Goal: Task Accomplishment & Management: Manage account settings

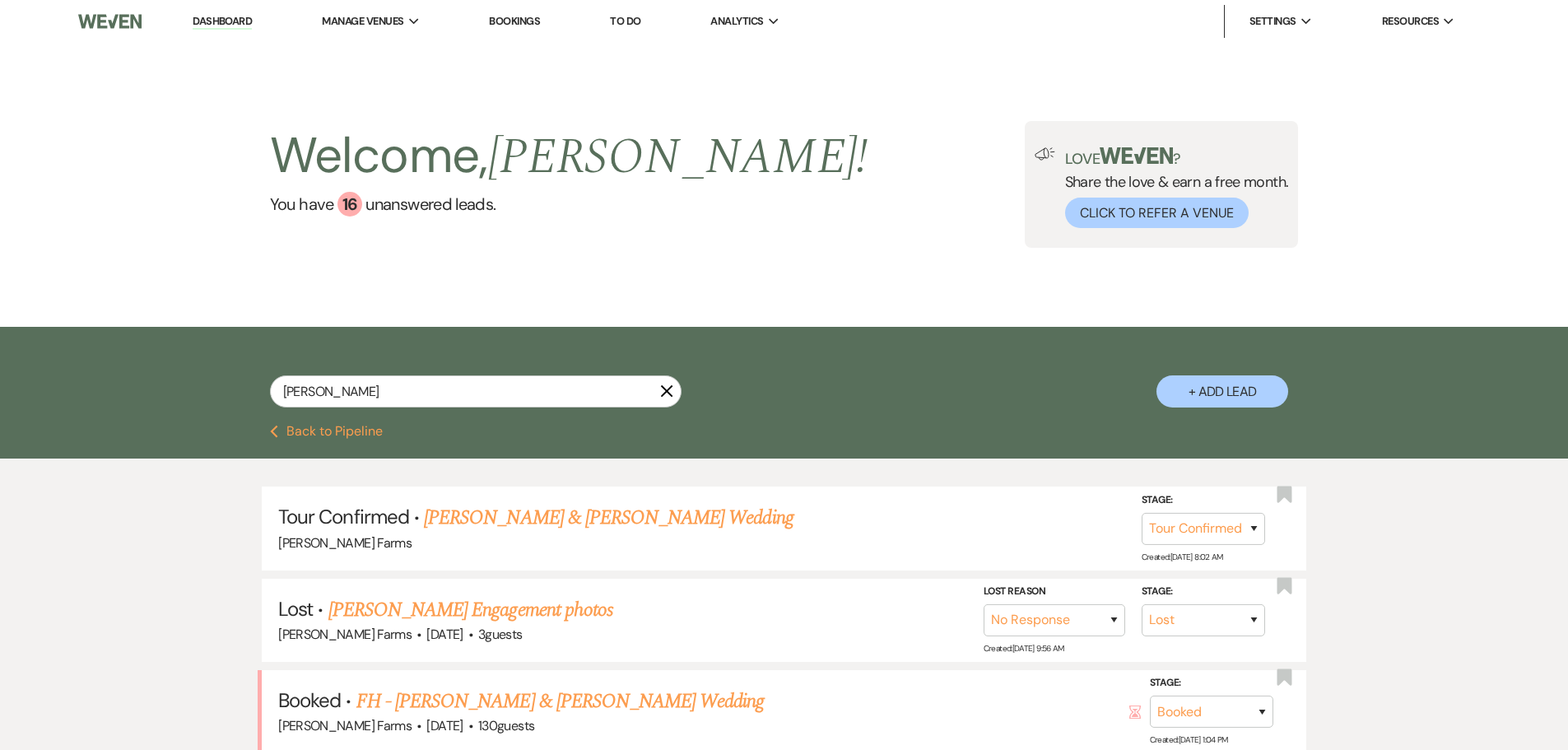
select select "4"
select select "8"
select select "5"
select select "8"
select select "5"
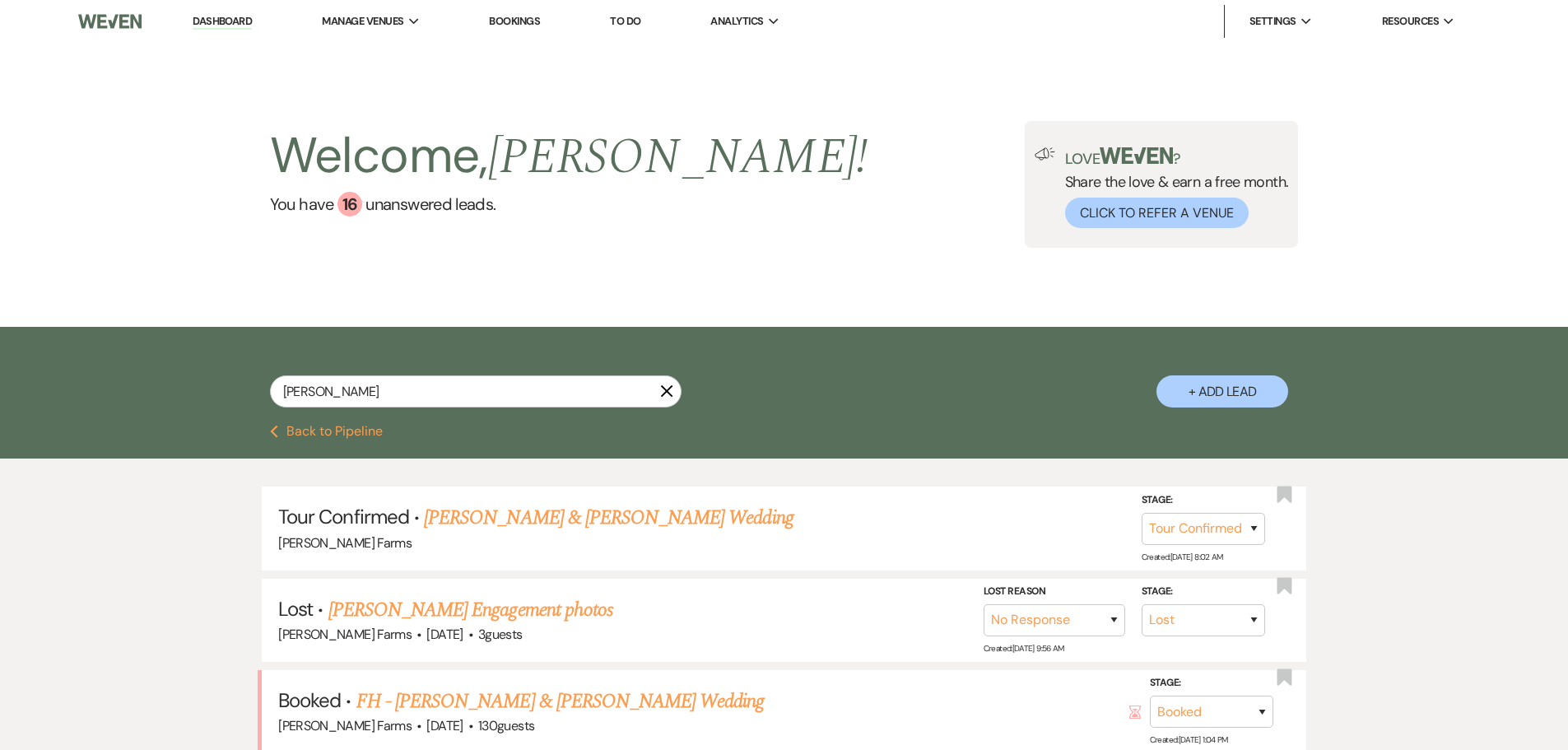
select select "8"
select select "6"
select select "8"
select select "5"
select select "8"
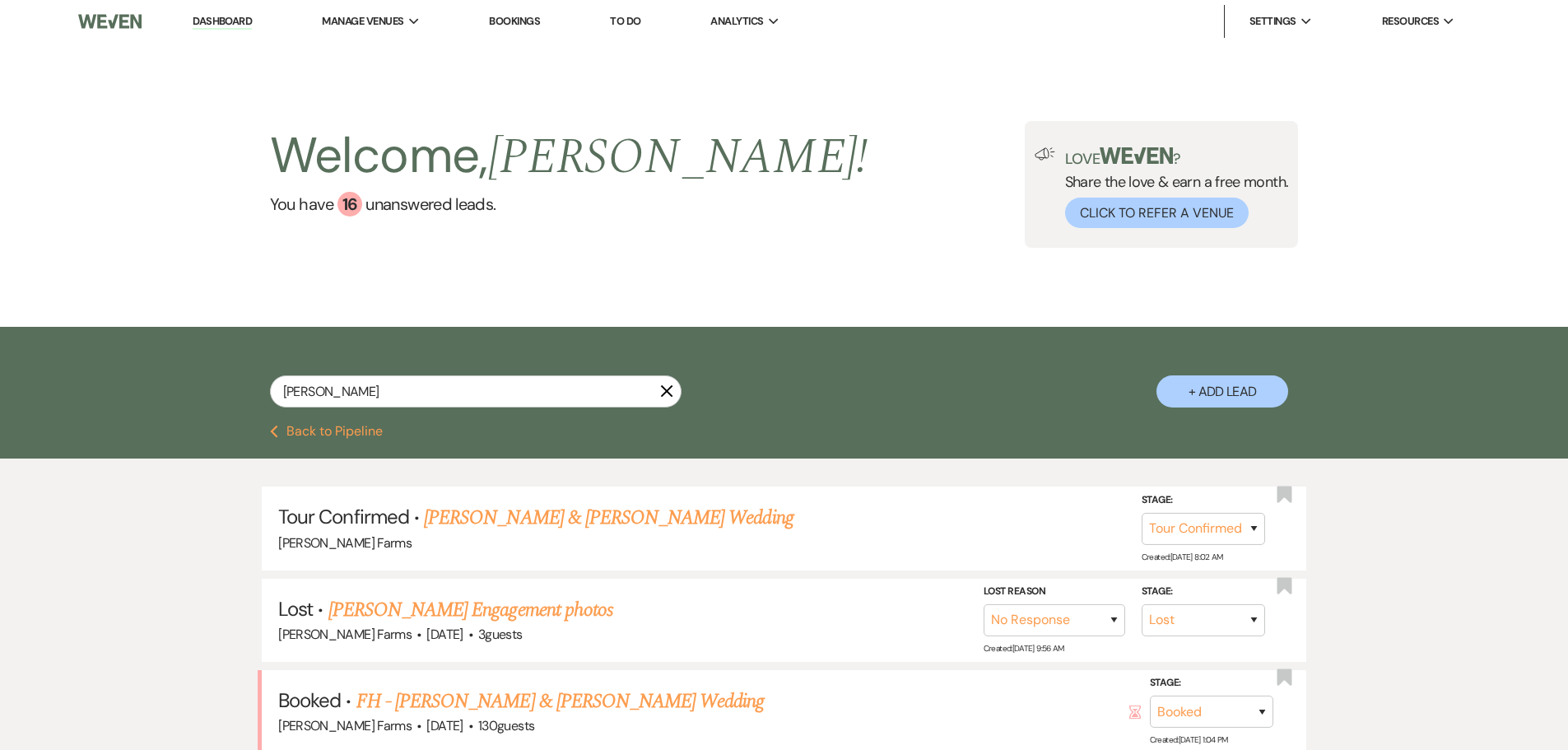
select select "1"
select select "8"
select select "5"
select select "8"
select select "5"
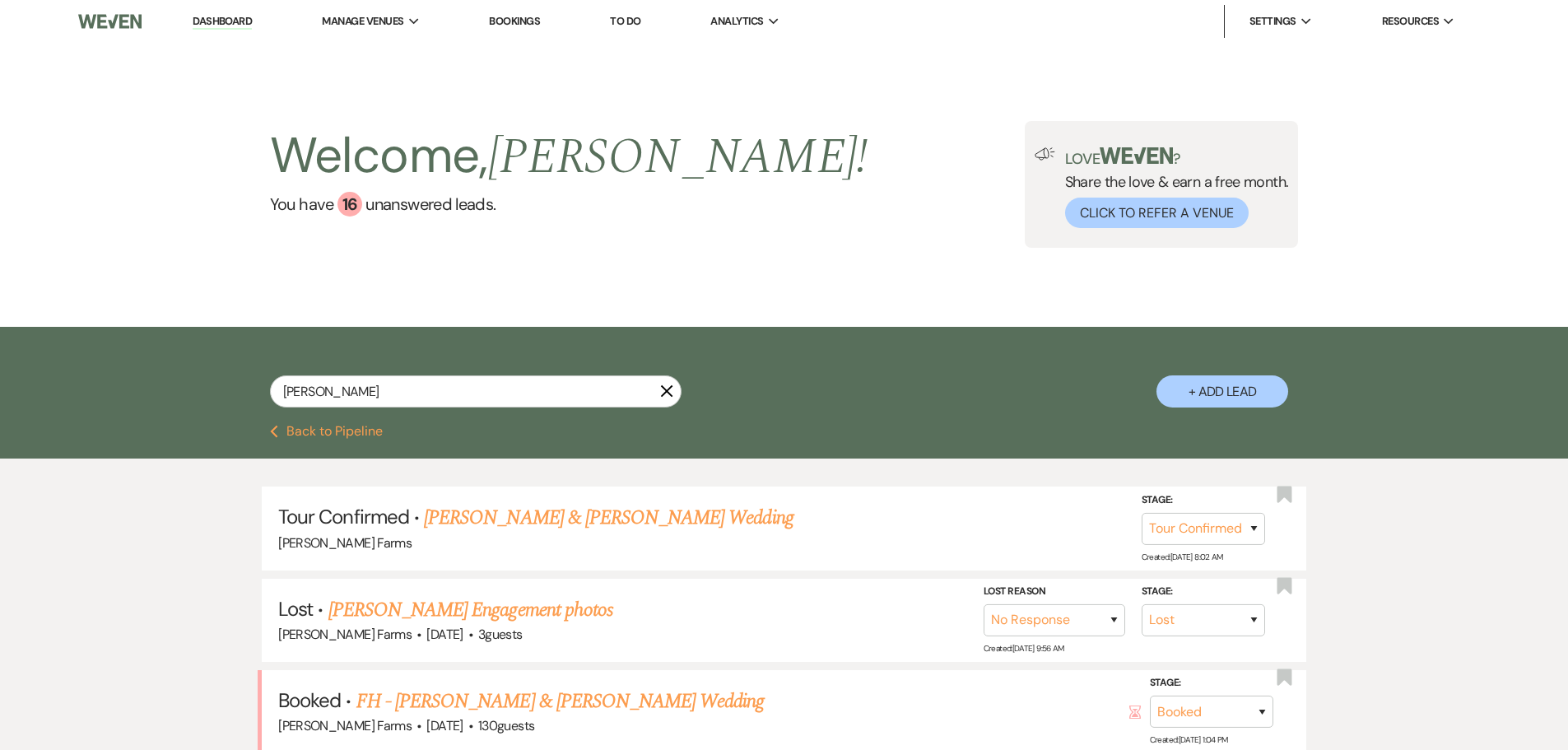
select select "8"
select select "4"
select select "8"
select select "5"
select select "8"
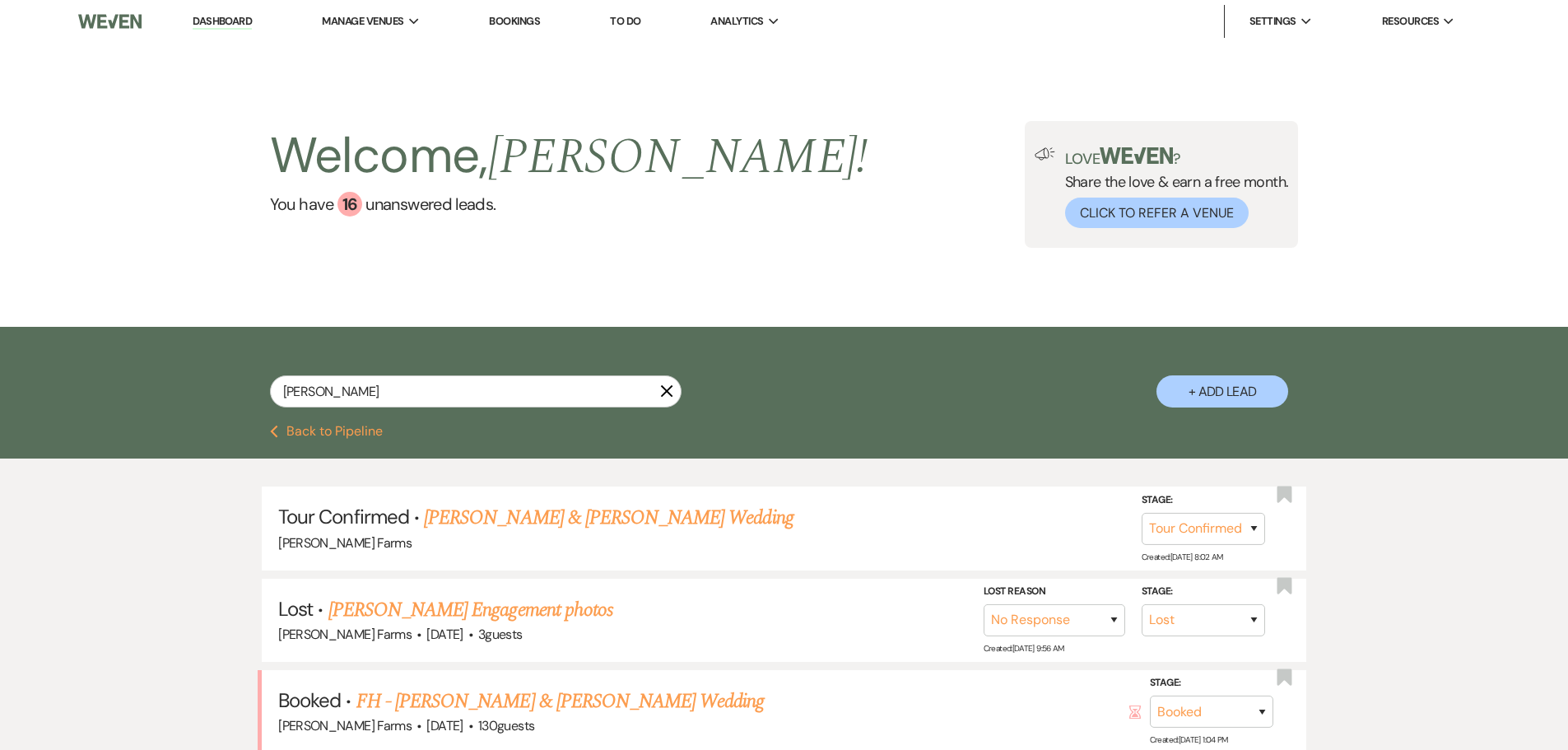
select select "6"
select select "8"
select select "5"
select select "8"
select select "5"
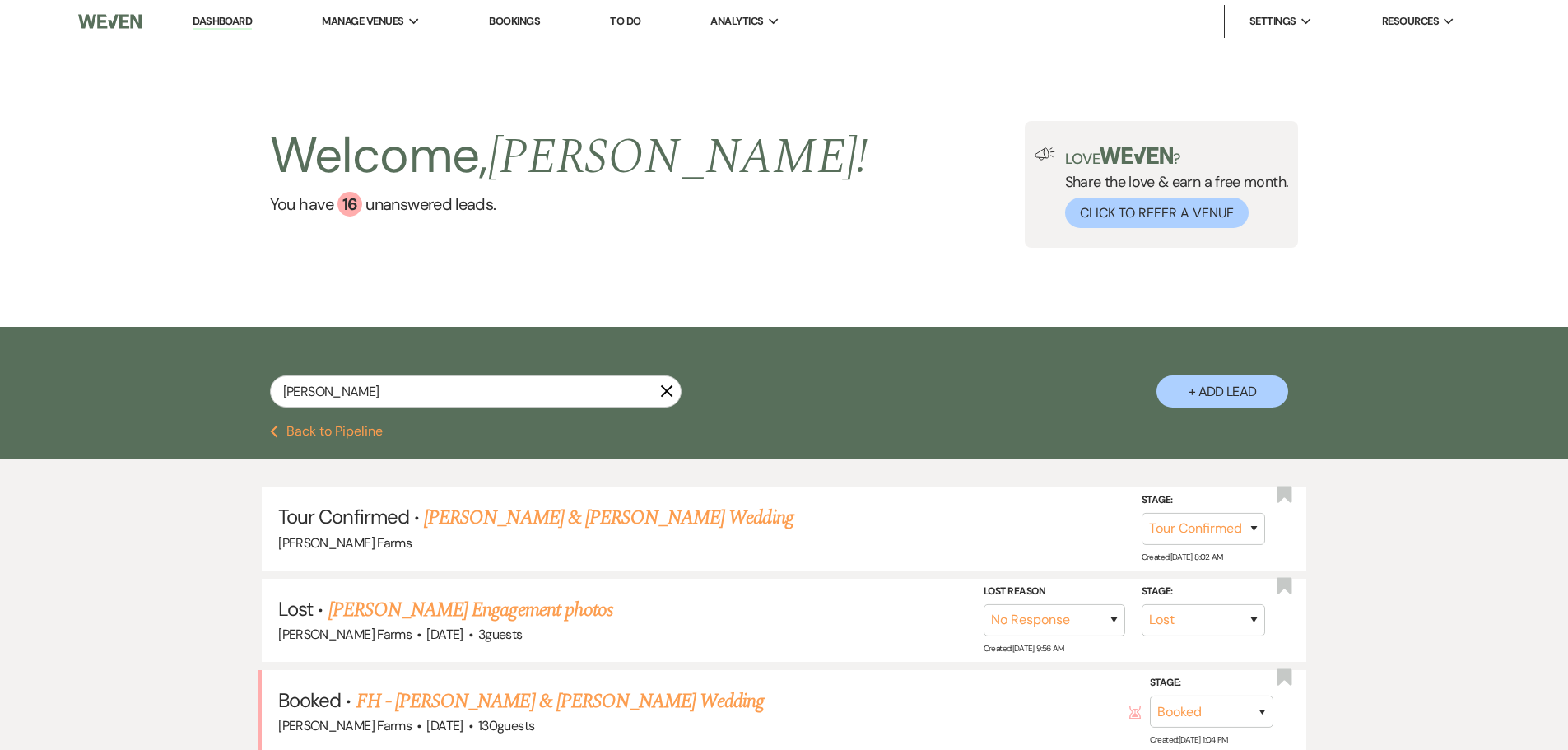
select select "8"
select select "5"
select select "8"
select select "5"
select select "8"
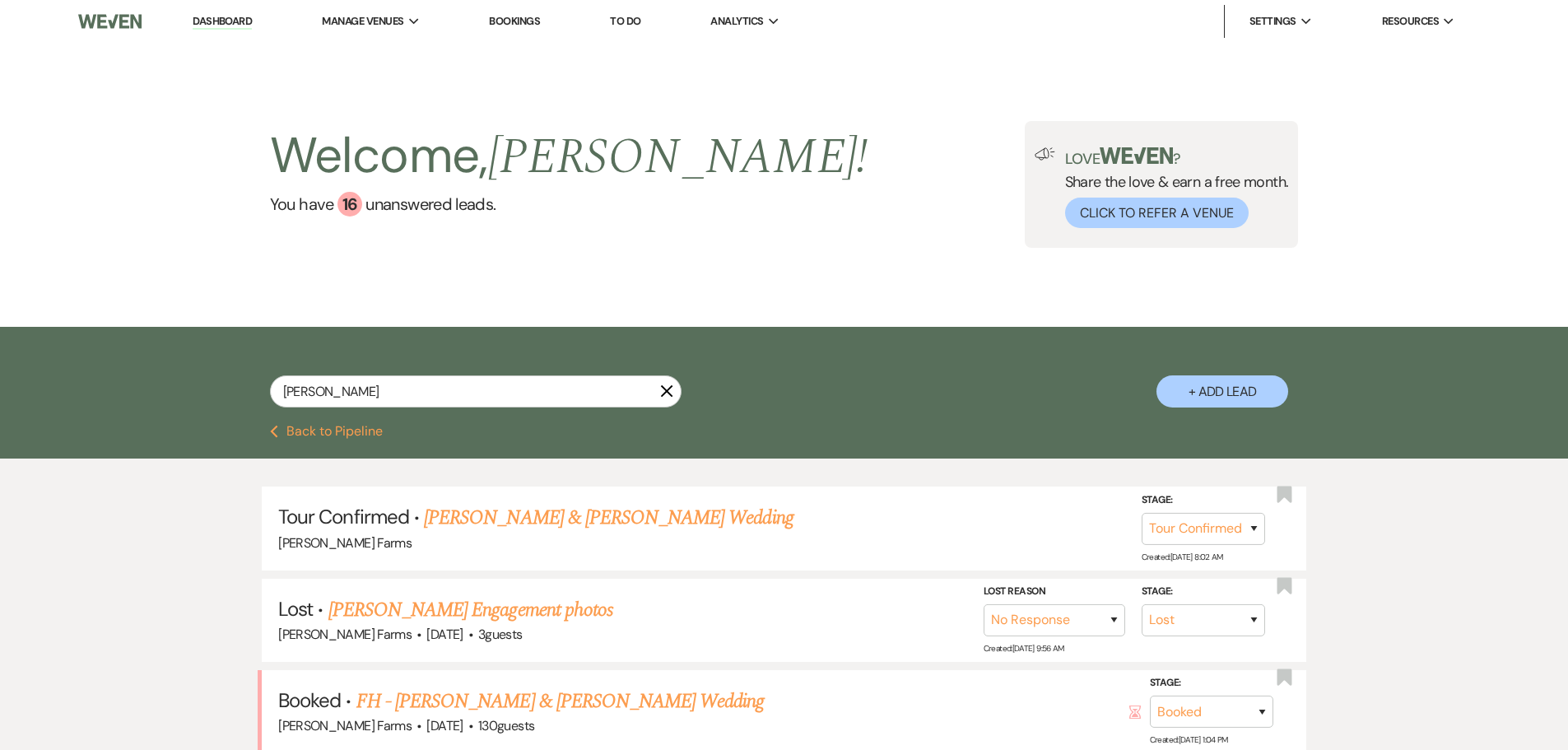
select select "5"
select select "8"
select select "5"
select select "8"
select select "5"
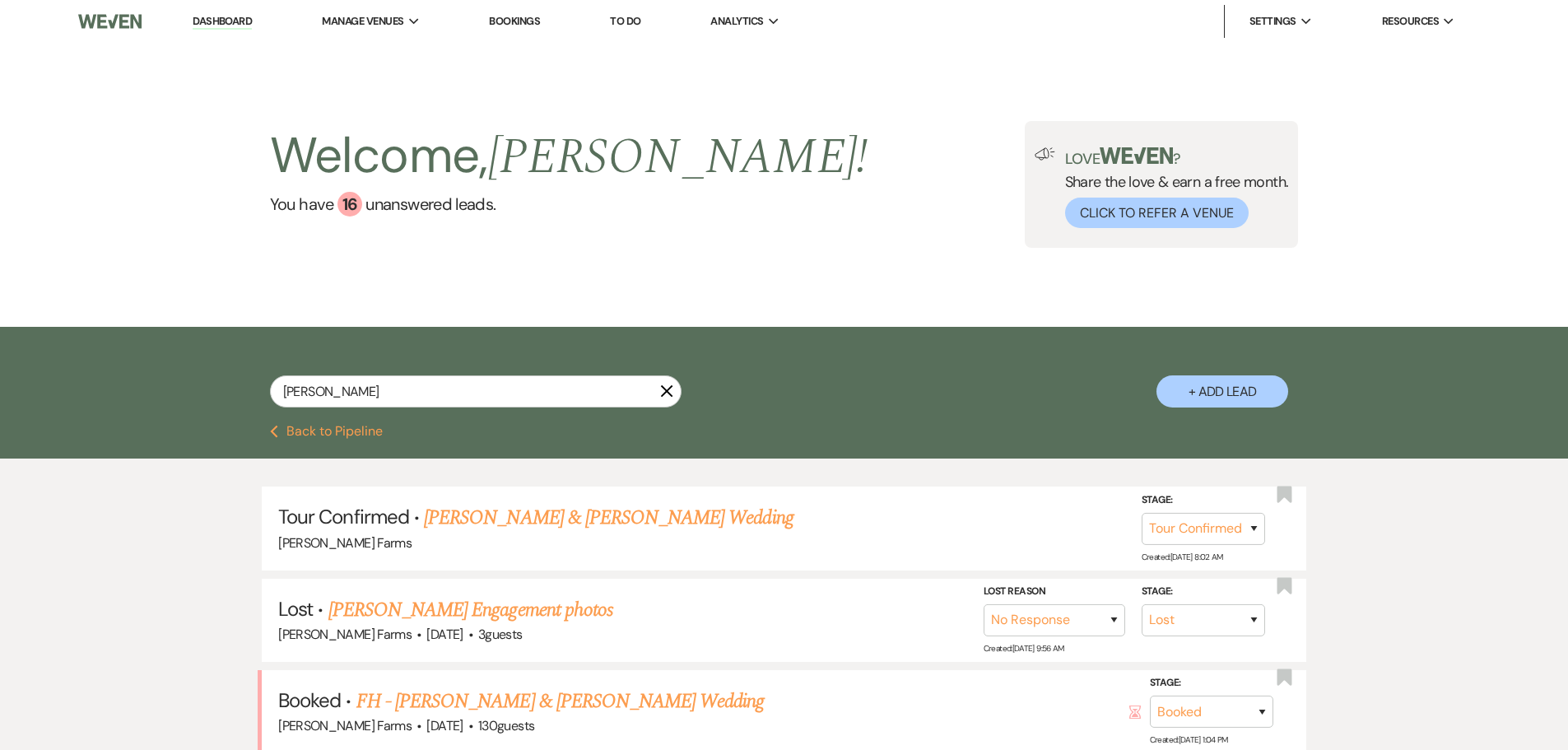
select select "8"
select select "4"
select select "8"
select select "5"
select select "8"
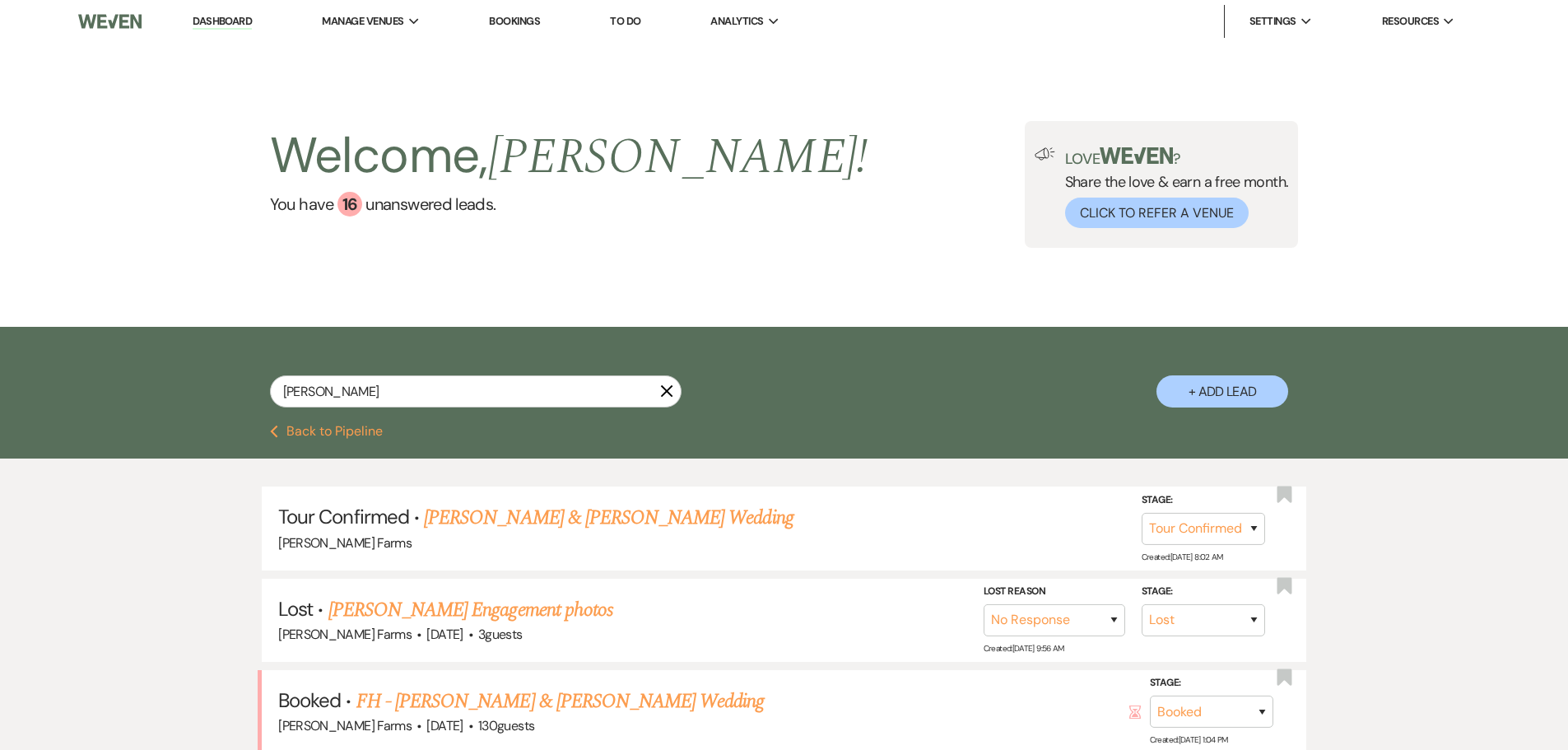
select select "5"
select select "8"
select select "5"
select select "8"
select select "5"
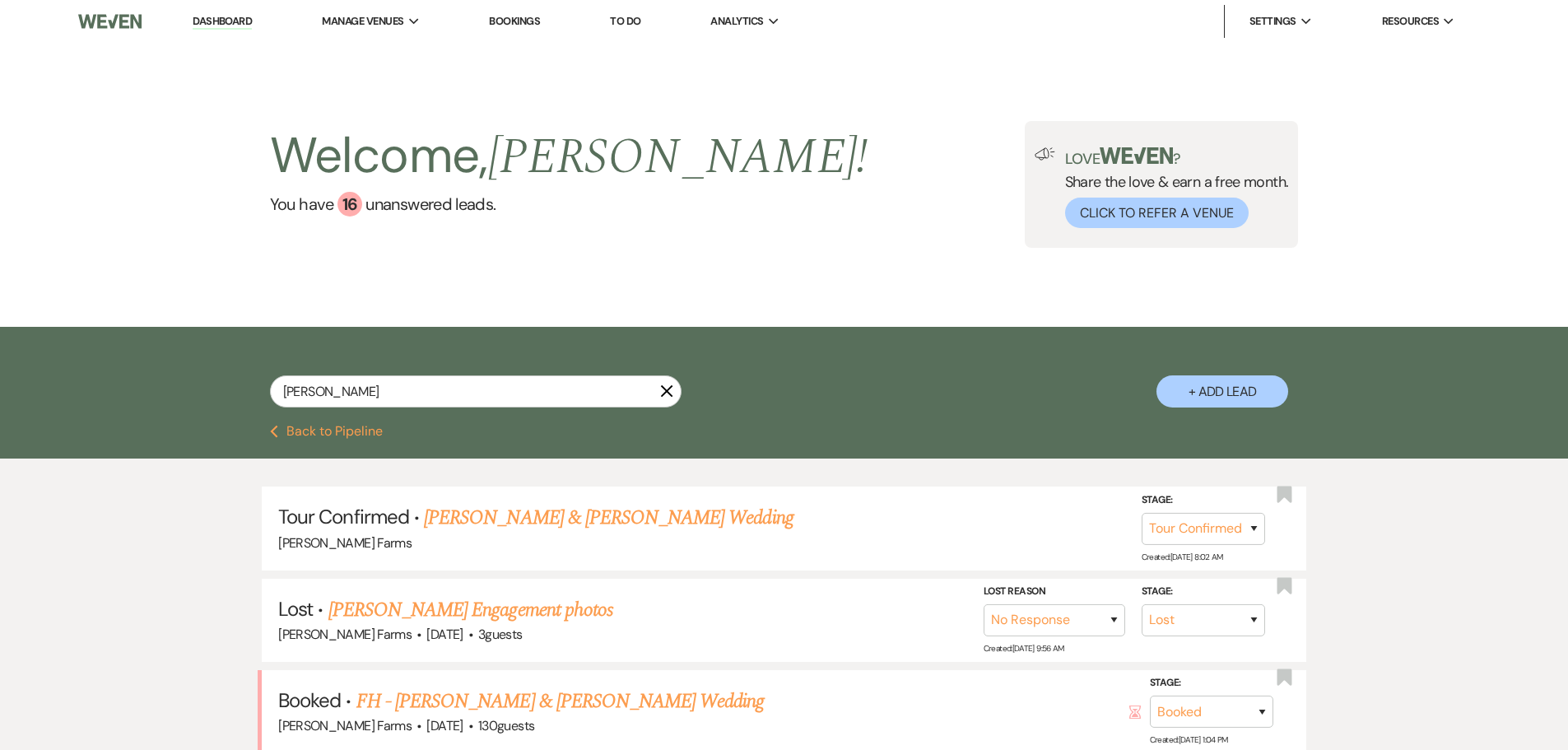
select select "8"
select select "5"
select select "8"
select select "5"
select select "8"
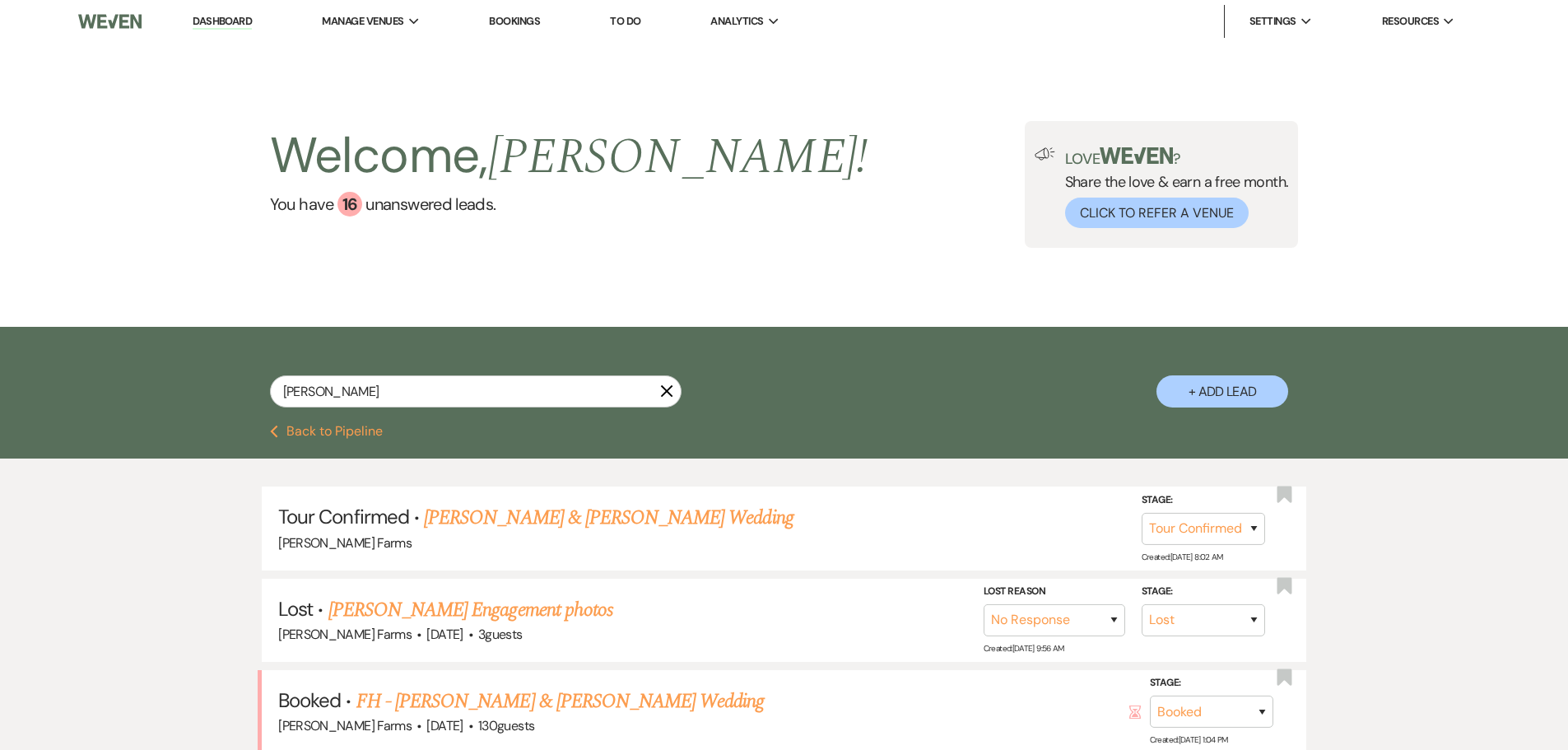
select select "6"
select select "8"
select select "5"
select select "8"
select select "5"
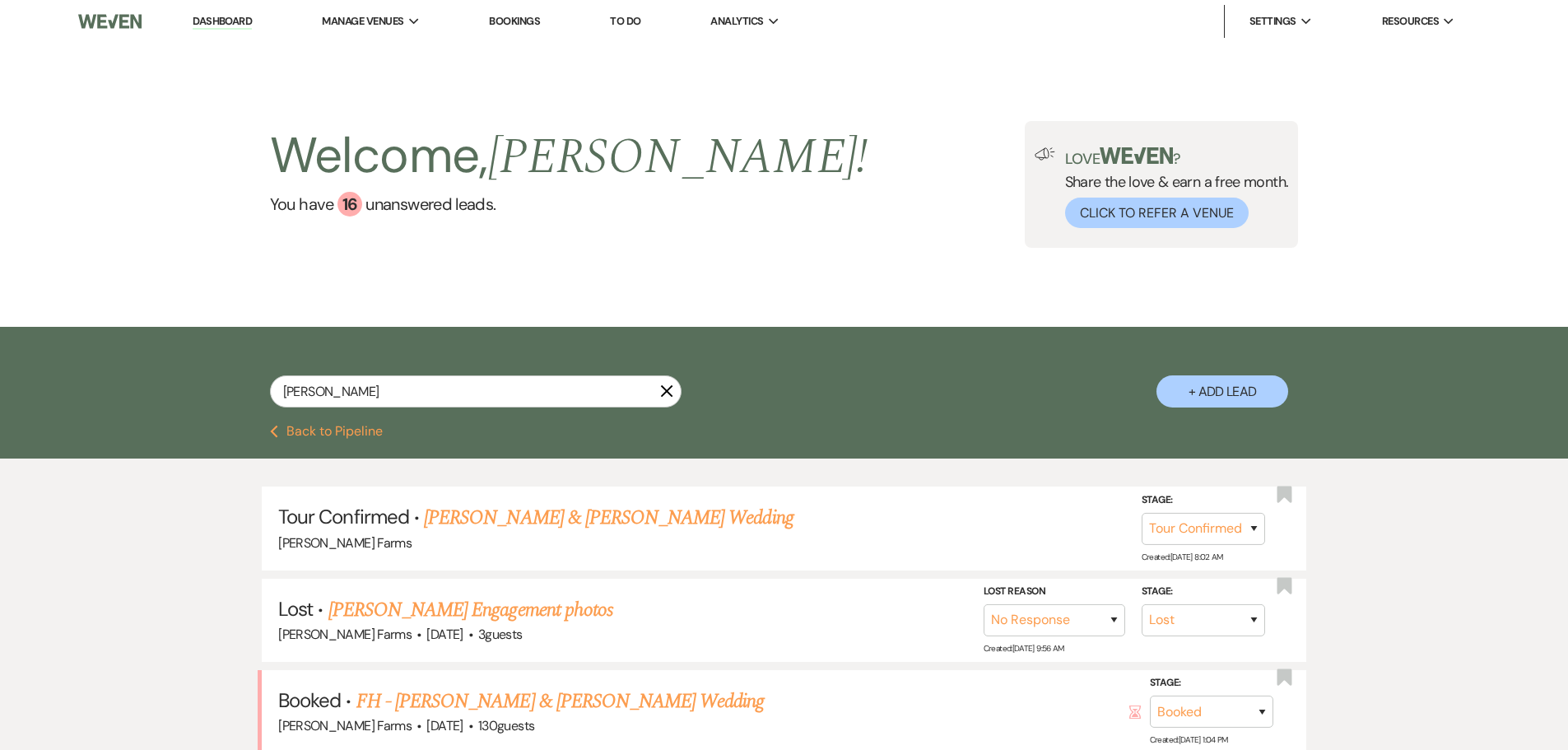
select select "8"
select select "5"
select select "8"
select select "5"
select select "8"
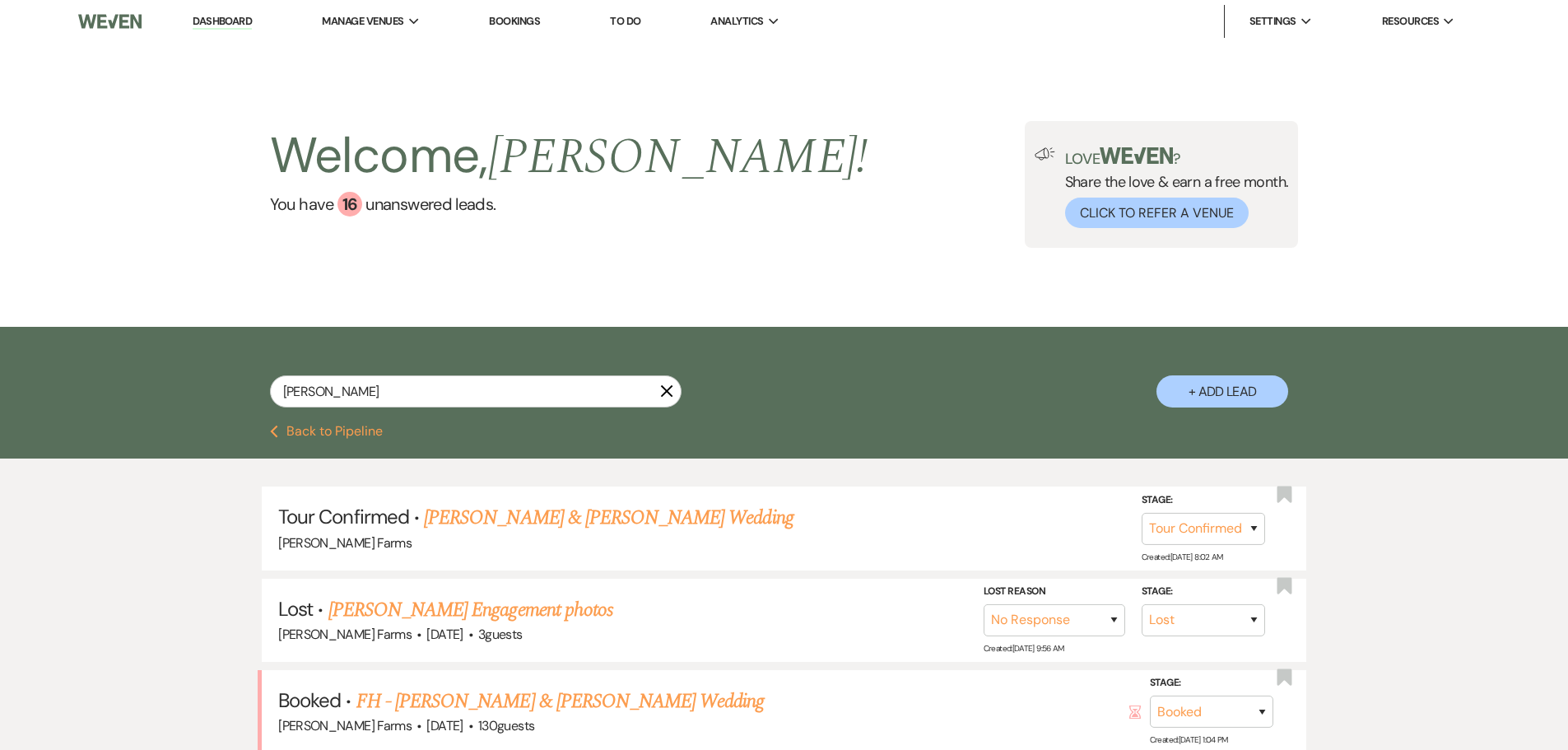
select select "5"
select select "8"
select select "5"
select select "8"
select select "5"
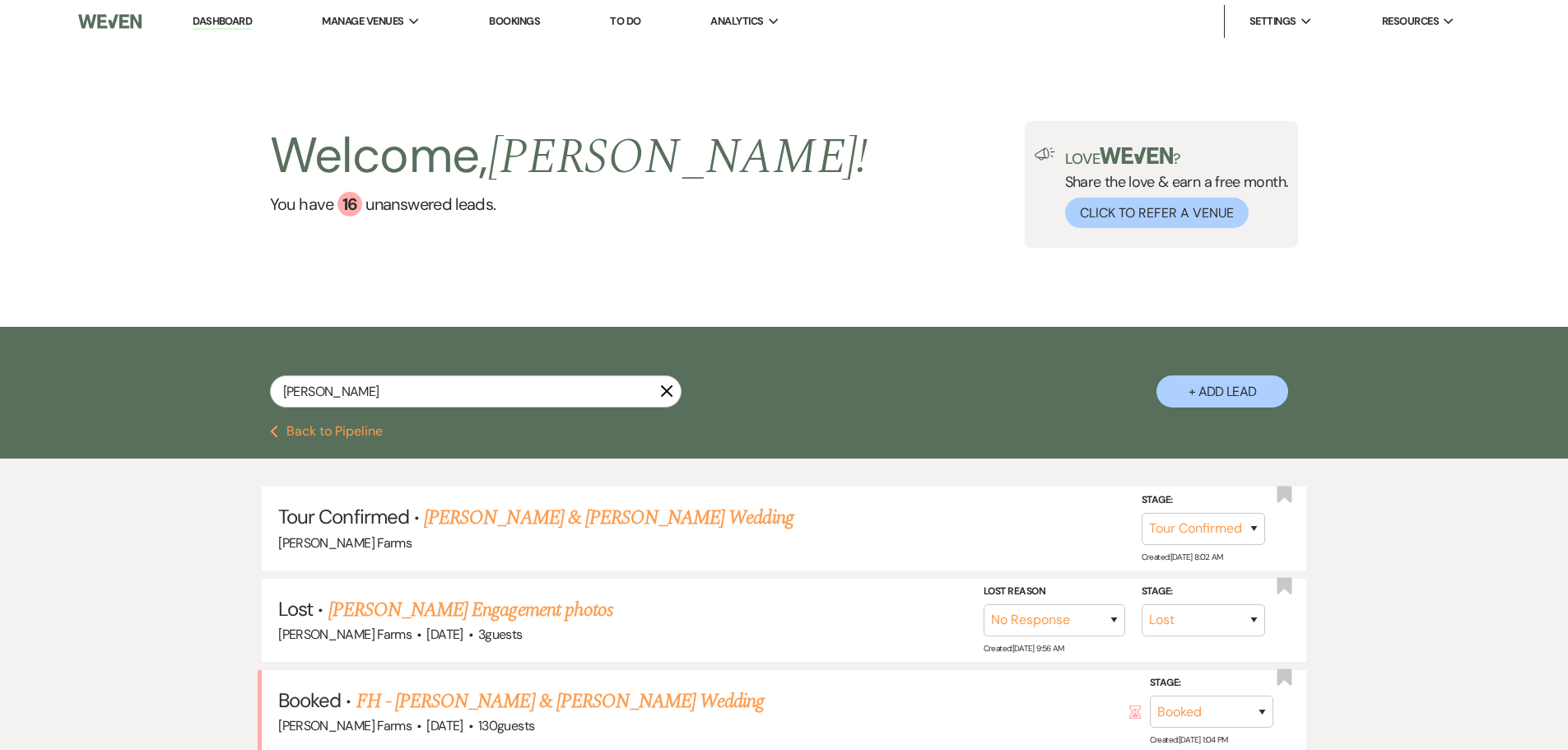
select select "8"
select select "6"
select select "8"
select select "5"
select select "8"
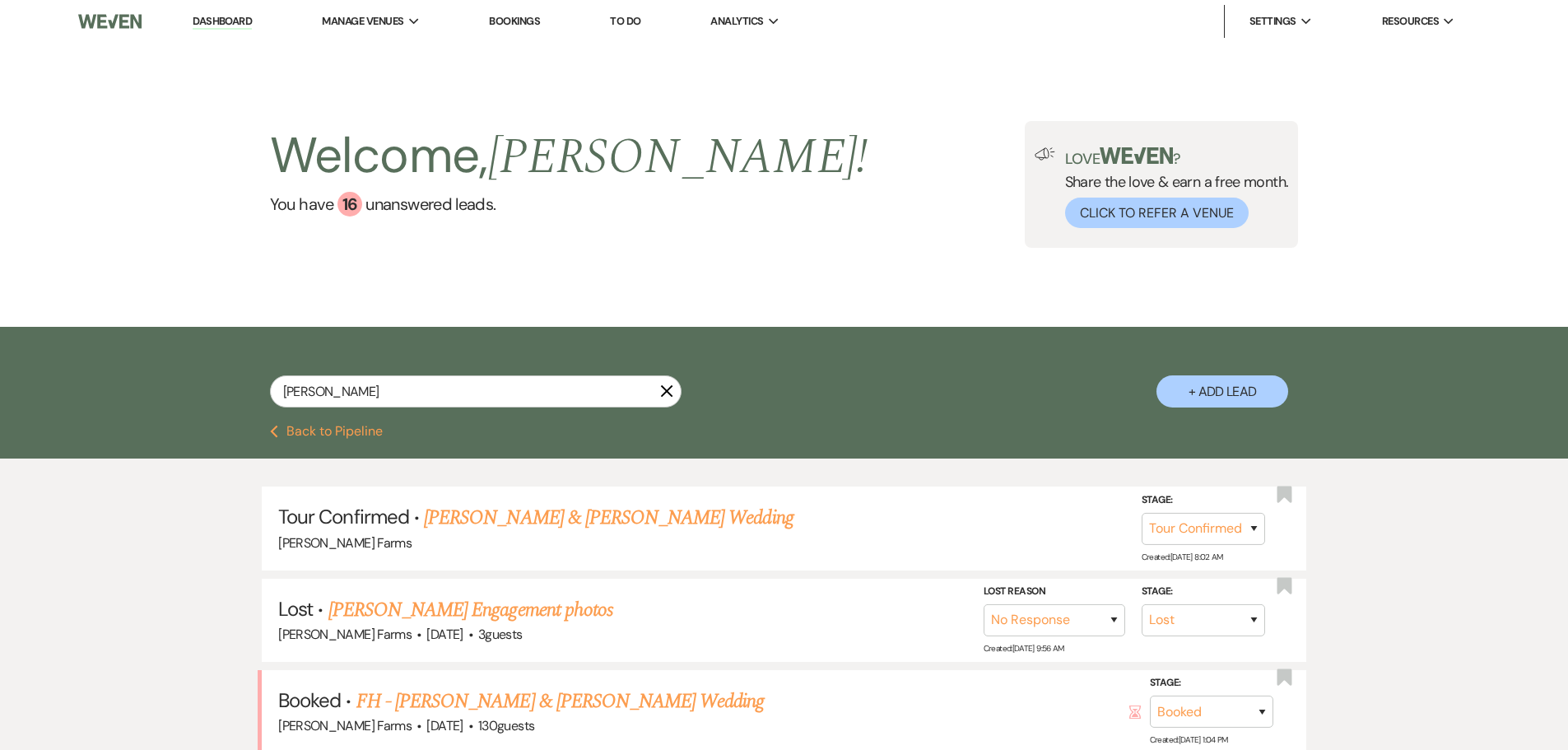
select select "8"
select select "5"
select select "8"
select select "5"
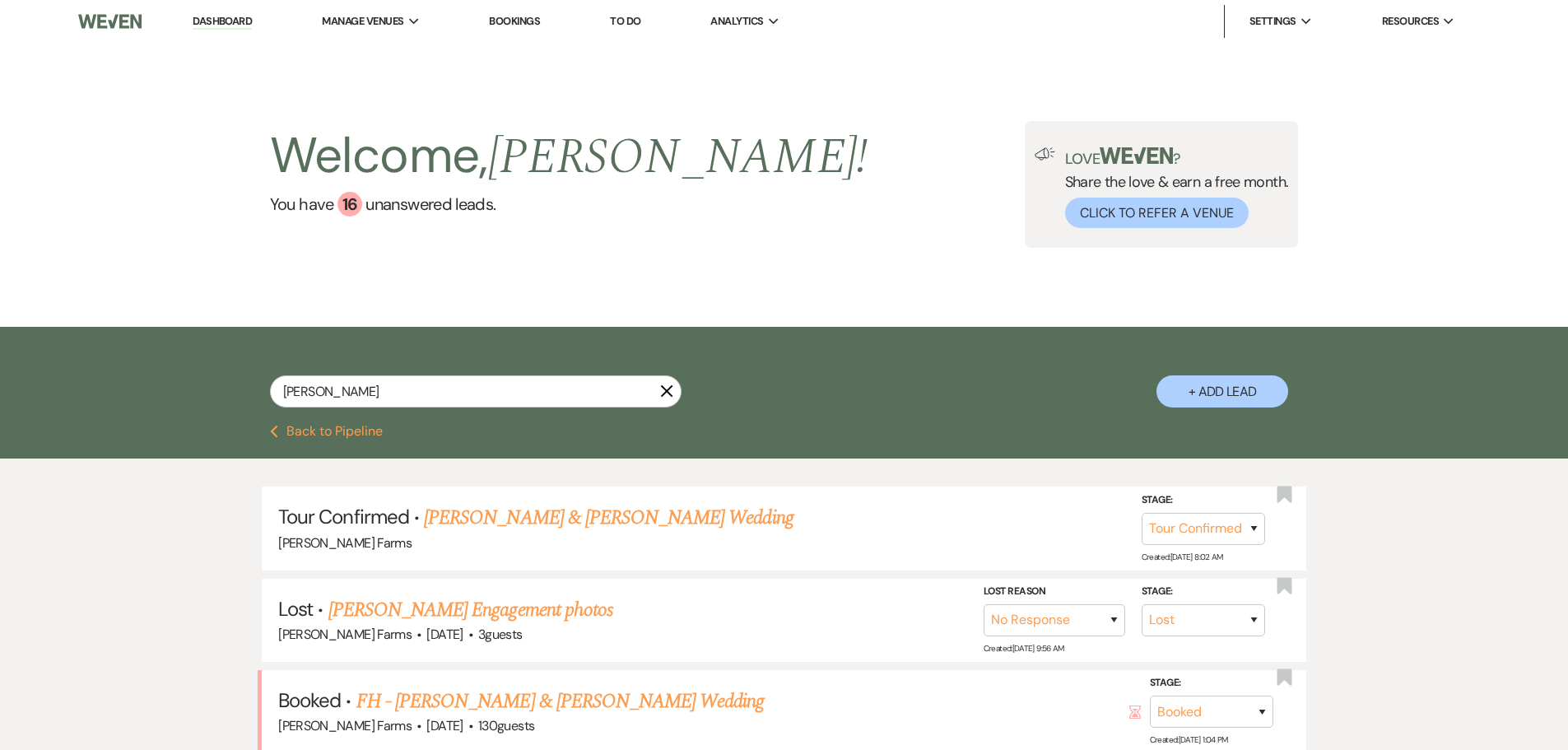
select select "8"
select select "6"
select select "8"
select select "5"
select select "8"
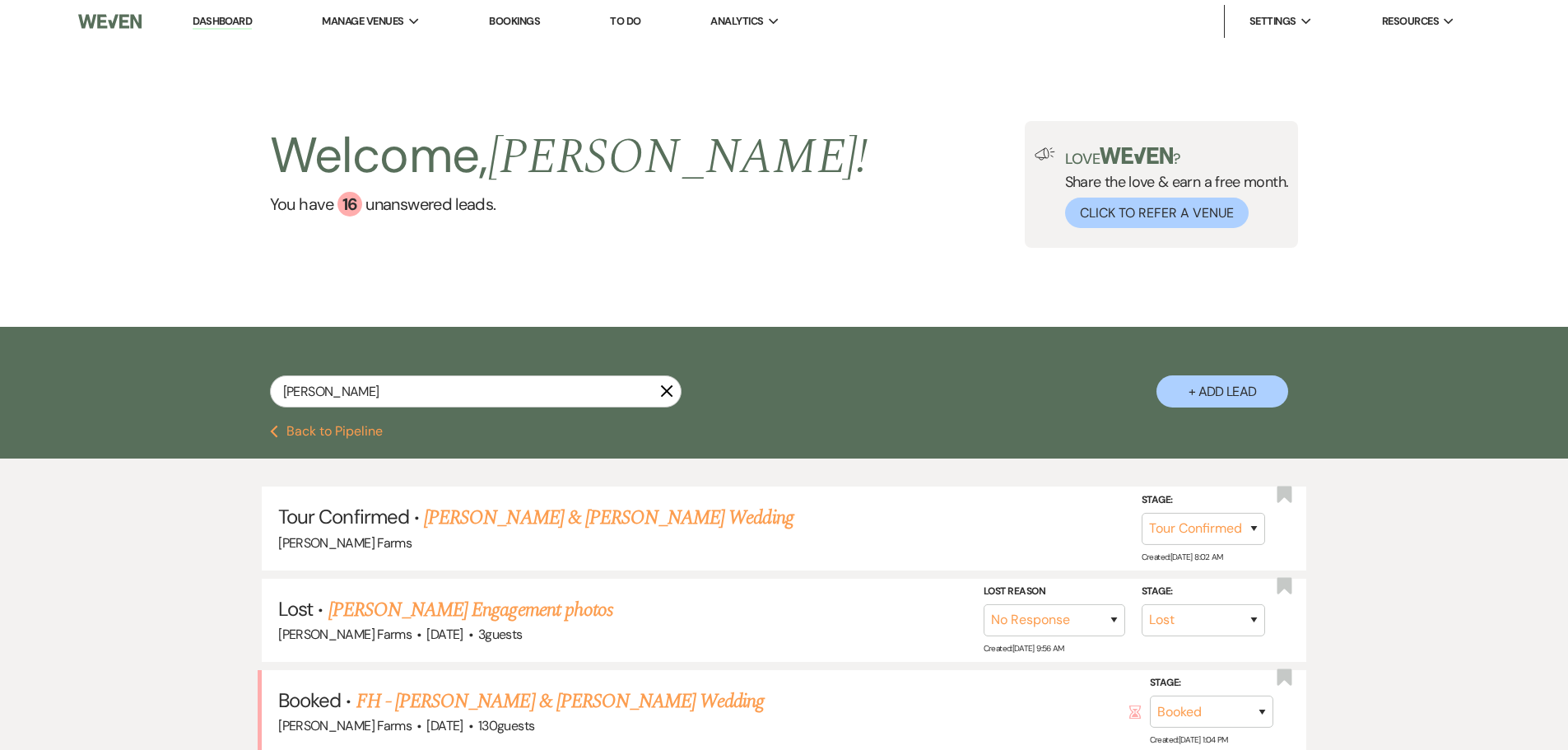
select select "1"
select select "8"
select select "5"
select select "8"
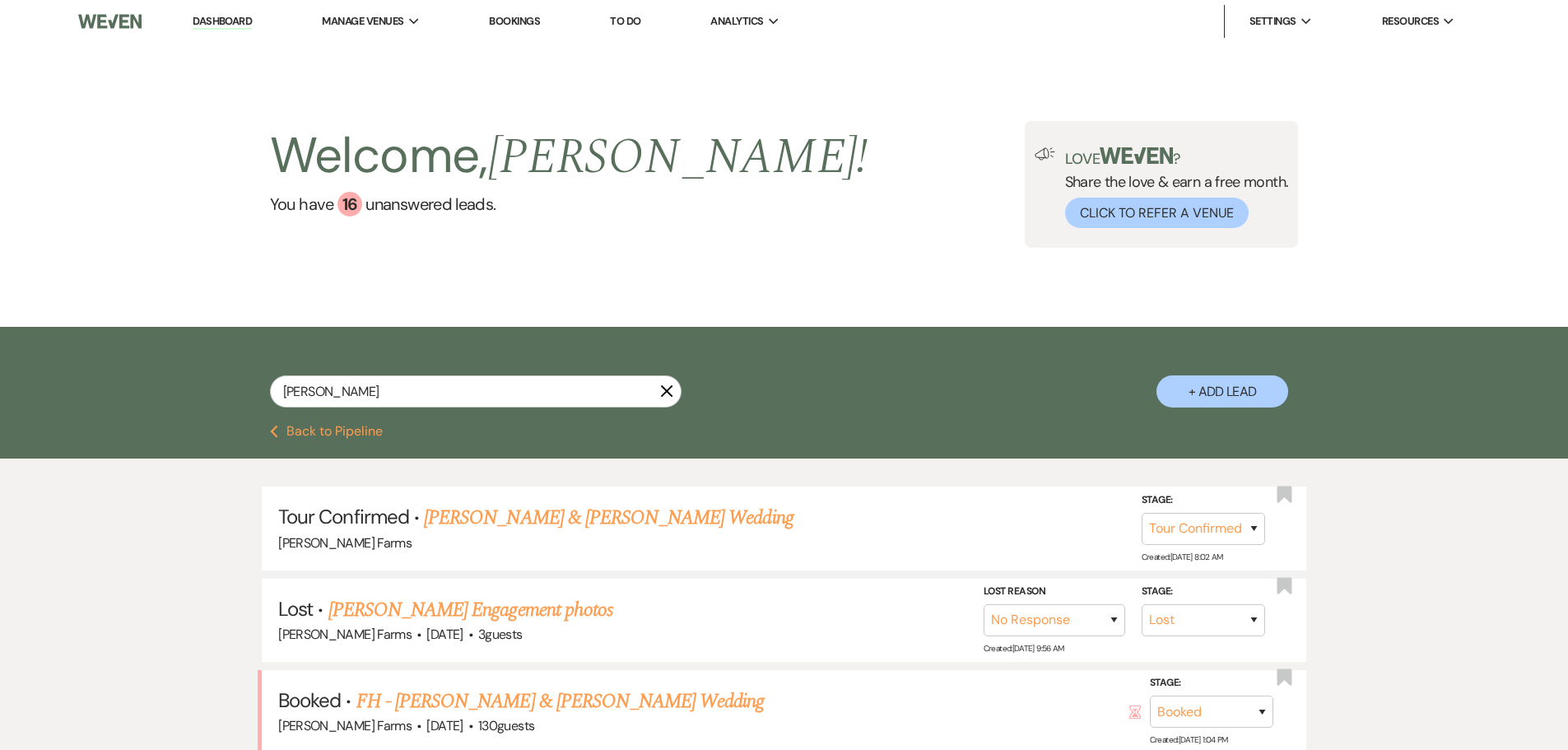
select select "1"
select select "8"
select select "11"
drag, startPoint x: 355, startPoint y: 395, endPoint x: 215, endPoint y: 378, distance: 141.0
click at [215, 378] on div "taylor reed X + Add Lead" at bounding box center [784, 378] width 1185 height 87
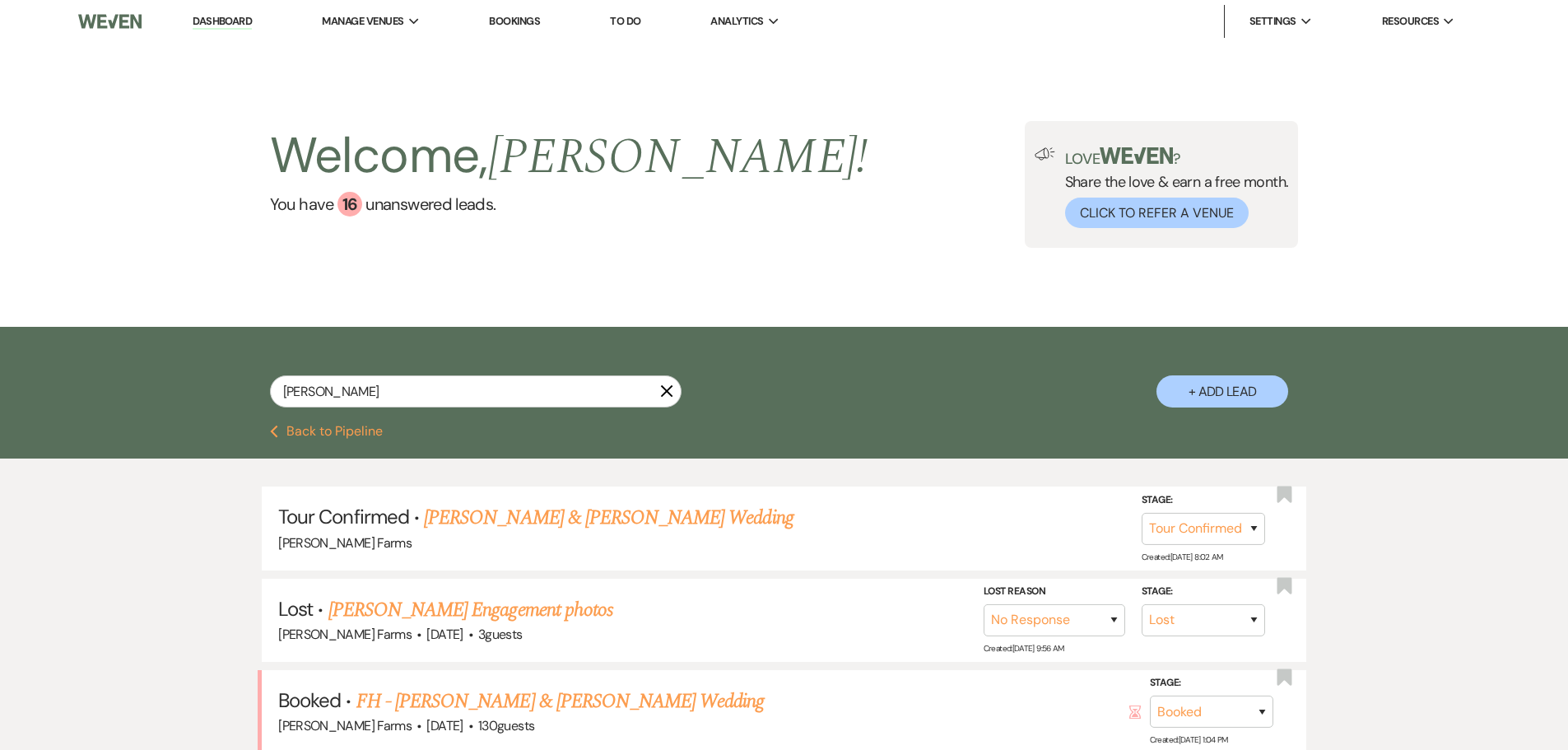
type input "reed"
select select "8"
select select "6"
select select "8"
select select "5"
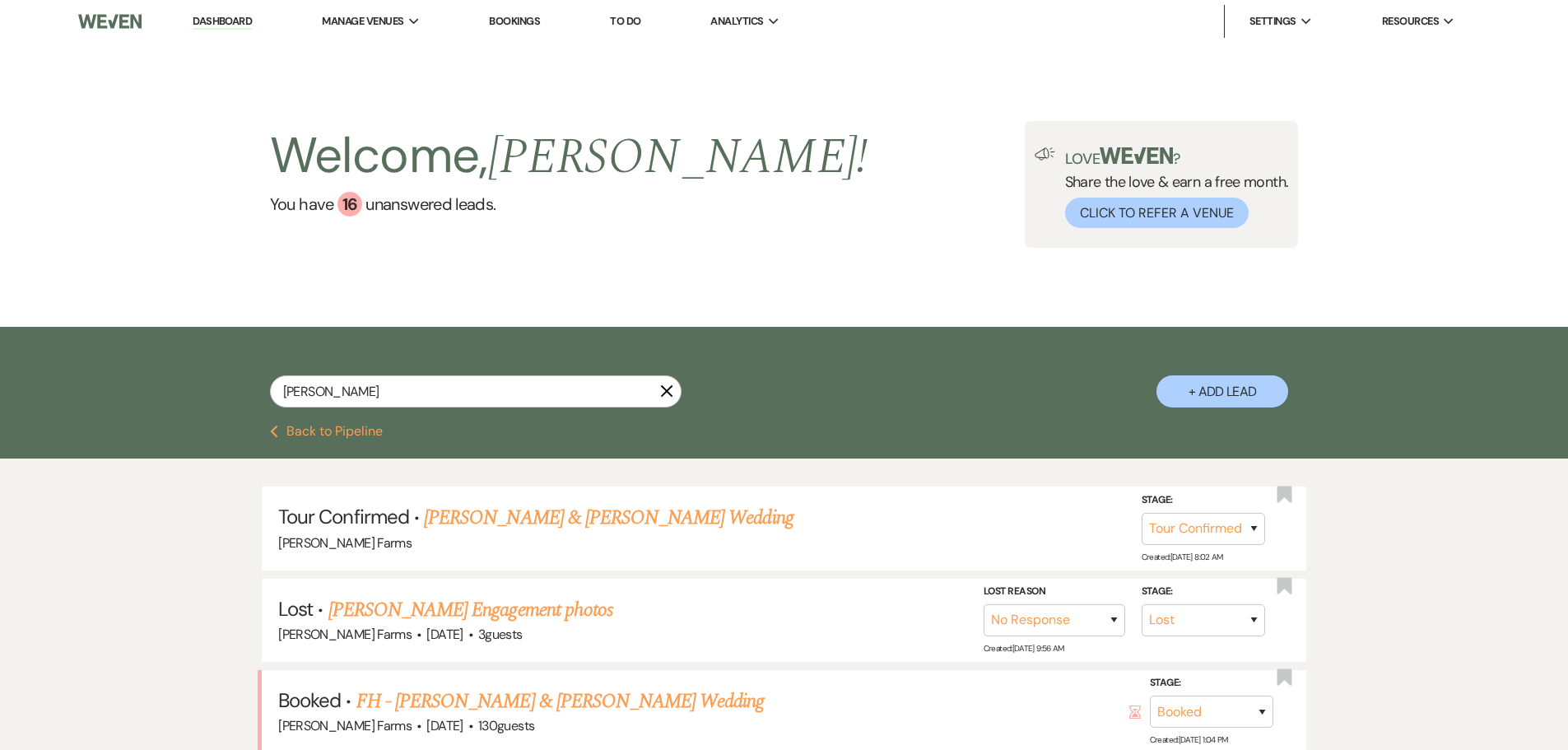
select select "8"
select select "1"
select select "8"
select select "5"
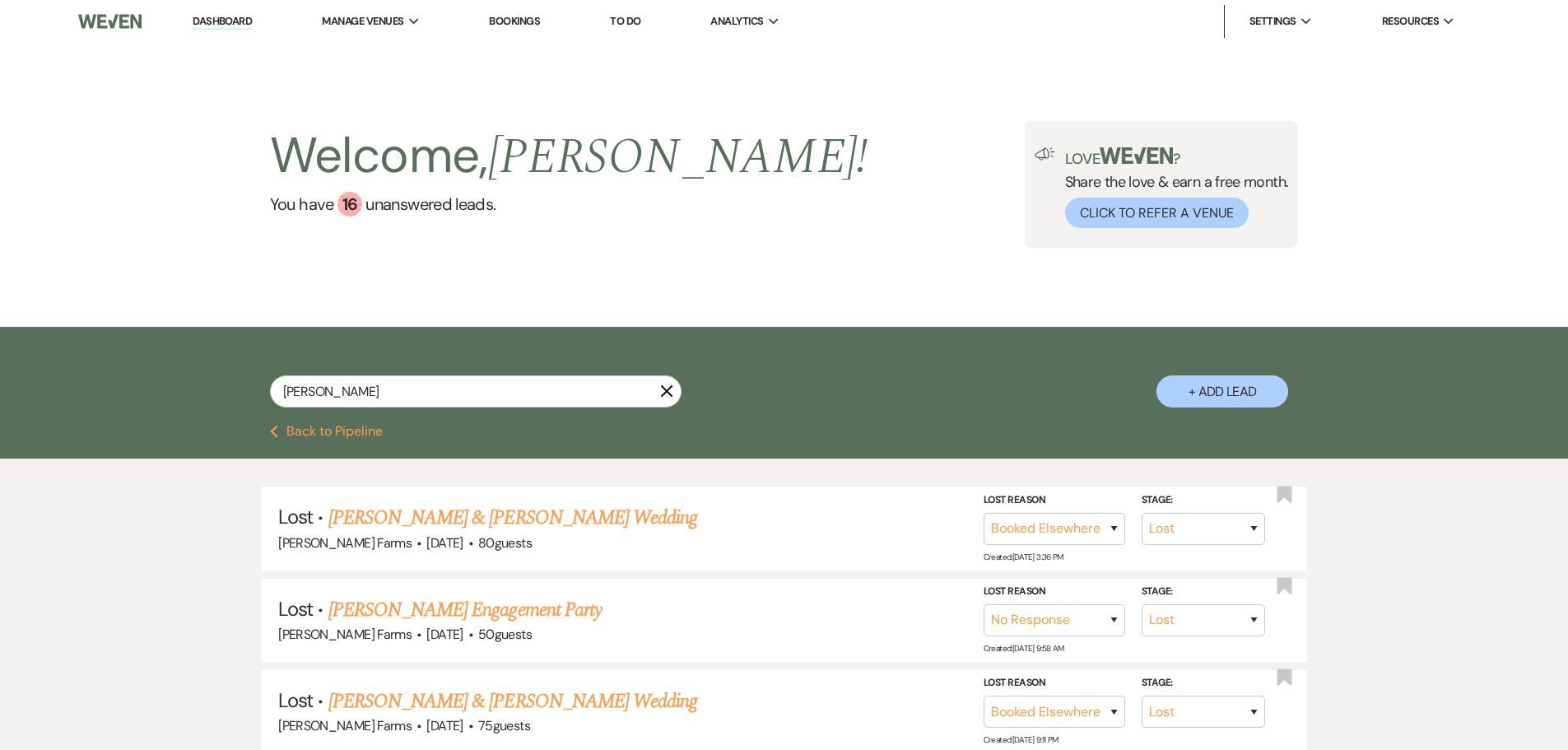
click at [1233, 395] on button "+ Add Lead" at bounding box center [1222, 391] width 132 height 32
select select "674"
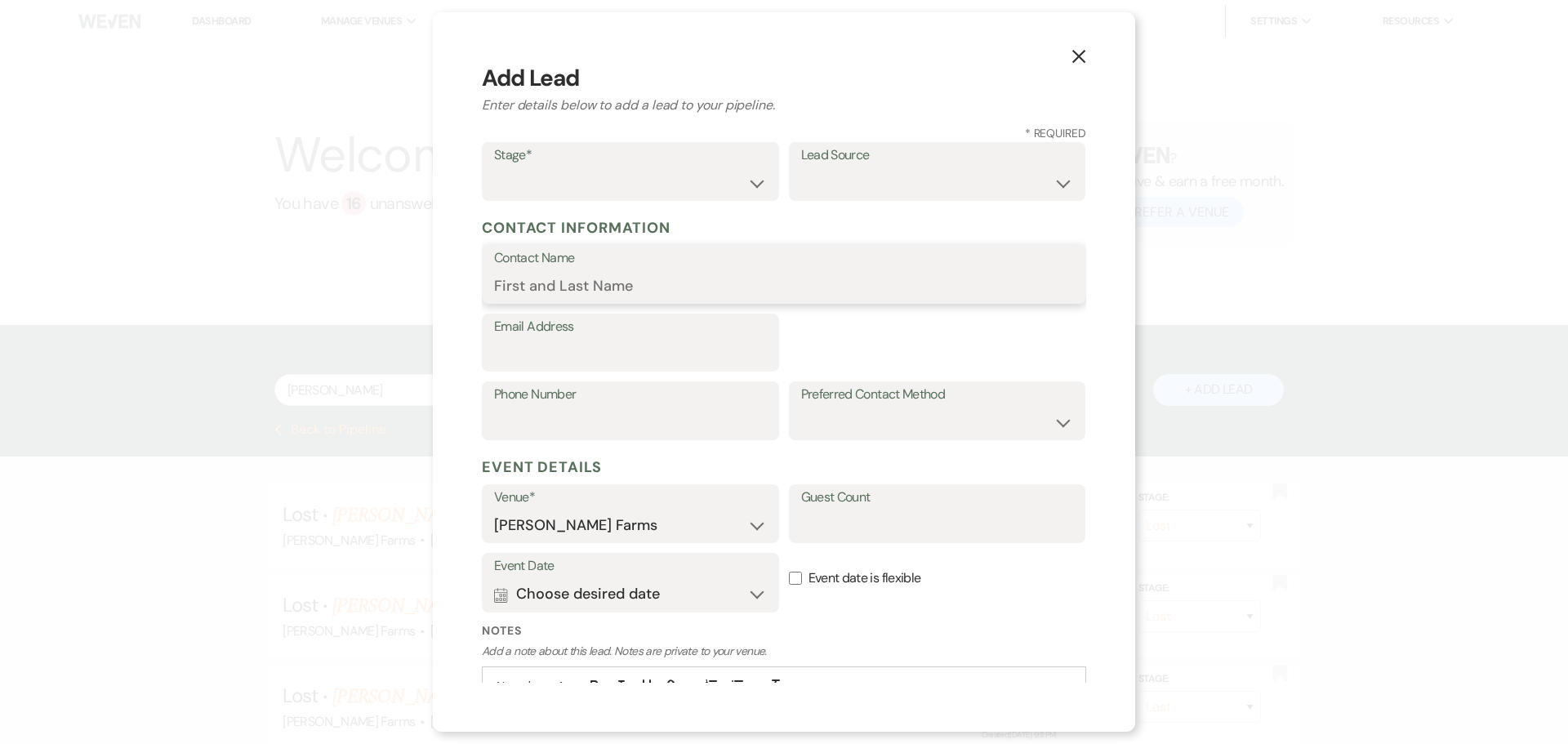
click at [574, 284] on input "Contact Name" at bounding box center [784, 286] width 580 height 32
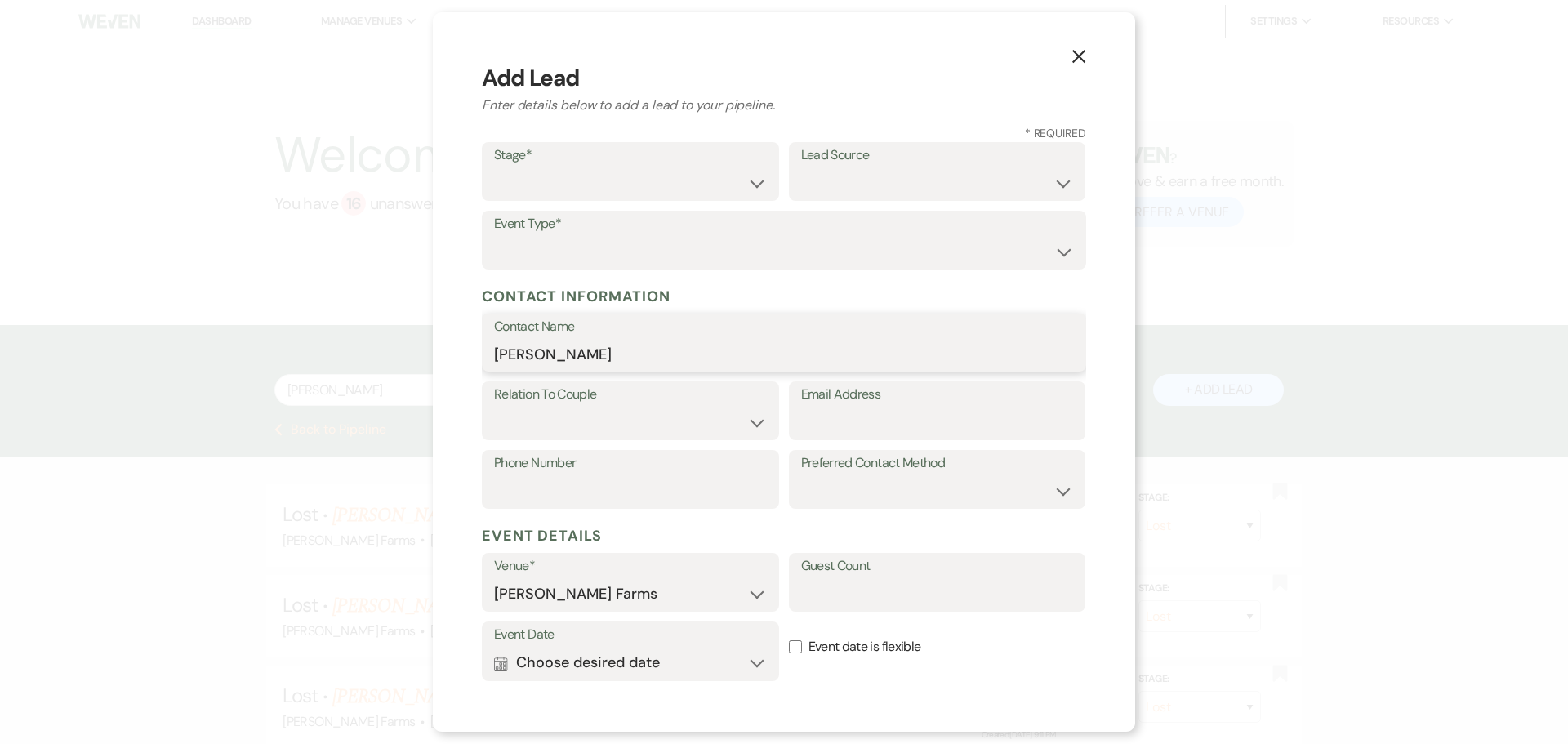
type input "Taylor Reed"
click at [698, 415] on select "Couple Planner Parent of Couple Family Member Friend Other" at bounding box center [631, 422] width 273 height 32
select select "1"
click at [495, 406] on select "Couple Planner Parent of Couple Family Member Friend Other" at bounding box center [631, 422] width 273 height 32
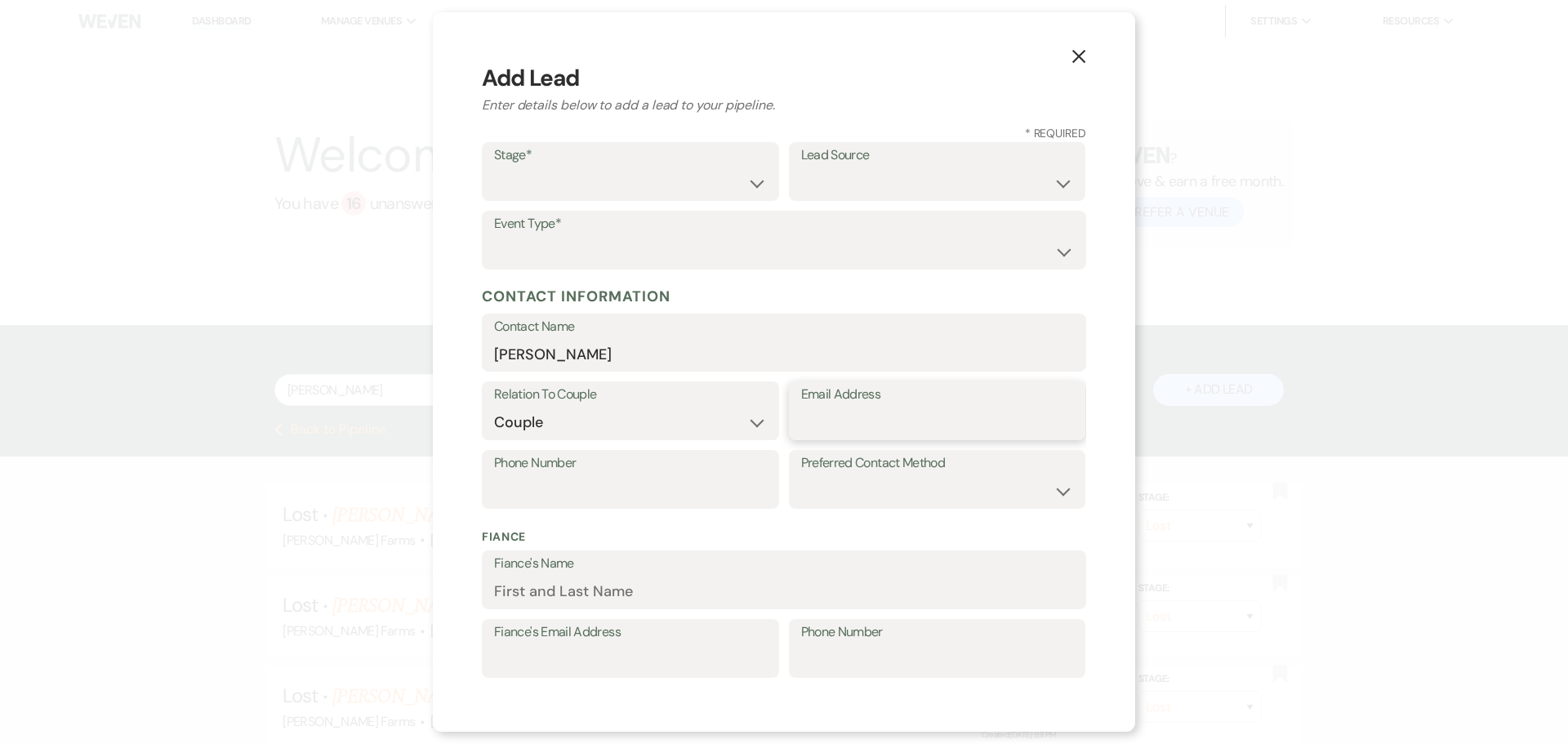
click at [871, 424] on input "Email Address" at bounding box center [937, 422] width 273 height 32
type input "treed077@gmail.com"
click at [611, 586] on input "Fiance's Name" at bounding box center [784, 591] width 580 height 32
type input "Bob Lynch"
click at [523, 661] on input "Fiance's Email Address" at bounding box center [631, 660] width 273 height 32
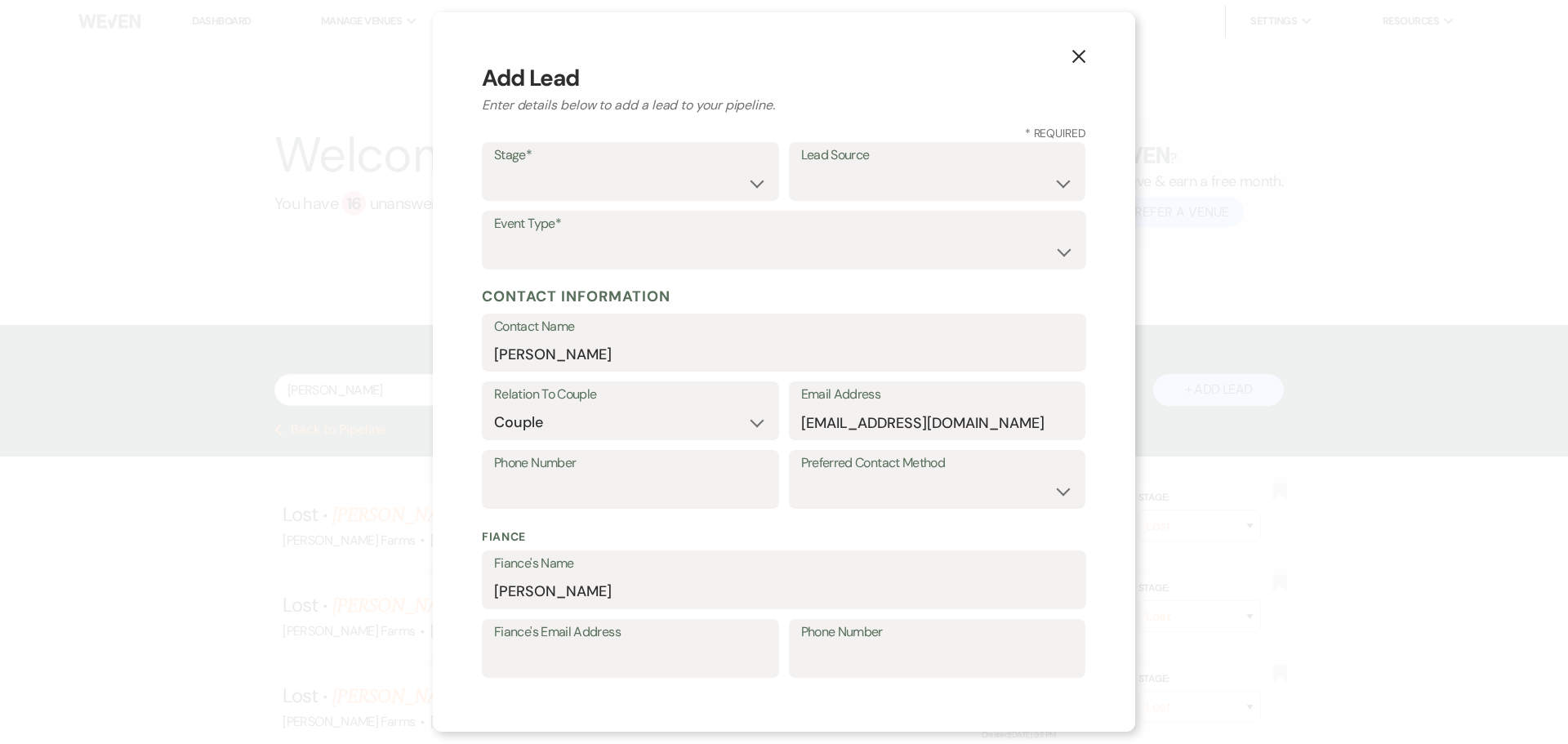
click at [366, 542] on div "X Add Lead Enter details below to add a lead to your pipeline. * Required Stage…" at bounding box center [784, 372] width 1568 height 744
click at [733, 165] on label "Stage*" at bounding box center [631, 155] width 273 height 23
click at [737, 183] on select "Inquiry Follow Up Tour Requested Tour Confirmed Toured Proposal Sent Booked Lost" at bounding box center [631, 183] width 273 height 32
select select "5"
click at [495, 167] on select "Inquiry Follow Up Tour Requested Tour Confirmed Toured Proposal Sent Booked Lost" at bounding box center [631, 183] width 273 height 32
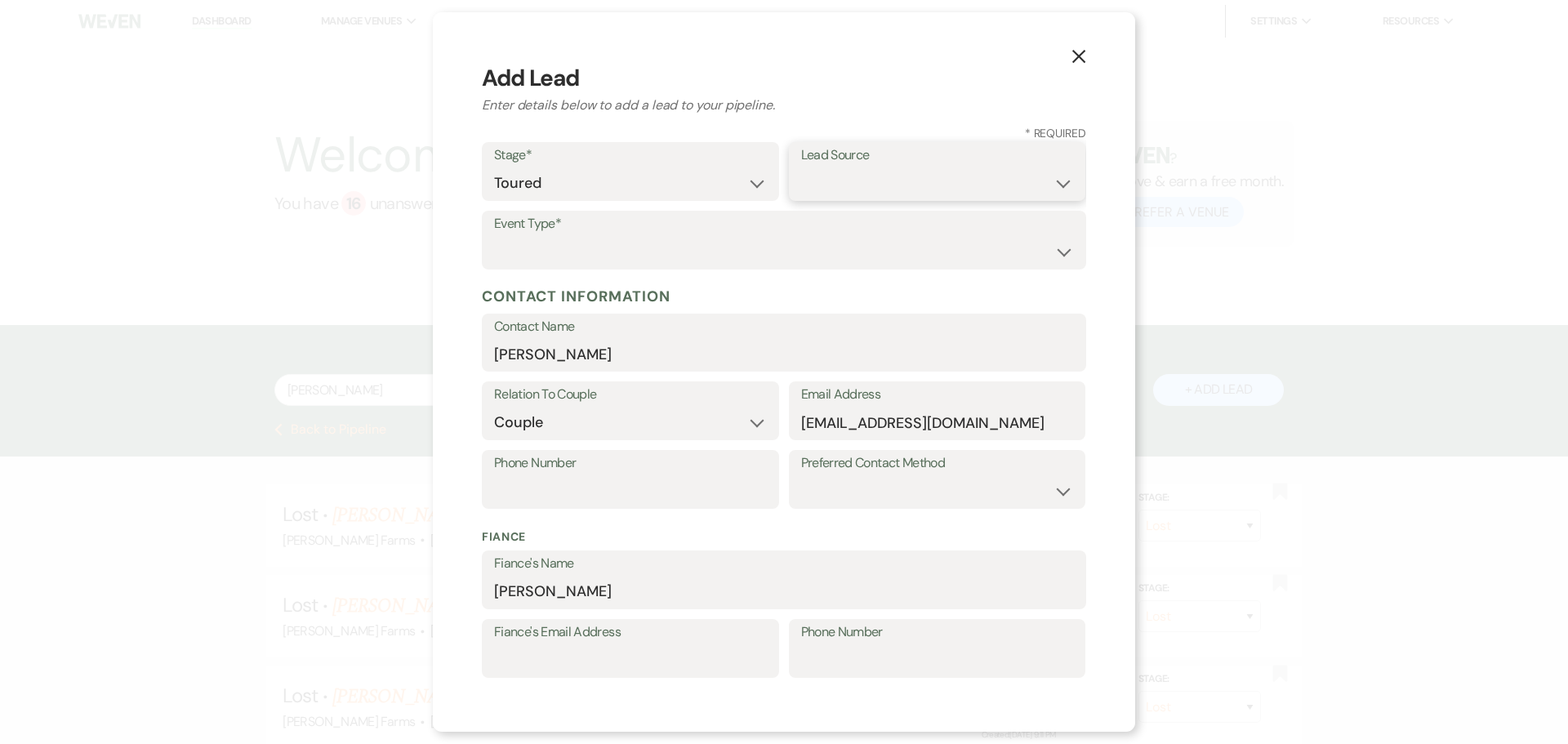
click at [951, 190] on select "Weven Venue Website Instagram Facebook Pinterest Google The Knot Wedding Wire H…" at bounding box center [937, 183] width 273 height 32
select select "2"
click at [801, 167] on select "Weven Venue Website Instagram Facebook Pinterest Google The Knot Wedding Wire H…" at bounding box center [937, 183] width 273 height 32
drag, startPoint x: 661, startPoint y: 218, endPoint x: 656, endPoint y: 232, distance: 14.9
click at [657, 226] on label "Event Type*" at bounding box center [784, 223] width 580 height 23
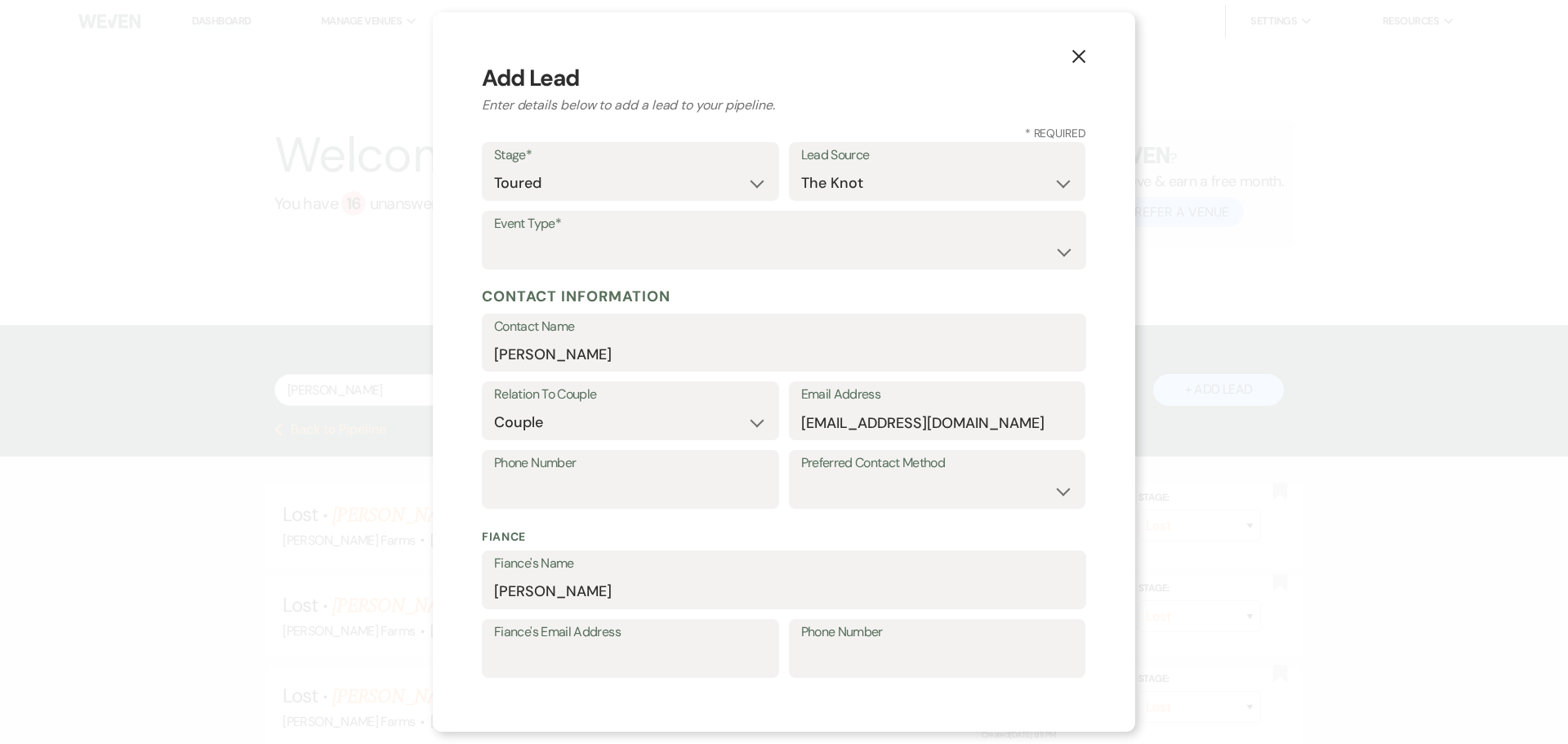
click at [656, 232] on label "Event Type*" at bounding box center [784, 223] width 580 height 23
click at [656, 247] on select "Wedding Anniversary Party Baby Shower Bachelorette / Bachelor Party Birthday Pa…" at bounding box center [784, 251] width 580 height 32
select select "1"
click at [495, 236] on select "Wedding Anniversary Party Baby Shower Bachelorette / Bachelor Party Birthday Pa…" at bounding box center [784, 251] width 580 height 32
click at [462, 284] on div "X Add Lead Enter details below to add a lead to your pipeline. * Required Stage…" at bounding box center [783, 371] width 702 height 719
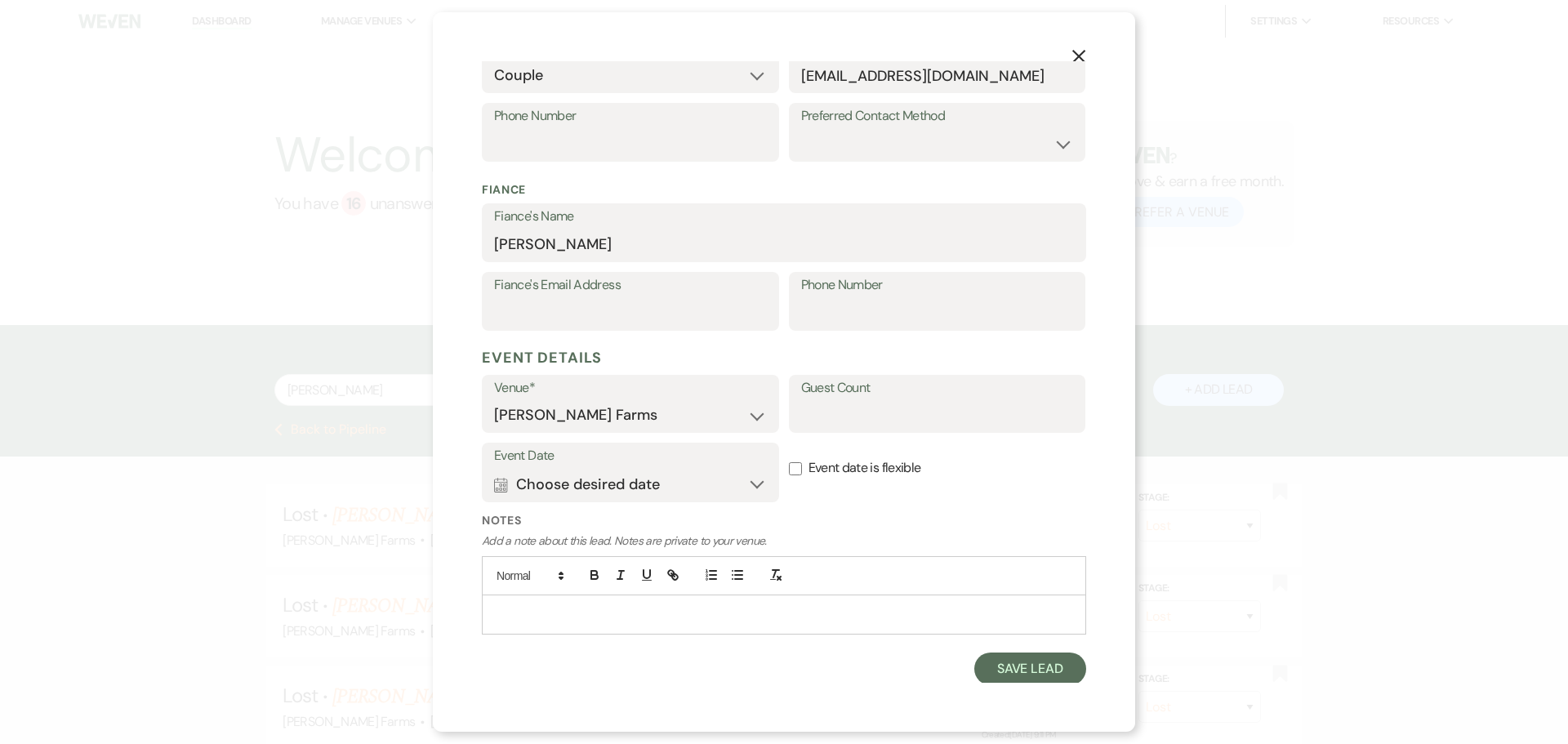
scroll to position [350, 0]
click at [614, 409] on select "[PERSON_NAME] Farms" at bounding box center [631, 412] width 273 height 32
click at [905, 412] on input "Guest Count" at bounding box center [937, 412] width 273 height 32
type input "125"
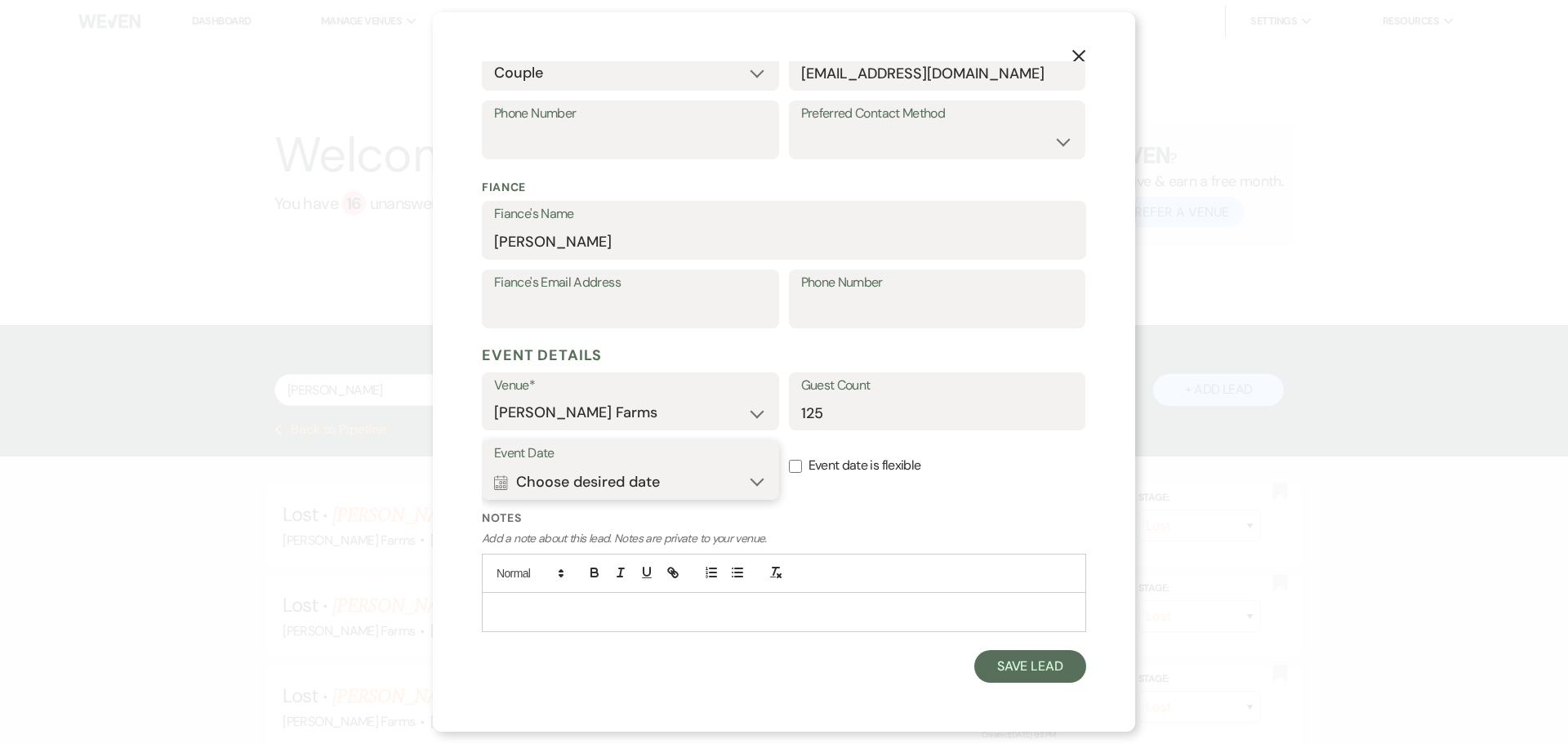
click at [738, 475] on button "Calendar Choose desired date Expand" at bounding box center [631, 481] width 273 height 33
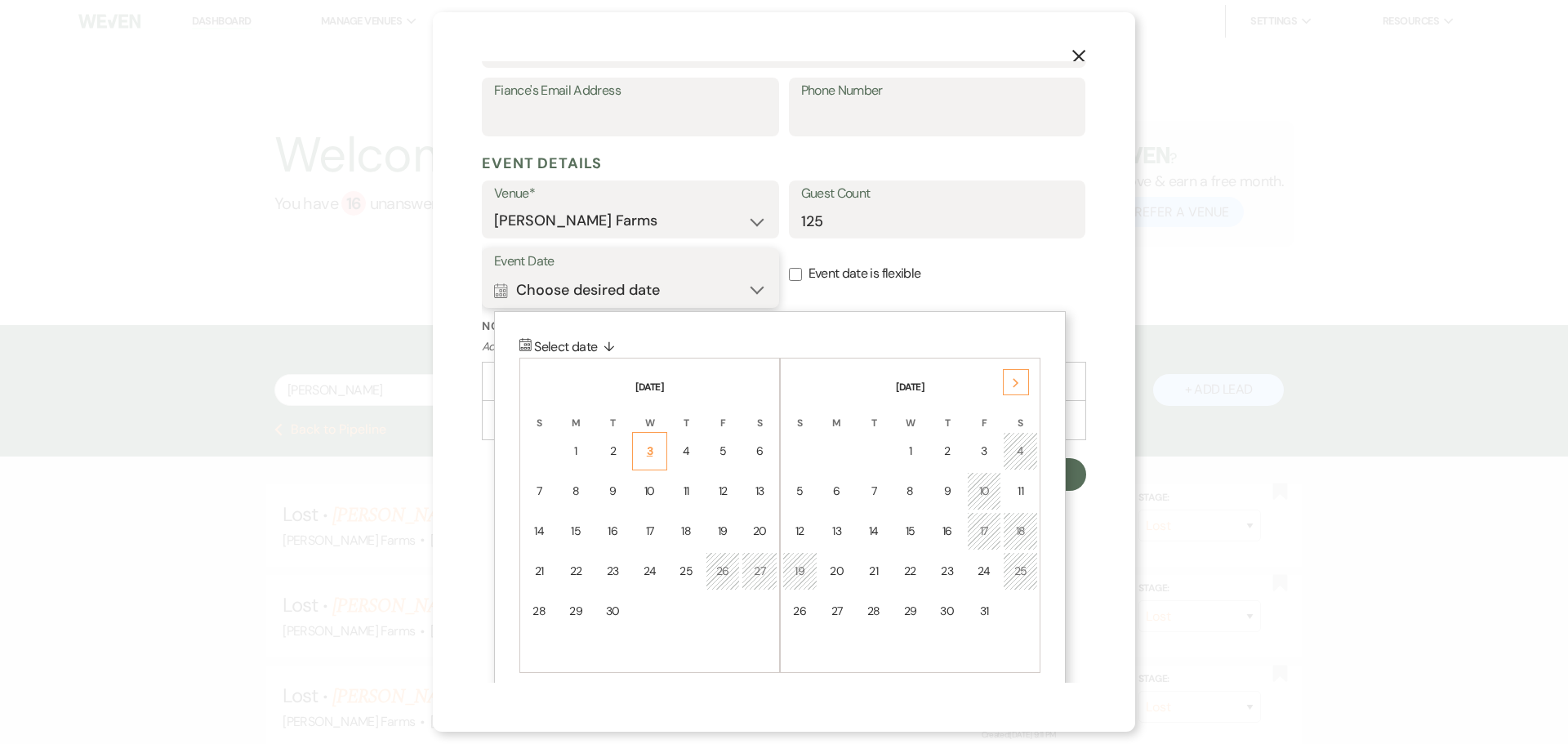
scroll to position [557, 0]
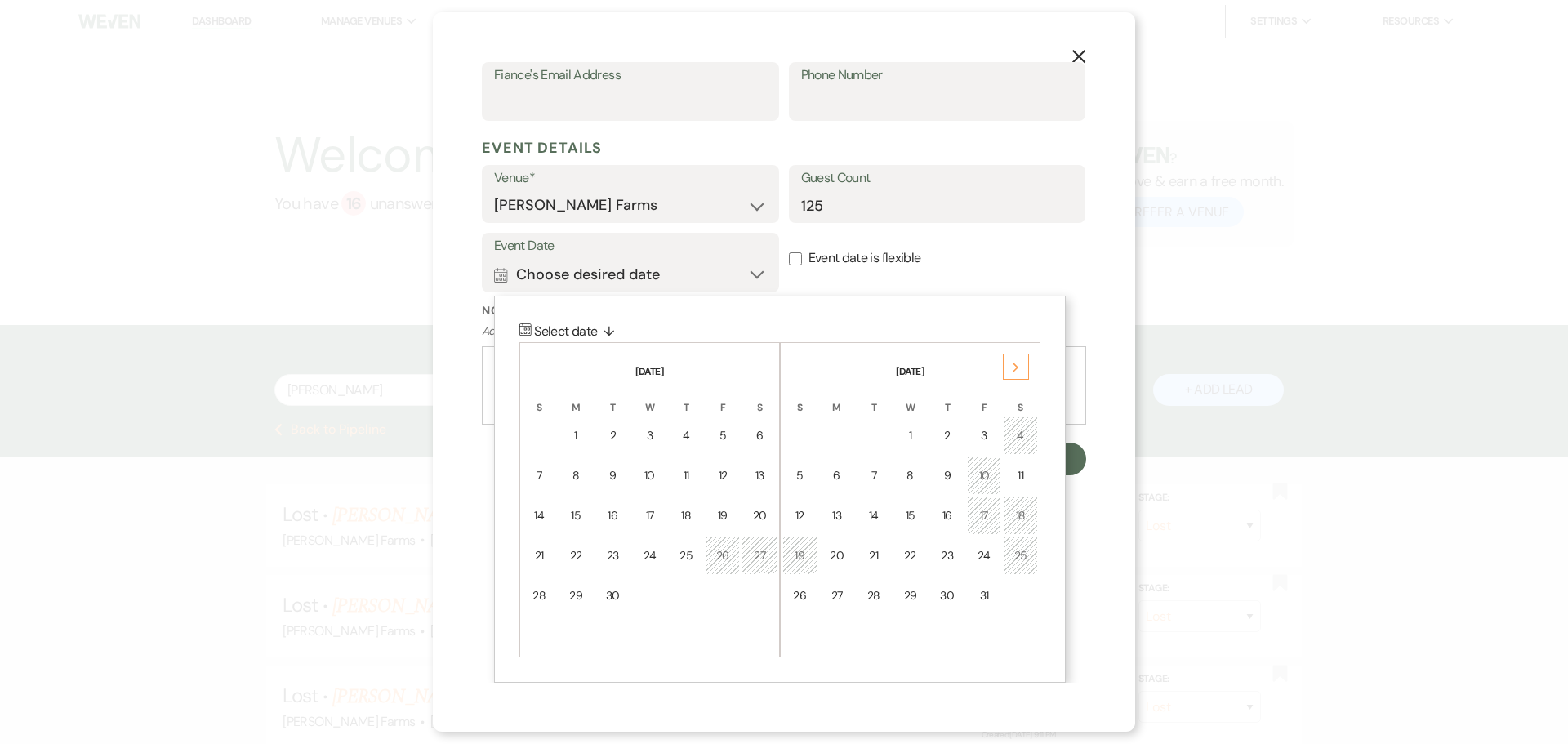
click at [1012, 369] on icon "Next" at bounding box center [1016, 367] width 8 height 9
click at [1012, 368] on icon "Next" at bounding box center [1016, 367] width 8 height 9
click at [538, 369] on div "Previous" at bounding box center [544, 367] width 26 height 26
click at [1014, 372] on div "Next" at bounding box center [1016, 367] width 26 height 26
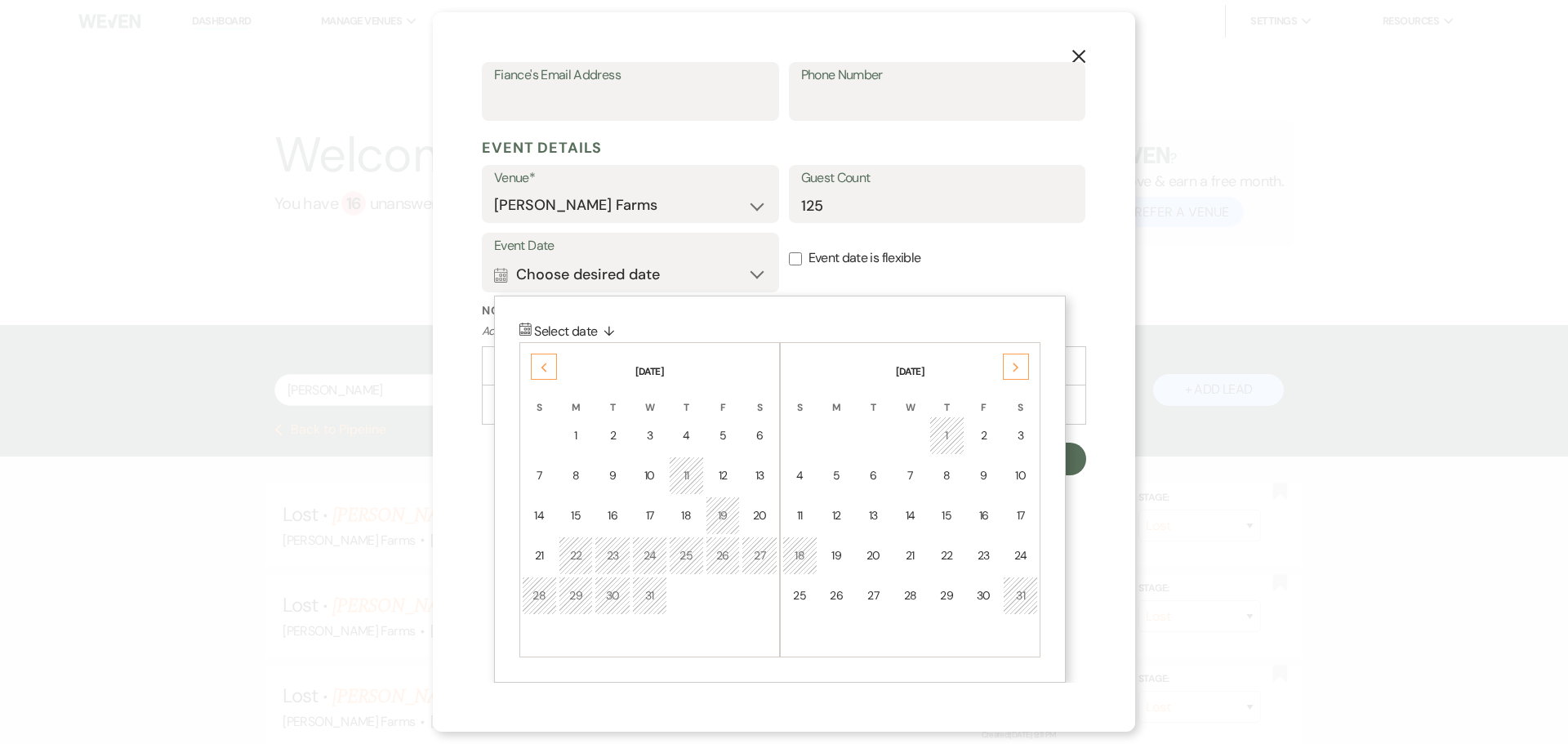
click at [1014, 372] on div "Next" at bounding box center [1016, 367] width 26 height 26
click at [1014, 370] on icon "Next" at bounding box center [1016, 367] width 8 height 9
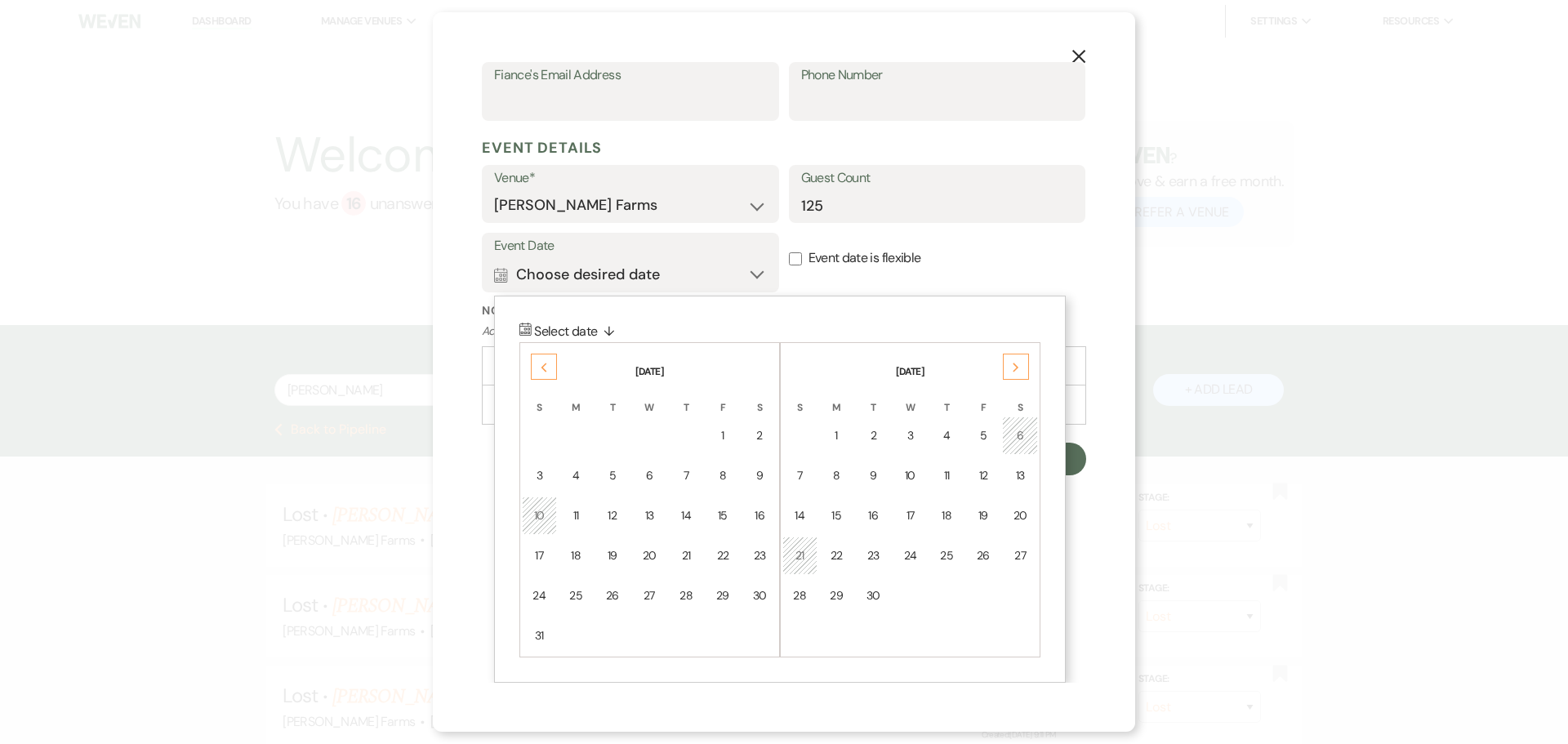
click at [1014, 370] on use at bounding box center [1016, 367] width 6 height 9
click at [1014, 369] on icon "Next" at bounding box center [1016, 367] width 8 height 9
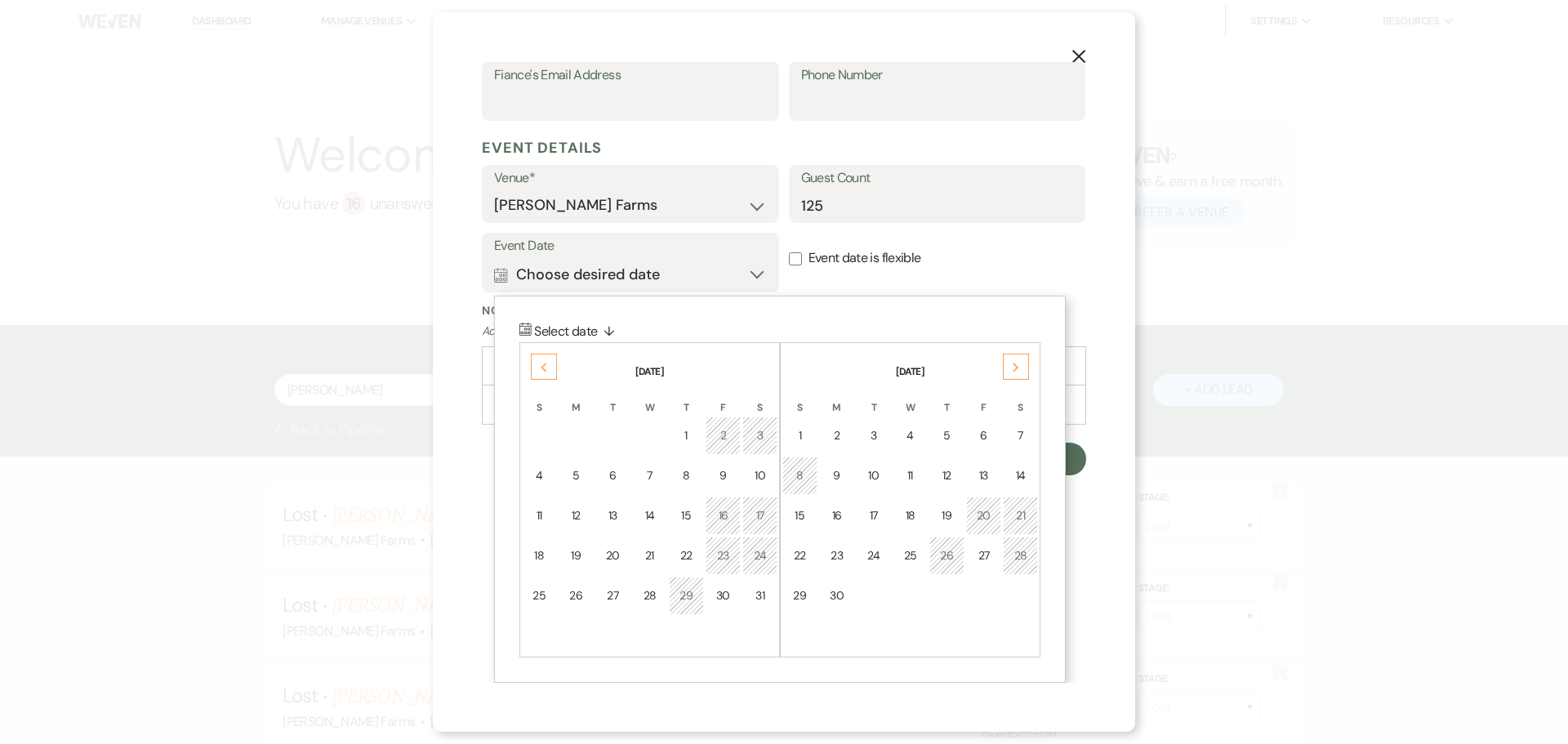
click at [1023, 561] on div "28" at bounding box center [1021, 555] width 14 height 17
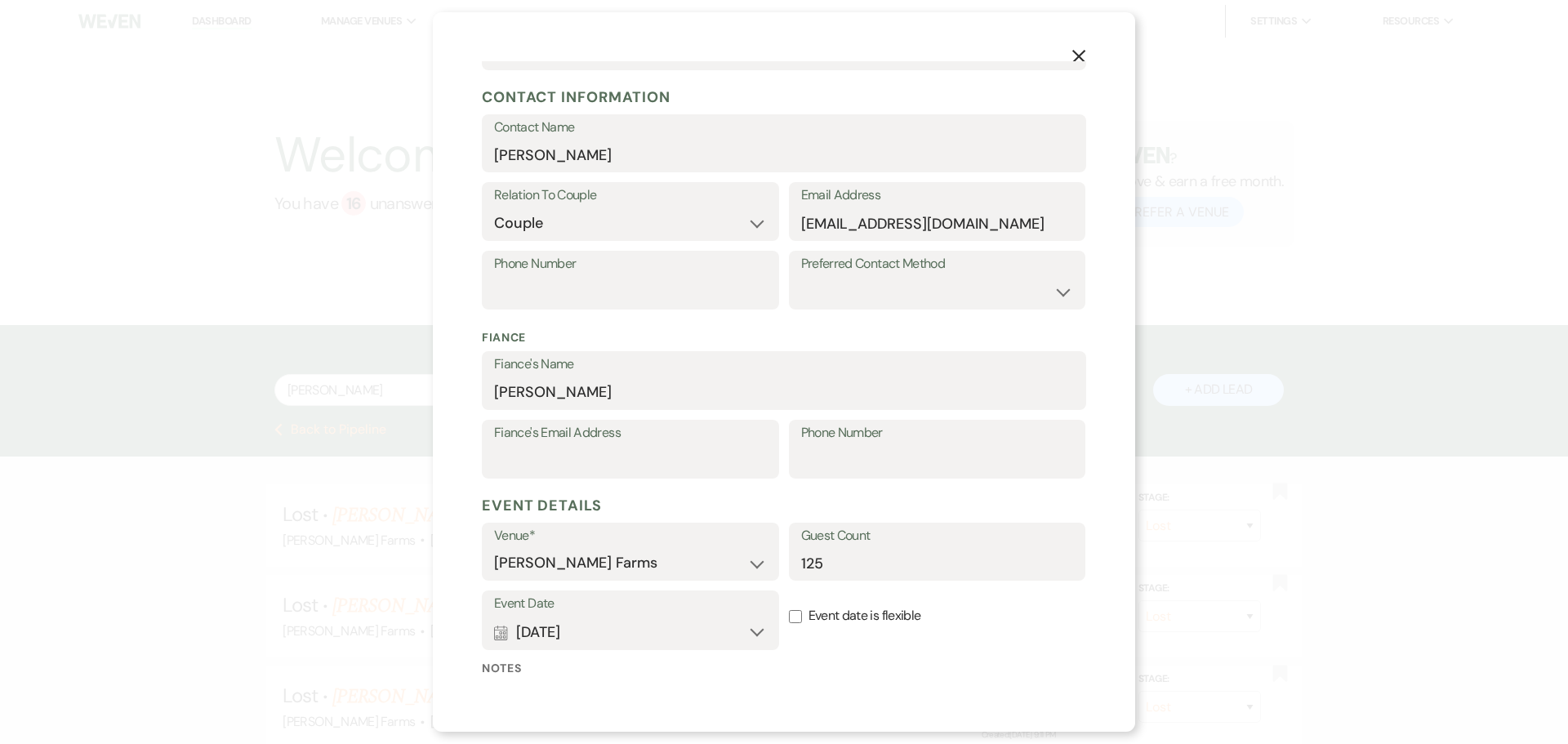
scroll to position [350, 0]
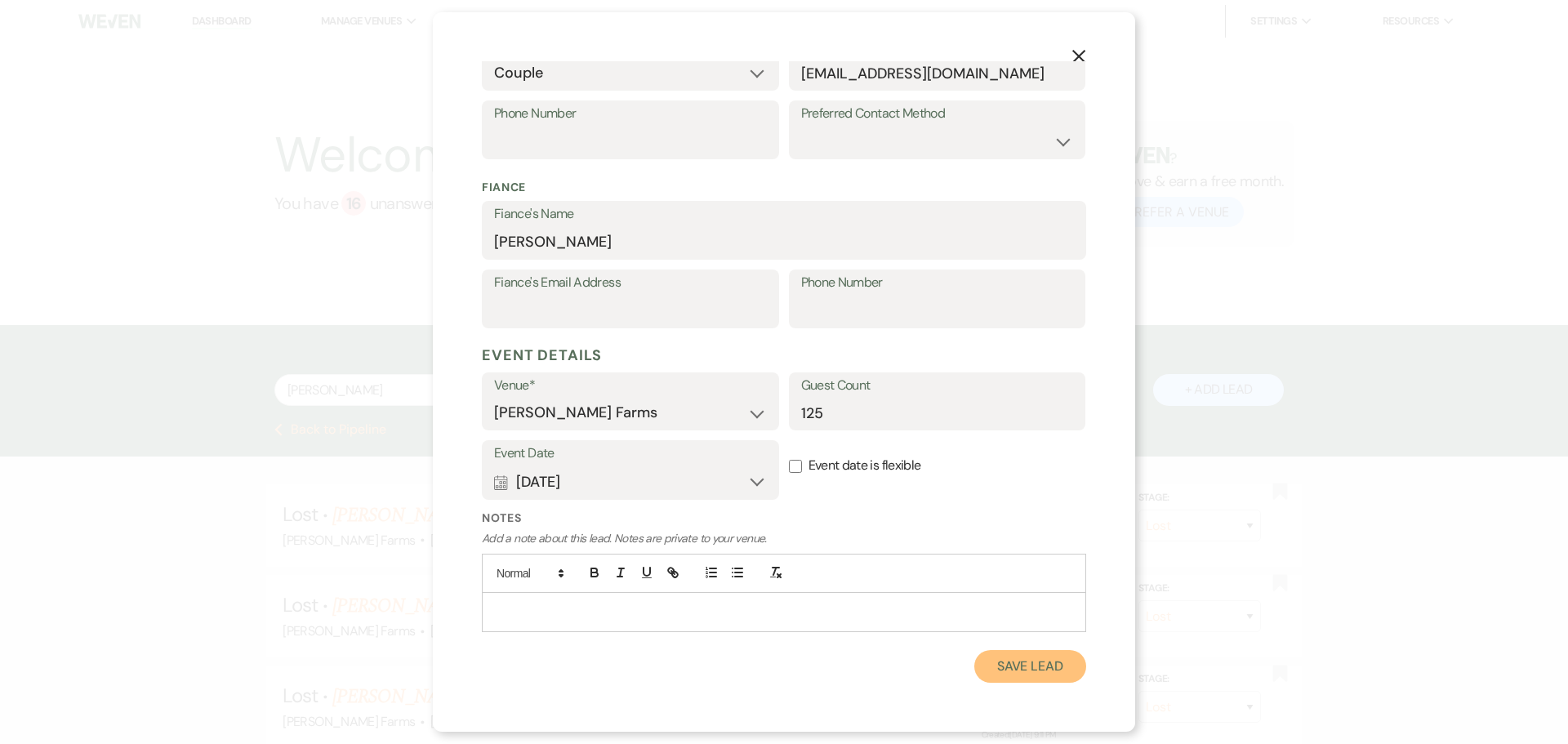
click at [1019, 666] on button "Save Lead" at bounding box center [1030, 666] width 112 height 33
click at [789, 468] on input "Event date is flexible" at bounding box center [795, 466] width 13 height 13
checkbox input "true"
click at [1024, 676] on button "Save Lead" at bounding box center [1030, 666] width 112 height 33
click at [1023, 669] on button "Save Lead" at bounding box center [1030, 666] width 112 height 33
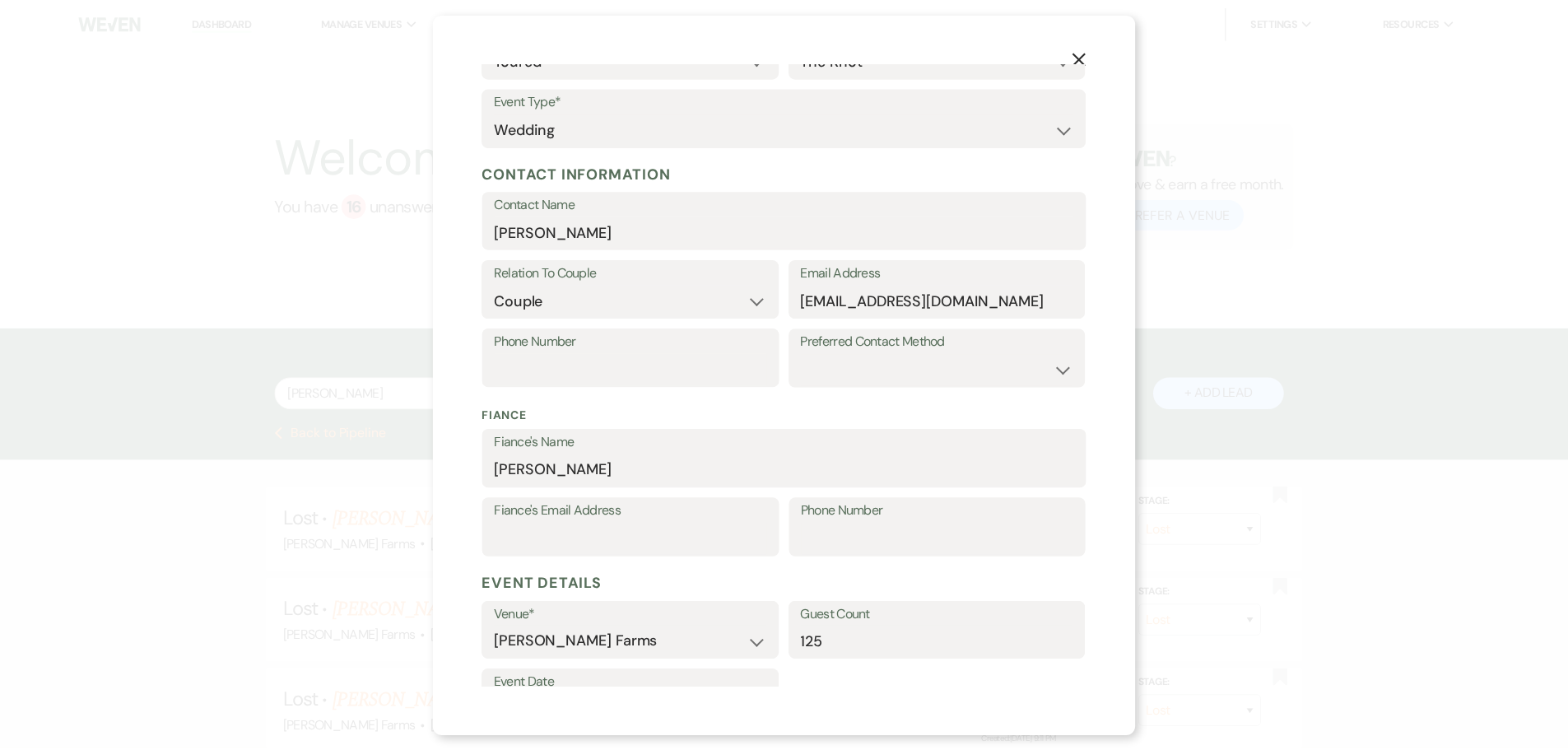
scroll to position [0, 0]
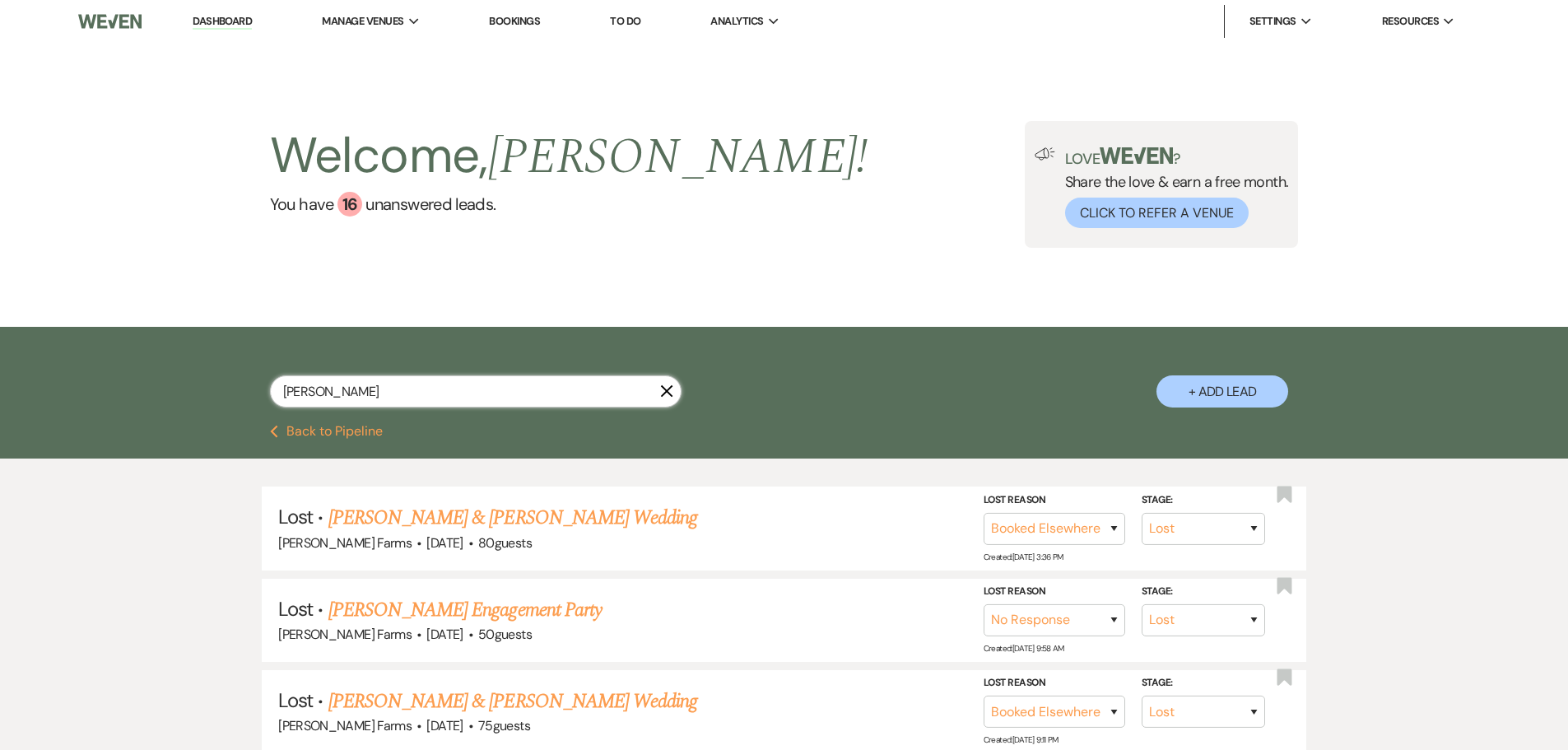
click at [459, 388] on input "reed" at bounding box center [476, 391] width 412 height 32
click at [230, 22] on link "Dashboard" at bounding box center [222, 22] width 59 height 16
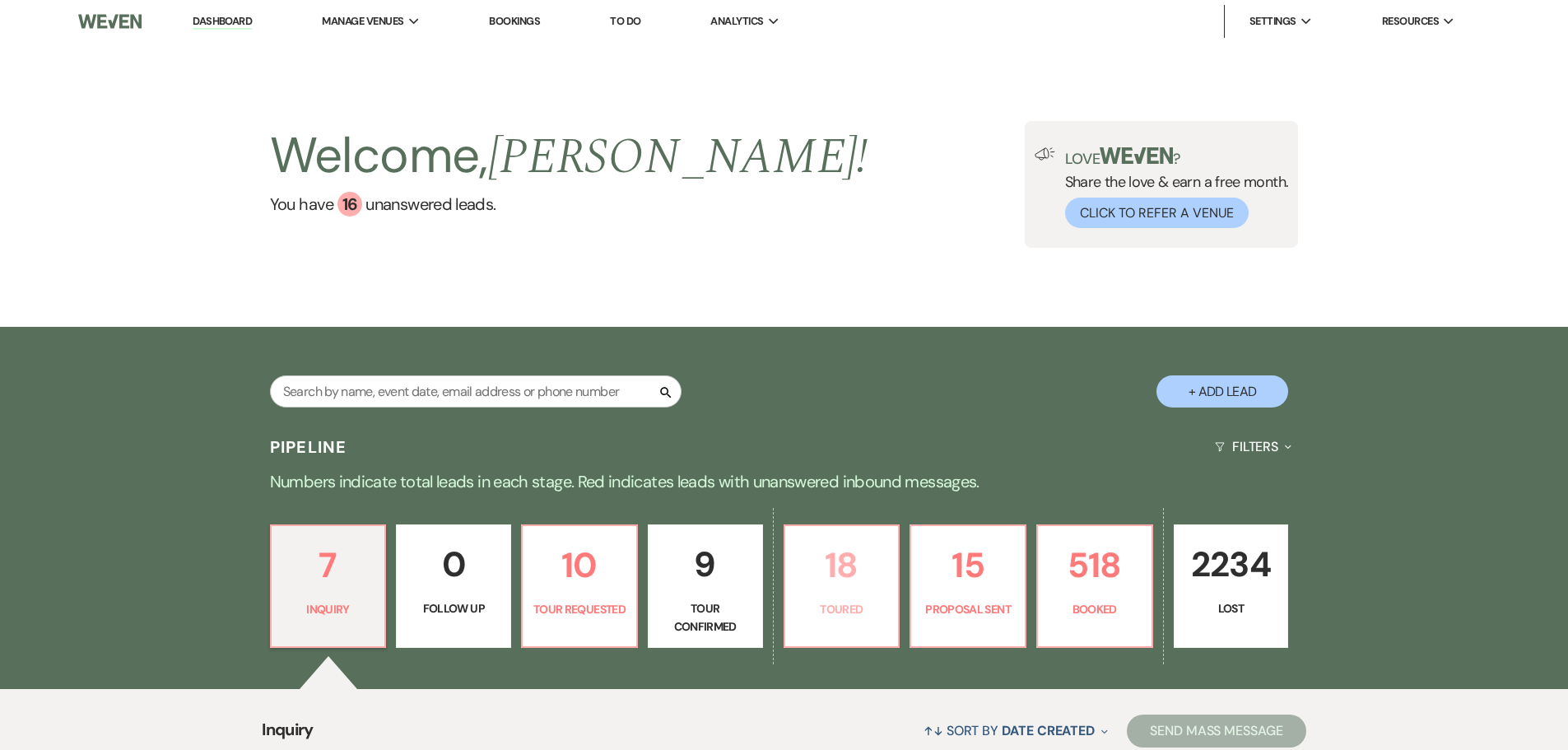
click at [834, 600] on p "Toured" at bounding box center [842, 609] width 94 height 18
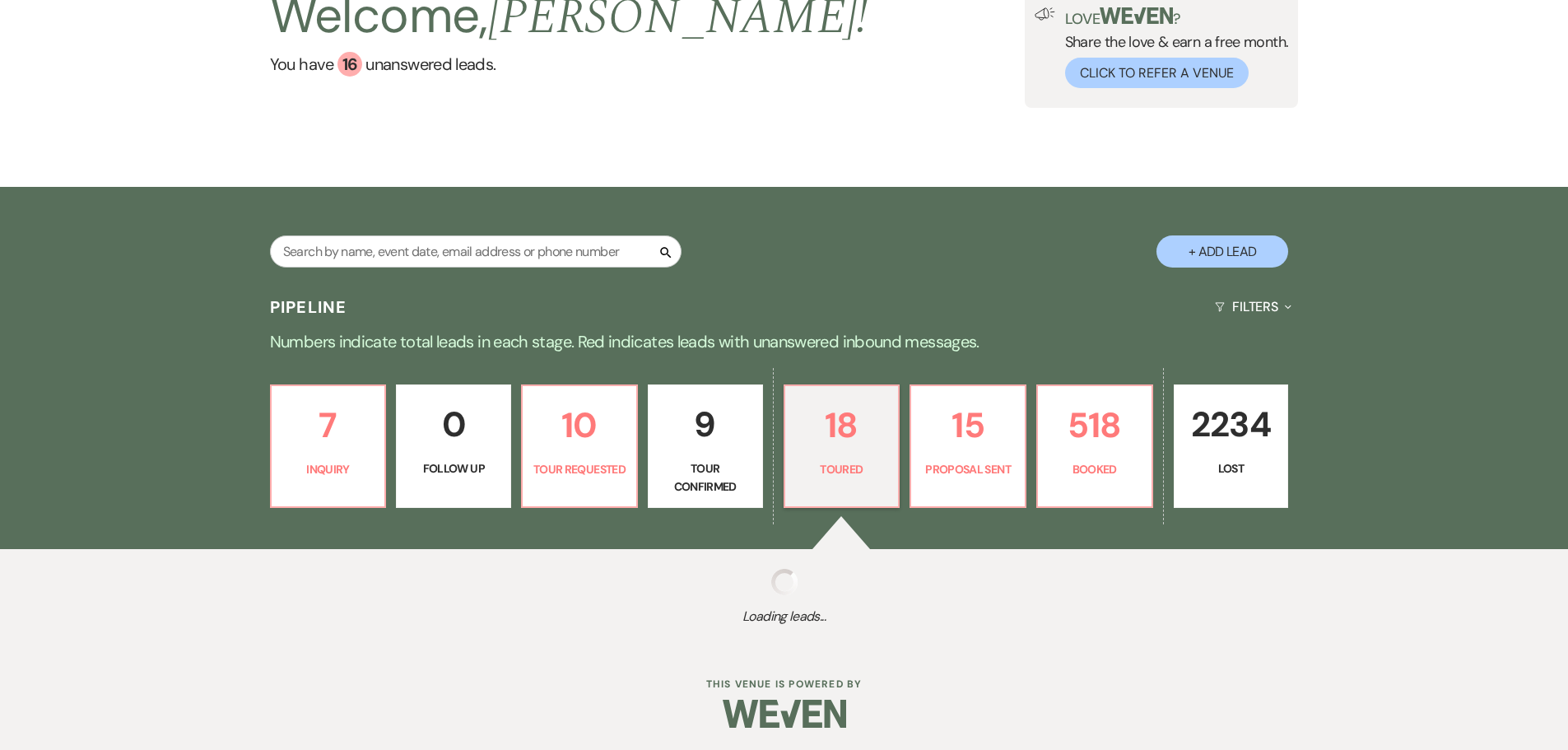
scroll to position [142, 0]
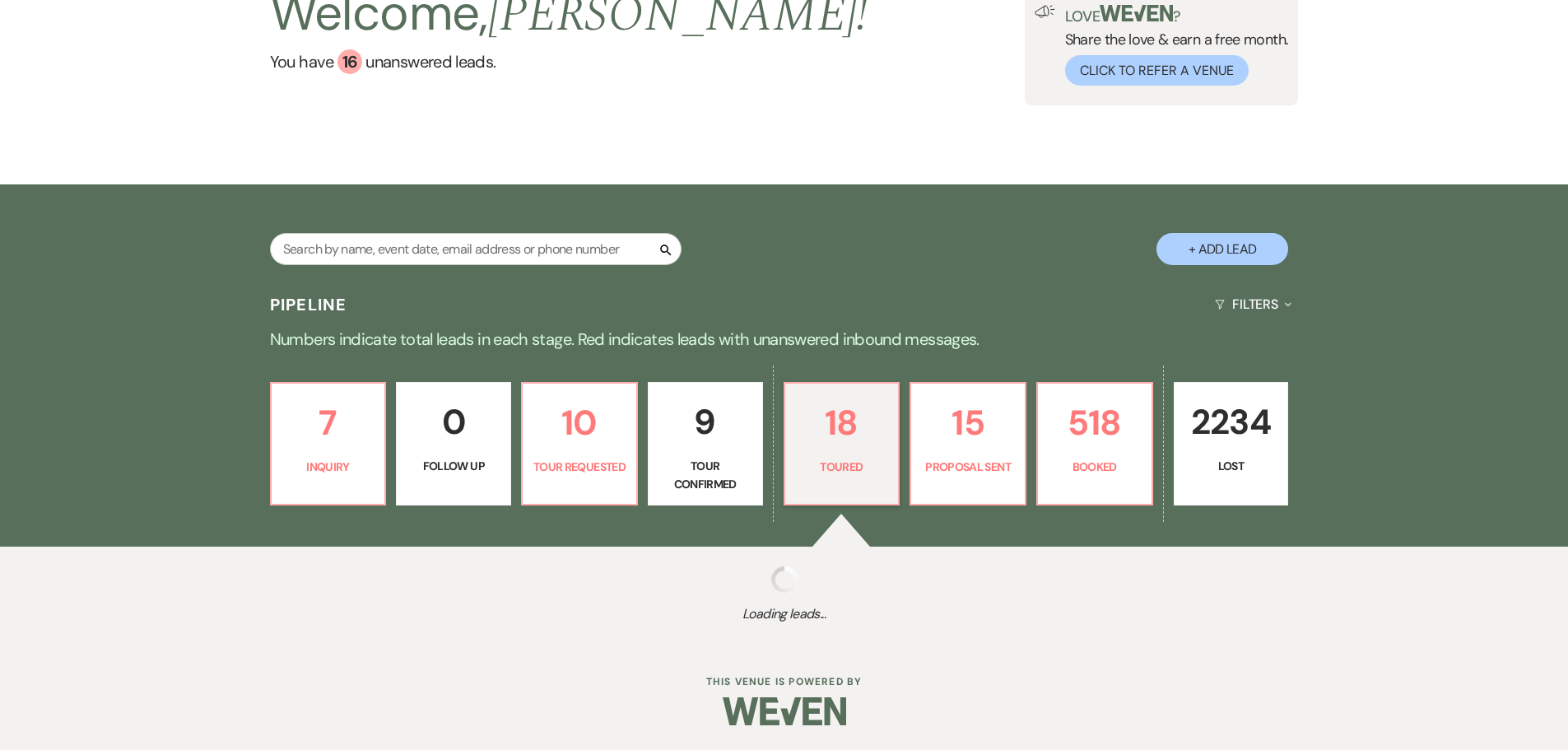
select select "5"
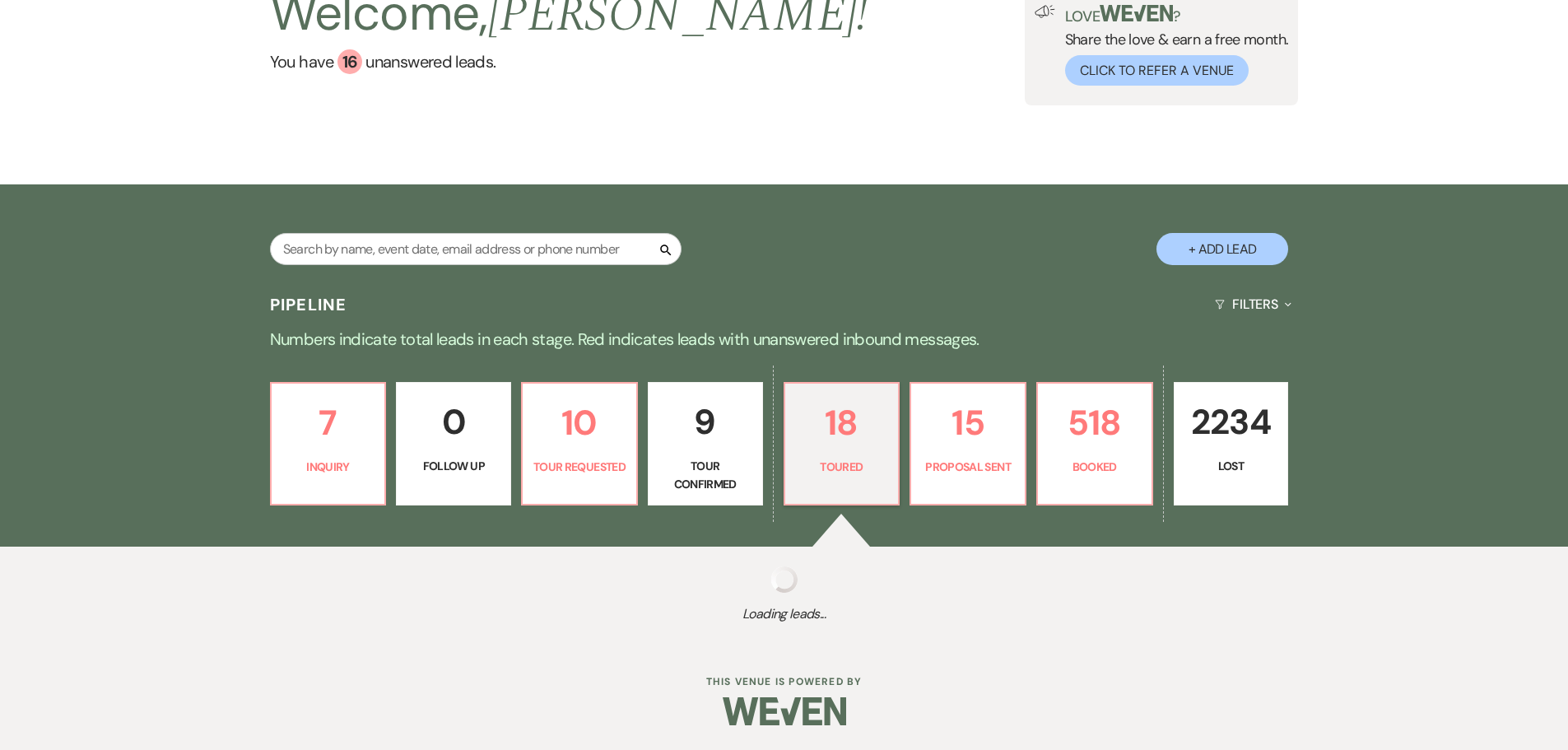
select select "5"
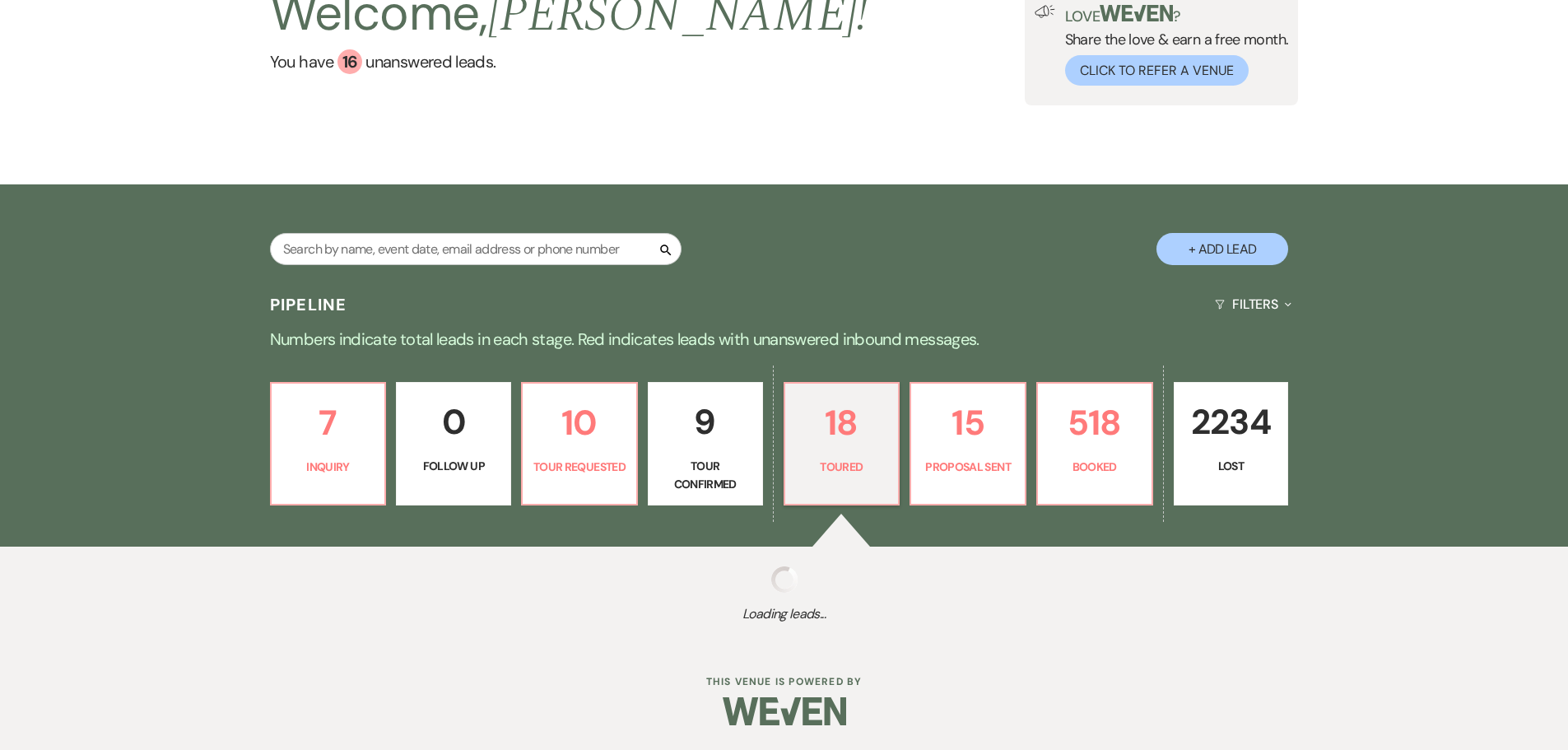
select select "5"
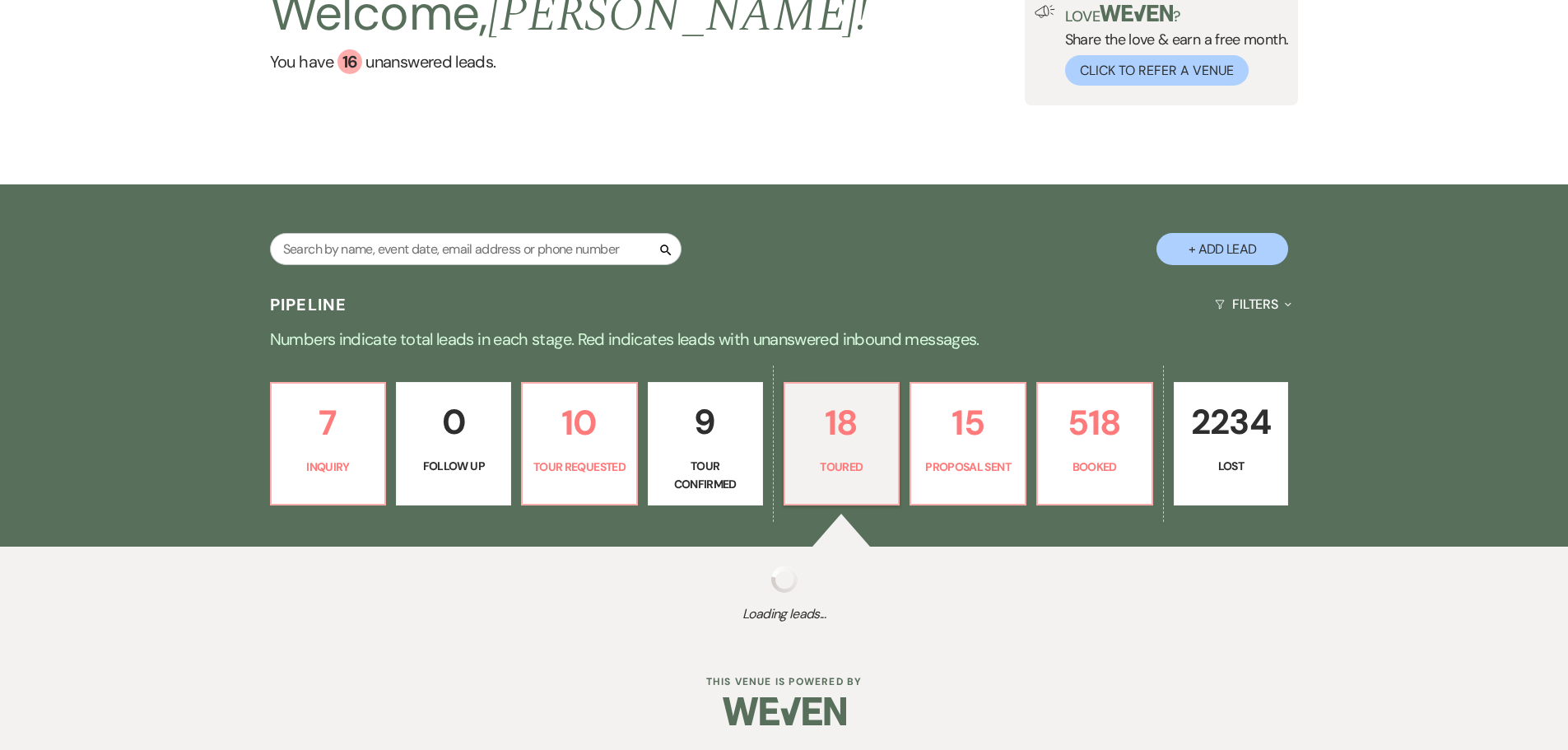
select select "5"
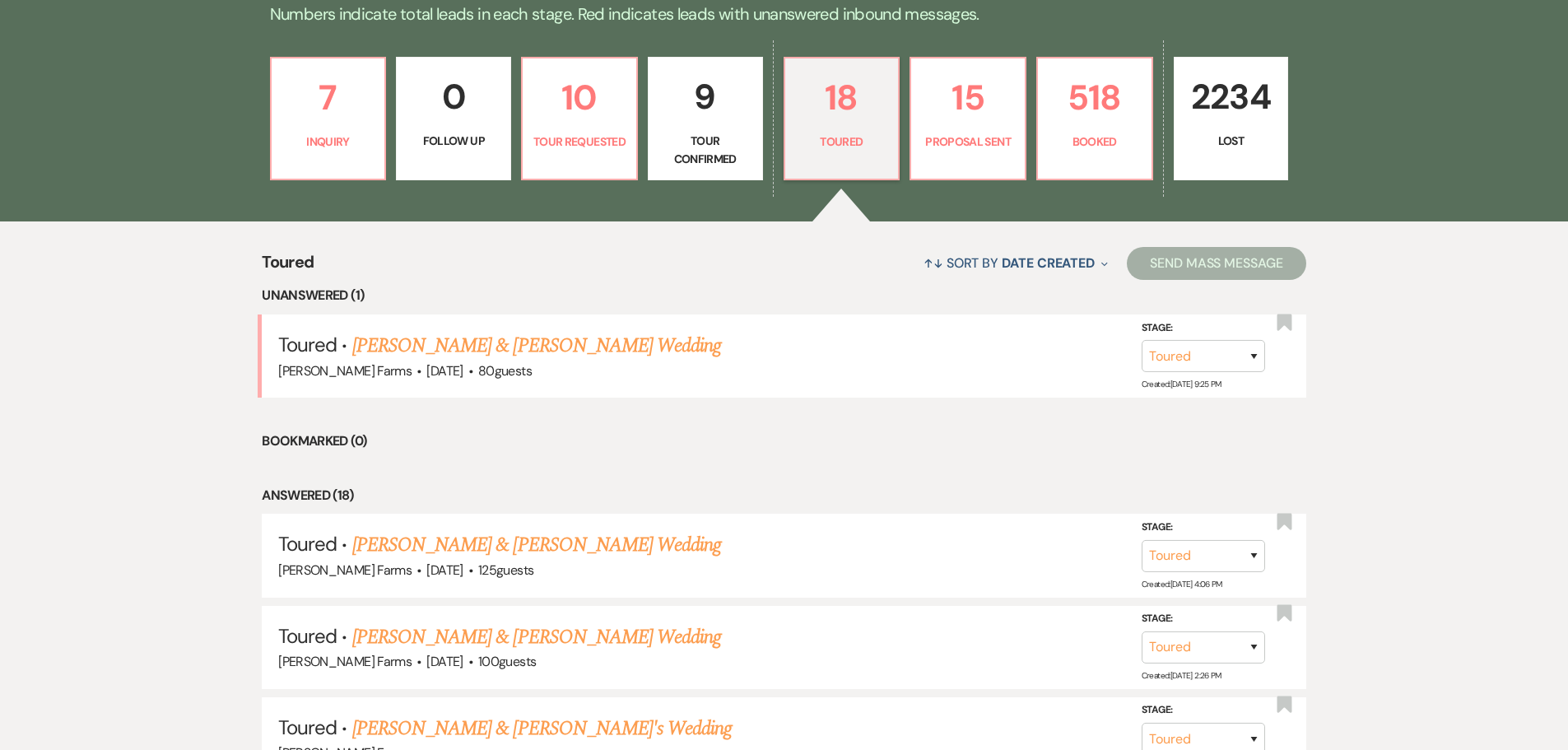
scroll to position [471, 0]
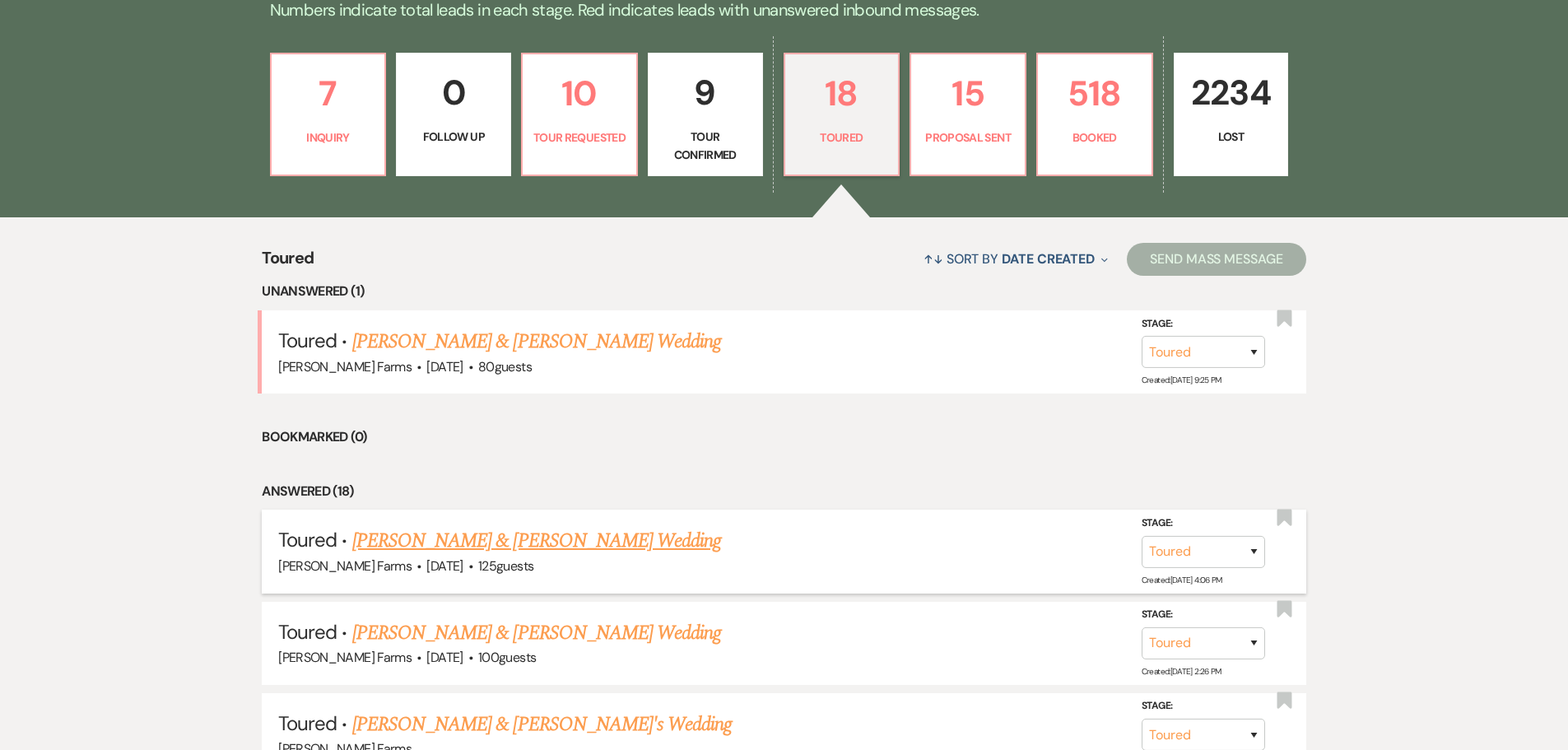
click at [538, 543] on link "Bob Lynch & Taylor Reed's Wedding" at bounding box center [537, 541] width 369 height 30
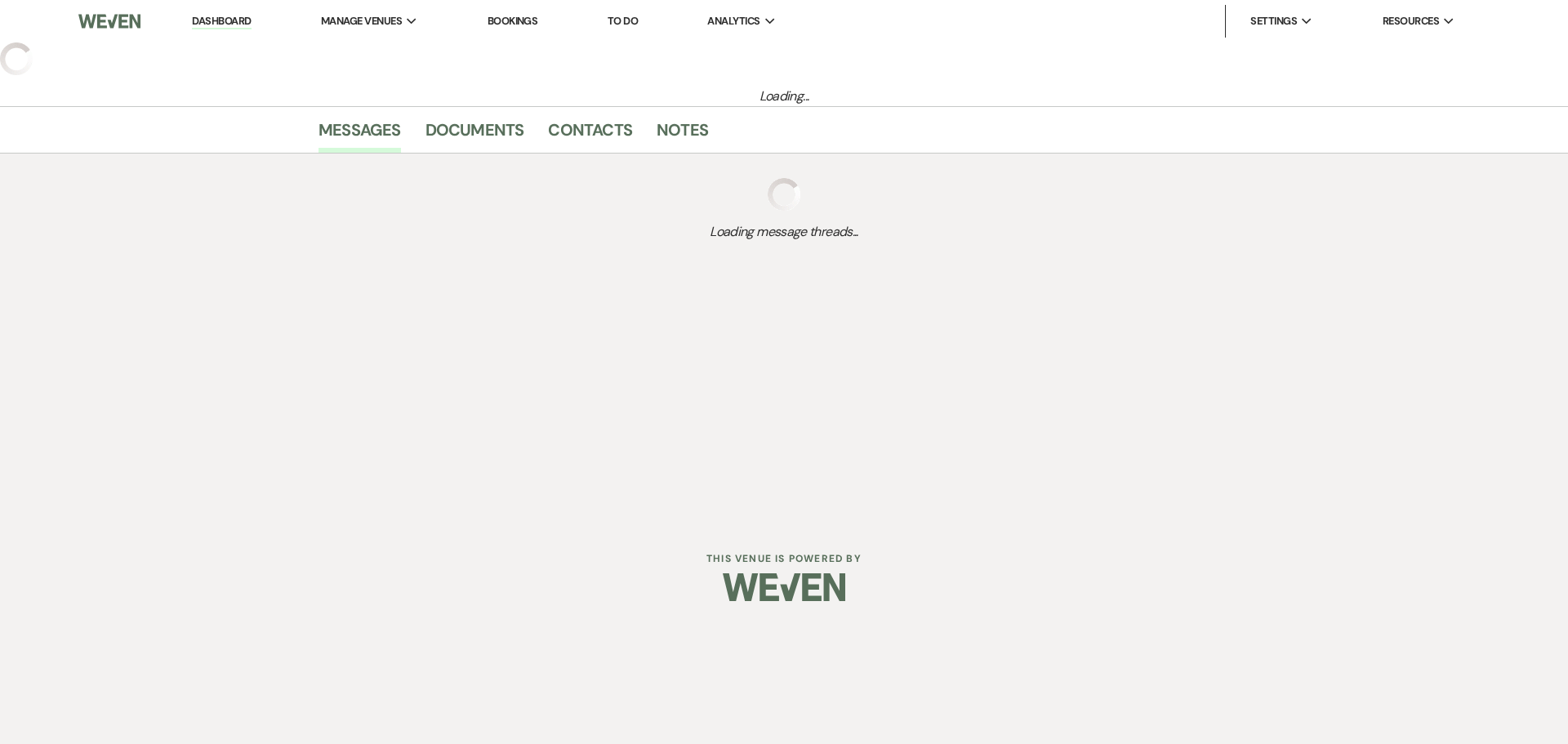
select select "5"
select select "2"
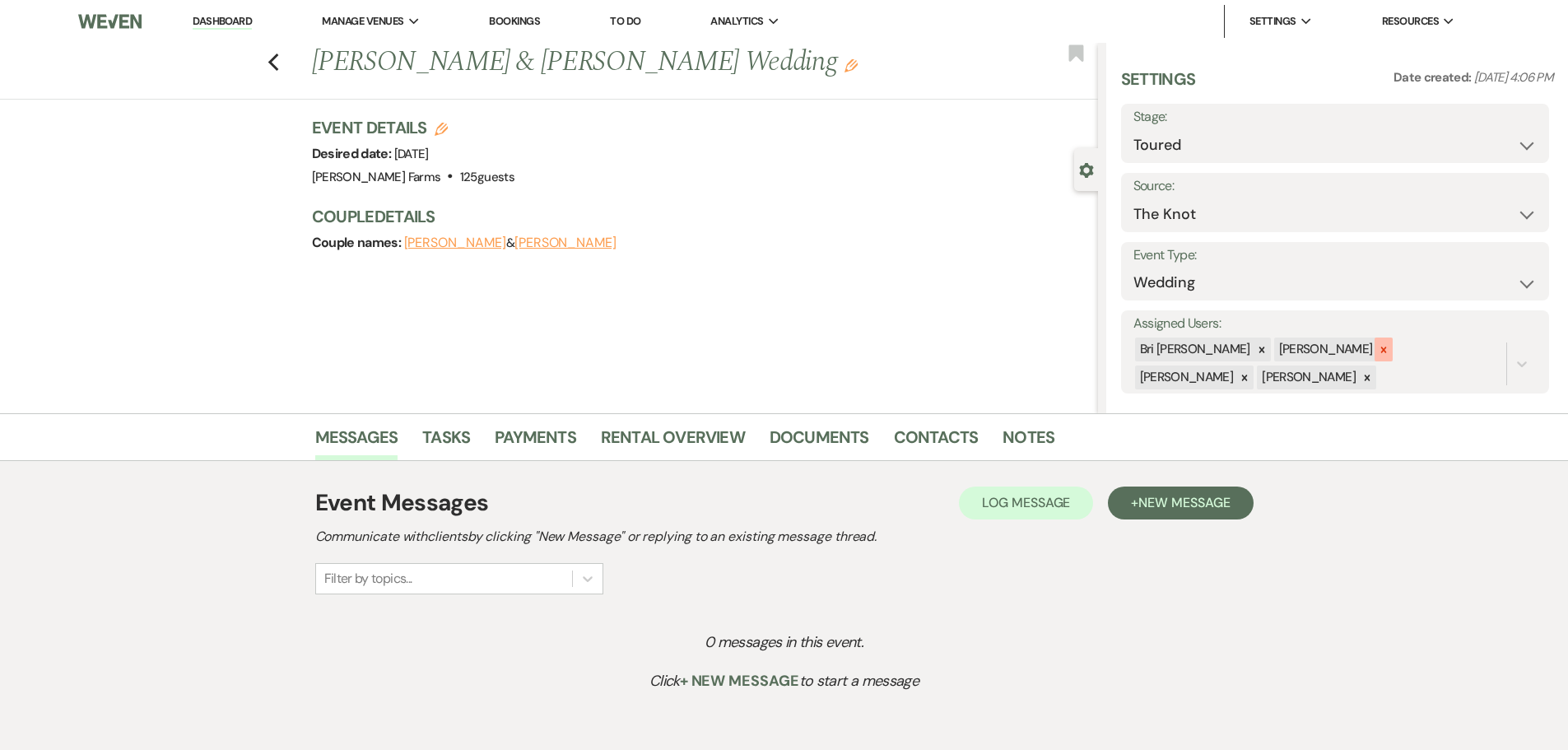
click at [1378, 351] on icon at bounding box center [1383, 349] width 11 height 11
click at [1250, 372] on icon at bounding box center [1244, 378] width 11 height 11
click at [1481, 360] on button "Save" at bounding box center [1504, 352] width 89 height 33
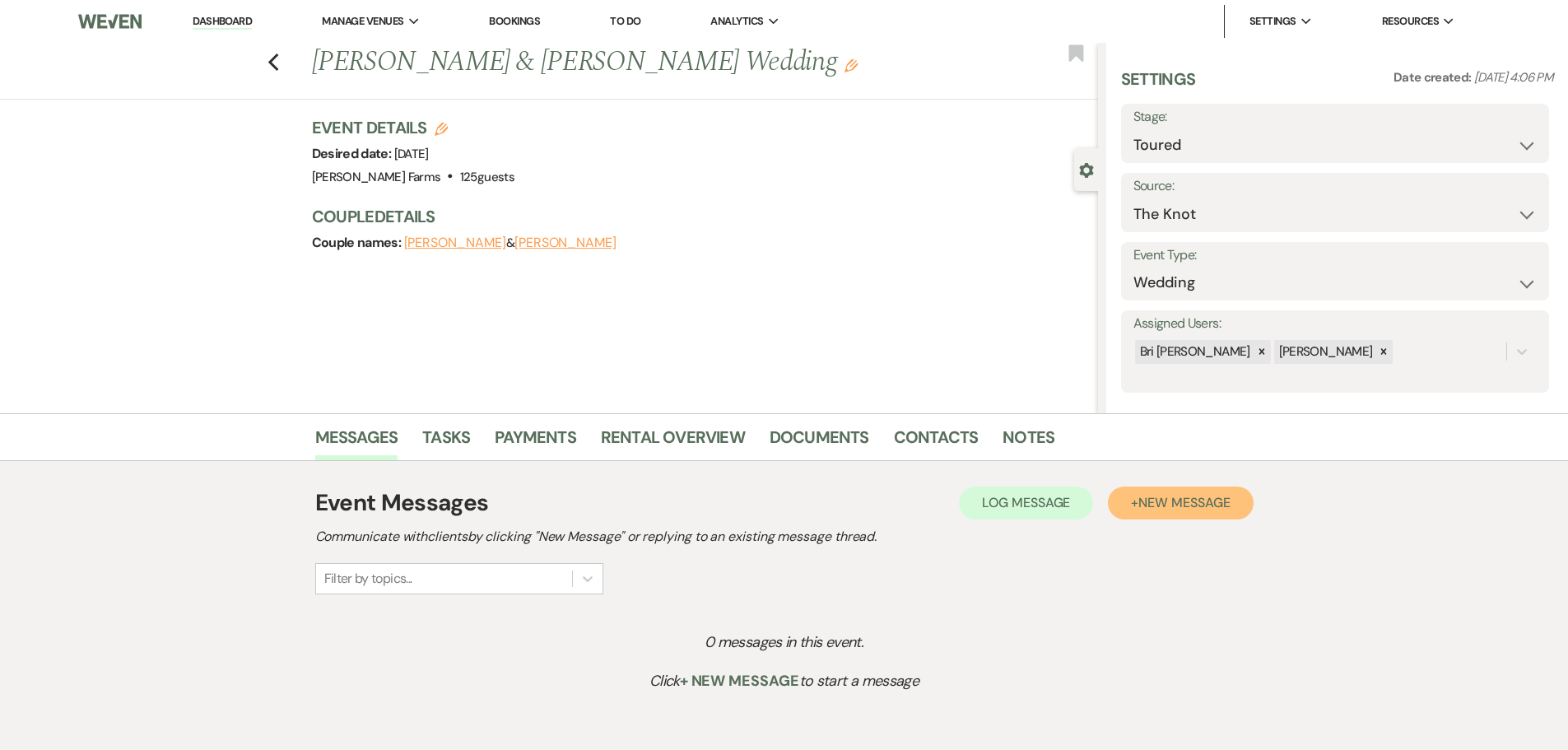
click at [1170, 510] on span "New Message" at bounding box center [1183, 503] width 91 height 17
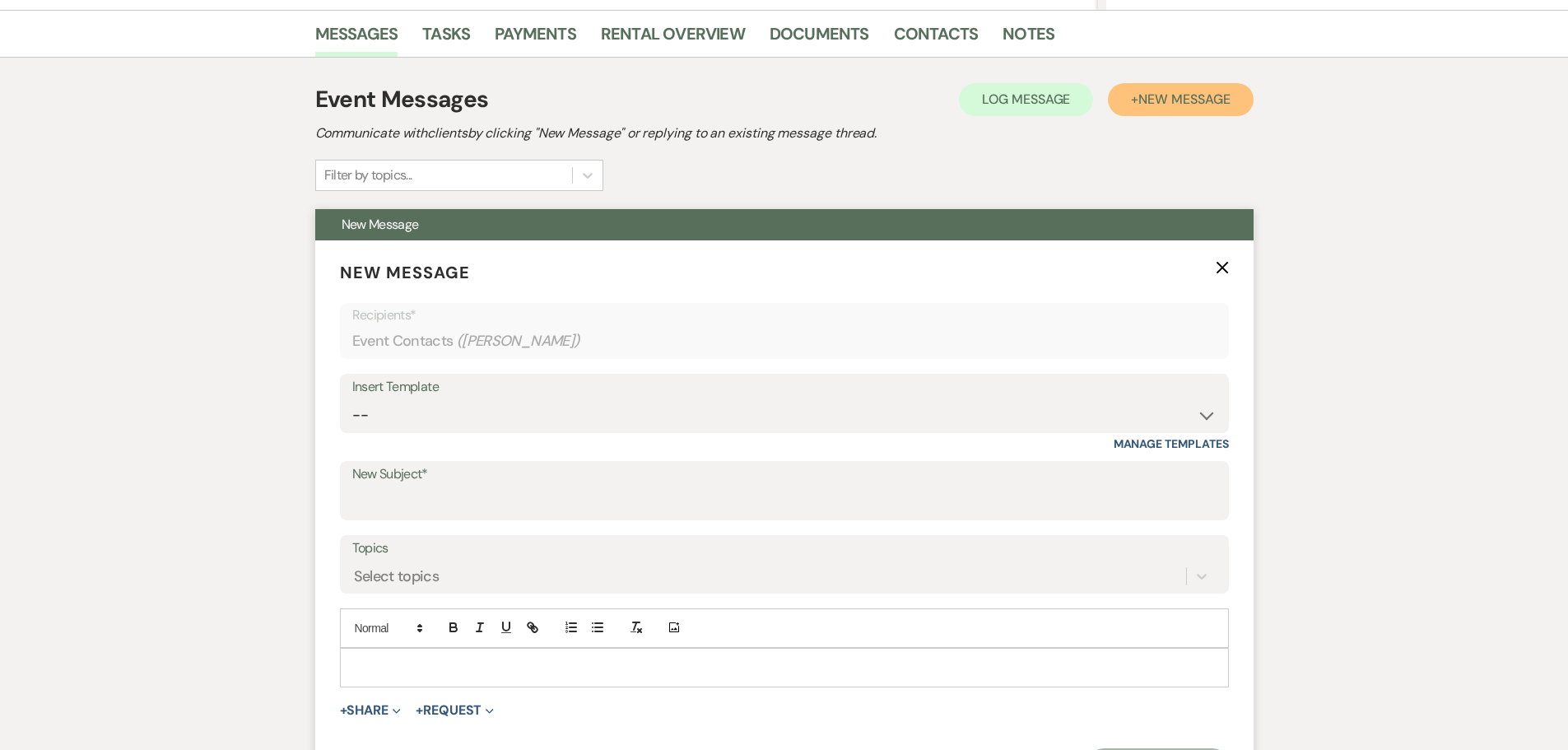
scroll to position [411, 0]
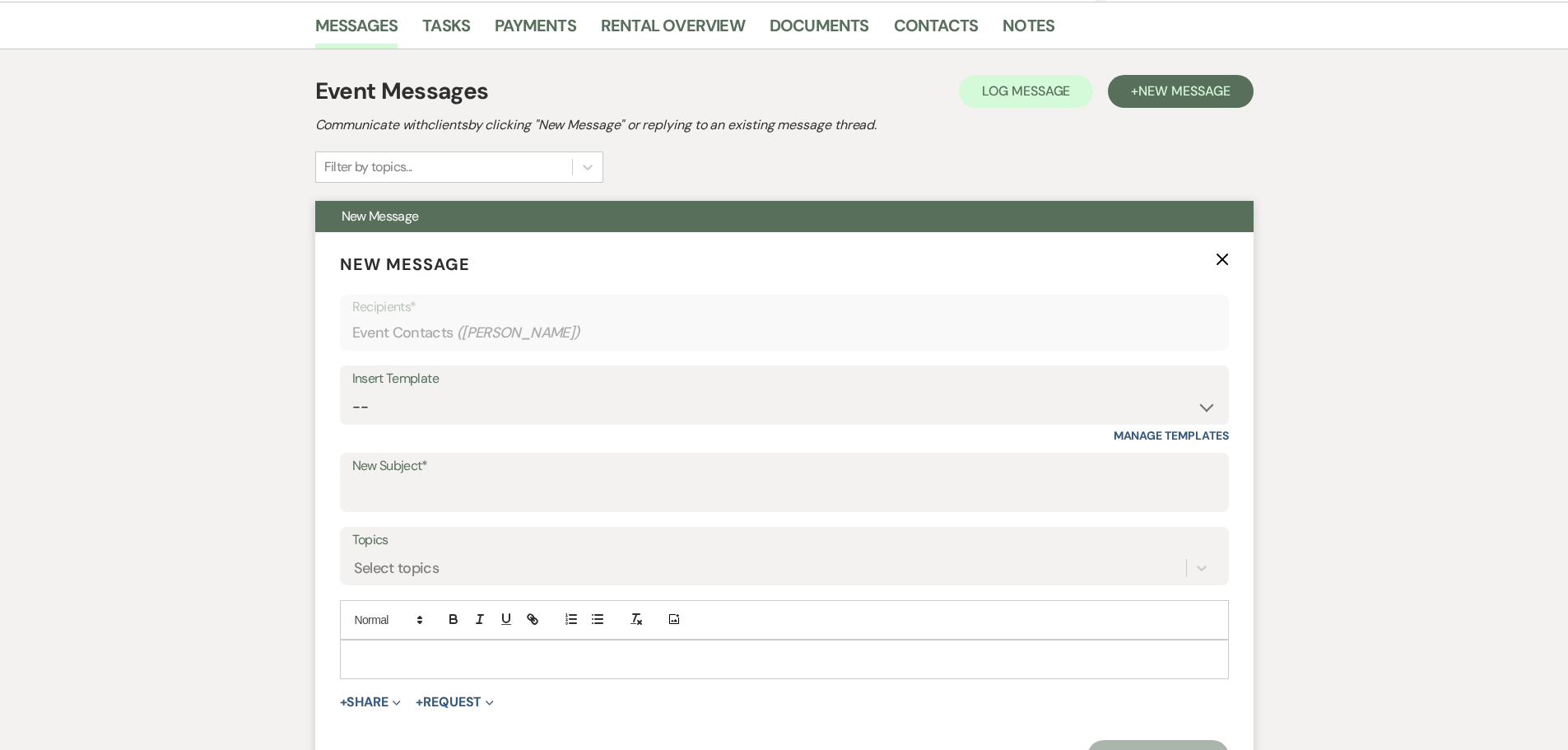
click at [420, 389] on div "Insert Template" at bounding box center [784, 378] width 864 height 23
click at [504, 415] on select "-- Tour Request Response Follow Up Contract (Pre-Booked Leads) Weven Planning P…" at bounding box center [784, 406] width 864 height 32
select select "4589"
click at [352, 391] on select "-- Tour Request Response Follow Up Contract (Pre-Booked Leads) Weven Planning P…" at bounding box center [784, 406] width 864 height 32
type input "Quote and More Info from [PERSON_NAME] Farms"
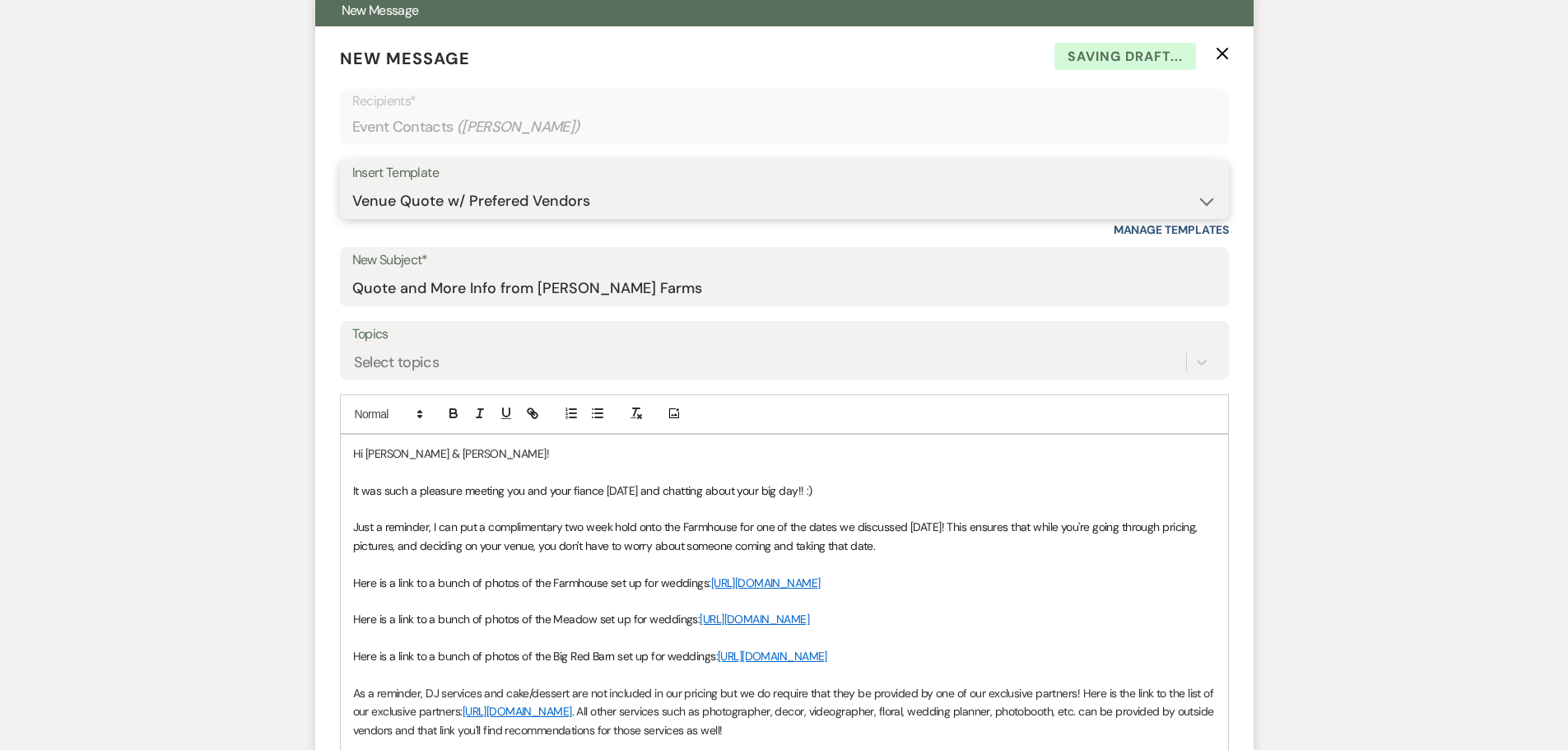
scroll to position [658, 0]
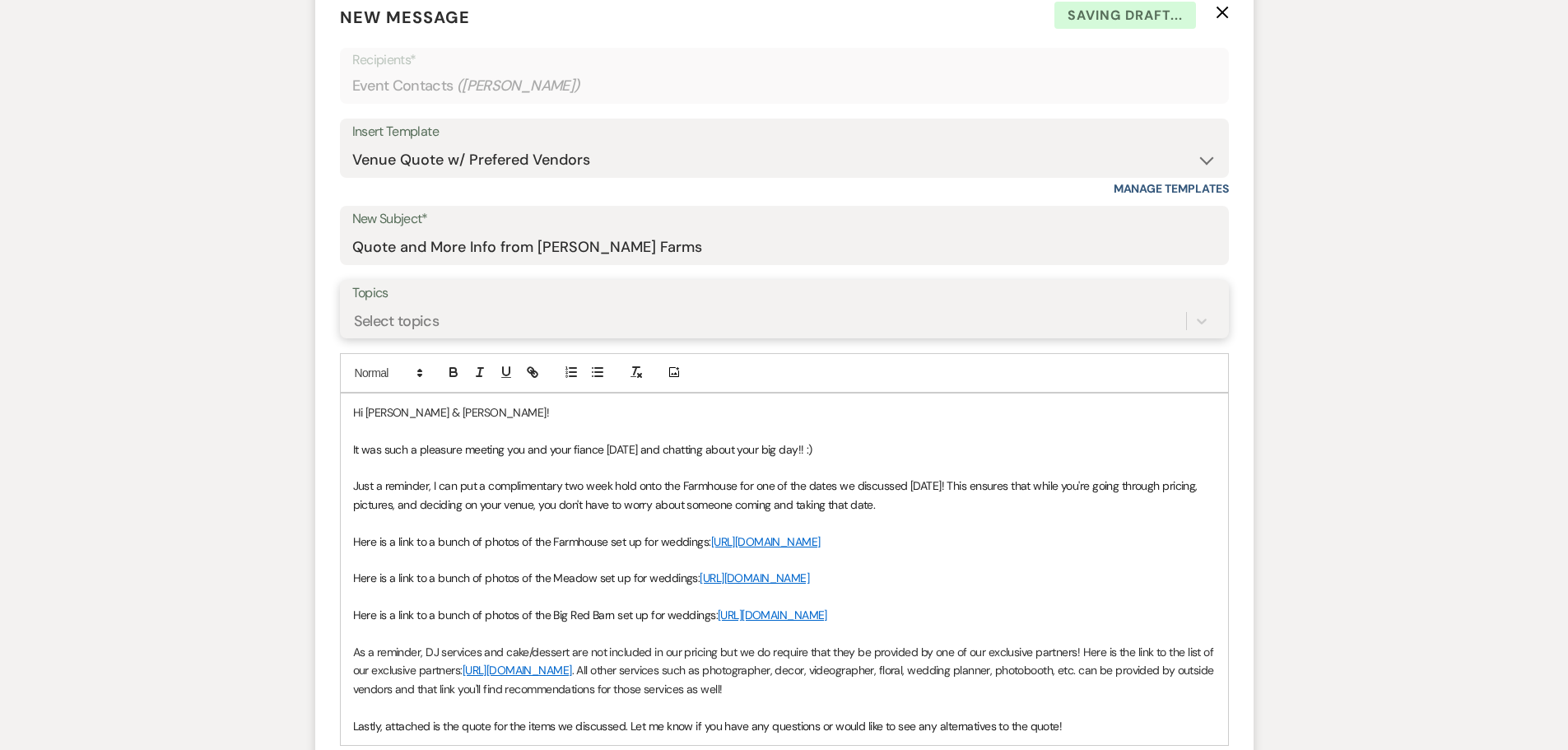
click at [468, 323] on div "Select topics" at bounding box center [769, 320] width 833 height 29
click at [475, 303] on label "Topics" at bounding box center [784, 293] width 864 height 23
click at [356, 309] on input "Topics" at bounding box center [355, 320] width 2 height 23
click at [480, 249] on input "Quote and More Info from [PERSON_NAME] Farms" at bounding box center [784, 247] width 864 height 32
click at [678, 247] on input "Quote and More Info from [PERSON_NAME] Farms" at bounding box center [784, 247] width 864 height 32
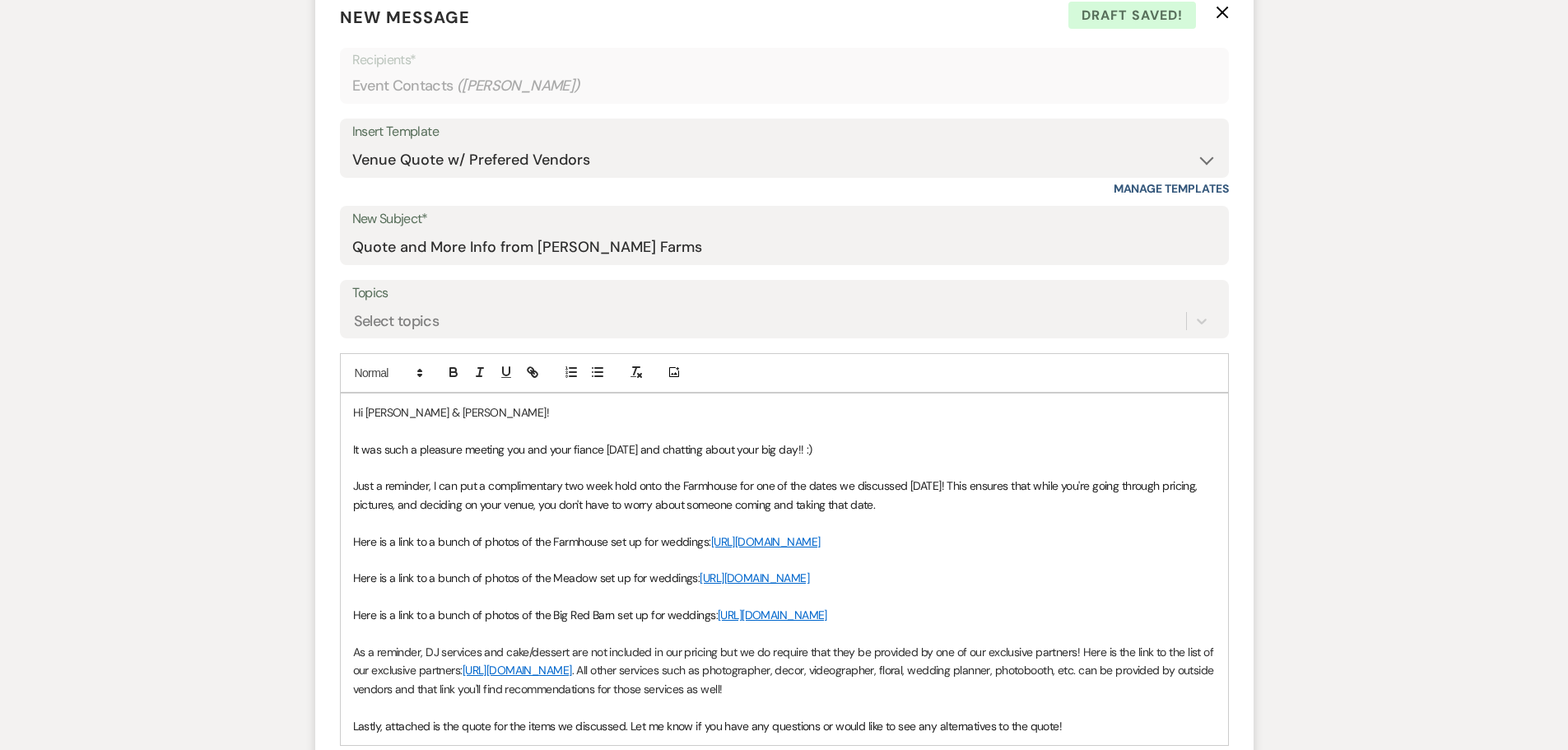
click at [525, 451] on span "It was such a pleasure meeting you and your fiance today and chatting about you…" at bounding box center [583, 449] width 459 height 15
click at [737, 484] on span "Just a reminder, I can put a complimentary two week hold onto the Farmhouse for…" at bounding box center [777, 495] width 848 height 33
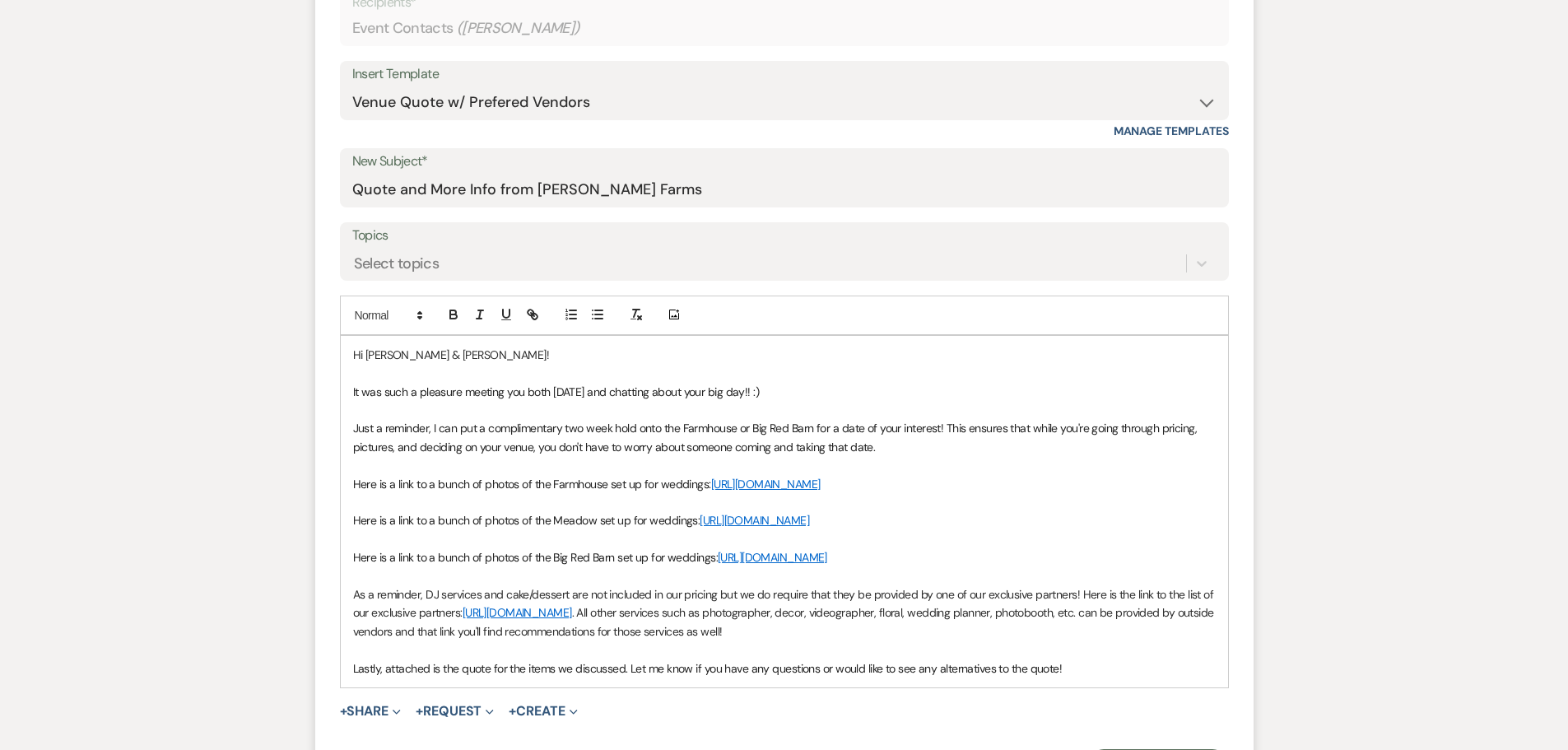
scroll to position [823, 0]
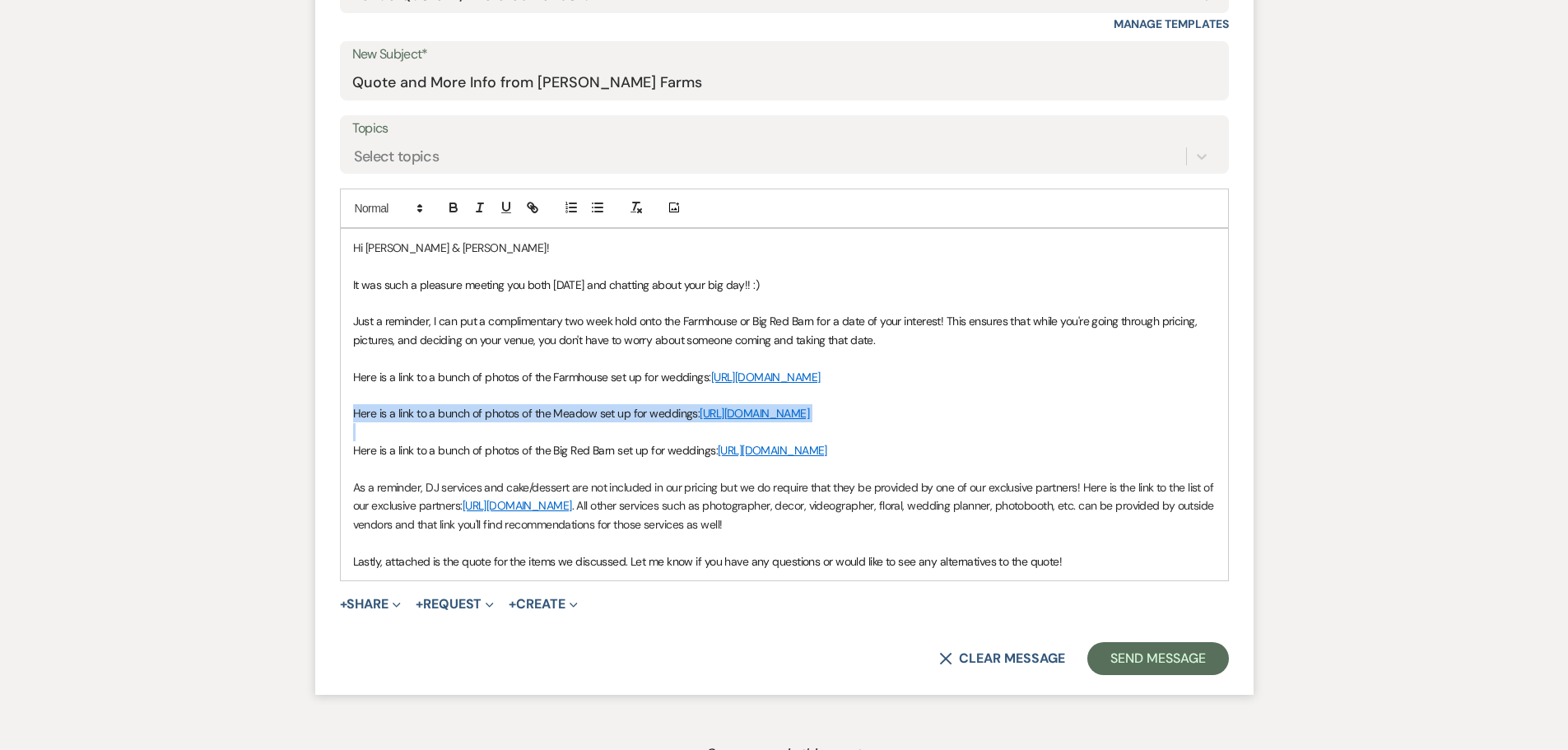
drag, startPoint x: 656, startPoint y: 460, endPoint x: 350, endPoint y: 431, distance: 307.4
click at [350, 431] on div "Hi Bob & Taylor! It was such a pleasure meeting you both today and chatting abo…" at bounding box center [784, 405] width 887 height 352
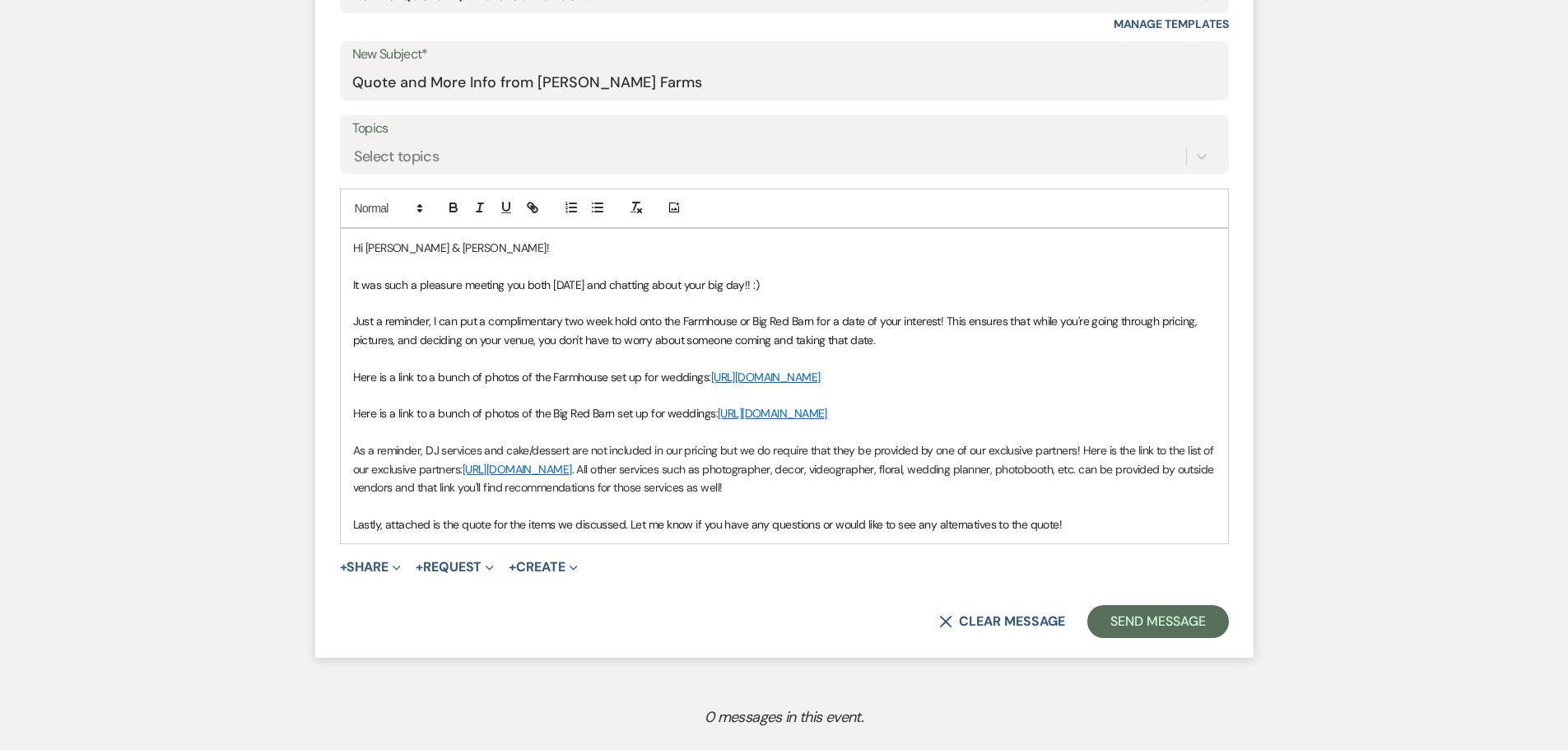
click at [888, 497] on p "As a reminder, DJ services and cake/dessert are not included in our pricing but…" at bounding box center [785, 469] width 863 height 56
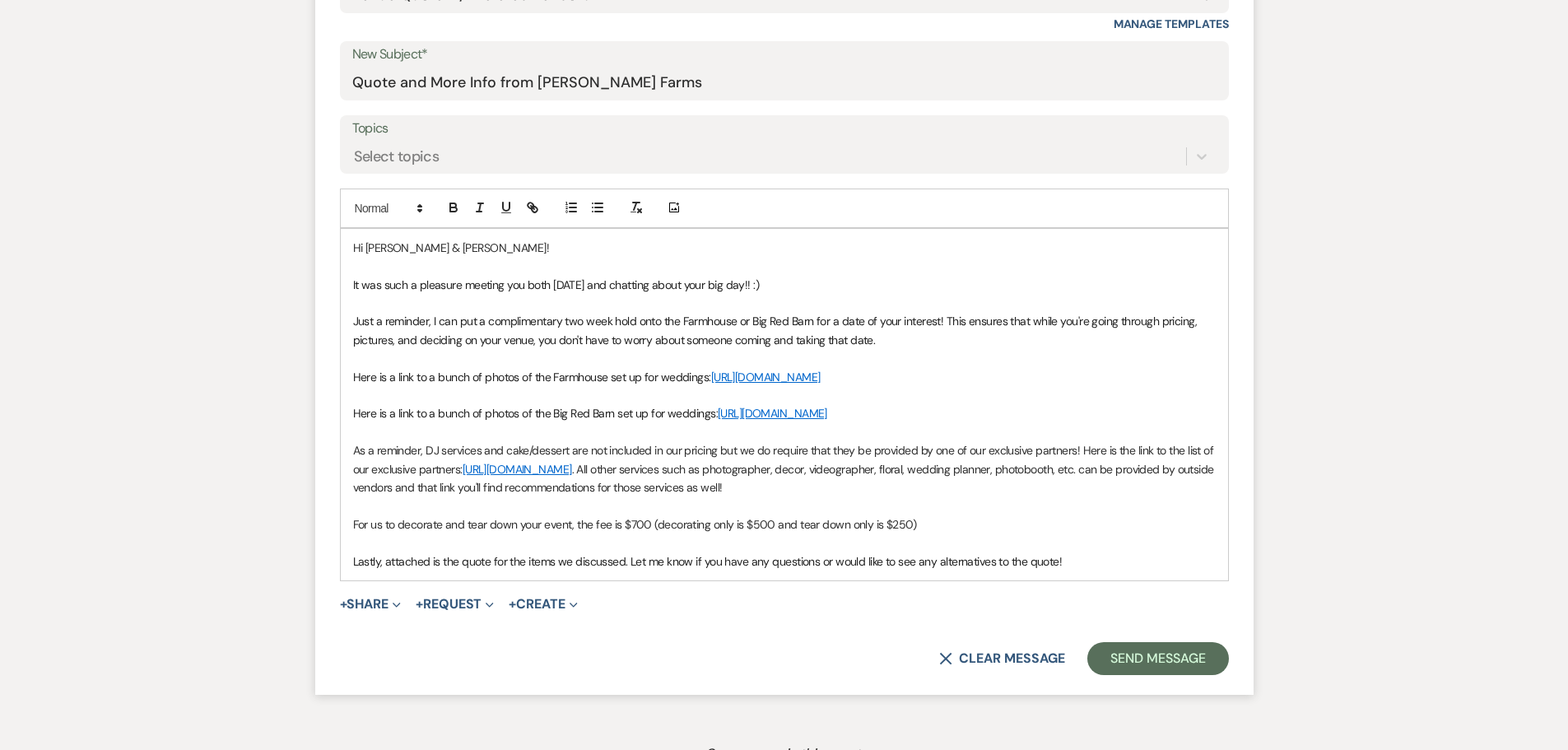
click at [899, 343] on p "Just a reminder, I can put a complimentary two week hold onto the Farmhouse or …" at bounding box center [785, 330] width 863 height 37
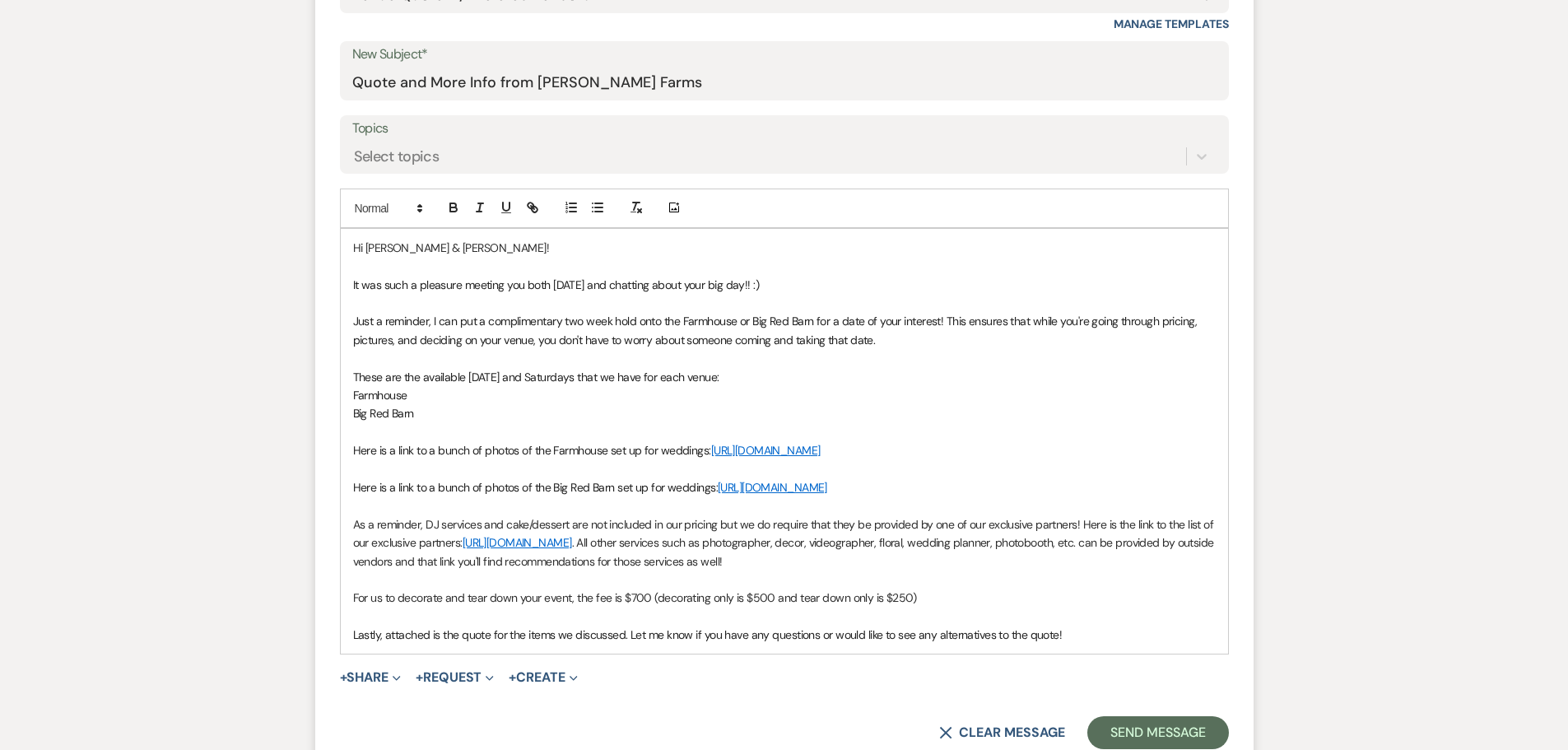
click at [444, 390] on p "Farmhouse" at bounding box center [785, 395] width 863 height 18
click at [425, 416] on p "Big Red Barn" at bounding box center [785, 412] width 863 height 18
click at [436, 405] on p "Big Red Barn-" at bounding box center [785, 412] width 863 height 18
click at [436, 400] on p "Farmhouse-" at bounding box center [785, 395] width 863 height 18
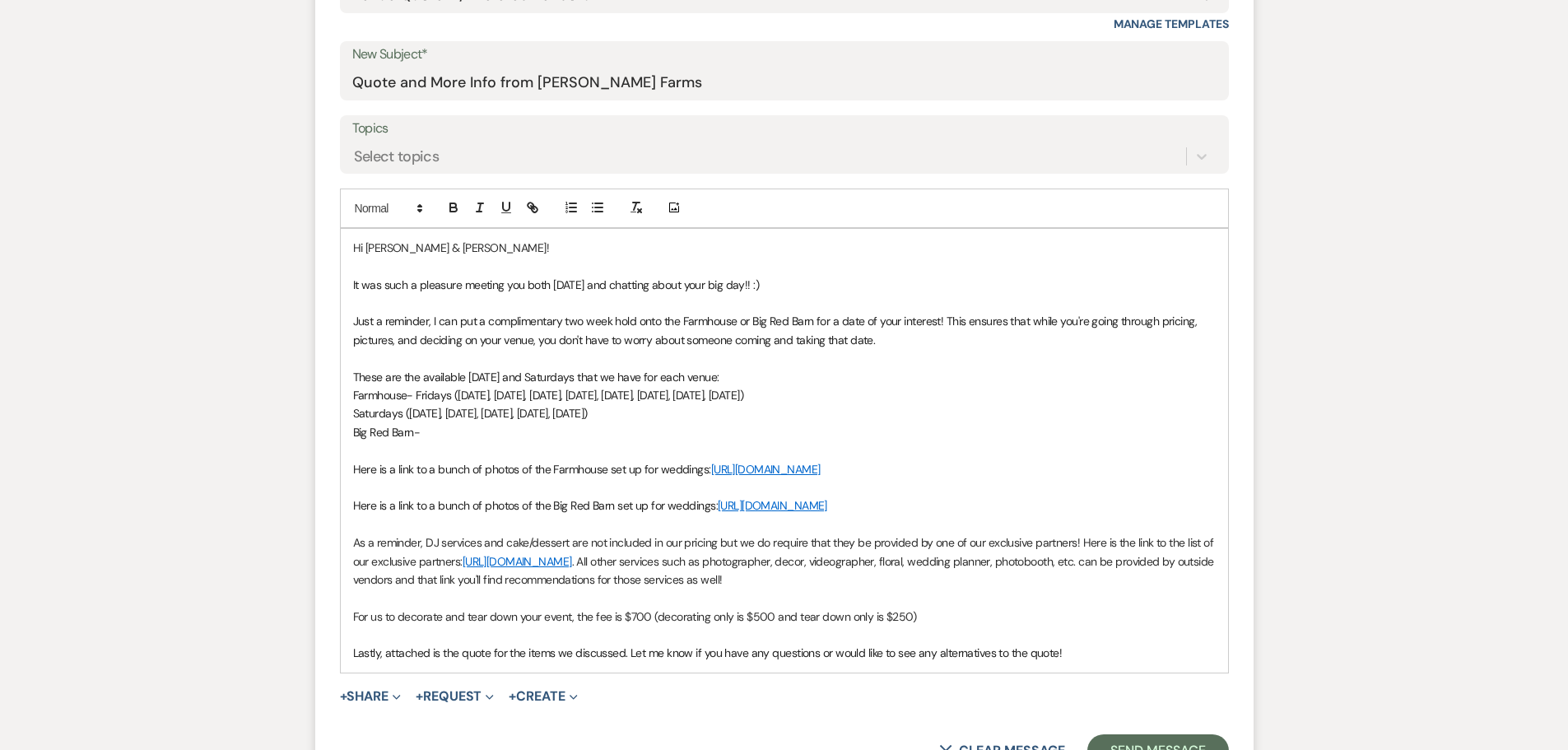
click at [738, 399] on span "Farmhouse- Fridays (Oct 16, Oct 23, Oct 30, Nov 13, Nov 27, Dec 4, Dec 11, Dec …" at bounding box center [549, 395] width 391 height 15
click at [743, 396] on span "Farmhouse- Fridays (Oct 16, Oct 23, Oct 30, Nov 13, Nov 27, Dec 4, Dec 11, Dec …" at bounding box center [596, 395] width 484 height 15
click at [422, 435] on p "Big Red Barn-" at bounding box center [785, 431] width 863 height 18
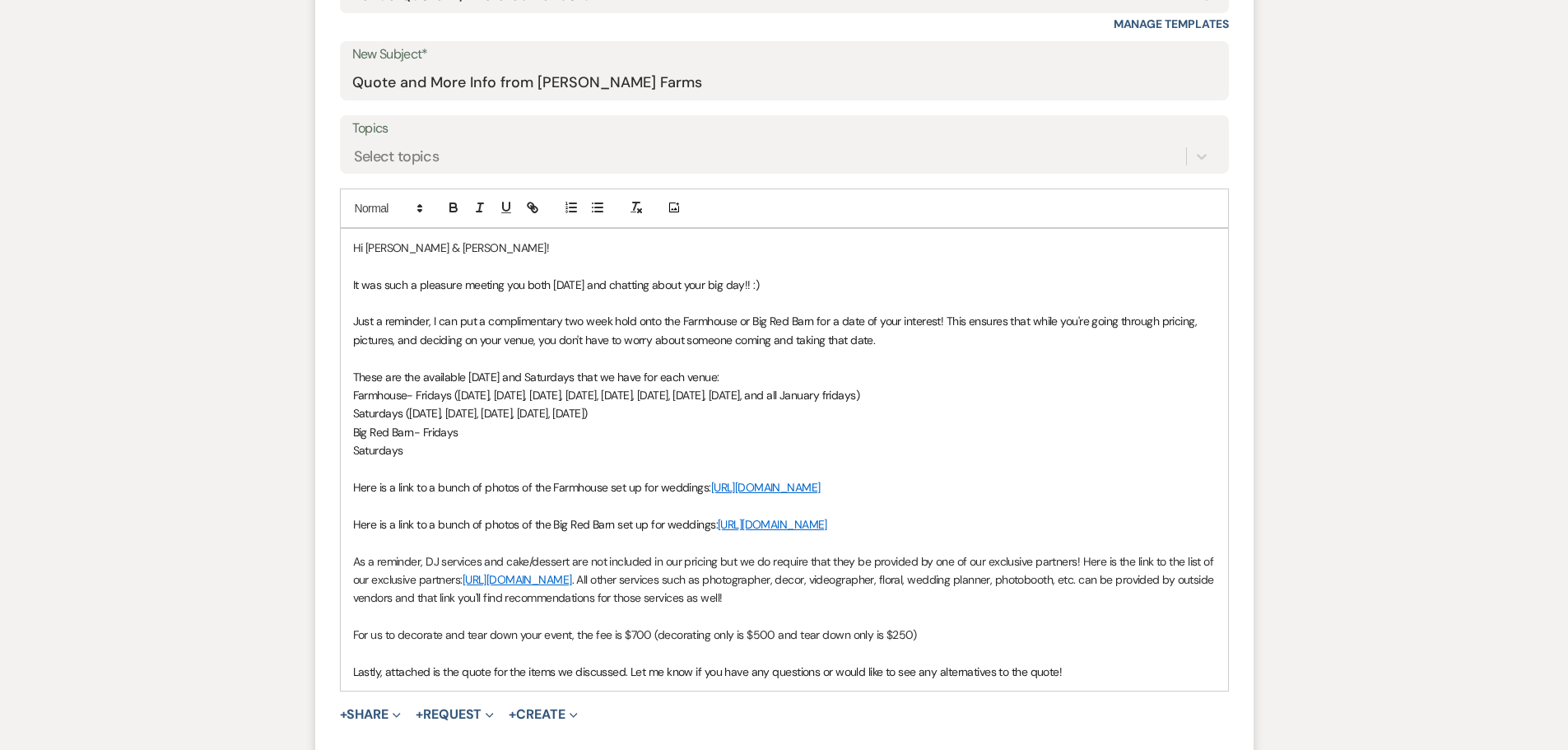
click at [469, 431] on p "Big Red Barn- Fridays" at bounding box center [785, 431] width 863 height 18
click at [514, 450] on p "Saturdays" at bounding box center [785, 450] width 863 height 18
click at [473, 424] on p "Big Red Barn- Fridays (" at bounding box center [785, 431] width 863 height 18
click at [543, 431] on span "Big Red Barn- Fridays (All Fridays in Oct minus Oct 23, Al" at bounding box center [490, 431] width 273 height 15
click at [665, 430] on p "Big Red Barn- Fridays (All Fridays in October minus Oct 23, Al" at bounding box center [785, 431] width 863 height 18
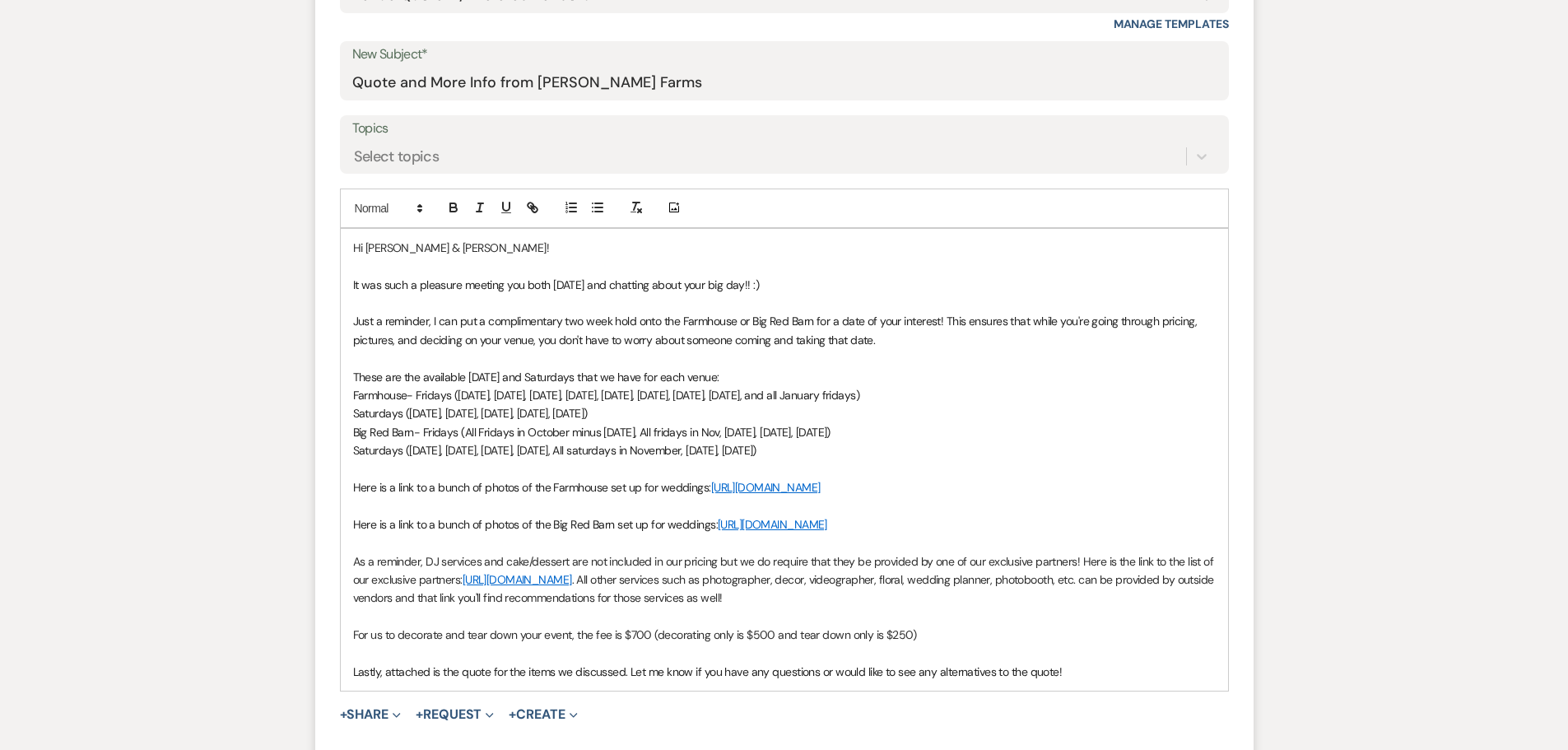
click at [834, 448] on p "Saturdays (Oct 3, Oct 10, Oct 24, Oct 31, All saturdays in November, Dec 5, Dec…" at bounding box center [785, 450] width 863 height 18
click at [708, 375] on span "These are the available Friday and Saturdays that we have for each venue:" at bounding box center [537, 377] width 366 height 15
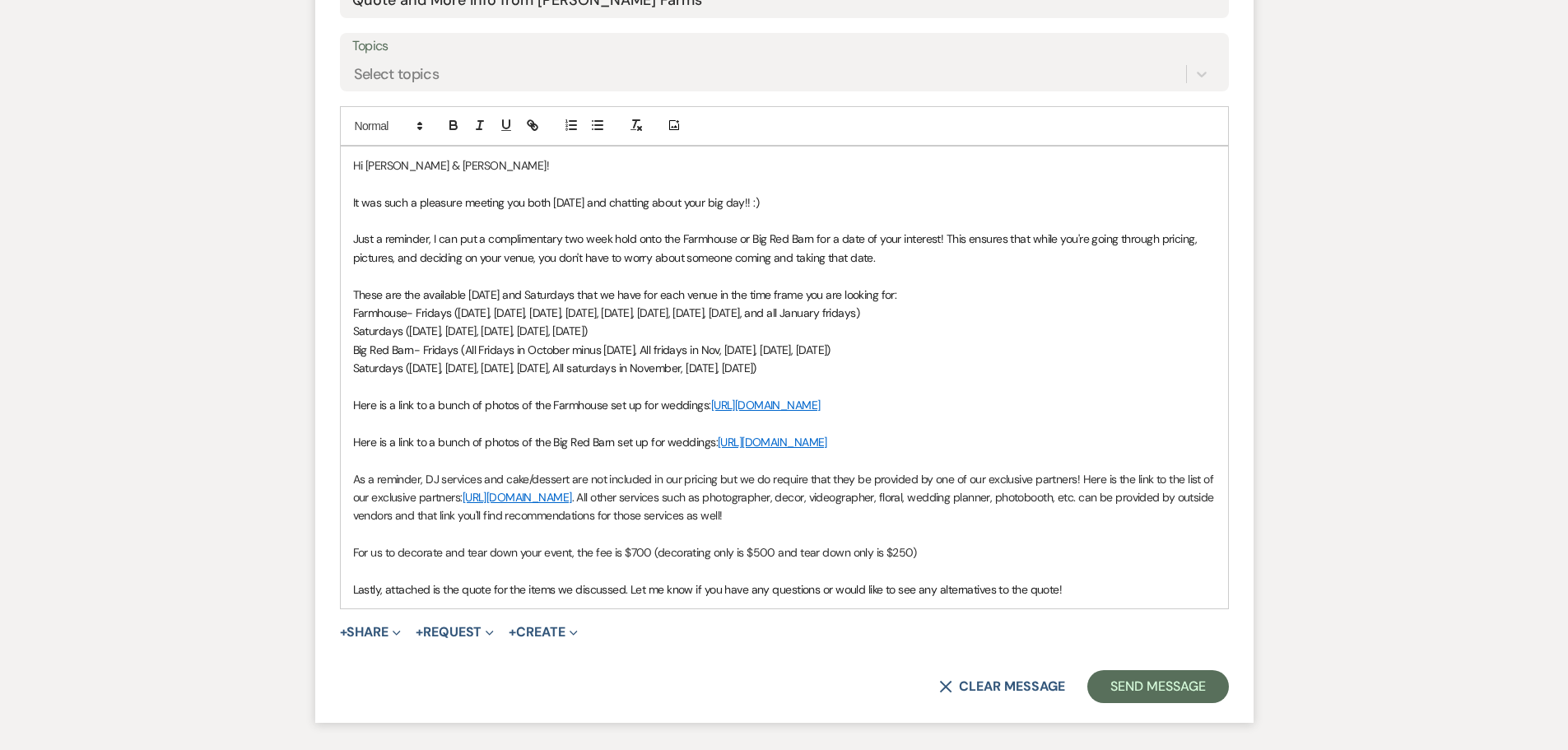
scroll to position [988, 0]
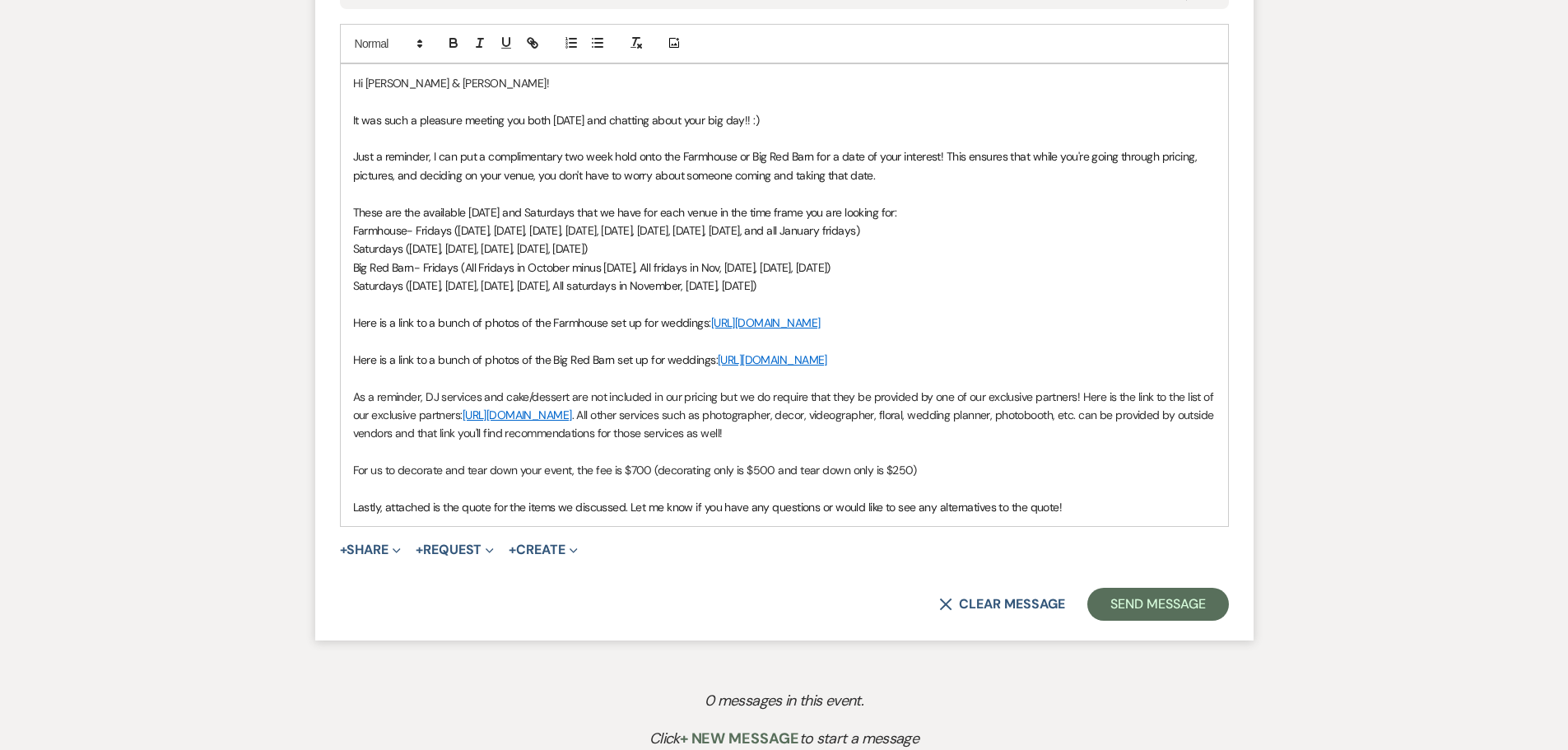
click at [442, 515] on span "Lastly, attached is the quote for the items we discussed. Let me know if you ha…" at bounding box center [708, 506] width 709 height 15
click at [396, 555] on icon "Expand" at bounding box center [396, 550] width 8 height 8
click at [408, 591] on span "Doc Upload Documents" at bounding box center [406, 582] width 94 height 17
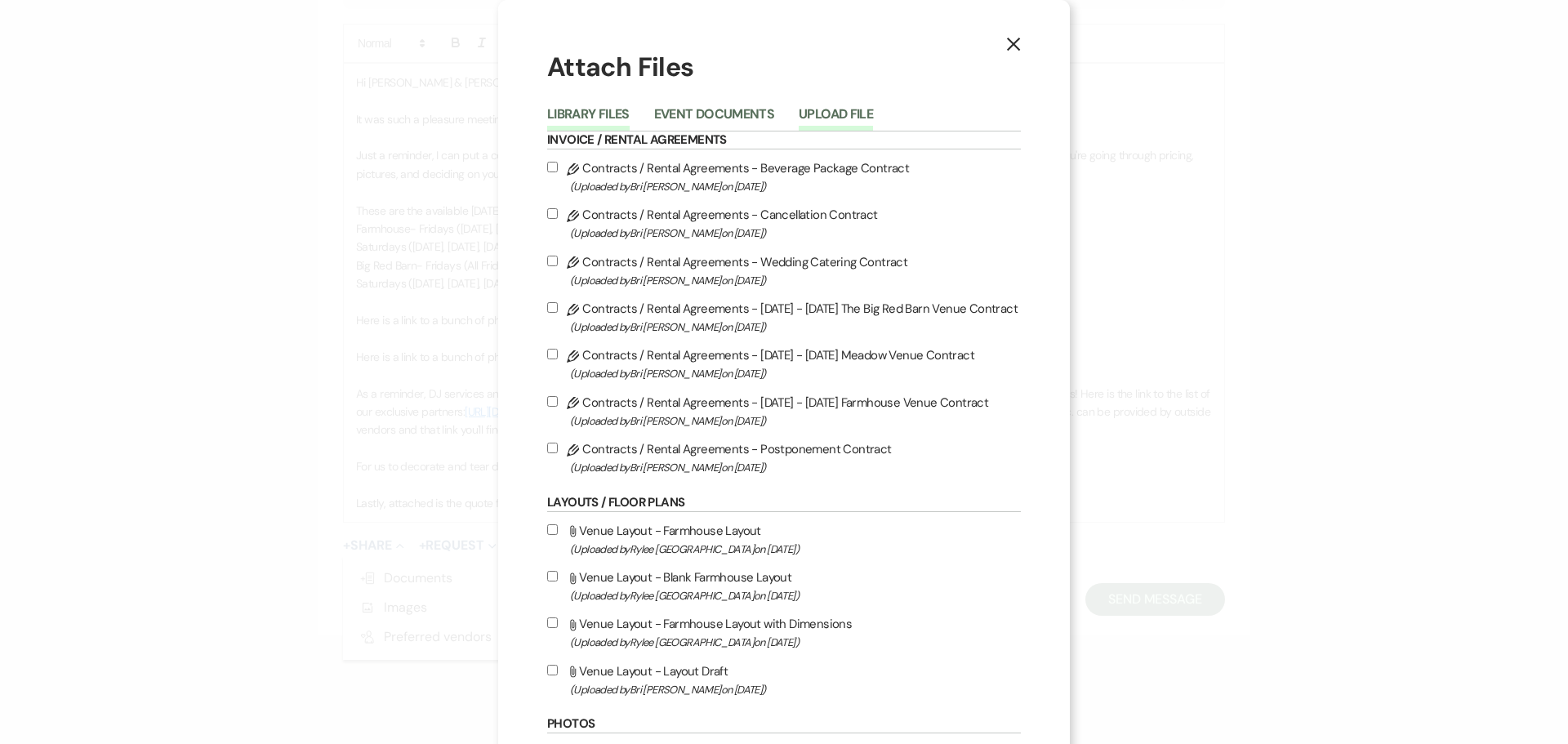
click at [828, 108] on button "Upload File" at bounding box center [836, 119] width 74 height 23
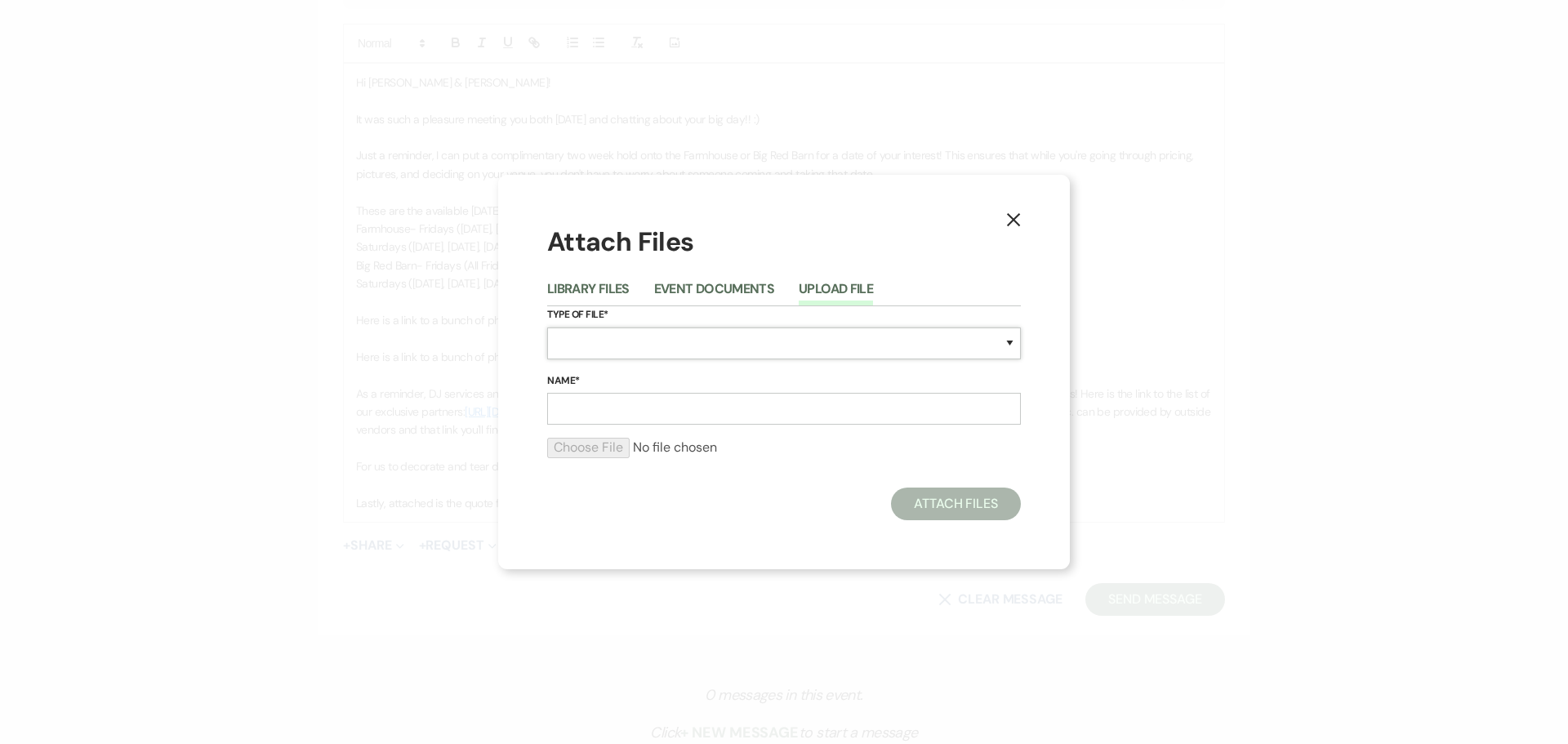
click at [589, 338] on select "Special Event Insurance Vendor Certificate of Insurance Contracts / Rental Agre…" at bounding box center [784, 343] width 474 height 32
select select "8"
click at [547, 327] on select "Special Event Insurance Vendor Certificate of Insurance Contracts / Rental Agre…" at bounding box center [784, 343] width 474 height 32
click at [588, 400] on input "Name*" at bounding box center [784, 408] width 474 height 32
type input "Farmhouse Wedding Quote"
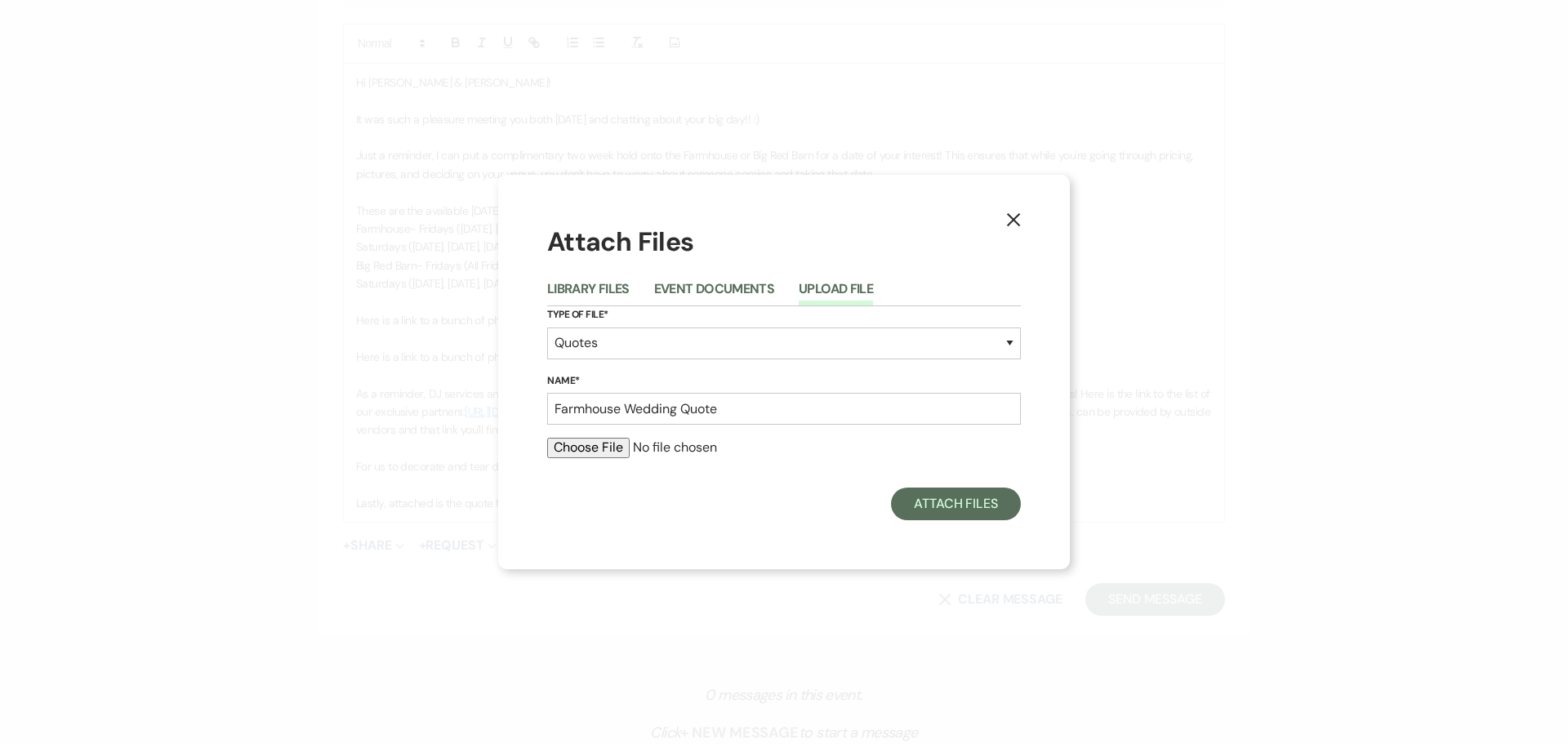
click at [564, 444] on input "file" at bounding box center [784, 447] width 474 height 20
type input "C:\fakepath\Farmhouse Wedding Quote - Reed_Lynch.pdf"
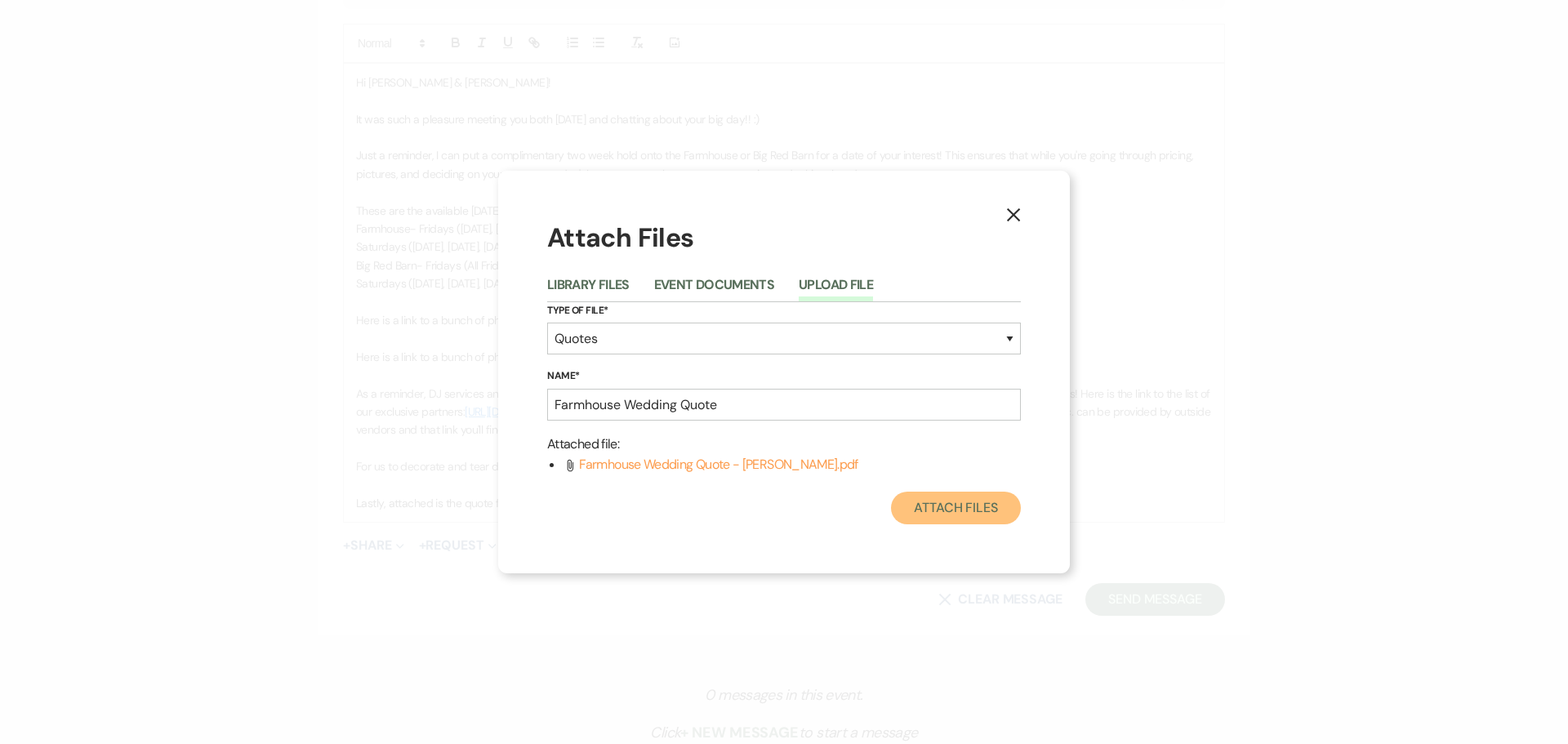
click at [989, 508] on button "Attach Files" at bounding box center [955, 508] width 130 height 33
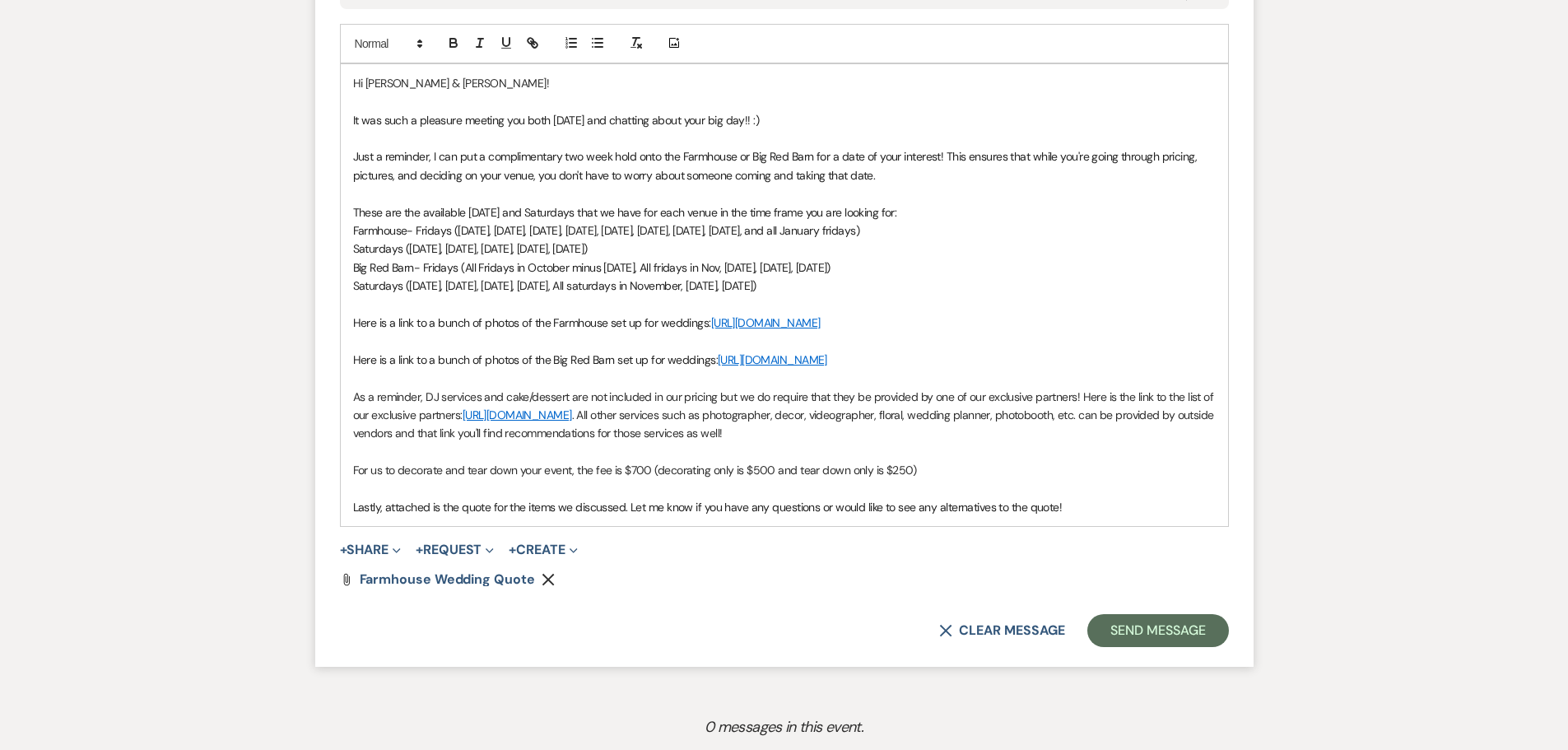
click at [1084, 516] on p "Lastly, attached is the quote for the items we discussed. Let me know if you ha…" at bounding box center [785, 507] width 863 height 18
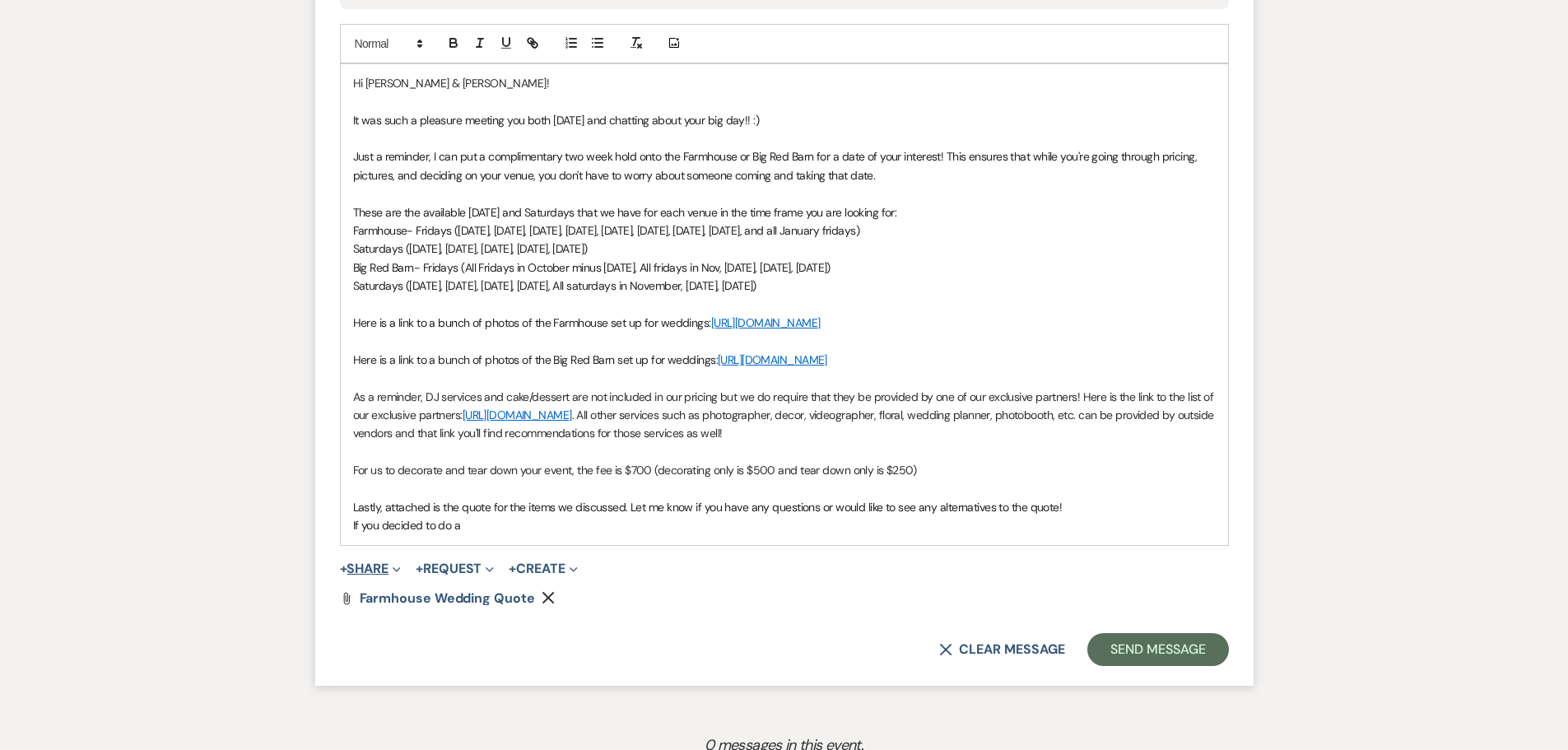
click at [391, 576] on button "+ Share Expand" at bounding box center [371, 569] width 62 height 13
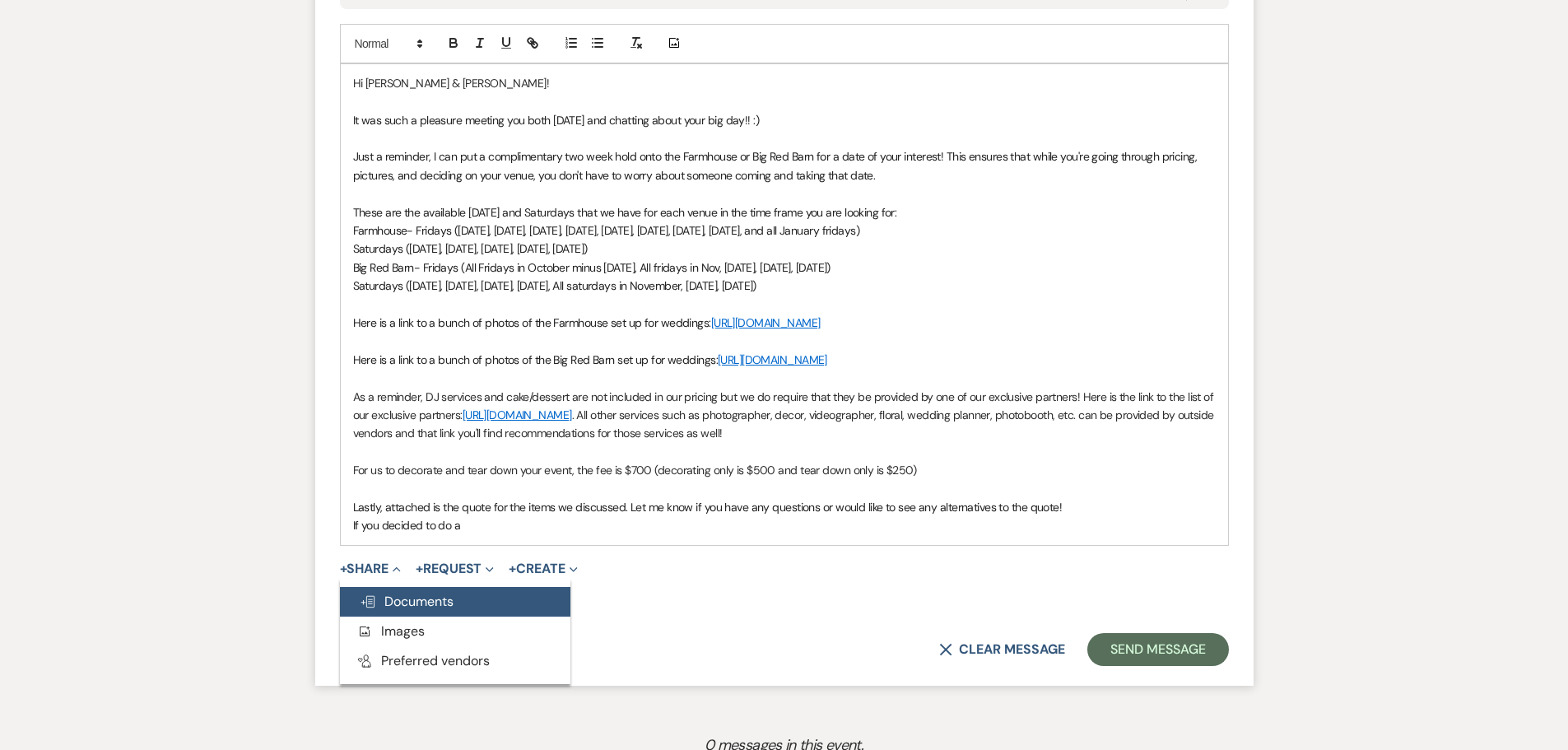
click at [413, 610] on span "Doc Upload Documents" at bounding box center [406, 602] width 94 height 17
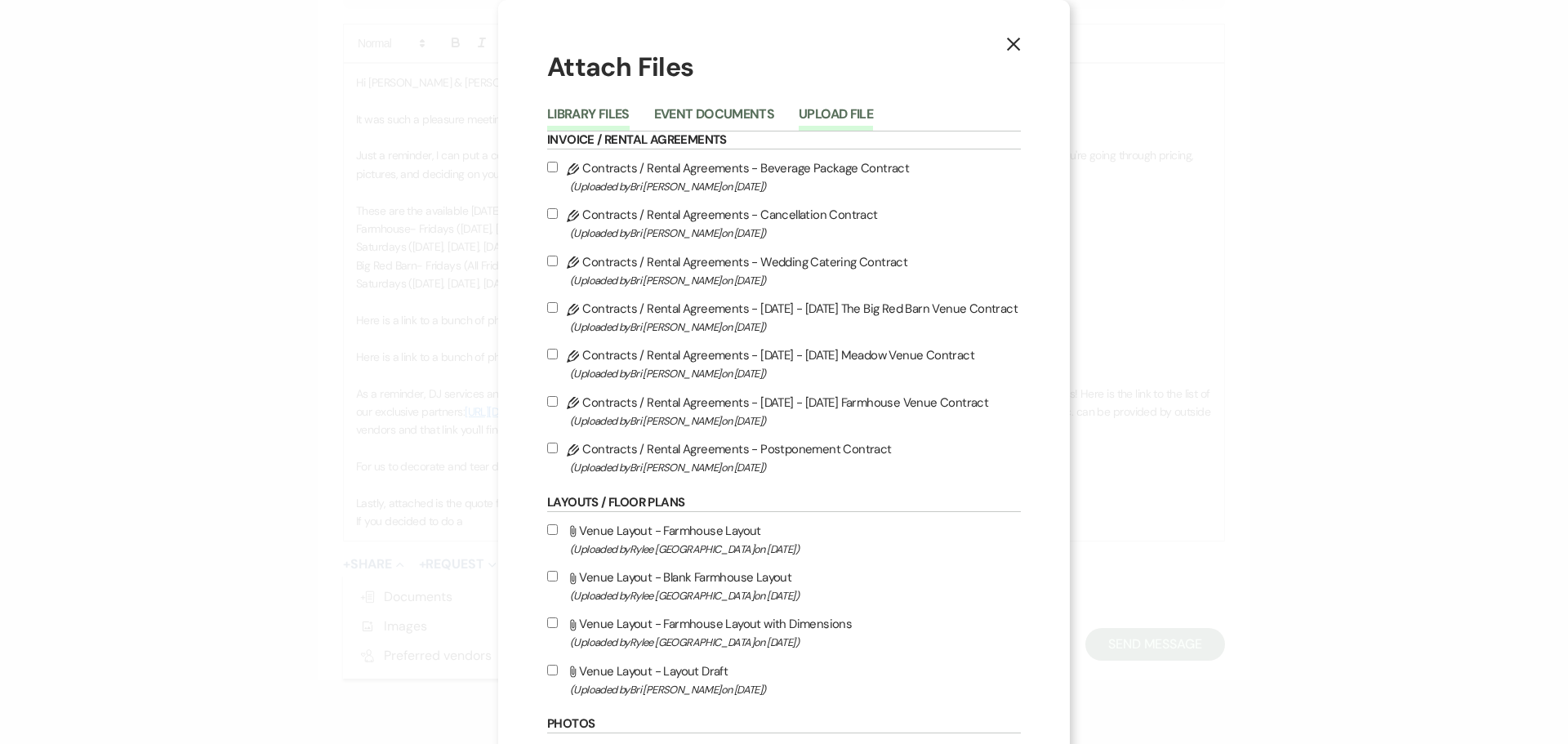
click at [836, 115] on button "Upload File" at bounding box center [836, 119] width 74 height 23
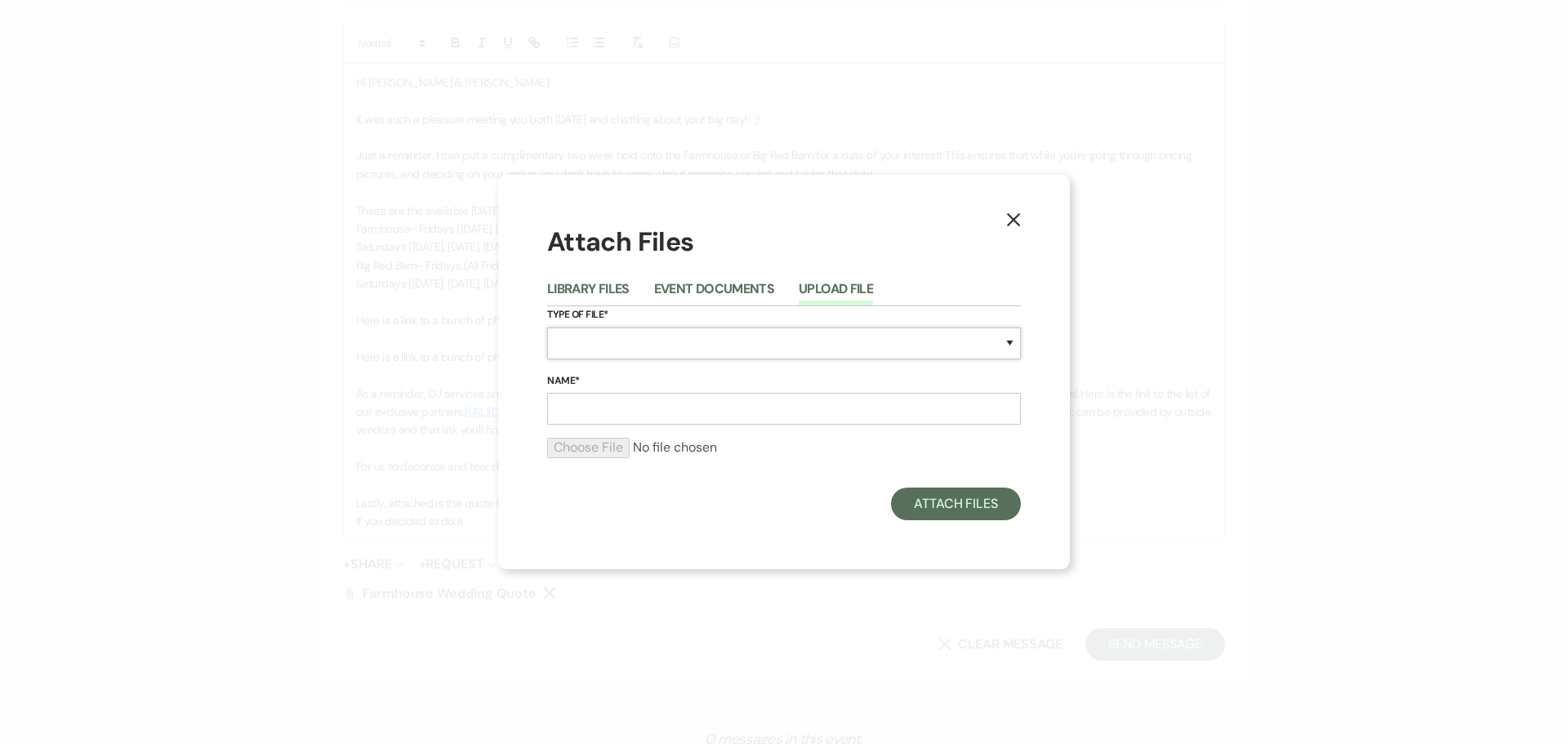
click at [581, 346] on select "Special Event Insurance Vendor Certificate of Insurance Contracts / Rental Agre…" at bounding box center [784, 343] width 474 height 32
select select "8"
click at [547, 327] on select "Special Event Insurance Vendor Certificate of Insurance Contracts / Rental Agre…" at bounding box center [784, 343] width 474 height 32
click at [593, 410] on input "Name*" at bounding box center [784, 408] width 474 height 32
drag, startPoint x: 675, startPoint y: 411, endPoint x: 621, endPoint y: 408, distance: 54.1
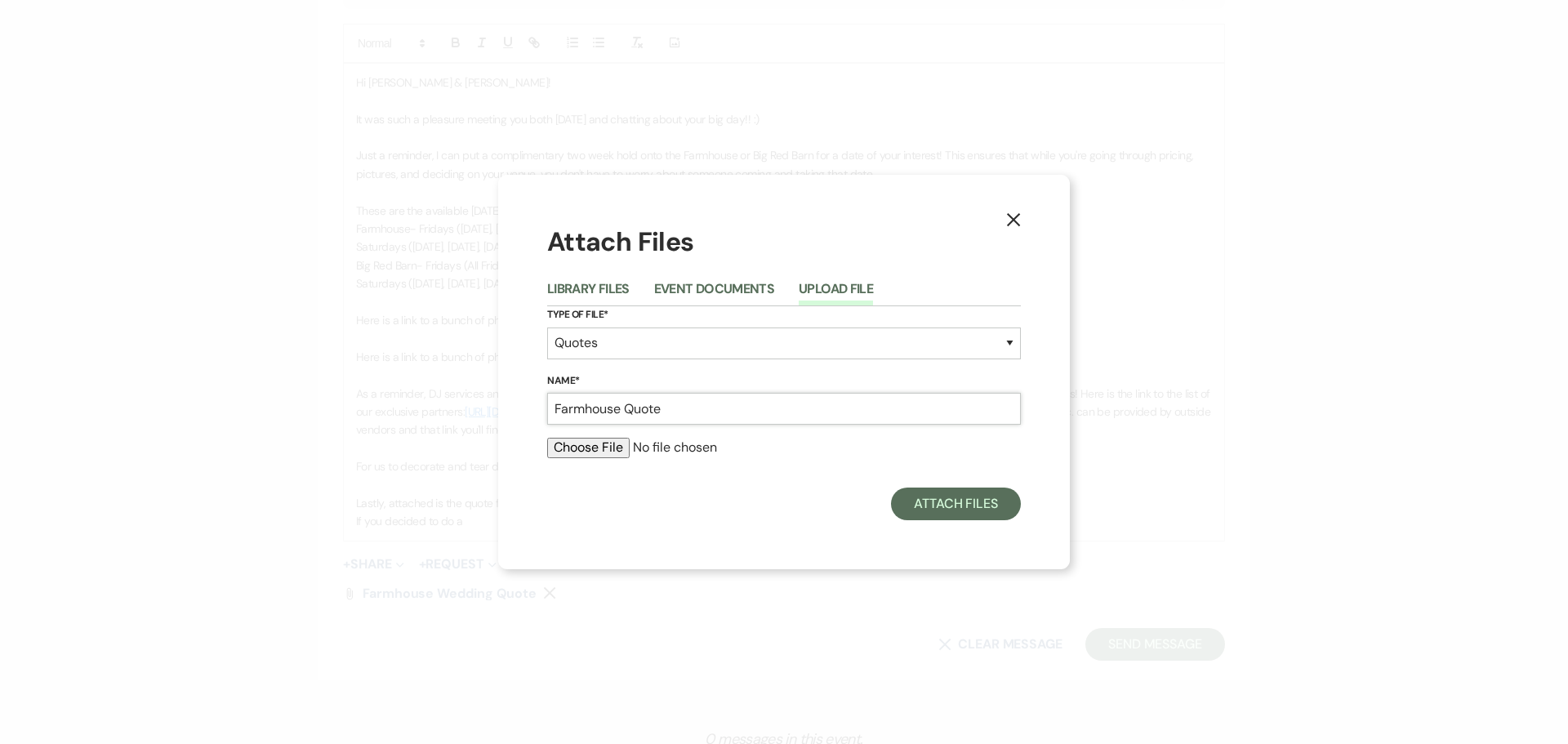
click at [621, 408] on input "Farmhouse Quote" at bounding box center [784, 408] width 474 height 32
type input "Farmhouse Wedding Quote w/ alterations"
click at [615, 450] on input "file" at bounding box center [784, 447] width 474 height 20
type input "C:\fakepath\Farmhouse Wedding Quote - Reed_Lynch (1).pdf"
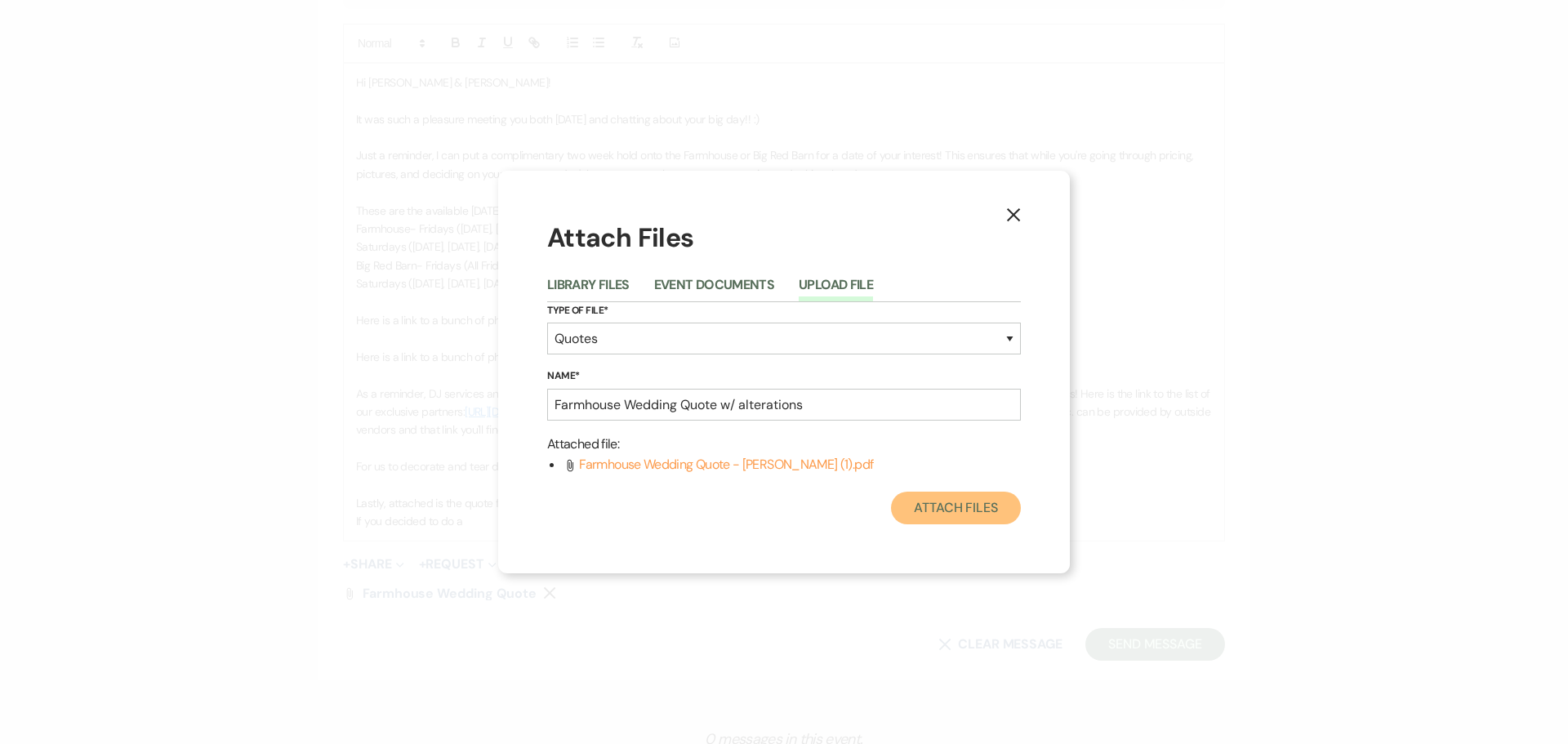
click at [971, 515] on button "Attach Files" at bounding box center [955, 508] width 130 height 33
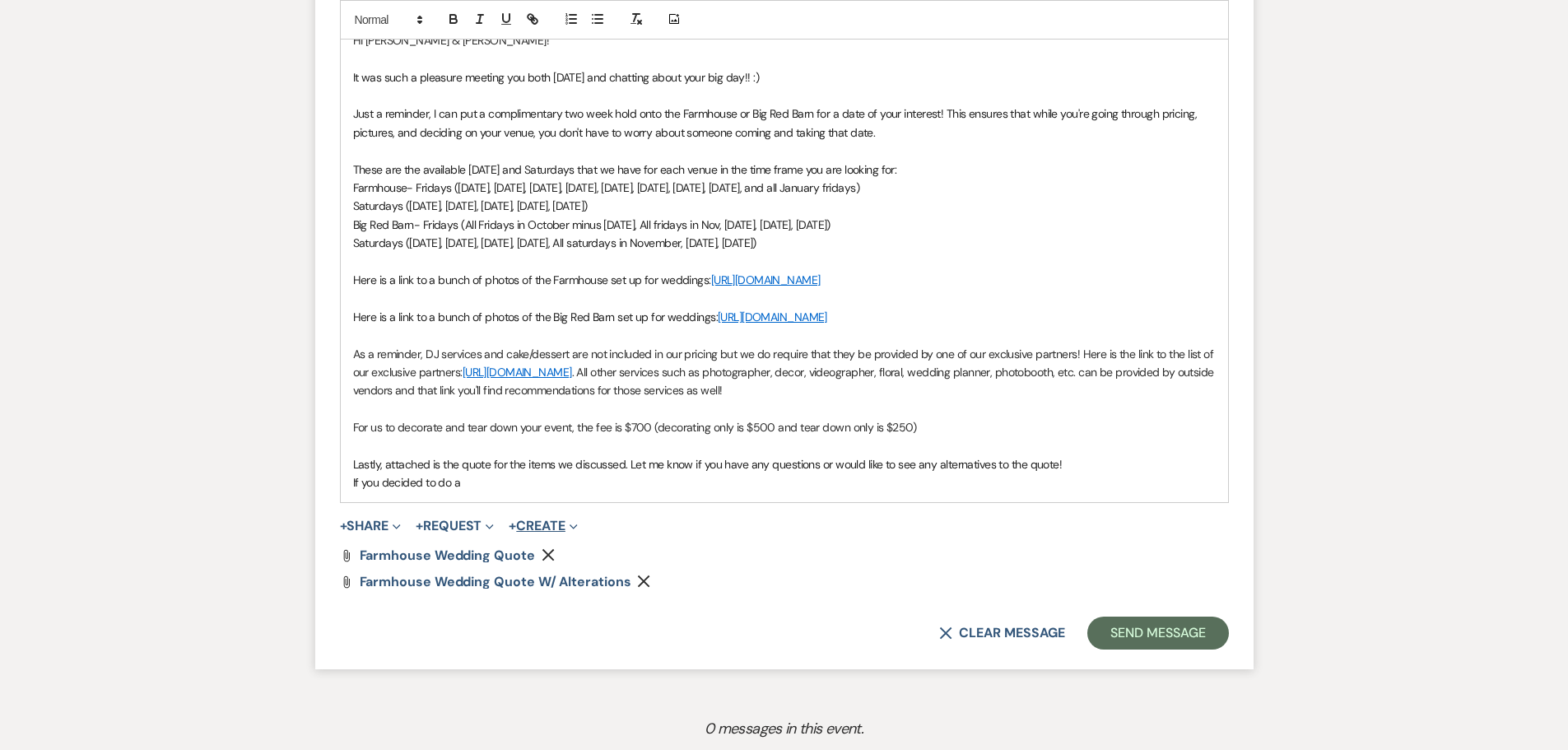
scroll to position [1069, 0]
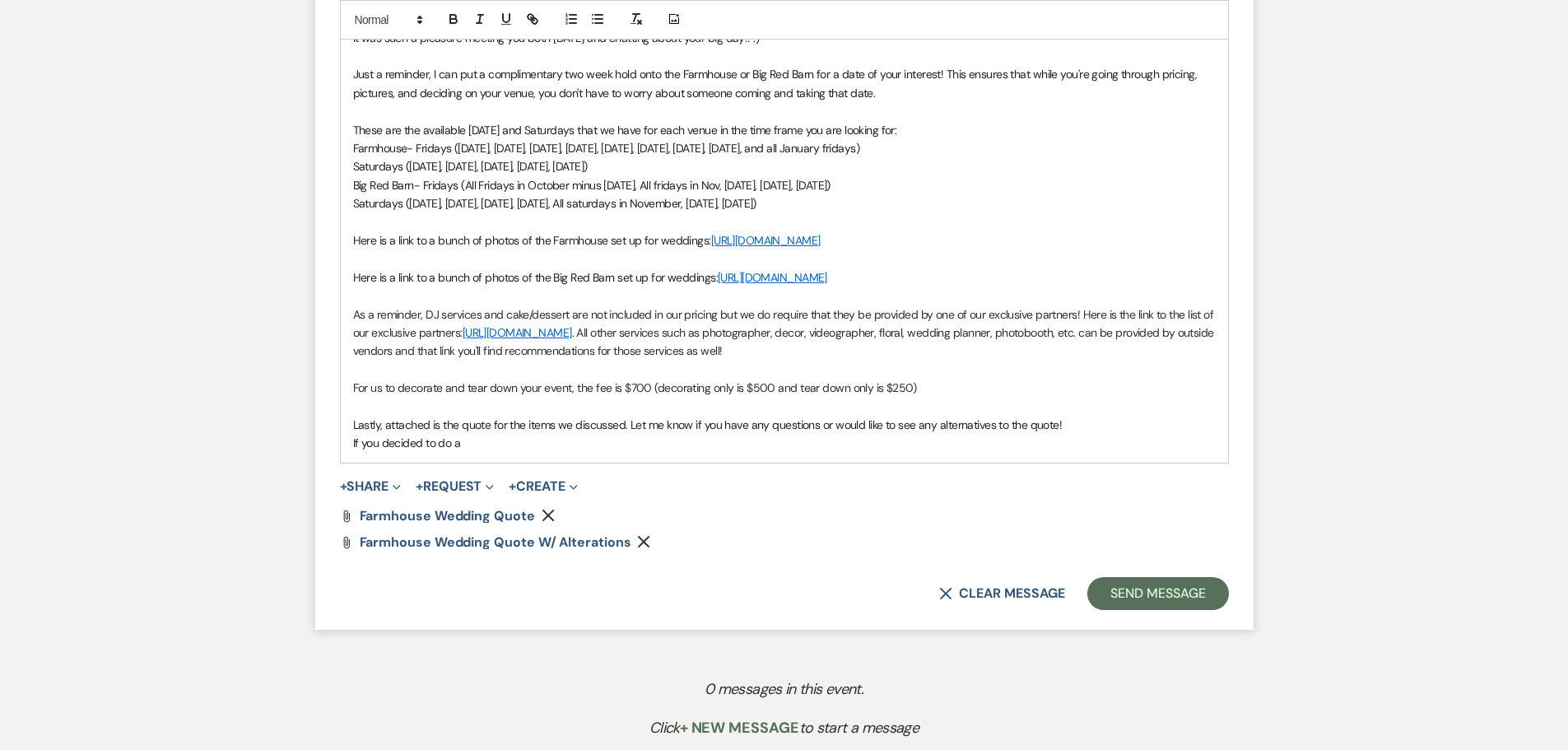
click at [470, 451] on p "If you decided to do a" at bounding box center [785, 443] width 863 height 18
click at [729, 451] on span "If you decided to do a friday and one of our more affordable catering choices(T…" at bounding box center [569, 443] width 432 height 15
click at [807, 451] on p "If you decided to do a friday and one of our more affordable catering choices (…" at bounding box center [785, 443] width 863 height 18
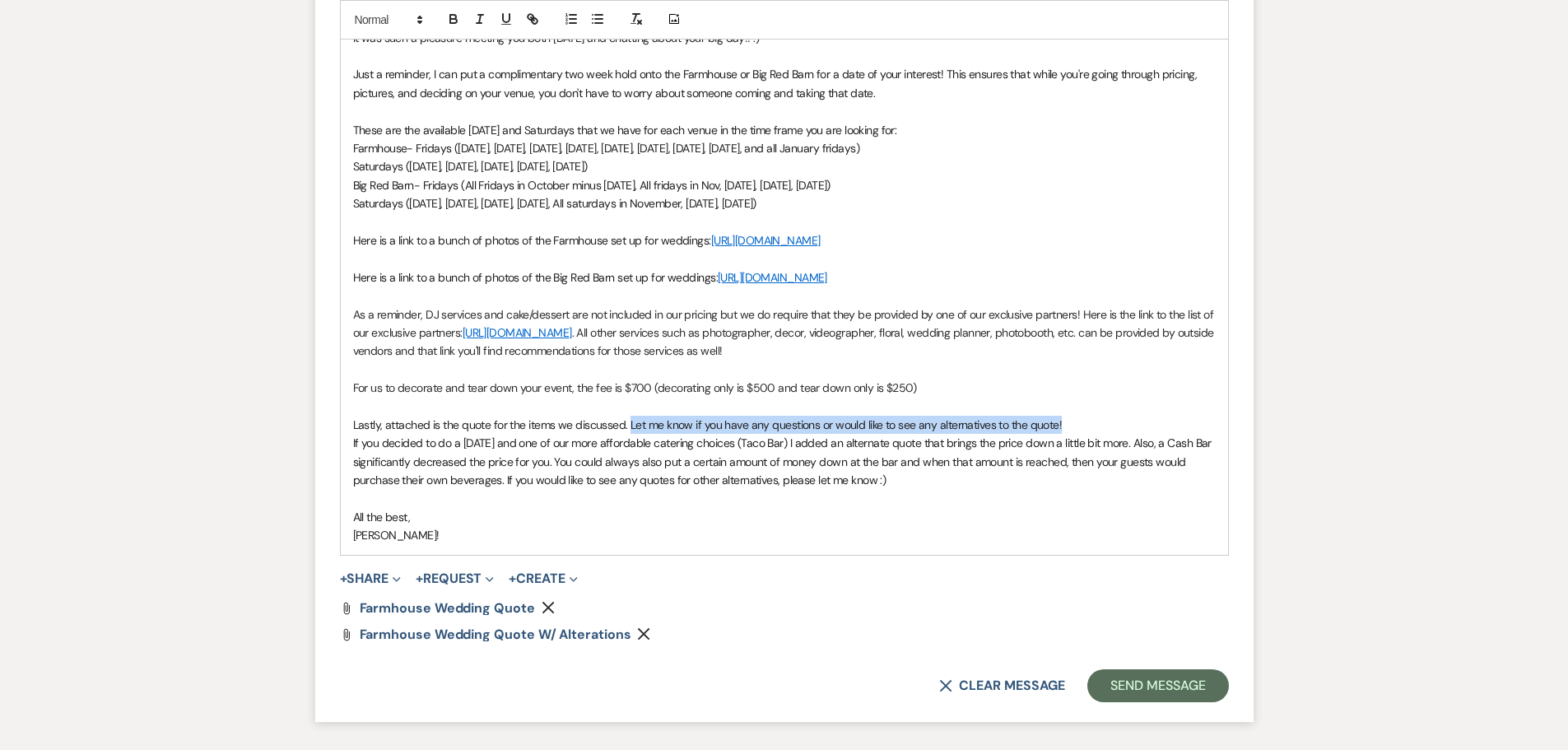
drag, startPoint x: 1018, startPoint y: 466, endPoint x: 631, endPoint y: 460, distance: 387.0
click at [631, 434] on p "Lastly, attached is the quote for the items we discussed. Let me know if you ha…" at bounding box center [785, 424] width 863 height 18
click at [958, 489] on p "If you decided to do a friday and one of our more affordable catering choices (…" at bounding box center [785, 462] width 863 height 56
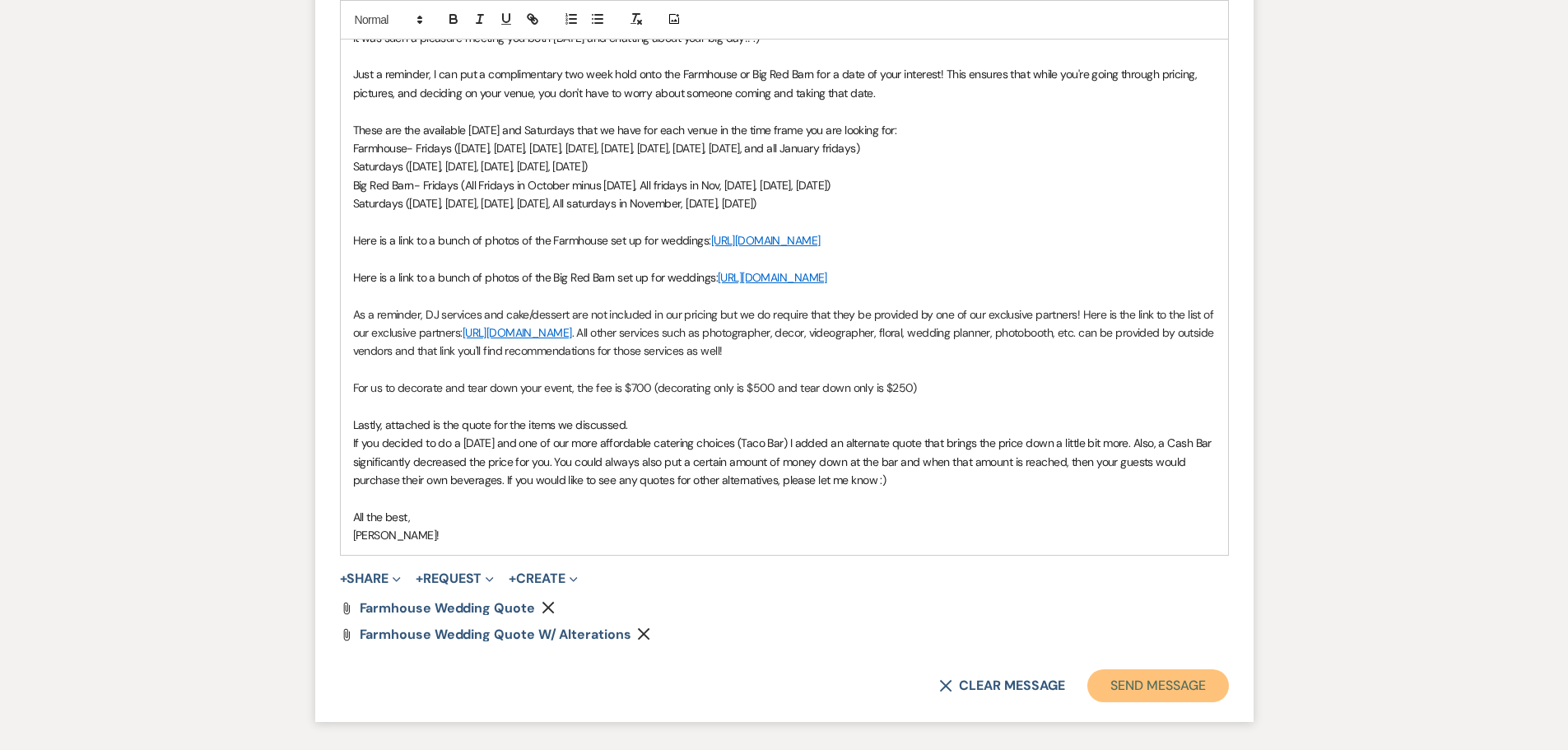
click at [1149, 702] on button "Send Message" at bounding box center [1157, 686] width 141 height 33
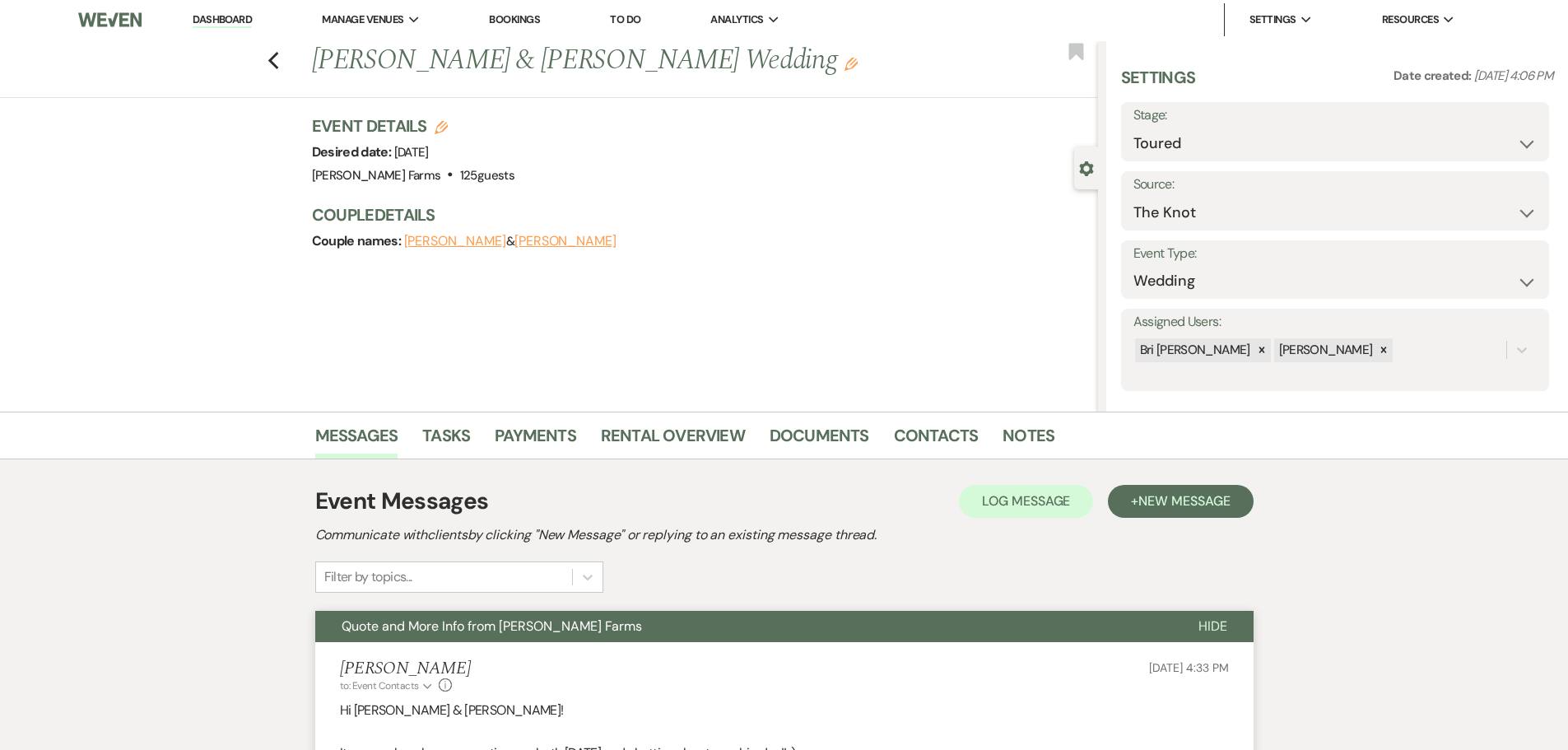
scroll to position [0, 0]
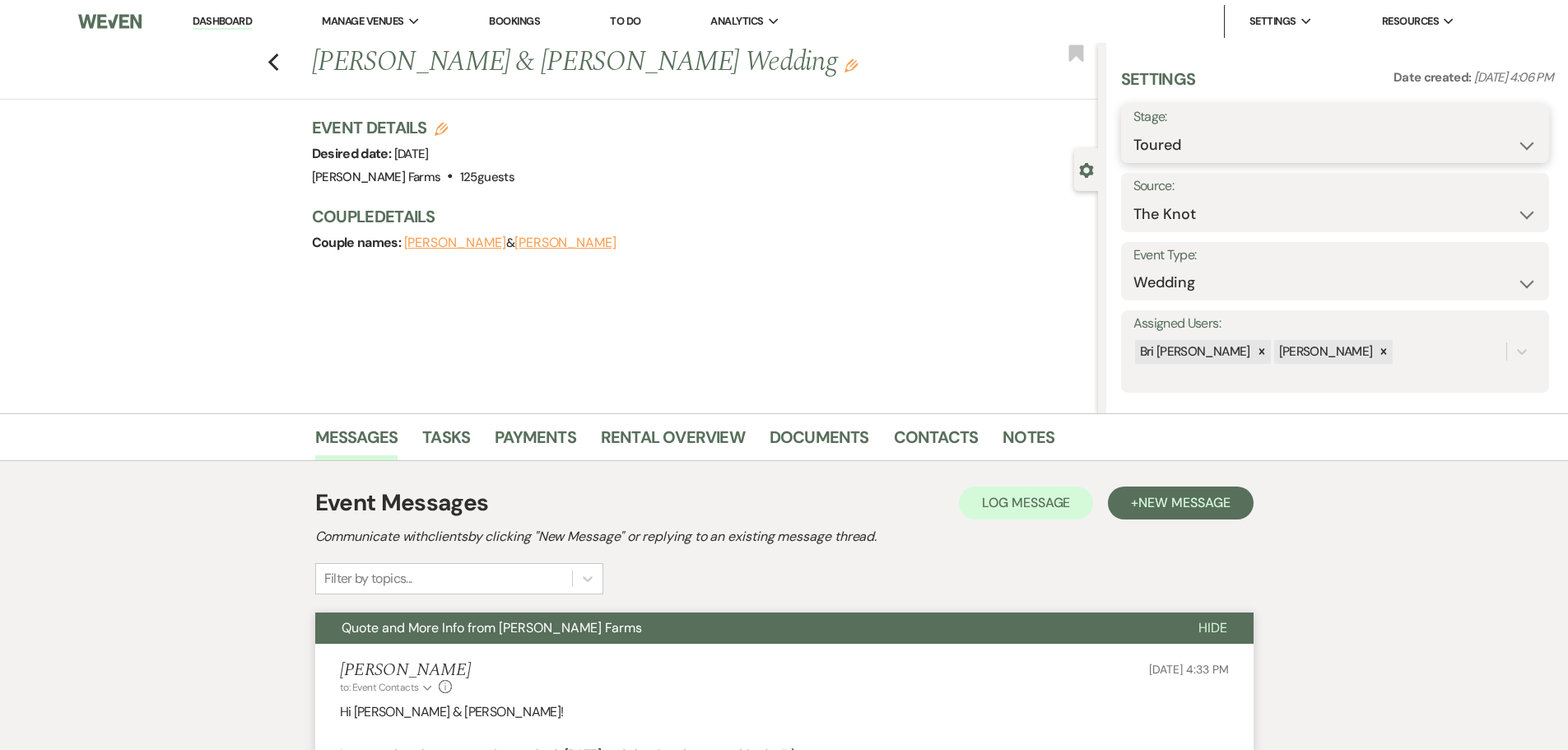
click at [1194, 148] on select "Inquiry Follow Up Tour Requested Tour Confirmed Toured Proposal Sent Booked Lost" at bounding box center [1334, 145] width 404 height 32
click at [1195, 141] on select "Inquiry Follow Up Tour Requested Tour Confirmed Toured Proposal Sent Booked Lost" at bounding box center [1334, 145] width 404 height 32
select select "6"
click at [1133, 129] on select "Inquiry Follow Up Tour Requested Tour Confirmed Toured Proposal Sent Booked Lost" at bounding box center [1334, 145] width 404 height 32
click at [1519, 122] on button "Save" at bounding box center [1502, 134] width 93 height 33
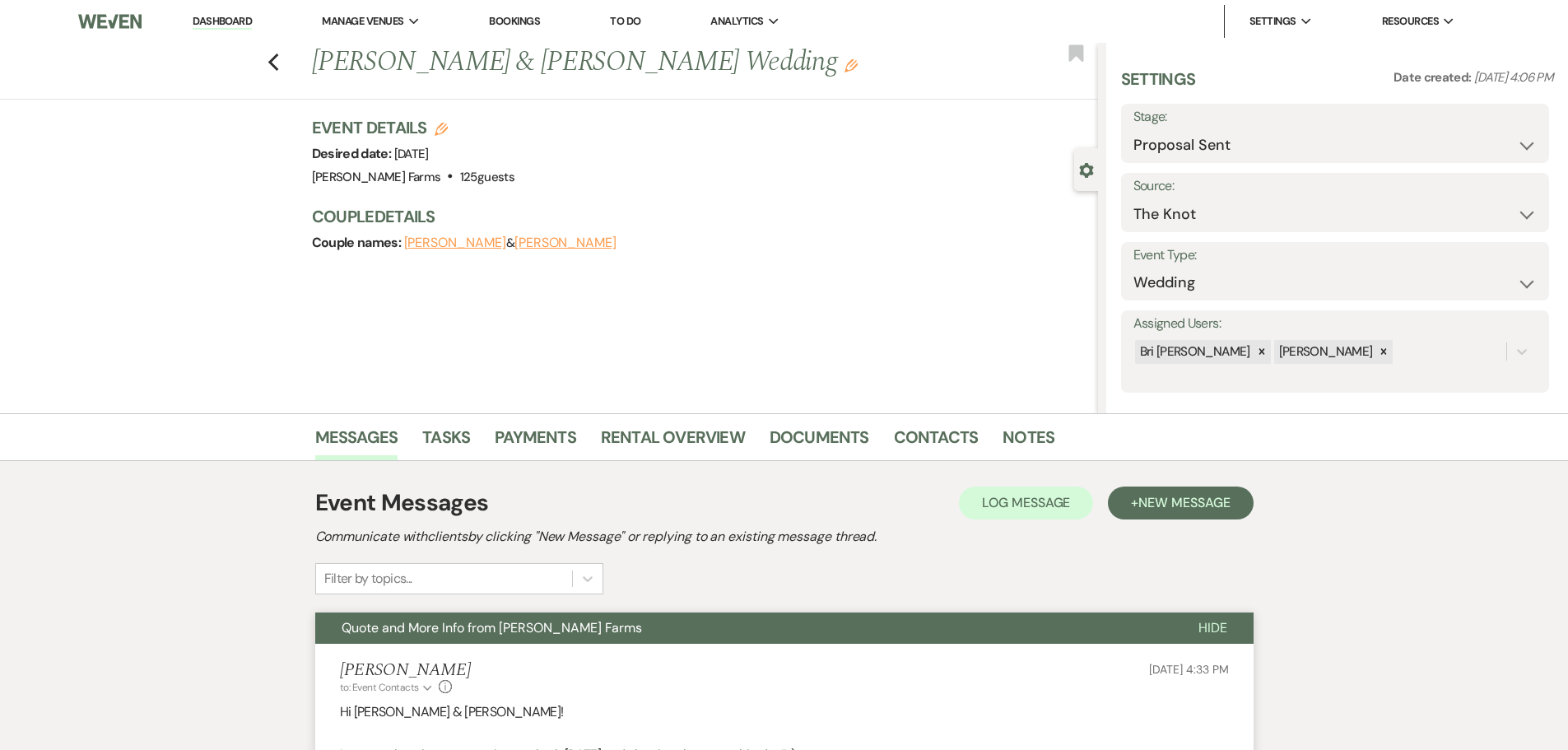
click at [214, 24] on link "Dashboard" at bounding box center [222, 22] width 59 height 16
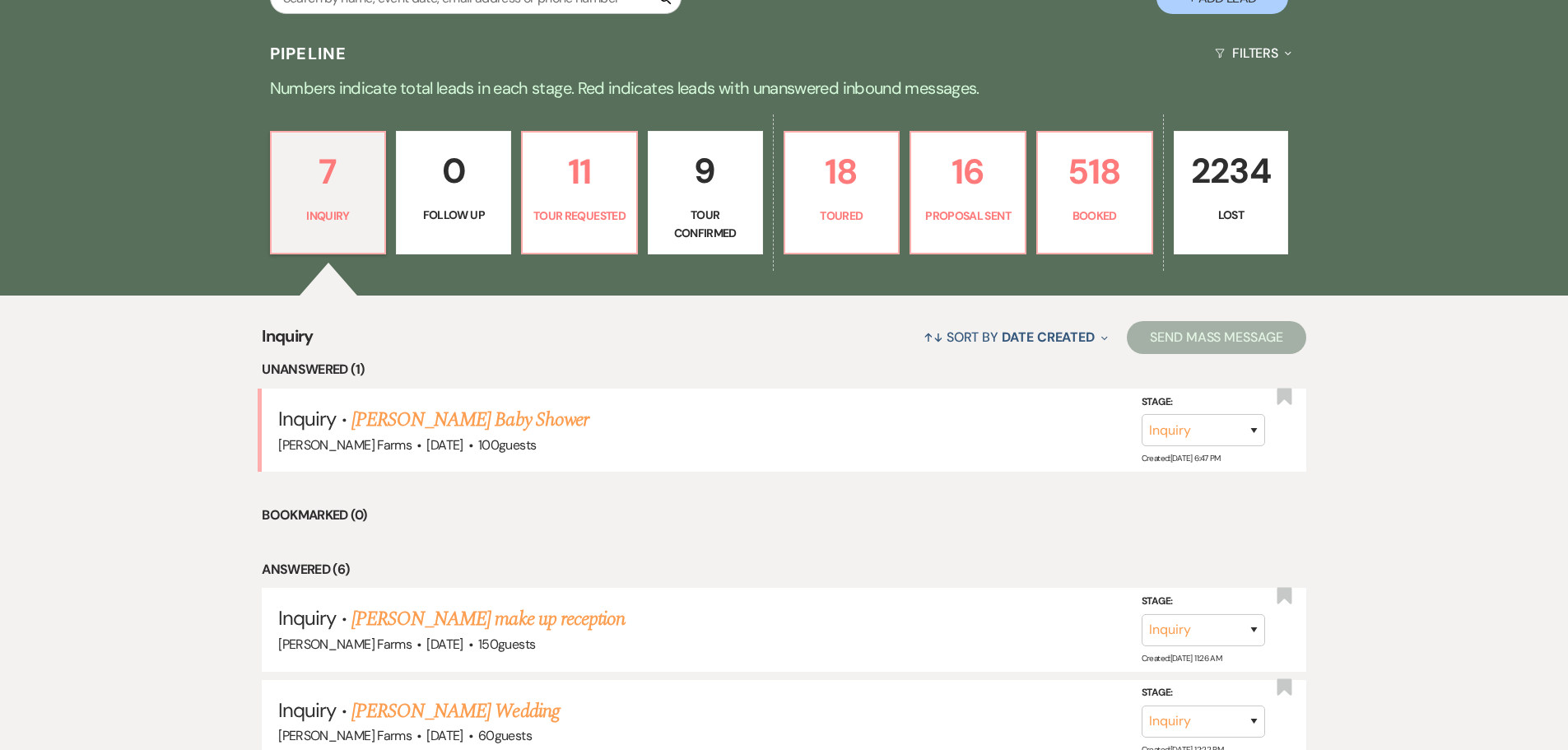
scroll to position [411, 0]
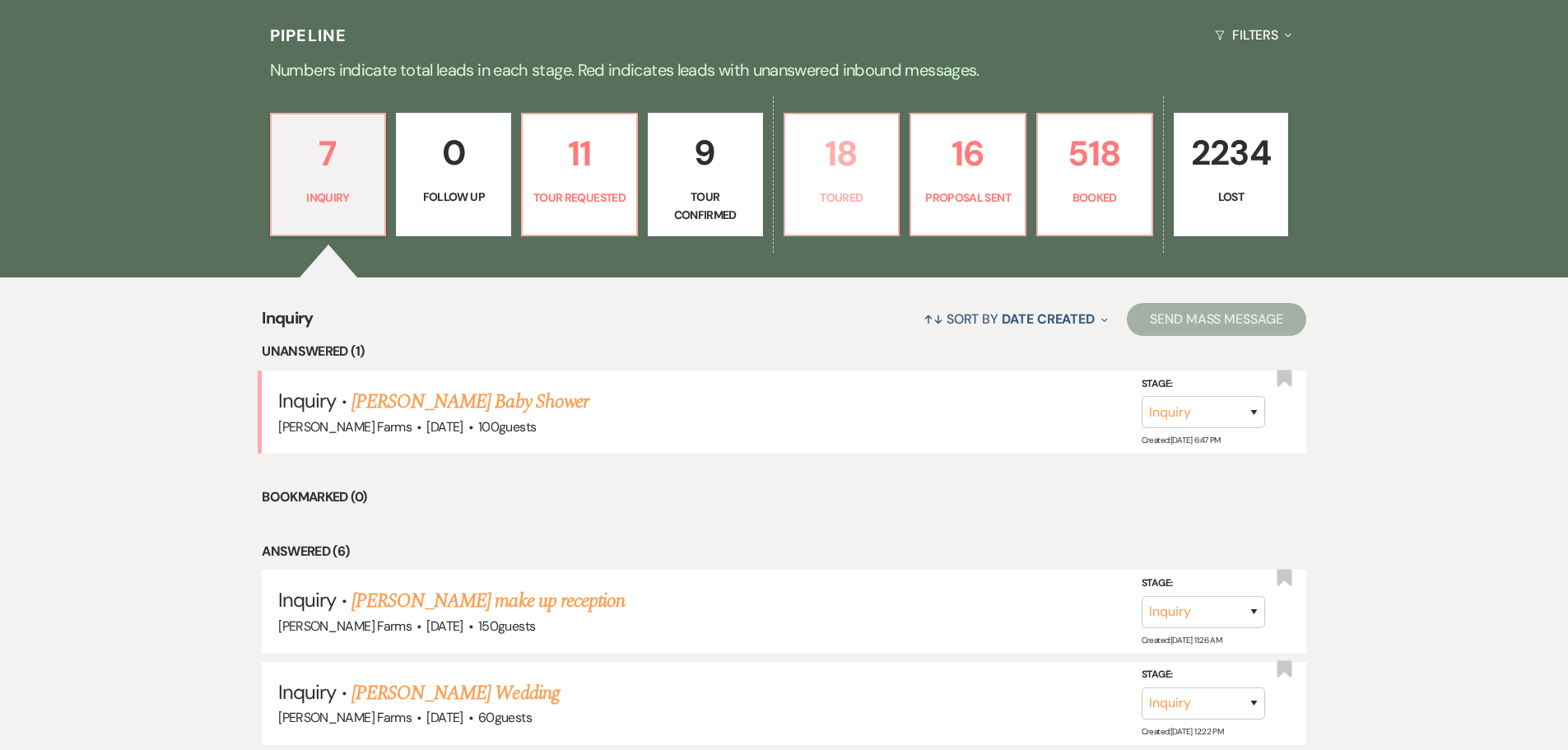
click at [843, 173] on p "18" at bounding box center [842, 154] width 94 height 56
select select "5"
select select "6"
select select "5"
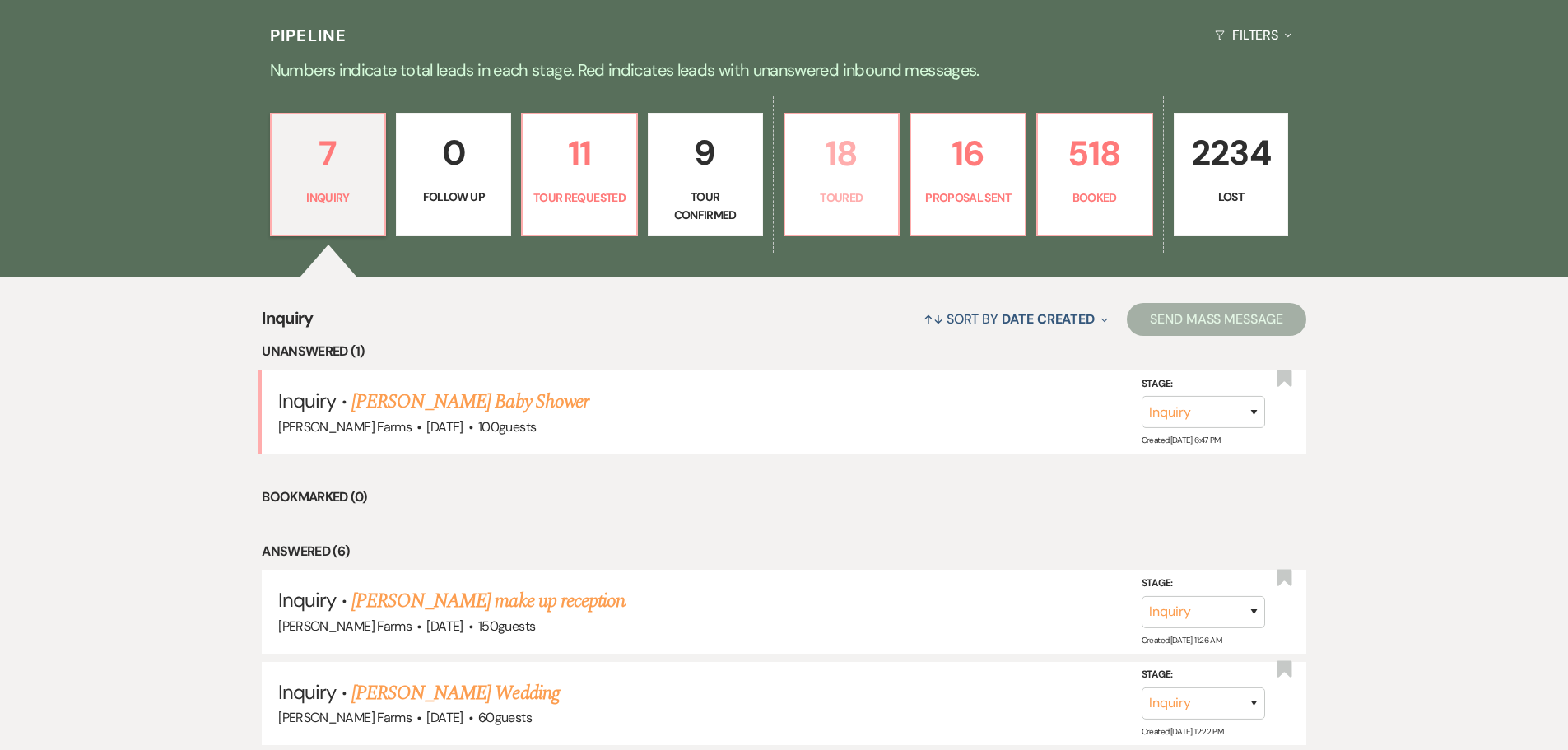
select select "5"
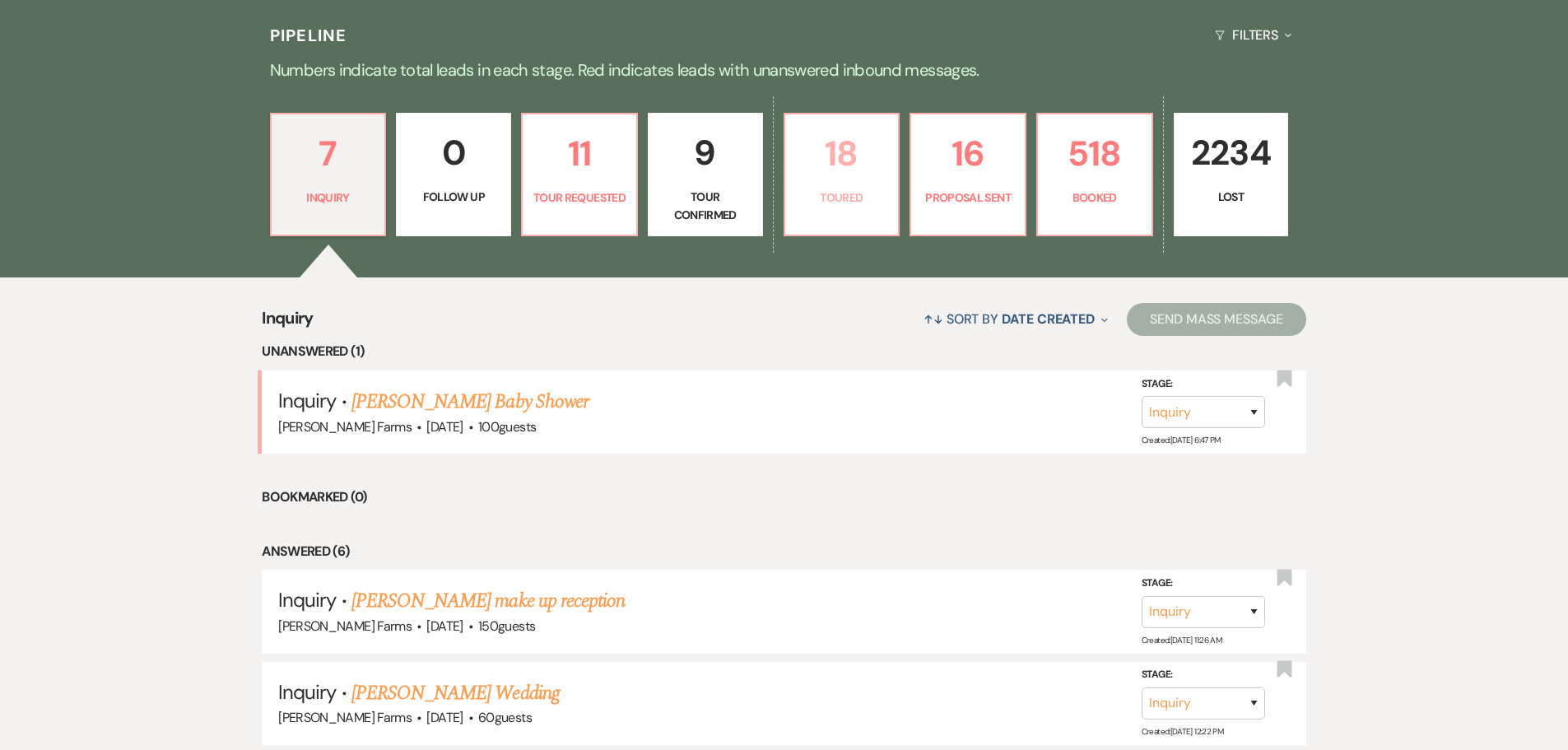
select select "5"
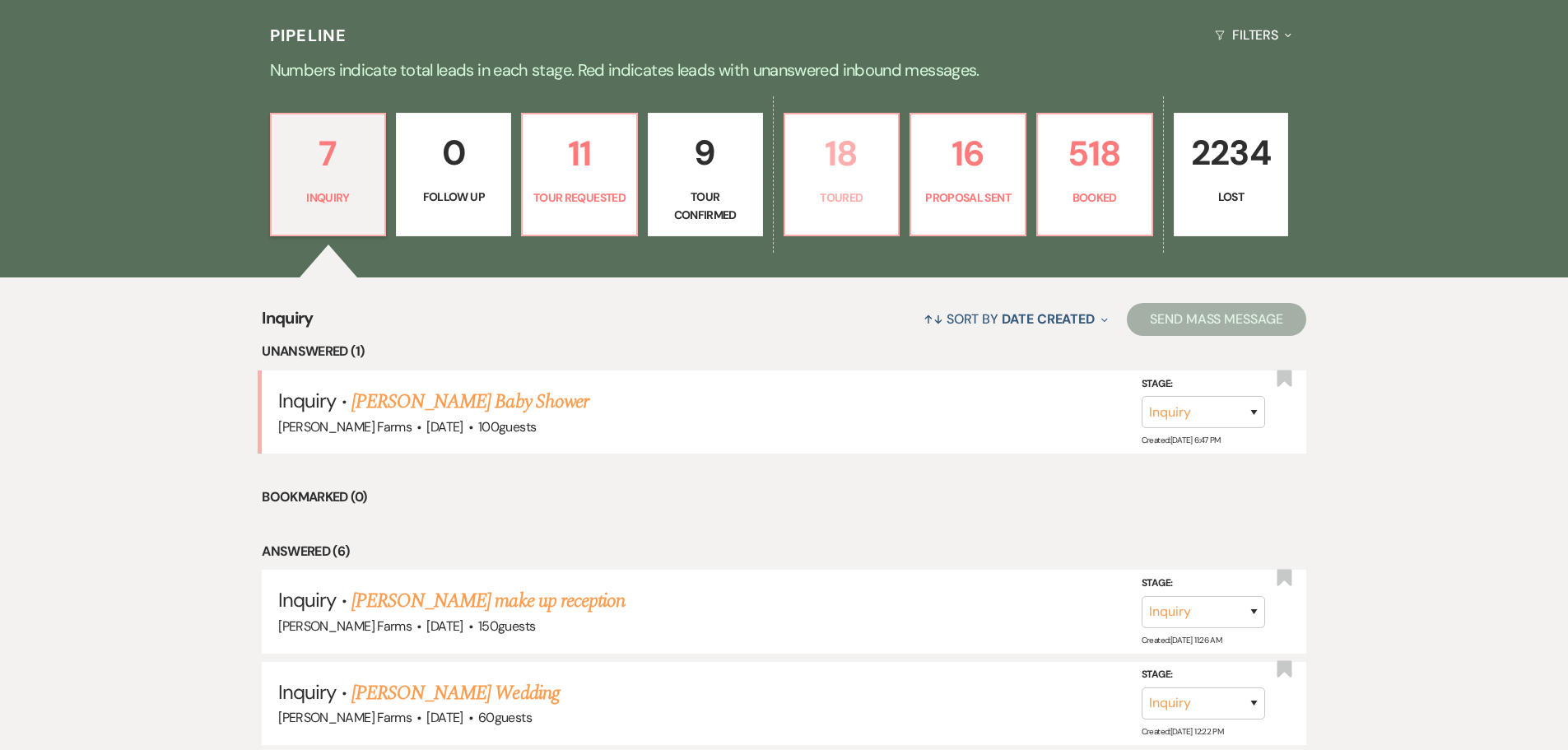
select select "5"
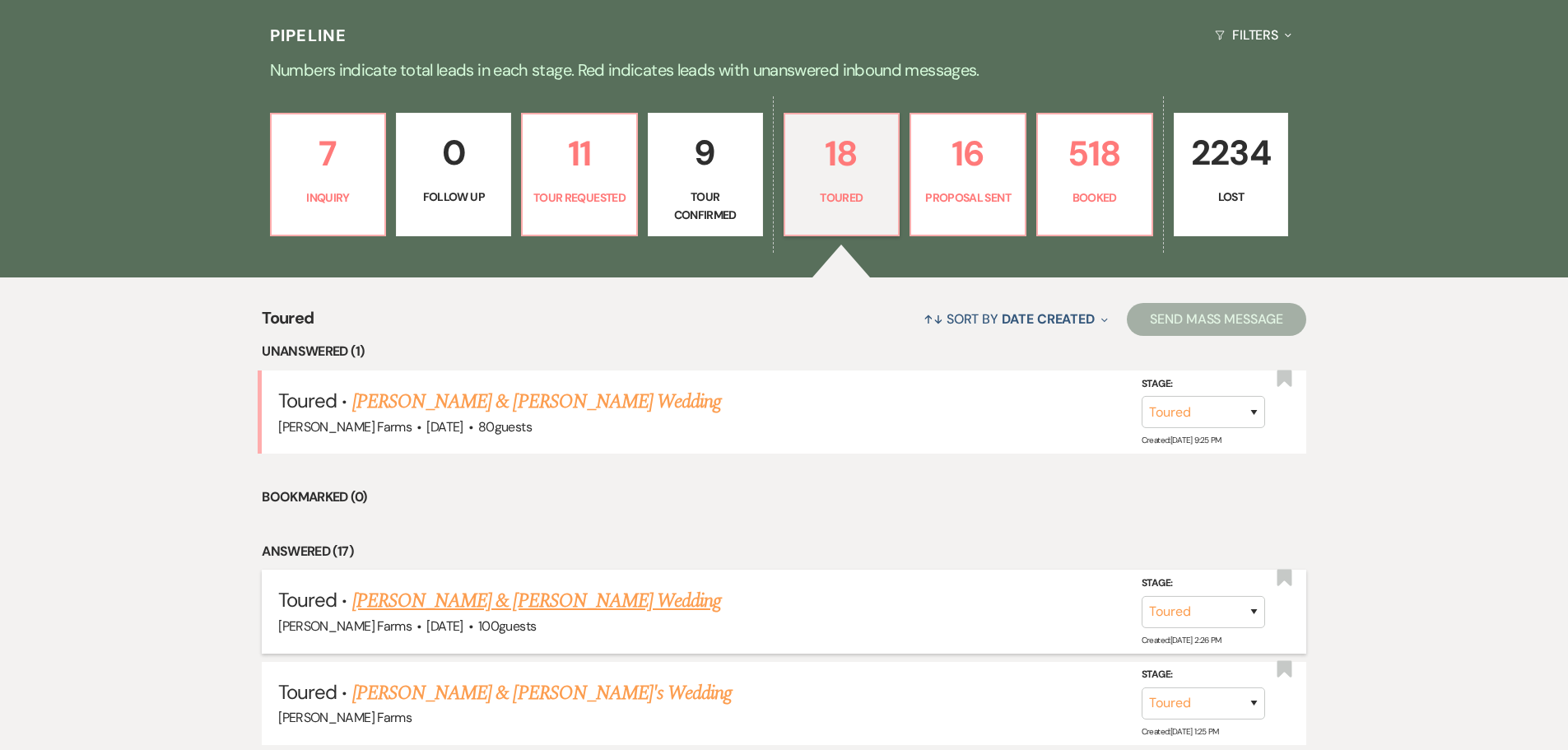
click at [590, 605] on link "Makaylyn Kingsley & Takuya Schaeler's Wedding" at bounding box center [537, 601] width 369 height 30
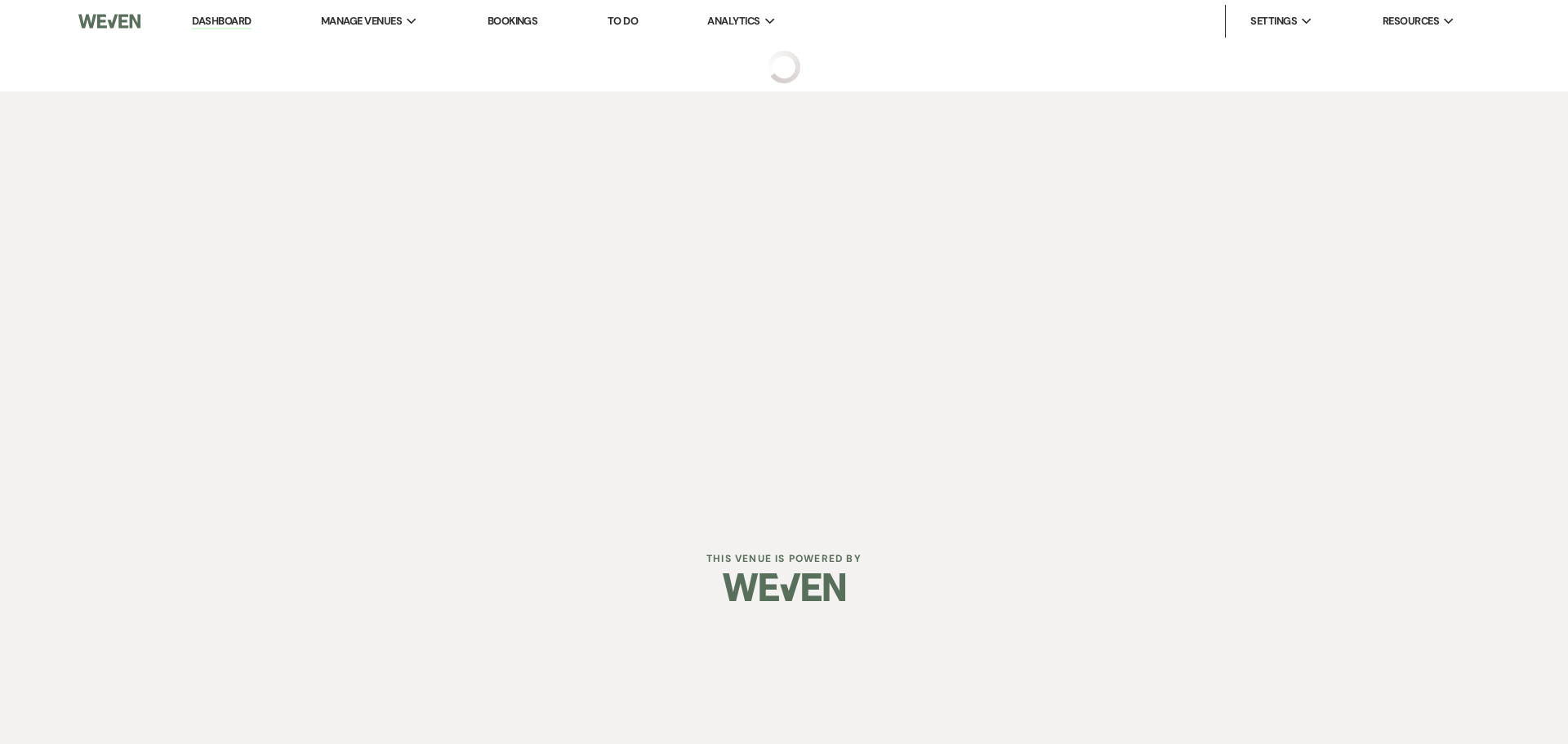
select select "5"
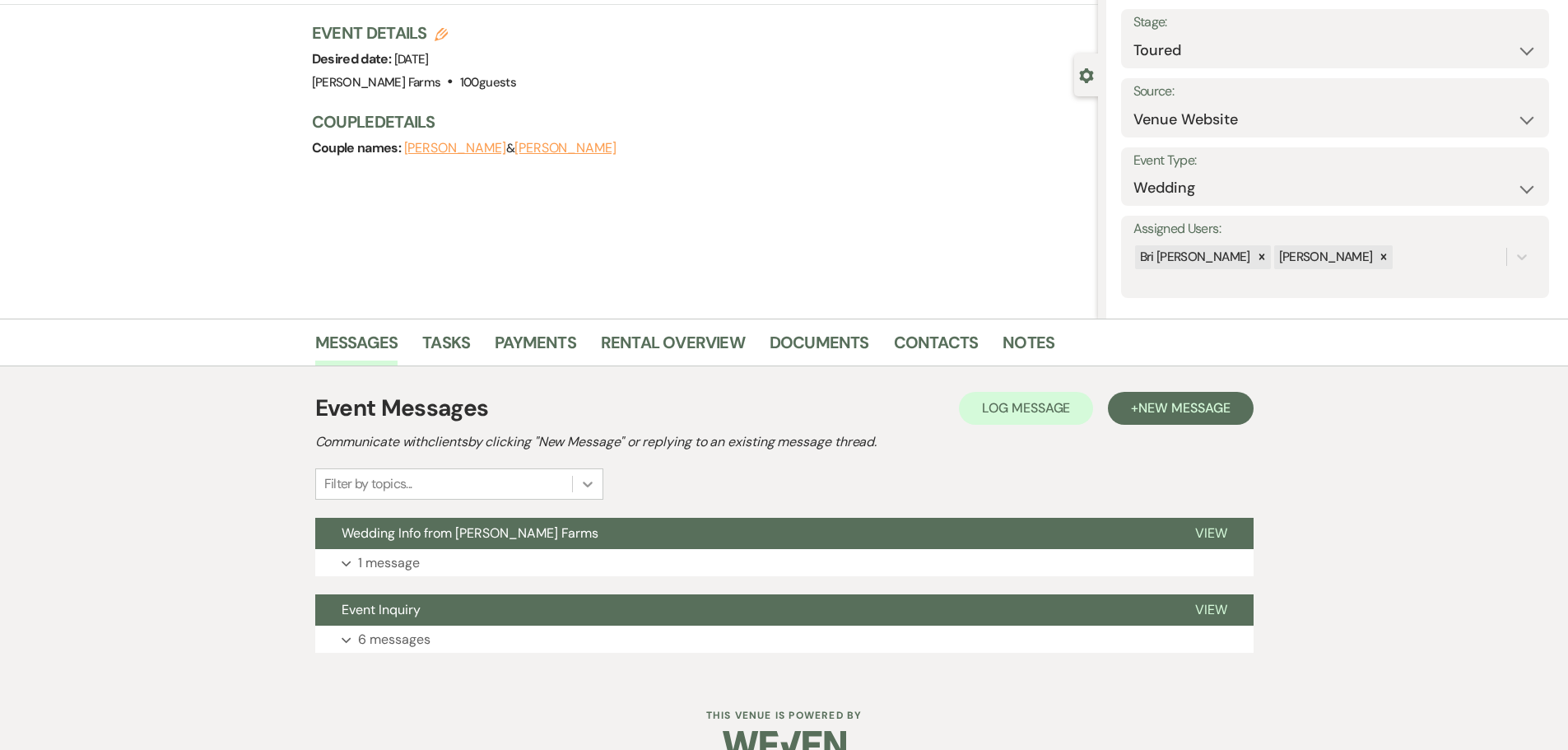
scroll to position [128, 0]
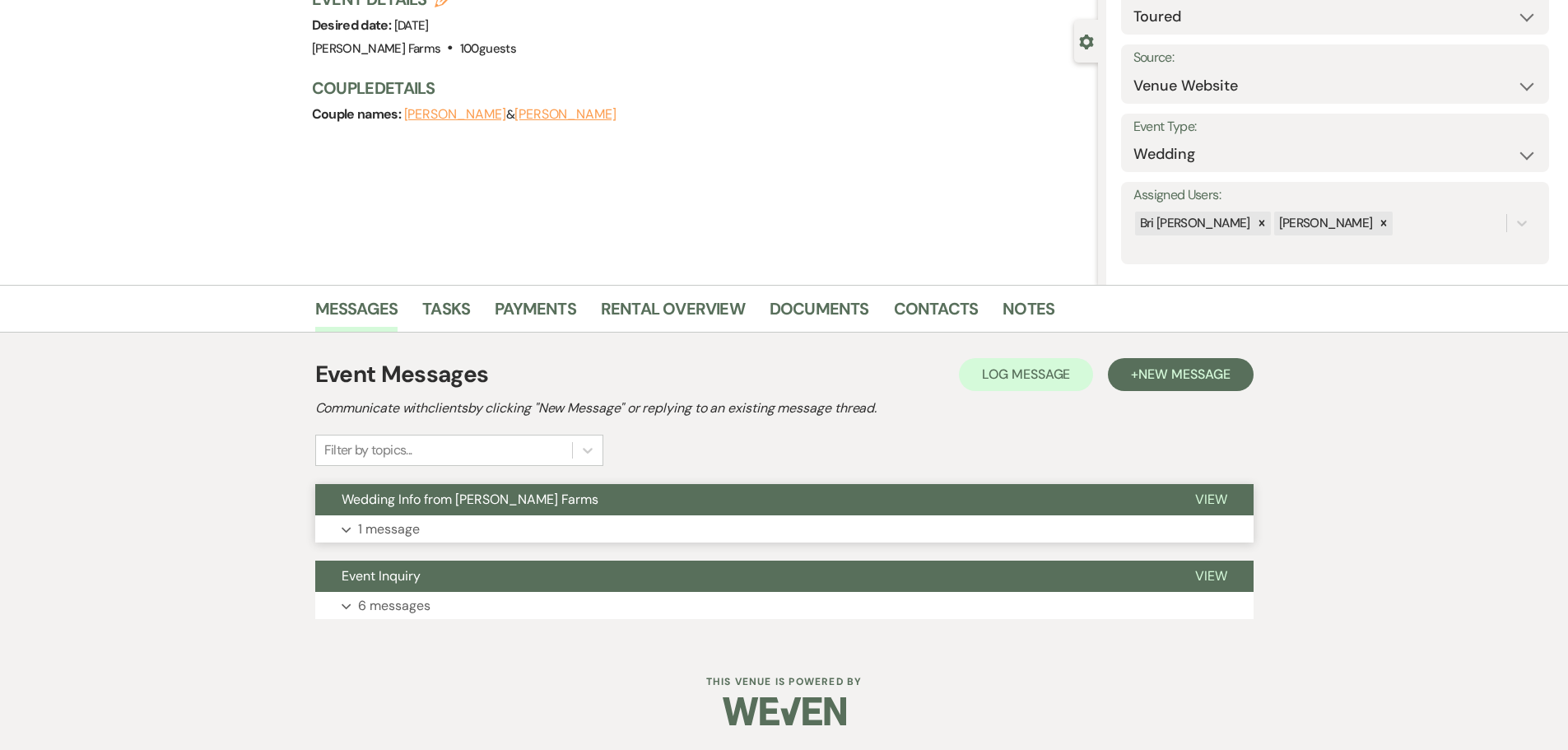
click at [580, 507] on button "Wedding Info from Schnepf Farms" at bounding box center [741, 499] width 853 height 31
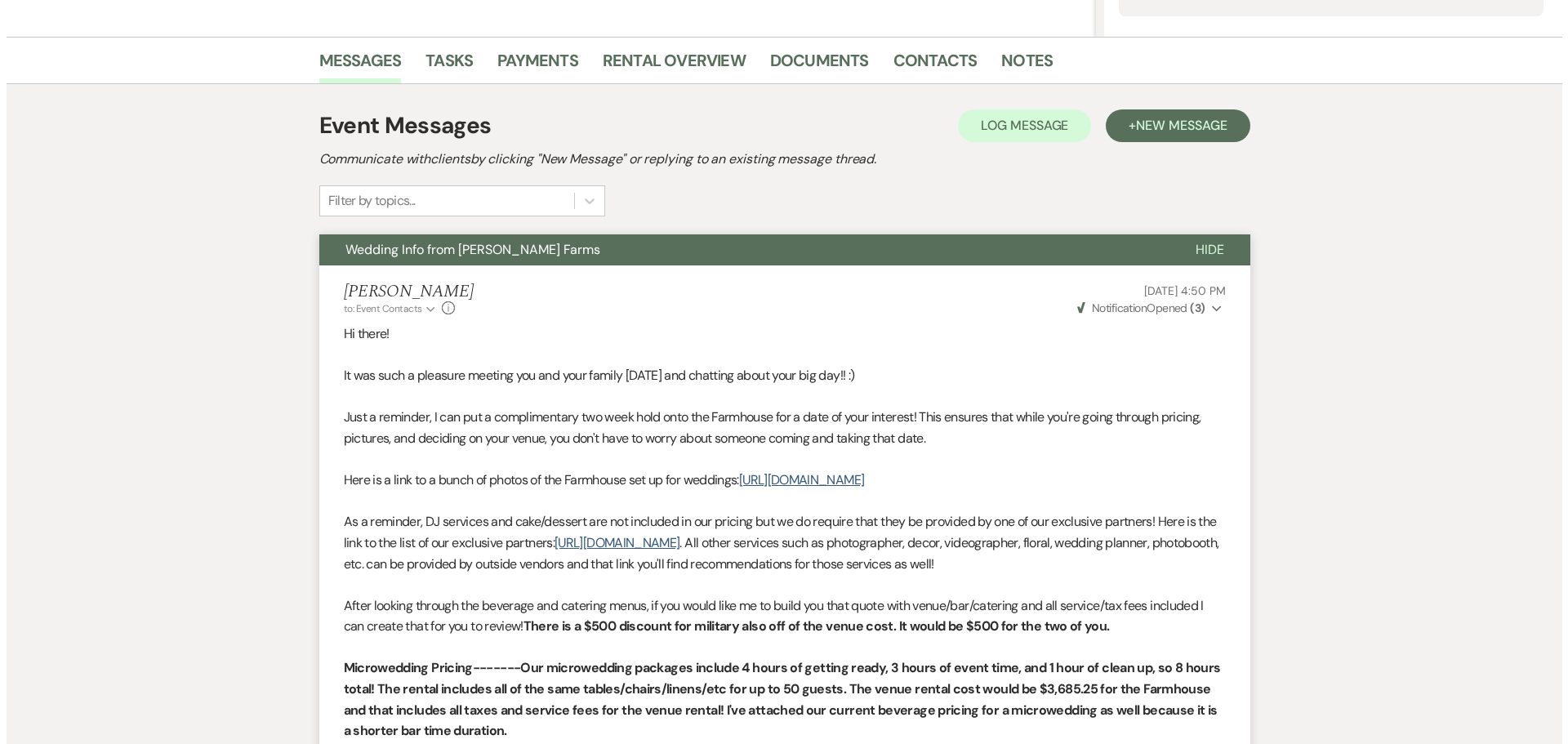
scroll to position [0, 0]
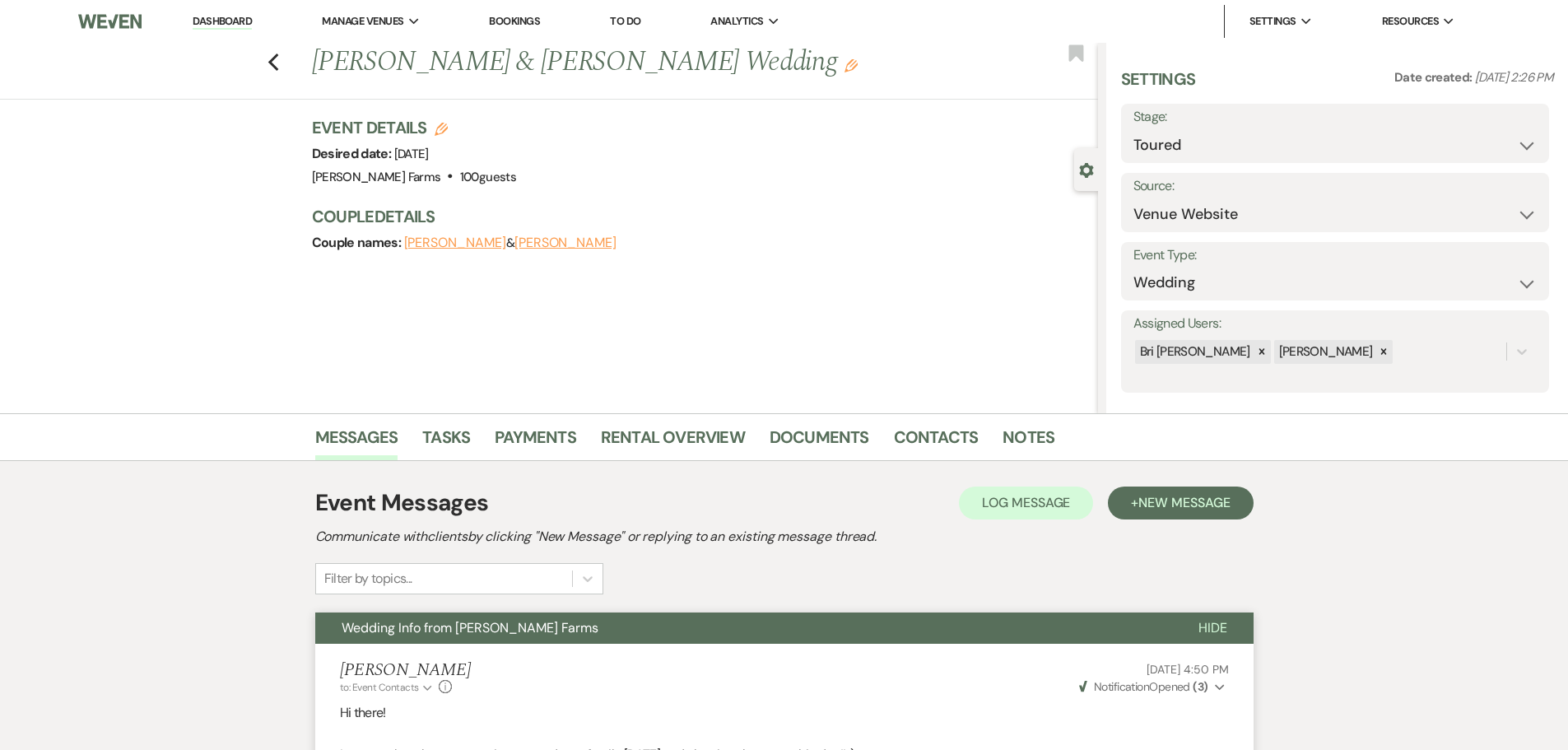
click at [238, 16] on link "Dashboard" at bounding box center [222, 22] width 59 height 16
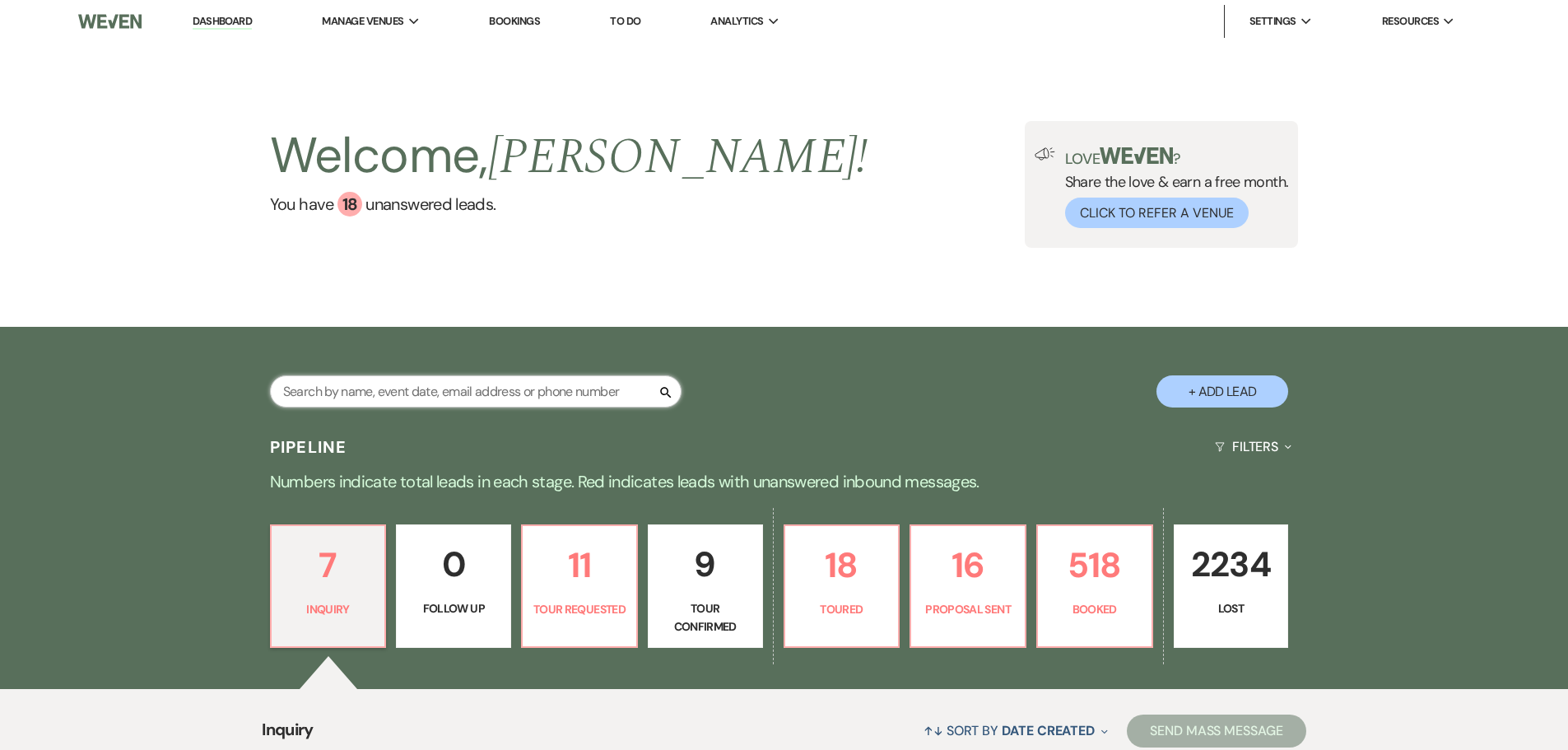
click at [530, 378] on input "text" at bounding box center [476, 391] width 412 height 32
type input "blue"
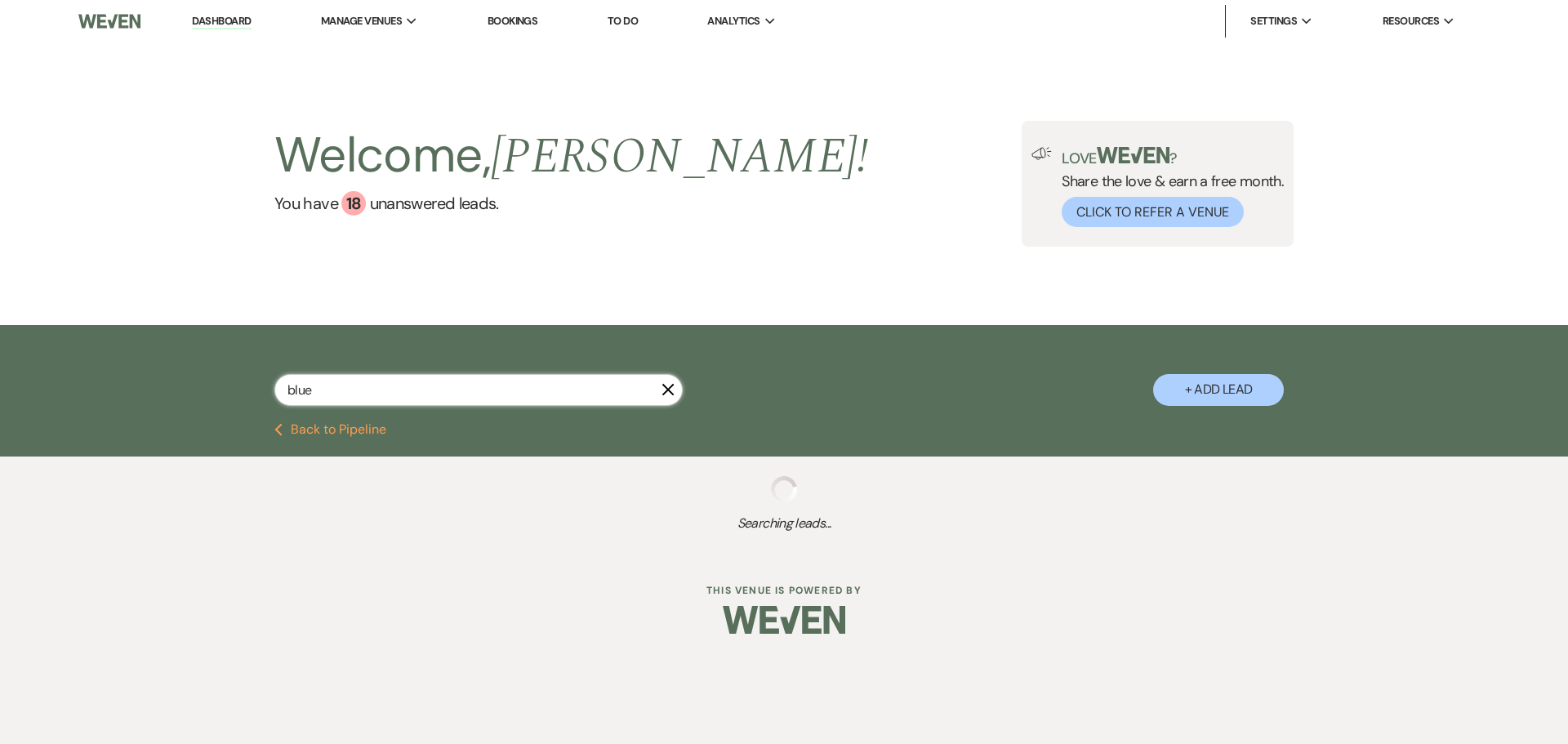
select select "6"
select select "8"
select select "10"
select select "8"
select select "5"
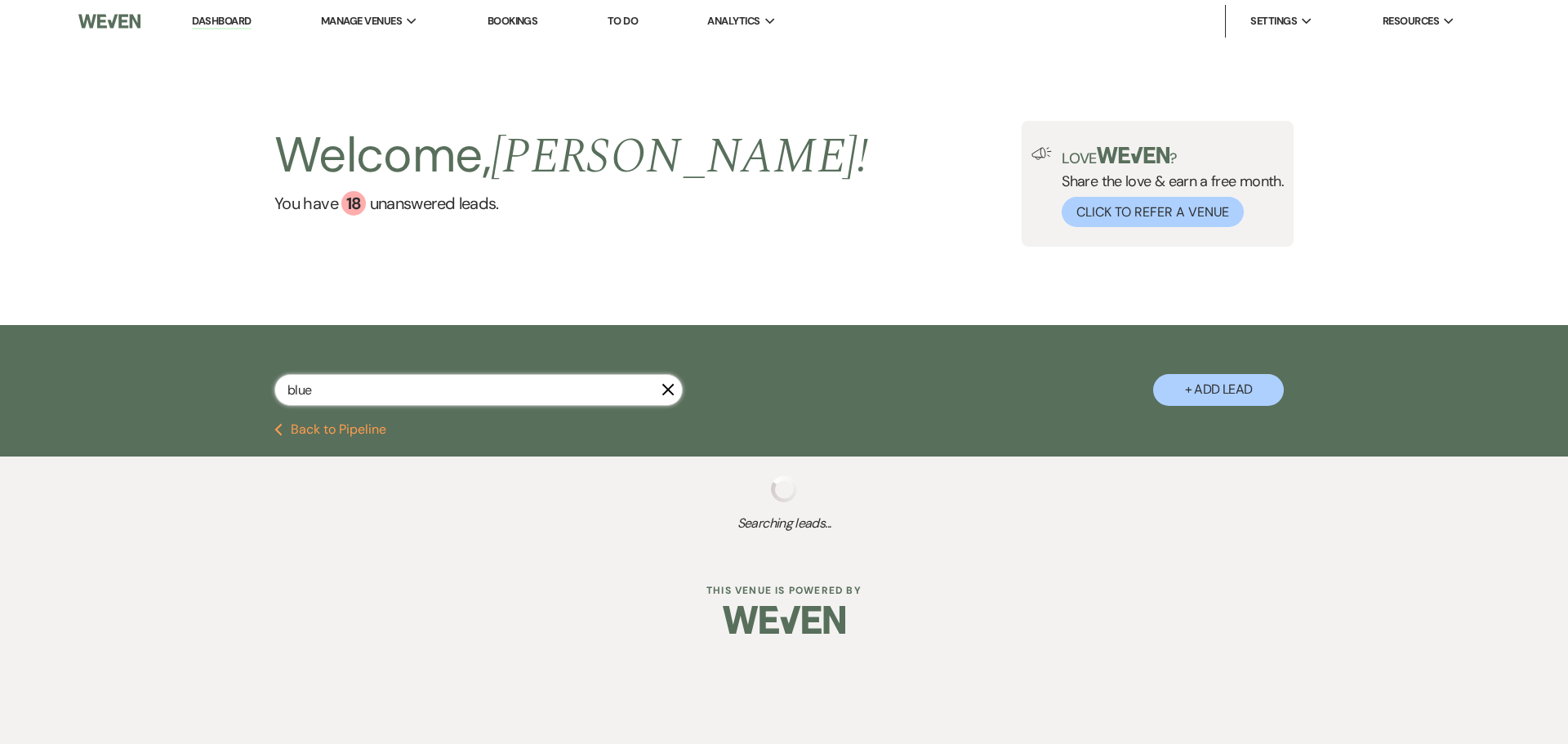
select select "8"
select select "5"
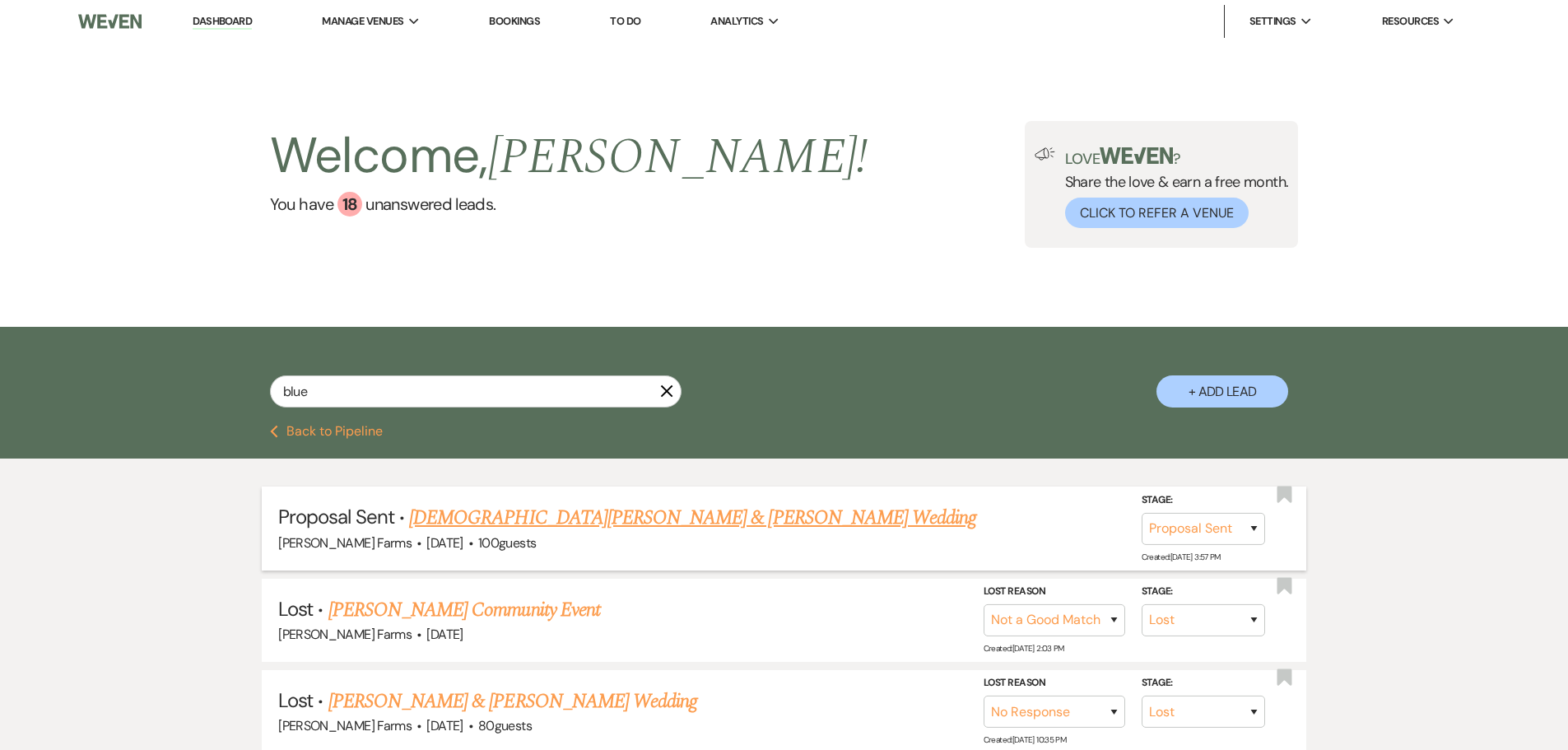
click at [642, 523] on link "Christian Blue & Mellinda Villanueva's Wedding" at bounding box center [692, 517] width 567 height 30
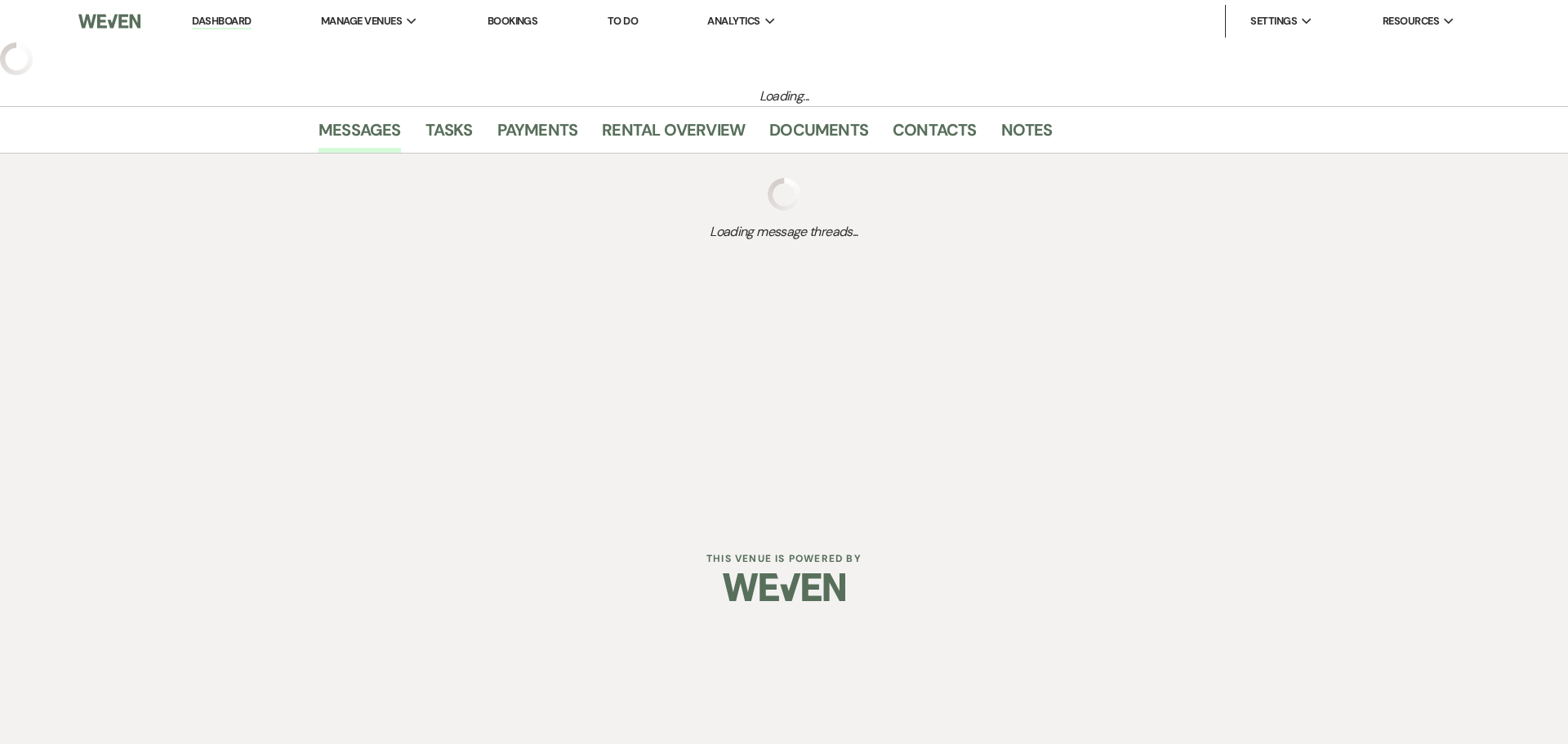
select select "6"
select select "5"
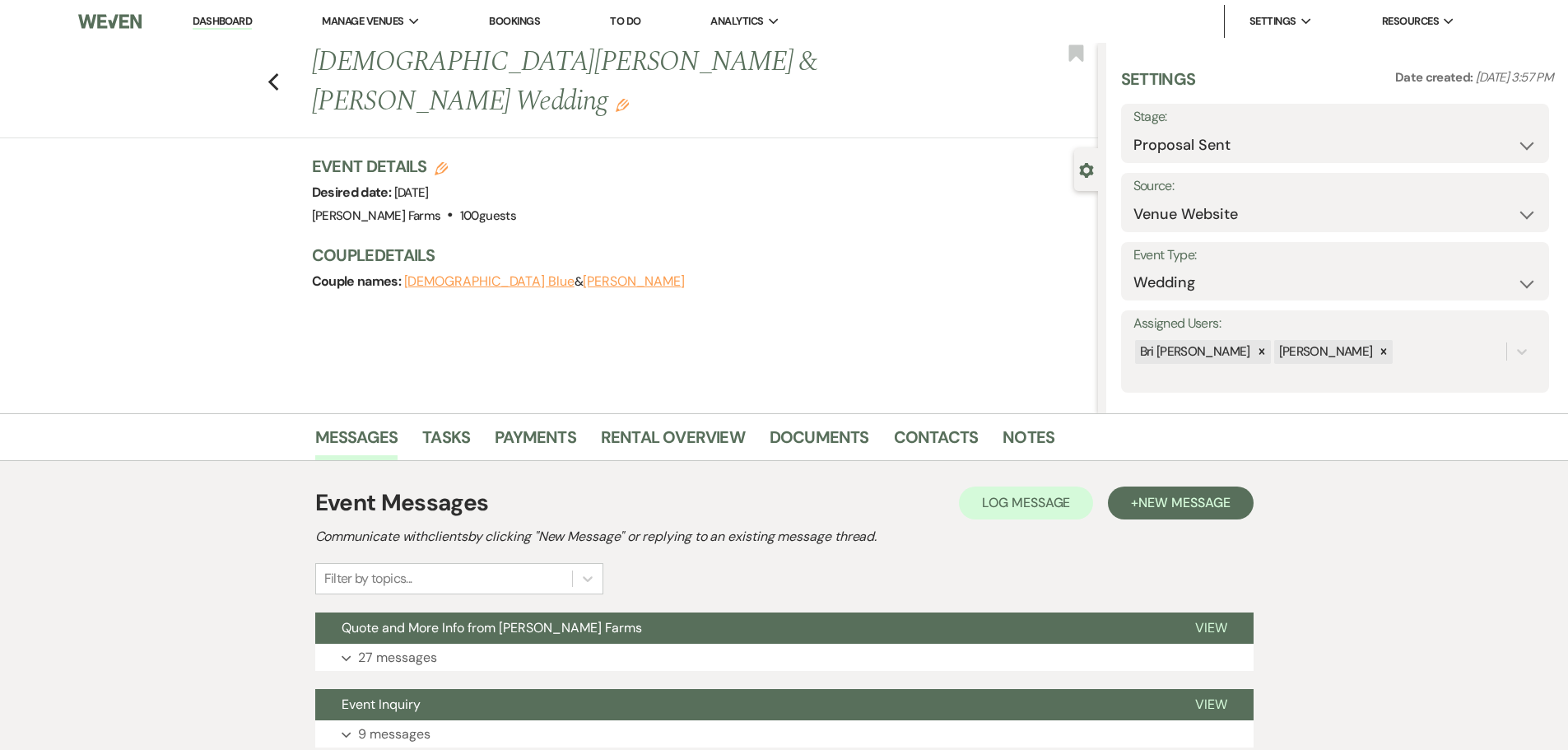
click at [247, 234] on div "Previous Christian Blue & Mellinda Villanueva's Wedding Edit Bookmark Gear Sett…" at bounding box center [549, 227] width 1098 height 371
click at [448, 162] on icon "Edit" at bounding box center [441, 168] width 13 height 13
select select "674"
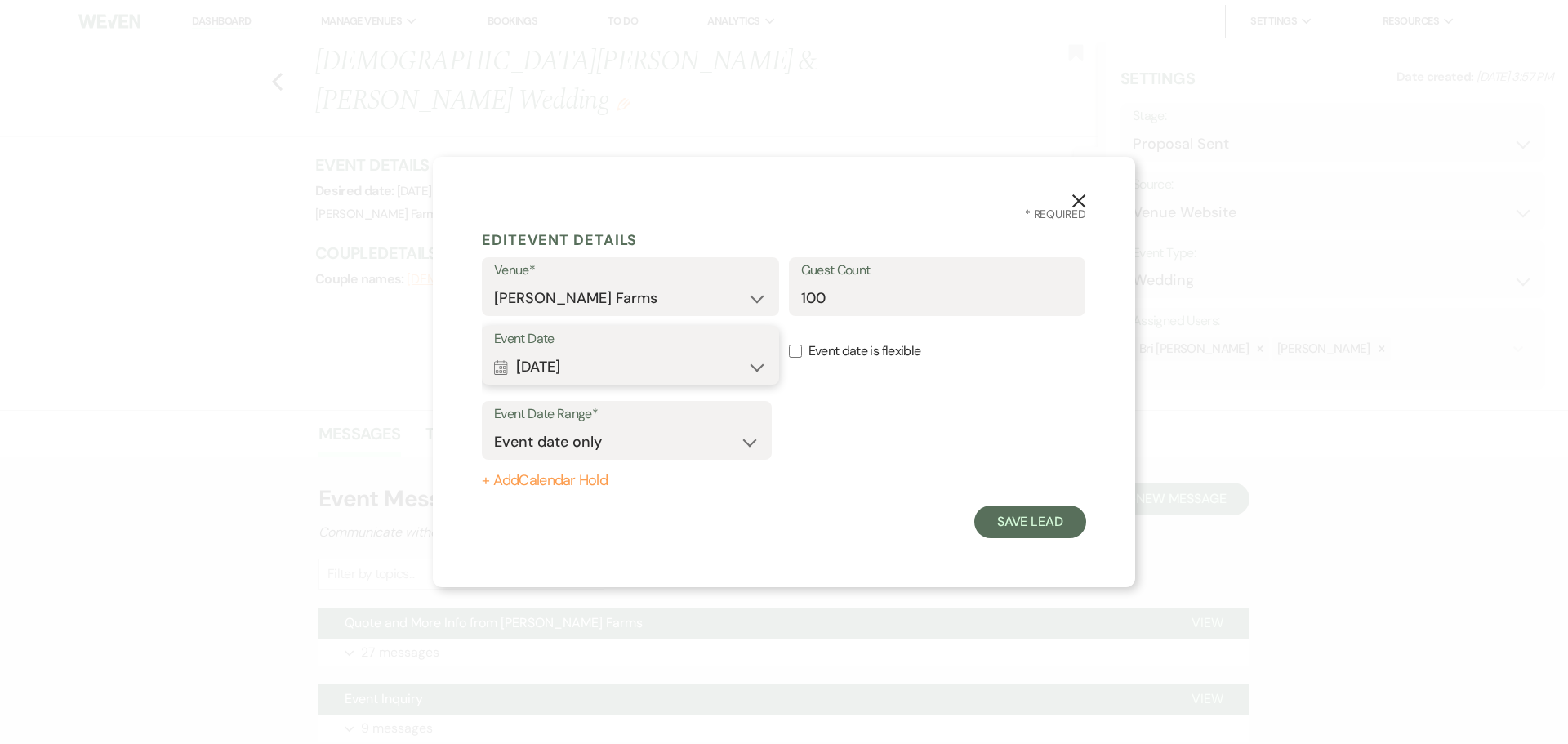
click at [755, 363] on button "Calendar Oct 01, 2026 Expand" at bounding box center [631, 367] width 273 height 33
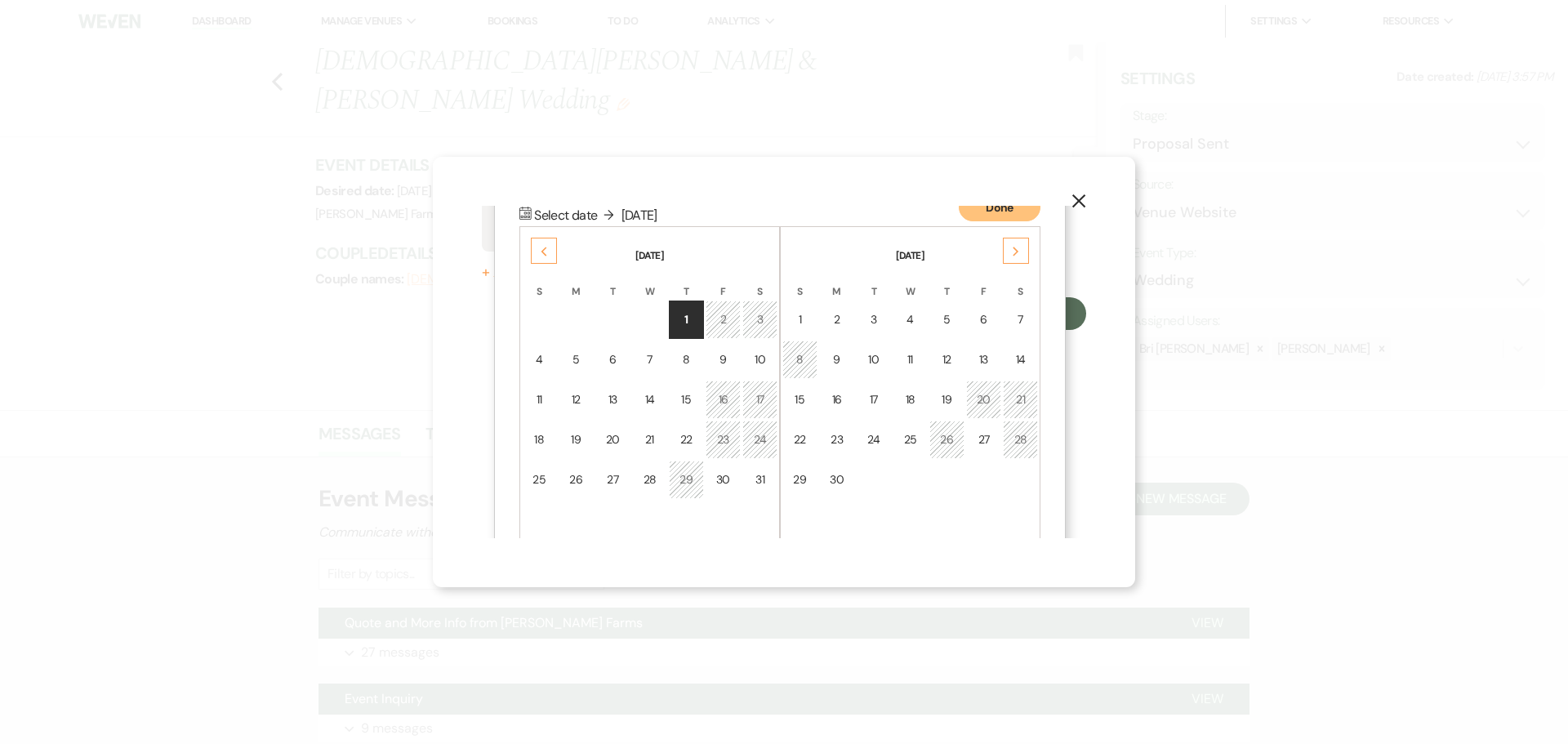
scroll to position [210, 0]
click at [689, 396] on div "15" at bounding box center [687, 398] width 14 height 17
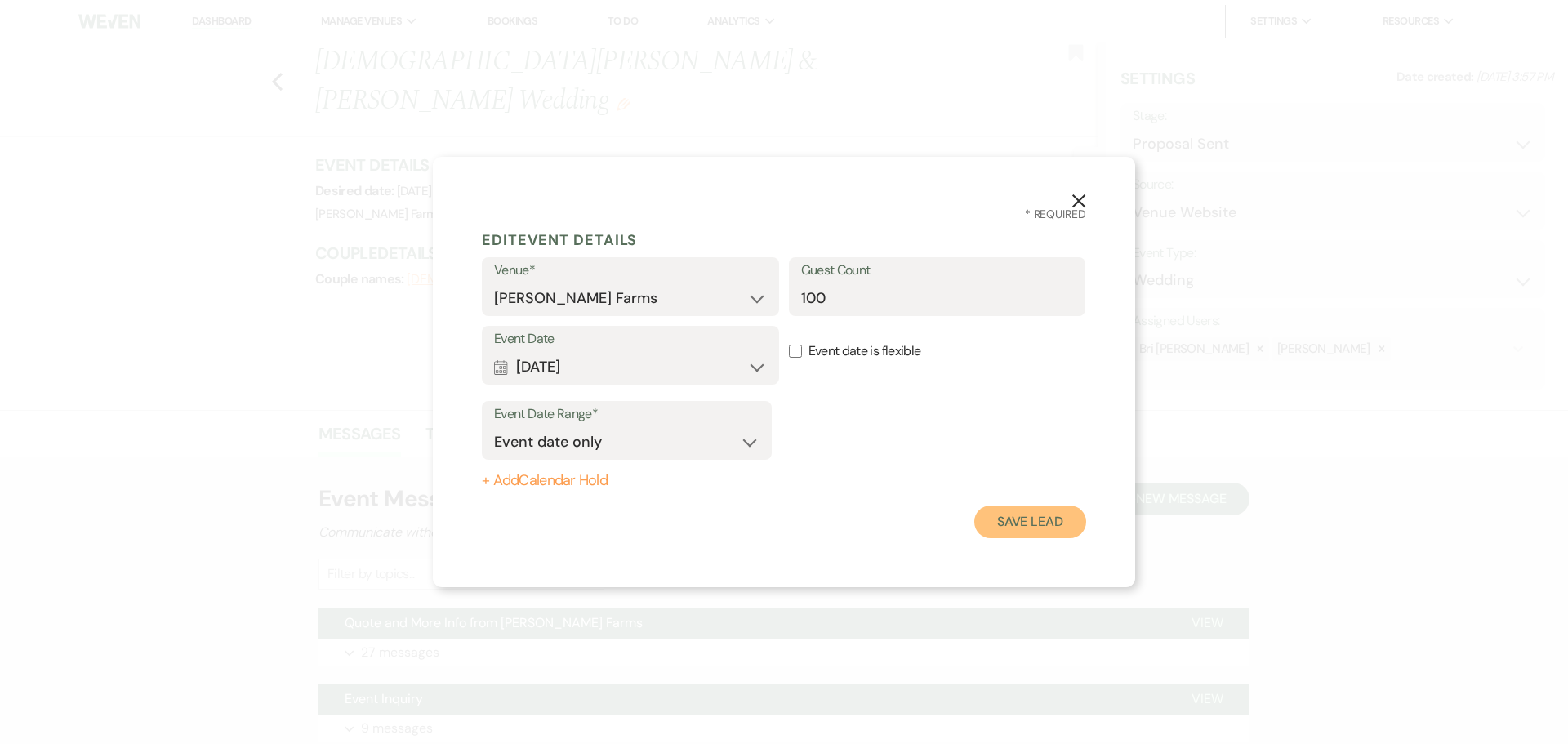
click at [1003, 525] on button "Save Lead" at bounding box center [1030, 522] width 112 height 33
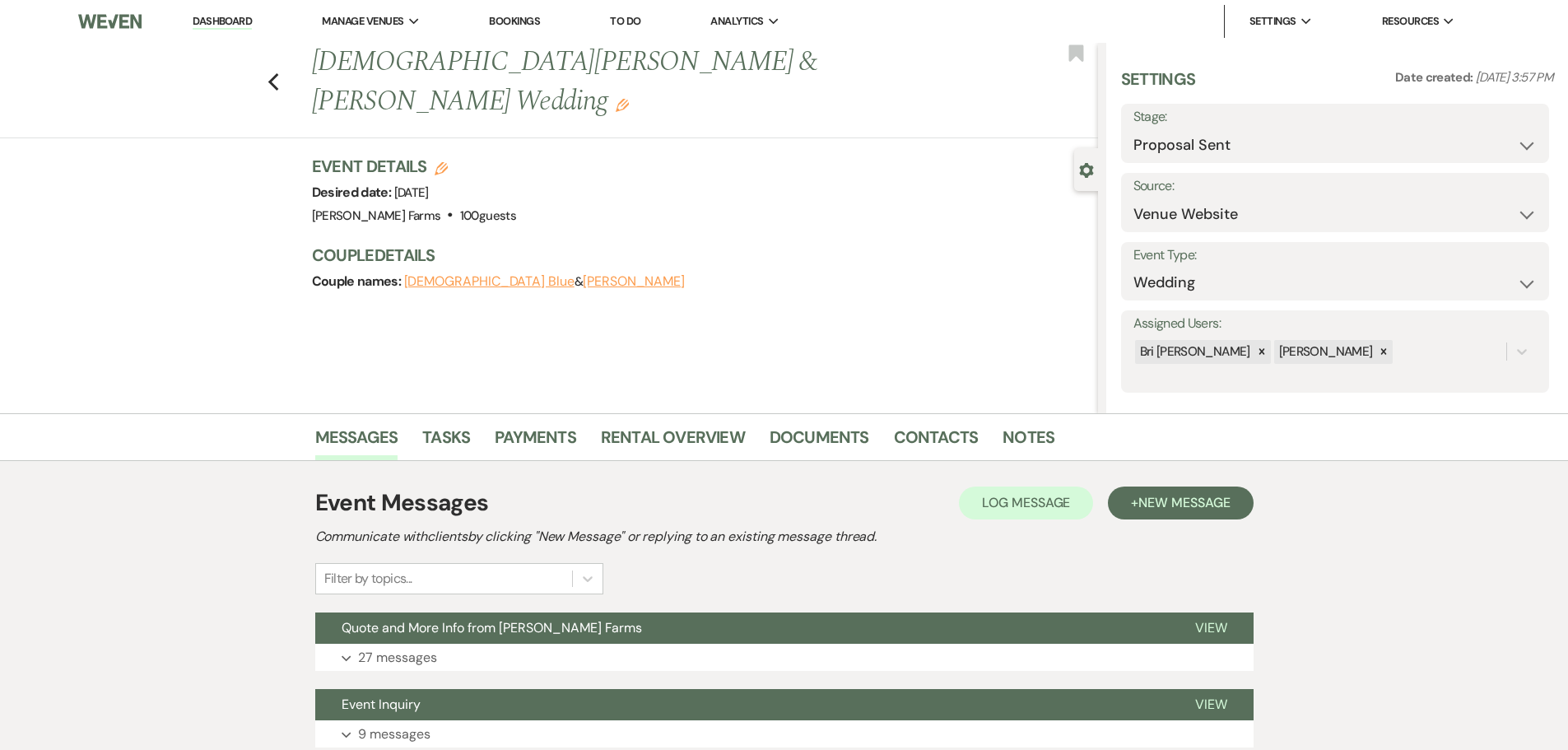
click at [629, 99] on icon "Edit" at bounding box center [622, 105] width 13 height 13
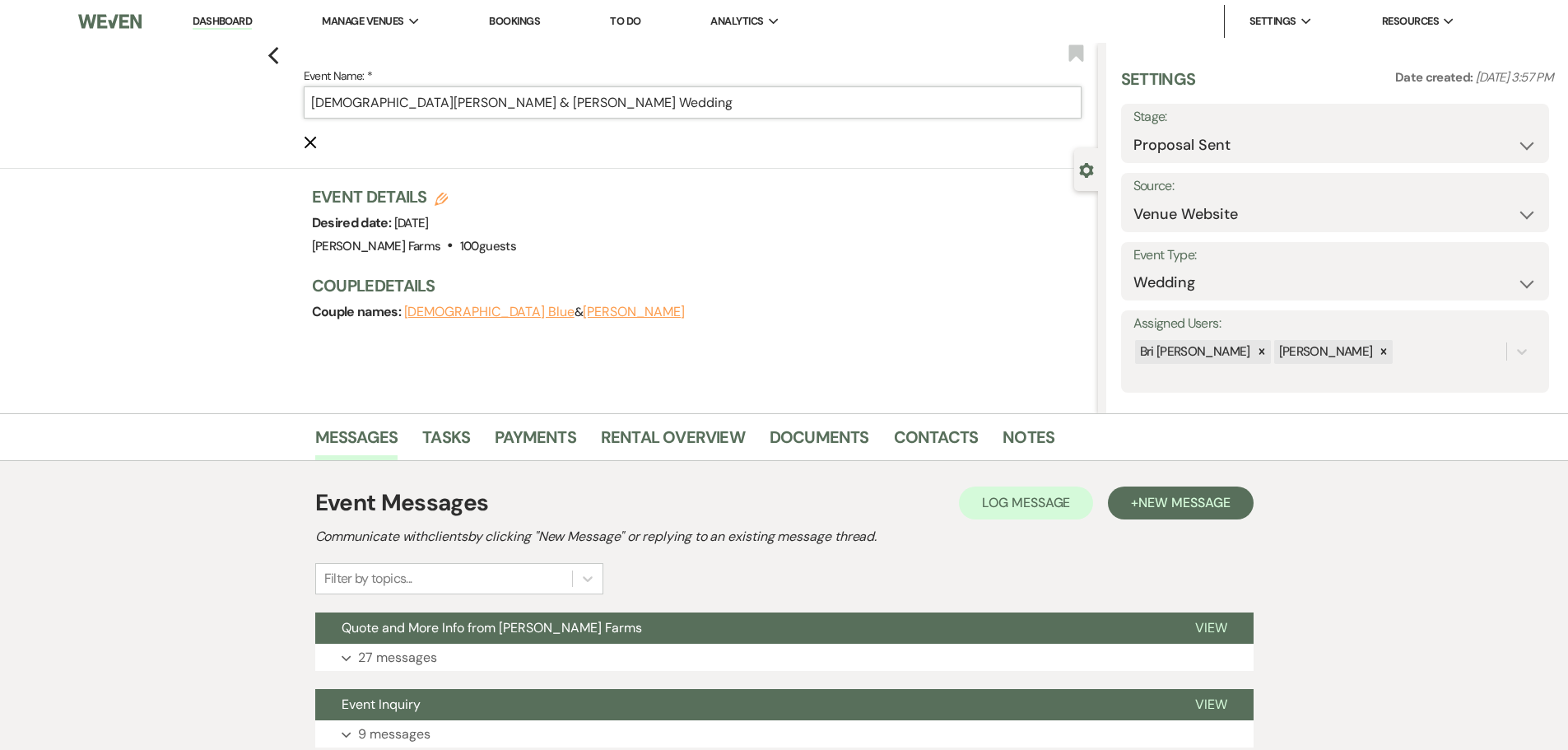
click at [313, 106] on input "Christian Blue & Mellinda Villanueva's Wedding" at bounding box center [693, 102] width 778 height 32
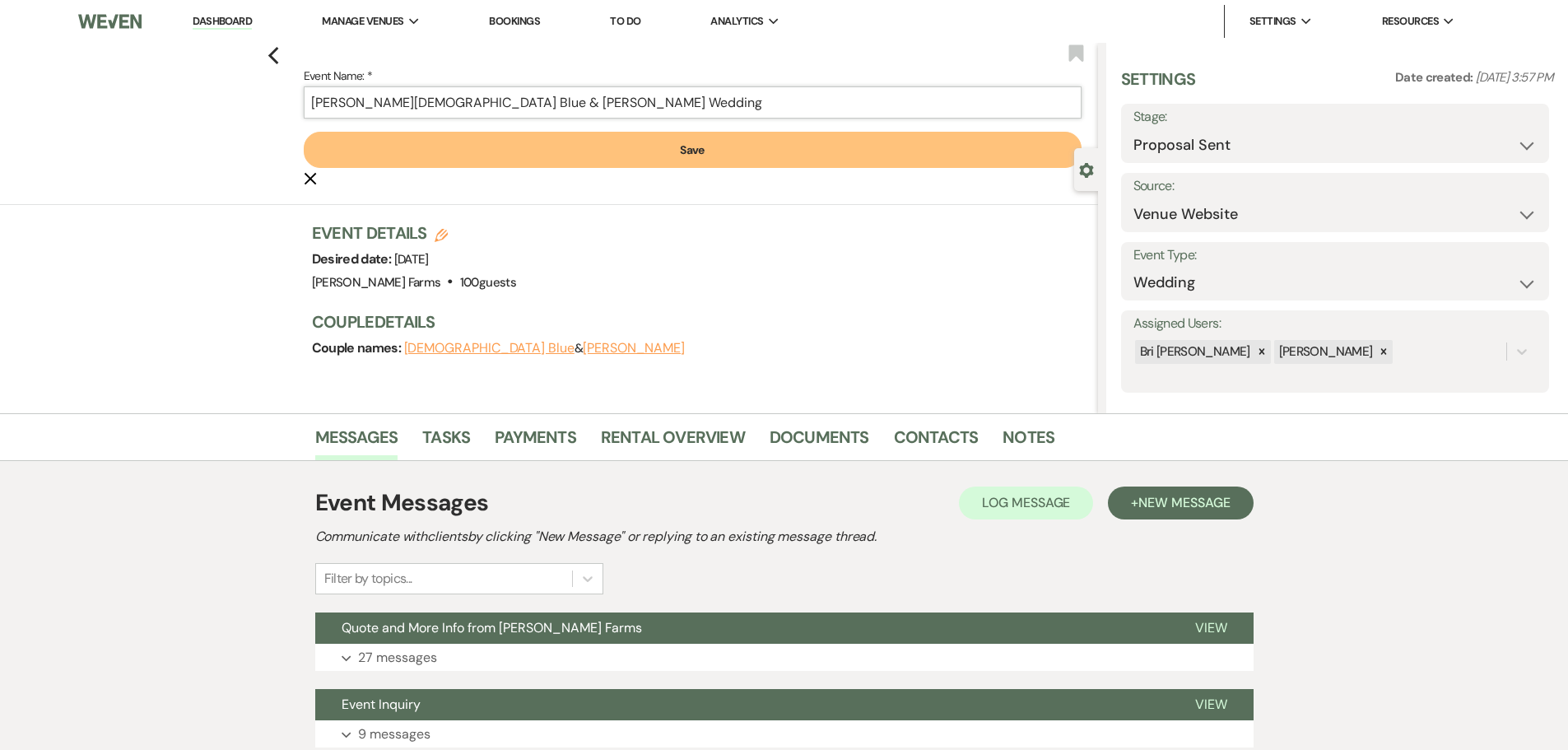
type input "FH- Christian Blue & Mellinda Villanueva's Wedding"
click at [638, 150] on button "Save" at bounding box center [693, 150] width 778 height 36
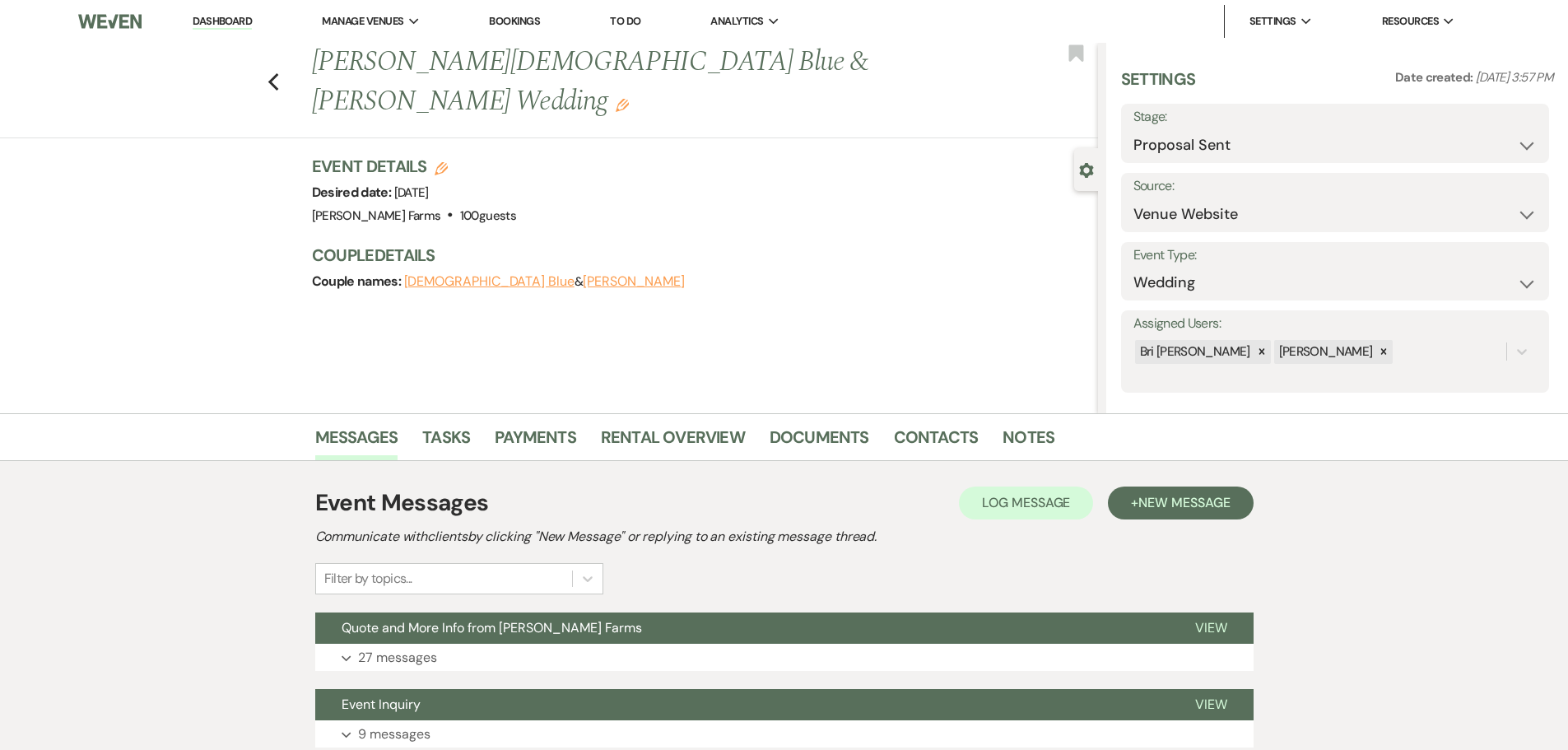
click at [485, 295] on div "Previous FH- Christian Blue & Mellinda Villanueva's Wedding Edit Bookmark Gear …" at bounding box center [549, 227] width 1098 height 371
click at [800, 285] on div "Previous FH- Christian Blue & Mellinda Villanueva's Wedding Edit Bookmark Gear …" at bounding box center [549, 227] width 1098 height 371
click at [1230, 138] on select "Inquiry Follow Up Tour Requested Tour Confirmed Toured Proposal Sent Booked Lost" at bounding box center [1334, 145] width 404 height 32
select select "7"
click at [1133, 129] on select "Inquiry Follow Up Tour Requested Tour Confirmed Toured Proposal Sent Booked Lost" at bounding box center [1334, 145] width 404 height 32
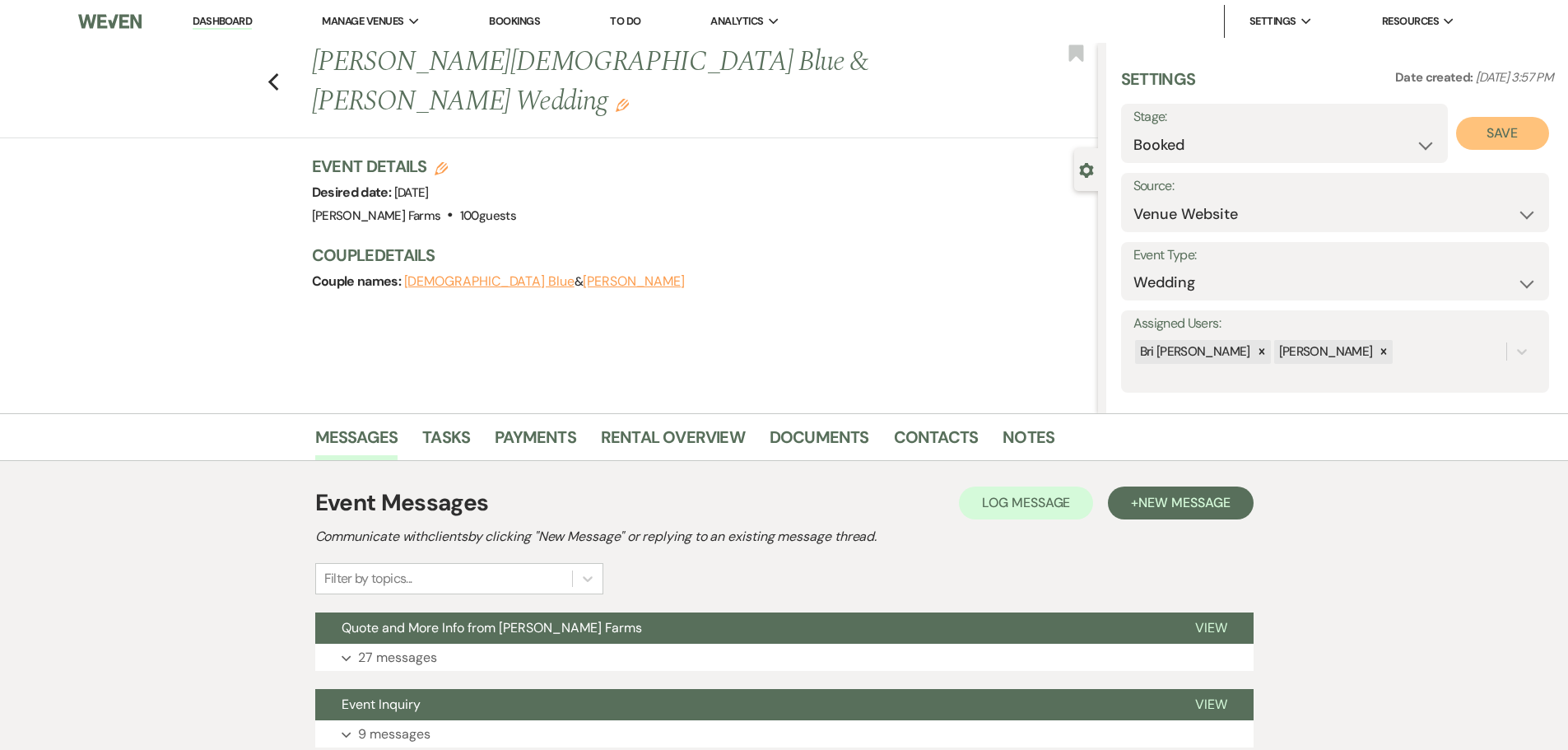
click at [1515, 142] on button "Save" at bounding box center [1502, 134] width 93 height 33
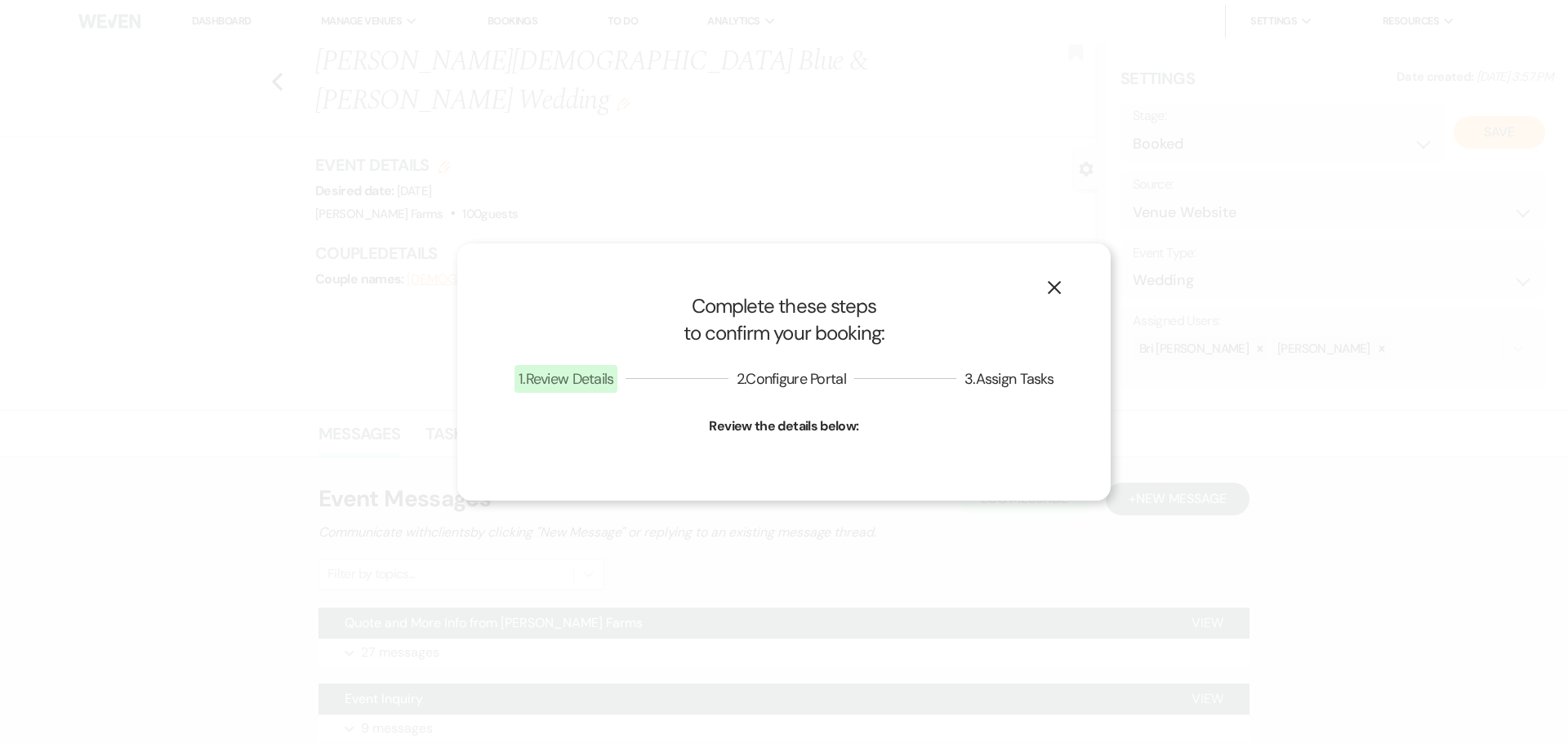
select select "1"
select select "674"
select select "false"
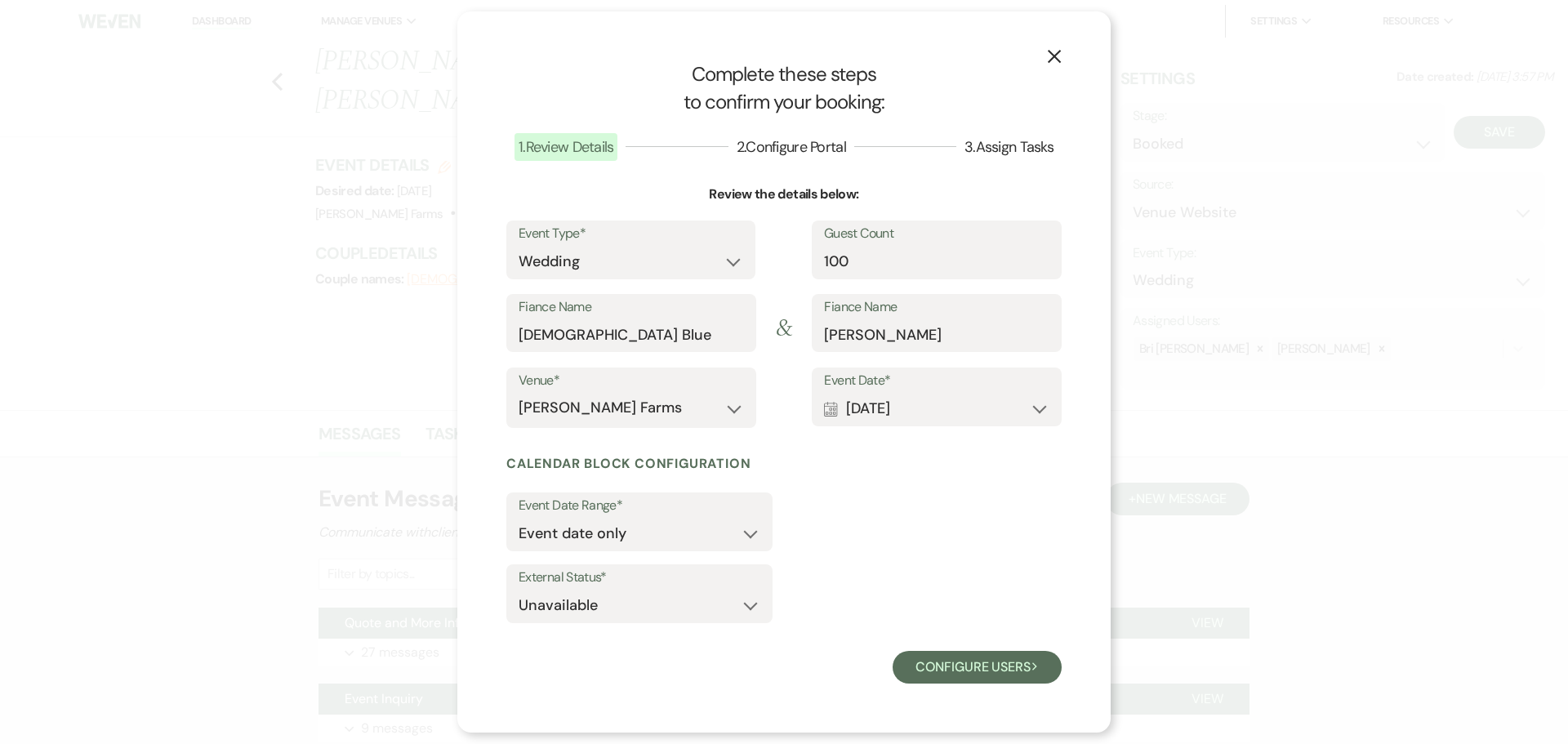
click at [1066, 61] on button "X" at bounding box center [1055, 54] width 24 height 28
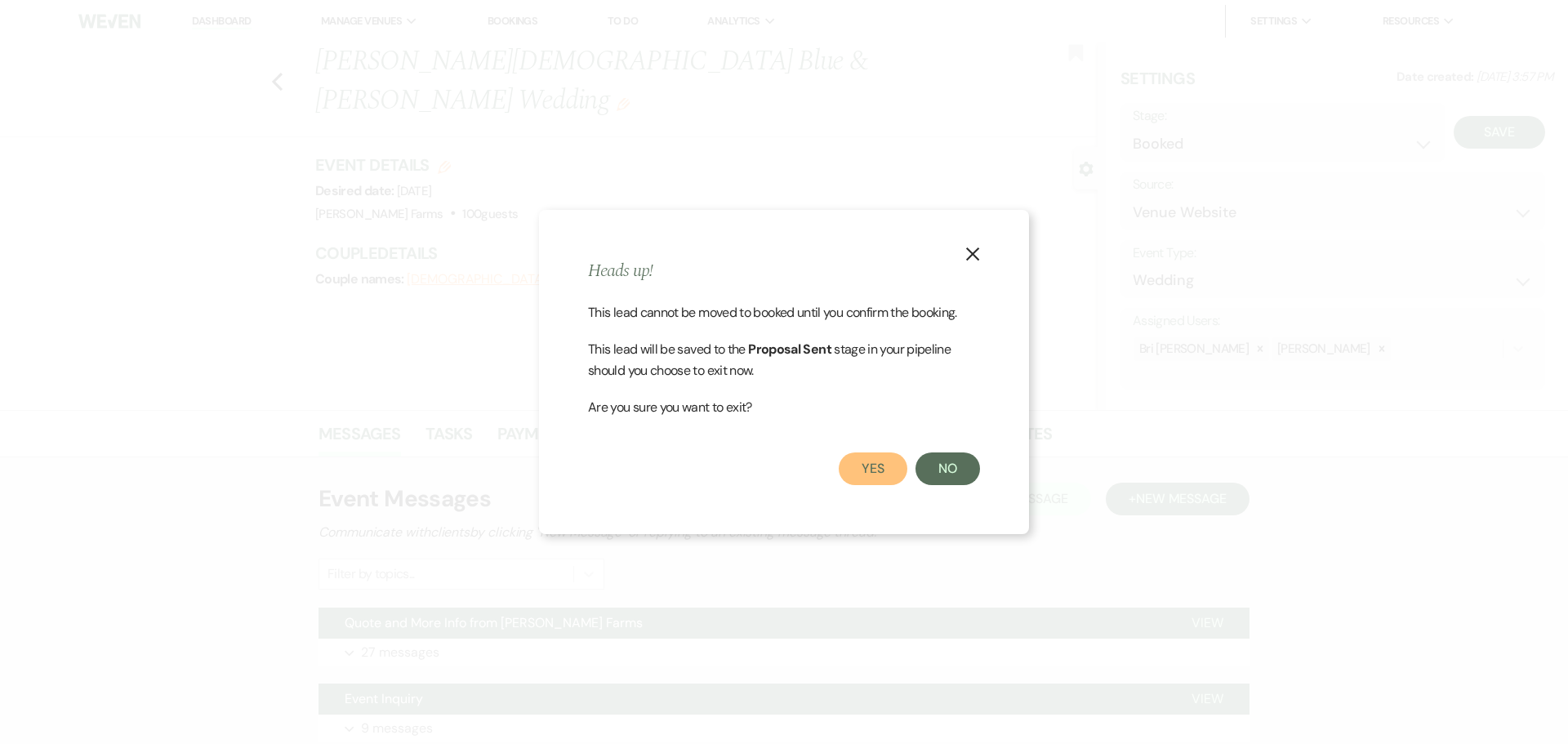
click at [893, 472] on button "Yes" at bounding box center [874, 468] width 69 height 33
select select "6"
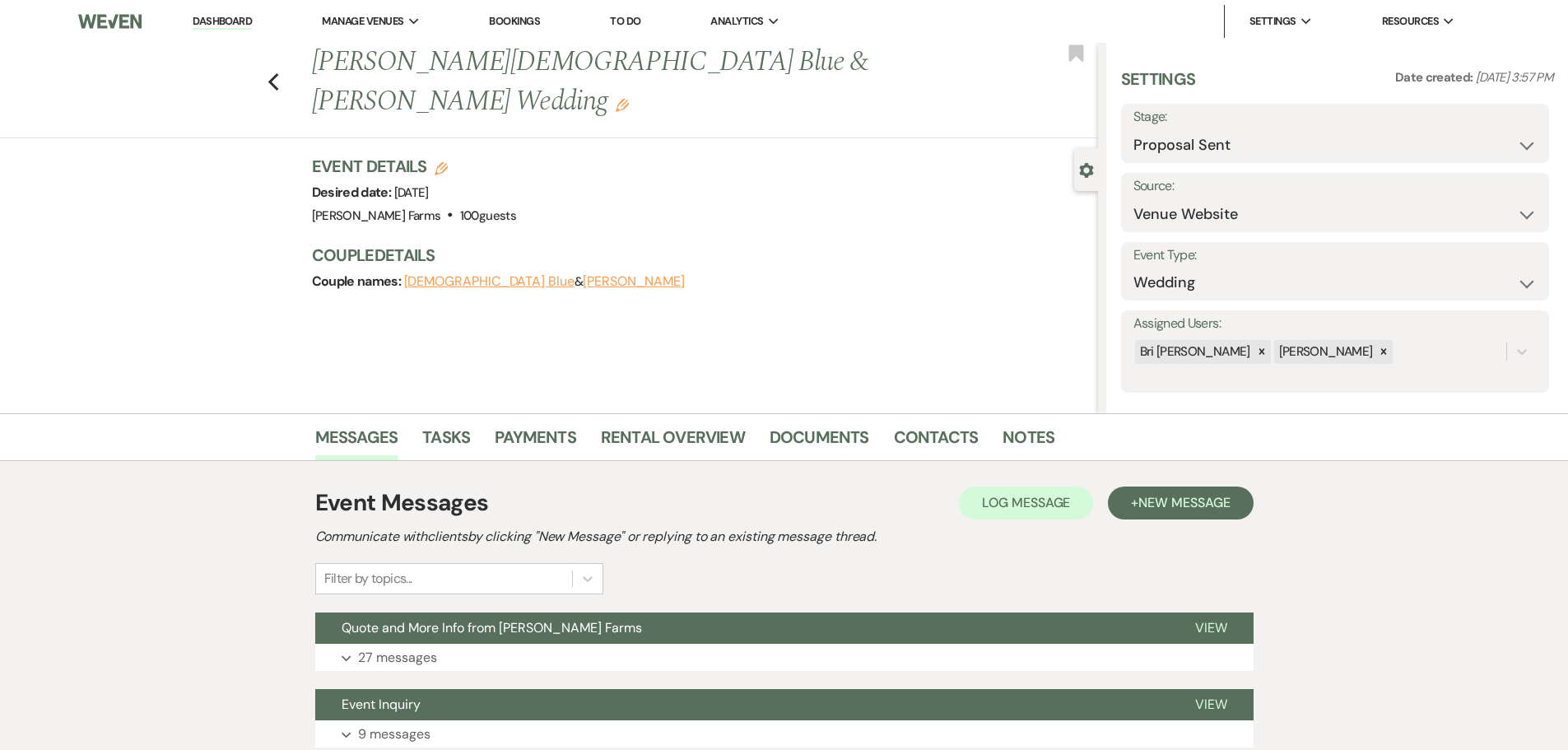
click at [629, 99] on icon "Edit" at bounding box center [622, 105] width 13 height 13
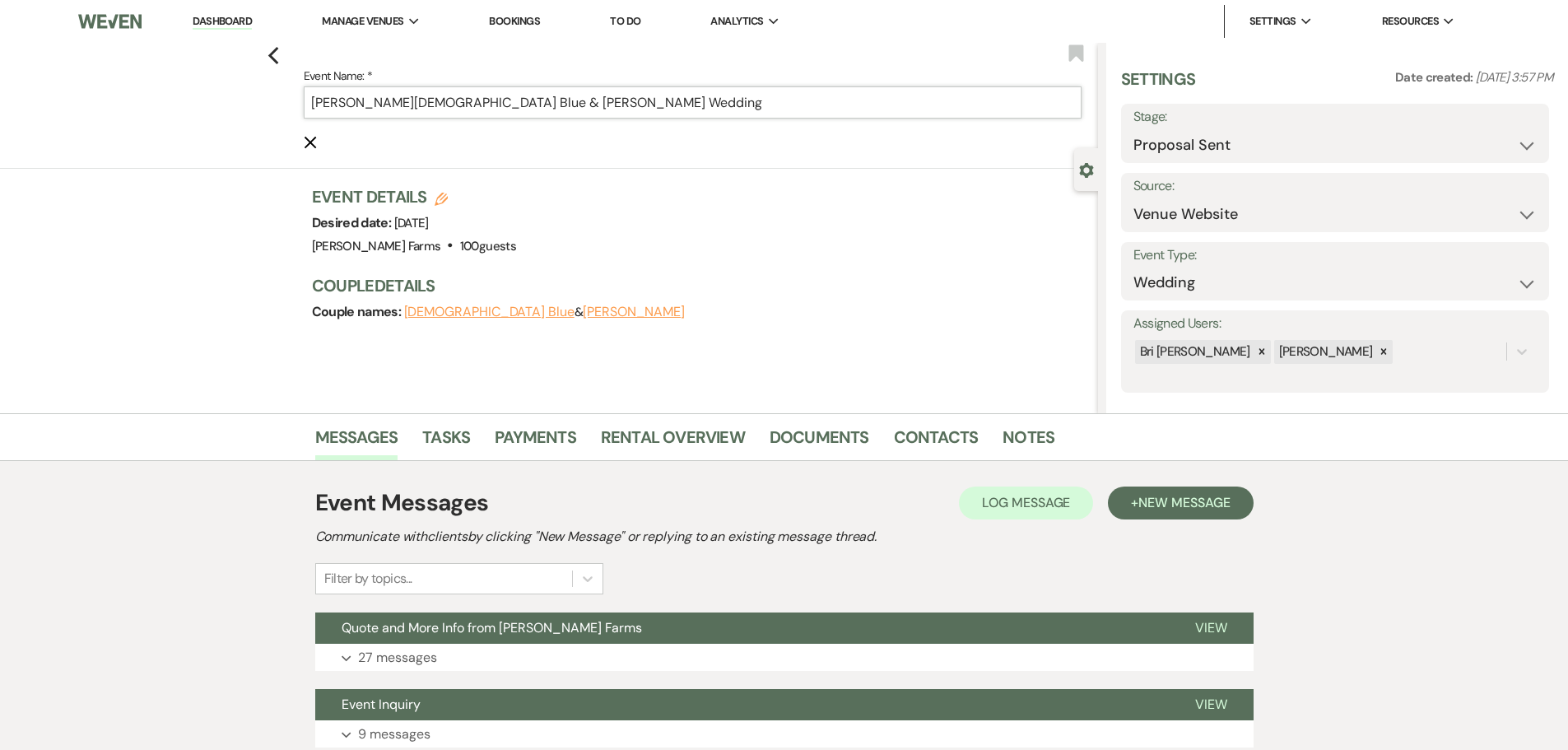
drag, startPoint x: 335, startPoint y: 104, endPoint x: 282, endPoint y: 109, distance: 53.2
click at [282, 109] on div "Previous Event Name: * FH- Christian Blue & Mellinda Villanueva's Wedding Cance…" at bounding box center [545, 105] width 1106 height 126
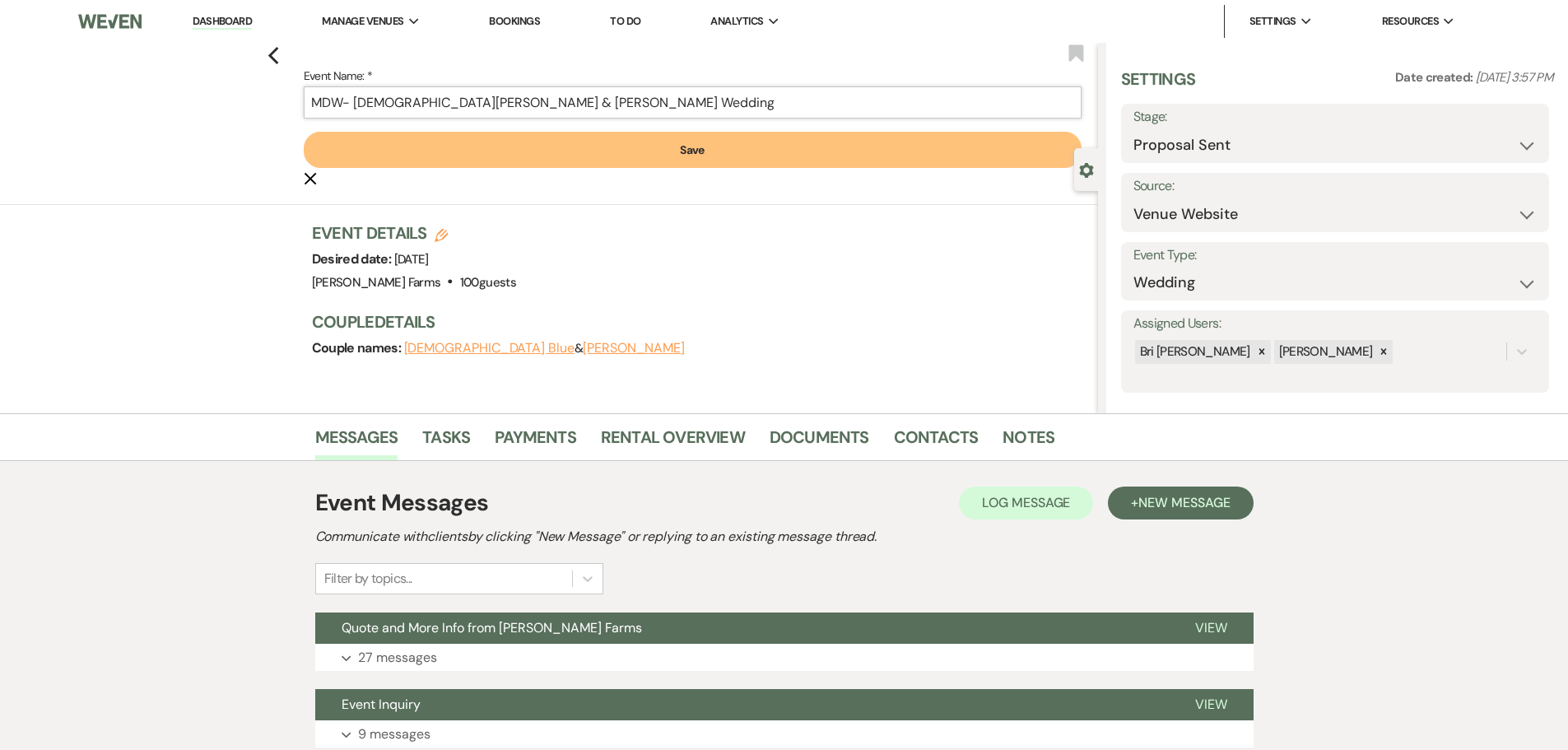
type input "MDW- Christian Blue & Mellinda Villanueva's Wedding"
click at [664, 150] on button "Save" at bounding box center [693, 150] width 778 height 36
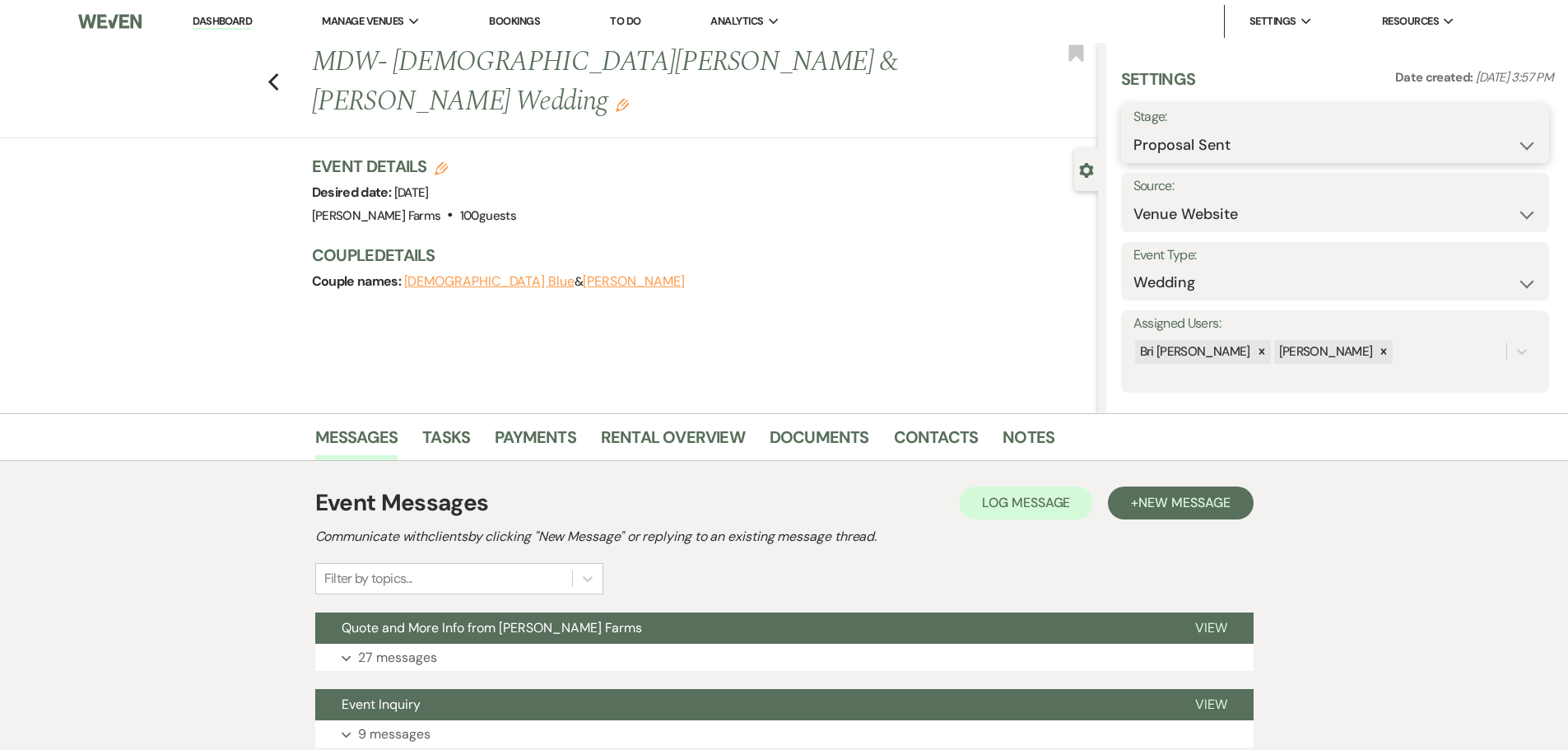
click at [1254, 154] on select "Inquiry Follow Up Tour Requested Tour Confirmed Toured Proposal Sent Booked Lost" at bounding box center [1334, 145] width 404 height 32
select select "7"
click at [1133, 129] on select "Inquiry Follow Up Tour Requested Tour Confirmed Toured Proposal Sent Booked Lost" at bounding box center [1334, 145] width 404 height 32
click at [1509, 131] on button "Save" at bounding box center [1502, 134] width 93 height 33
select select "1"
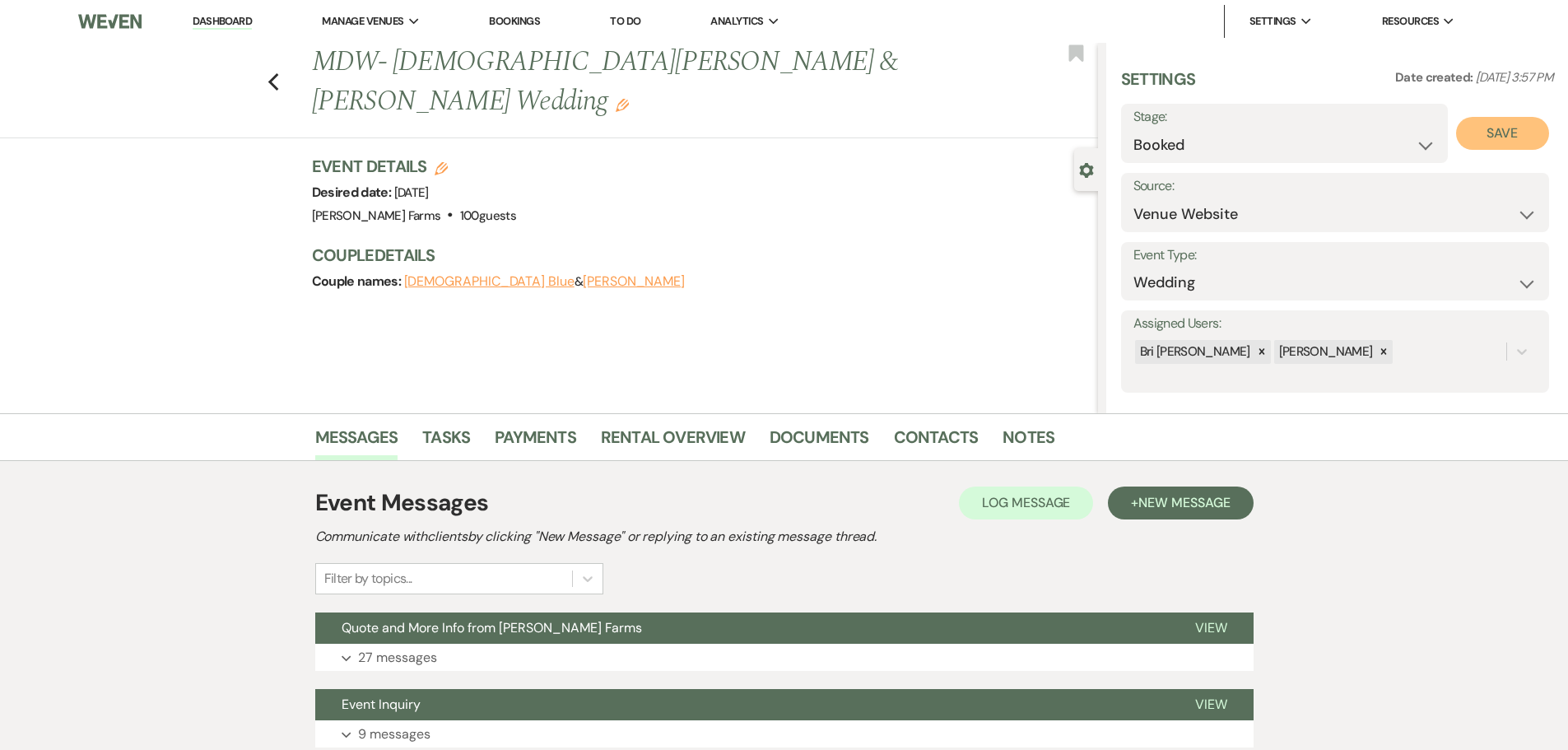
select select "674"
select select "false"
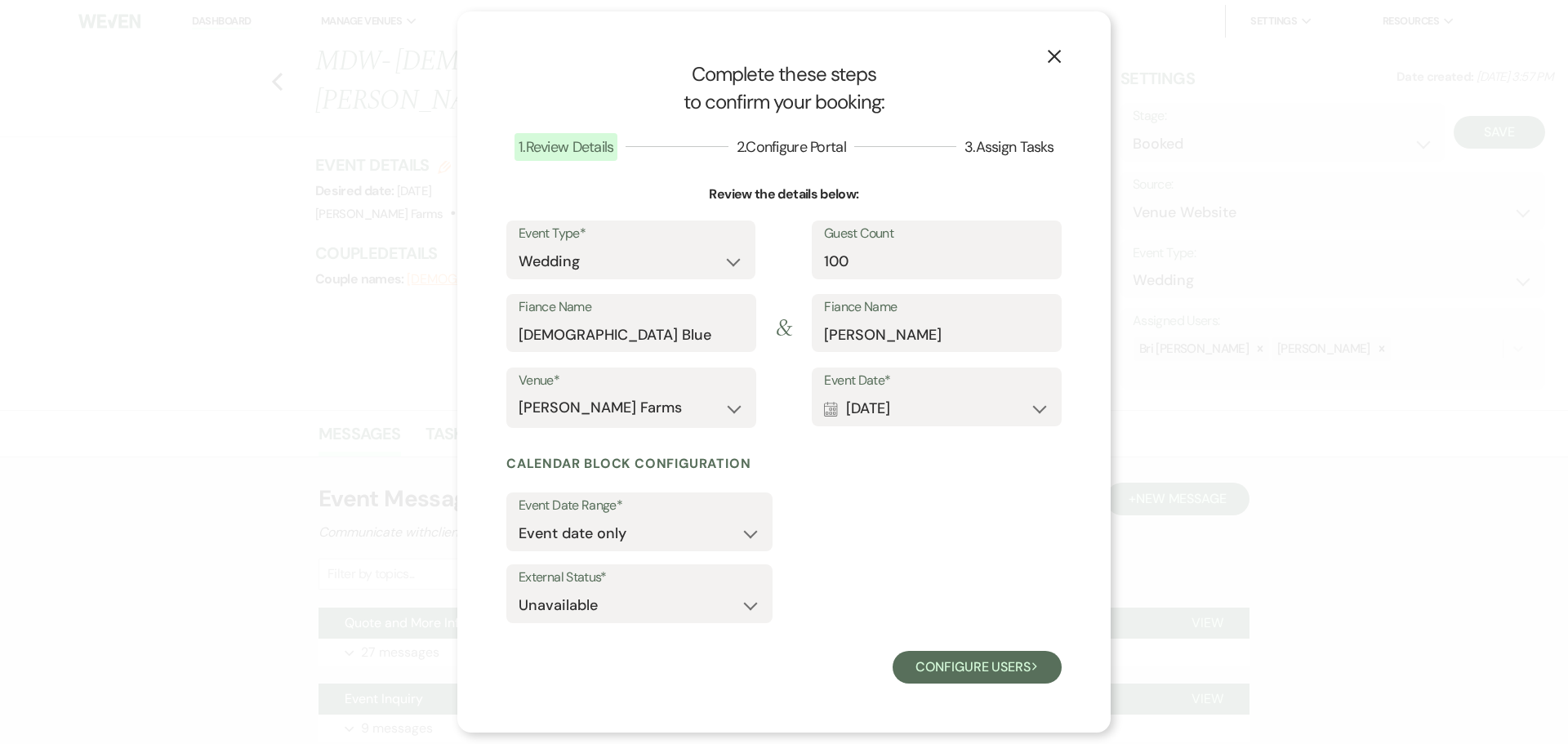
click at [833, 536] on div "Event Date Range* Event date only Event date and" at bounding box center [784, 525] width 556 height 65
click at [707, 525] on select "Event date only Event date and" at bounding box center [639, 533] width 242 height 32
click at [920, 543] on div "Event Date Range* Event date only Event date and" at bounding box center [784, 525] width 556 height 65
click at [975, 664] on button "Configure users Next" at bounding box center [977, 667] width 169 height 33
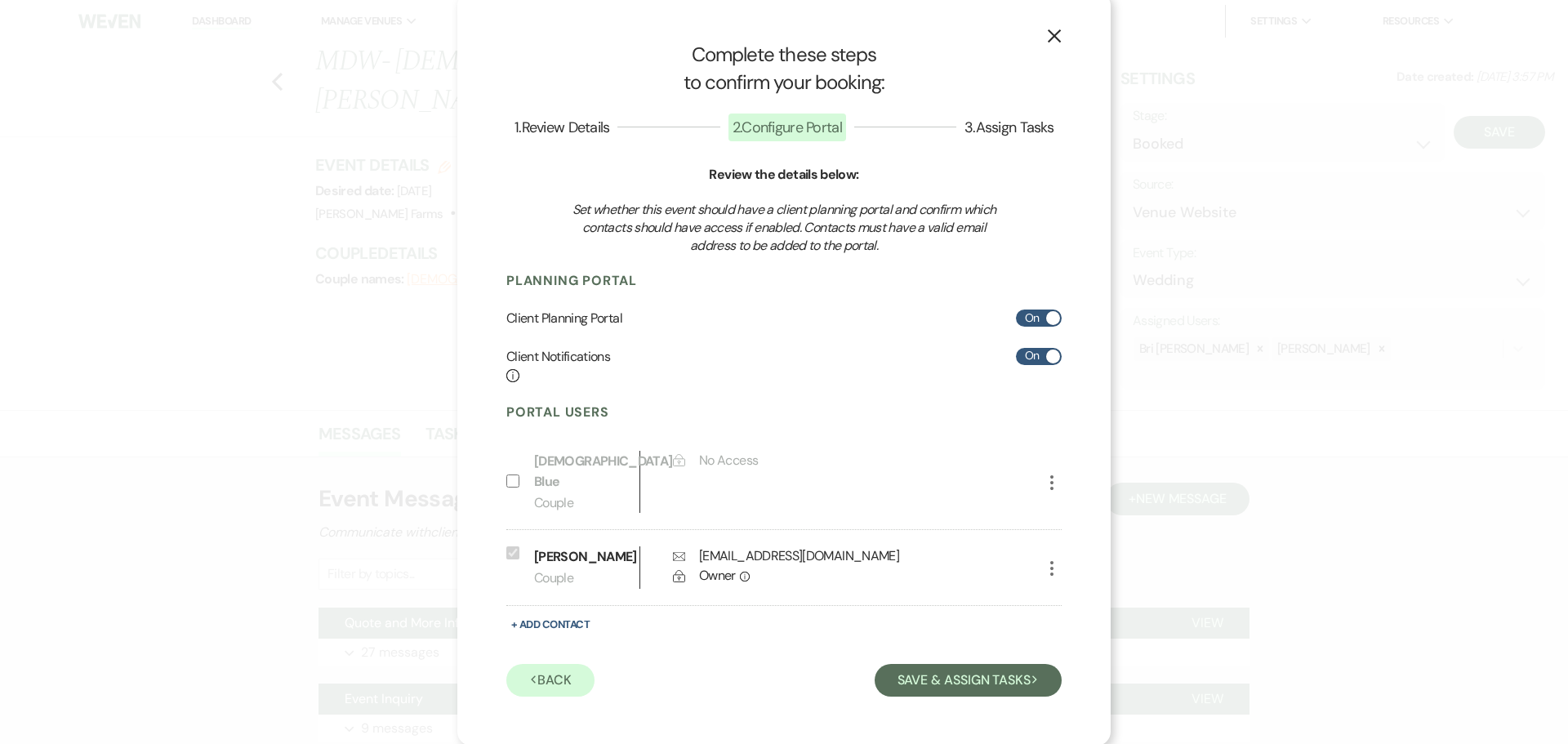
scroll to position [9, 0]
click at [943, 671] on button "Save & Assign Tasks Next" at bounding box center [968, 679] width 187 height 33
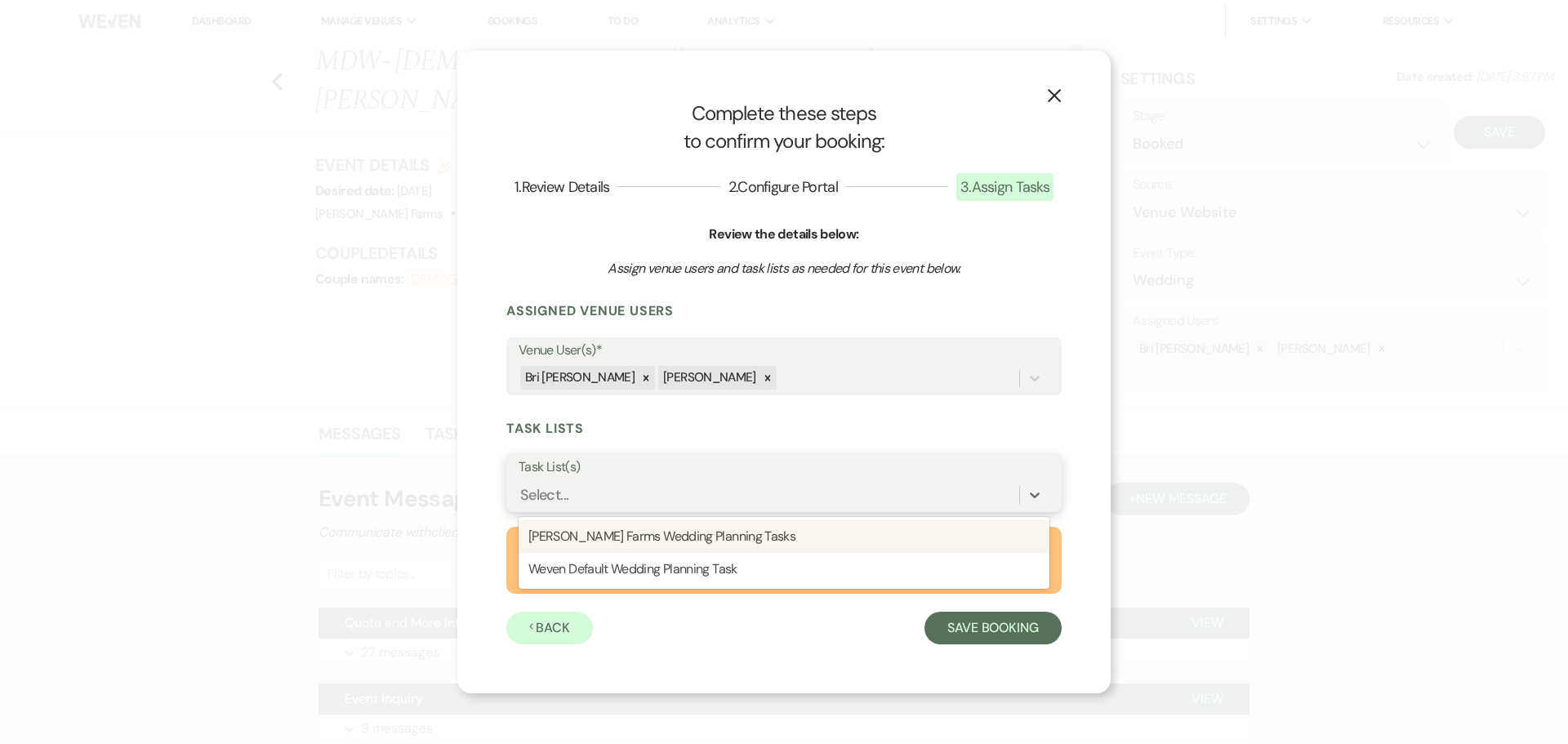
click at [639, 480] on div "Select..." at bounding box center [784, 495] width 531 height 31
click at [663, 533] on div "Schnepf Farms Wedding Planning Tasks" at bounding box center [784, 536] width 531 height 33
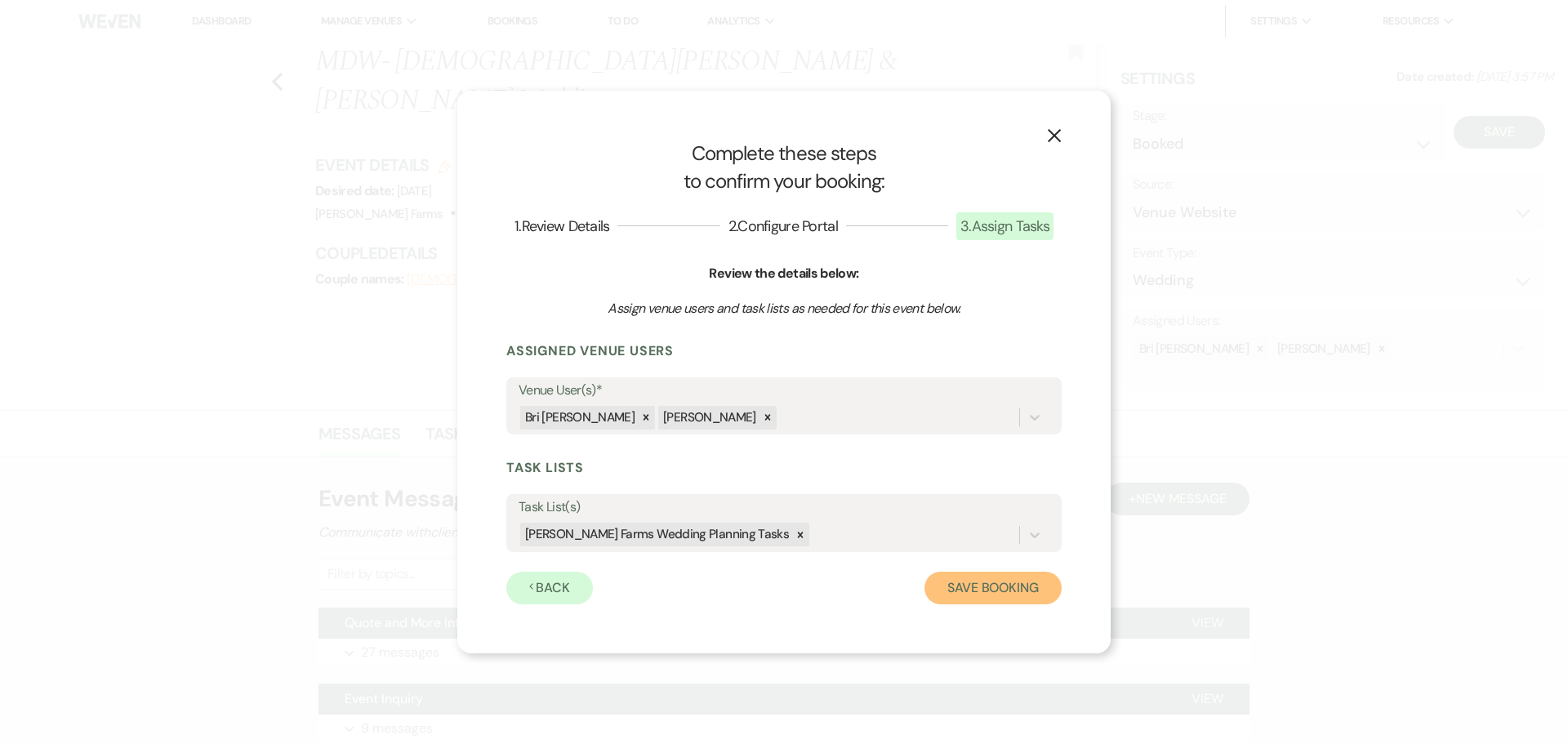
click at [1014, 590] on button "Save Booking" at bounding box center [992, 588] width 137 height 33
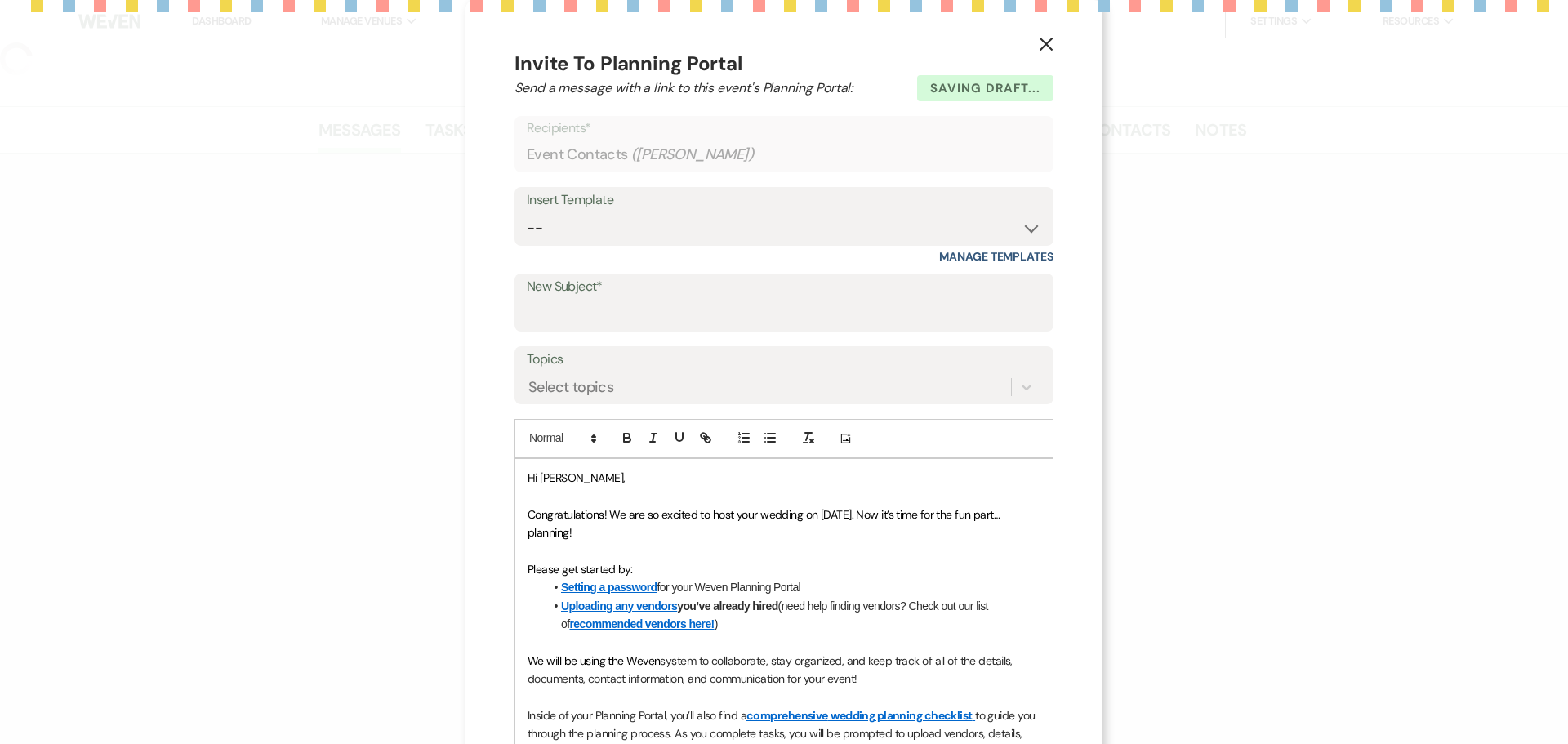
select select "5"
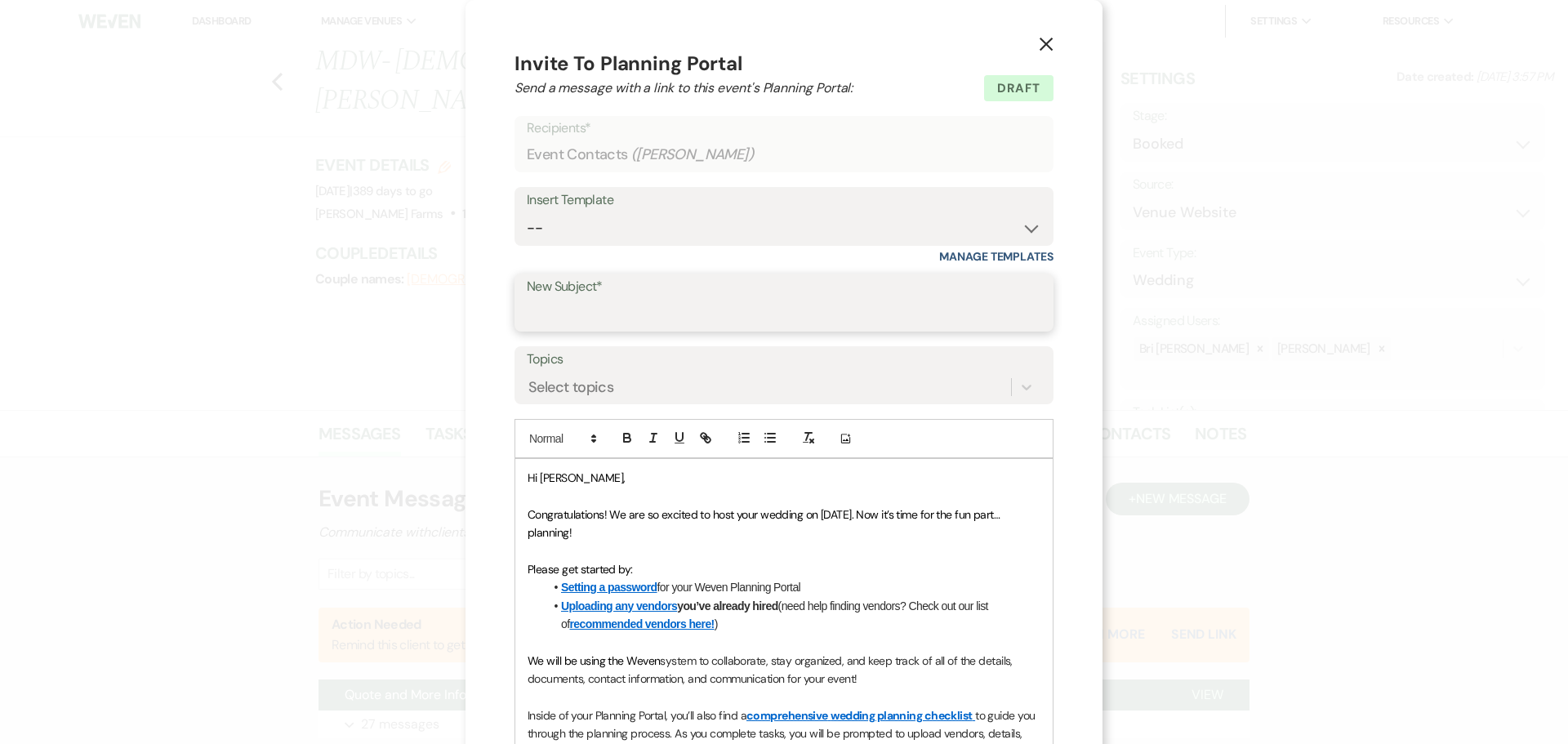
click at [584, 301] on input "New Subject*" at bounding box center [783, 313] width 514 height 32
type input "You Are Officially Booked at [PERSON_NAME] Farms!"
drag, startPoint x: 595, startPoint y: 481, endPoint x: 511, endPoint y: 474, distance: 84.3
click at [515, 474] on div "Hi Mellinda, Congratulations! We are so excited to host your wedding on 10/15/2…" at bounding box center [784, 706] width 538 height 495
click at [586, 479] on p "Hi Mellinda," at bounding box center [783, 477] width 513 height 18
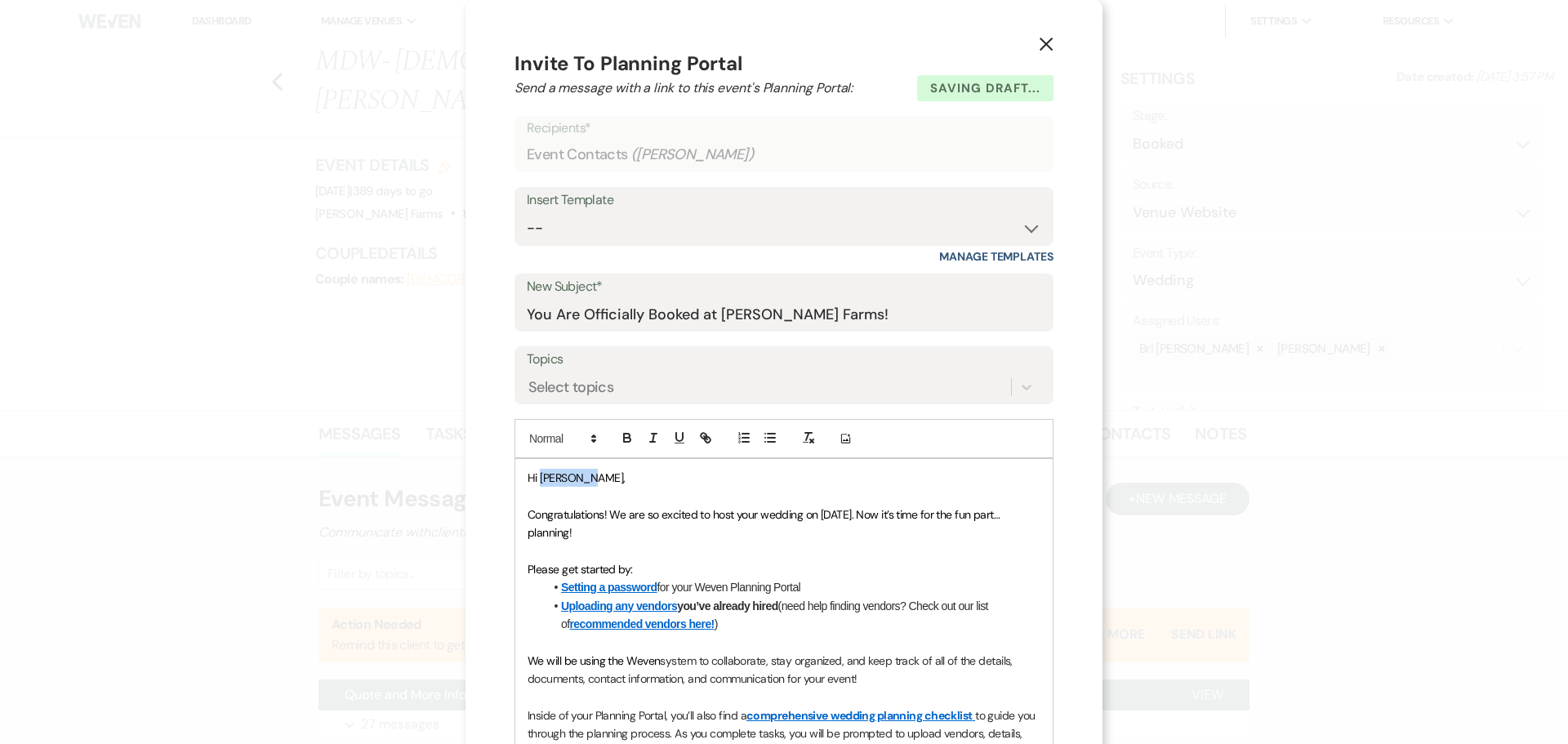
drag, startPoint x: 586, startPoint y: 483, endPoint x: 538, endPoint y: 480, distance: 48.1
click at [538, 480] on p "Hi Mellinda," at bounding box center [783, 477] width 513 height 18
click at [656, 493] on p at bounding box center [783, 495] width 513 height 18
click at [603, 513] on span "Congratulations! We are so excited to host your wedding on 10/15/2026. Now it’s…" at bounding box center [765, 524] width 476 height 33
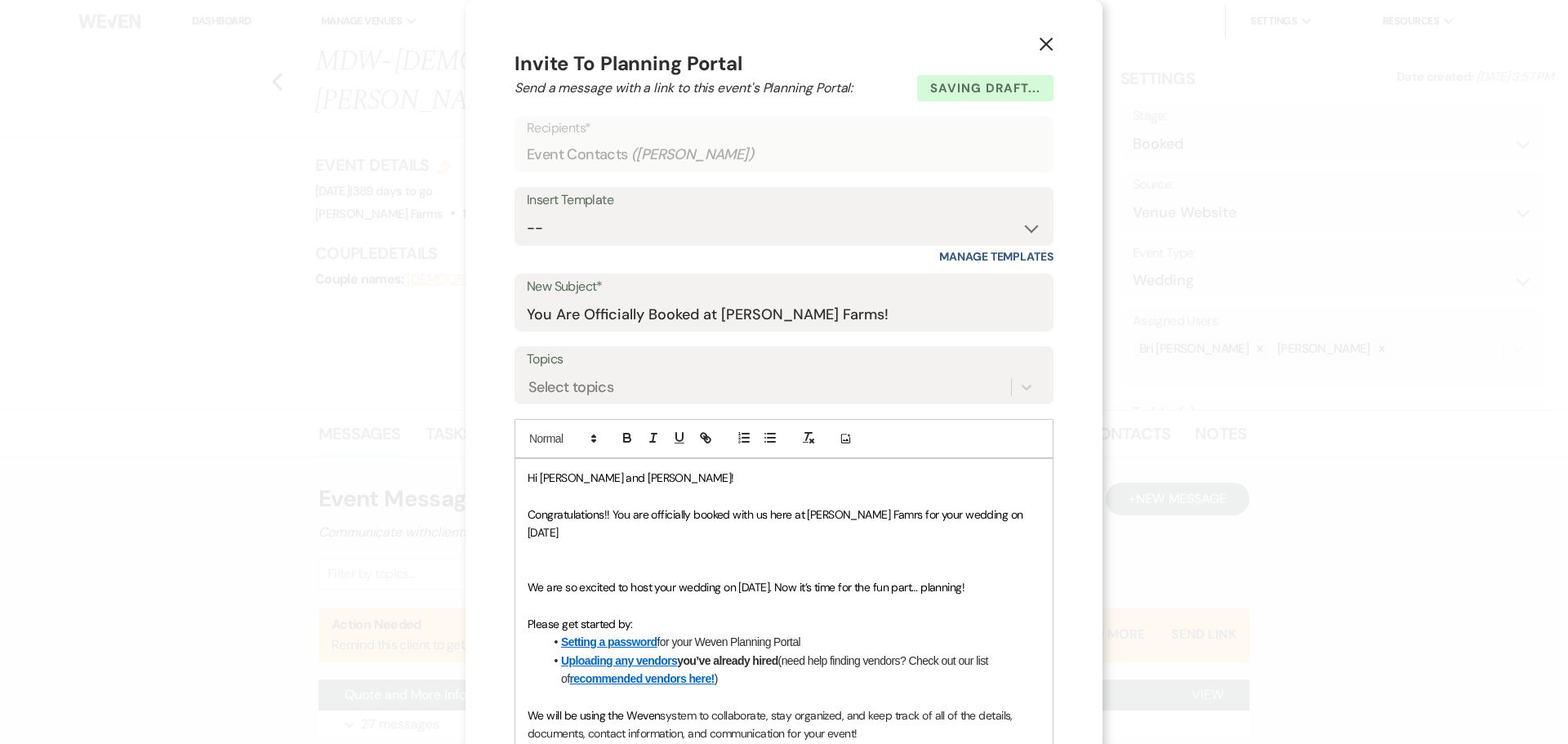
click at [858, 513] on span "Congratulations!! You are officially booked with us here at Schnepf Famrs for y…" at bounding box center [776, 524] width 498 height 33
click at [593, 528] on p "Congratulations!! You are officially booked with us here at Schnepf Farms for y…" at bounding box center [783, 524] width 513 height 37
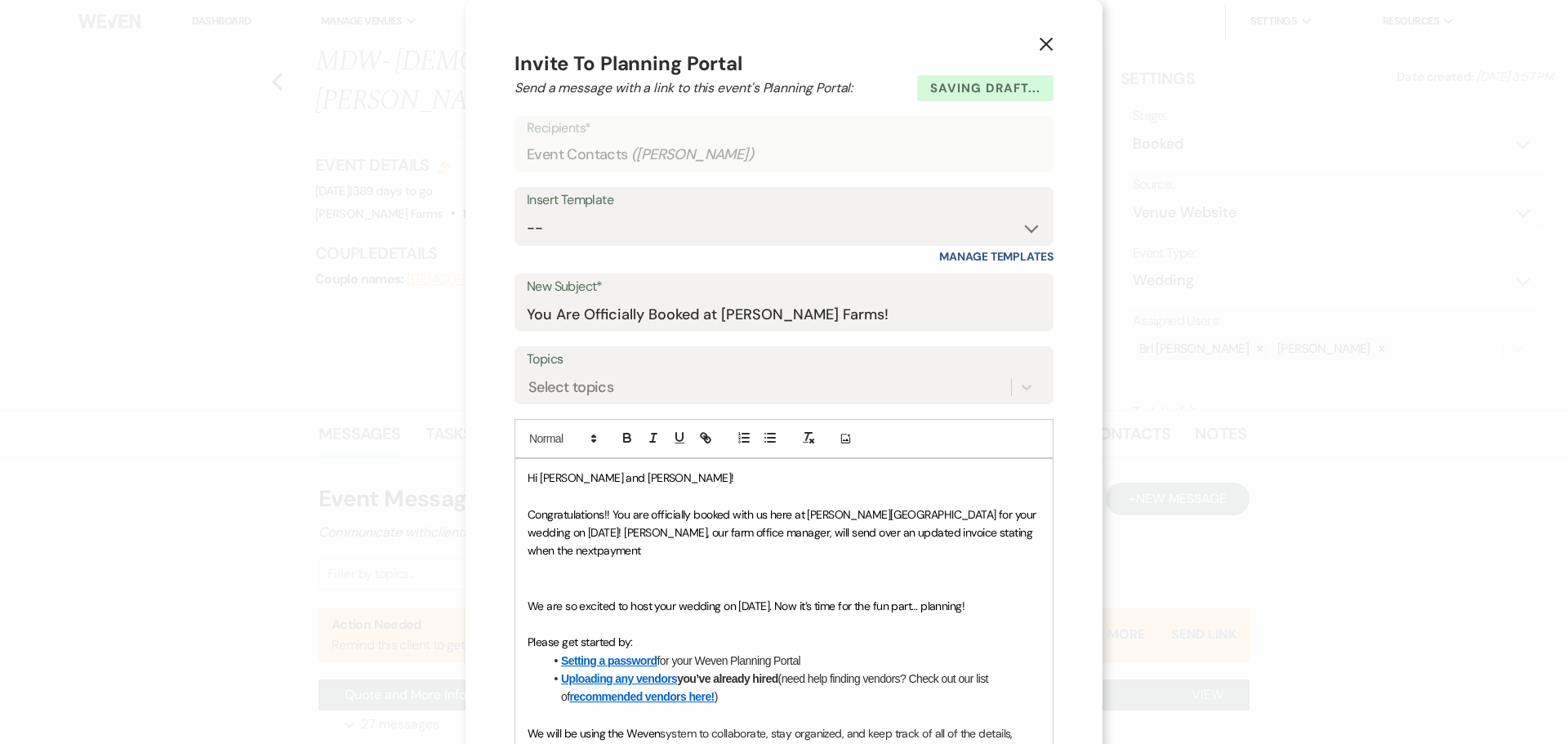
click at [977, 531] on span "Congratulations!! You are officially booked with us here at Schnepf Farms for y…" at bounding box center [782, 533] width 511 height 52
click at [1029, 535] on p "Congratulations!! You are officially booked with us here at Schnepf Farms for y…" at bounding box center [783, 533] width 513 height 55
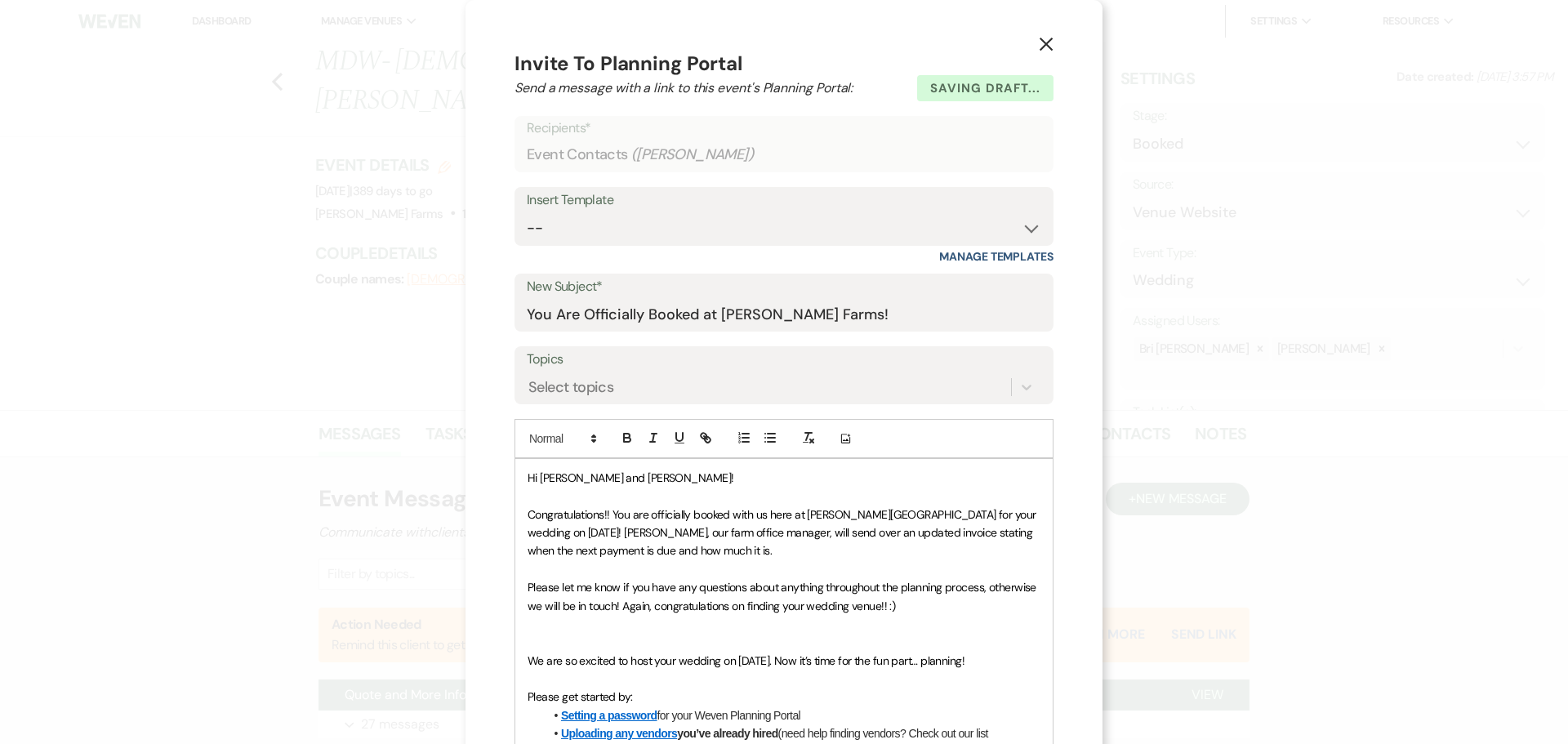
click at [937, 625] on p at bounding box center [783, 623] width 513 height 18
click at [825, 613] on p "Please let me know if you have any questions about anything throughout the plan…" at bounding box center [783, 596] width 513 height 37
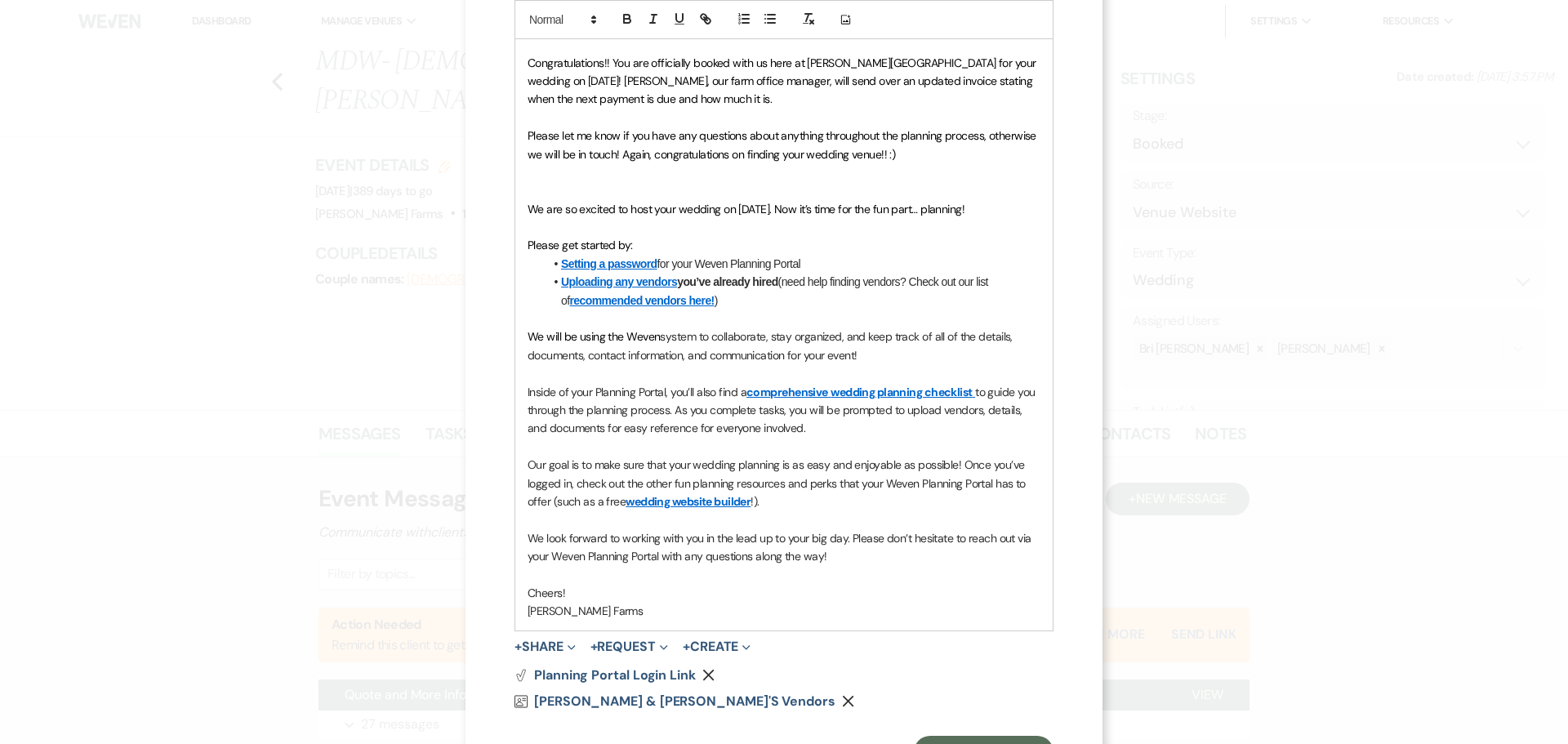
scroll to position [525, 0]
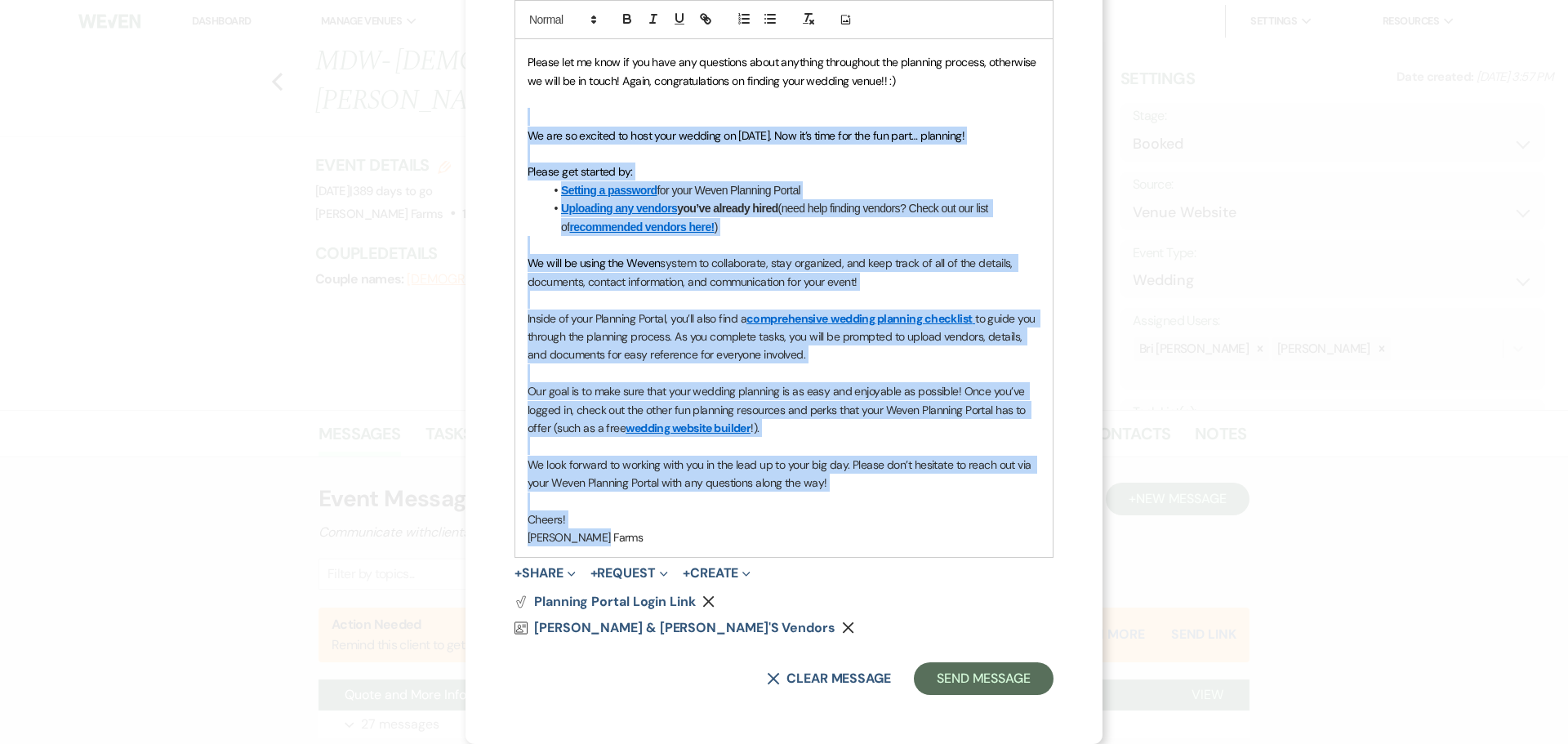
drag, startPoint x: 622, startPoint y: 542, endPoint x: 511, endPoint y: 123, distance: 433.5
click at [515, 123] on div "Hi Mellinda and Christian! Congratulations!! You are officially booked with us …" at bounding box center [784, 245] width 538 height 623
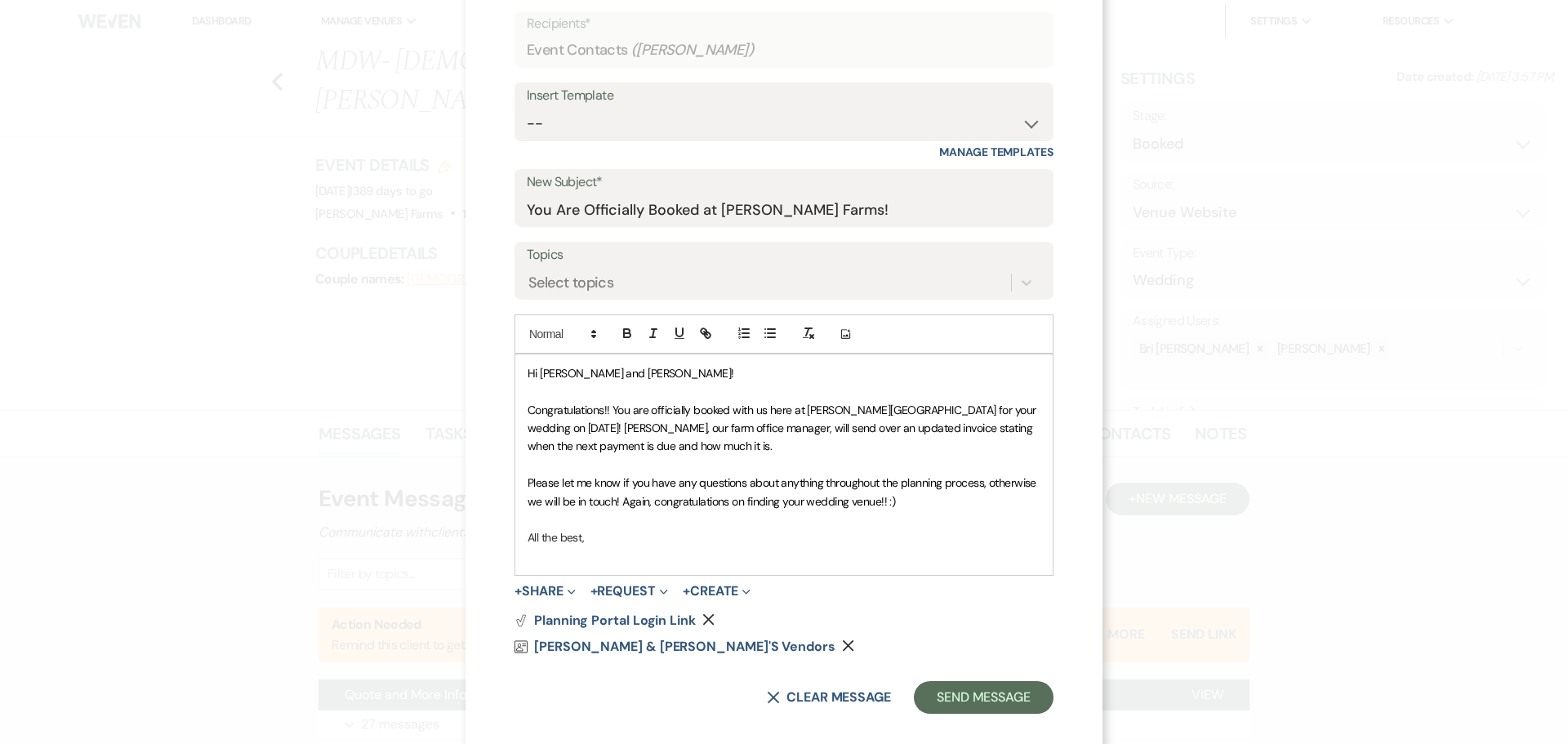
scroll to position [123, 0]
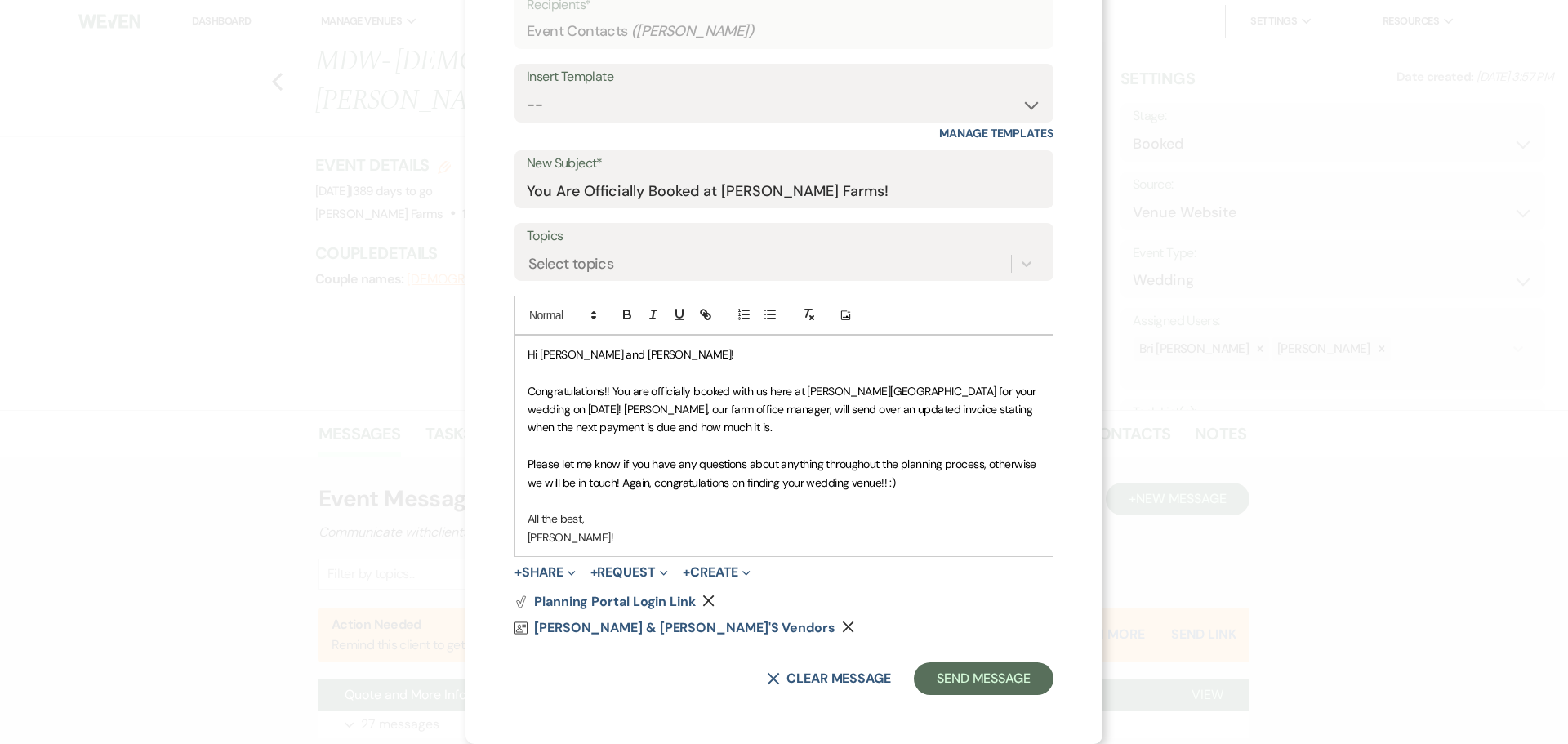
click at [677, 696] on div "X Invite To Planning Portal Send a message with a link to this event's Planning…" at bounding box center [783, 310] width 637 height 867
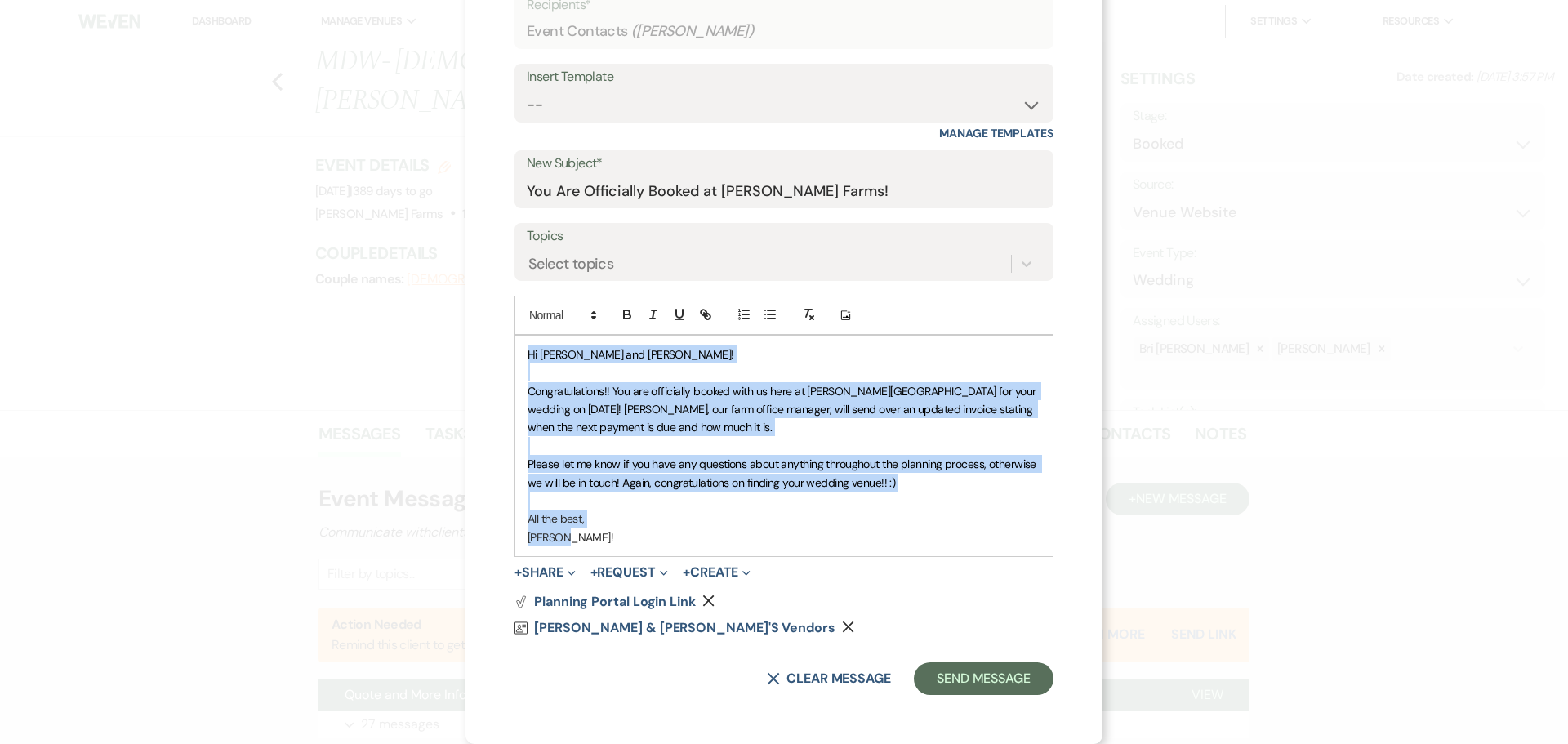
drag, startPoint x: 561, startPoint y: 545, endPoint x: 480, endPoint y: 348, distance: 213.0
click at [480, 348] on div "X Invite To Planning Portal Send a message with a link to this event's Planning…" at bounding box center [783, 310] width 637 height 867
copy div "Hi Mellinda and Christian! Congratulations!! You are officially booked with us …"
click at [883, 406] on span "Congratulations!! You are officially booked with us here at Schnepf Farms for y…" at bounding box center [782, 410] width 511 height 52
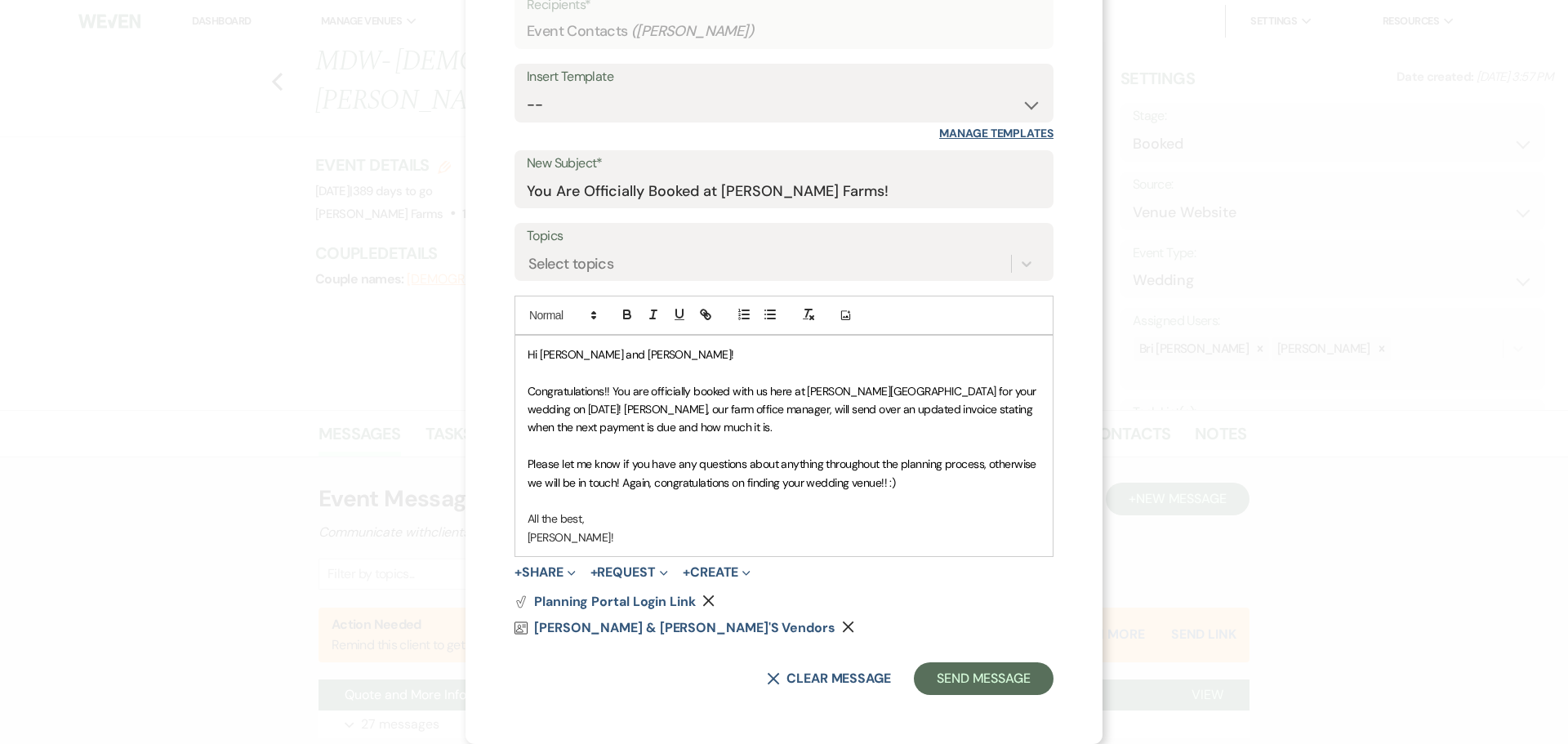
click at [1009, 133] on link "Manage Templates" at bounding box center [996, 133] width 115 height 15
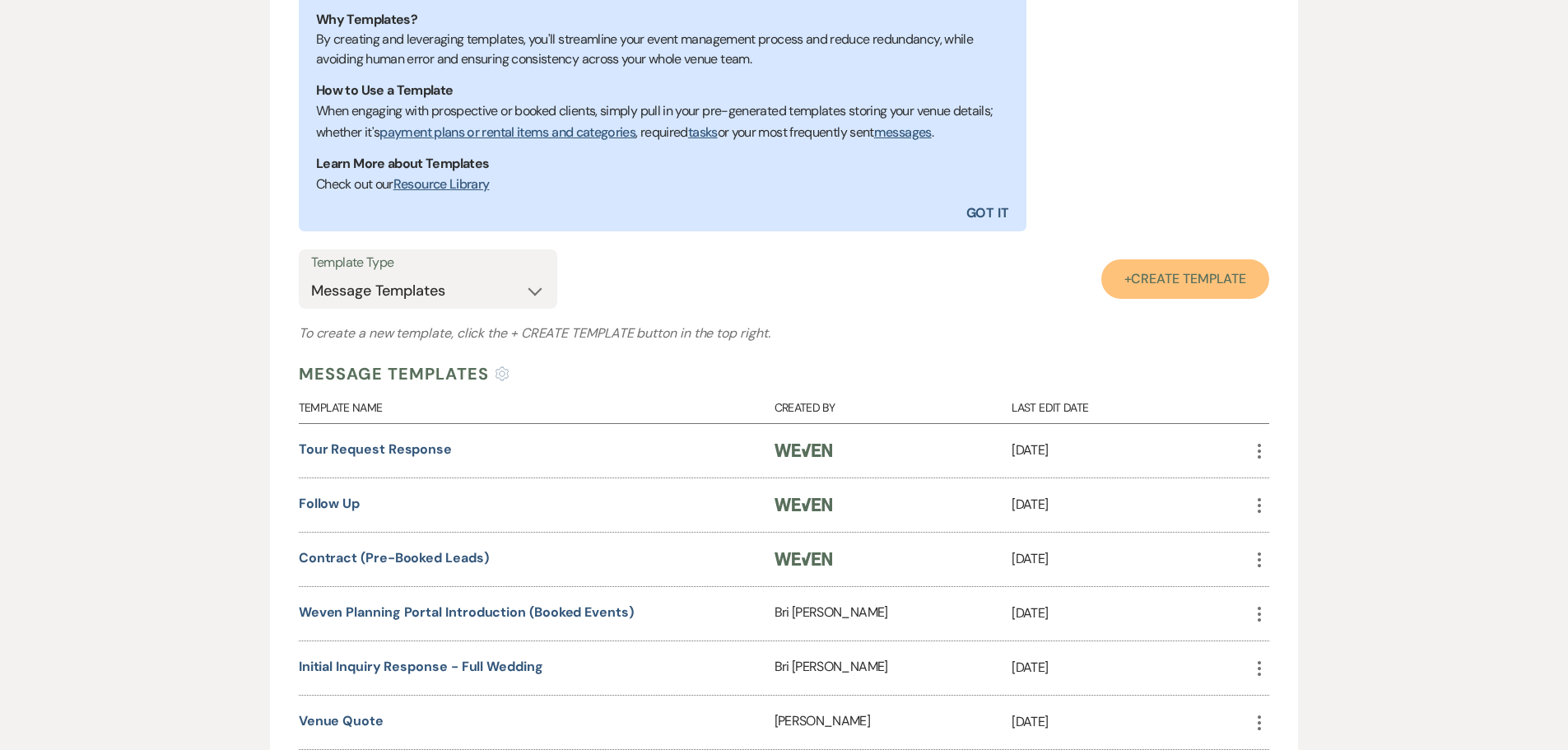
click at [1242, 270] on span "Create Template" at bounding box center [1189, 279] width 115 height 17
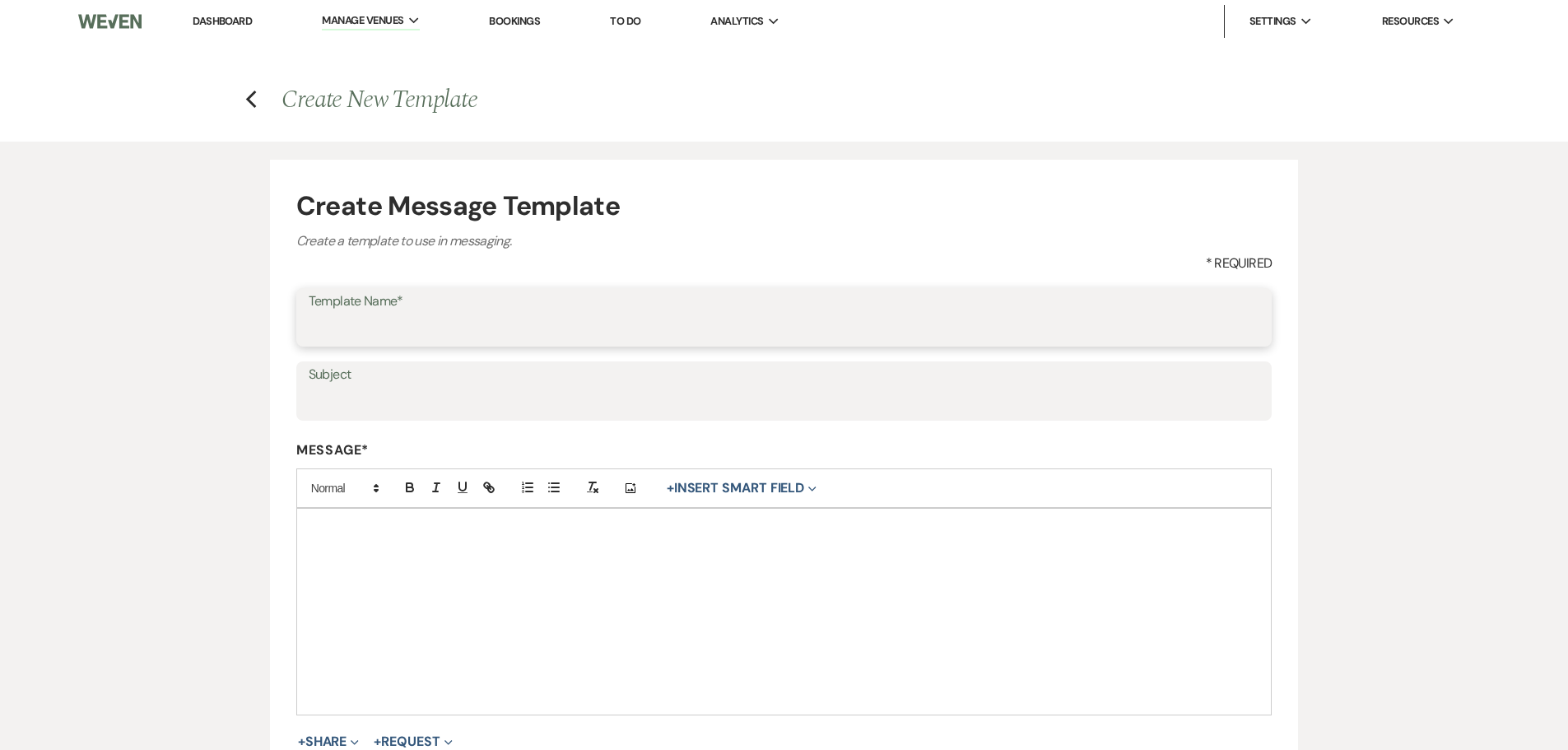
click at [369, 320] on input "Template Name*" at bounding box center [785, 328] width 952 height 32
click at [233, 317] on div "Create Message Template Create a template to use in messaging. * Required Templ…" at bounding box center [784, 525] width 1185 height 767
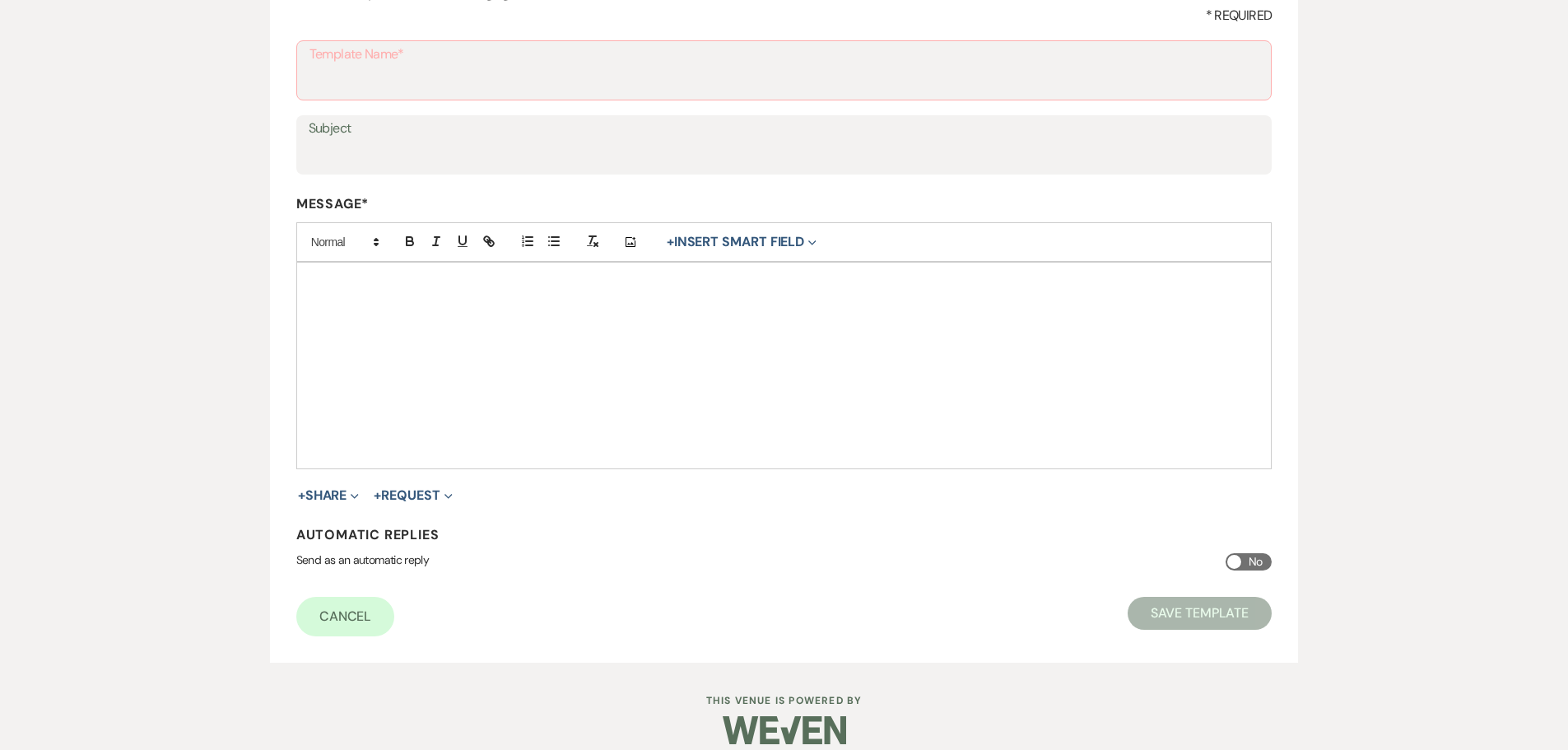
scroll to position [266, 0]
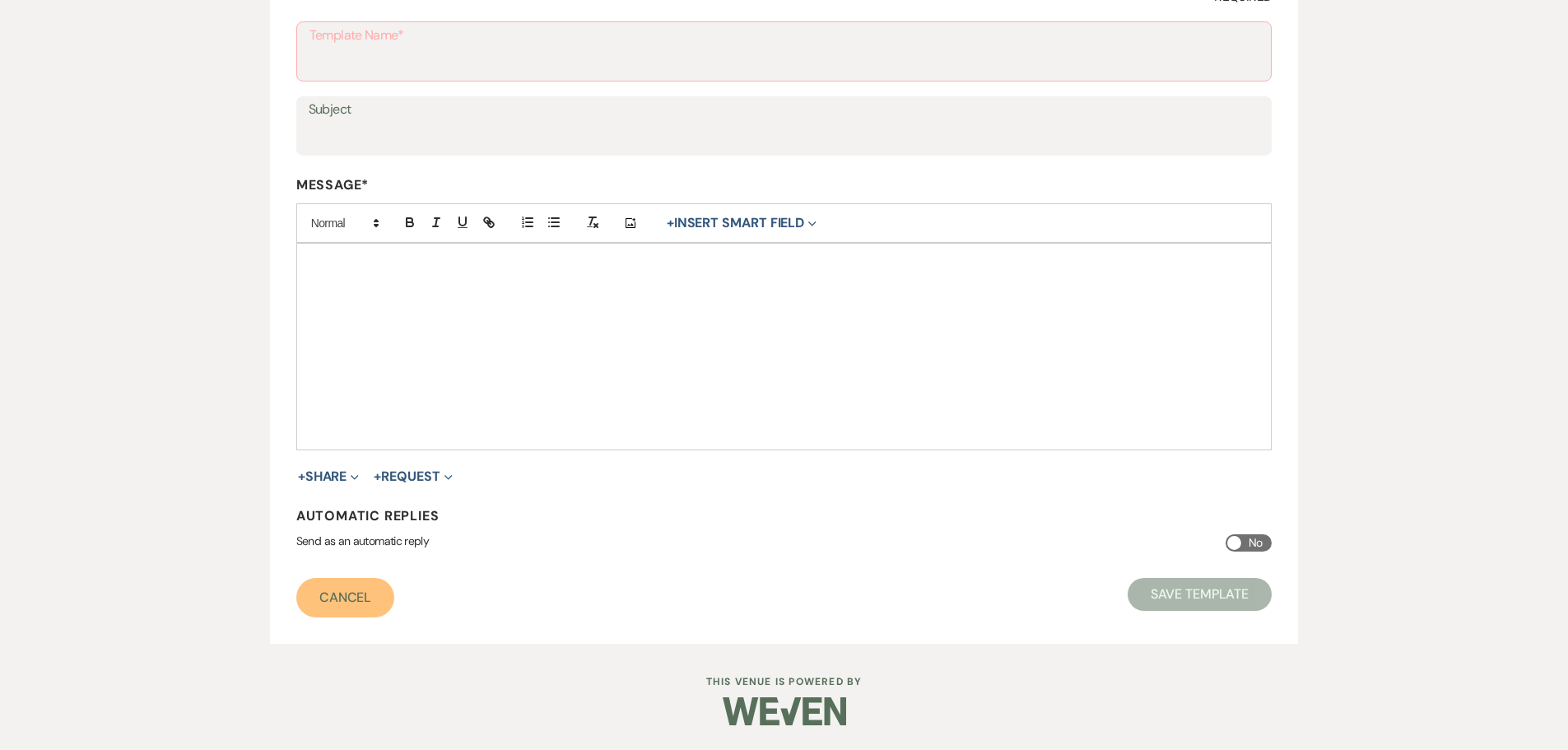
click at [358, 602] on link "Cancel" at bounding box center [346, 598] width 99 height 40
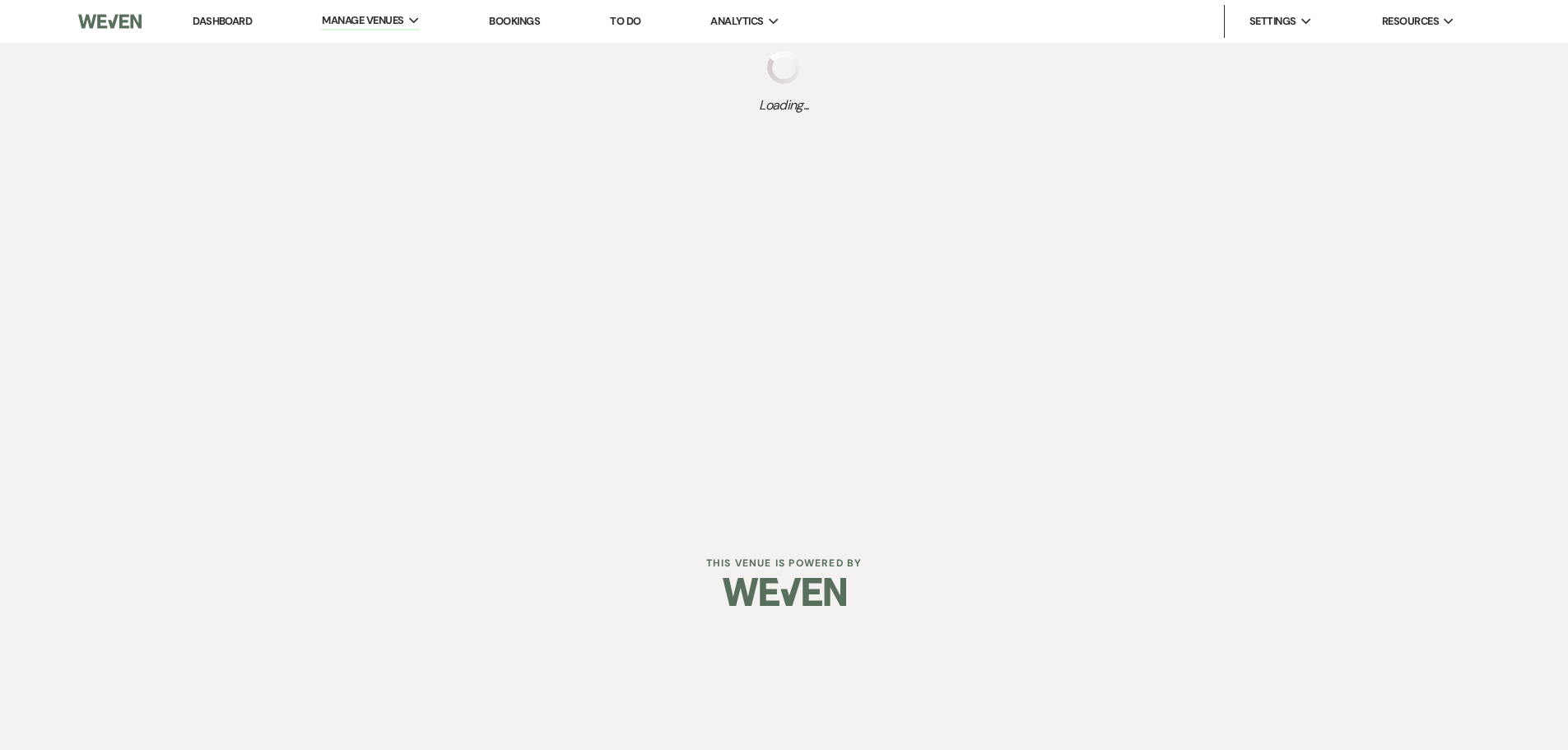
select select "Message Templates"
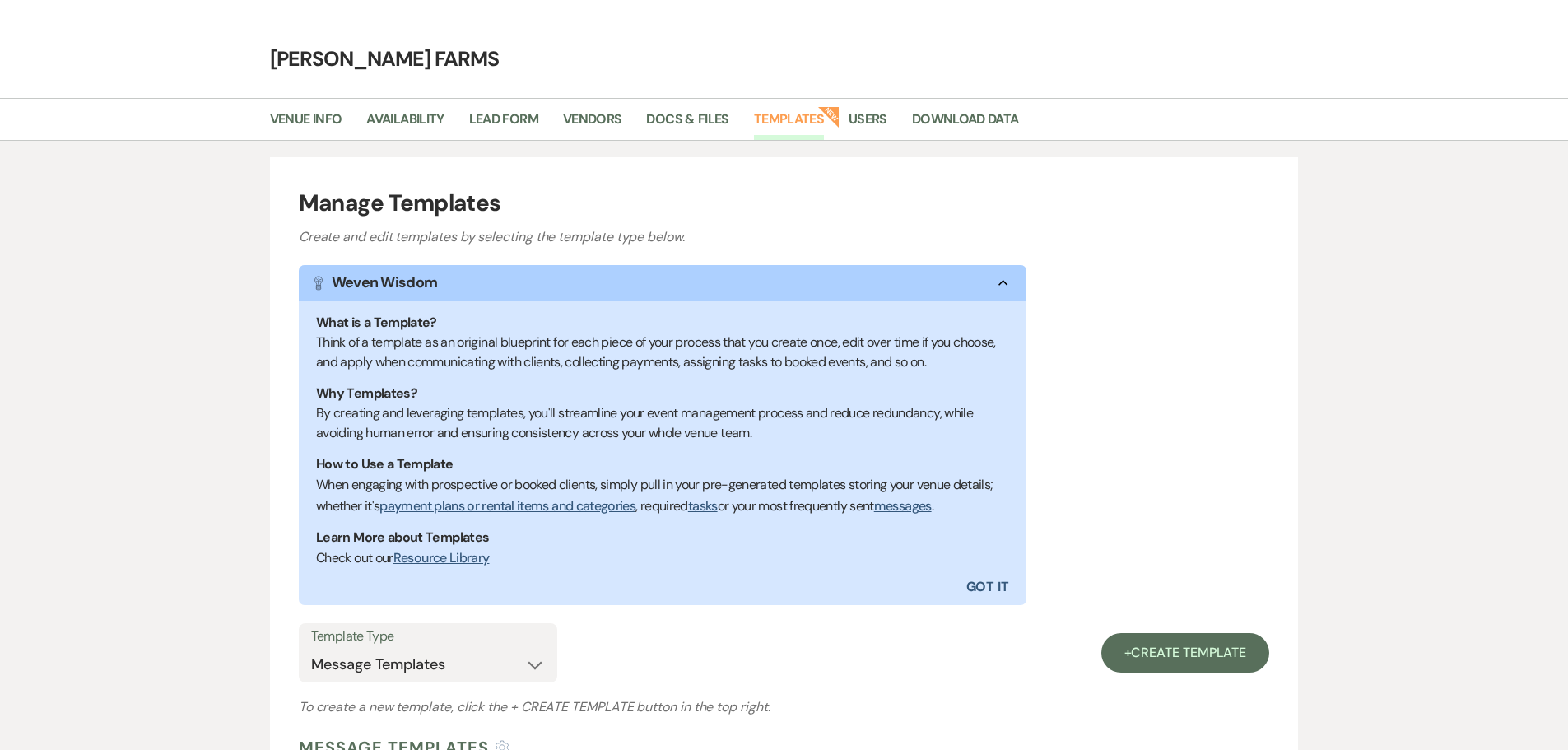
scroll to position [31, 0]
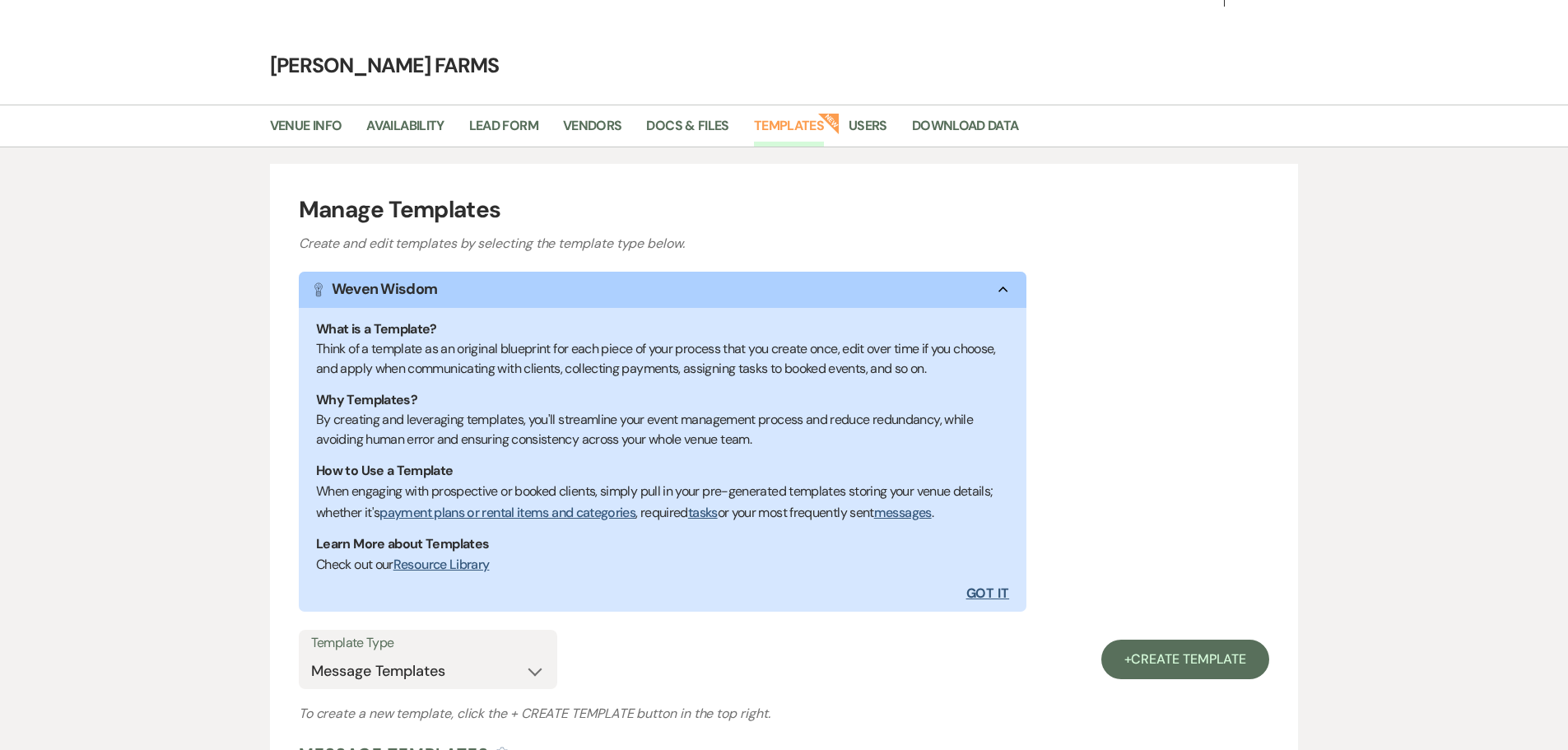
click at [991, 588] on button "Got It" at bounding box center [844, 594] width 364 height 36
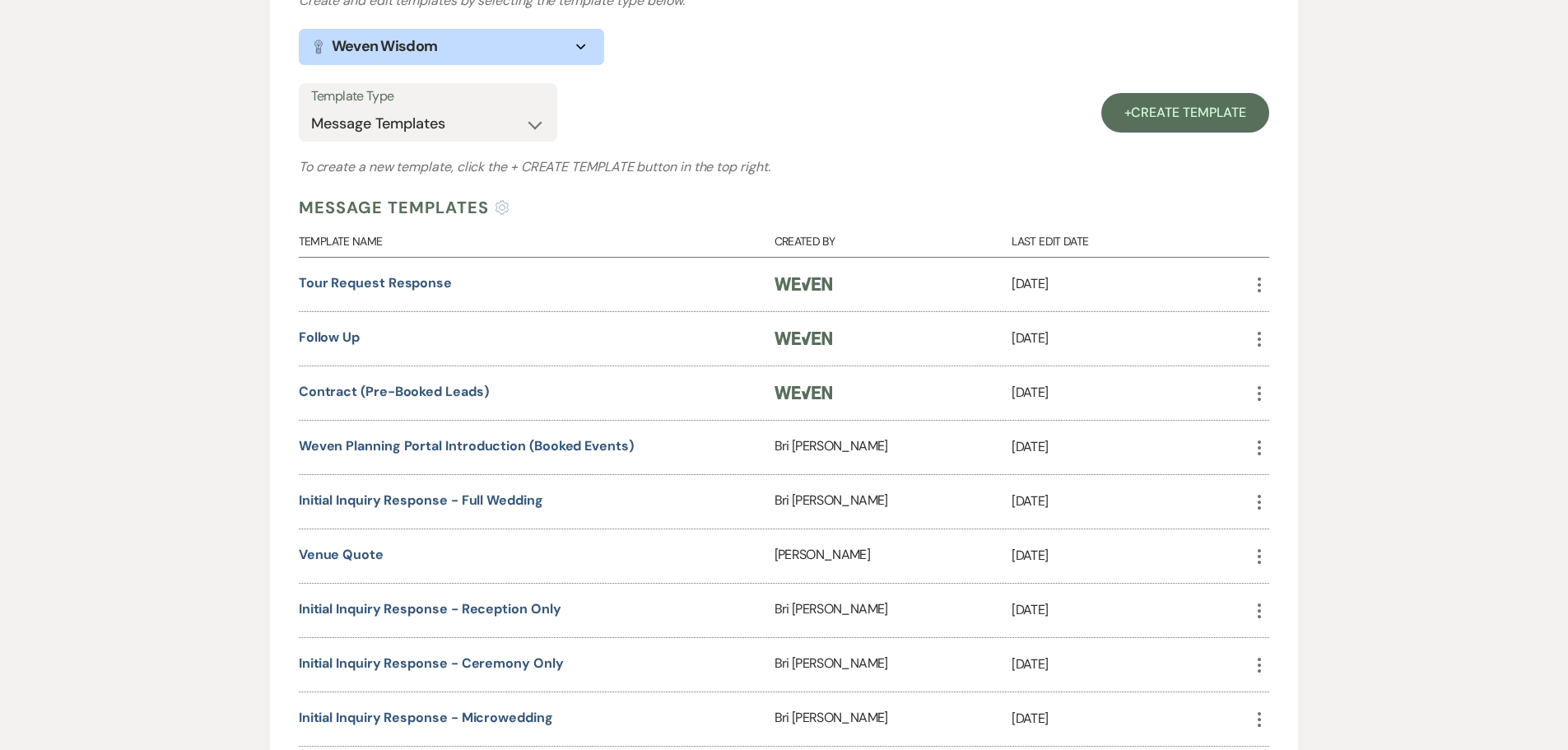
scroll to position [0, 0]
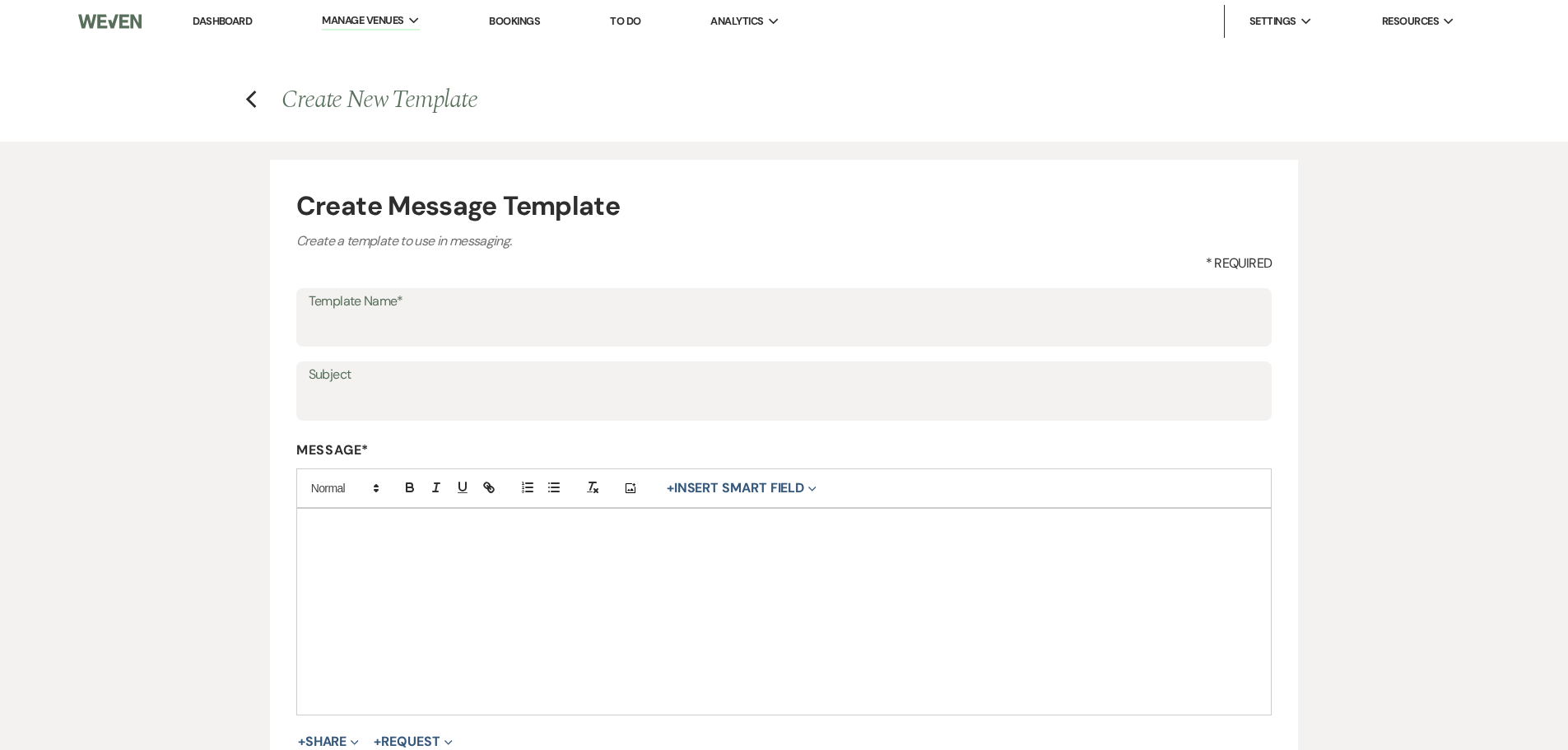
click at [225, 23] on link "Dashboard" at bounding box center [222, 21] width 59 height 14
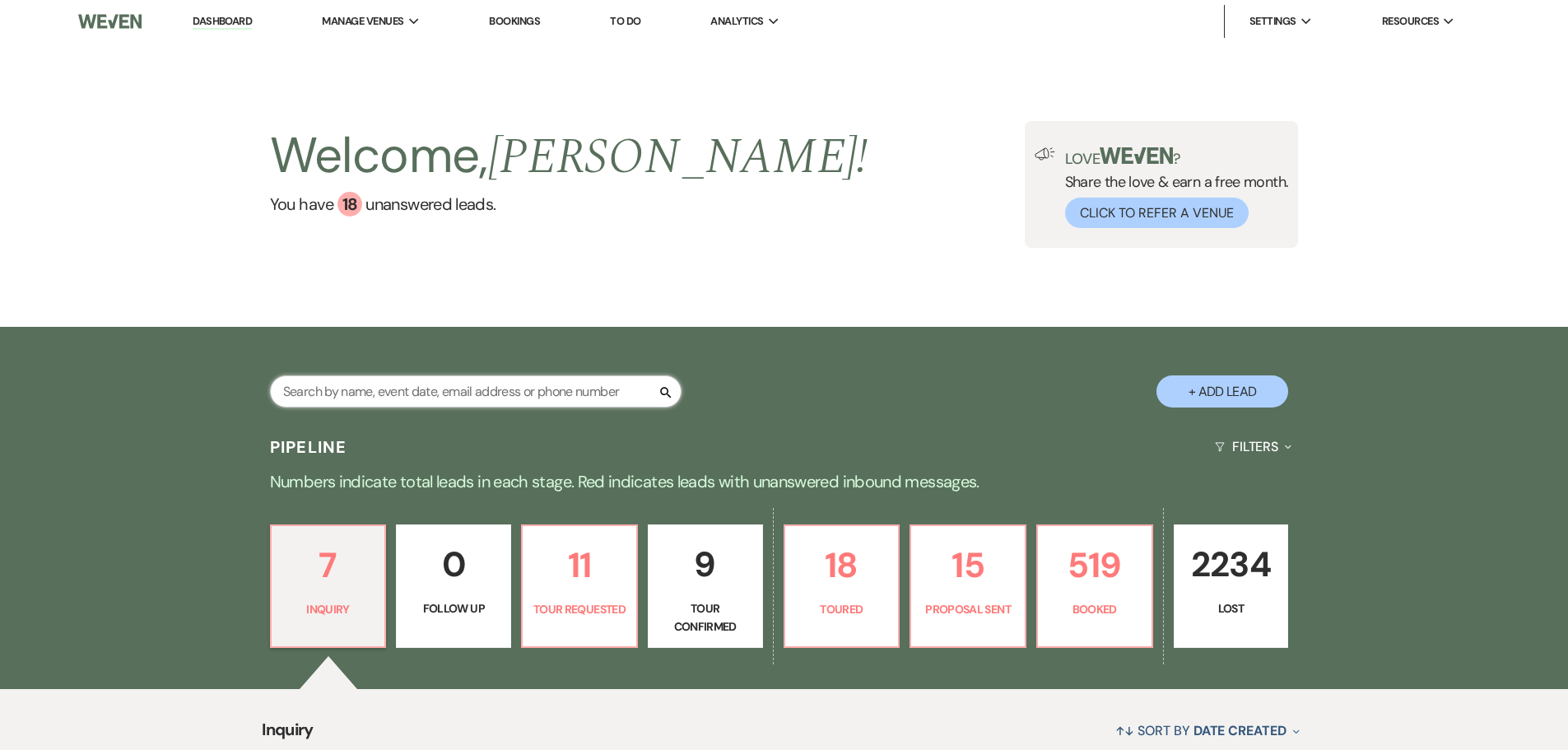
click at [389, 395] on input "text" at bounding box center [476, 391] width 412 height 32
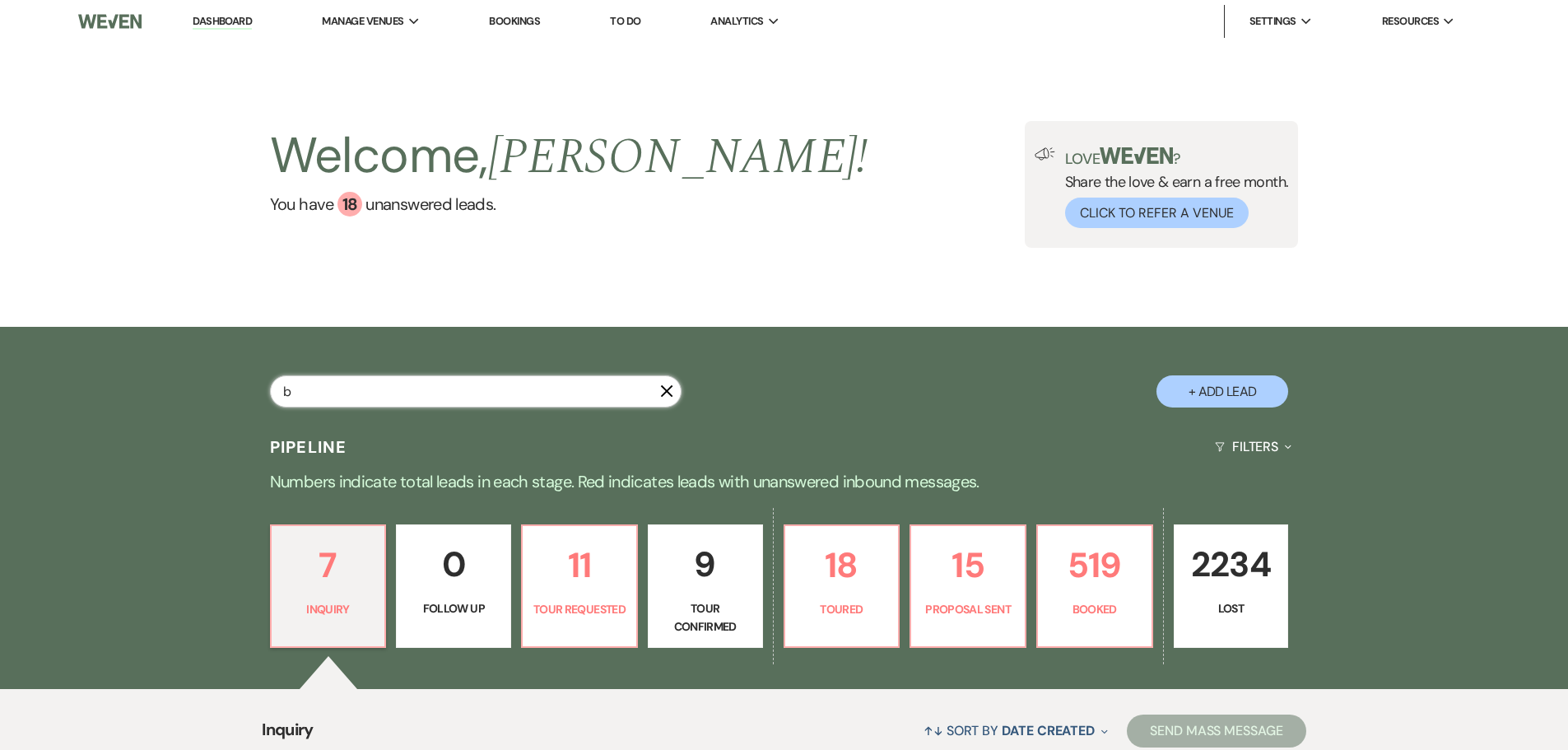
type input "bl"
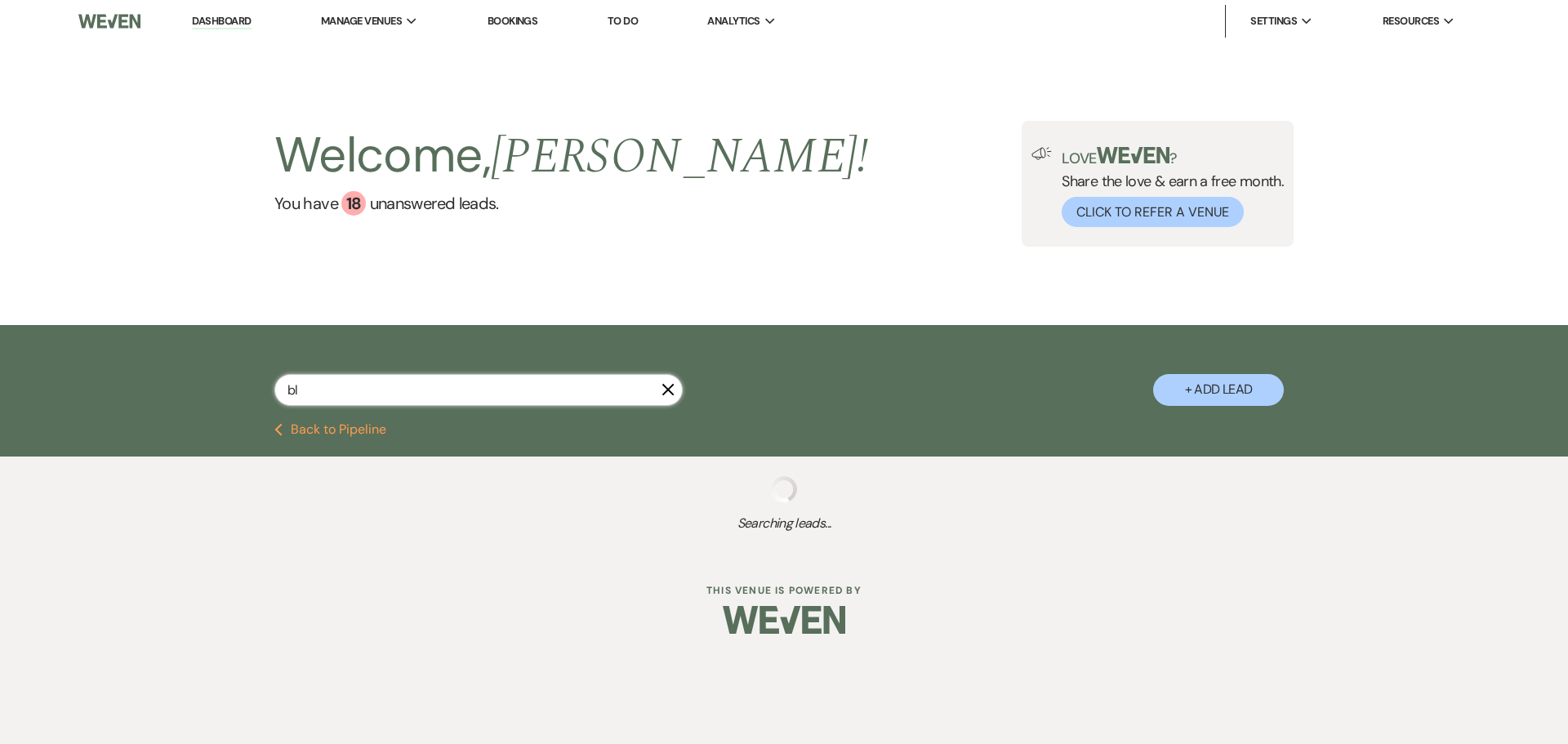
select select "8"
select select "1"
select select "8"
select select "10"
select select "8"
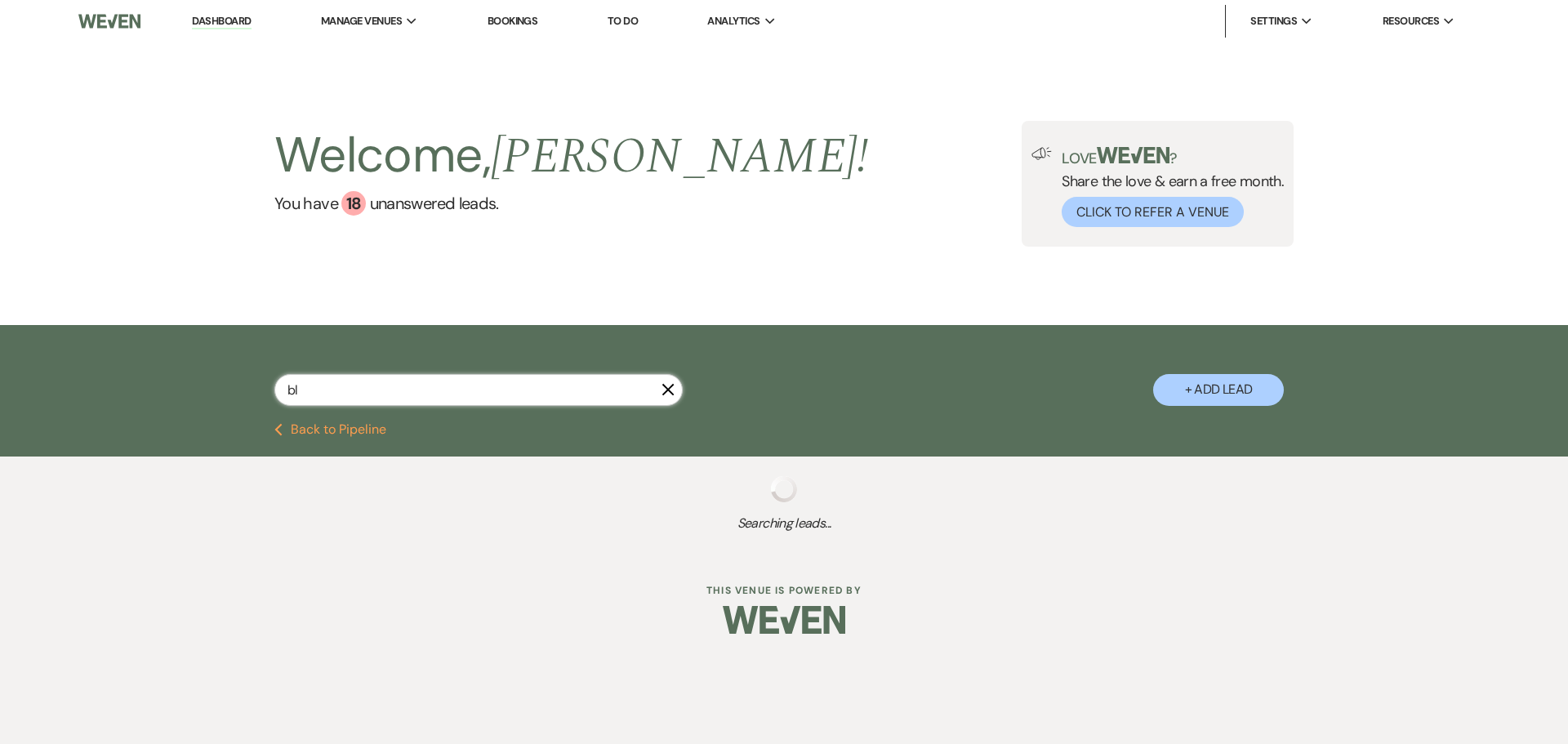
select select "5"
select select "8"
select select "10"
select select "8"
select select "5"
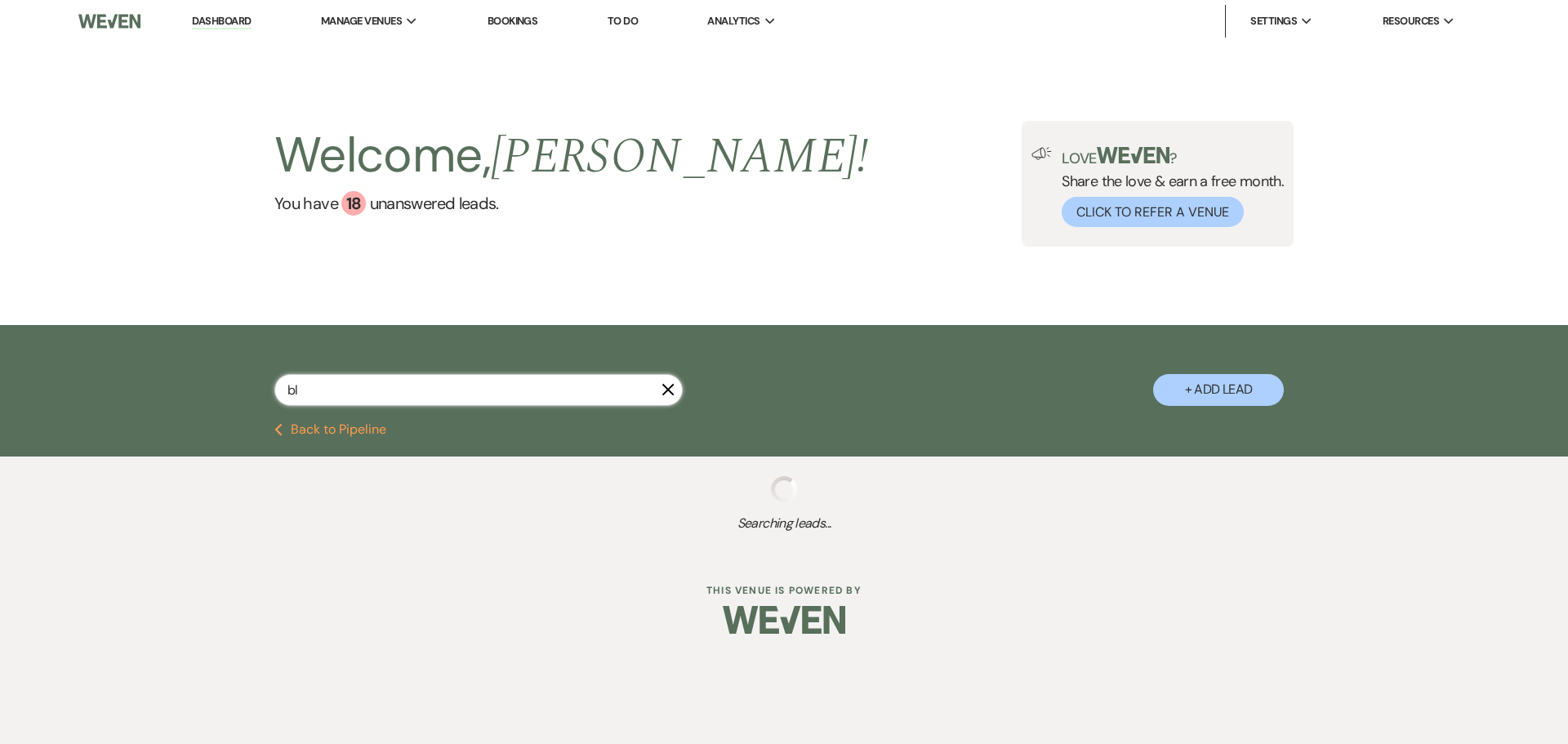
select select "8"
select select "6"
select select "8"
select select "5"
select select "8"
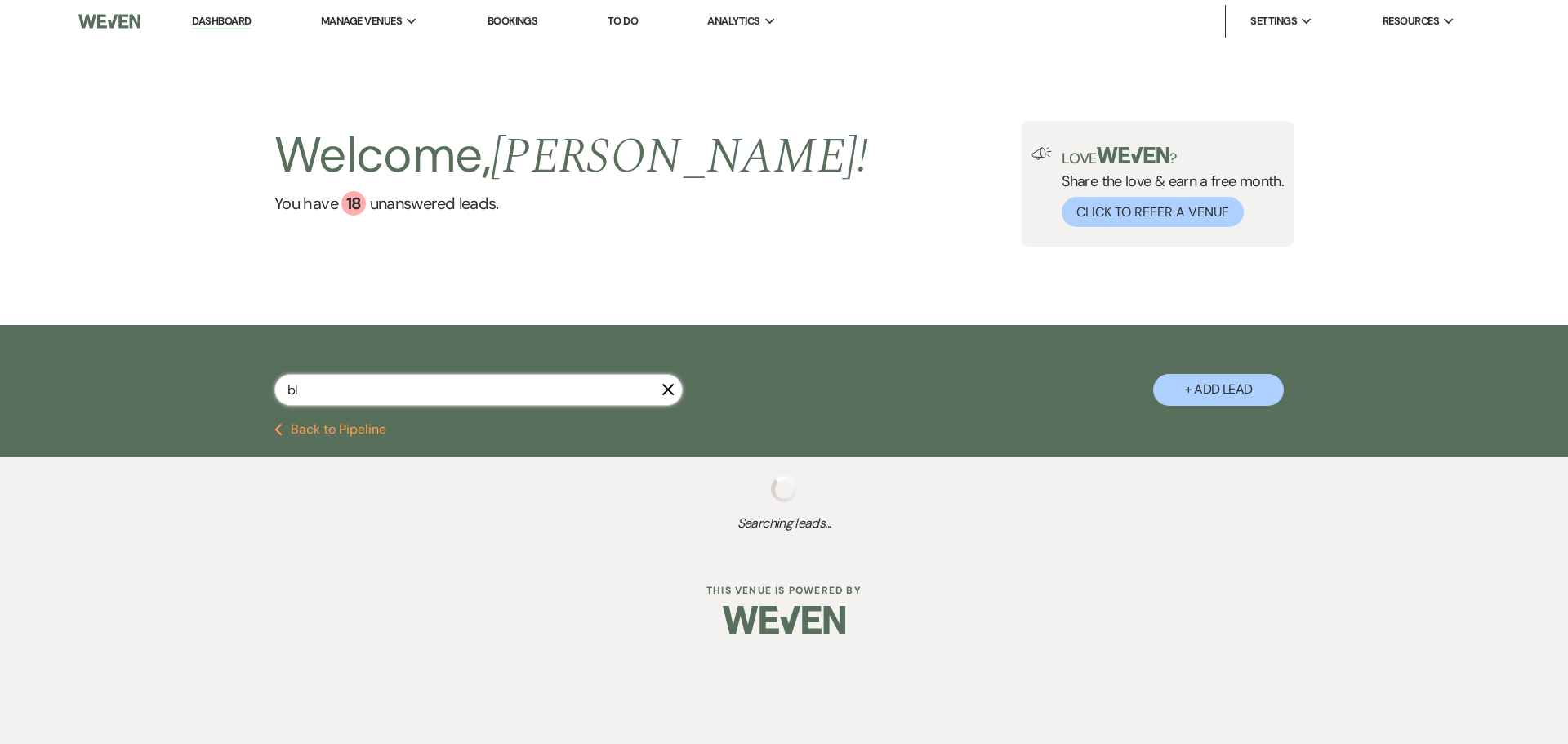
select select "6"
select select "8"
select select "5"
select select "8"
select select "5"
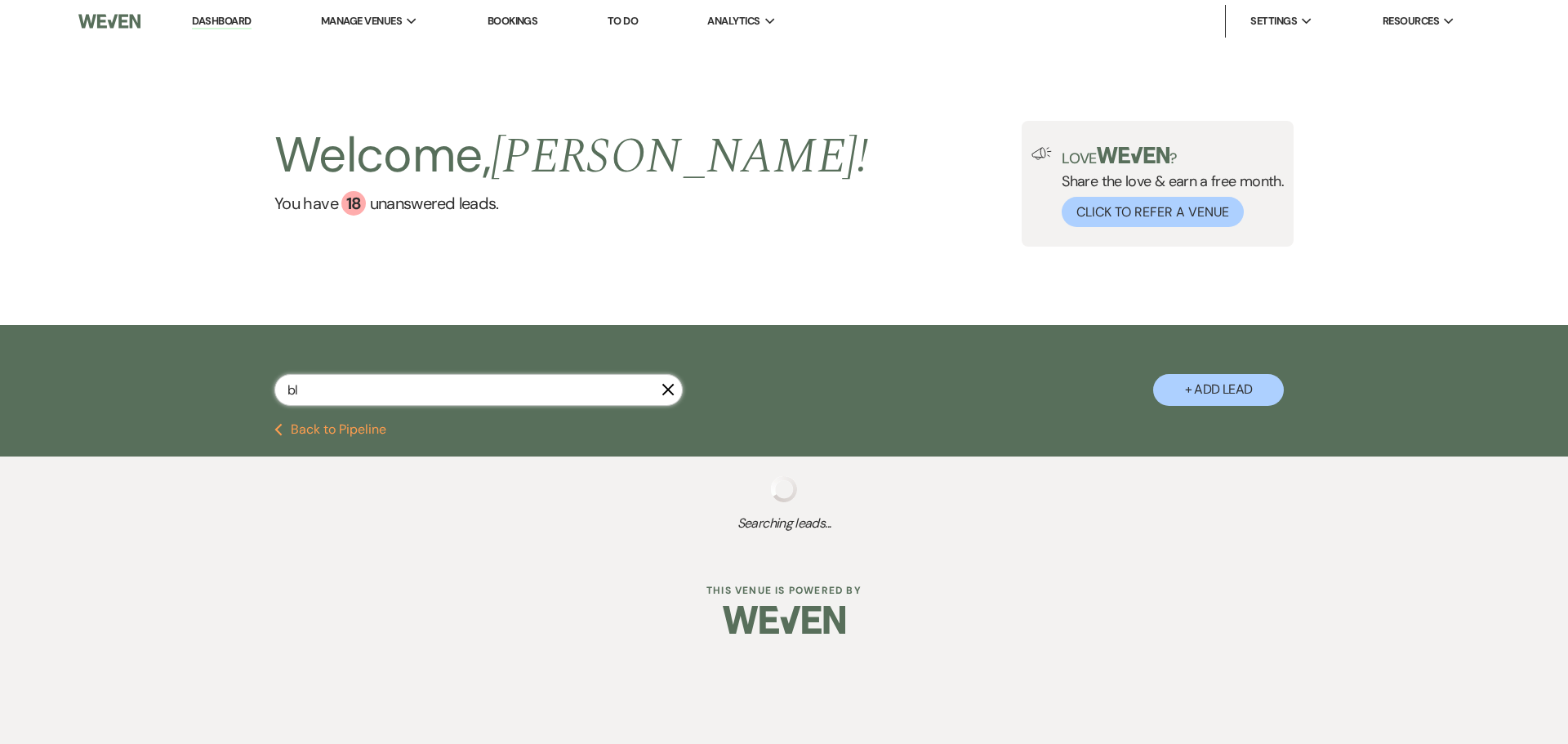
select select "8"
select select "10"
select select "8"
select select "5"
select select "8"
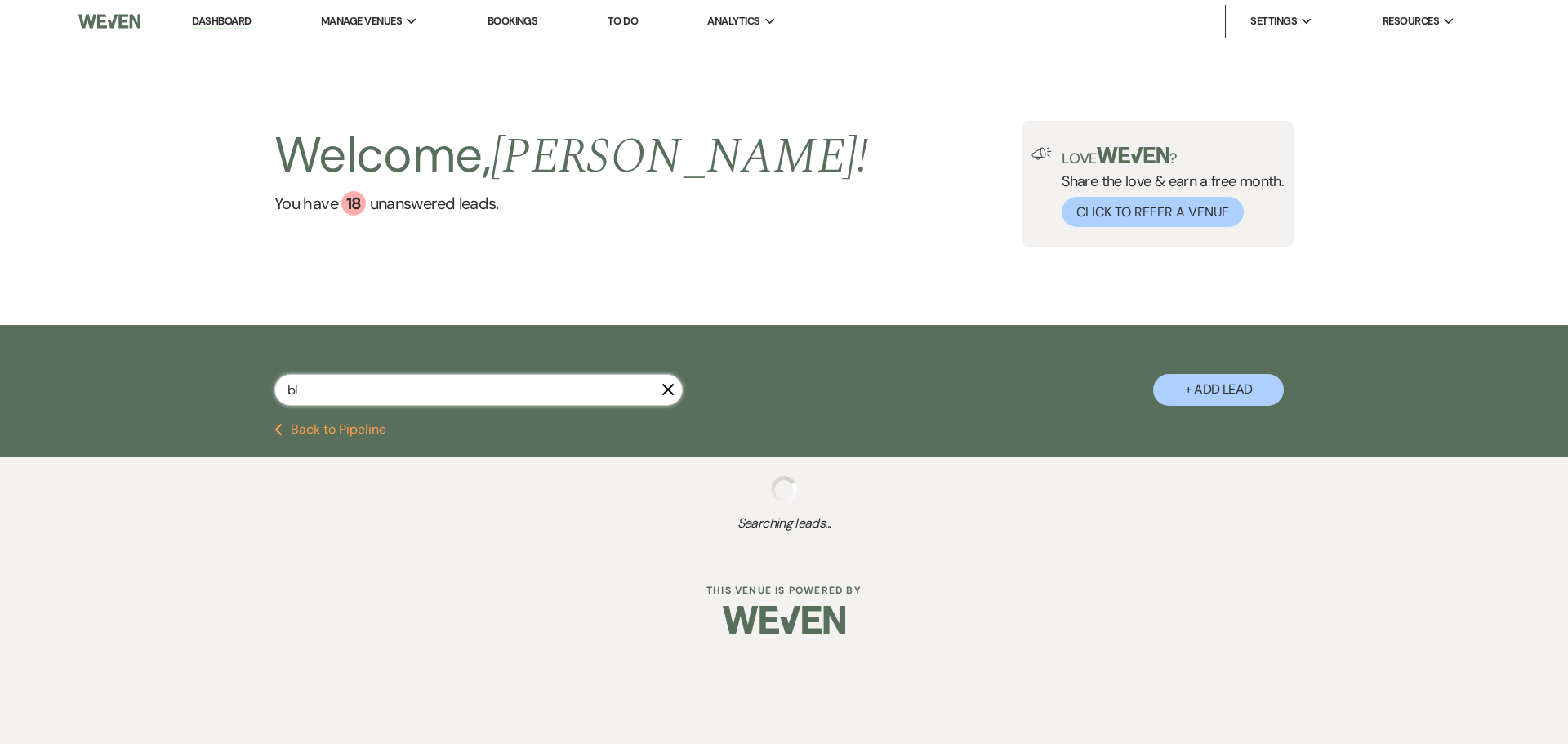
select select "11"
select select "8"
select select "5"
select select "8"
select select "5"
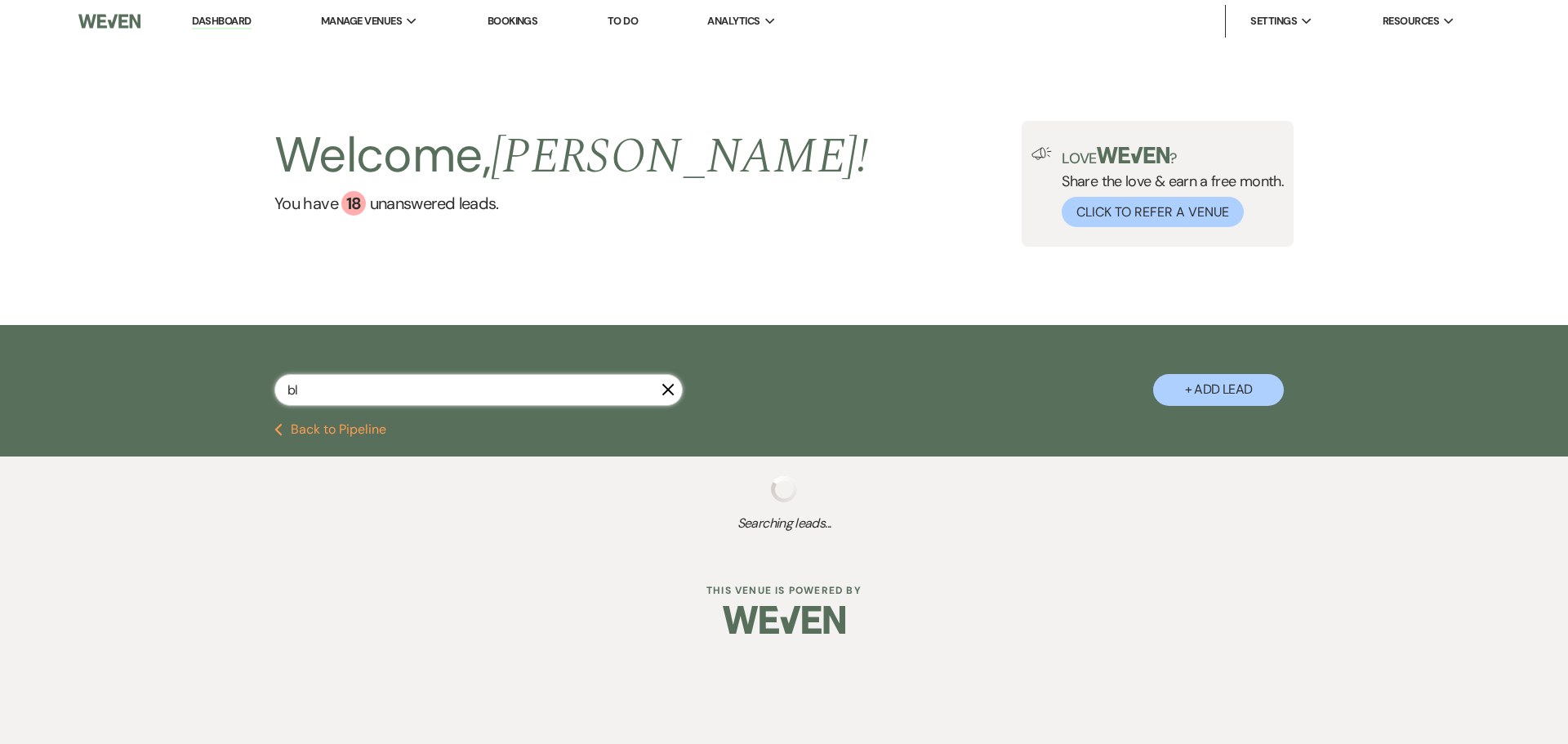
select select "8"
select select "5"
select select "8"
select select "5"
select select "8"
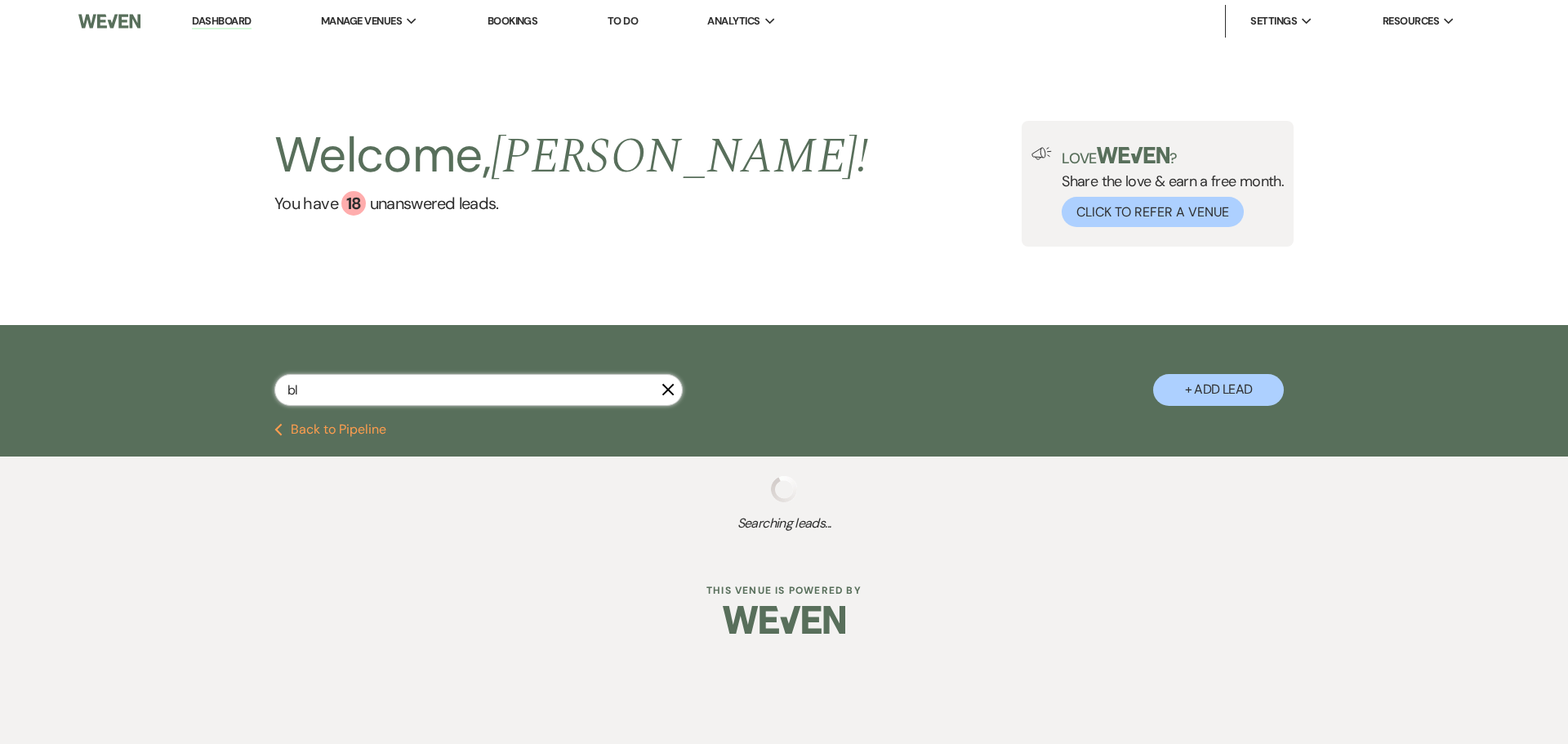
select select "10"
select select "8"
select select "5"
select select "8"
select select "5"
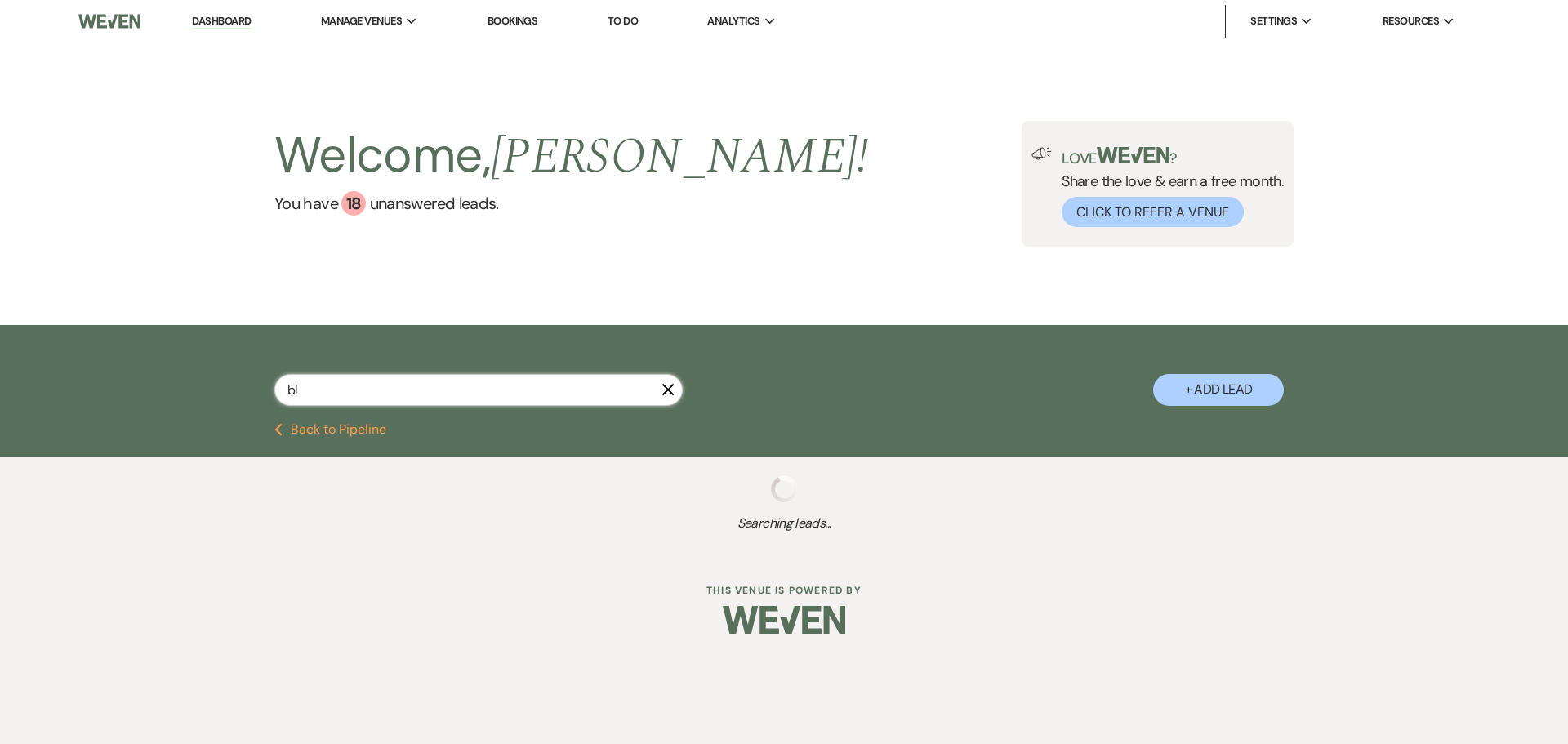
select select "8"
select select "5"
select select "8"
select select "6"
select select "8"
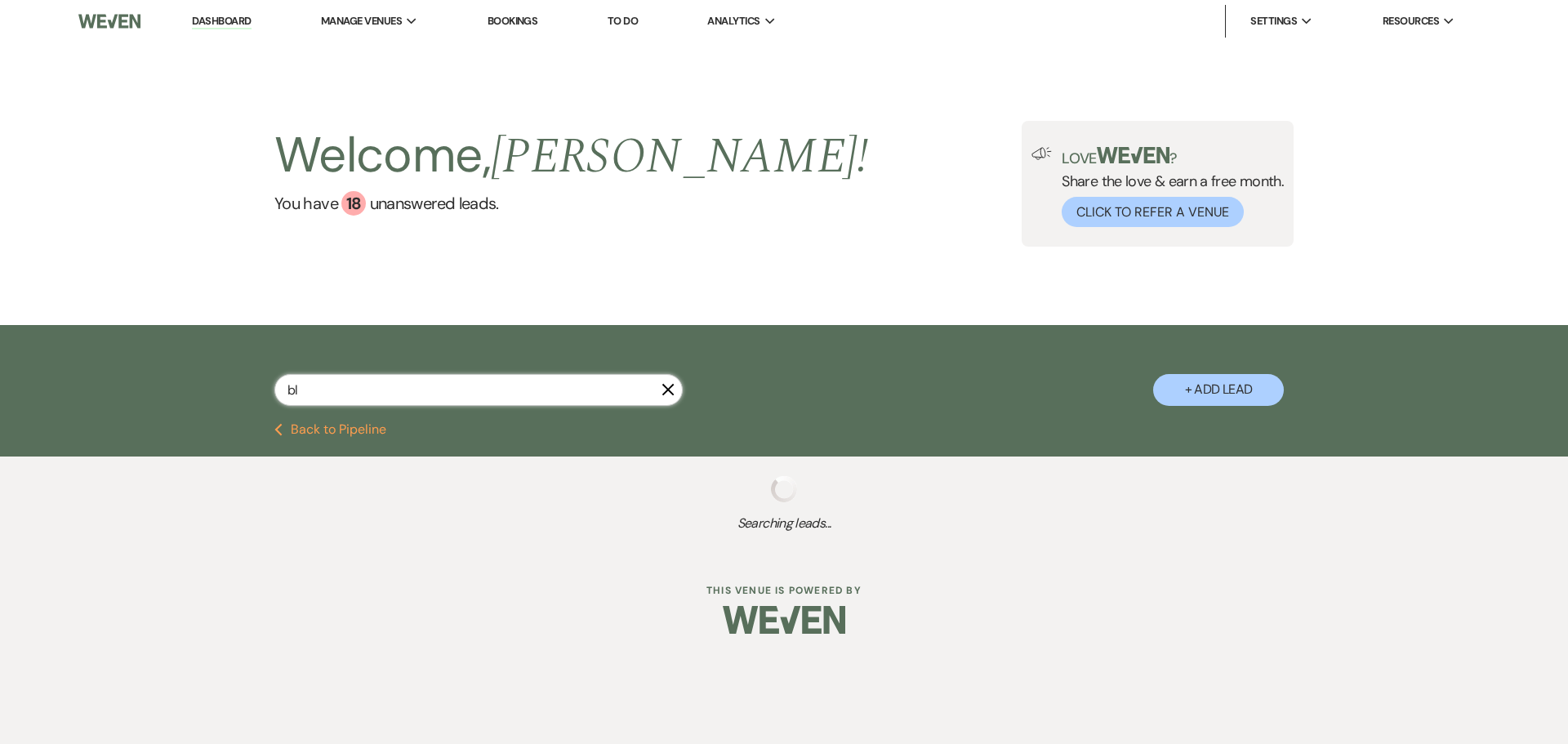
select select "5"
select select "8"
select select "5"
select select "8"
select select "6"
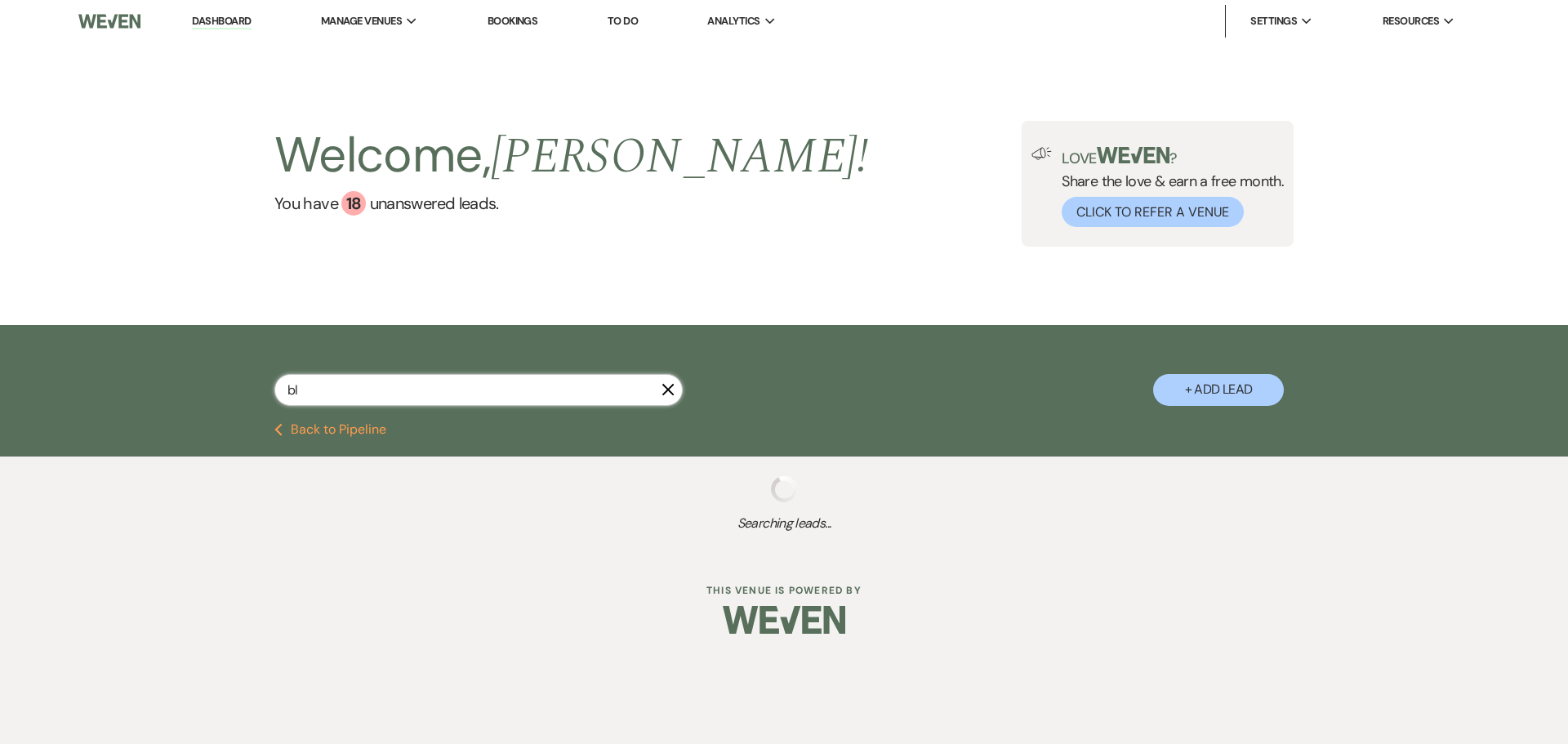
select select "8"
select select "6"
select select "8"
select select "11"
select select "8"
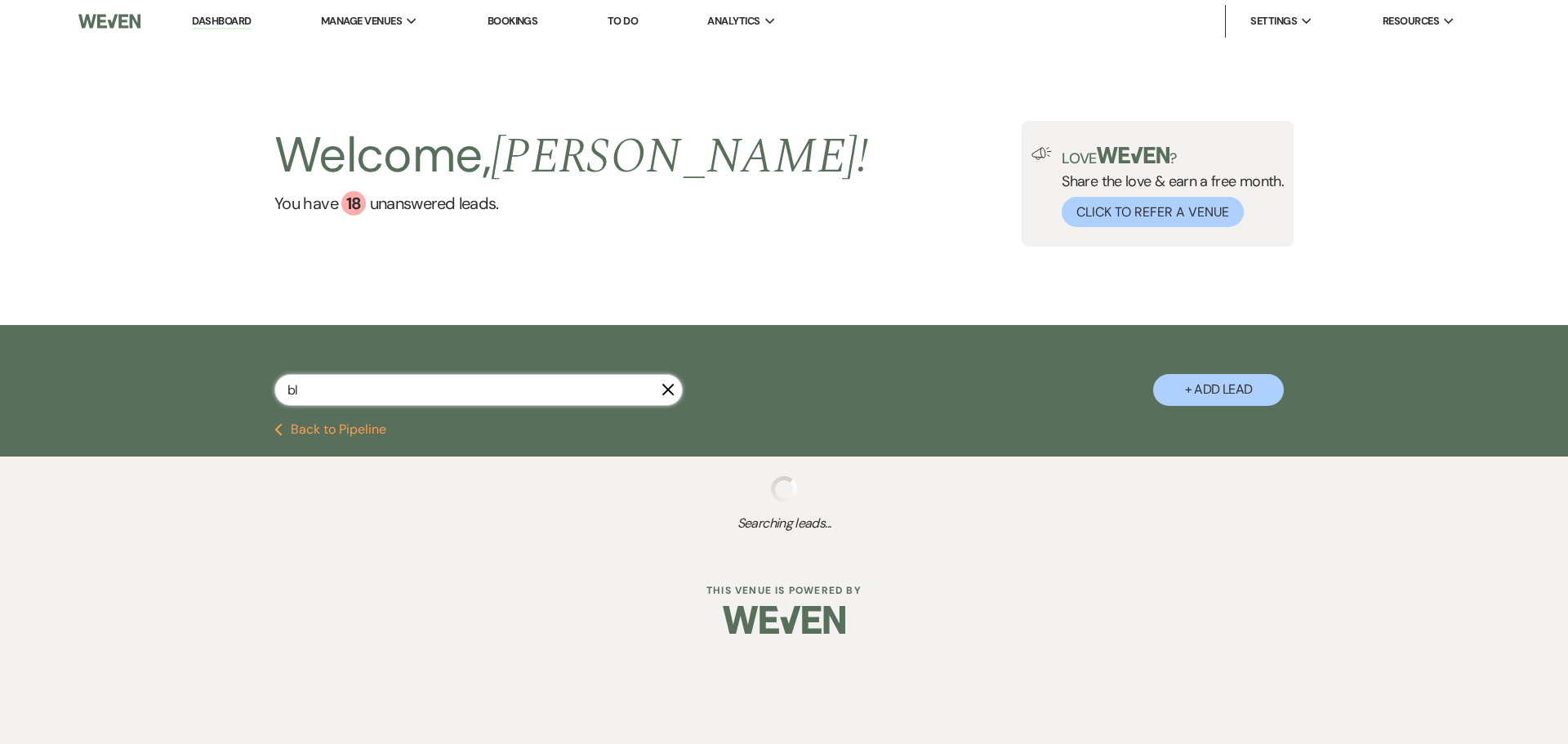
select select "5"
select select "8"
select select "6"
select select "8"
select select "5"
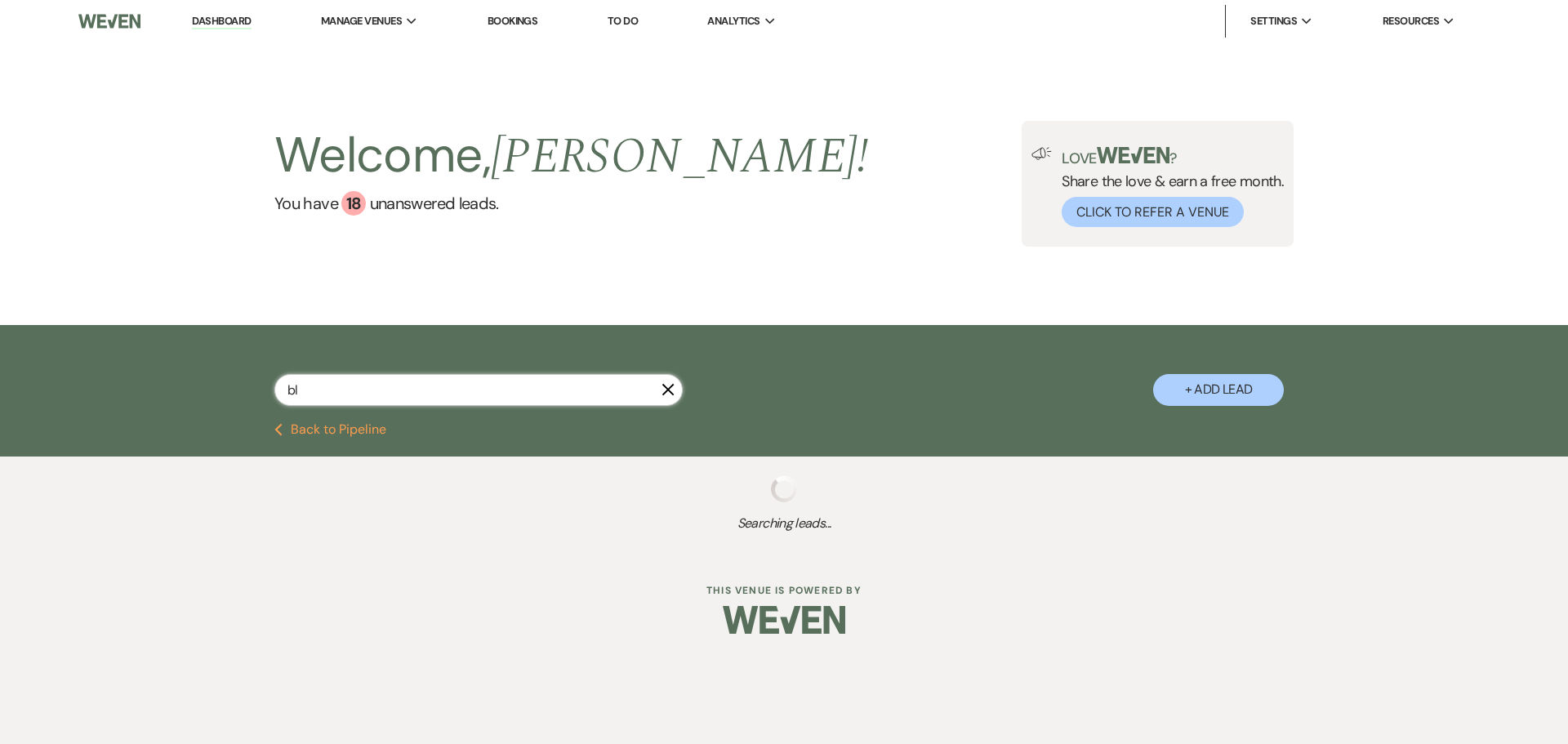
select select "8"
select select "4"
select select "8"
select select "5"
select select "8"
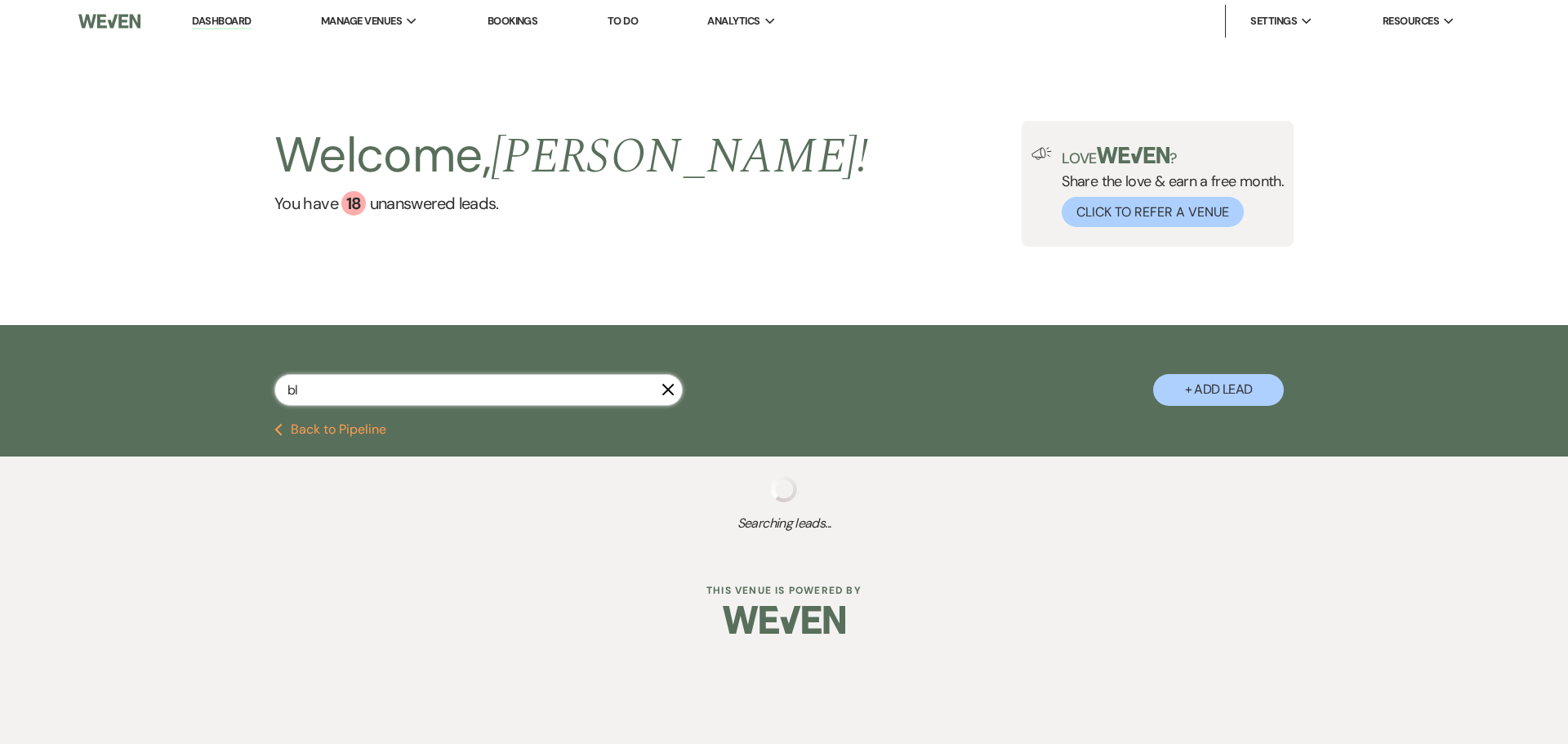
select select "5"
select select "8"
select select "5"
select select "8"
select select "5"
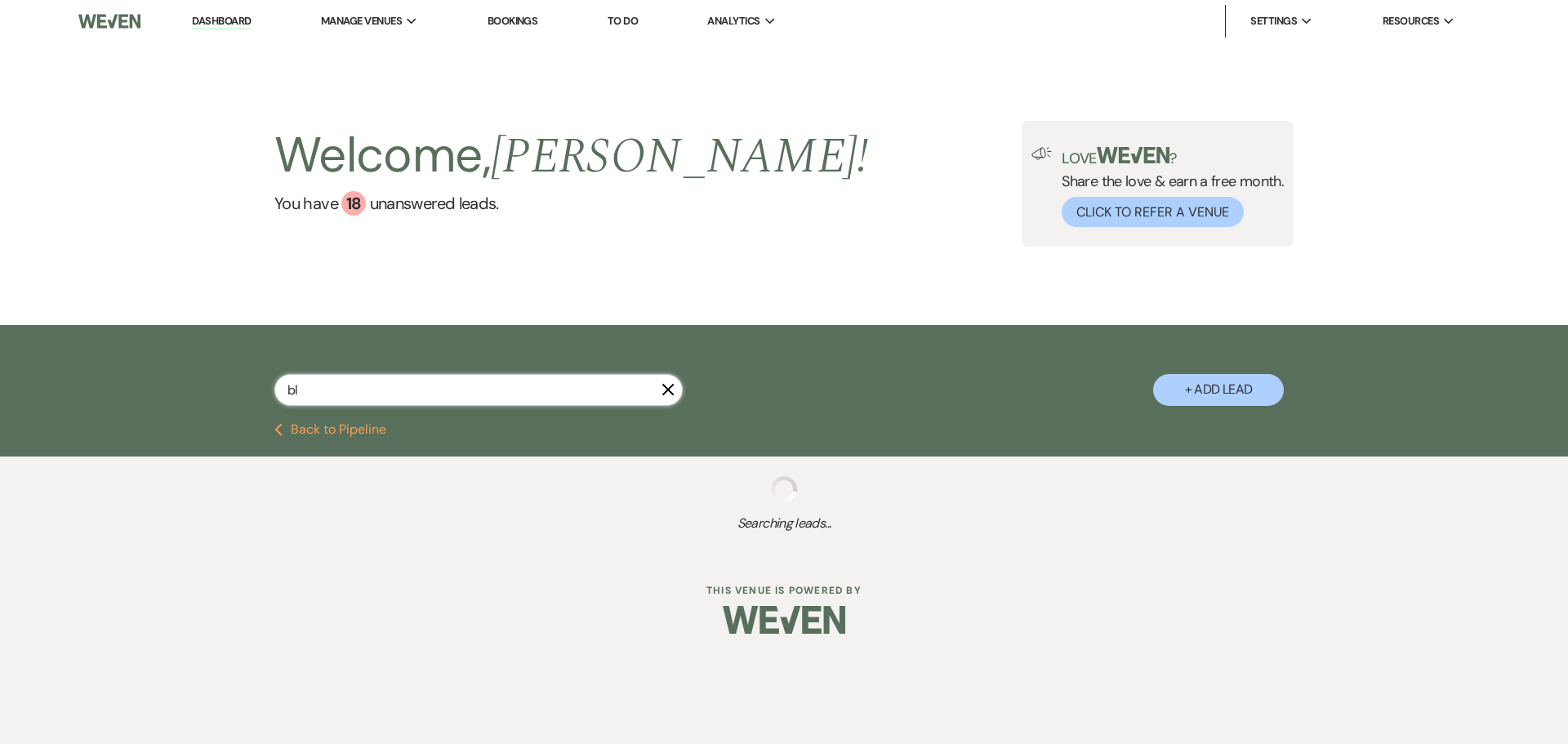
select select "8"
select select "5"
select select "8"
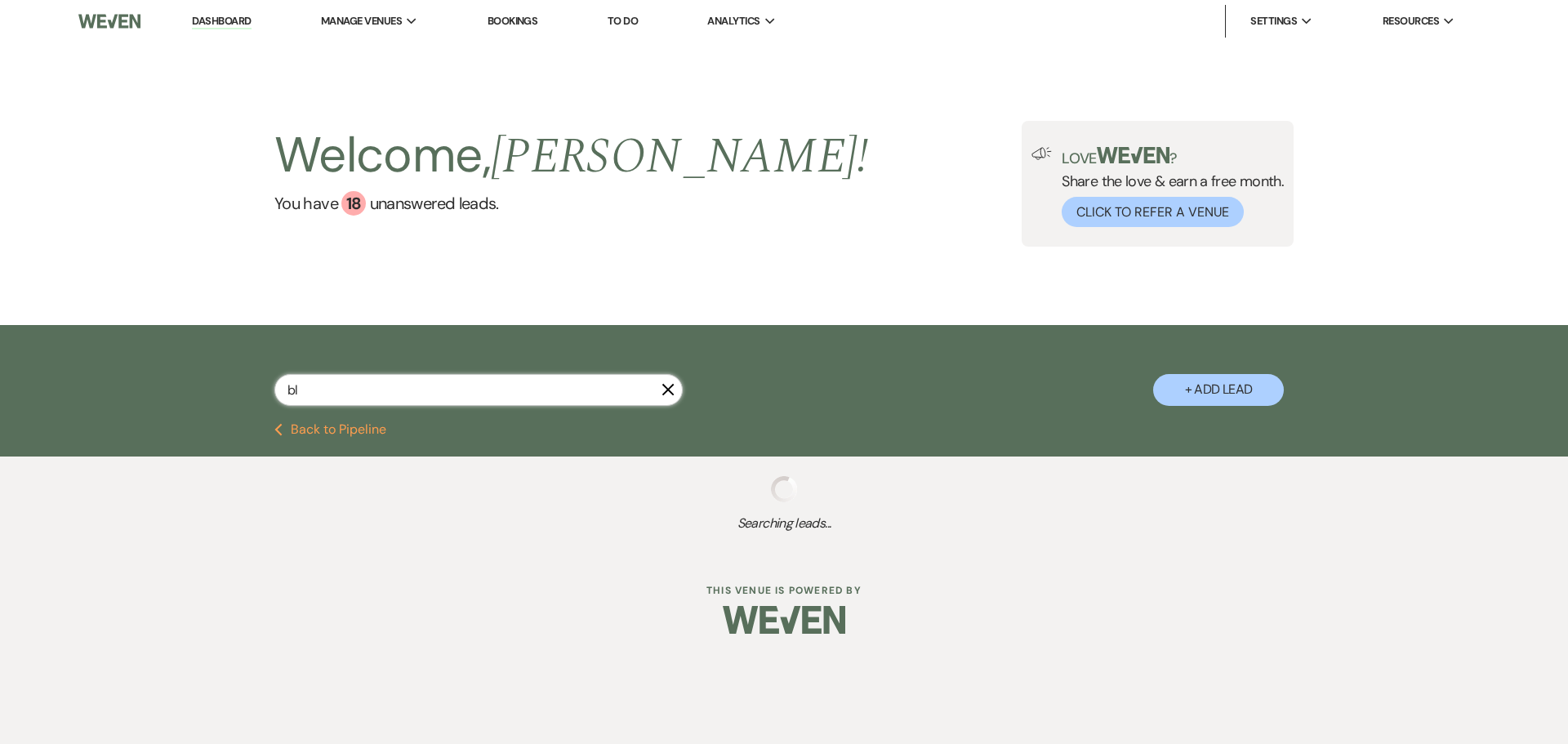
select select "8"
select select "1"
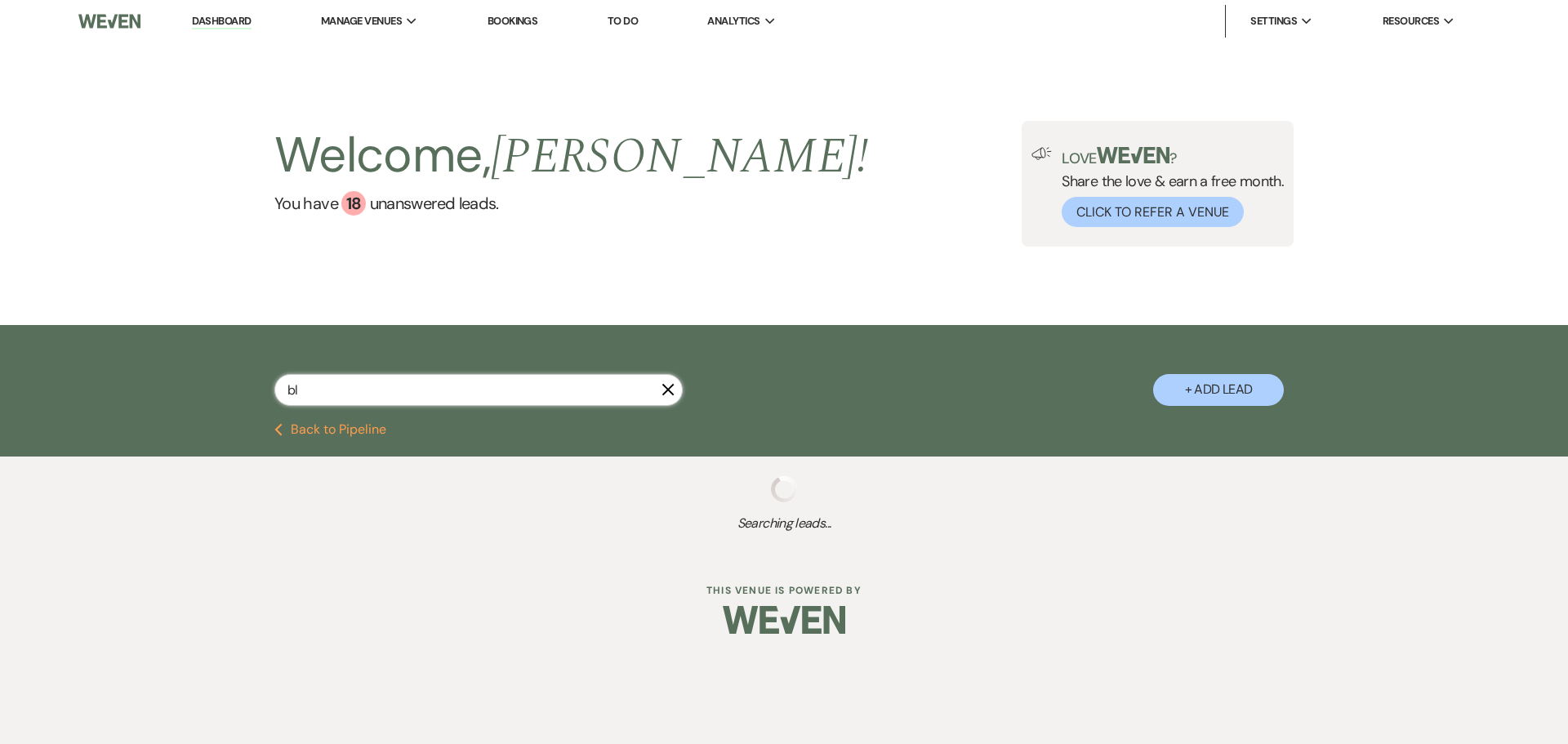
select select "8"
select select "5"
select select "8"
select select "5"
select select "8"
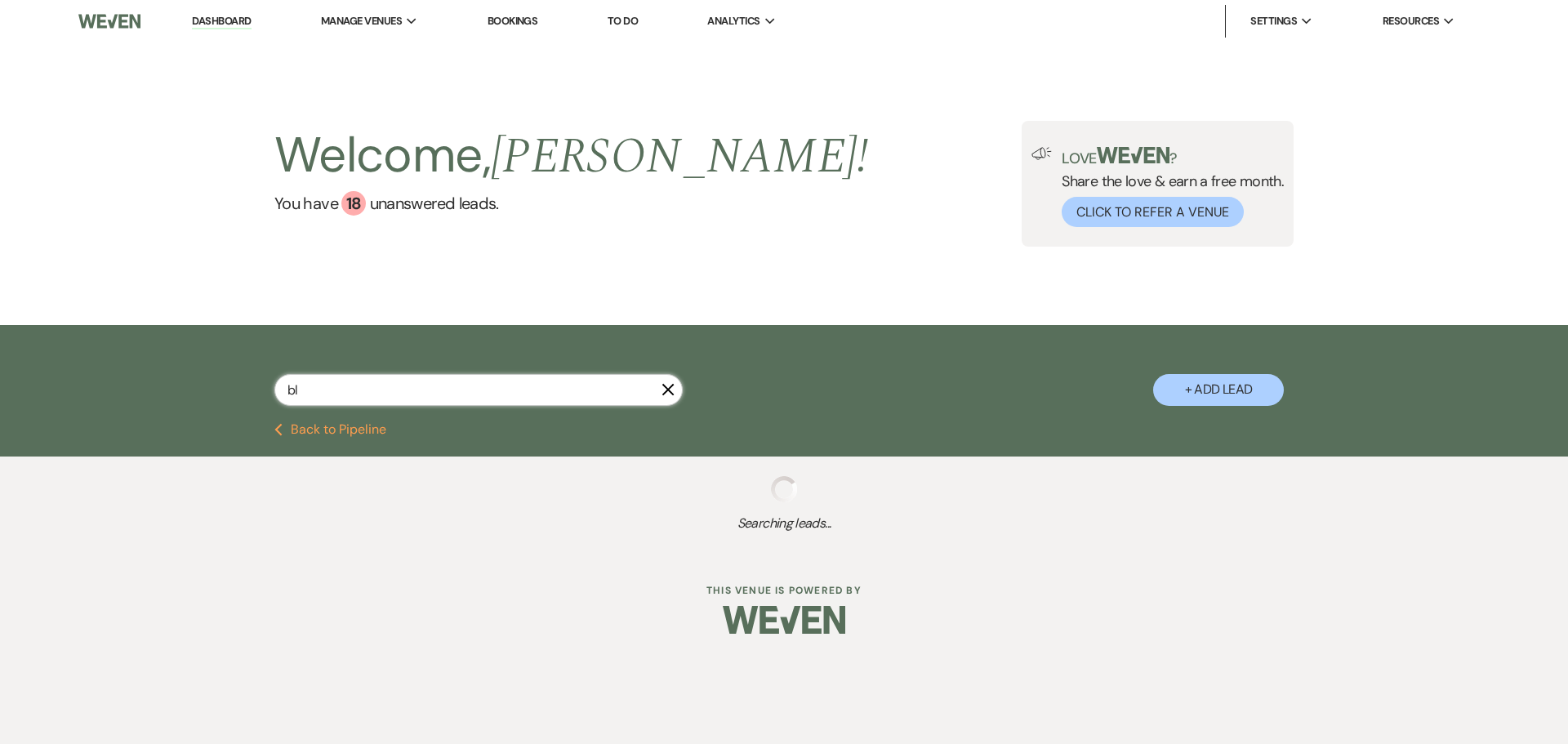
select select "8"
select select "1"
select select "8"
select select "1"
select select "8"
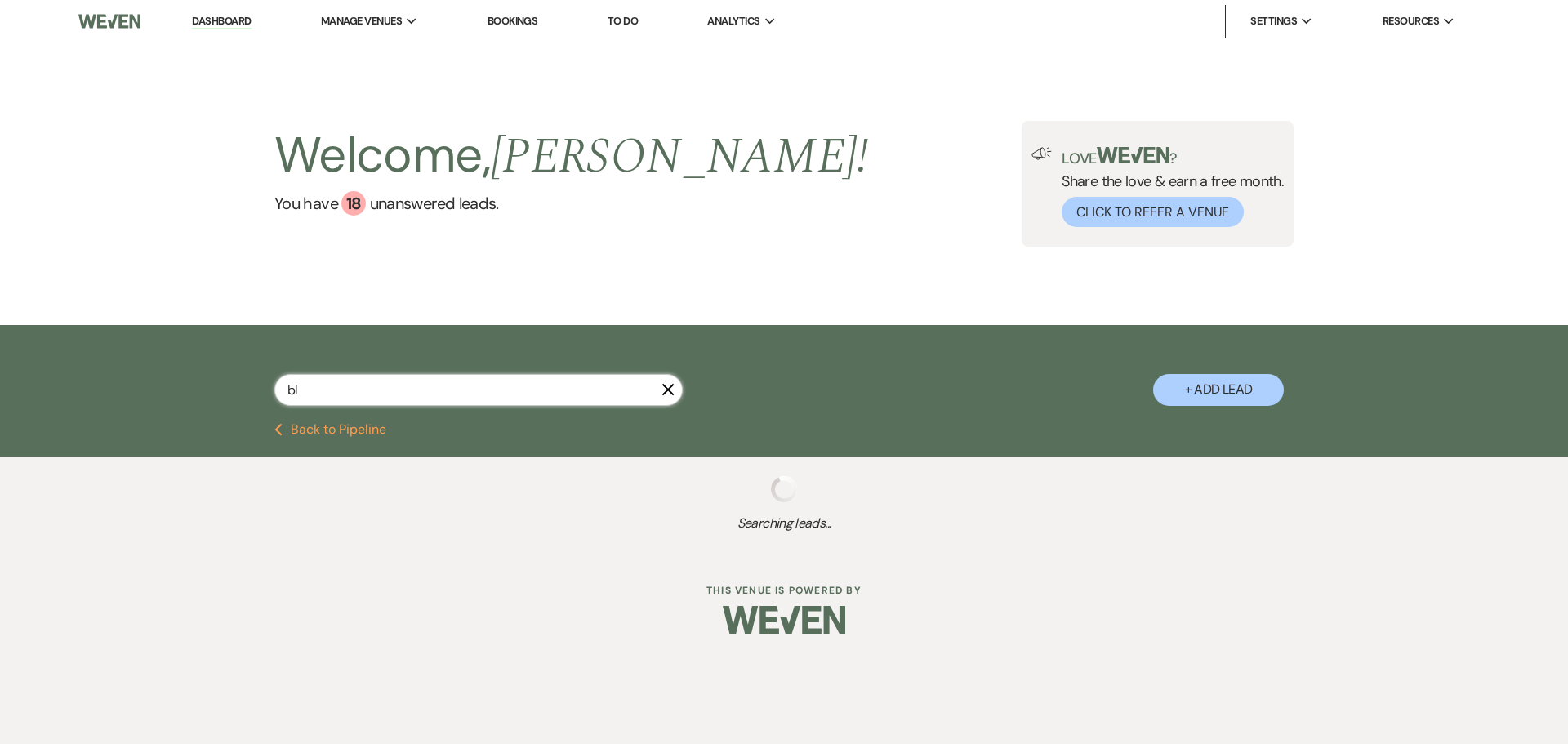
select select "1"
select select "8"
select select "1"
select select "8"
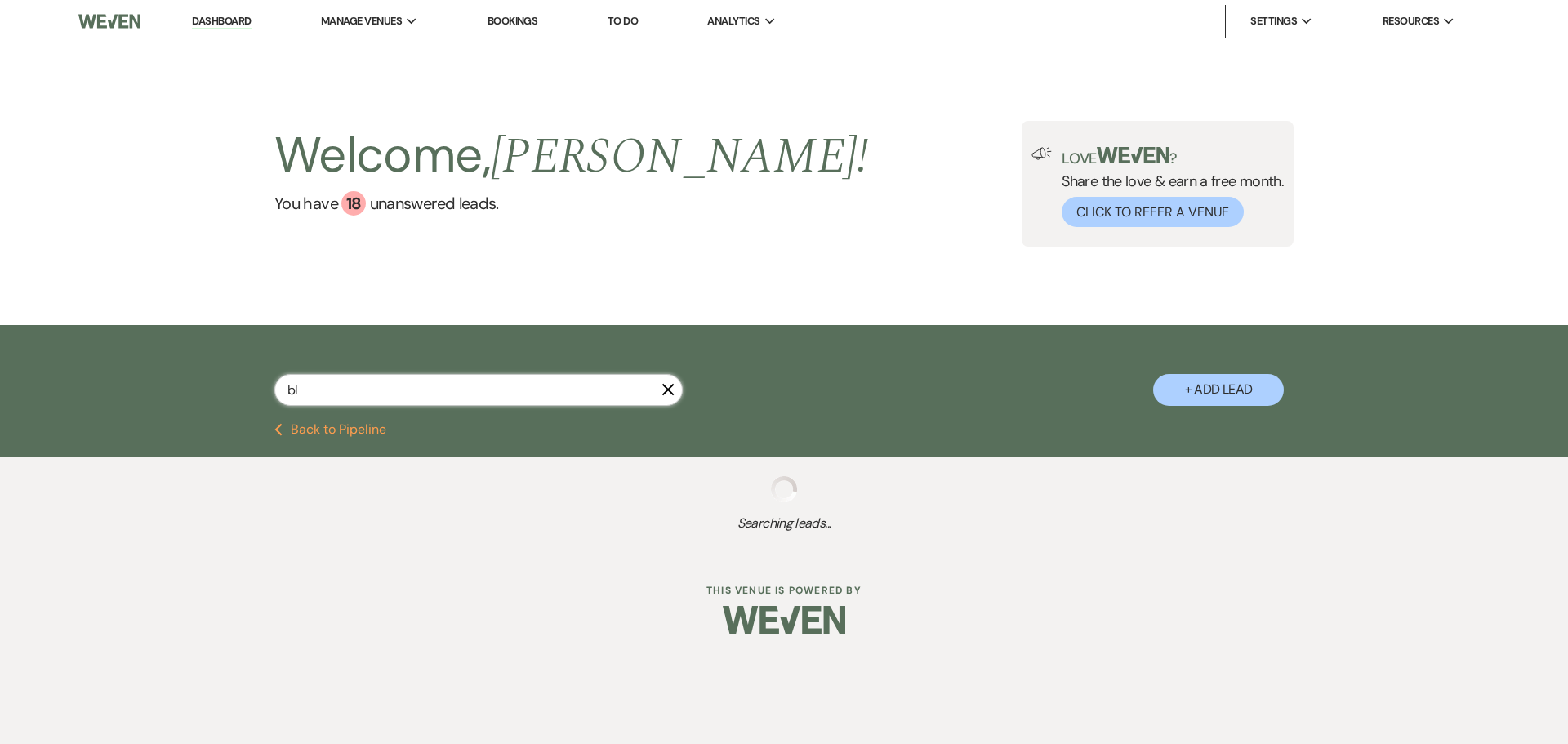
select select "8"
select select "1"
select select "8"
select select "5"
select select "8"
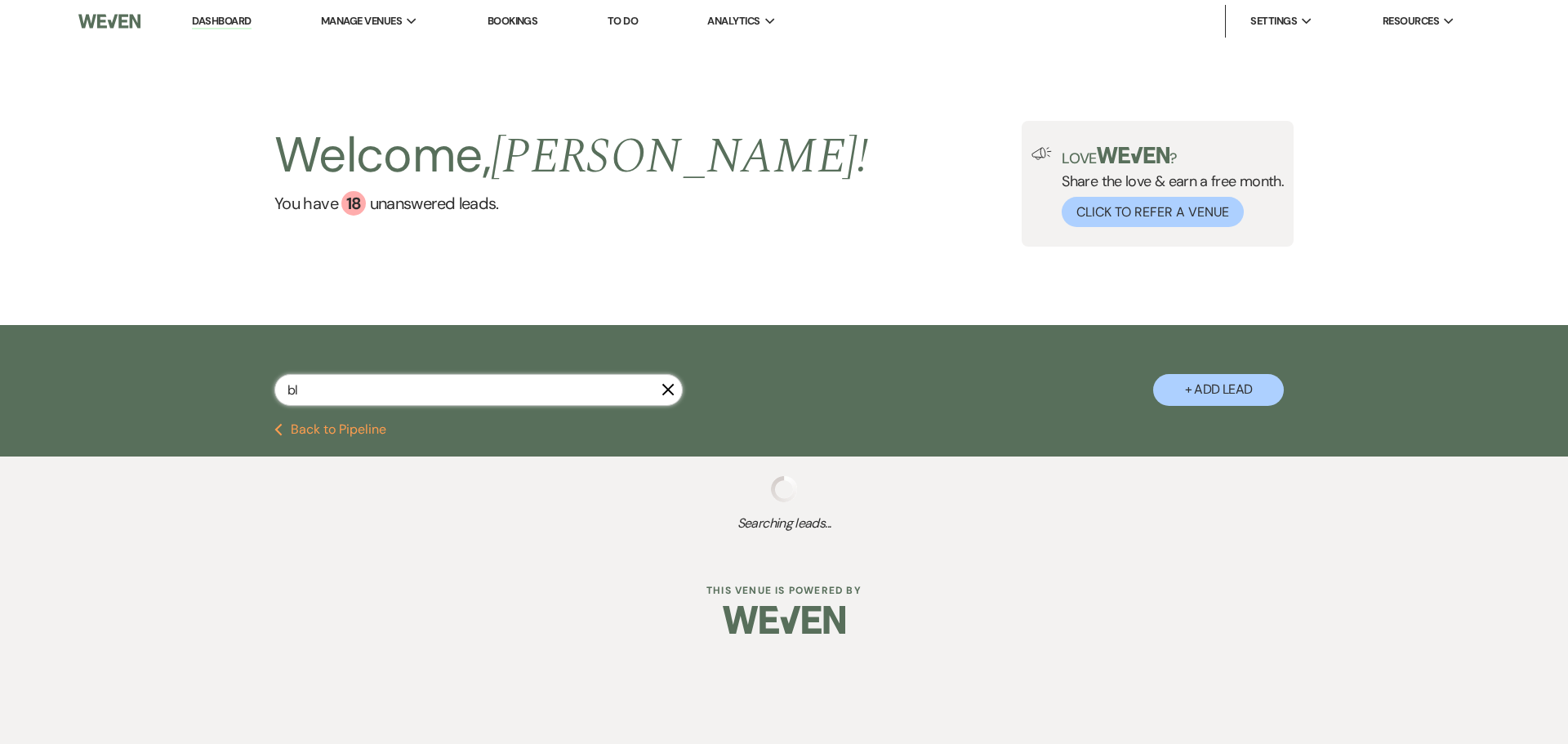
select select "11"
select select "8"
select select "6"
select select "8"
select select "1"
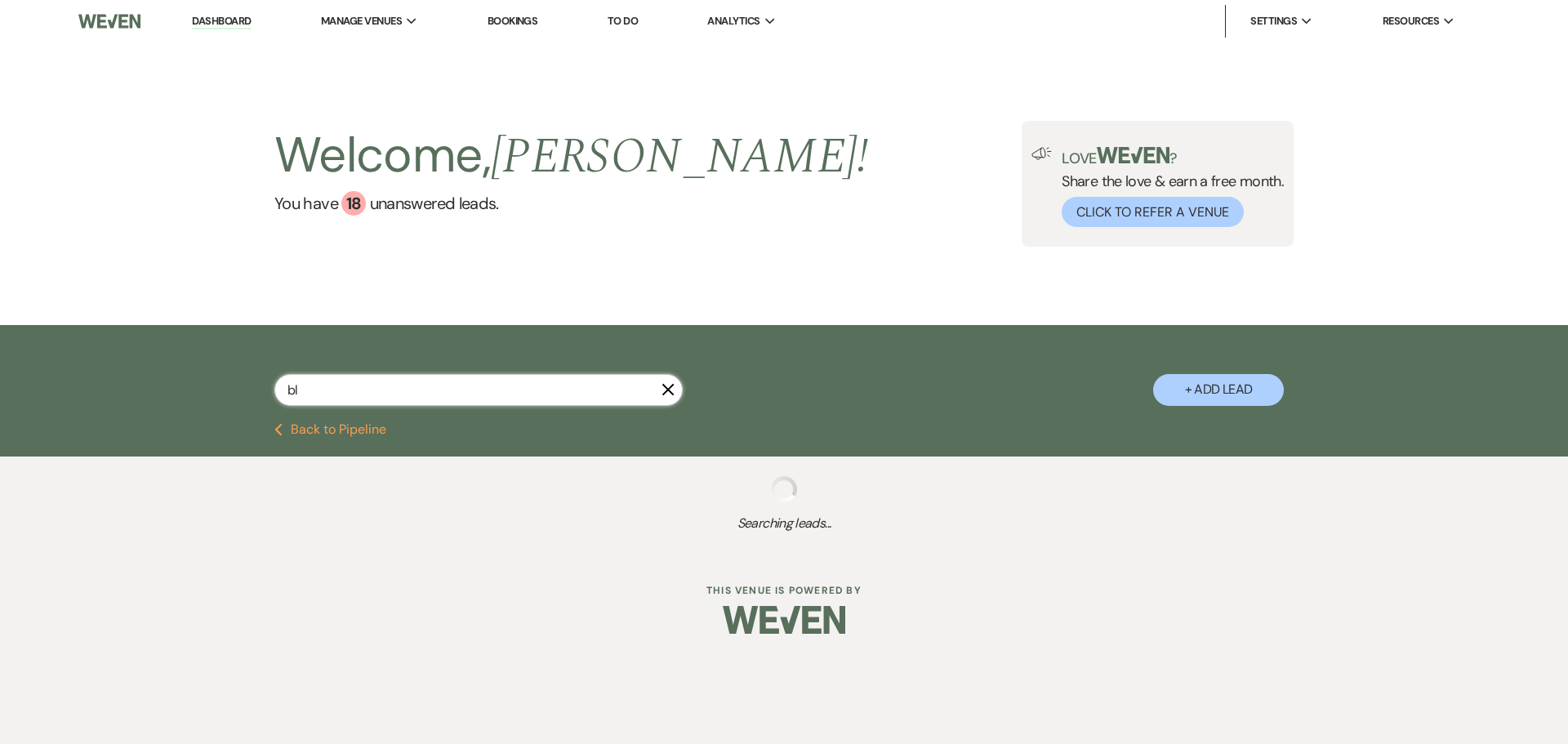
select select "8"
select select "6"
select select "8"
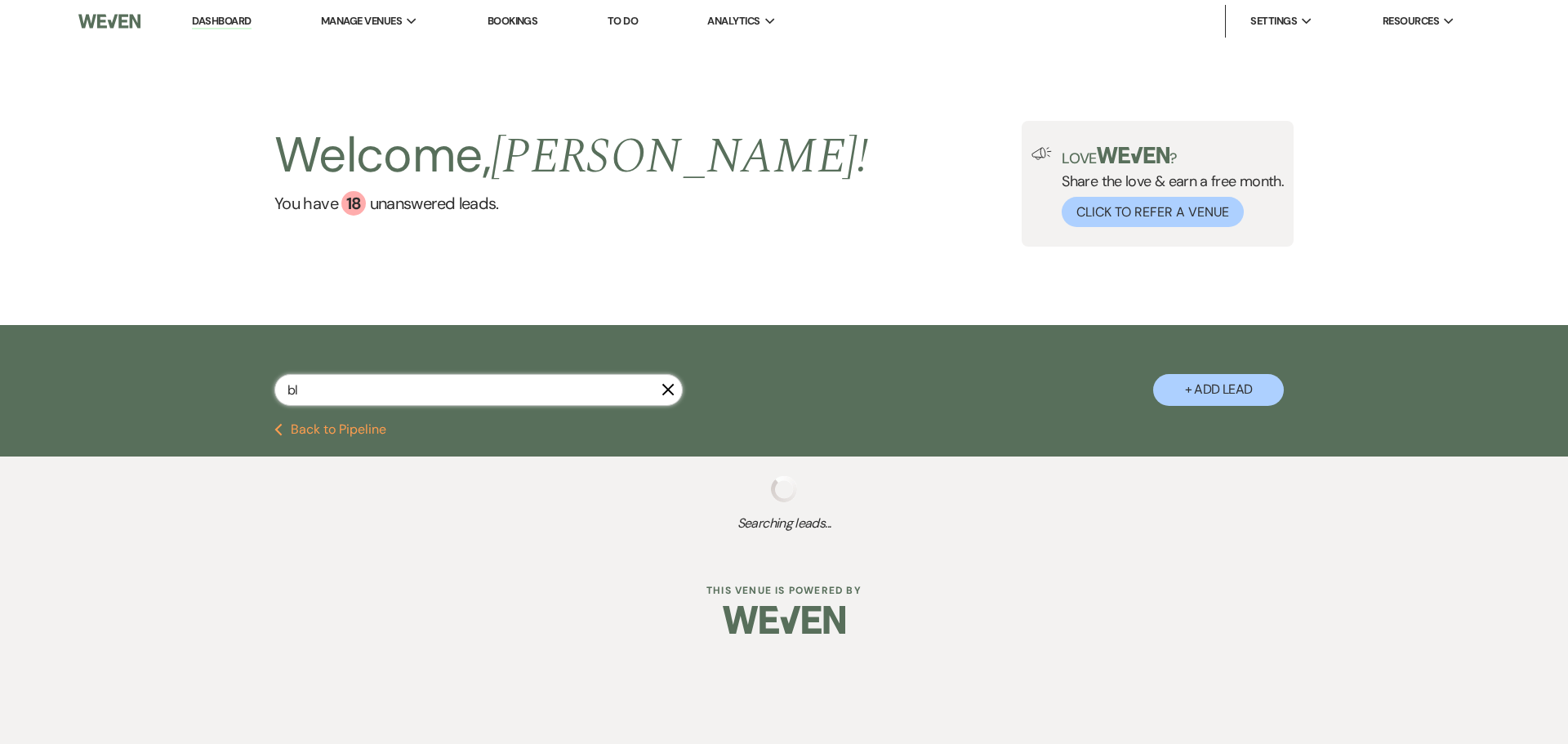
select select "8"
select select "4"
select select "8"
select select "1"
select select "8"
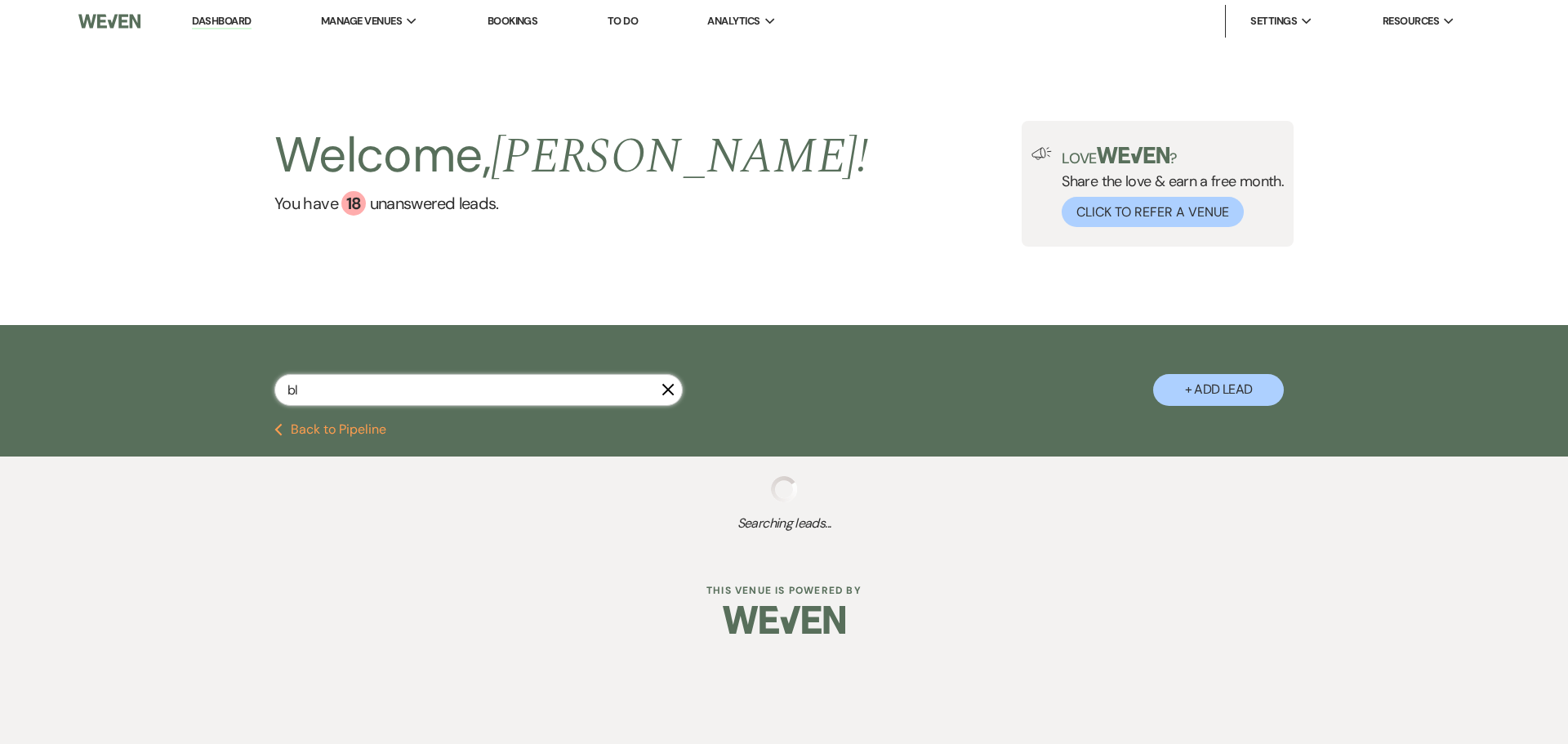
select select "1"
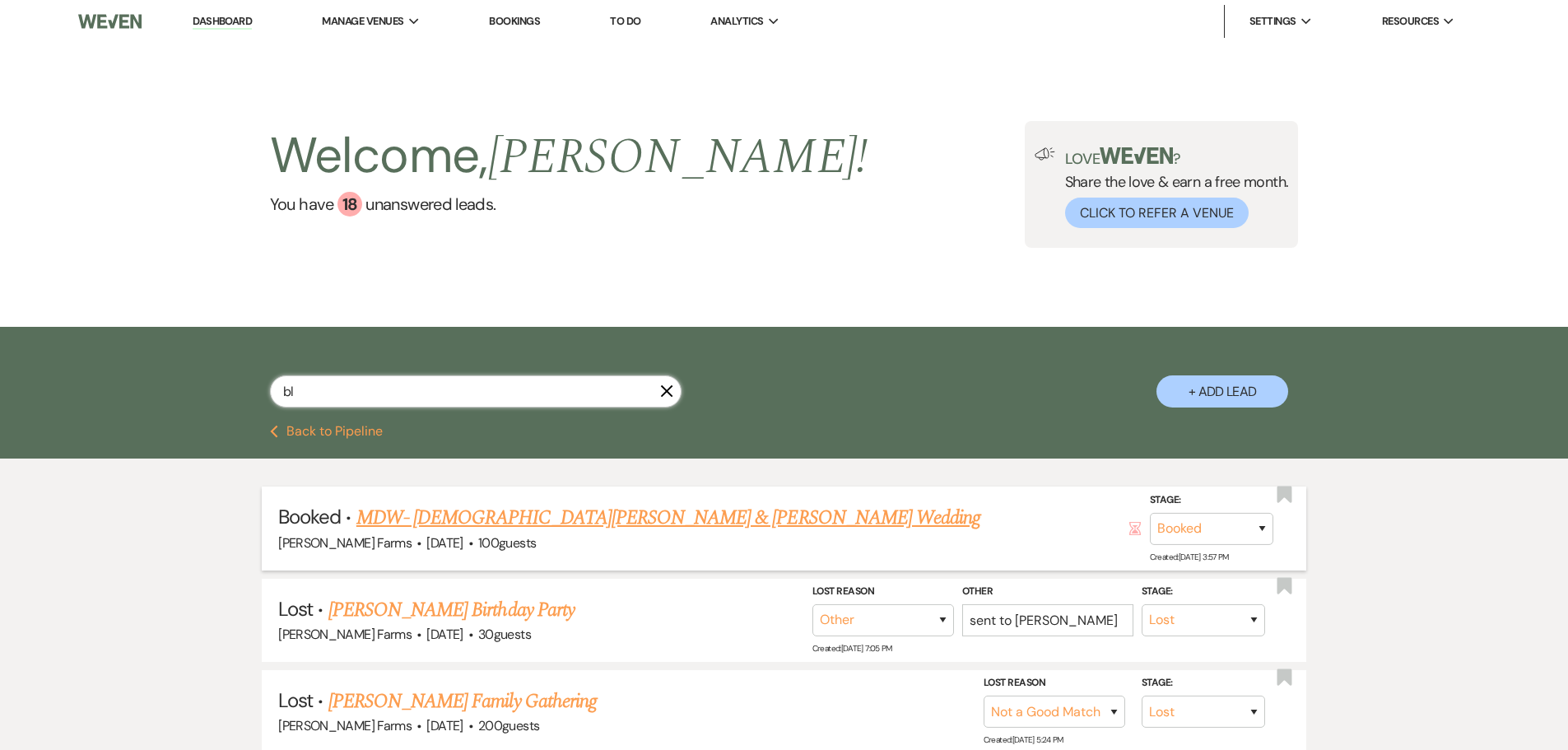
type input "bl"
click at [485, 516] on link "MDW- Christian Blue & Mellinda Villanueva's Wedding" at bounding box center [669, 517] width 624 height 30
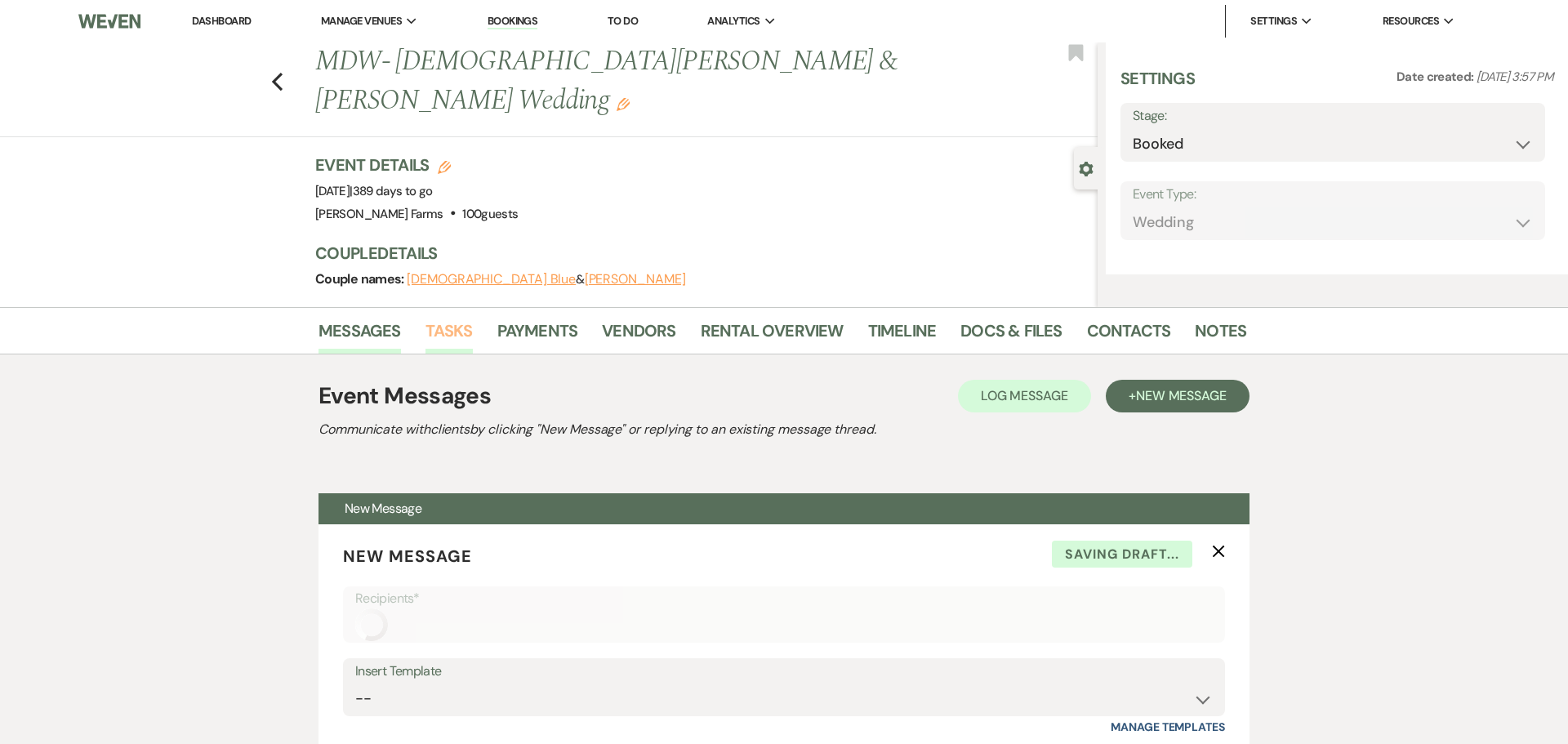
select select "5"
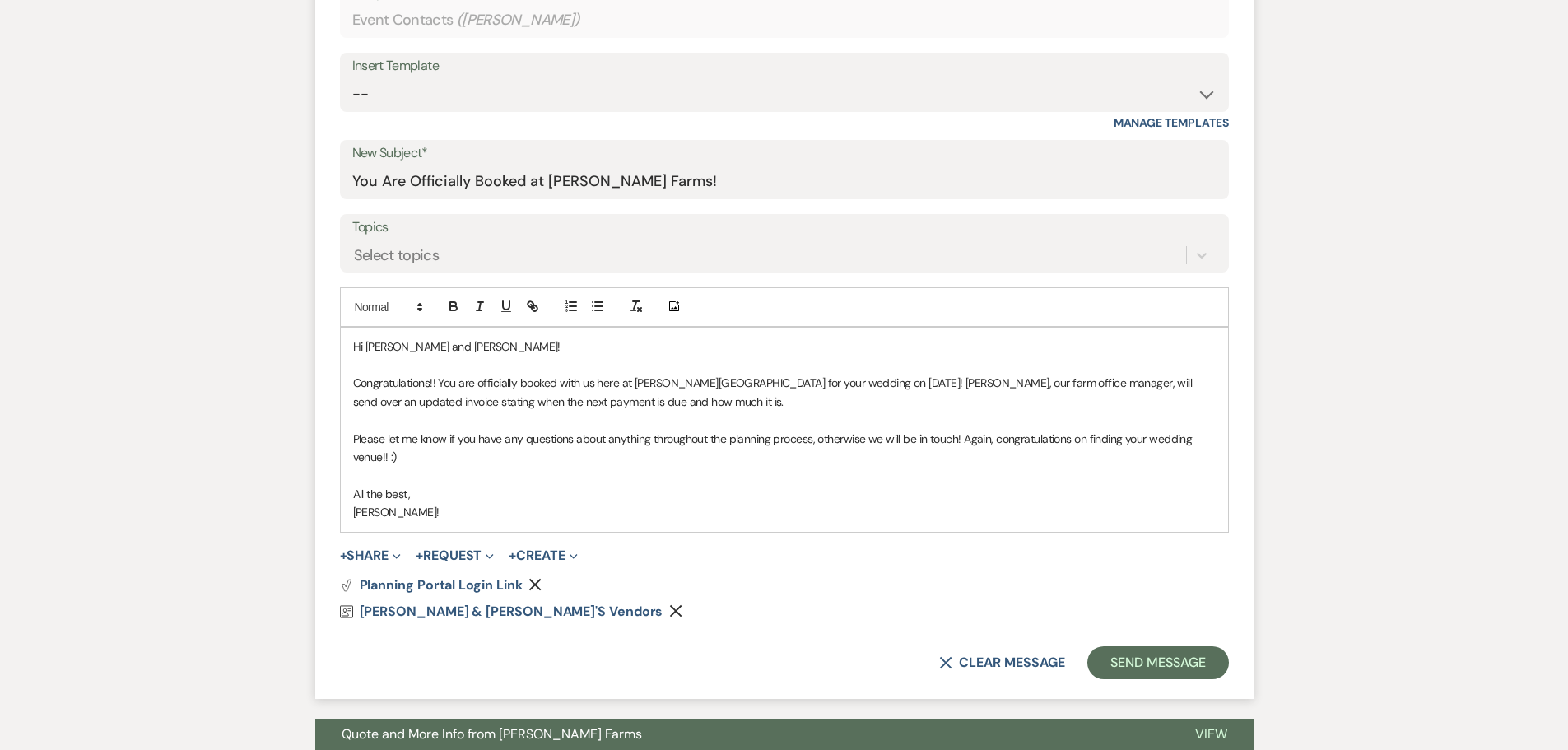
scroll to position [823, 0]
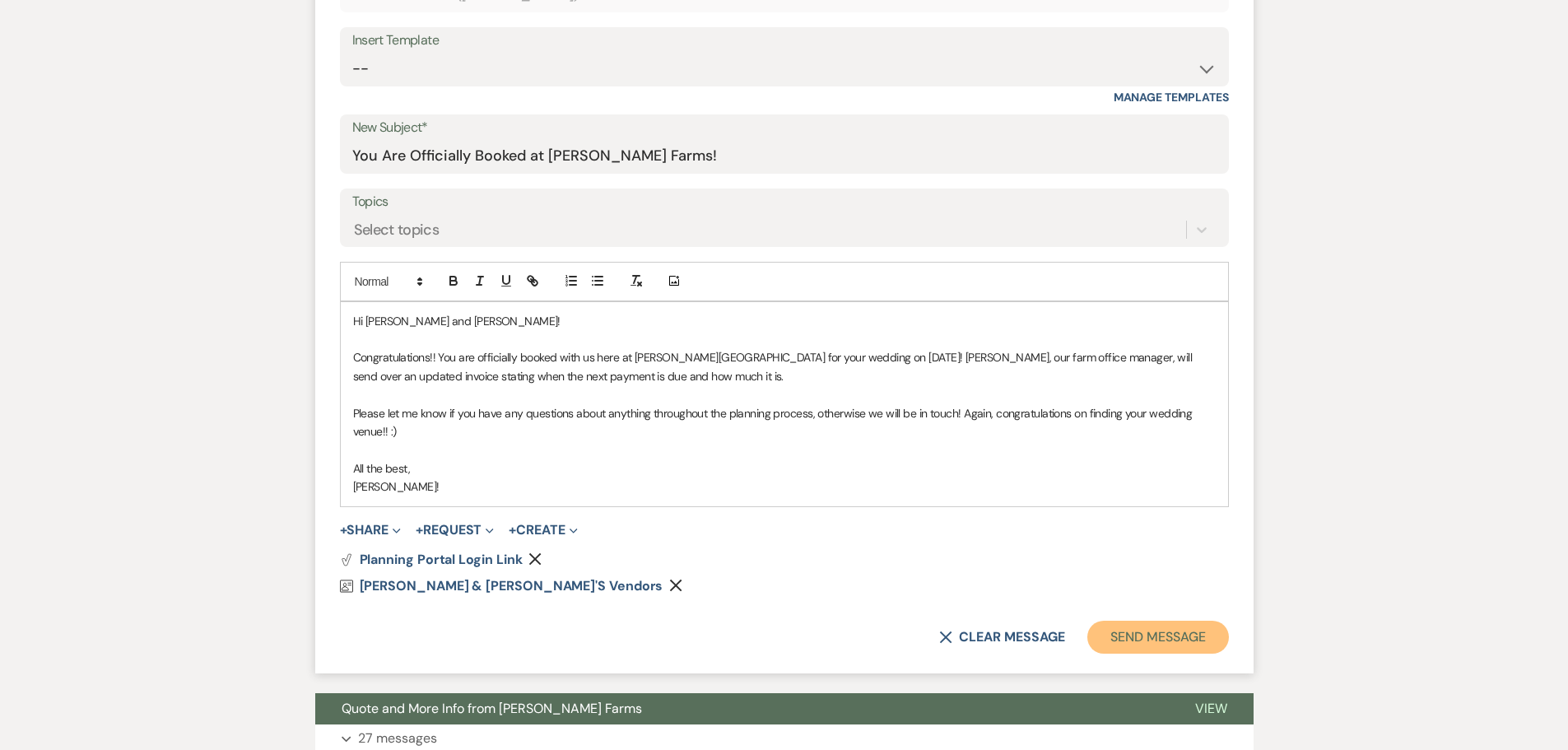
click at [1152, 637] on button "Send Message" at bounding box center [1157, 637] width 141 height 33
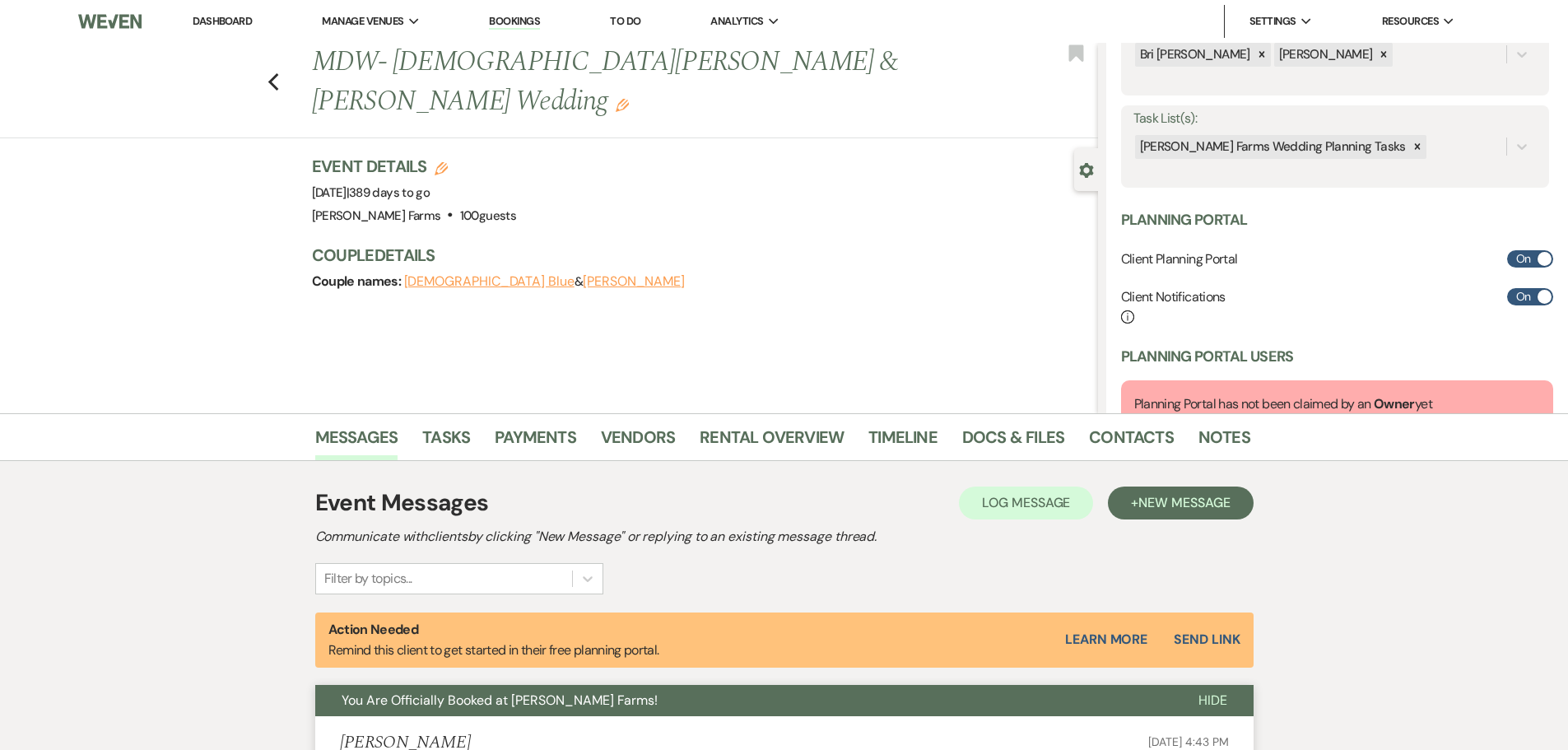
scroll to position [329, 0]
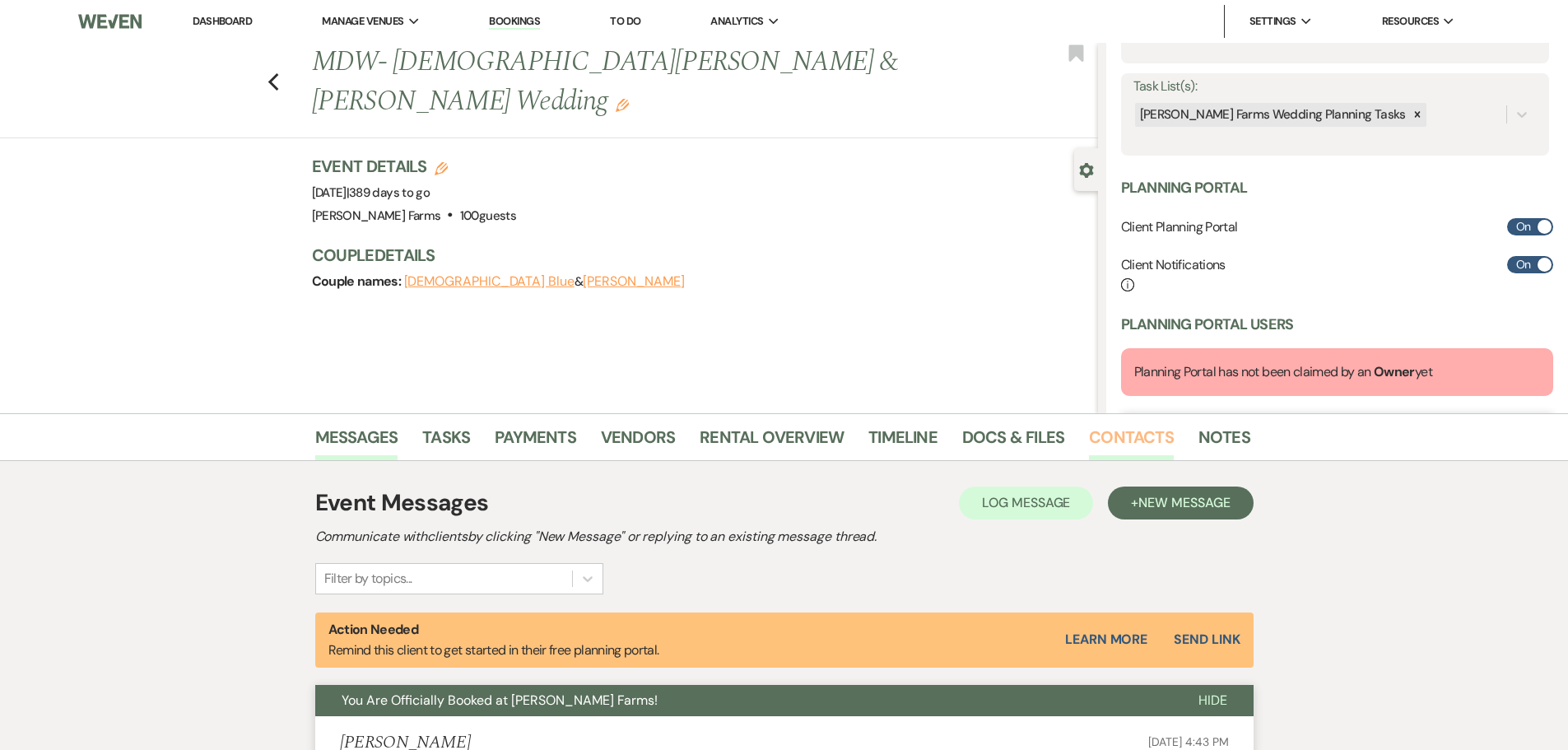
click at [1156, 436] on link "Contacts" at bounding box center [1131, 442] width 85 height 36
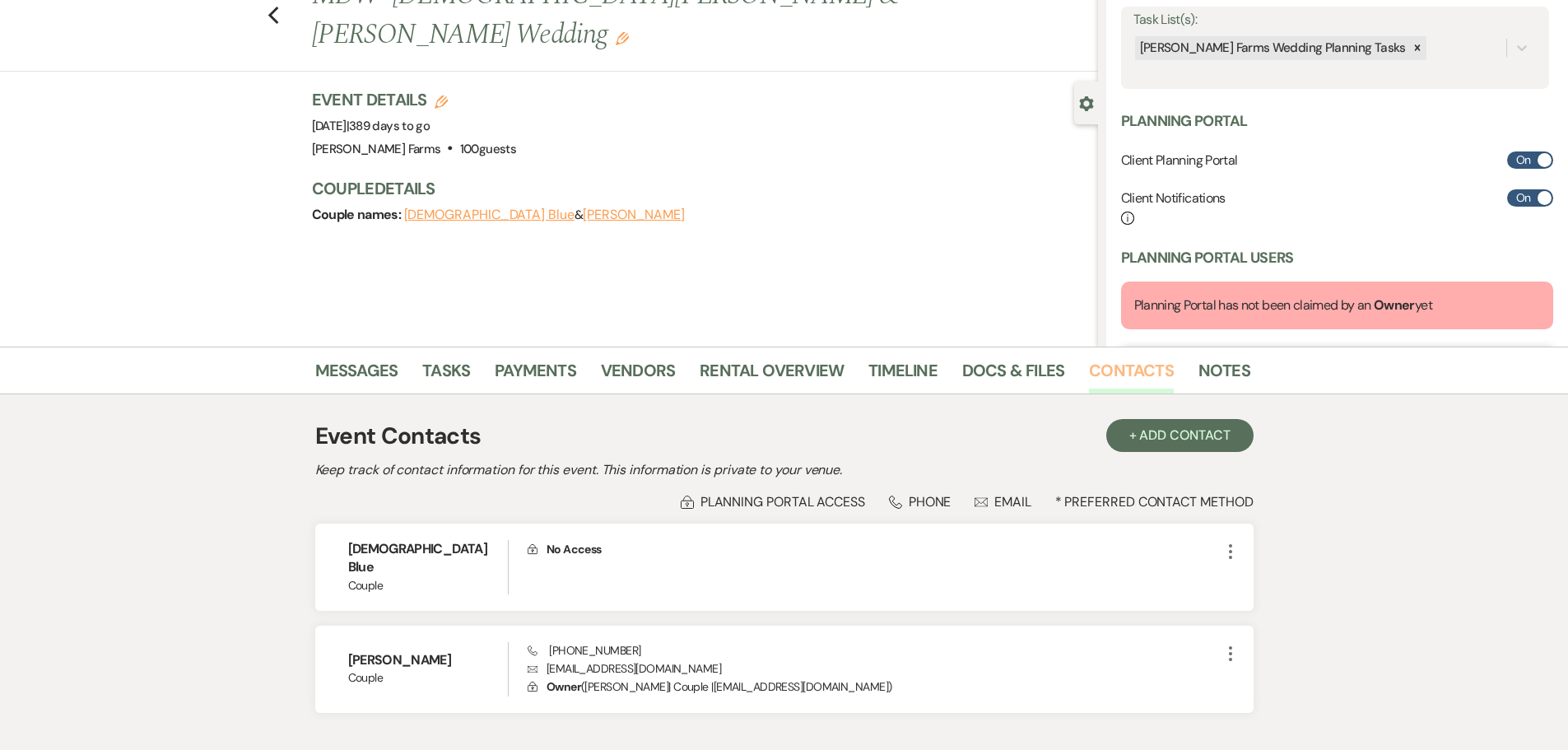
scroll to position [156, 0]
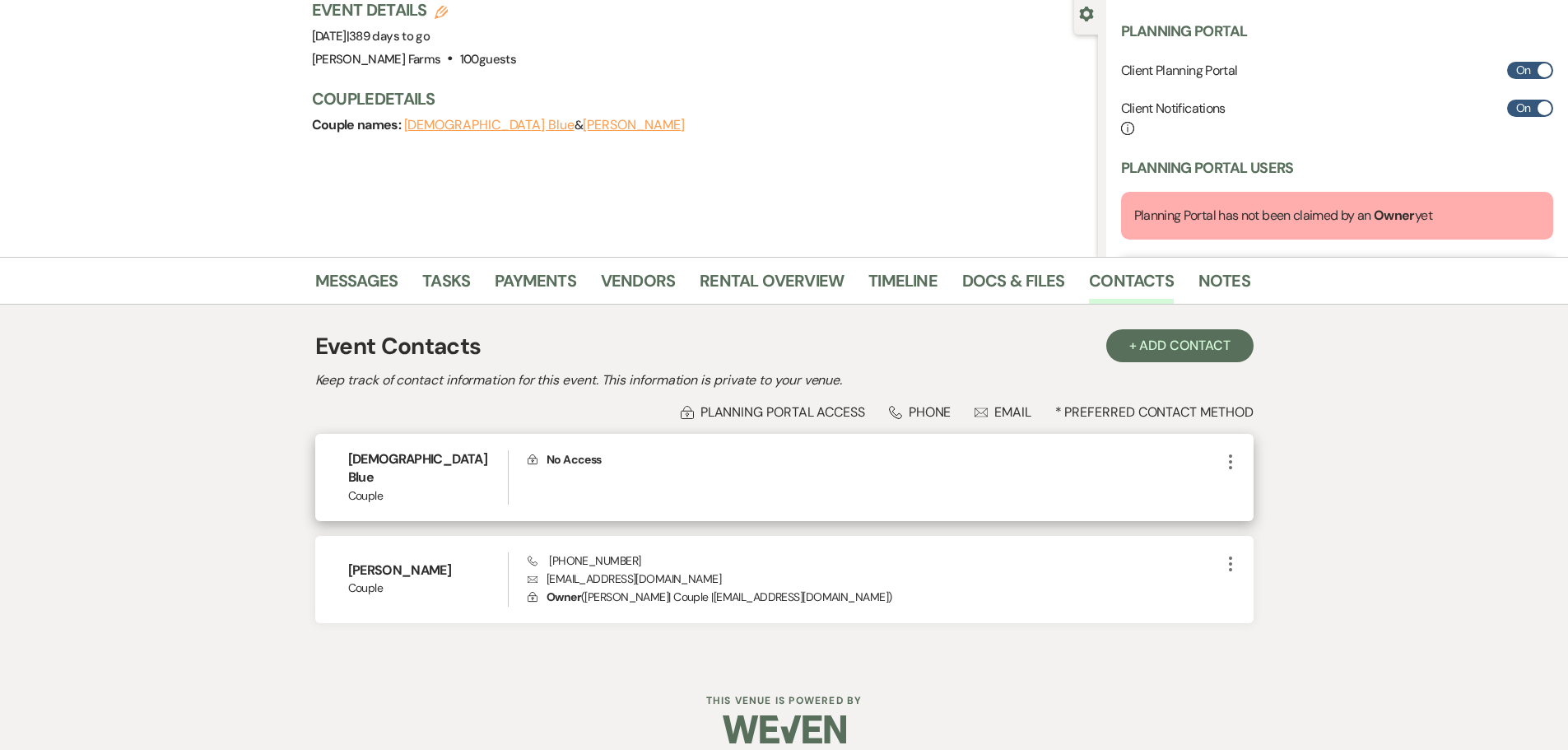
click at [1232, 462] on icon "More" at bounding box center [1230, 461] width 20 height 20
click at [1256, 491] on button "Pencil Edit" at bounding box center [1269, 494] width 98 height 28
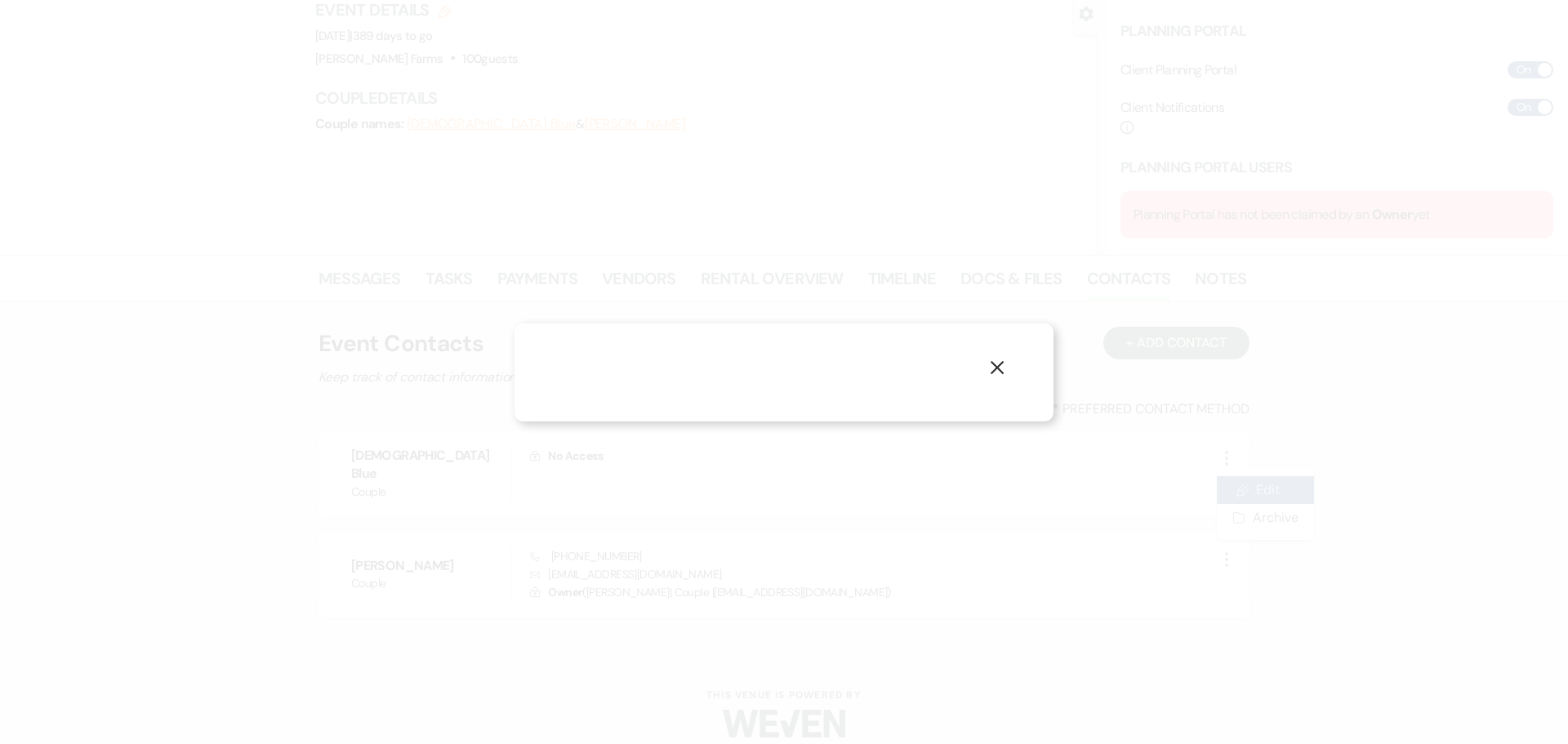
select select "1"
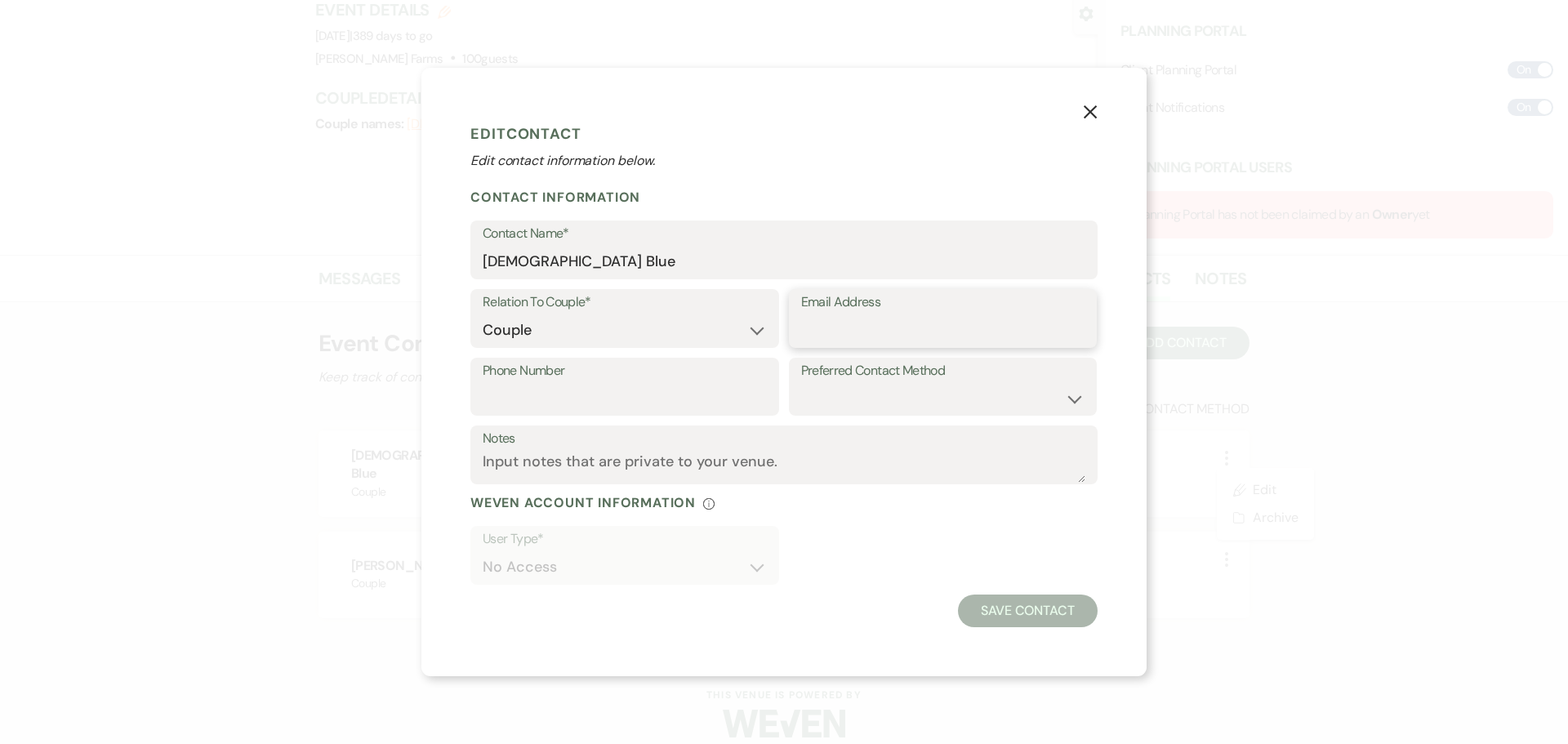
click at [851, 332] on input "Email Address" at bounding box center [943, 330] width 284 height 32
type input "christianblue503@gmail.com"
click at [671, 395] on input "Phone Number" at bounding box center [625, 398] width 284 height 32
type input "6023096609"
click at [1019, 608] on button "Save Contact" at bounding box center [1028, 611] width 140 height 33
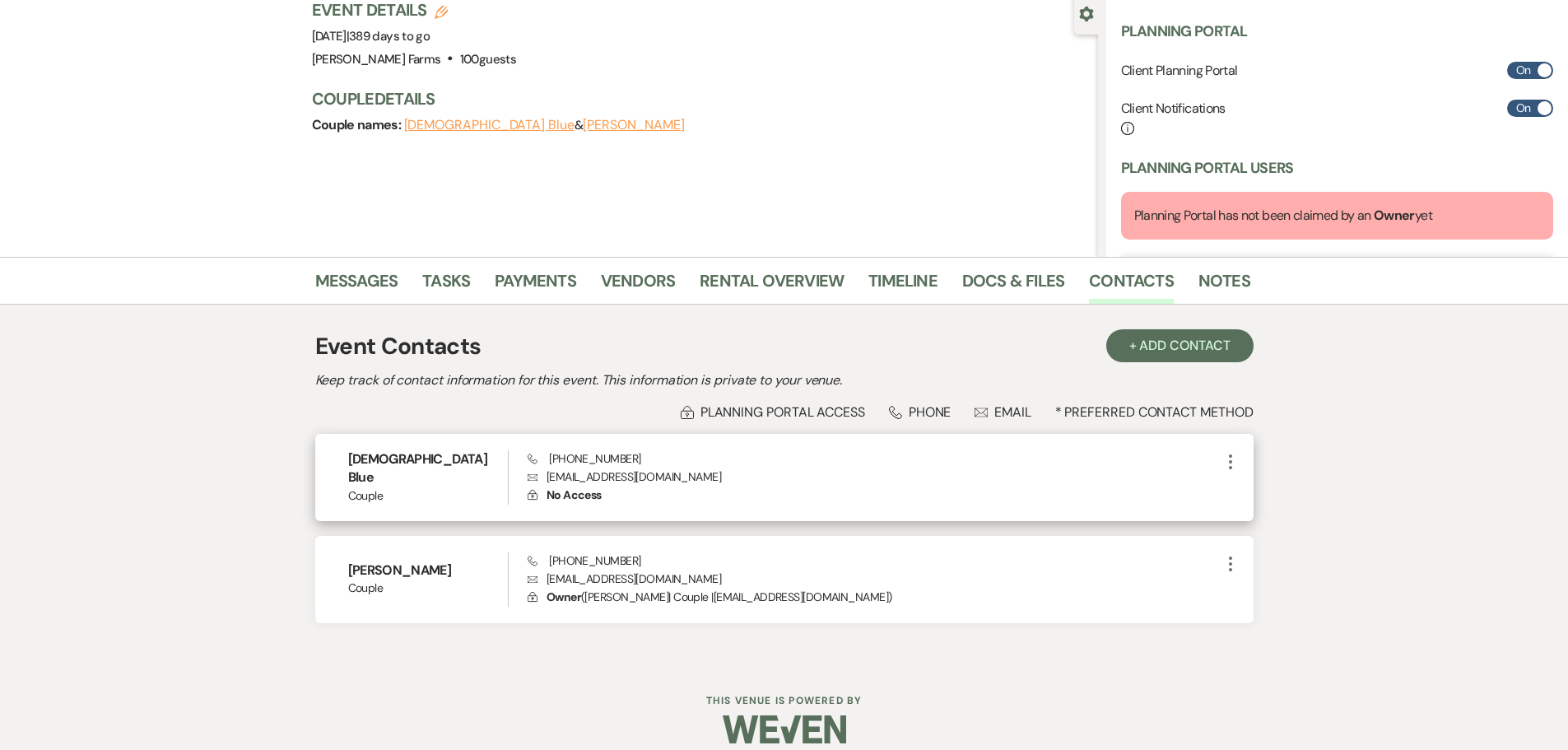
click at [582, 508] on div "Christian Blue Couple Phone (602) 309-6609 Envelope christianblue503@gmail.com …" at bounding box center [784, 477] width 939 height 87
click at [532, 496] on use at bounding box center [533, 495] width 9 height 9
click at [578, 497] on span "No Access" at bounding box center [575, 494] width 56 height 15
click at [530, 496] on use at bounding box center [533, 495] width 9 height 9
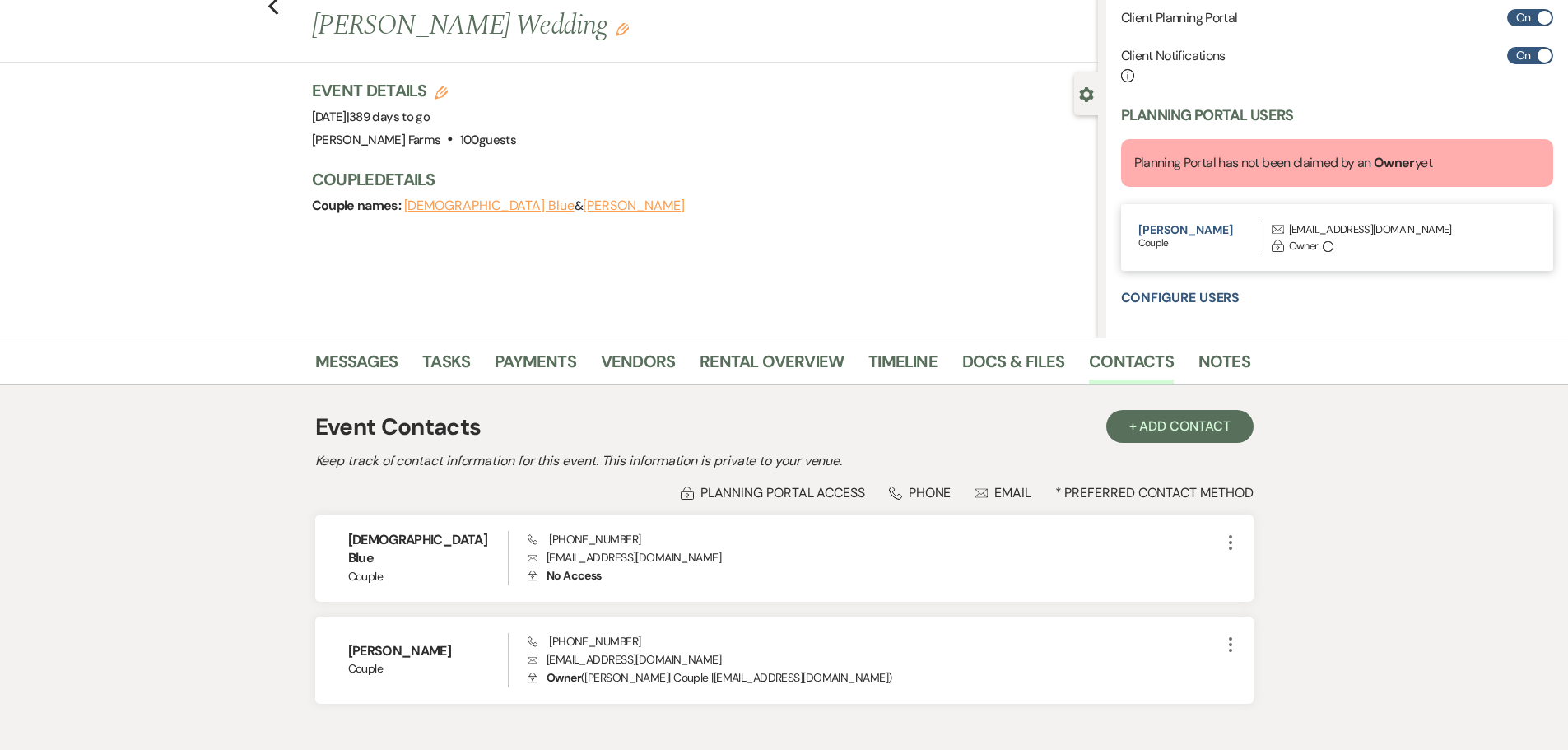
scroll to position [174, 0]
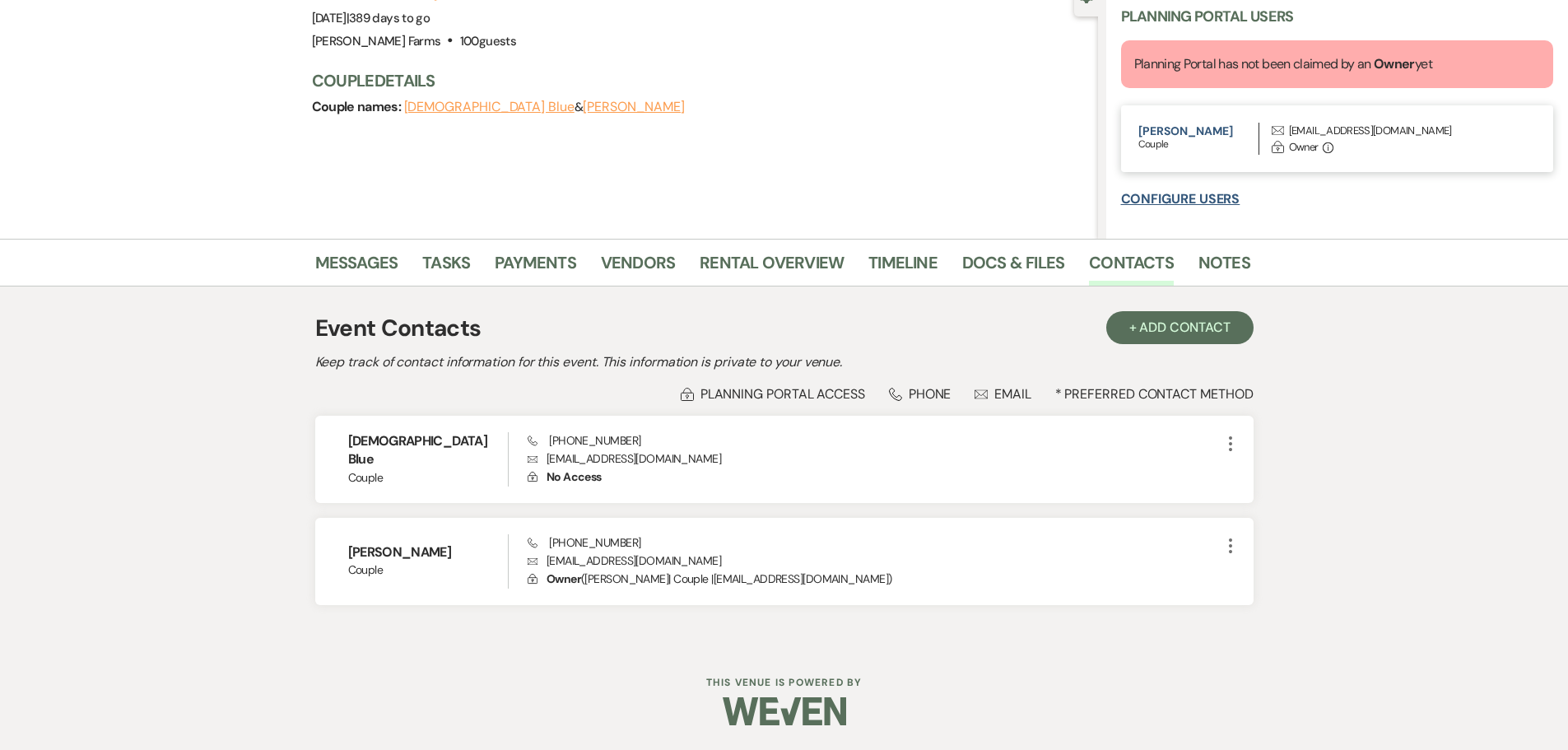
click at [1190, 195] on button "Configure Users" at bounding box center [1180, 199] width 119 height 13
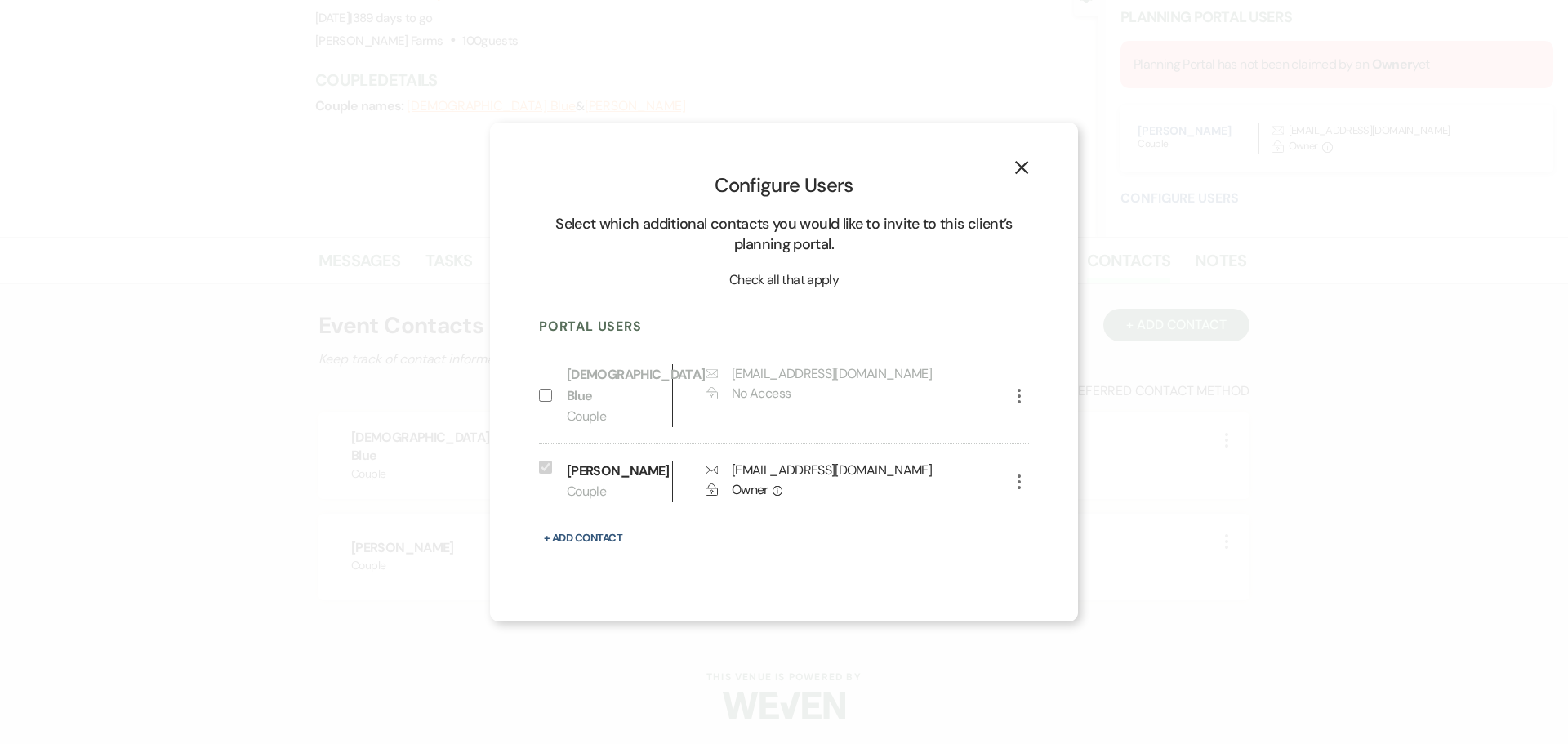
click at [549, 388] on input "Include on Planning Portal" at bounding box center [545, 394] width 13 height 13
checkbox input "true"
click at [1008, 177] on div "Configure Users Select which additional contacts you would like to invite to th…" at bounding box center [784, 371] width 490 height 400
click at [684, 565] on div "Portal Users Include on Planning Portal Christian Blue Couple Envelope christia…" at bounding box center [784, 439] width 490 height 267
click at [588, 546] on button "+ Add Contact" at bounding box center [583, 537] width 88 height 21
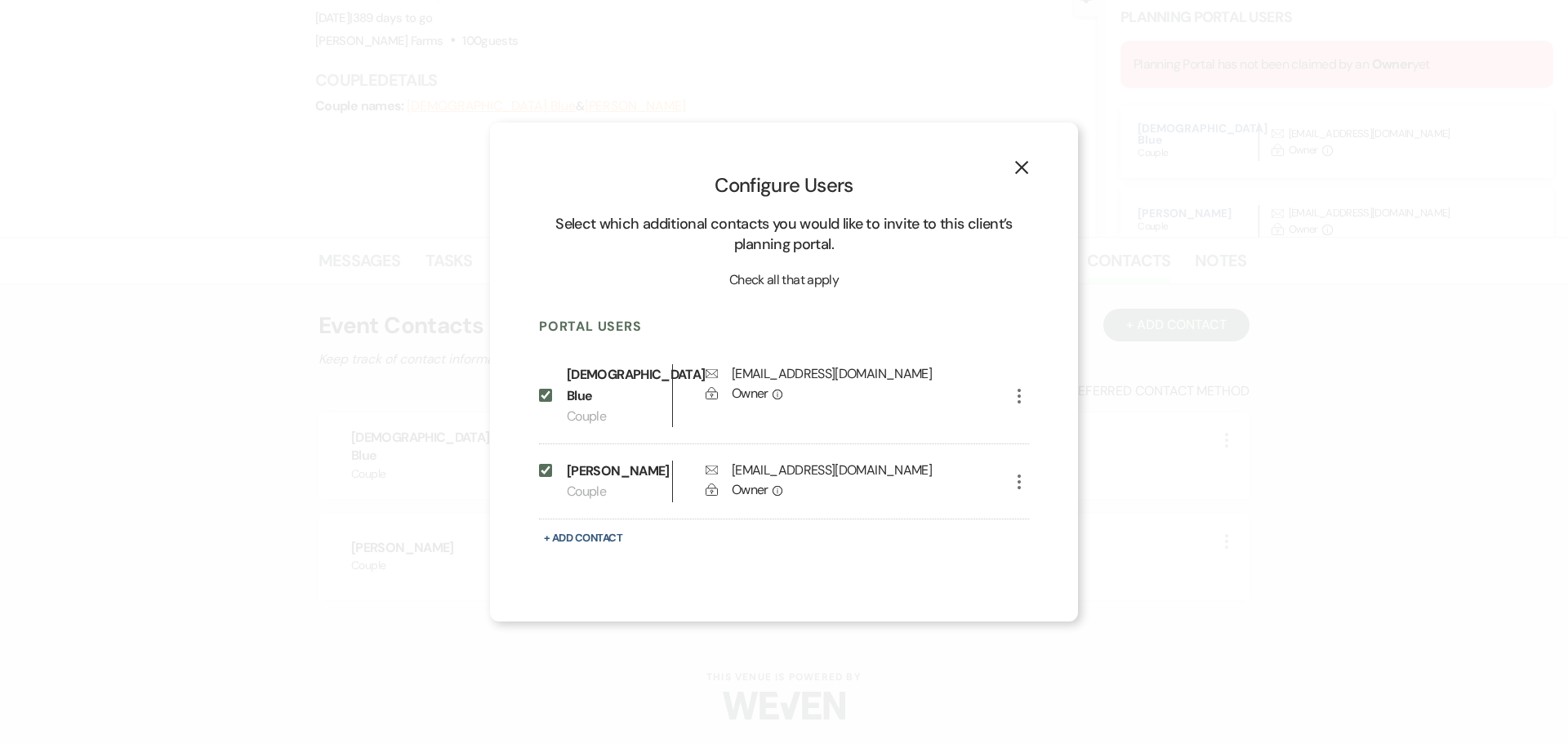
select select "6"
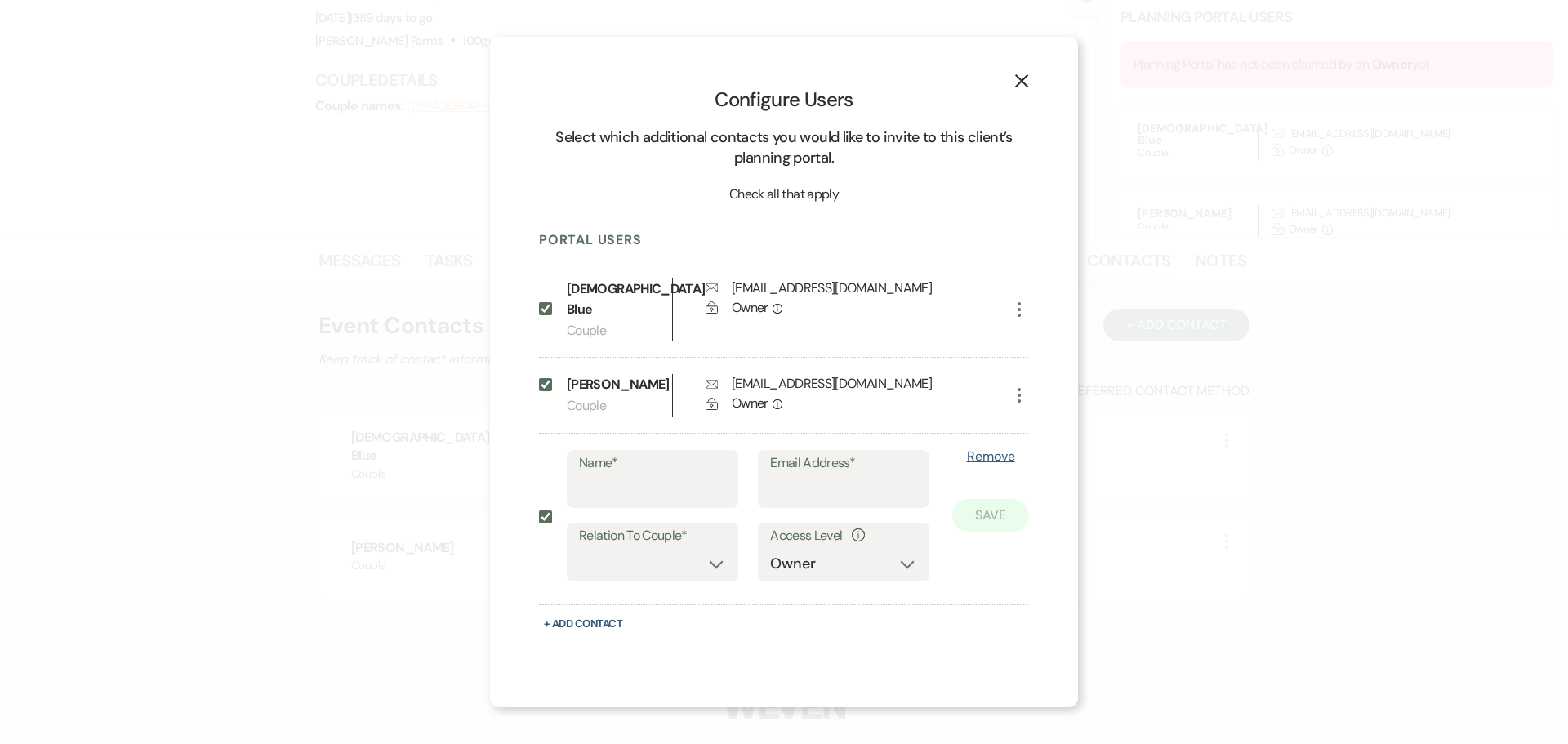
click at [974, 456] on button "Remove" at bounding box center [990, 456] width 77 height 13
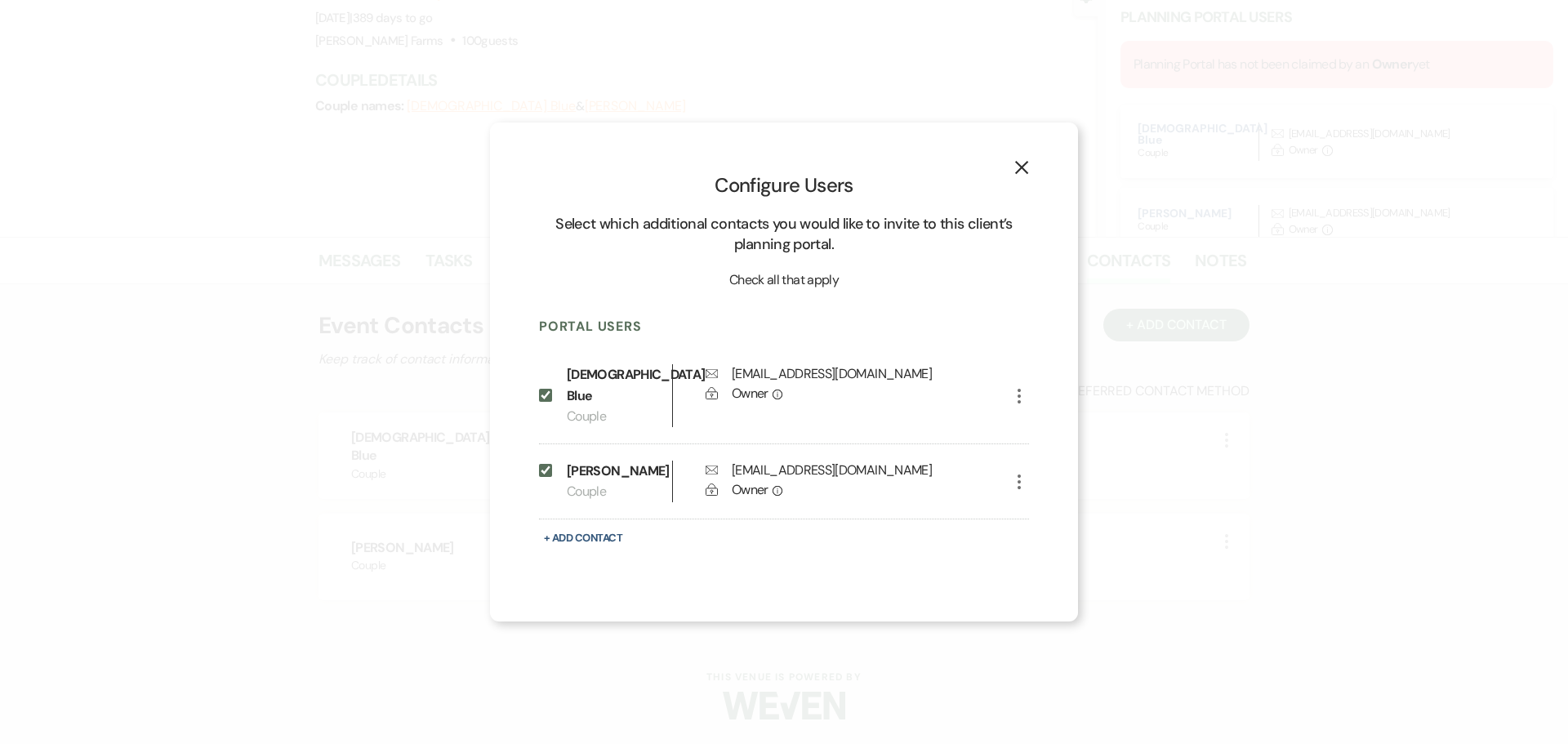
click at [1014, 170] on icon "X" at bounding box center [1021, 167] width 15 height 15
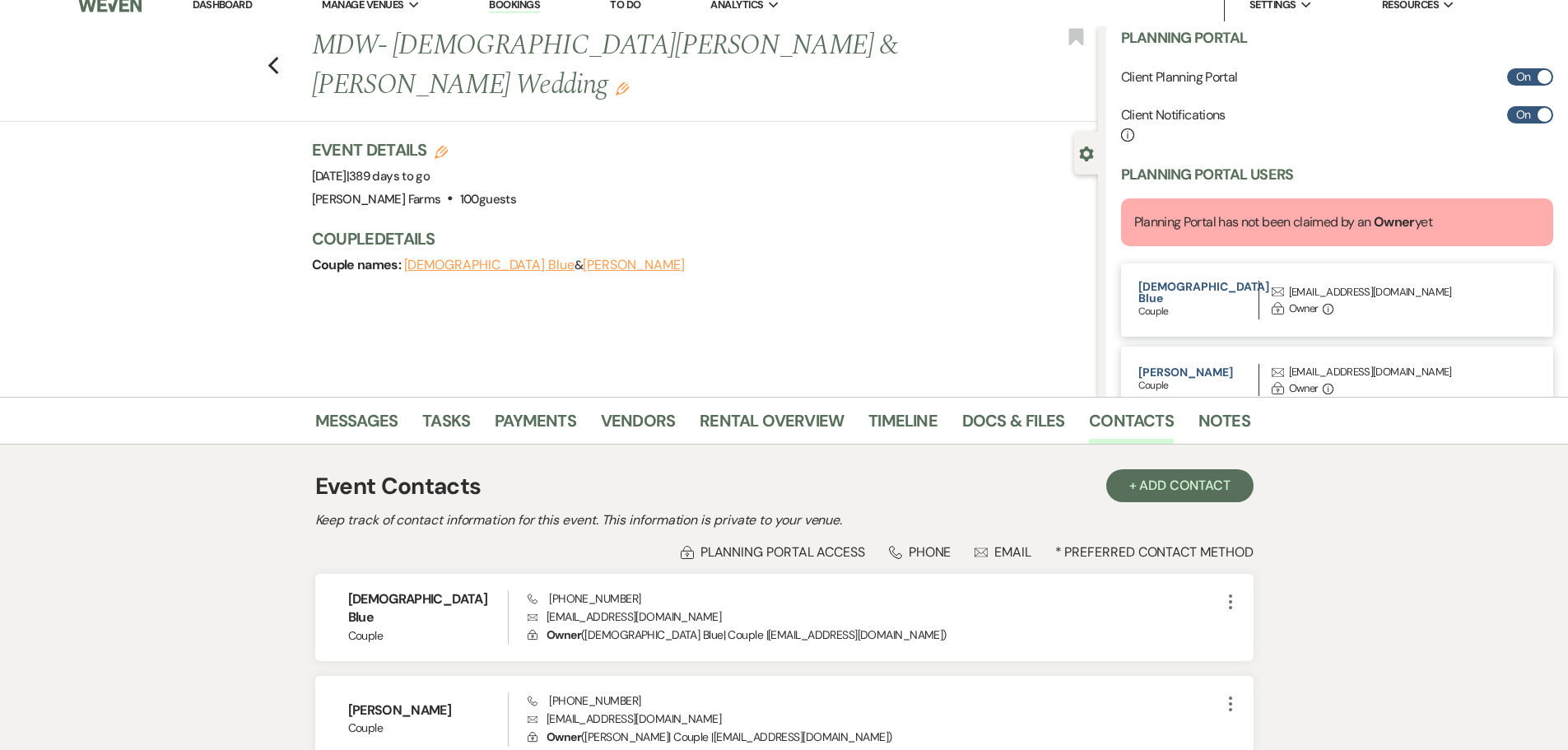
scroll to position [0, 0]
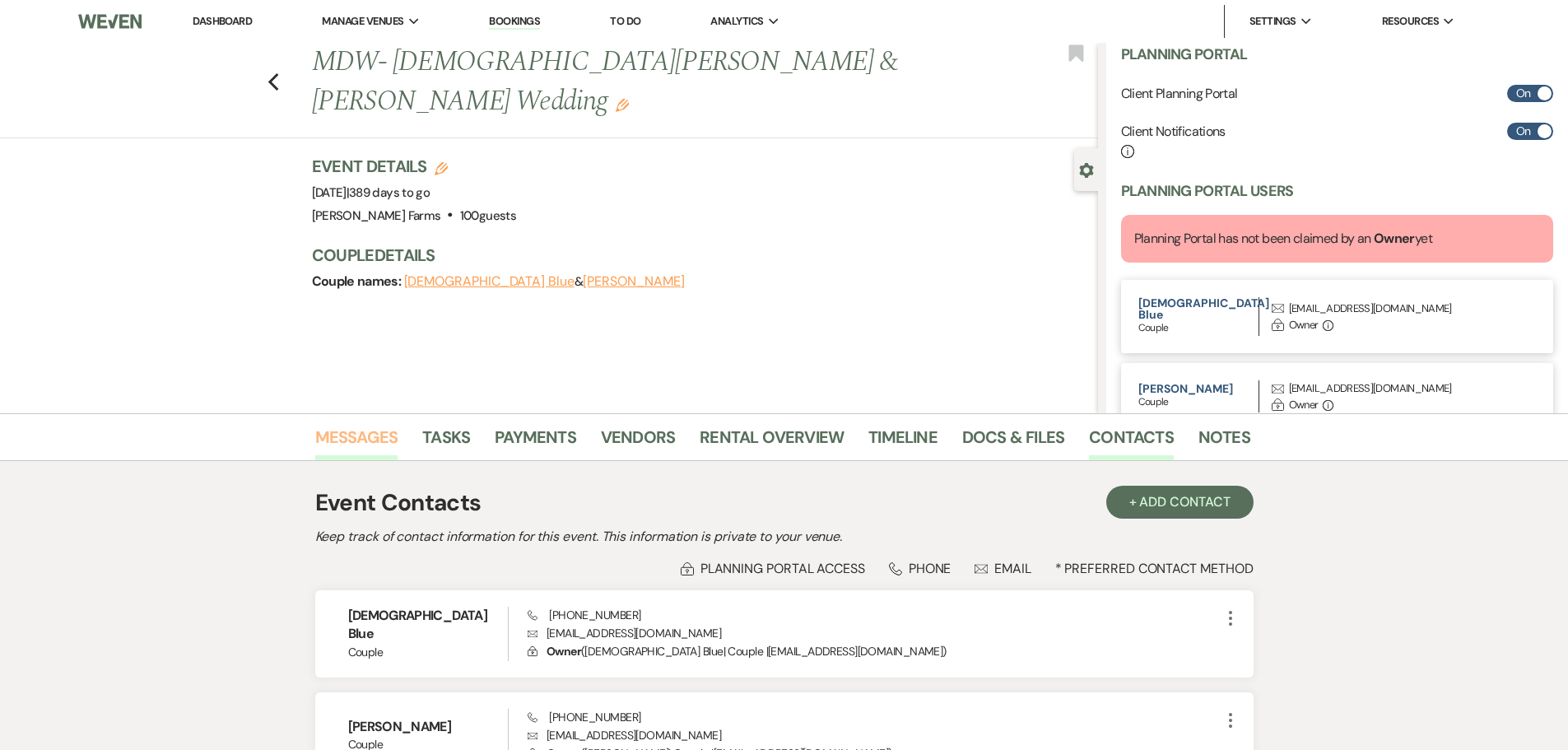
click at [366, 438] on link "Messages" at bounding box center [357, 442] width 83 height 36
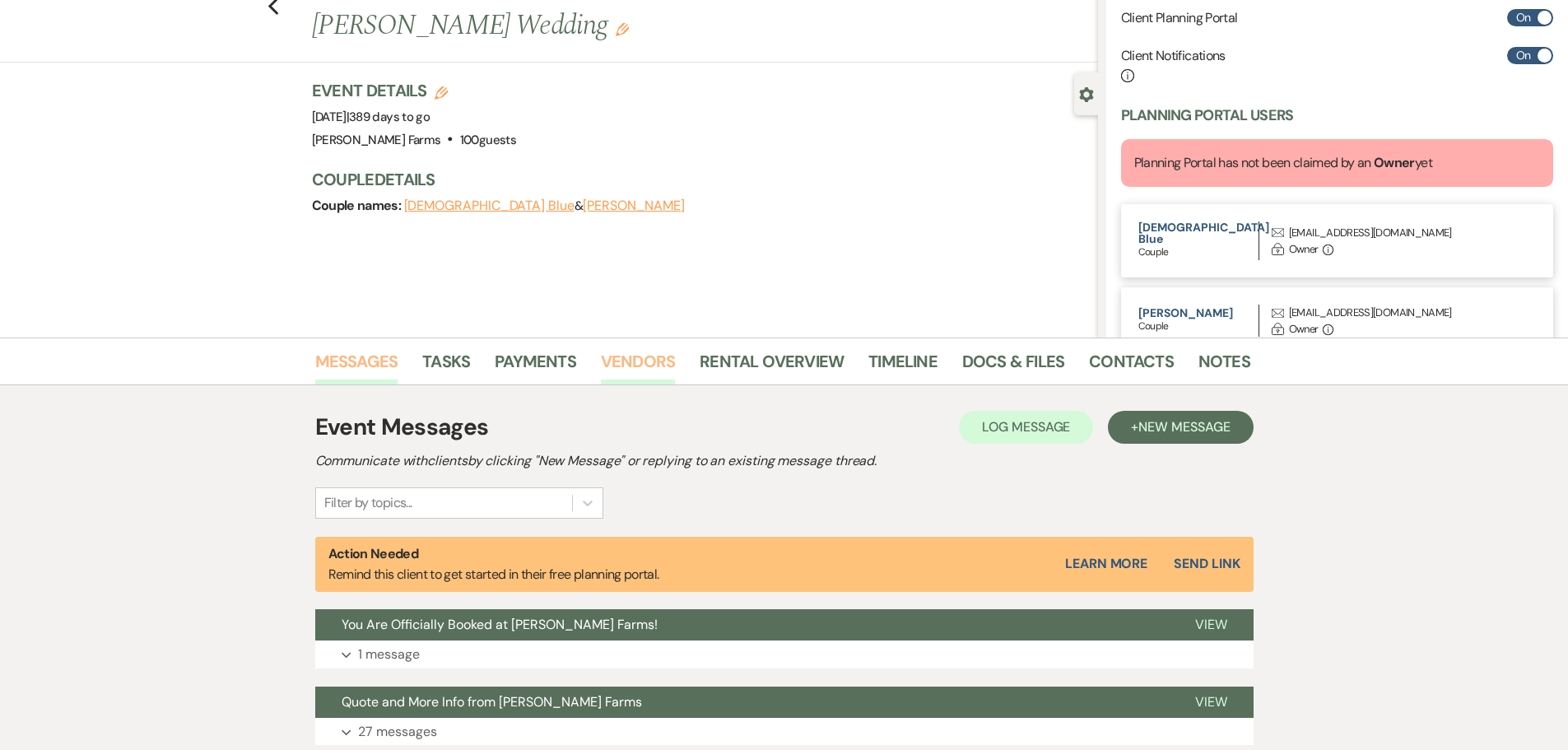
scroll to position [278, 0]
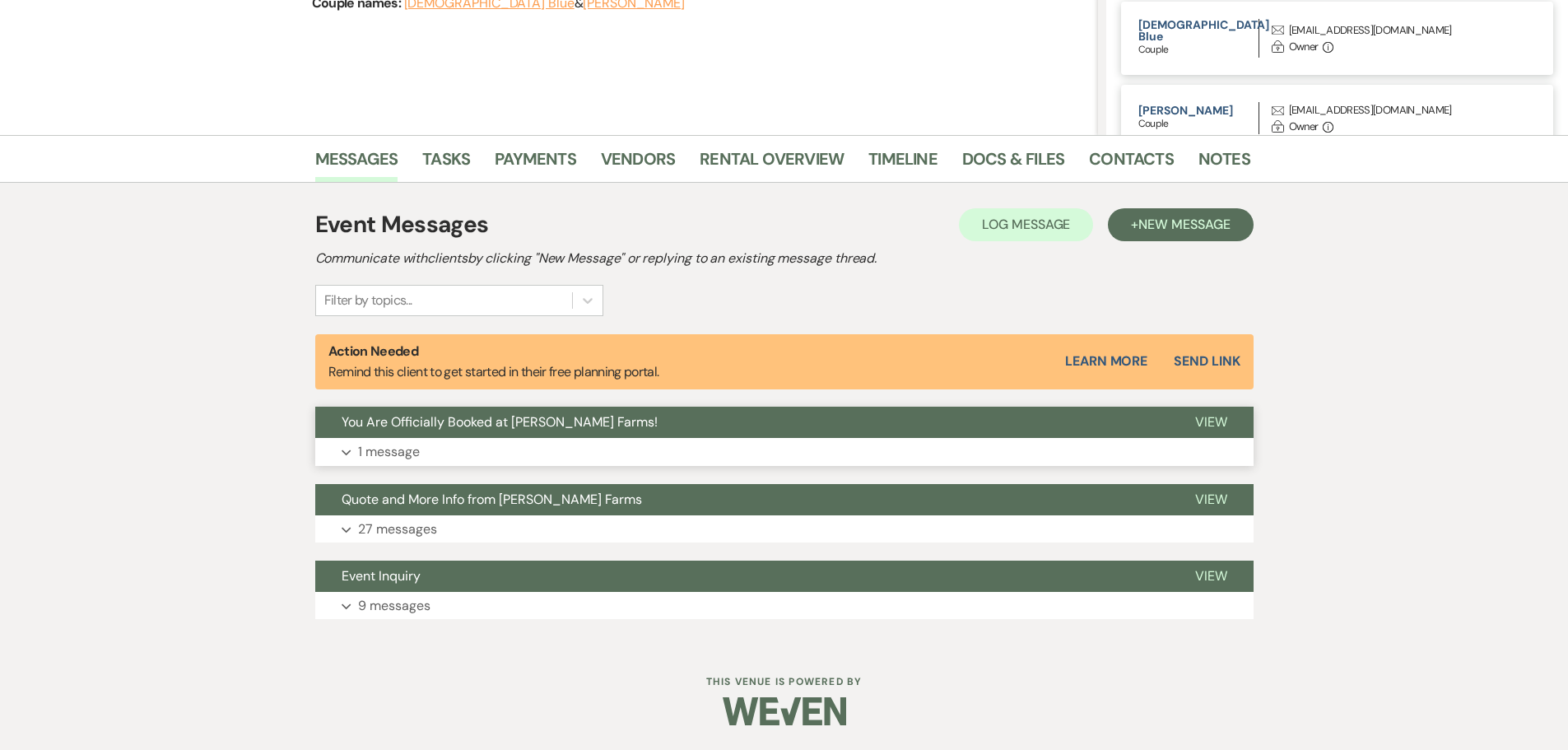
click at [442, 442] on button "Expand 1 message" at bounding box center [784, 451] width 939 height 28
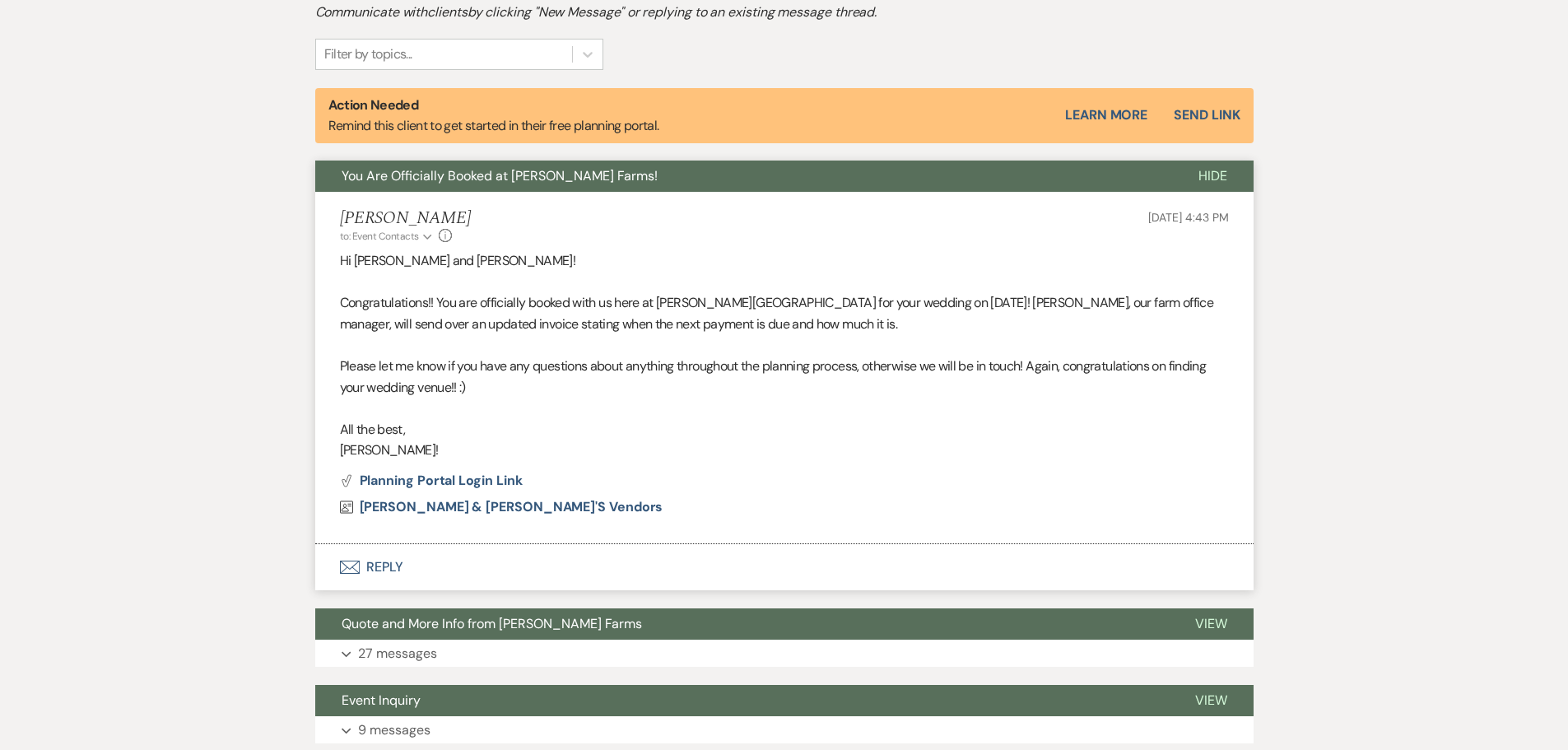
scroll to position [525, 0]
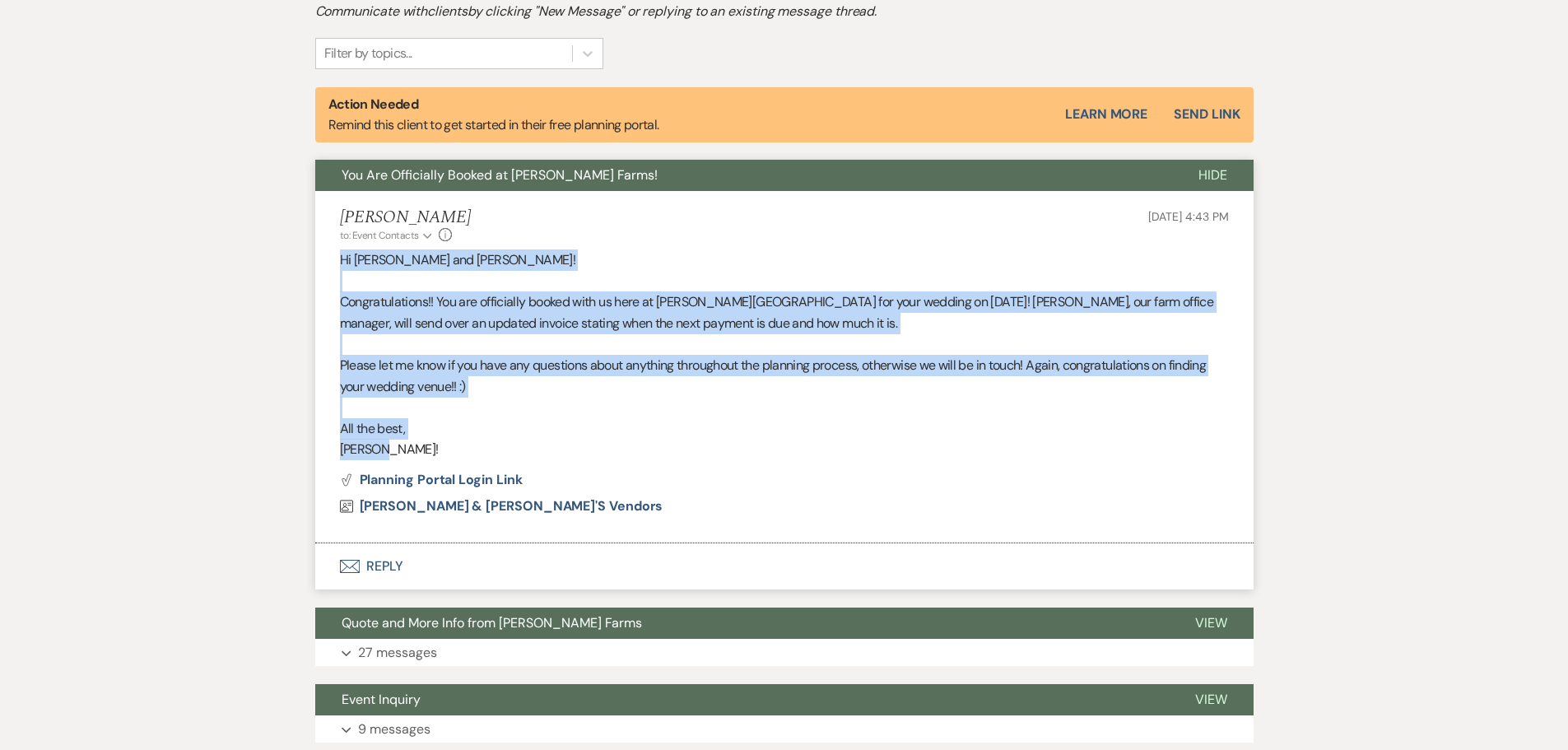
drag, startPoint x: 388, startPoint y: 457, endPoint x: 327, endPoint y: 248, distance: 217.7
click at [327, 248] on li "Ashley Kohl to: Event Contacts Expand Info Sep 20, 2025, 4:43 PM Hi Mellinda an…" at bounding box center [784, 367] width 939 height 352
copy div "Hi Mellinda and Christian! Congratulations!! You are officially booked with us …"
click at [784, 358] on p "Please let me know if you have any questions about anything throughout the plan…" at bounding box center [785, 376] width 889 height 42
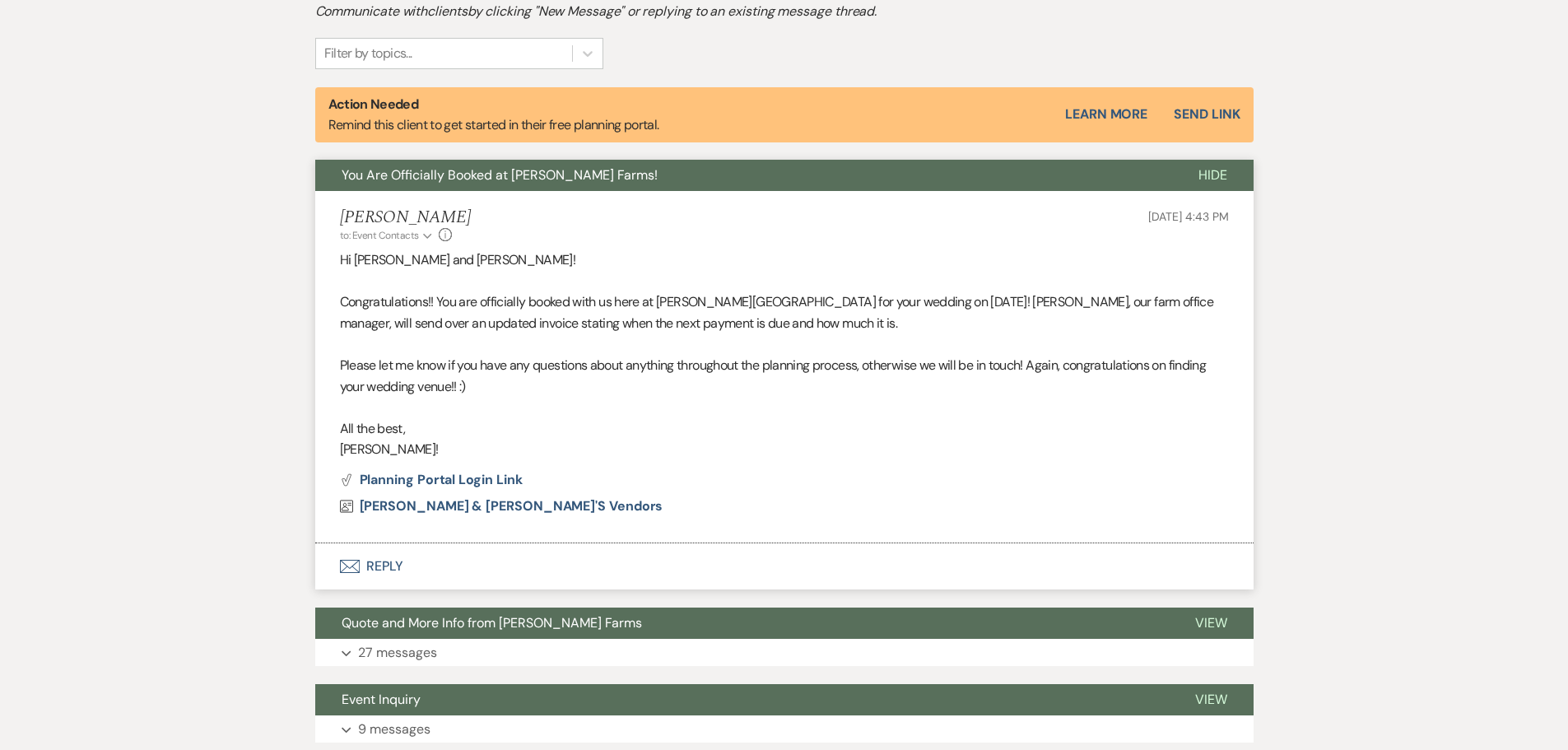
click at [181, 193] on div "Messages Tasks Payments Vendors Rental Overview Timeline Docs & Files Contacts …" at bounding box center [784, 327] width 1568 height 879
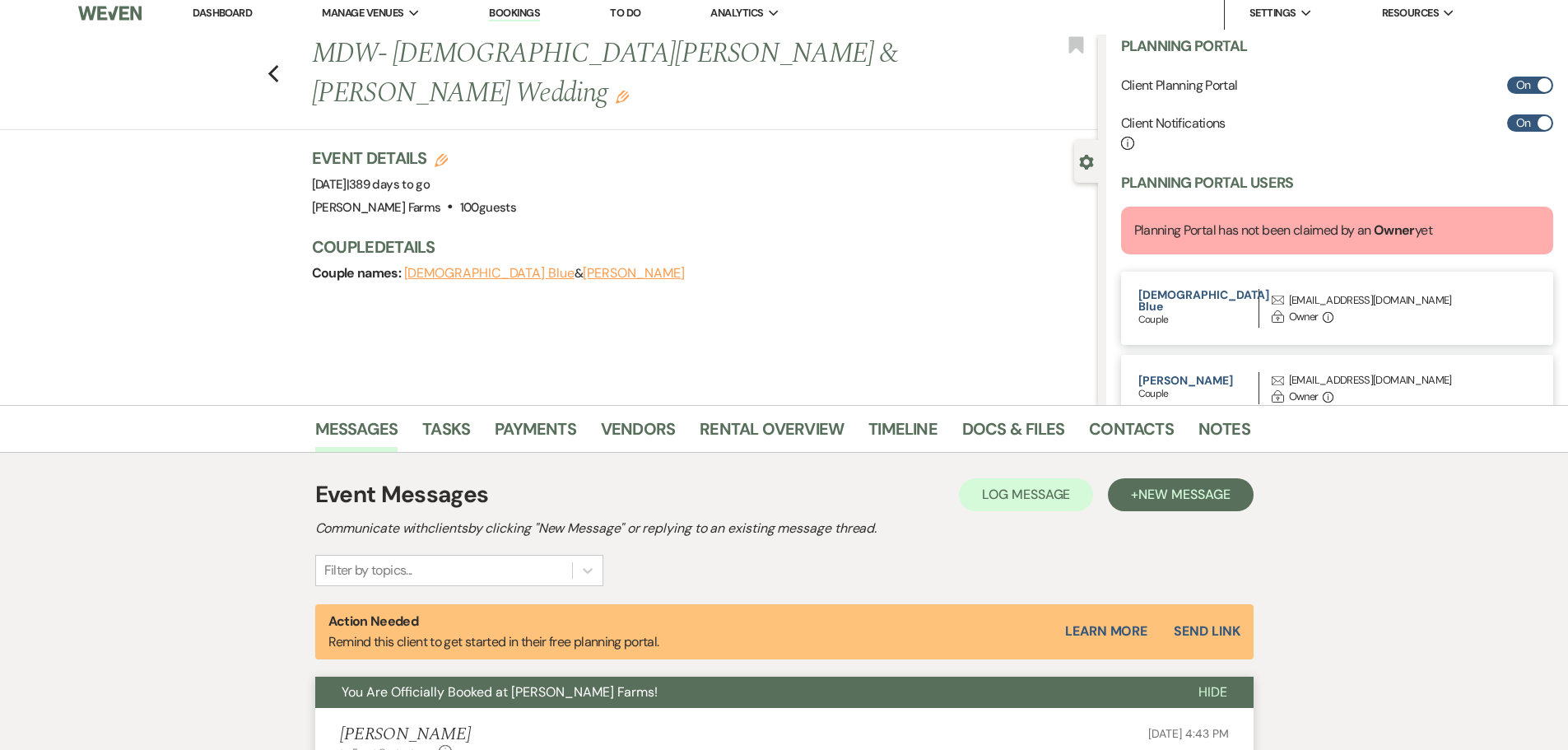
scroll to position [0, 0]
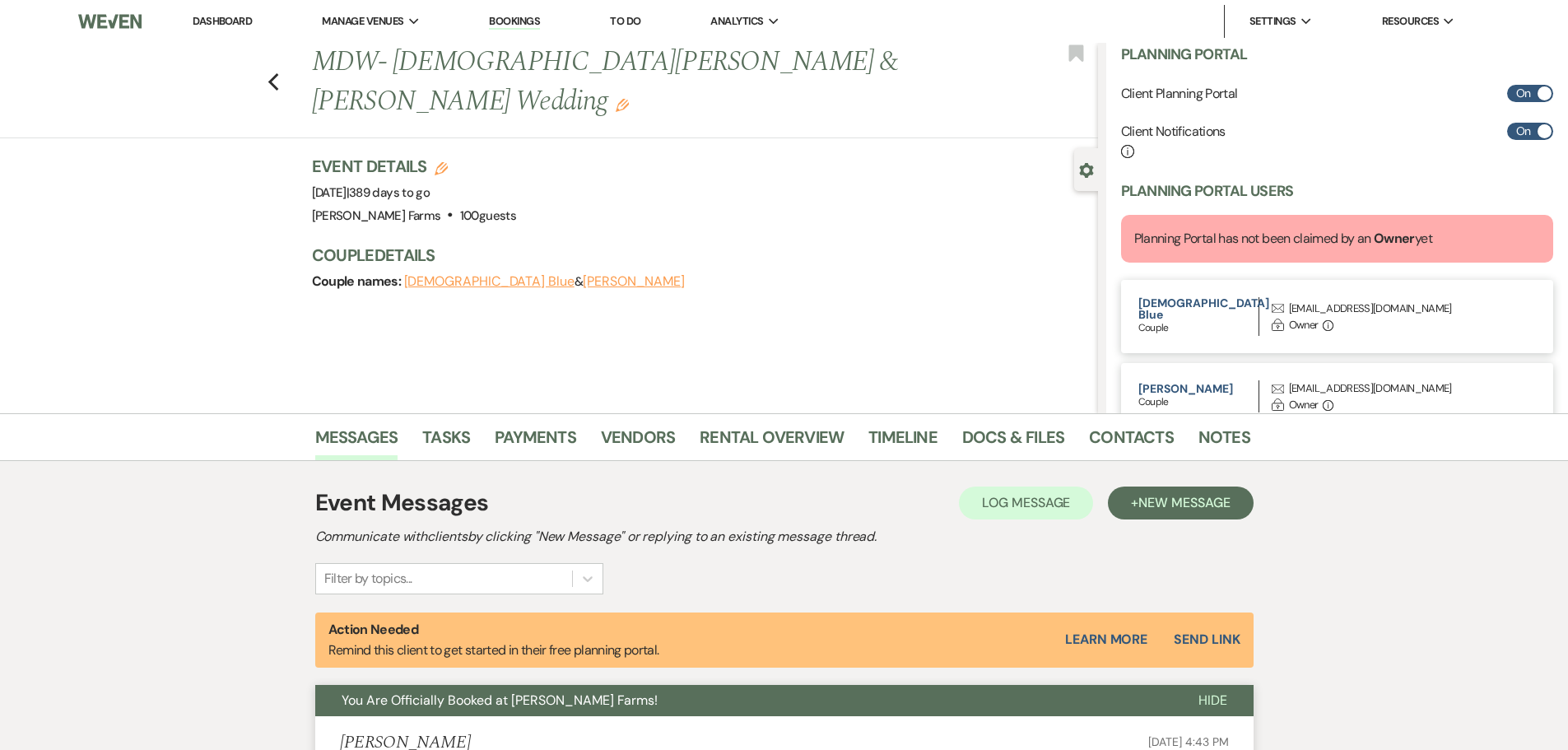
click at [197, 15] on link "Dashboard" at bounding box center [222, 21] width 59 height 14
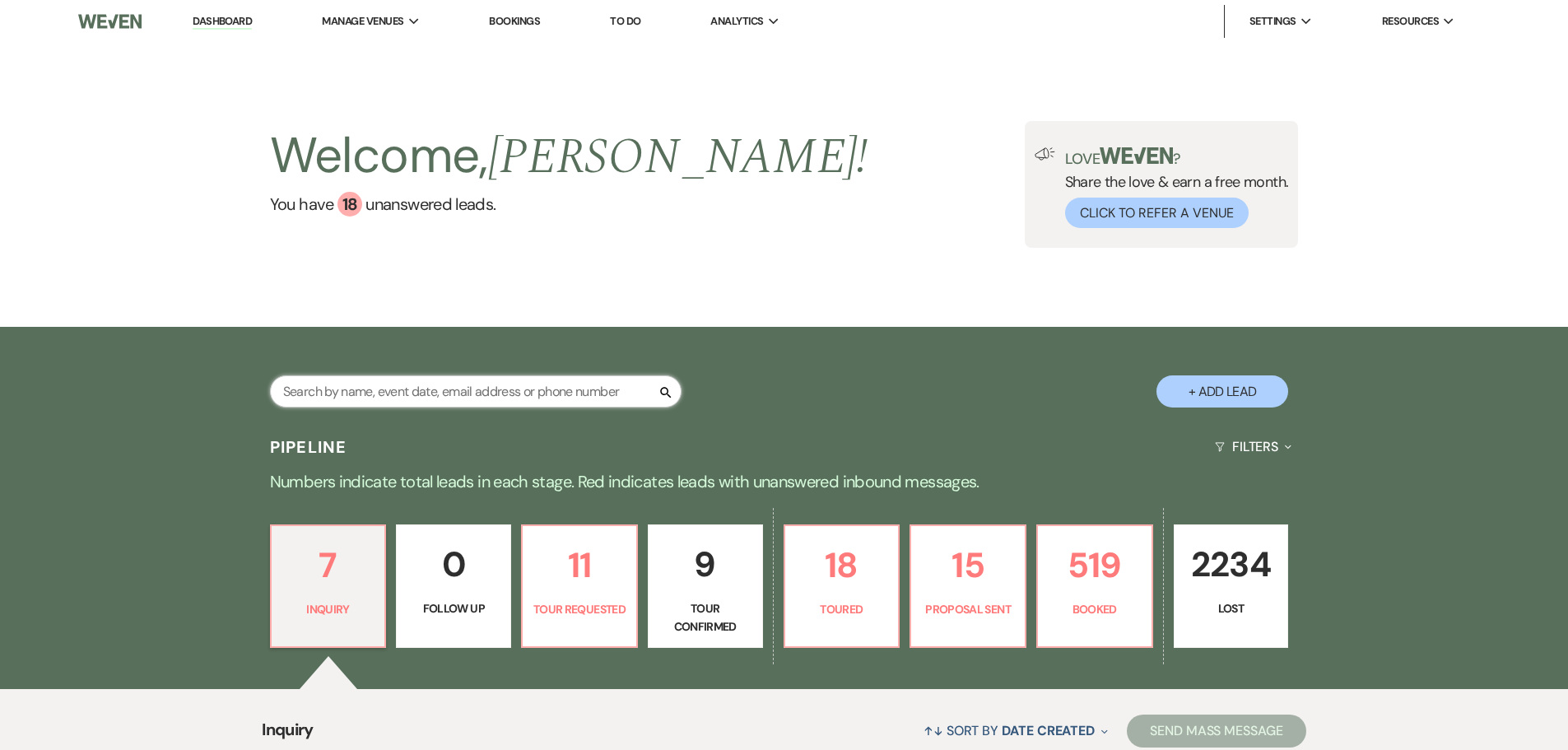
click at [515, 396] on input "text" at bounding box center [476, 391] width 412 height 32
type input "blue"
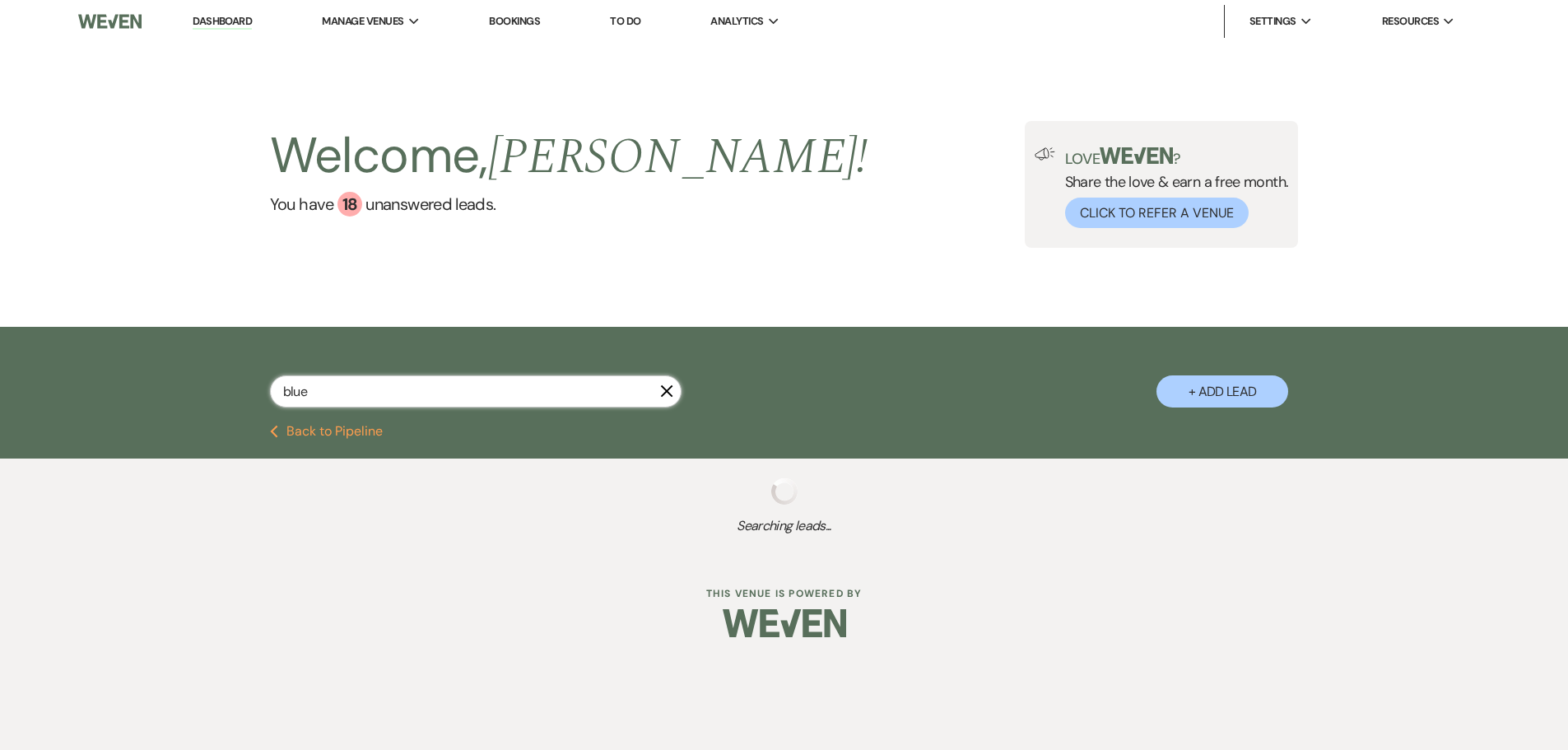
select select "8"
select select "10"
select select "8"
select select "5"
select select "8"
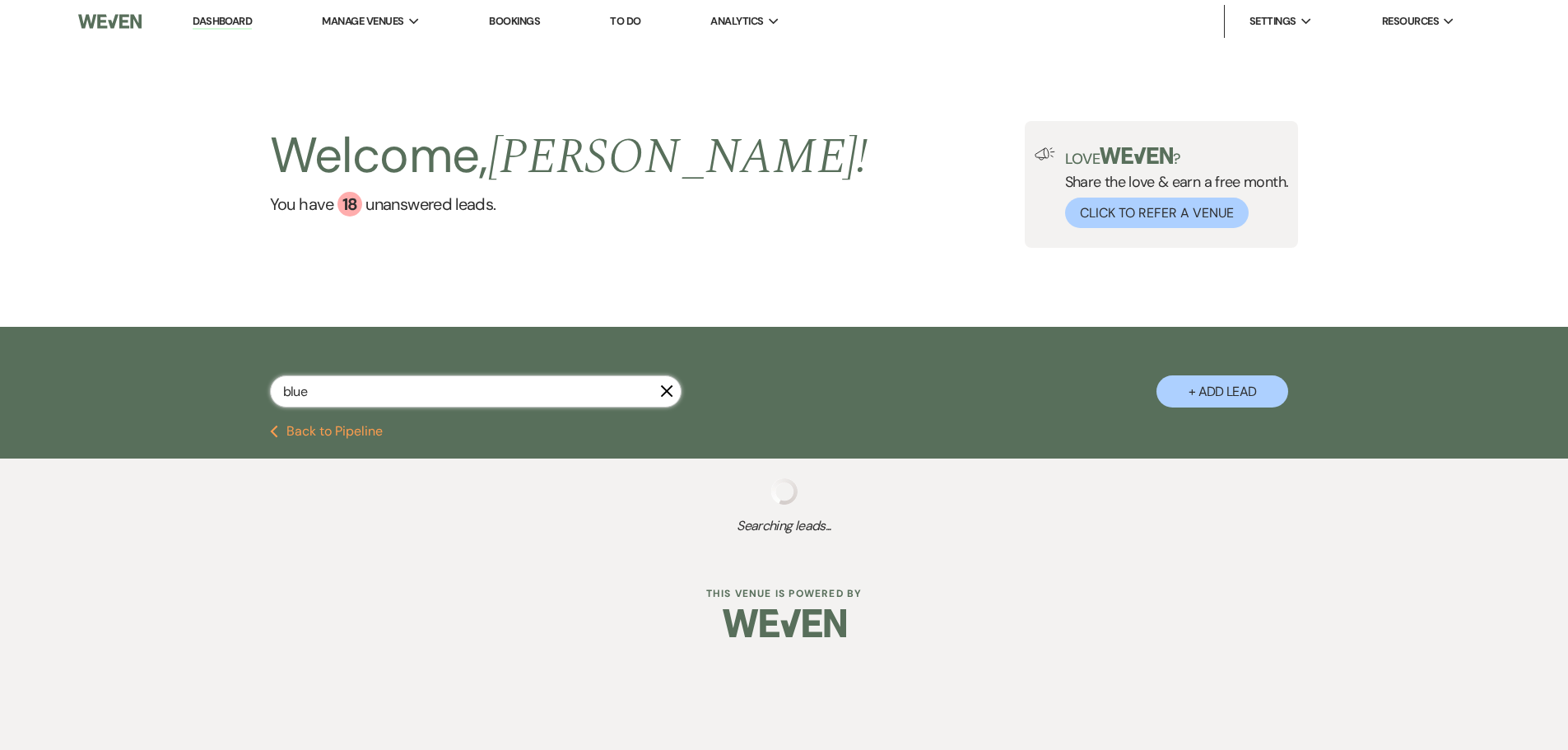
select select "8"
select select "5"
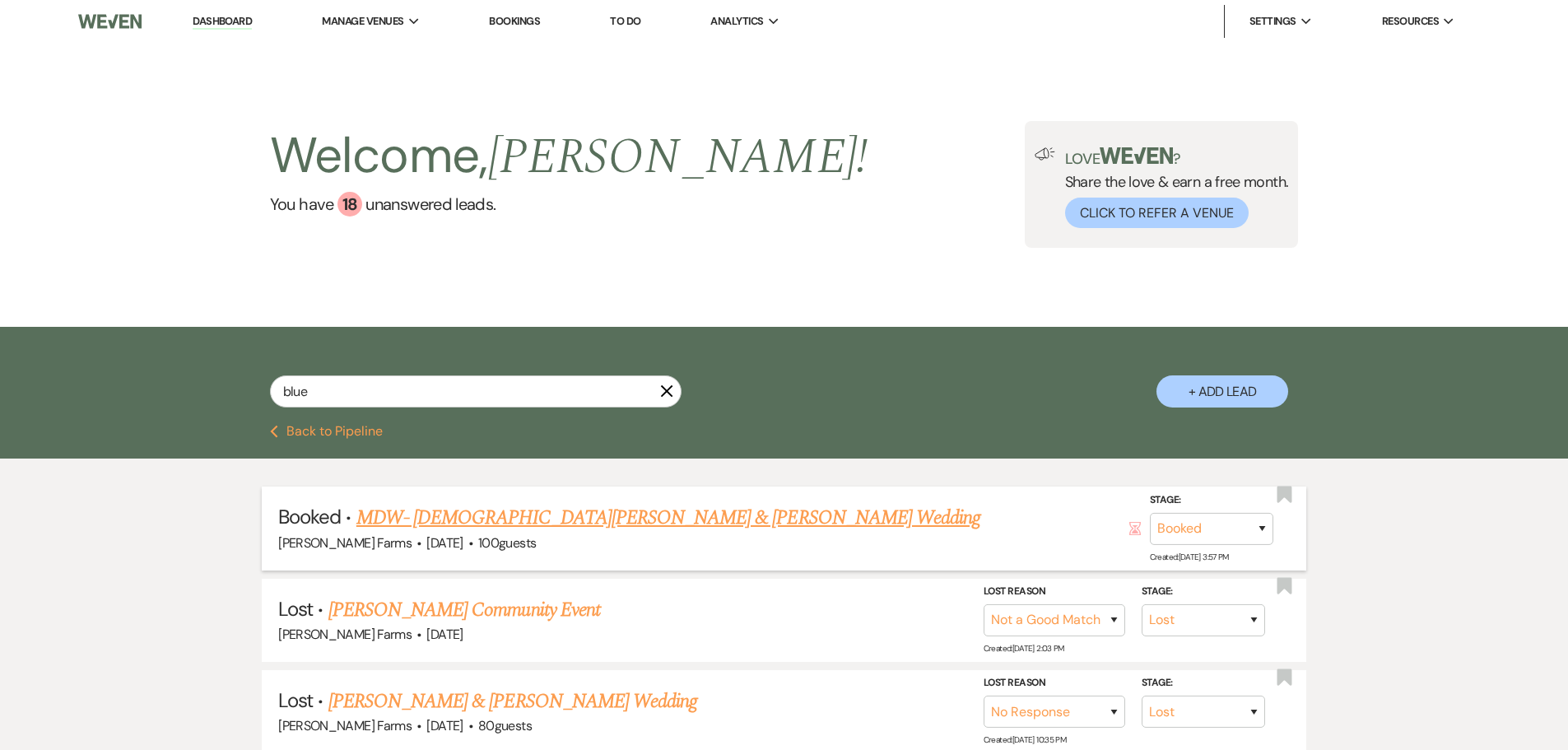
click at [580, 525] on link "MDW- Christian Blue & Mellinda Villanueva's Wedding" at bounding box center [669, 517] width 624 height 30
select select "5"
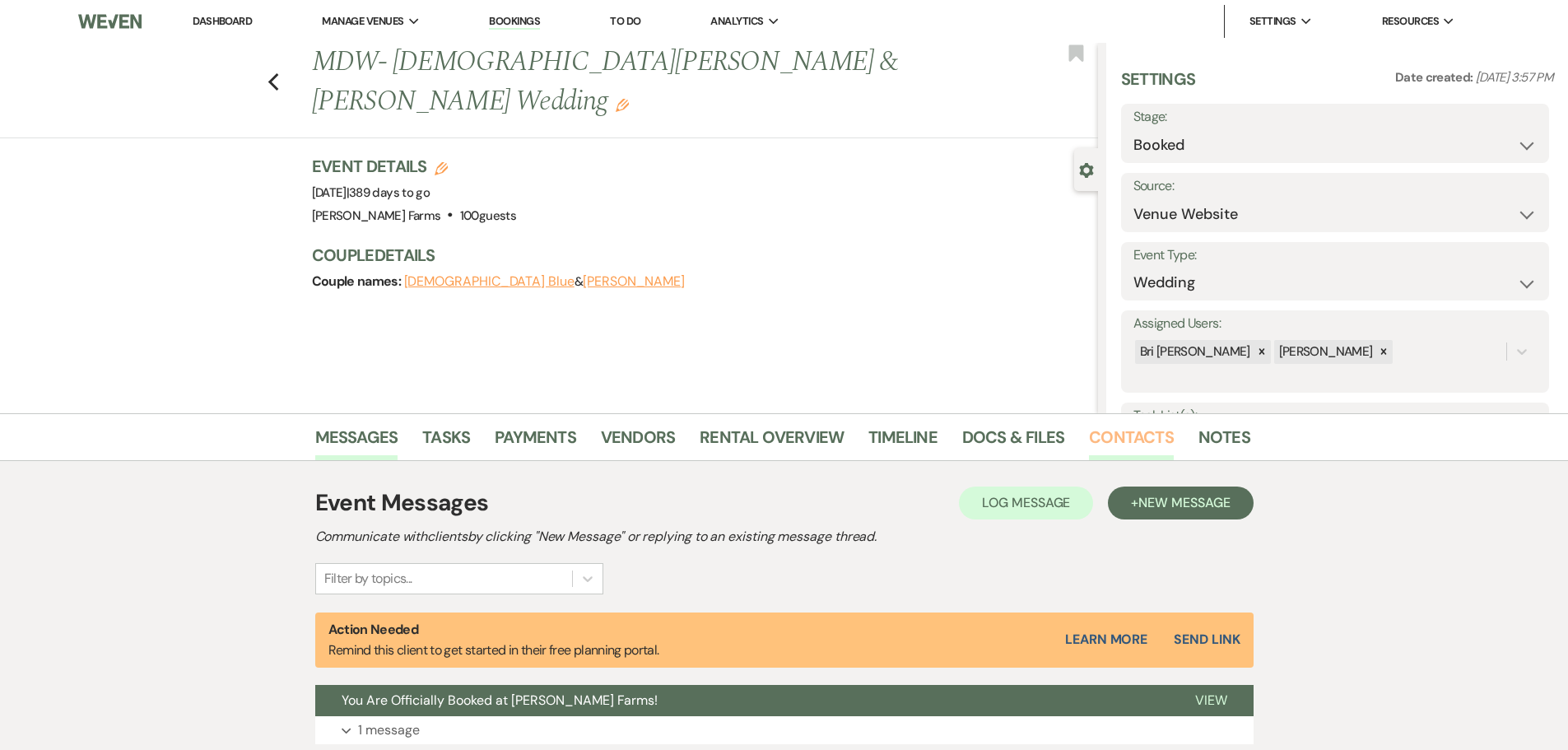
click at [1117, 431] on link "Contacts" at bounding box center [1131, 442] width 85 height 36
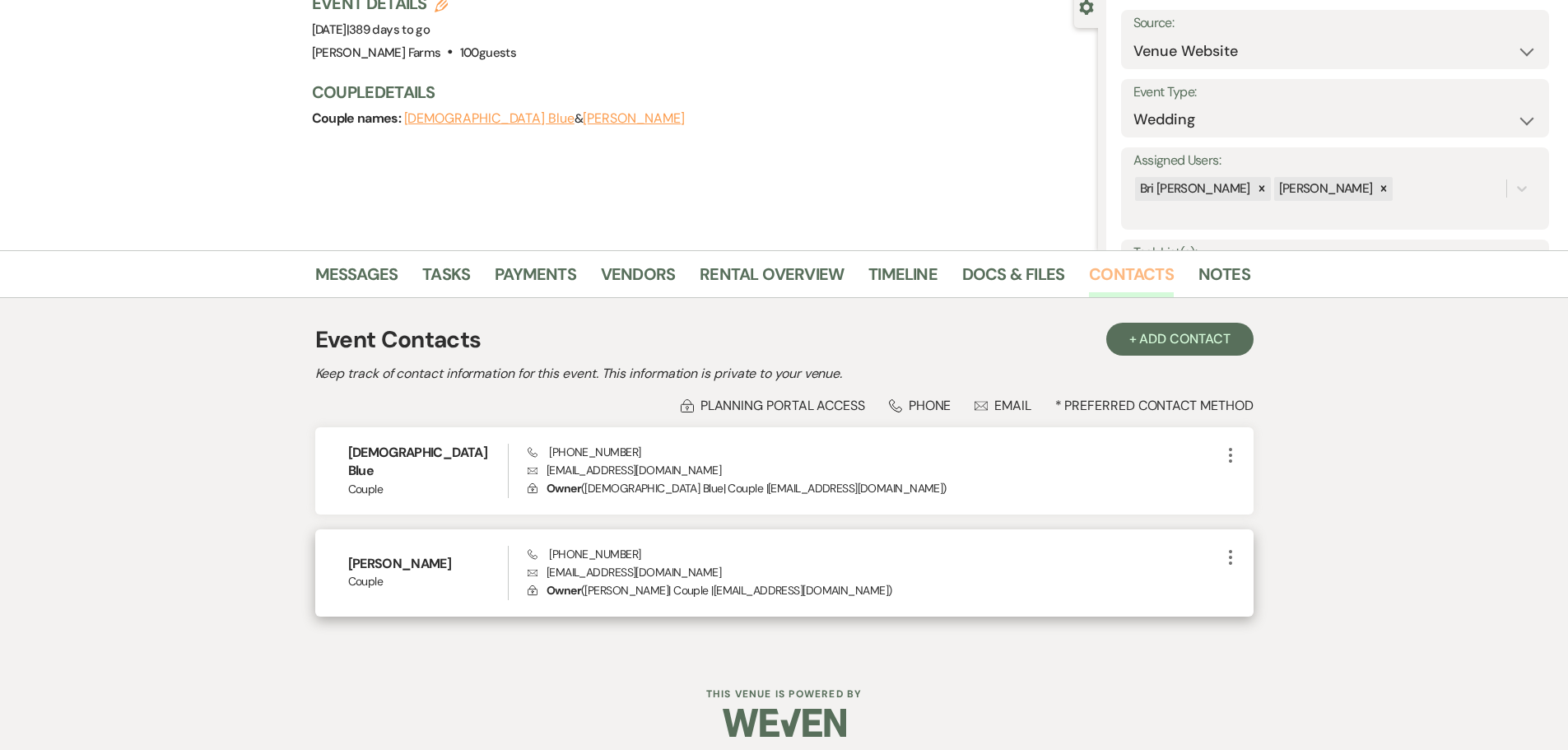
scroll to position [165, 0]
click at [591, 568] on p "Envelope mellindavillanueva@gmail.com" at bounding box center [873, 570] width 692 height 18
copy p "mellindavillanueva@gmail.com"
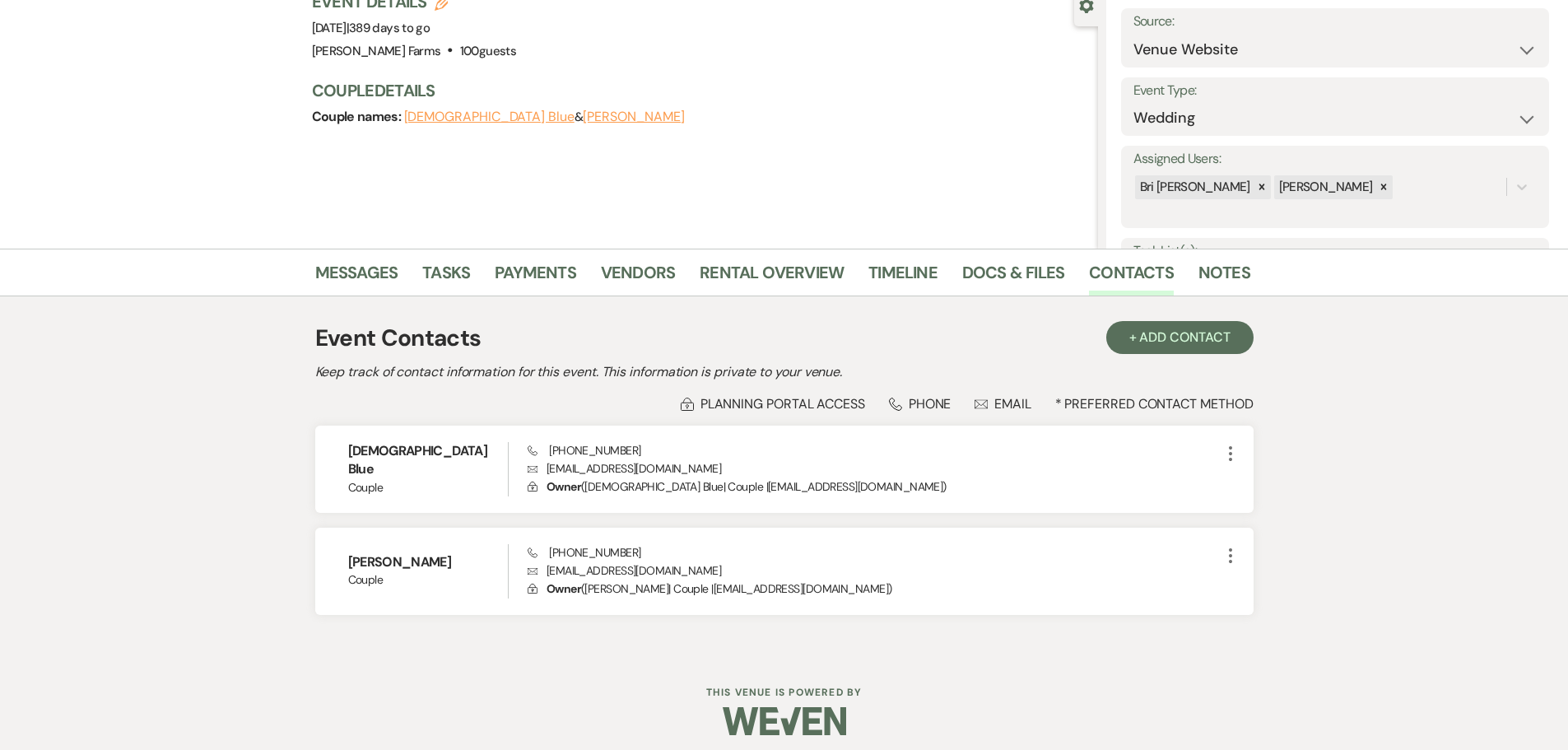
click at [162, 516] on div "Messages Tasks Payments Vendors Rental Overview Timeline Docs & Files Contacts …" at bounding box center [784, 451] width 1568 height 405
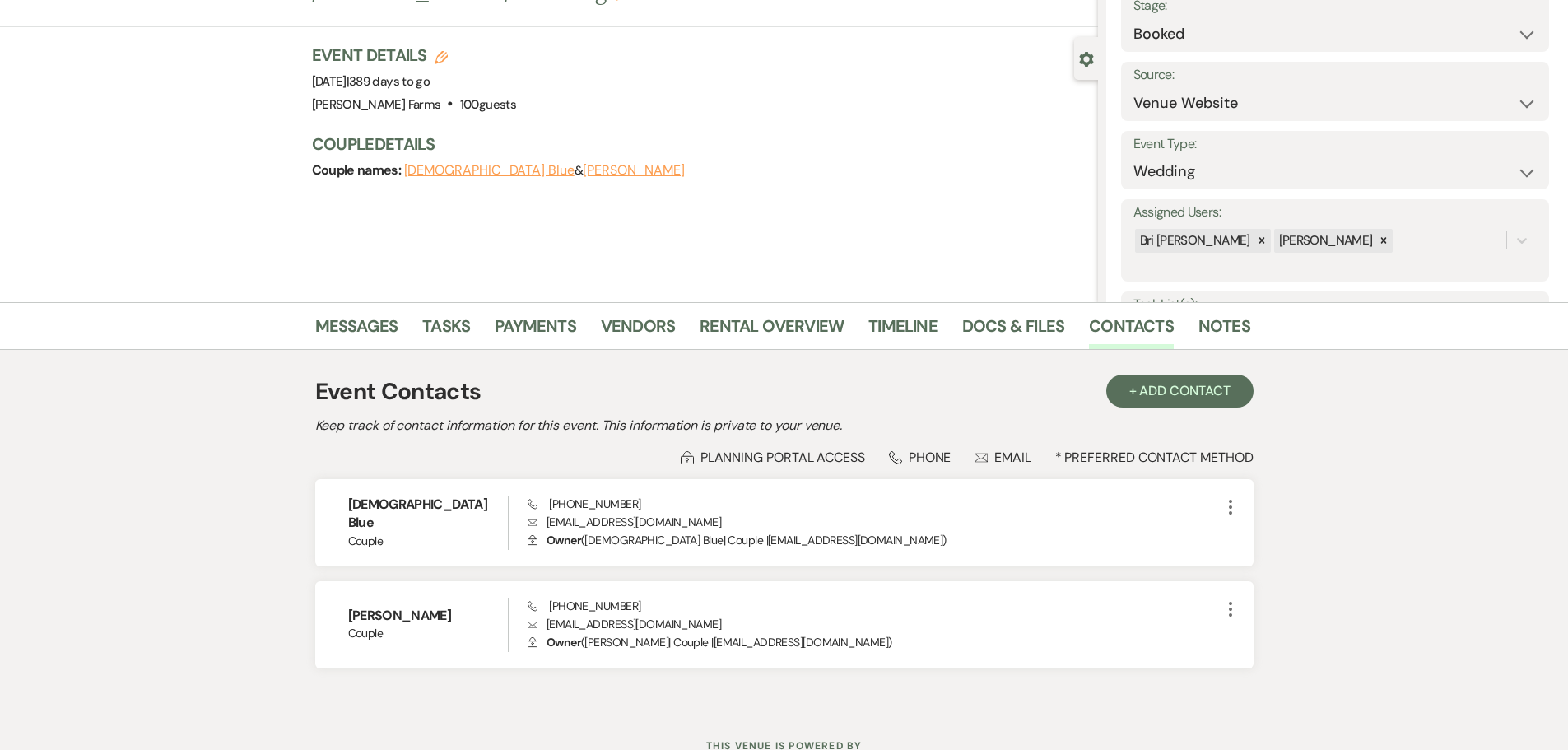
scroll to position [0, 0]
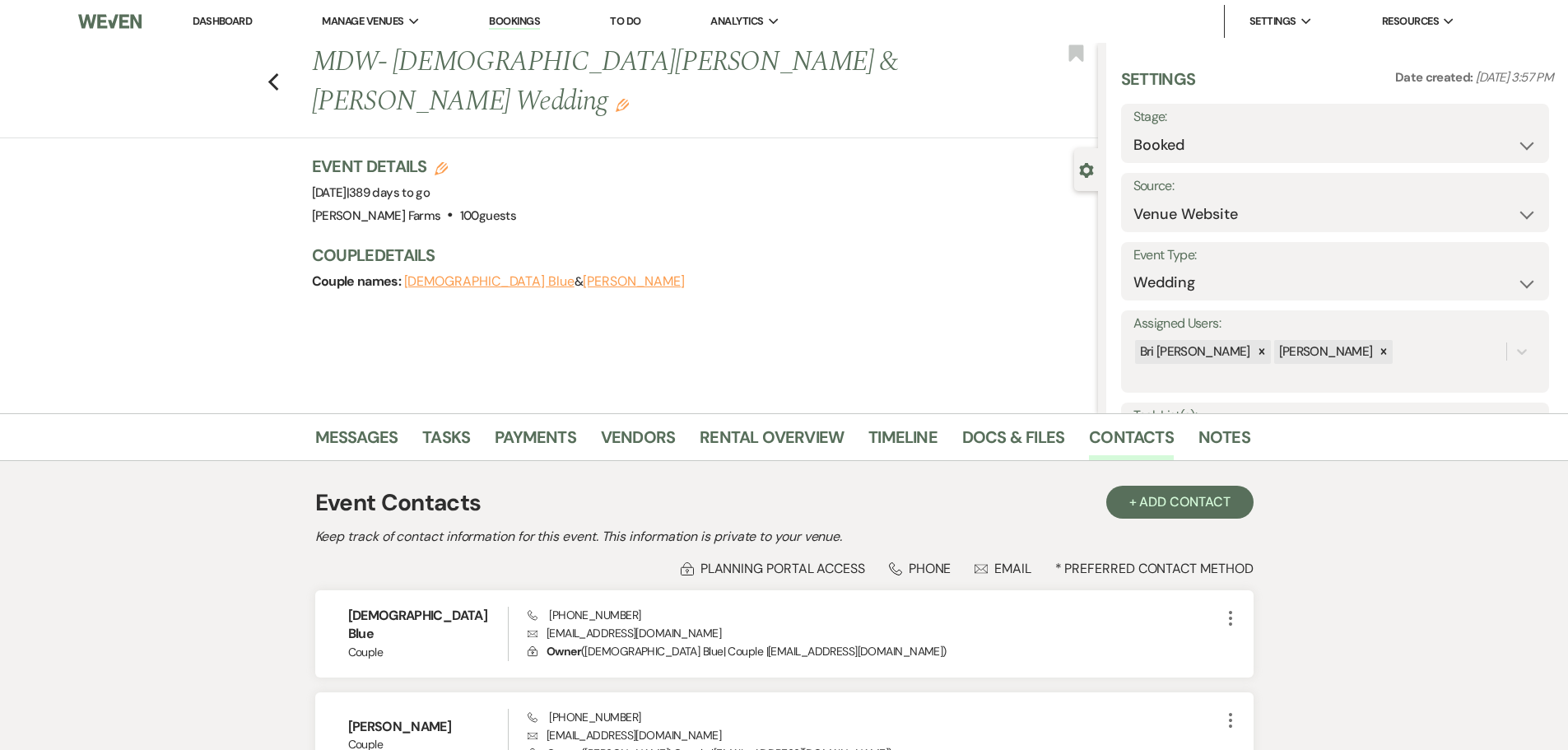
click at [214, 28] on li "Dashboard" at bounding box center [221, 22] width 76 height 33
click at [214, 23] on link "Dashboard" at bounding box center [222, 21] width 59 height 14
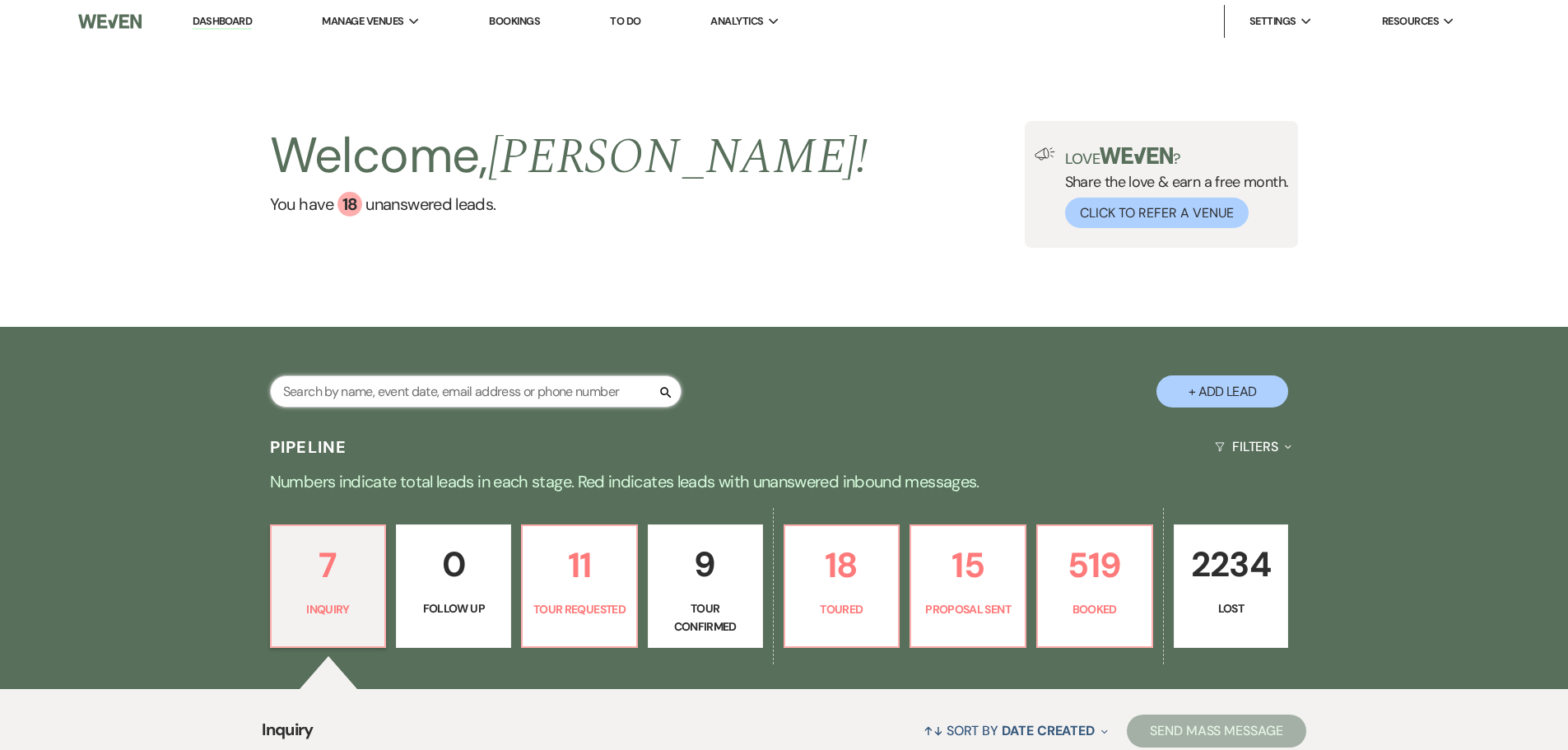
click at [341, 405] on input "text" at bounding box center [476, 391] width 412 height 32
type input "bunt"
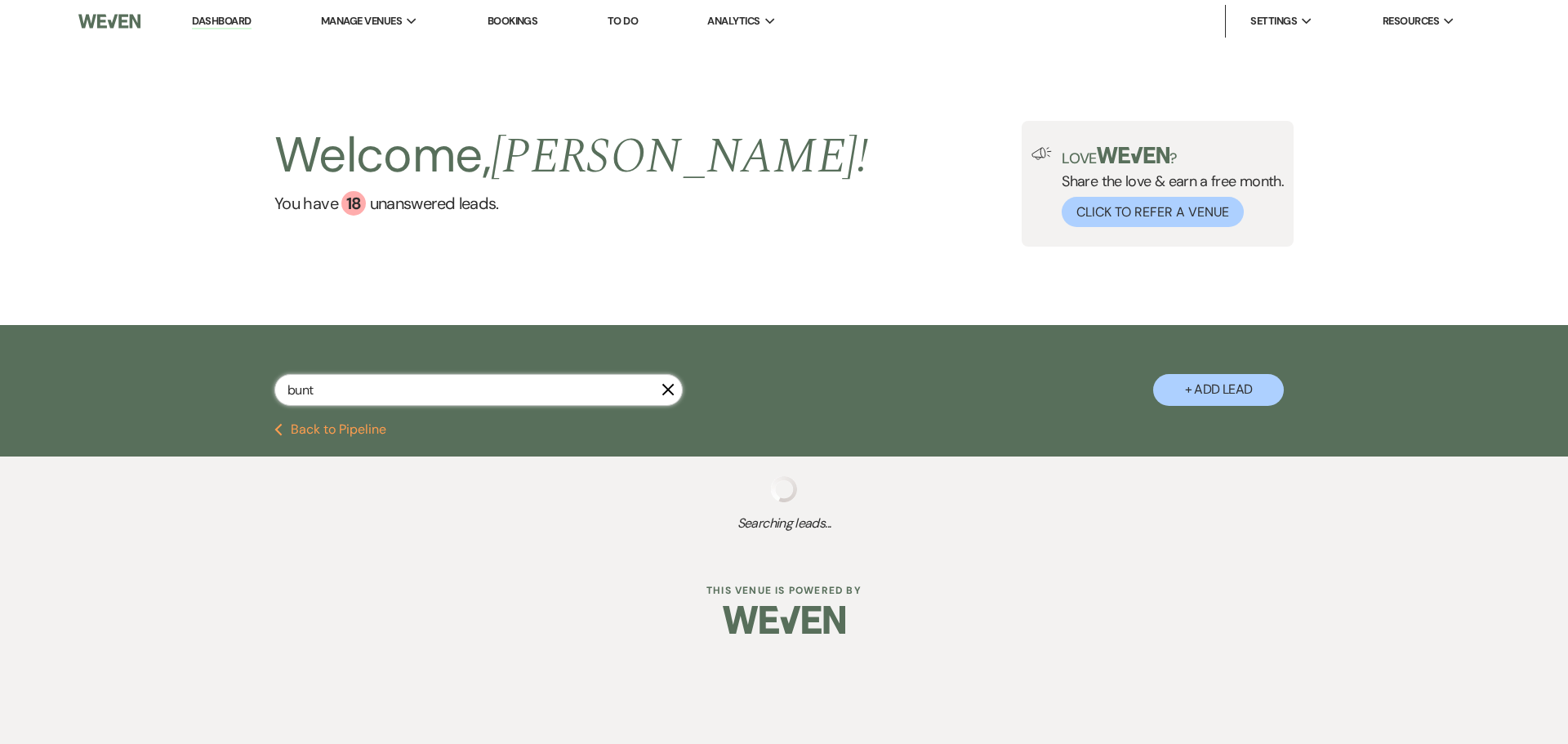
select select "8"
select select "5"
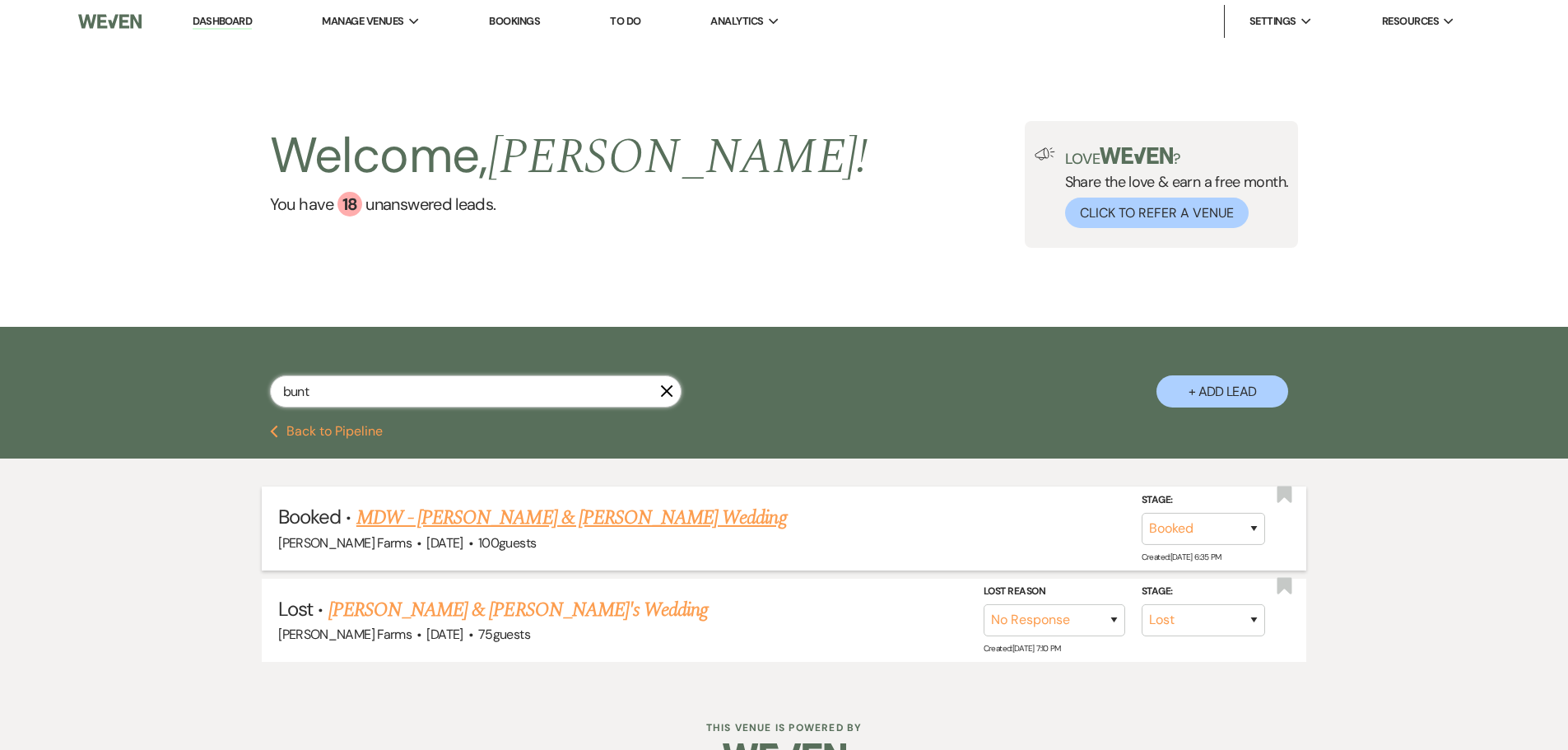
type input "bunt"
click at [504, 523] on link "MDW - Caitlin Buntrock & Rob Engebretson's Wedding" at bounding box center [572, 517] width 431 height 30
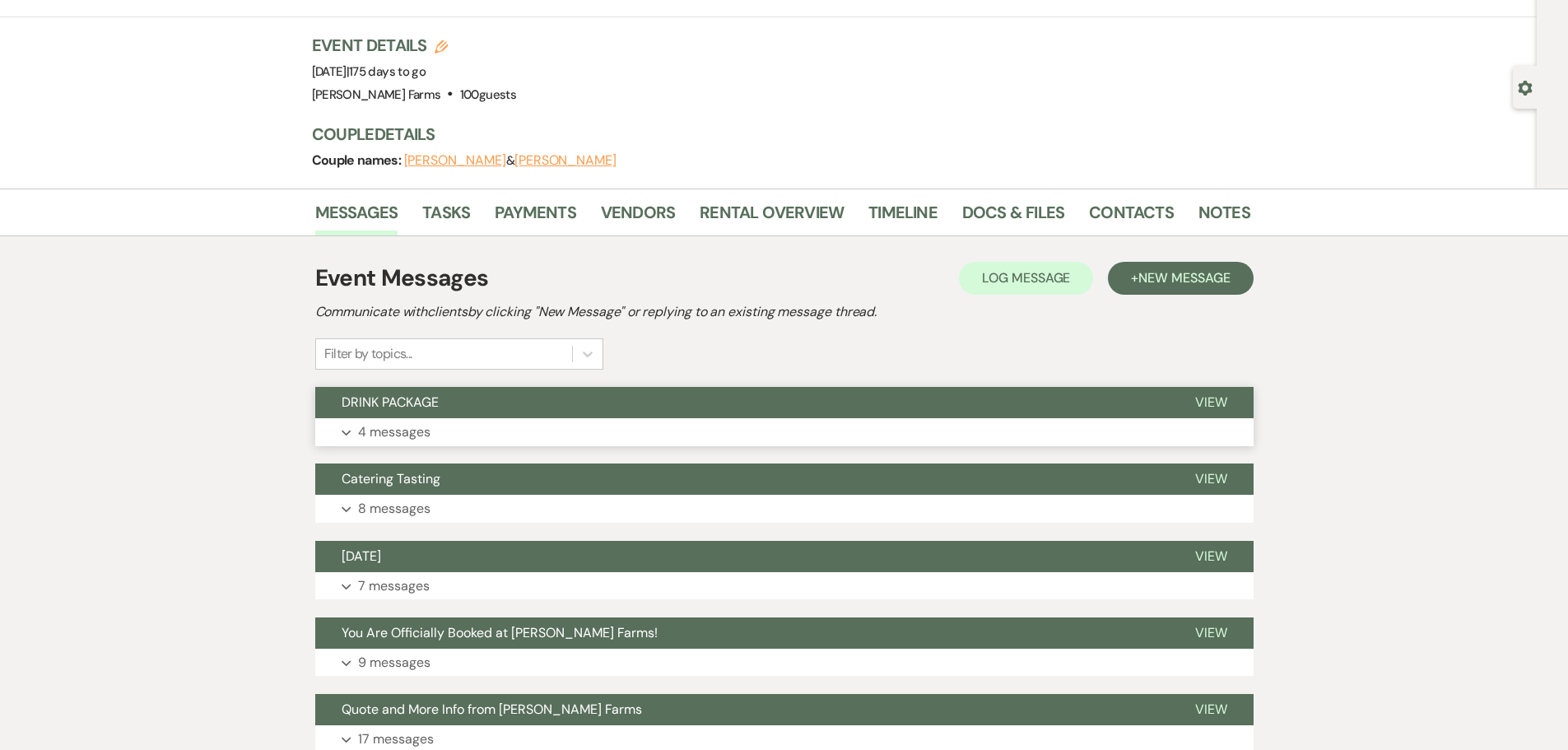
click at [431, 407] on span "DRINK PACKAGE" at bounding box center [390, 402] width 97 height 17
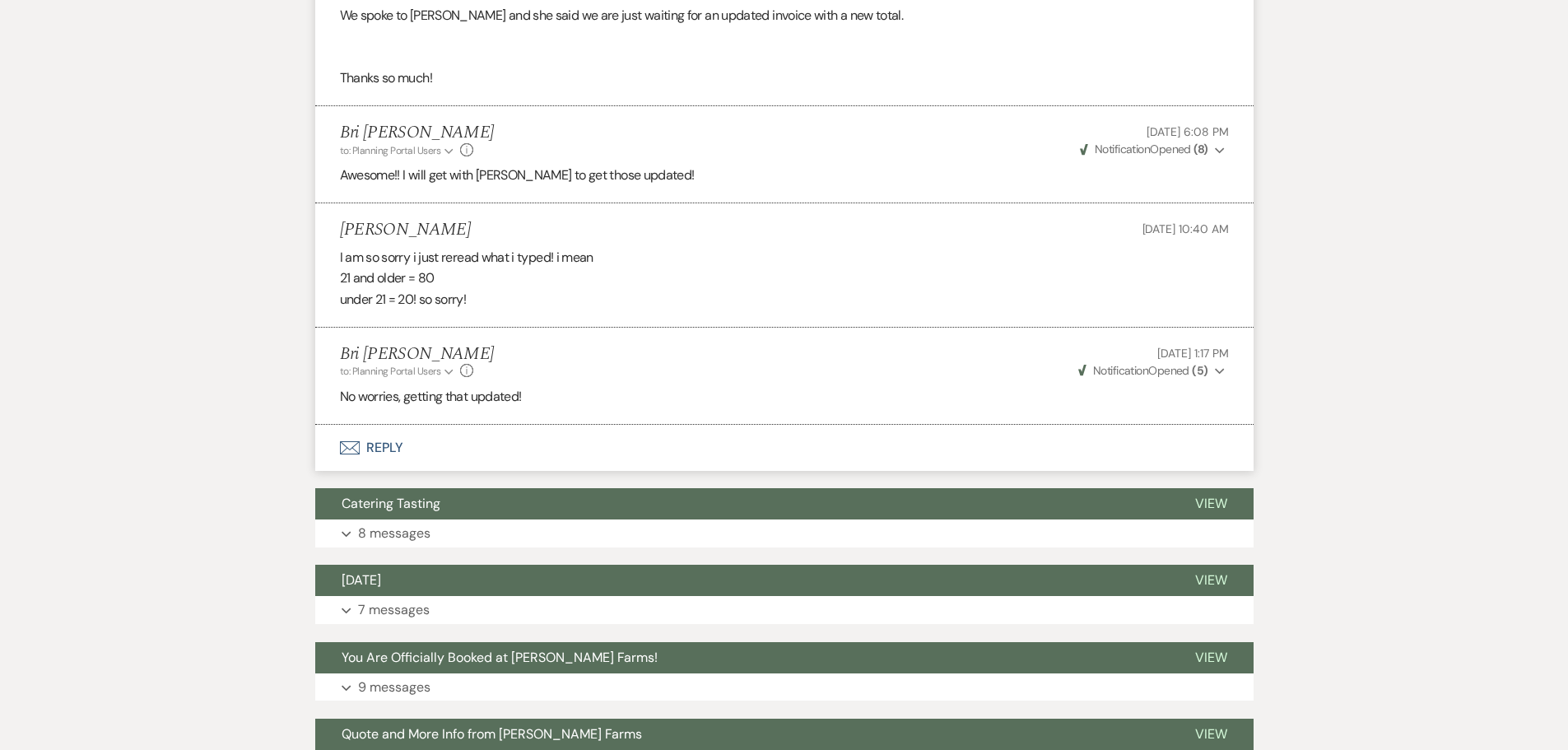
scroll to position [740, 0]
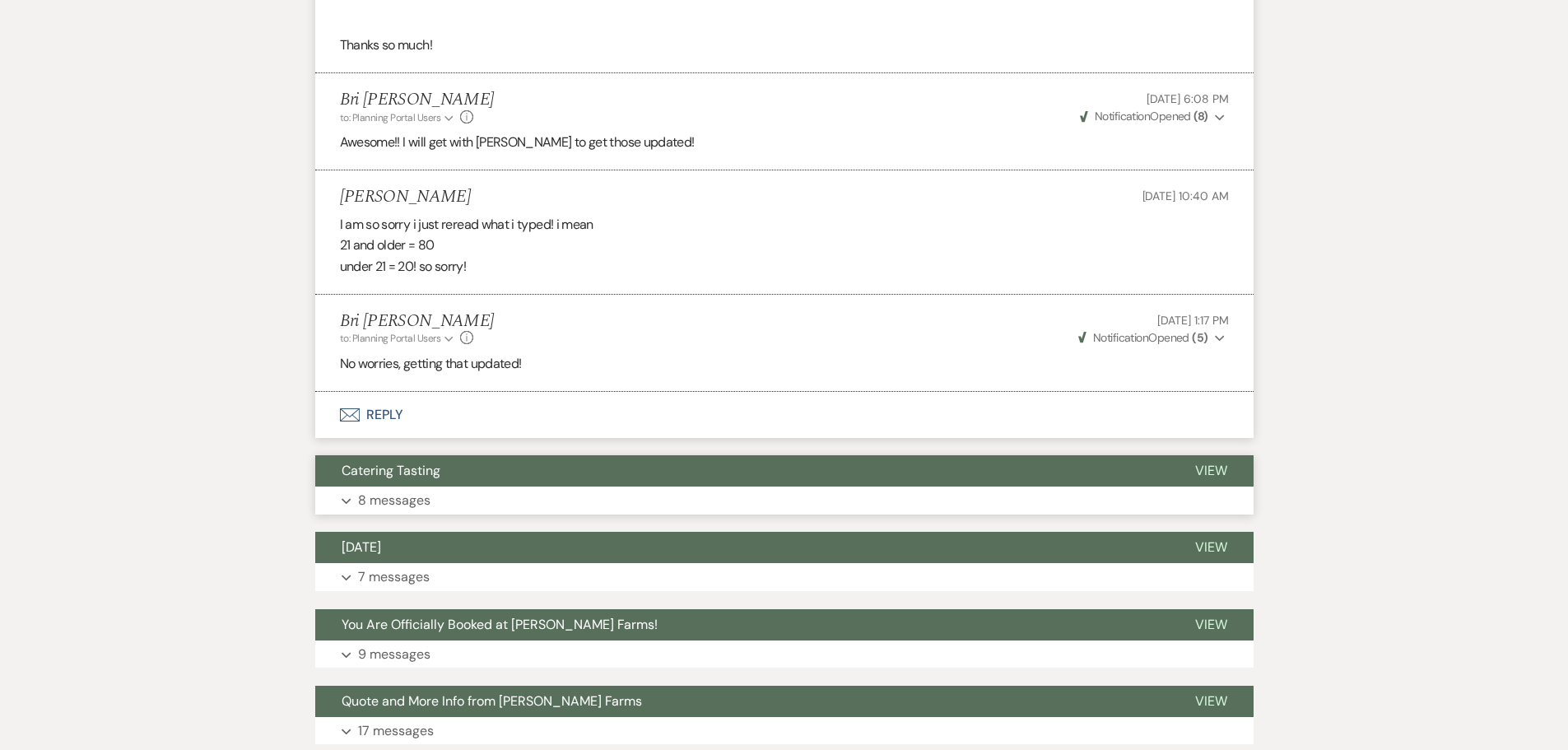
click at [463, 470] on button "Catering Tasting" at bounding box center [741, 470] width 853 height 31
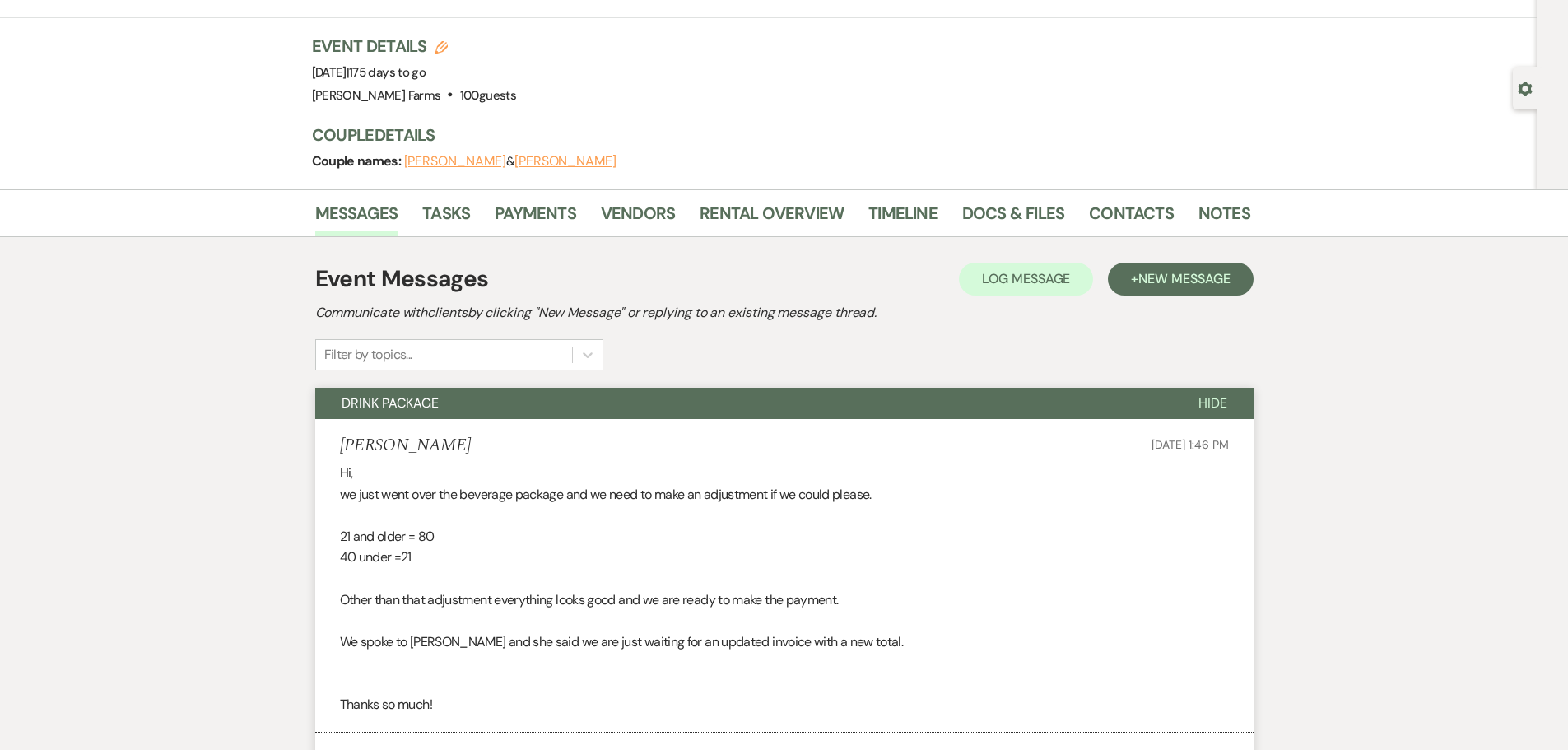
scroll to position [0, 0]
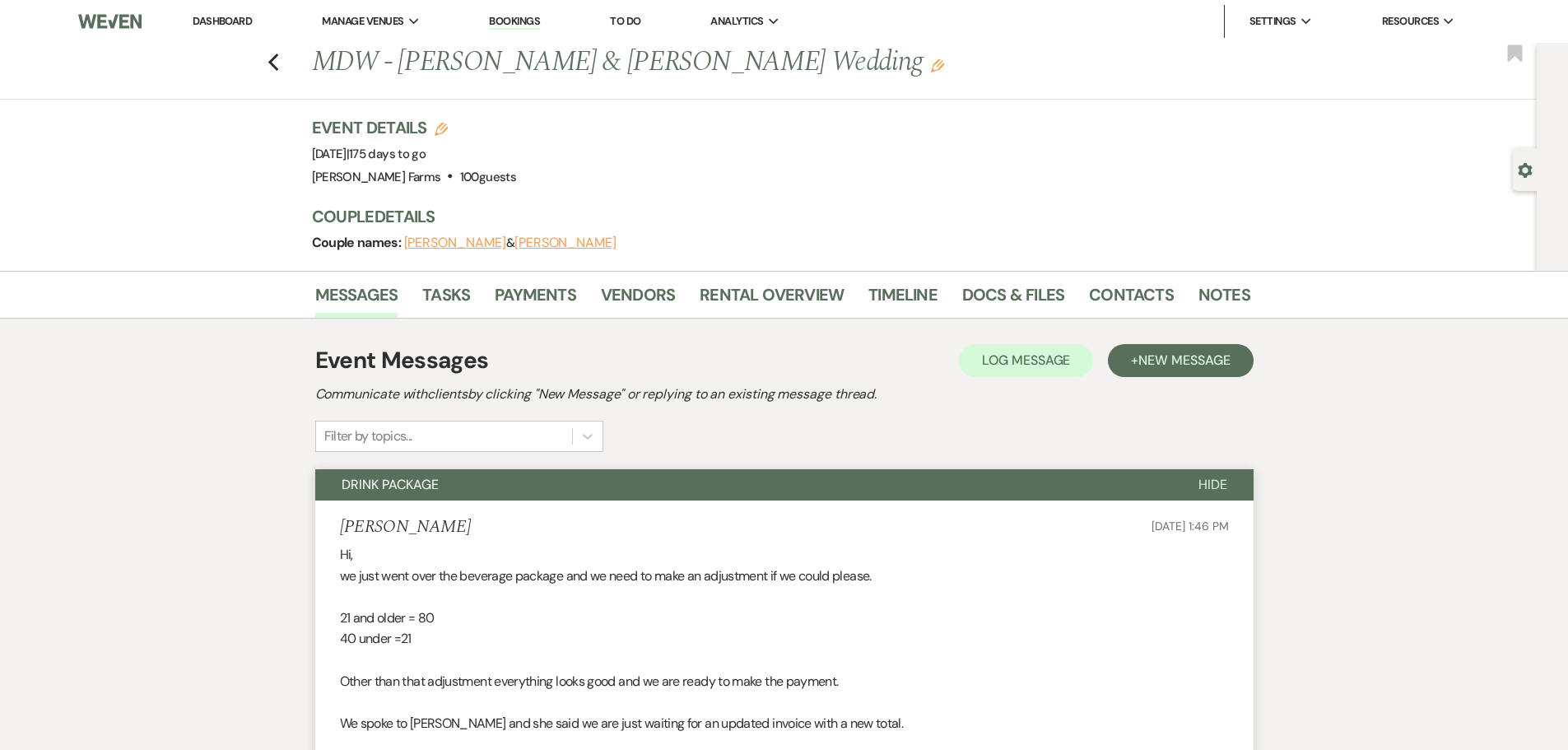
click at [221, 17] on link "Dashboard" at bounding box center [222, 21] width 59 height 14
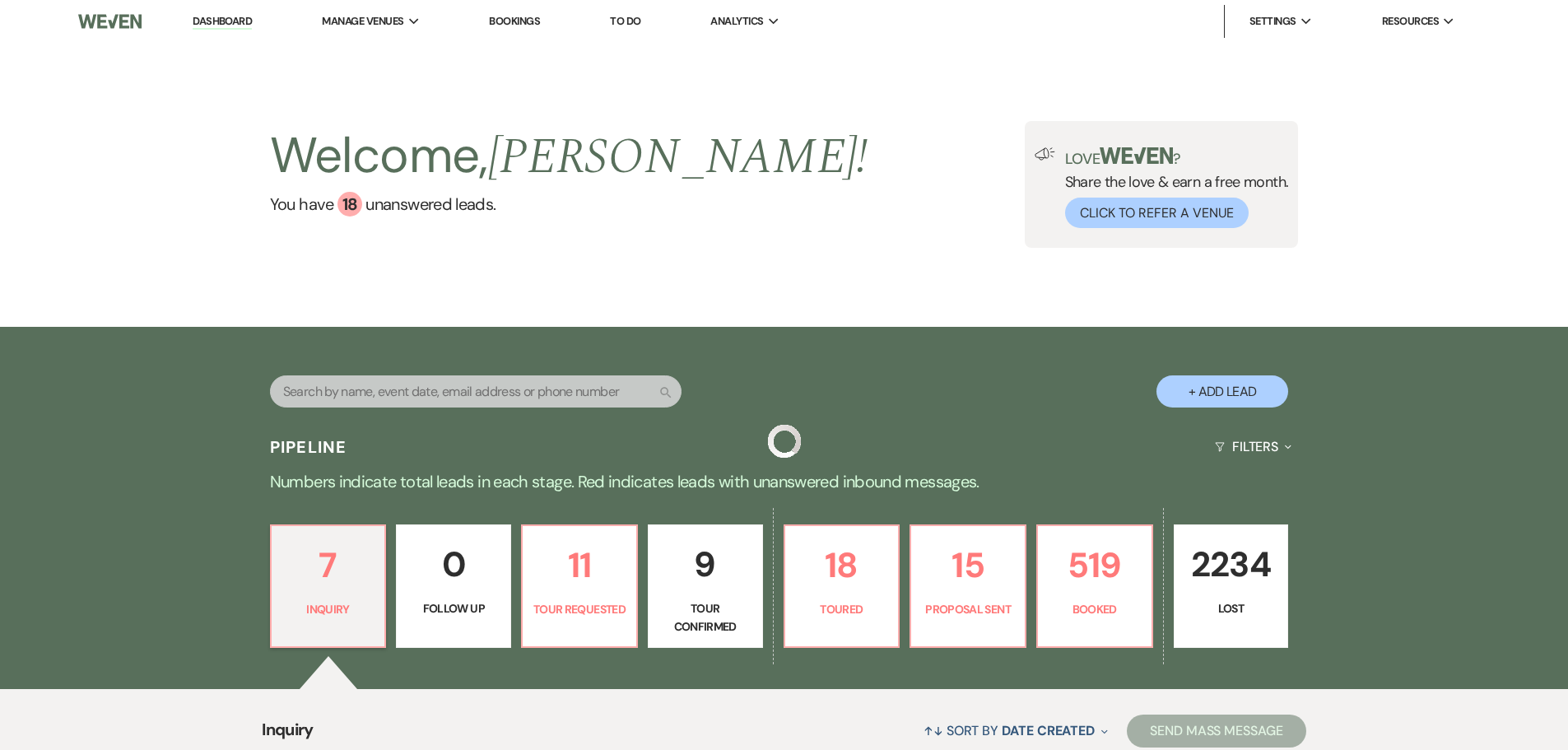
click at [399, 386] on input "text" at bounding box center [476, 391] width 412 height 32
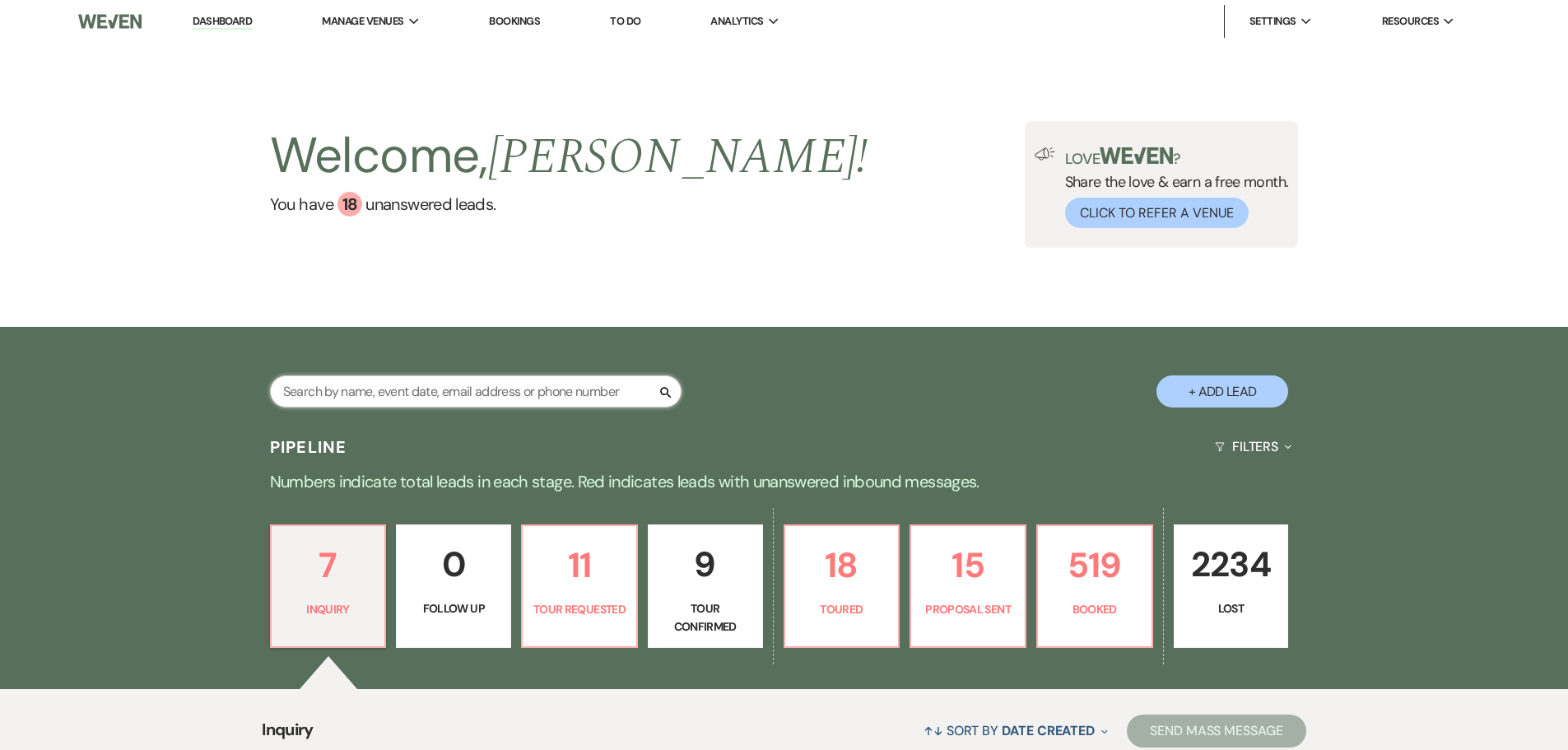
click at [393, 404] on input "text" at bounding box center [476, 391] width 412 height 32
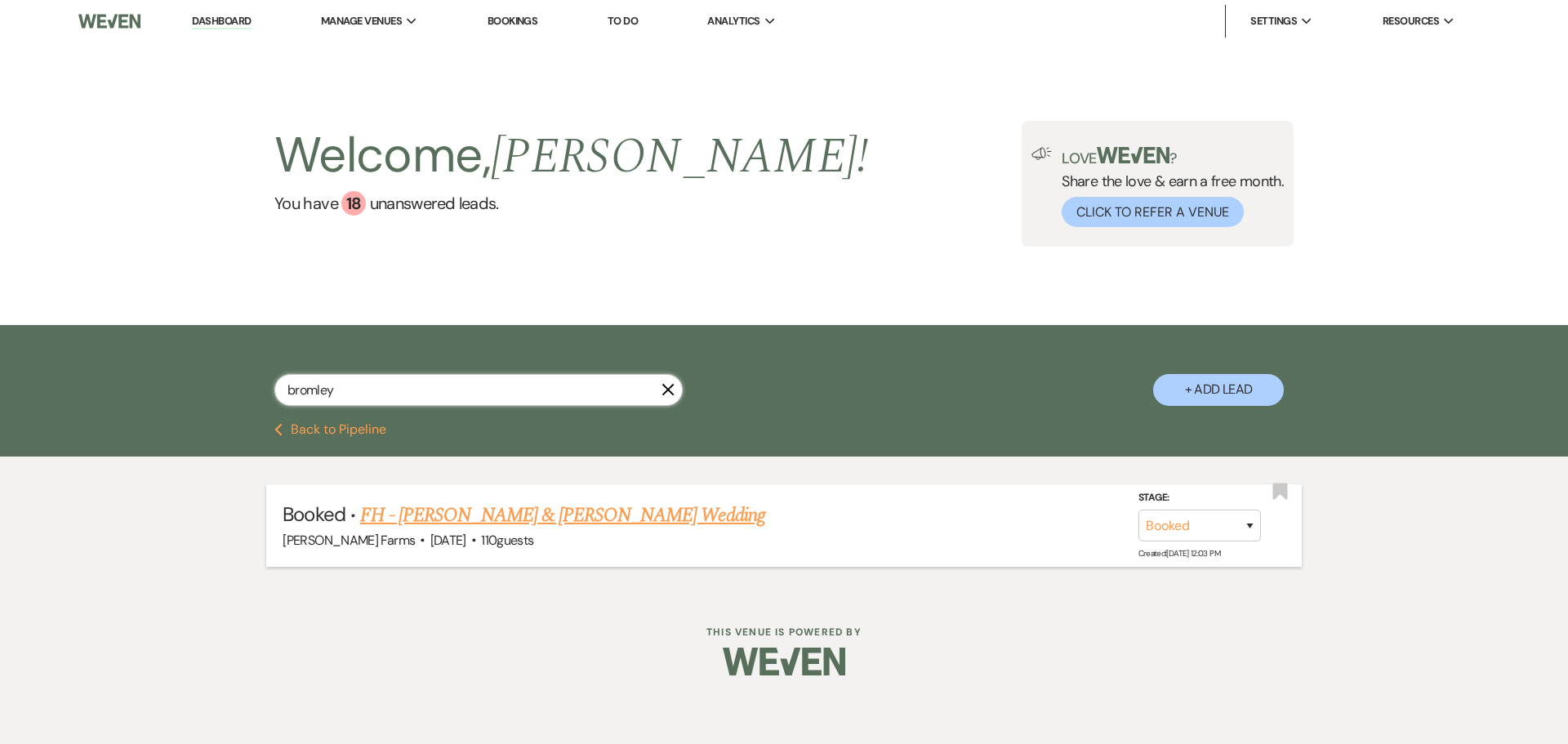
type input "bromley"
click at [485, 512] on link "FH - William Roeder & Cassie Bromley's Wedding" at bounding box center [563, 515] width 405 height 29
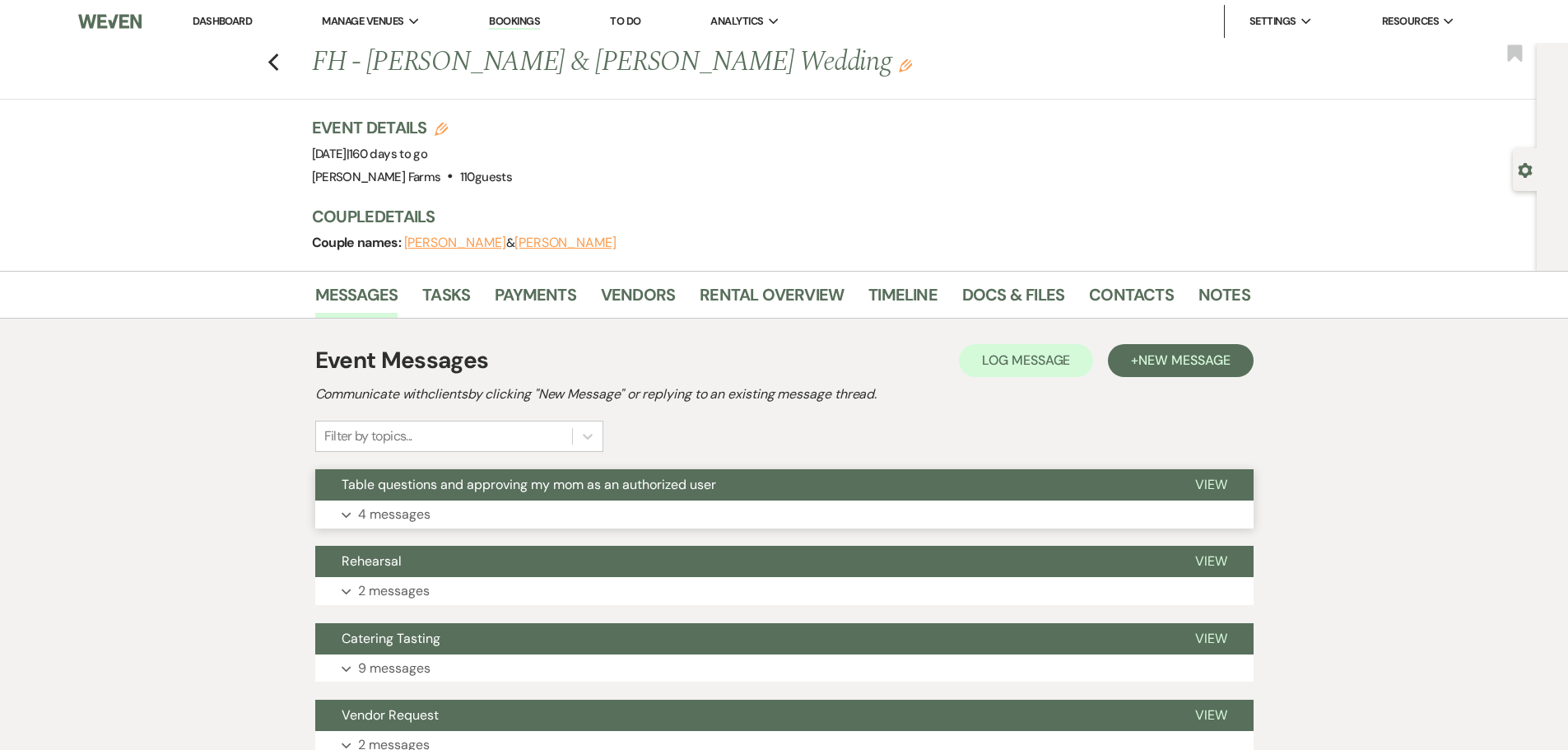
click at [462, 478] on span "Table questions and approving my mom as an authorized user" at bounding box center [528, 484] width 374 height 17
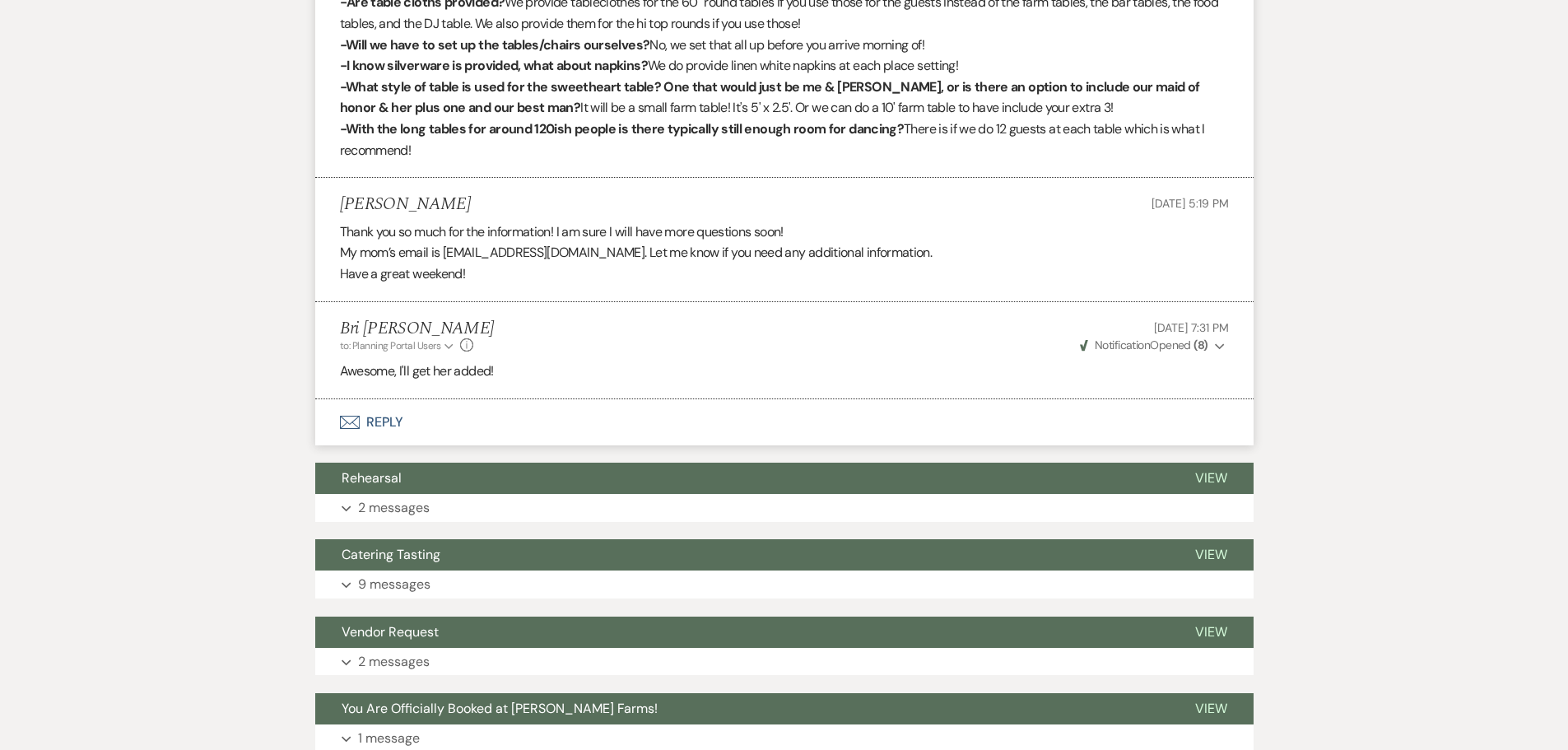
scroll to position [1152, 0]
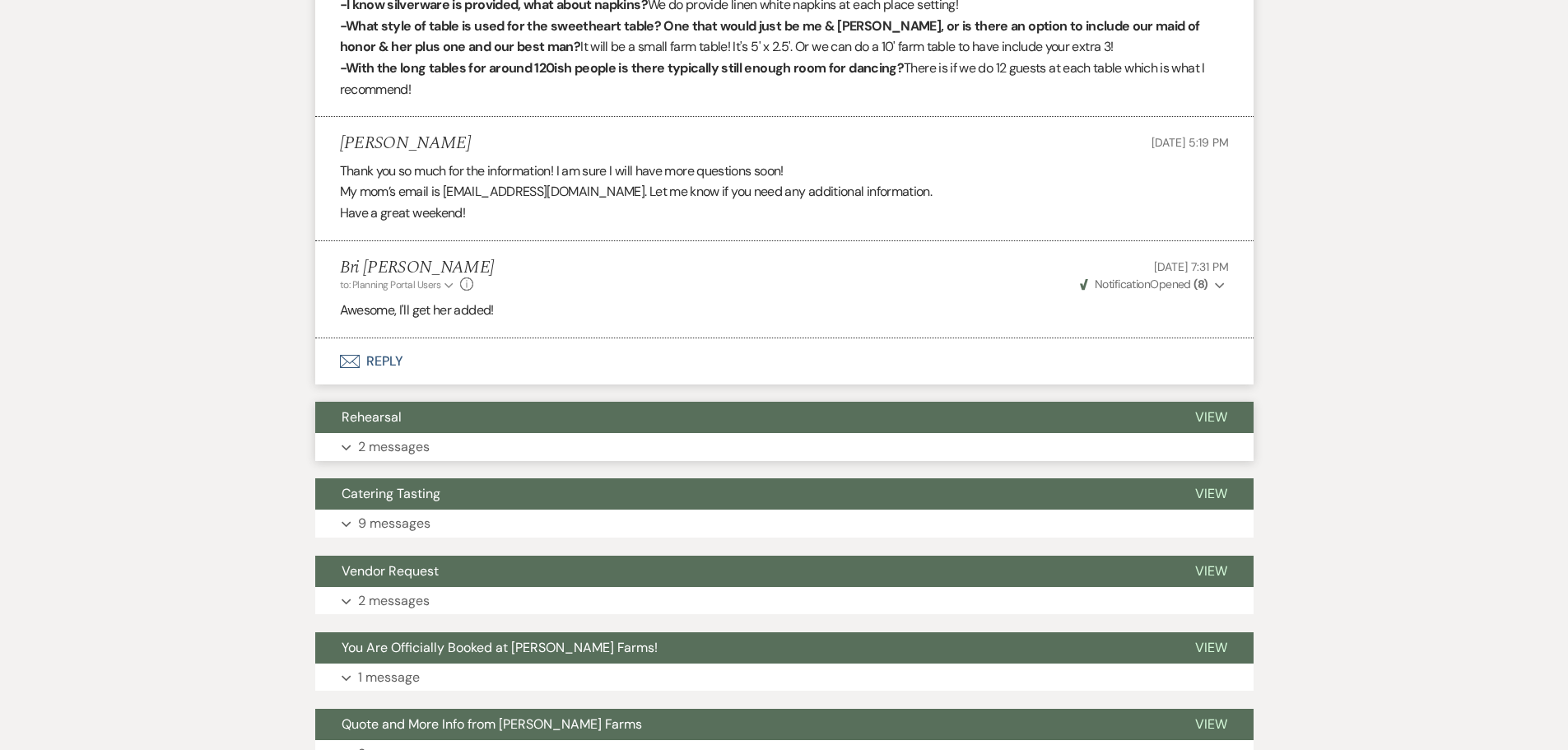
click at [432, 421] on button "Rehearsal" at bounding box center [741, 418] width 853 height 31
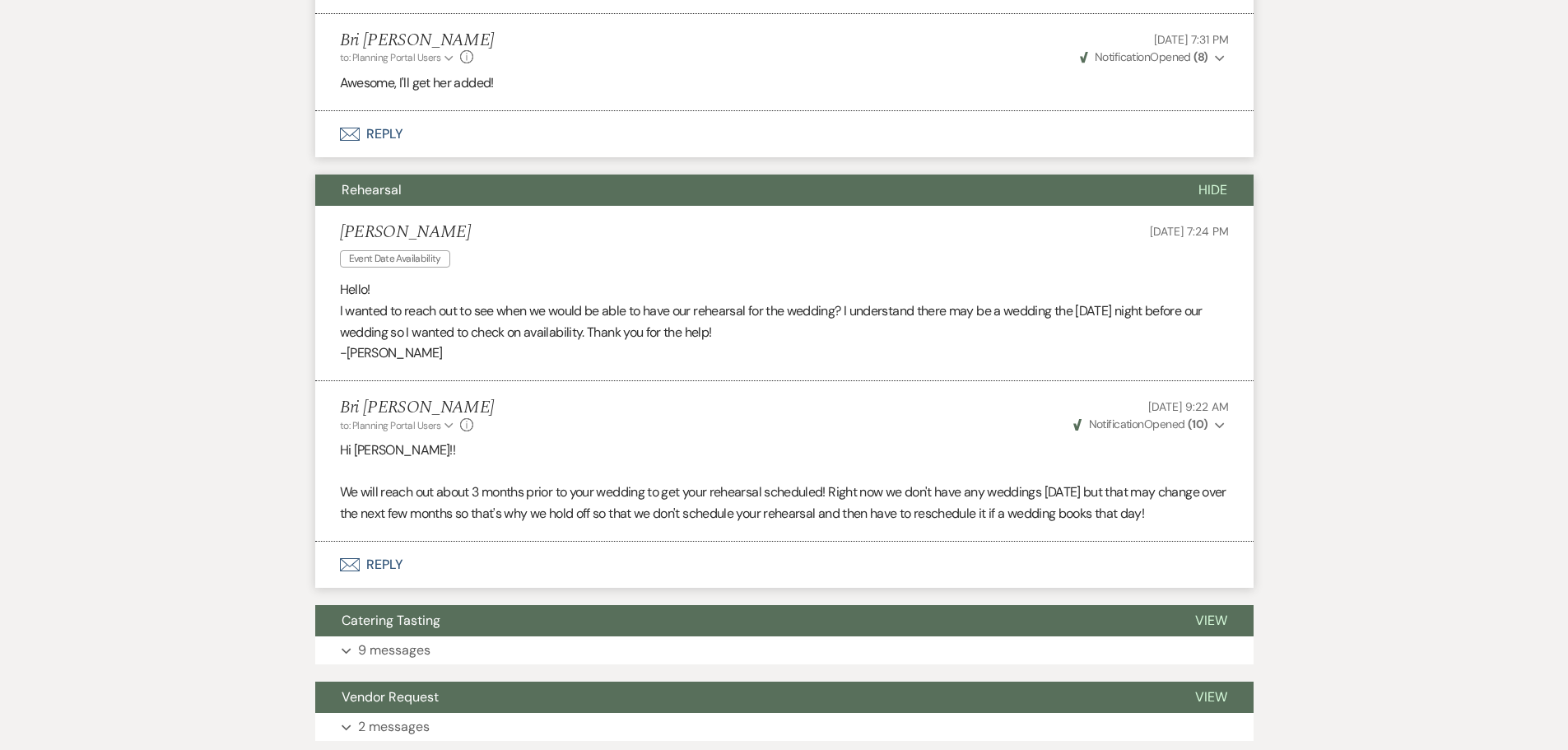
scroll to position [1399, 0]
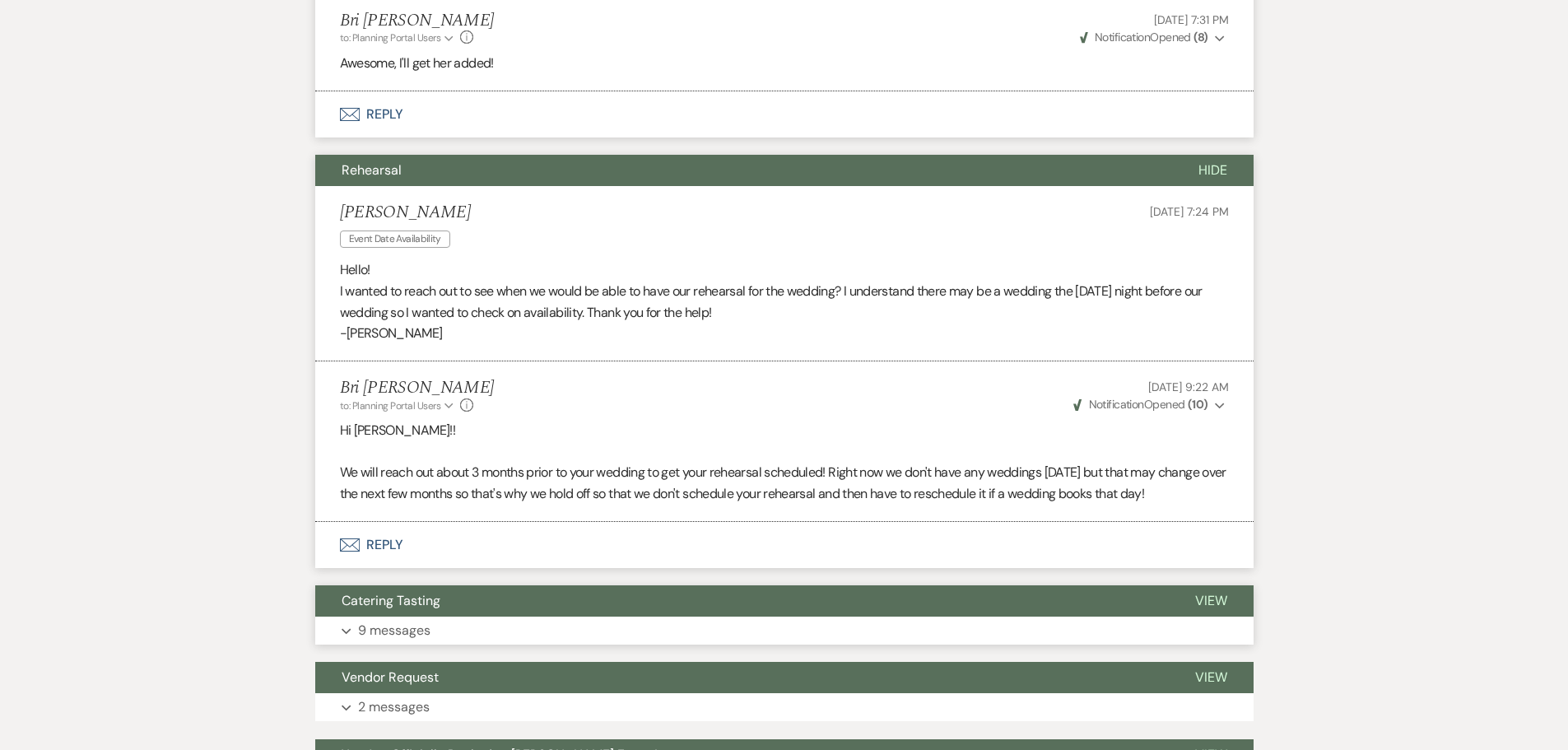
click at [434, 609] on span "Catering Tasting" at bounding box center [391, 601] width 99 height 17
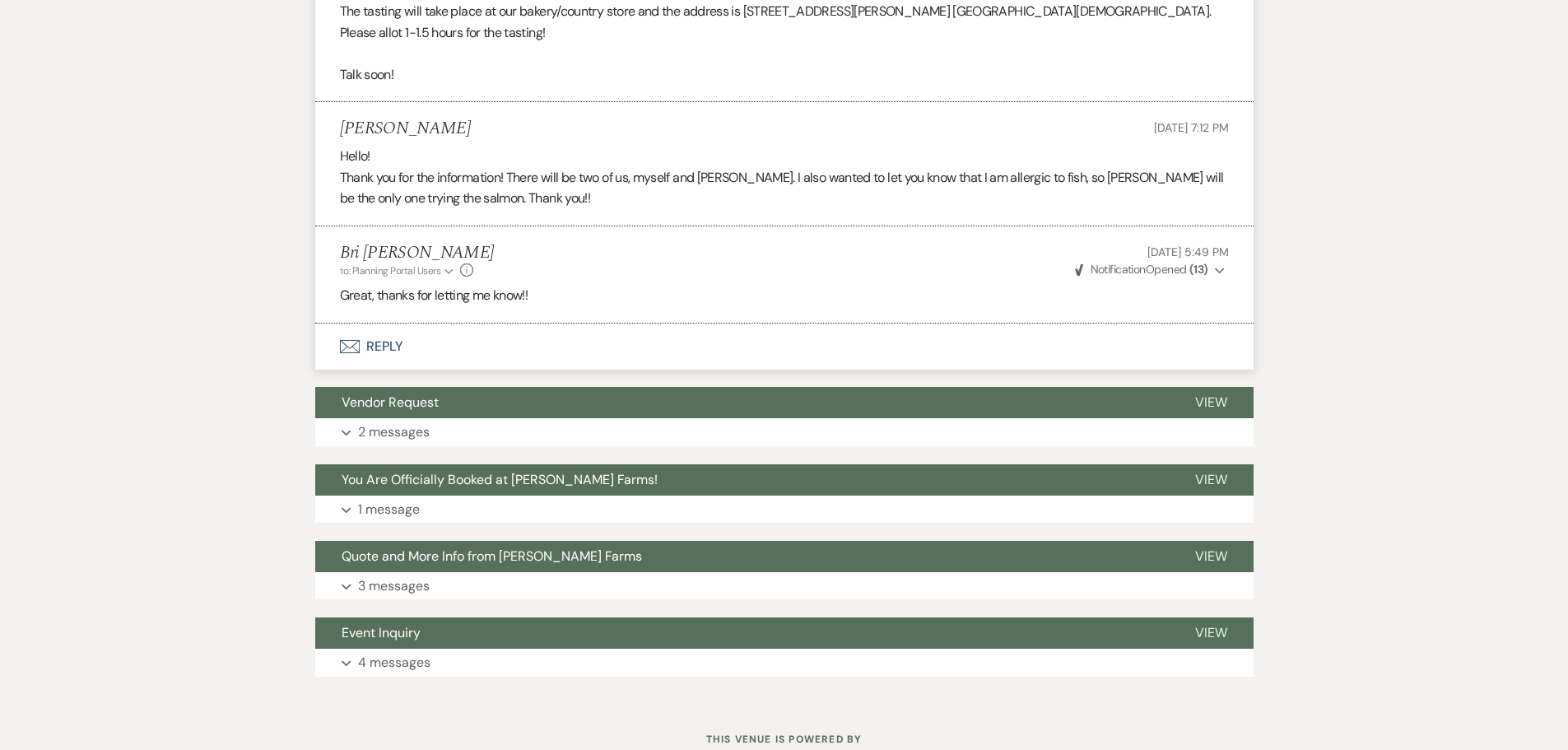
scroll to position [3227, 0]
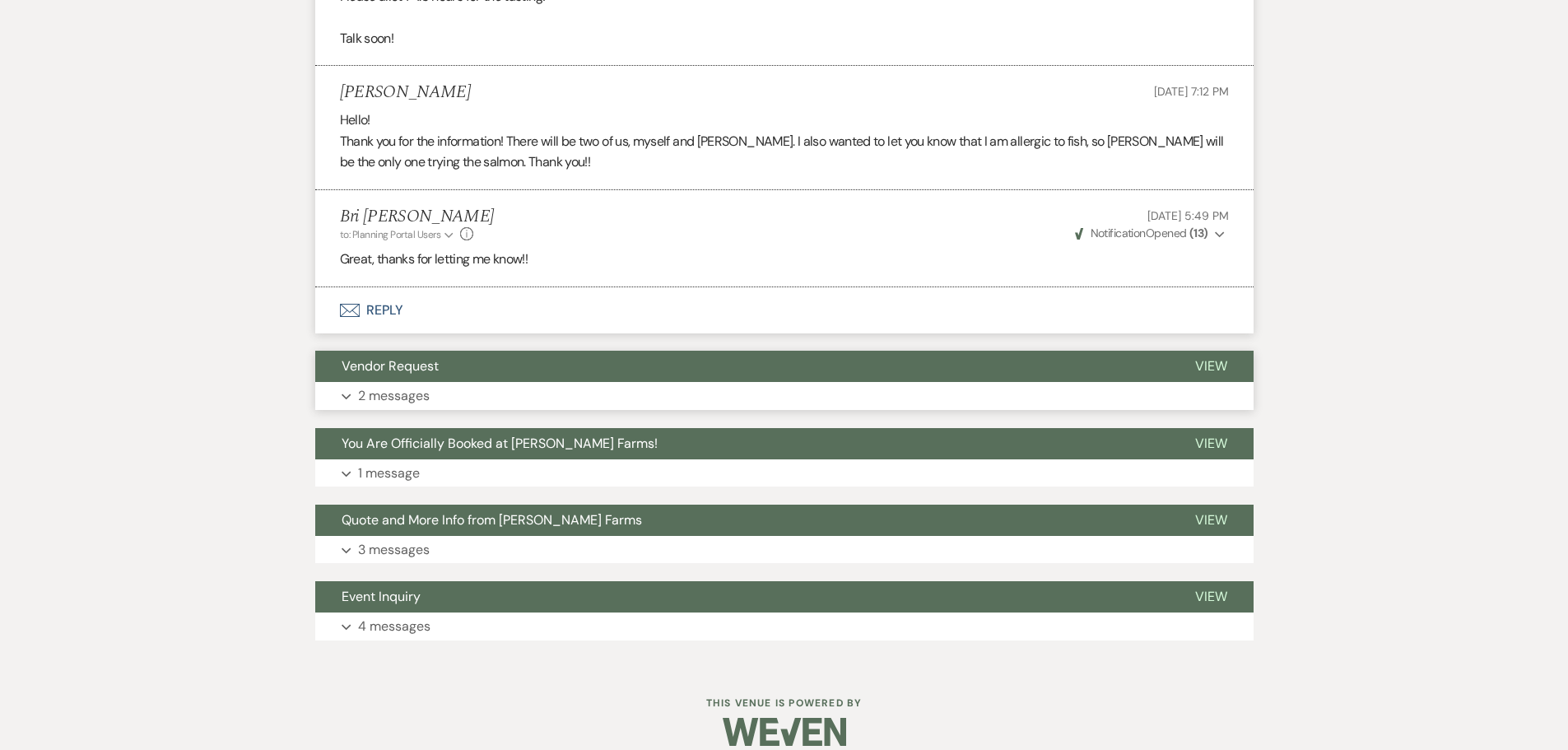
click at [412, 357] on span "Vendor Request" at bounding box center [390, 365] width 97 height 17
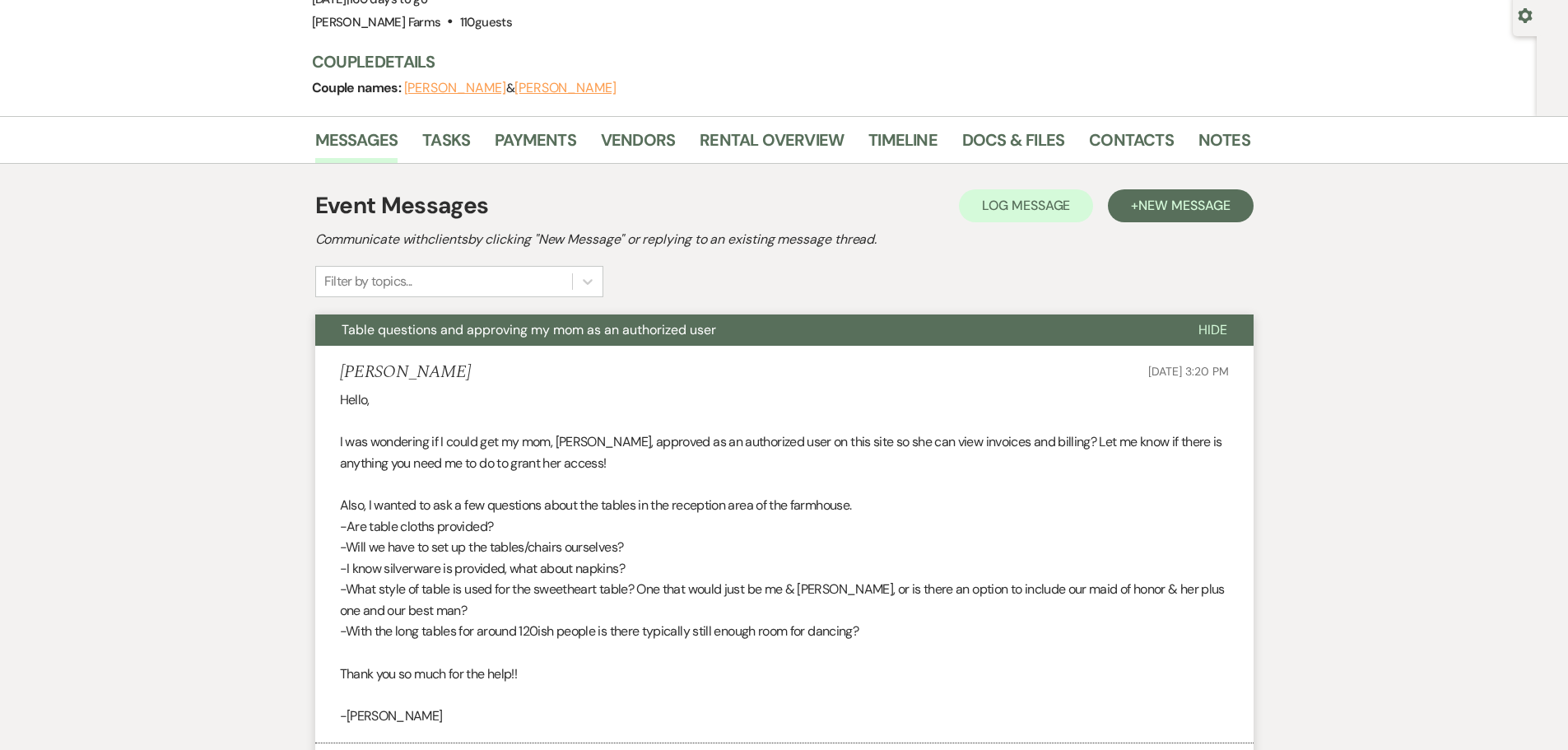
scroll to position [0, 0]
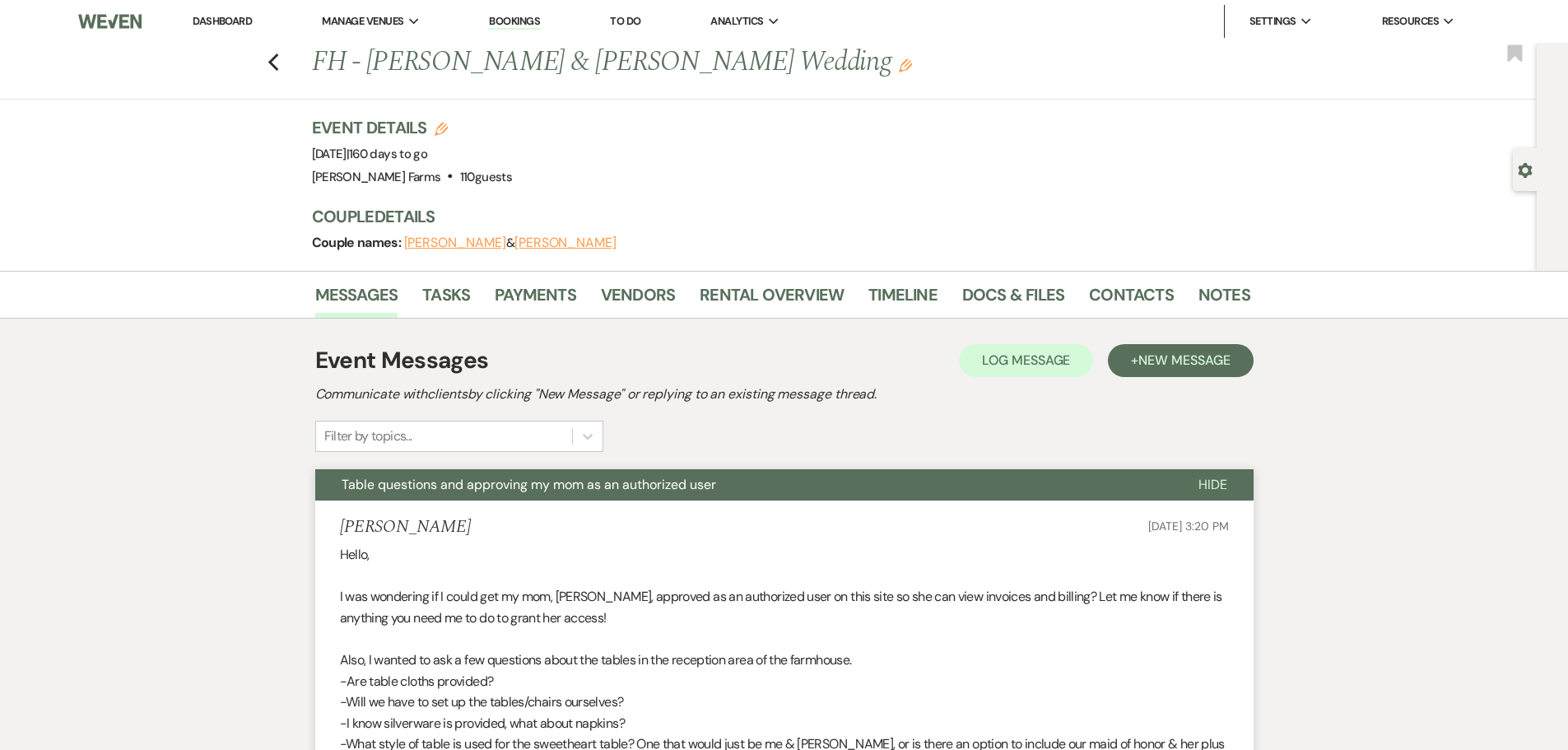
click at [837, 444] on div "Event Messages Log Log Message + New Message Communicate with clients by clicki…" at bounding box center [784, 397] width 939 height 109
click at [235, 19] on link "Dashboard" at bounding box center [222, 21] width 59 height 14
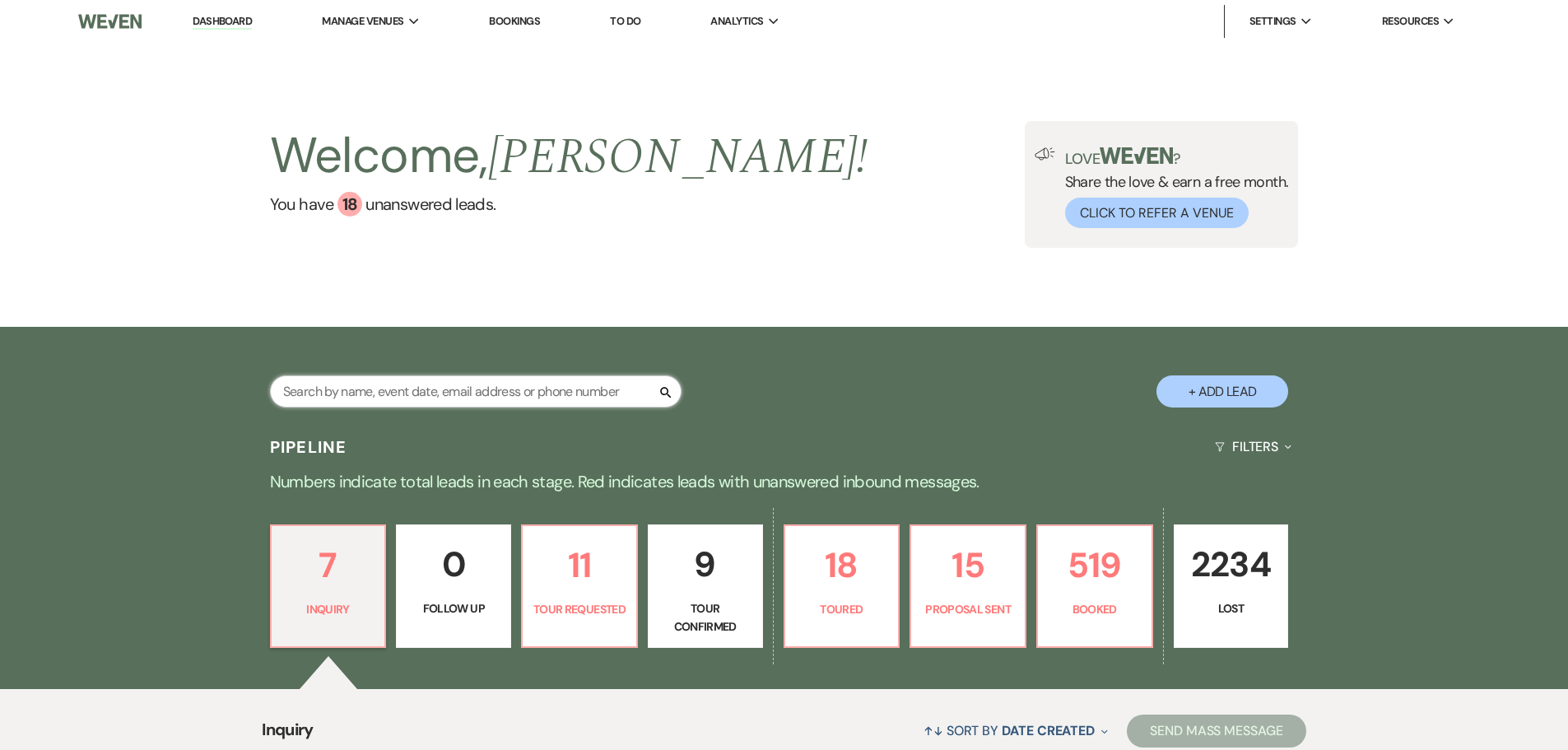
click at [440, 391] on input "text" at bounding box center [476, 391] width 412 height 32
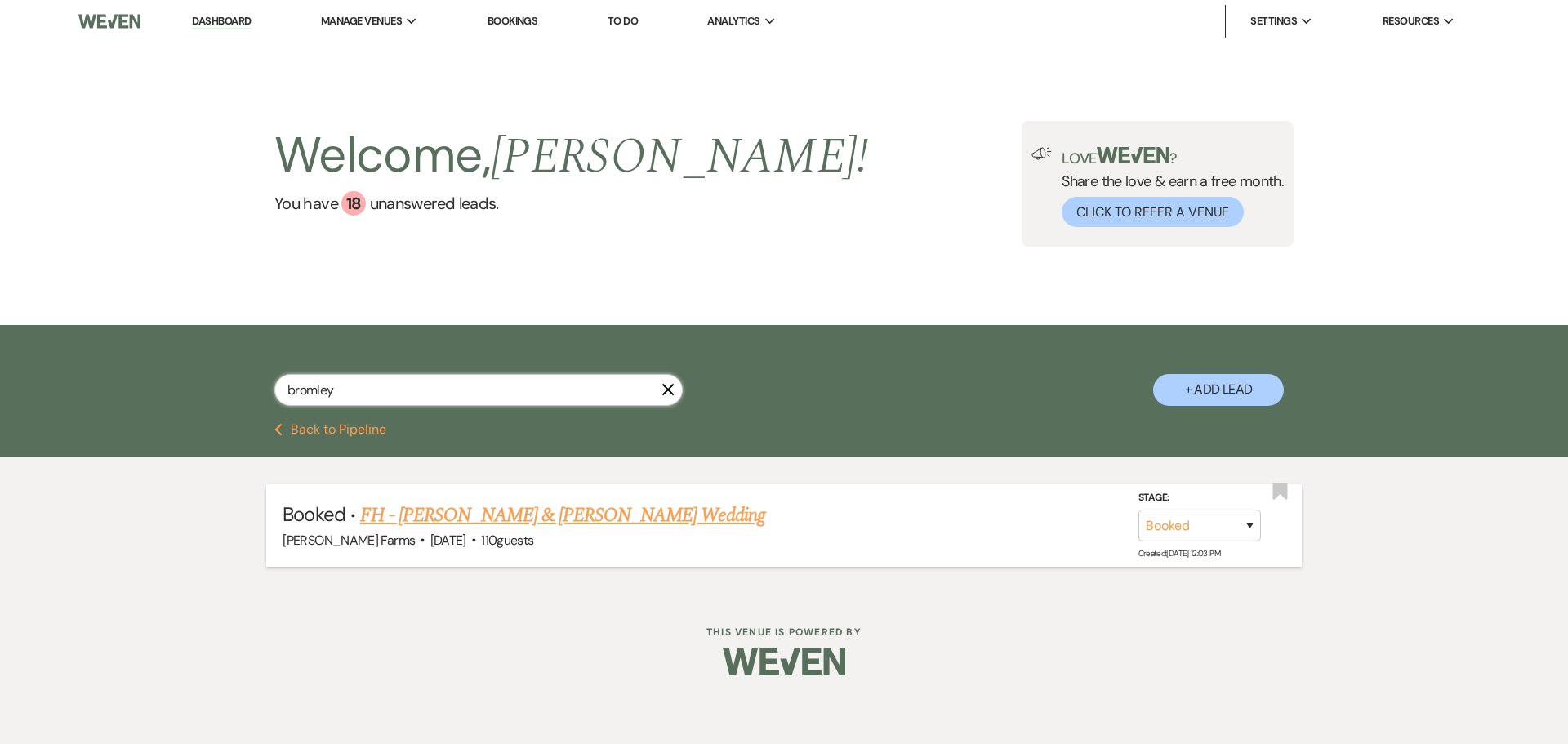
type input "bromley"
click at [615, 521] on link "FH - William Roeder & Cassie Bromley's Wedding" at bounding box center [563, 515] width 405 height 29
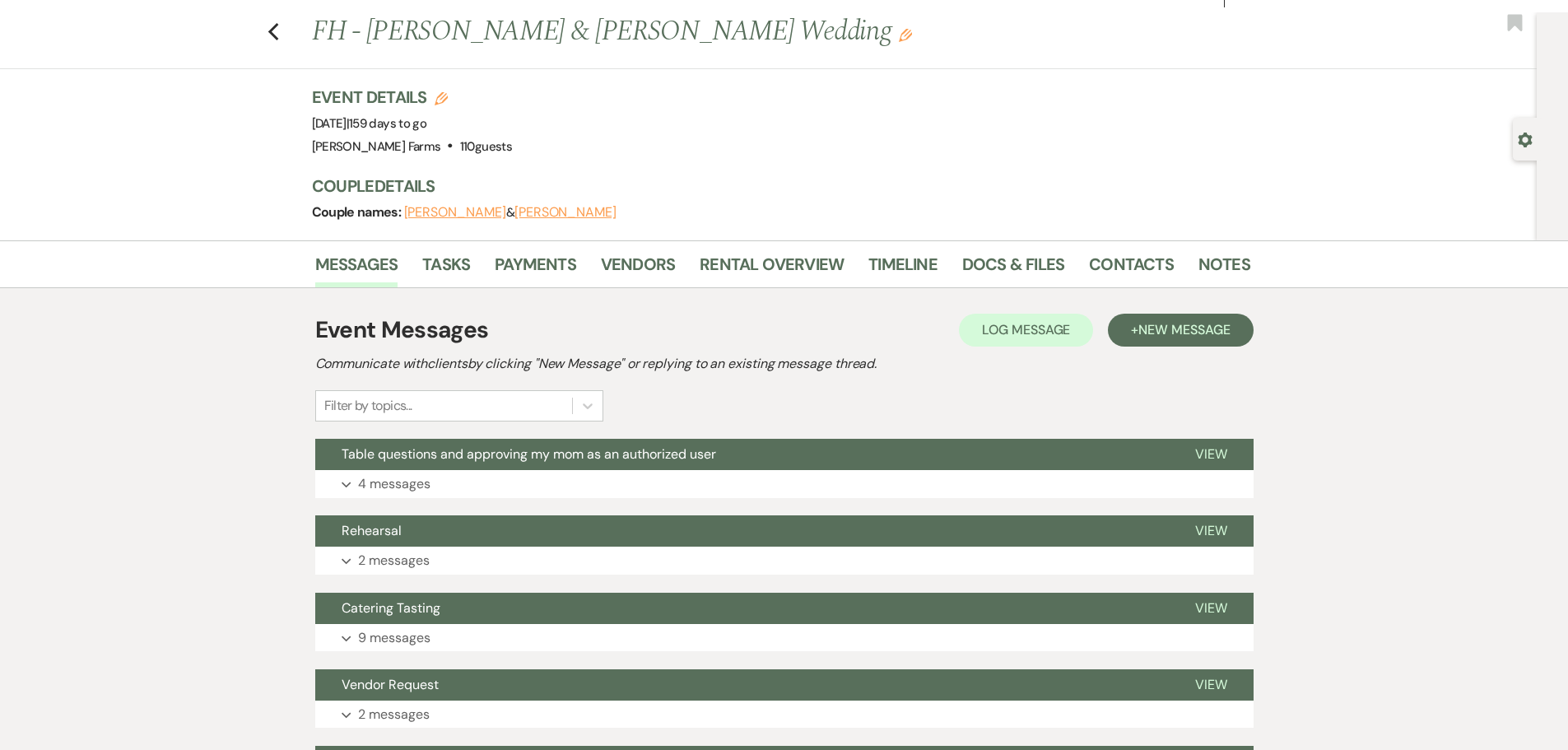
scroll to position [82, 0]
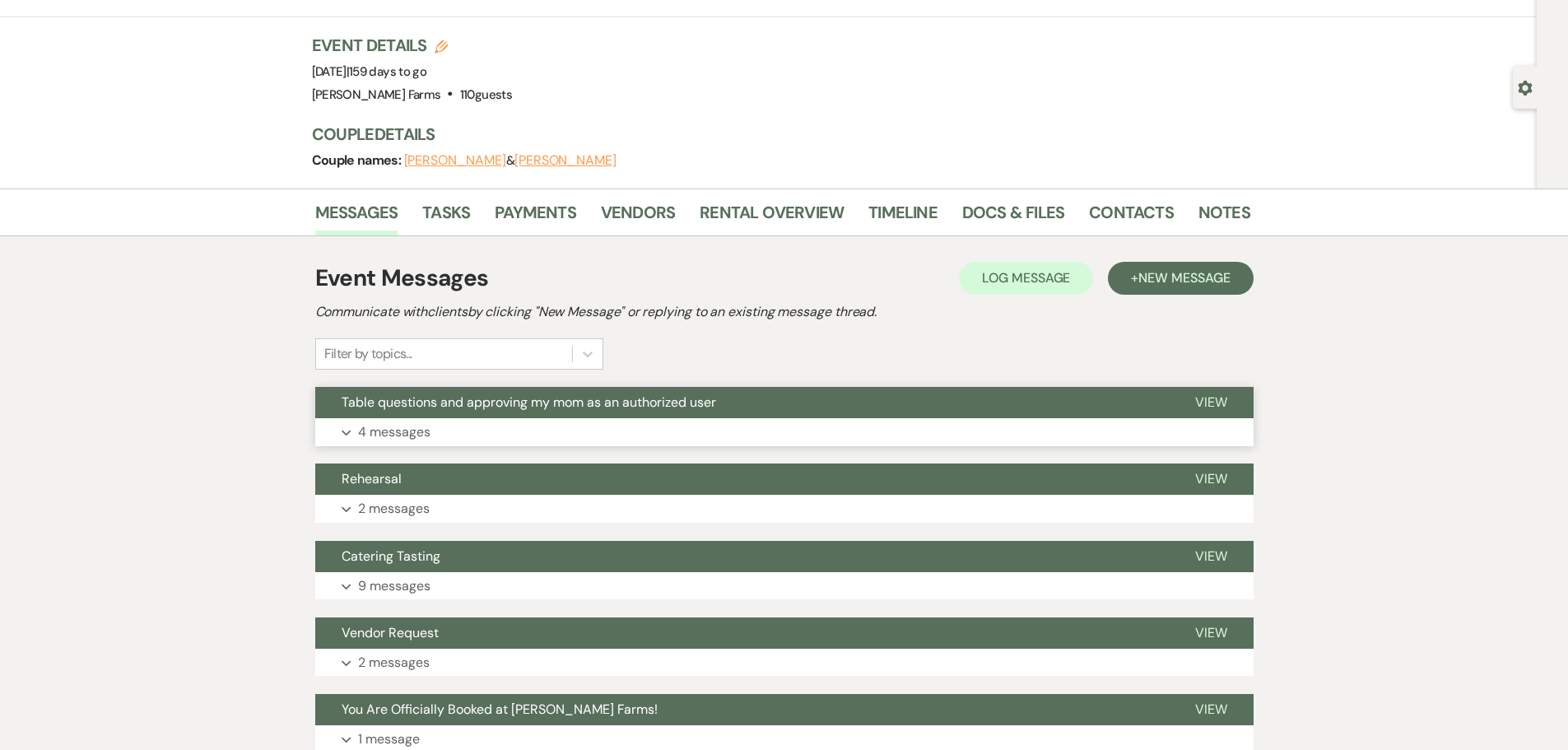
click at [636, 405] on span "Table questions and approving my mom as an authorized user" at bounding box center [528, 402] width 374 height 17
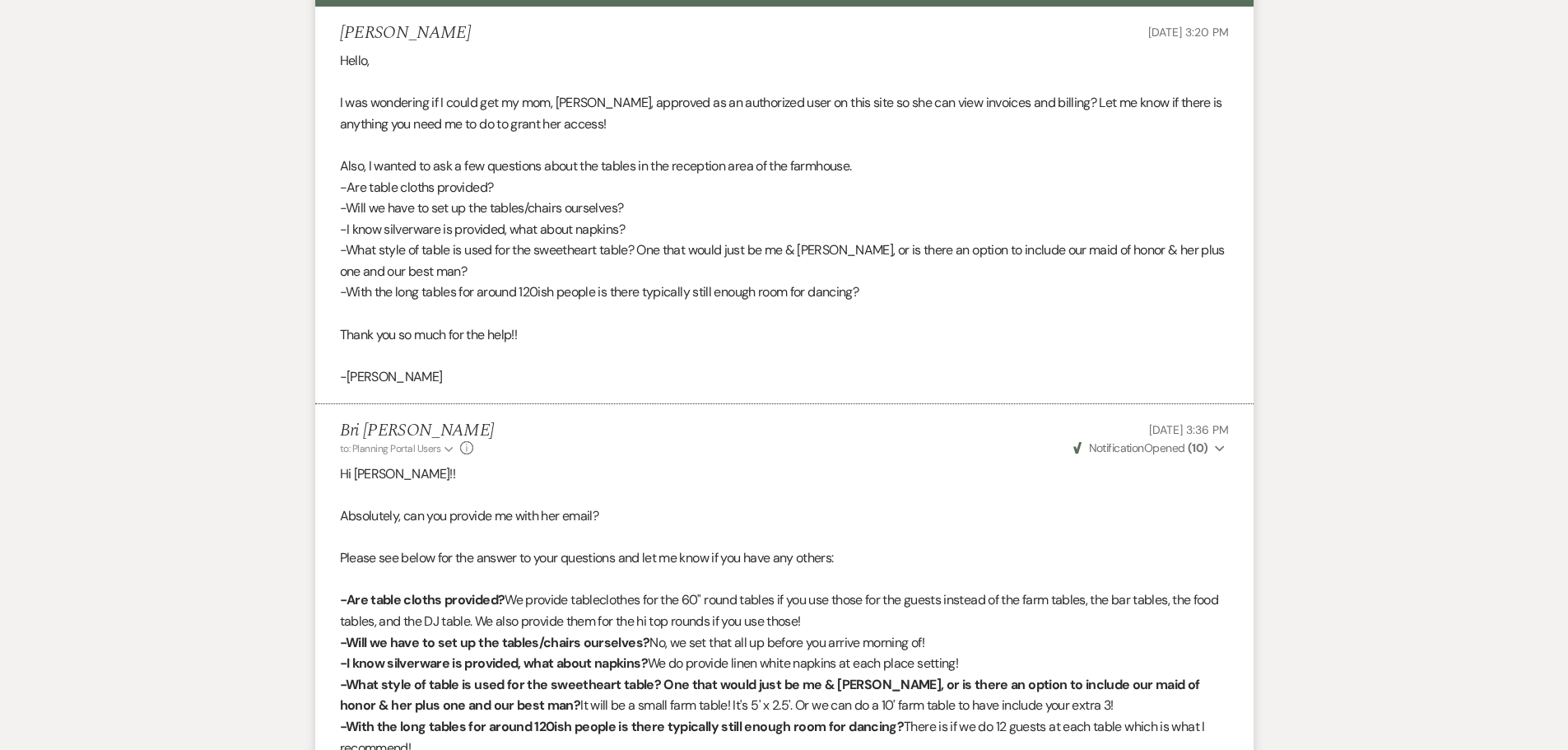
scroll to position [0, 0]
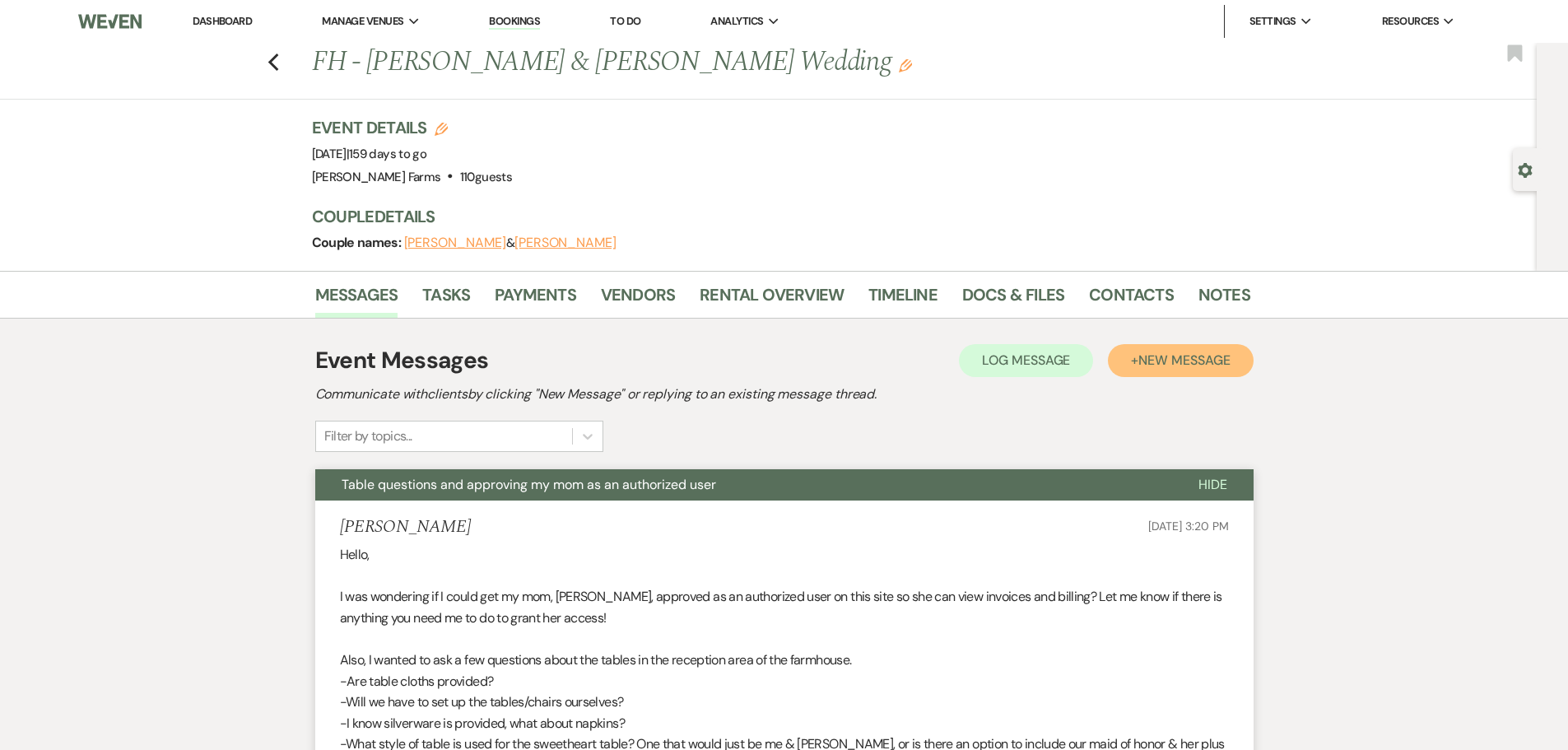
click at [1197, 364] on span "New Message" at bounding box center [1183, 360] width 91 height 17
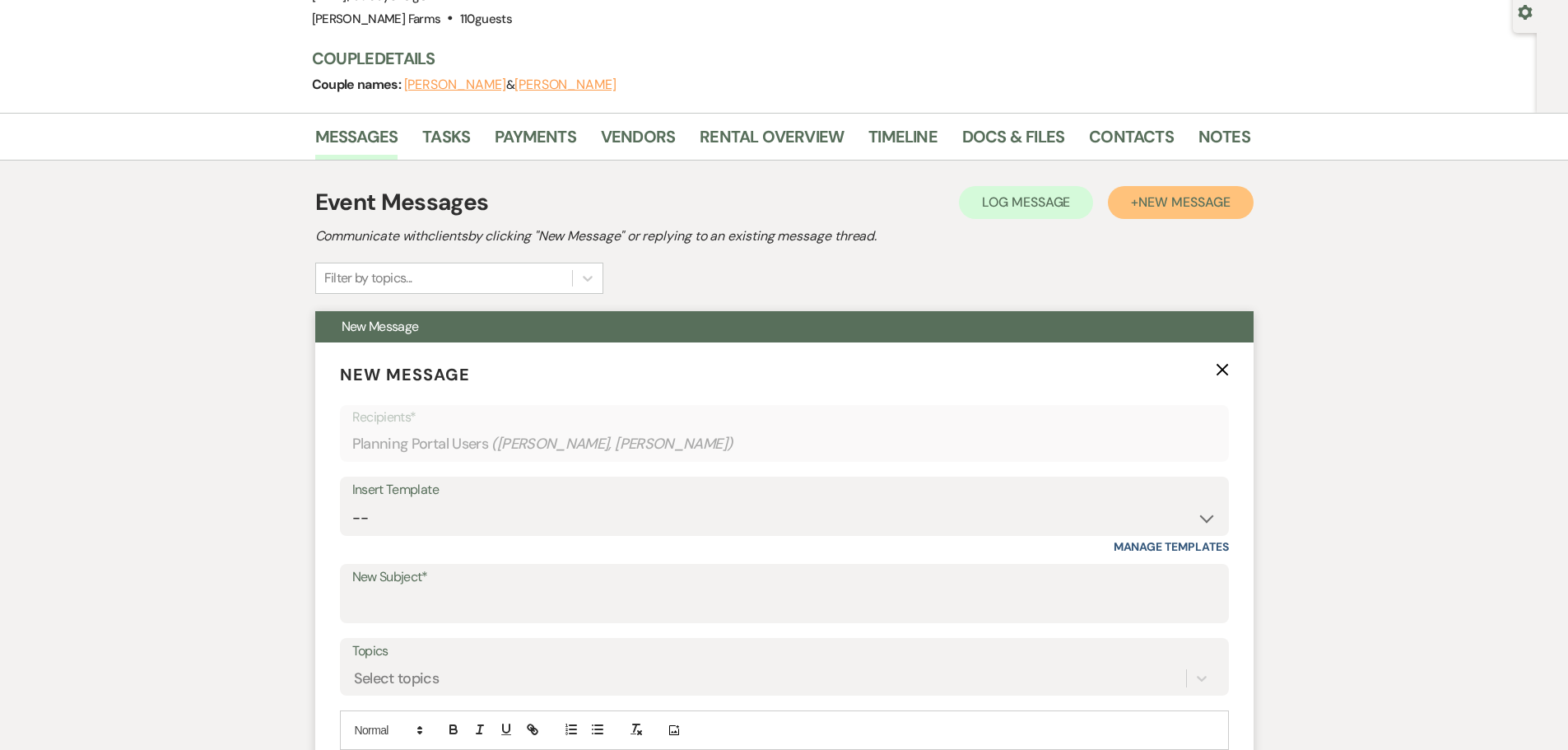
scroll to position [165, 0]
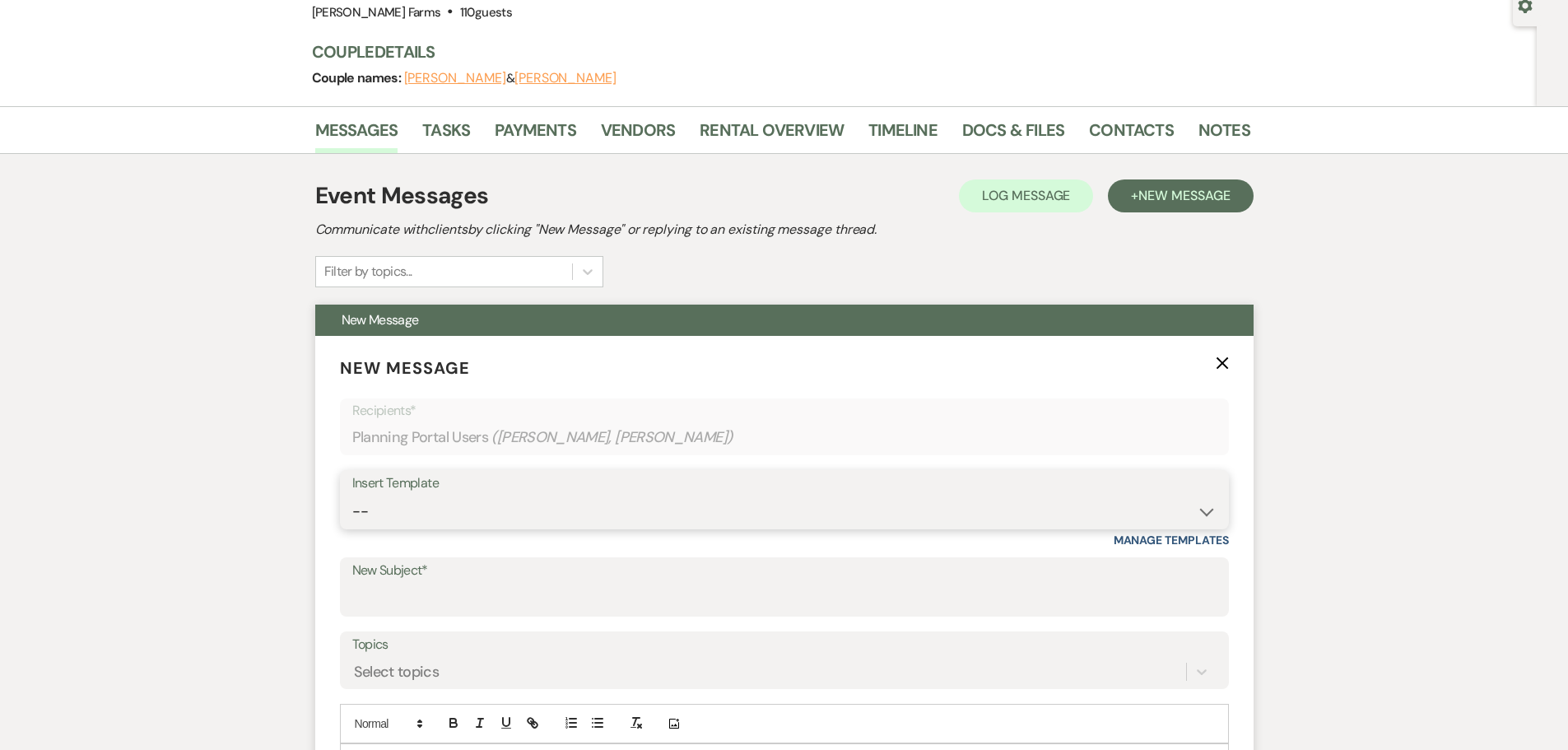
click at [400, 519] on select "-- Tour Request Response Follow Up Contract (Pre-Booked Leads) Weven Planning P…" at bounding box center [784, 511] width 864 height 32
click at [404, 573] on label "New Subject*" at bounding box center [784, 570] width 864 height 23
click at [404, 582] on input "New Subject*" at bounding box center [784, 598] width 864 height 32
click at [404, 589] on input "New Subject*" at bounding box center [784, 598] width 864 height 32
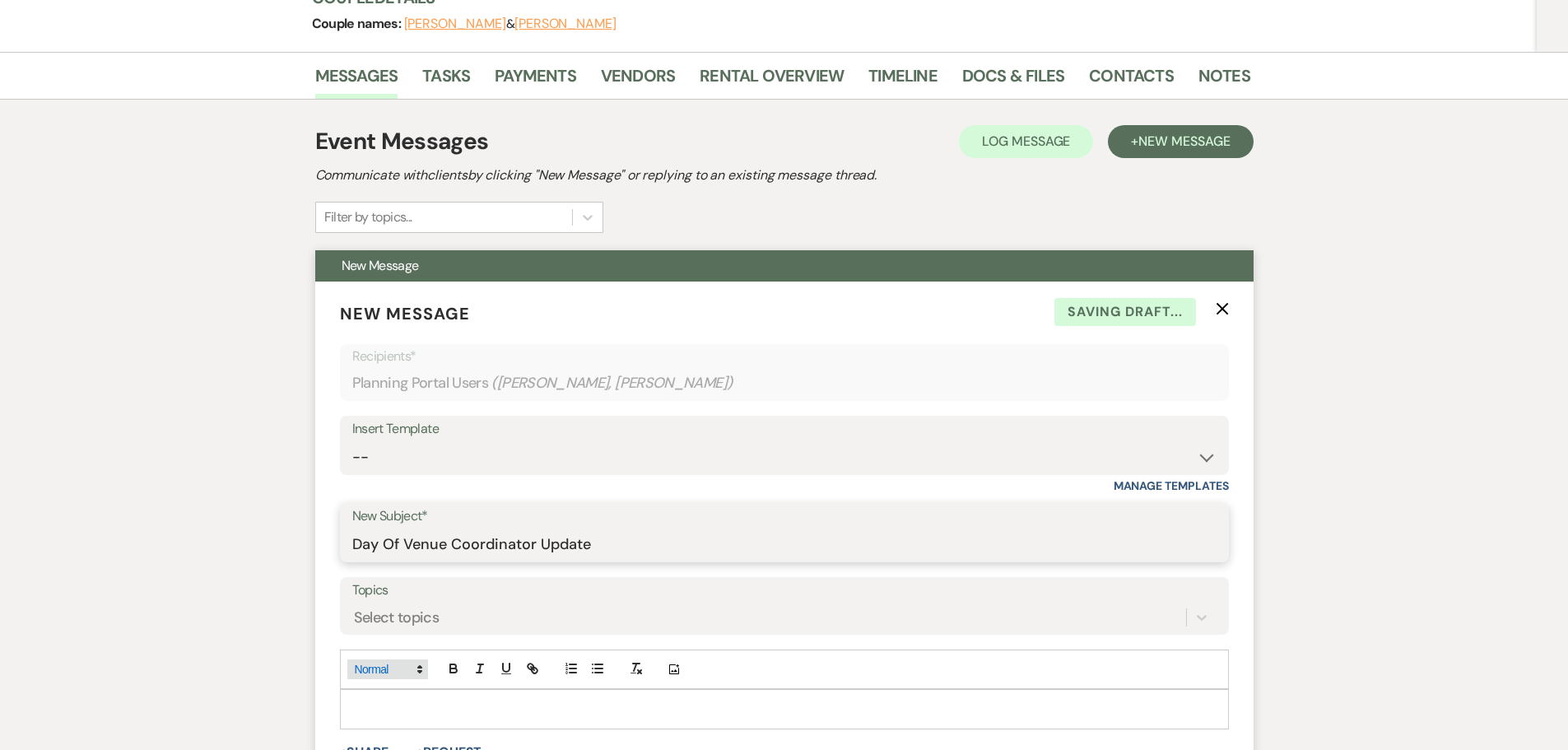
scroll to position [329, 0]
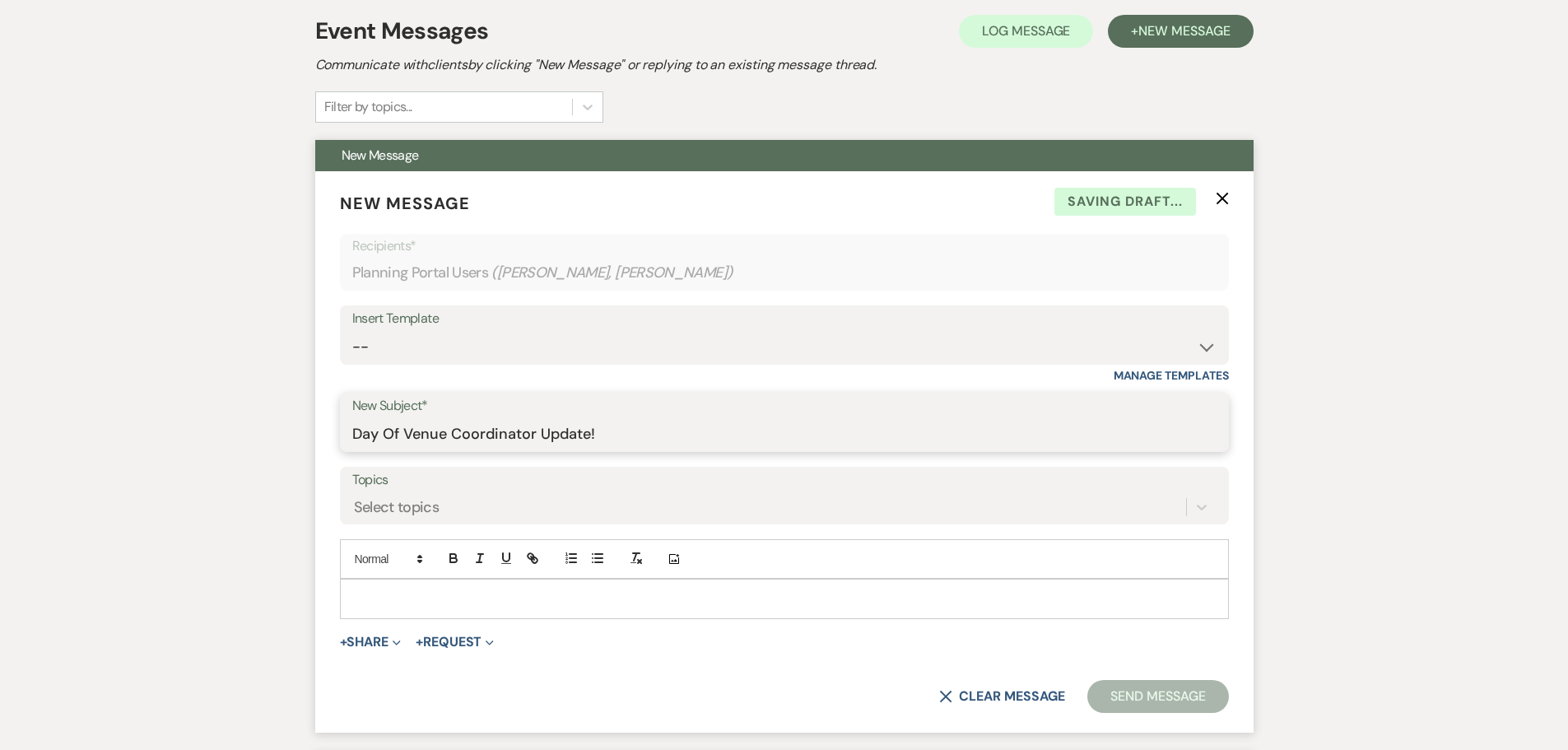
click at [385, 434] on input "Day Of Venue Coordinator Update!" at bounding box center [784, 434] width 864 height 32
type input "Day-Of Venue Coordinator Update!"
drag, startPoint x: 613, startPoint y: 440, endPoint x: 292, endPoint y: 424, distance: 321.4
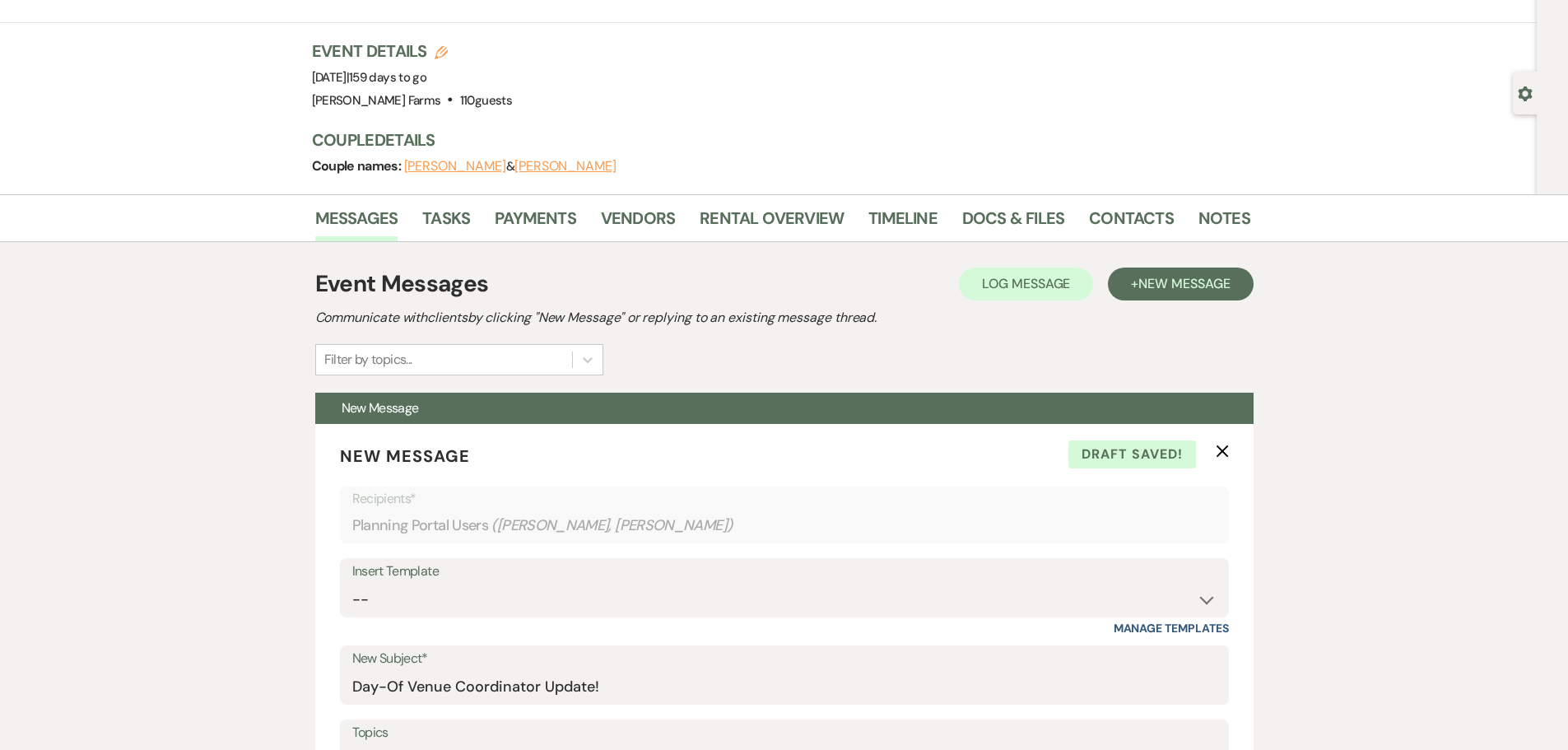
scroll to position [0, 0]
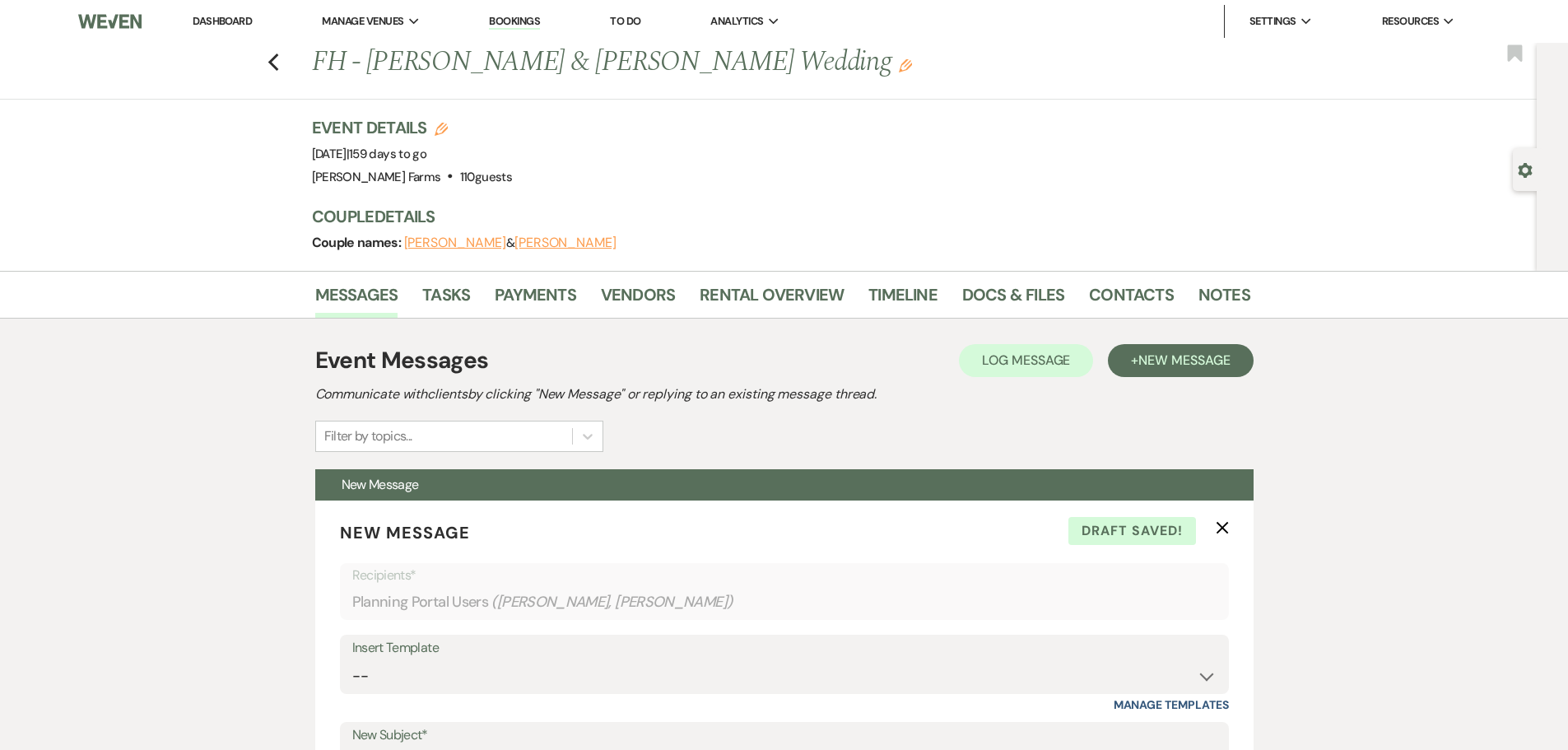
click at [190, 24] on li "Dashboard" at bounding box center [221, 22] width 76 height 33
click at [197, 23] on link "Dashboard" at bounding box center [222, 21] width 59 height 14
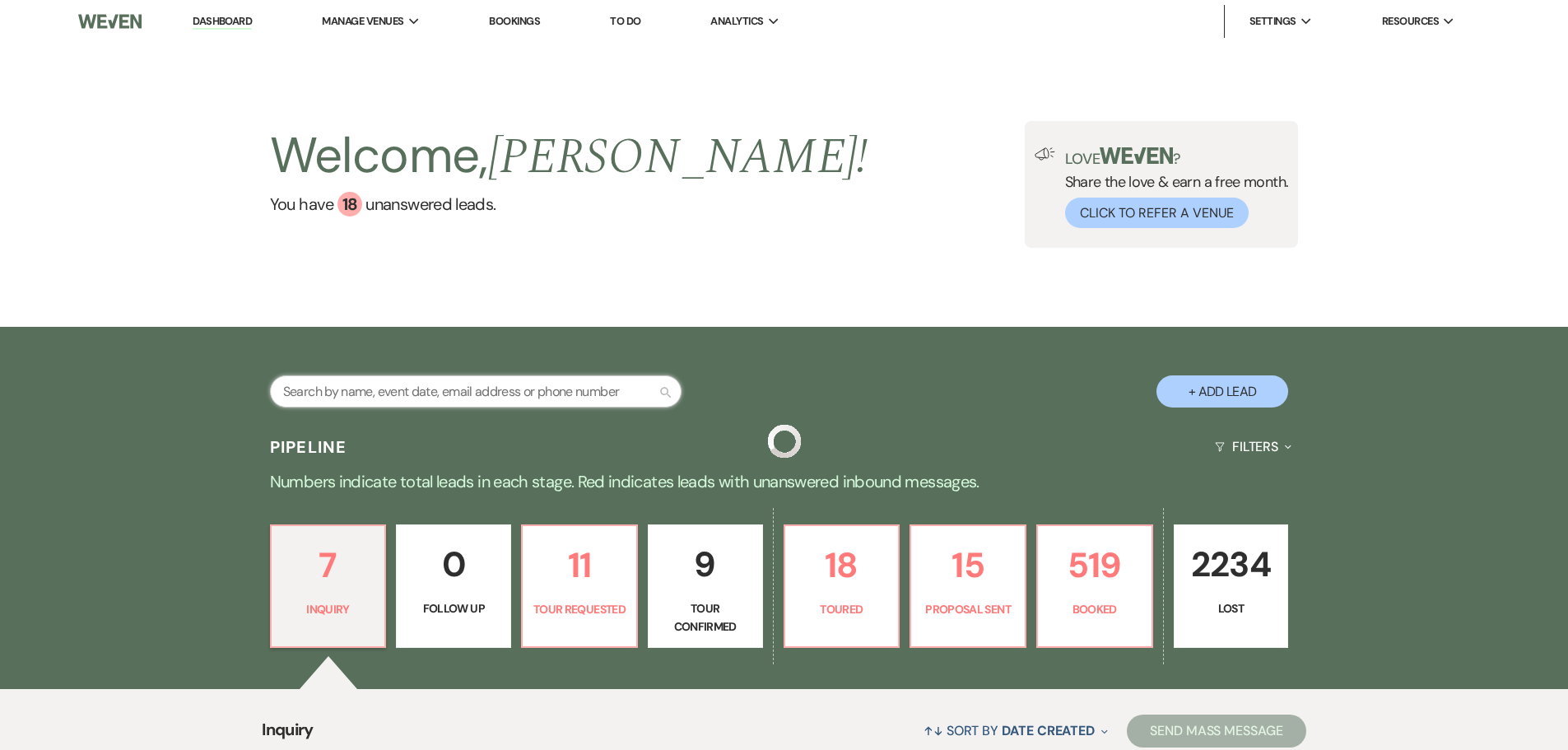
click at [356, 398] on input "text" at bounding box center [476, 391] width 412 height 32
type input "mendoza"
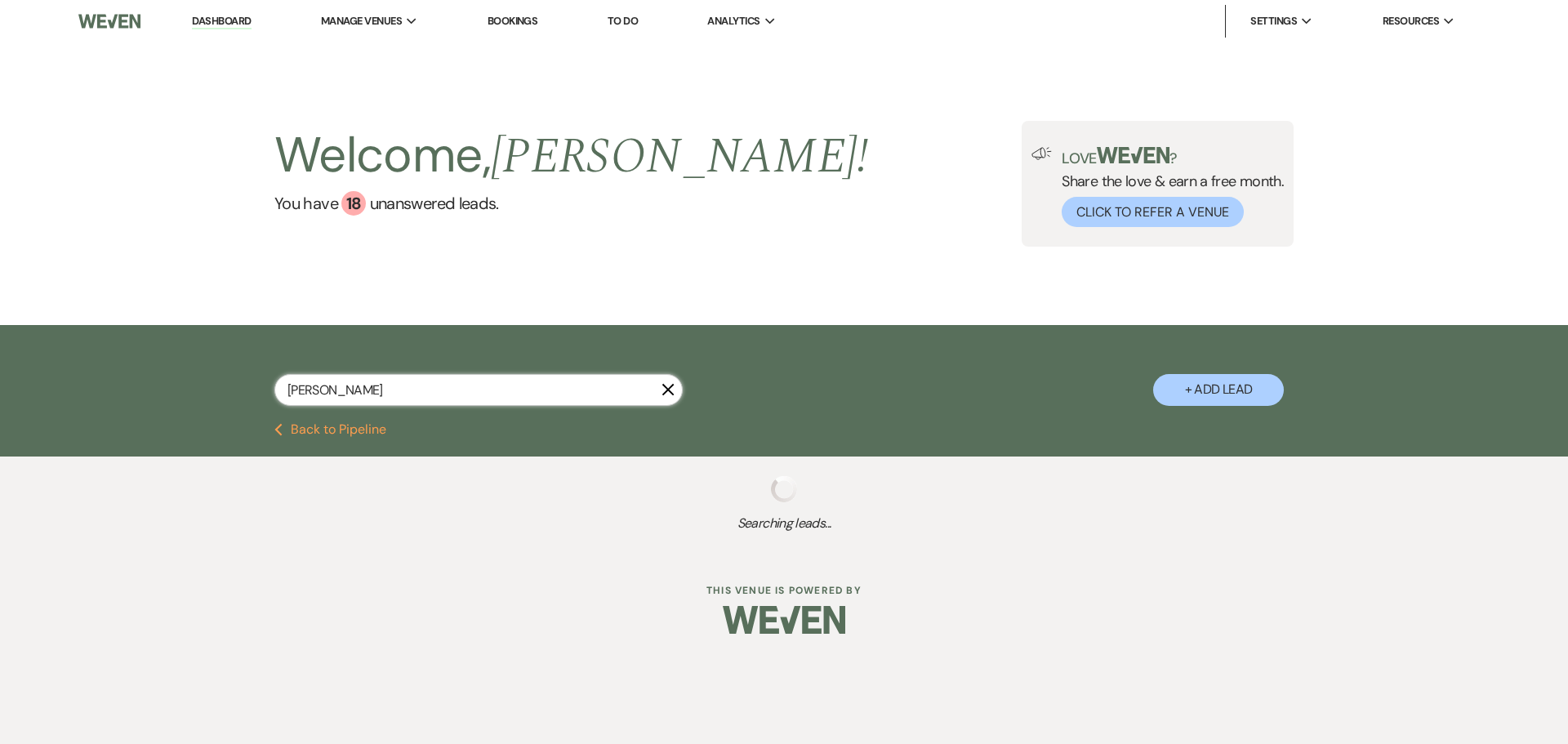
select select "8"
select select "5"
select select "8"
select select "1"
select select "8"
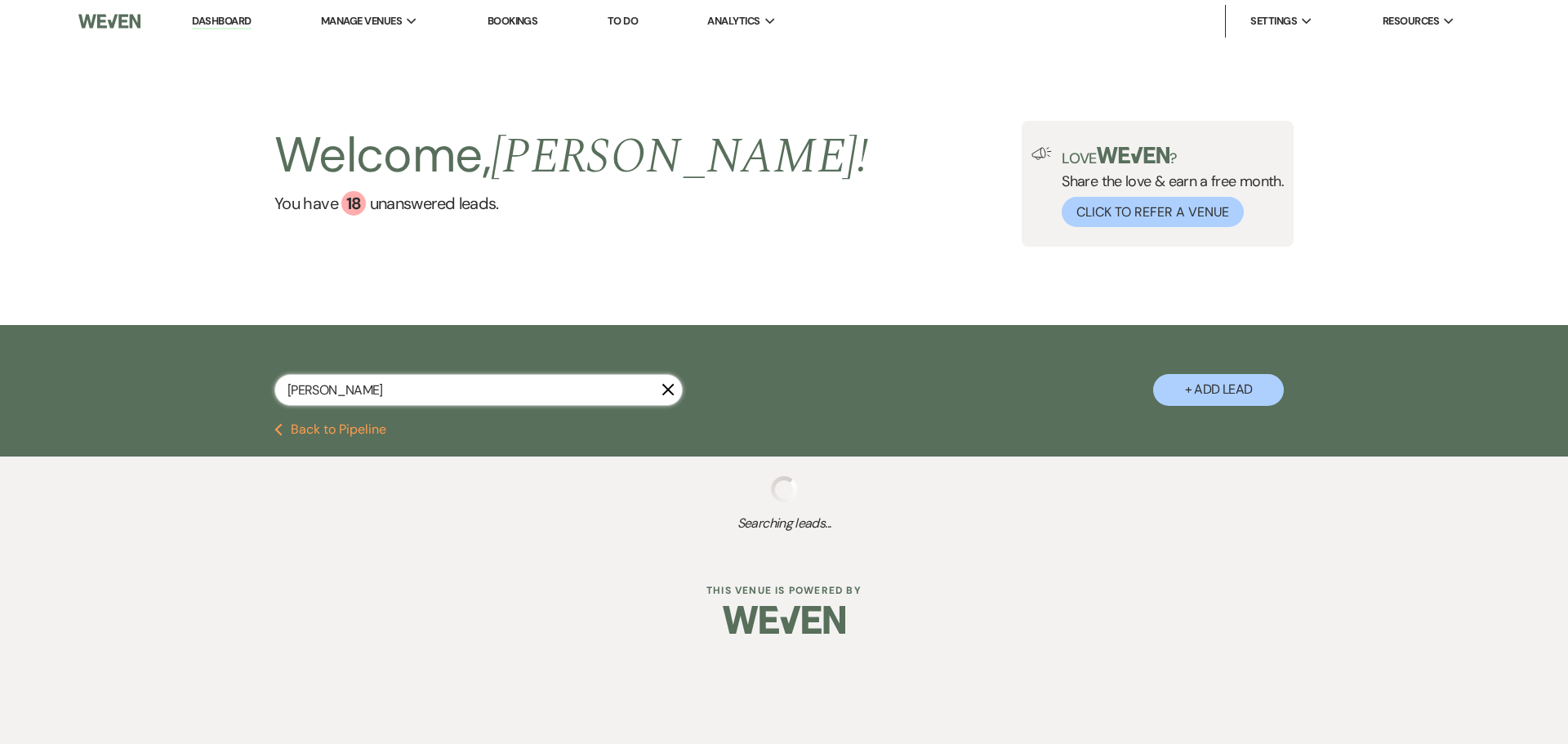
select select "8"
select select "11"
select select "8"
select select "1"
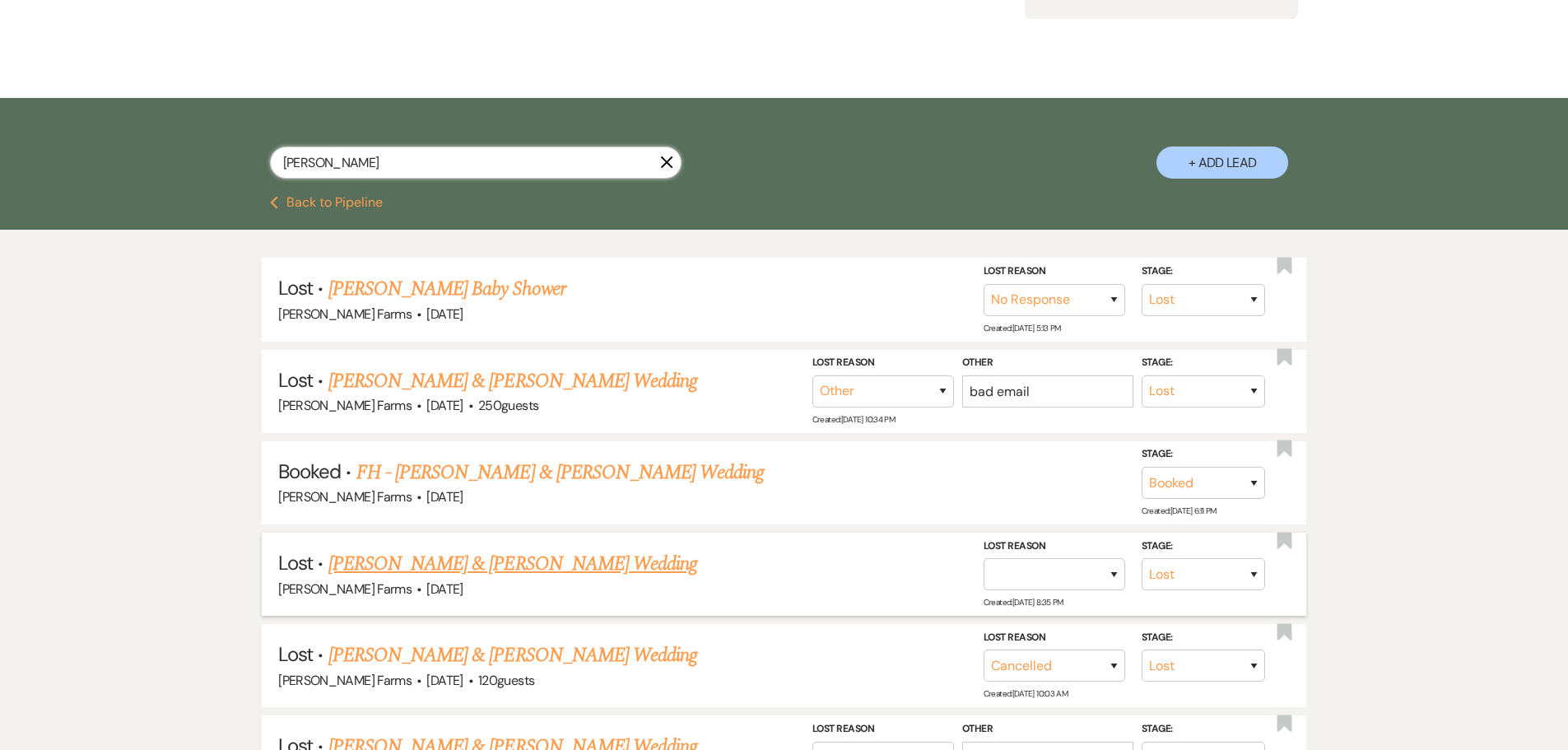
scroll to position [247, 0]
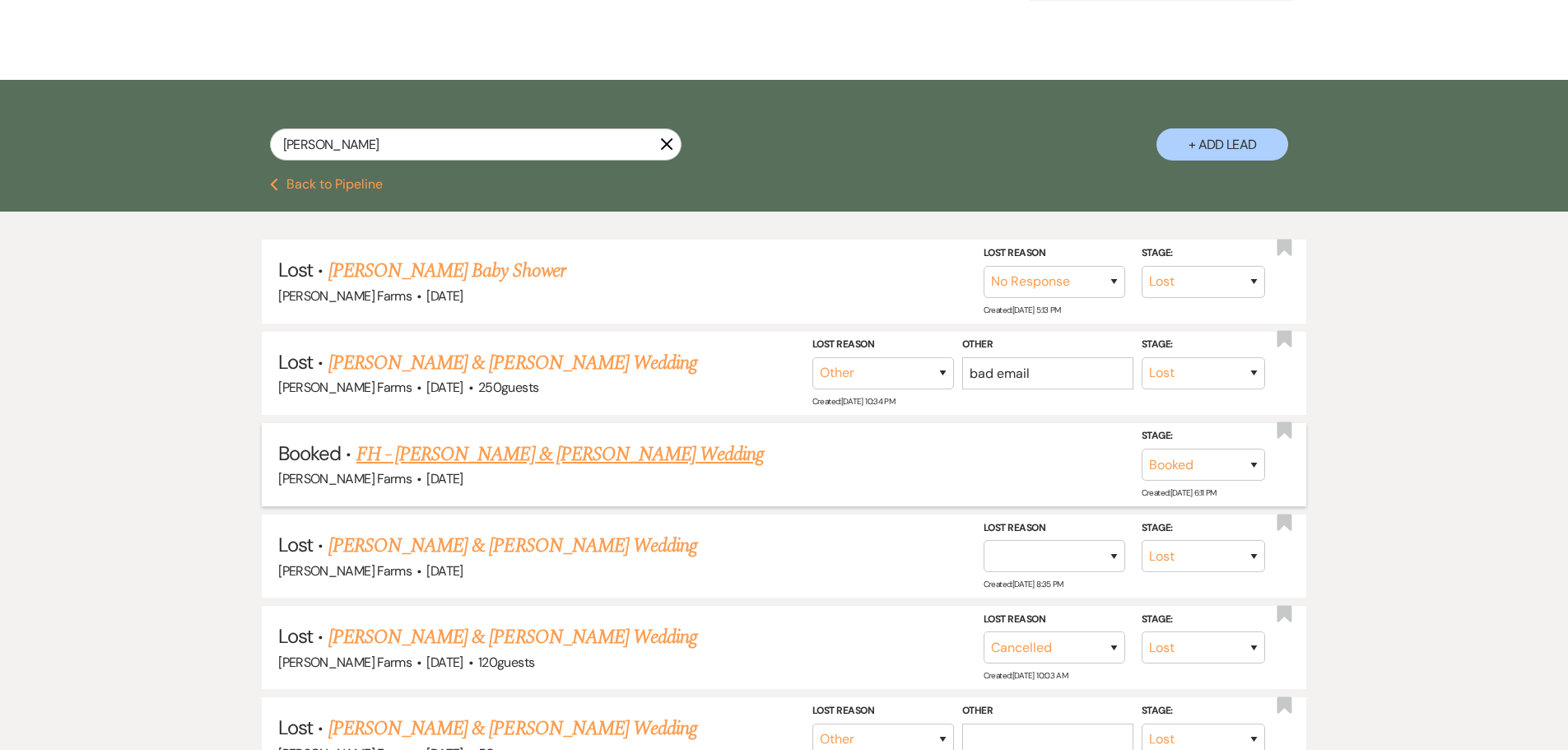
click at [594, 450] on link "FH - Jordan Schaffer & Celeste Mendoza's Wedding" at bounding box center [561, 454] width 408 height 30
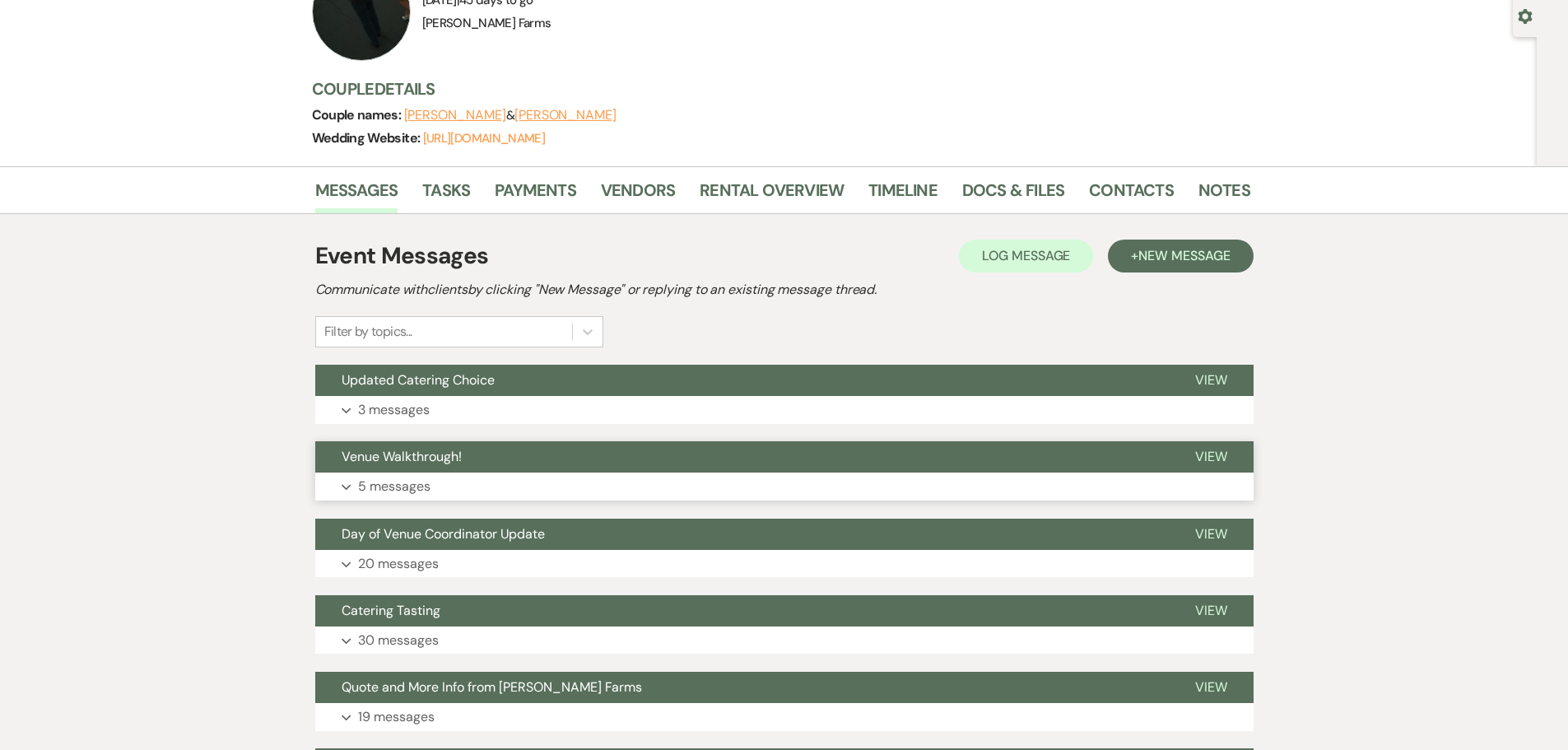
scroll to position [165, 0]
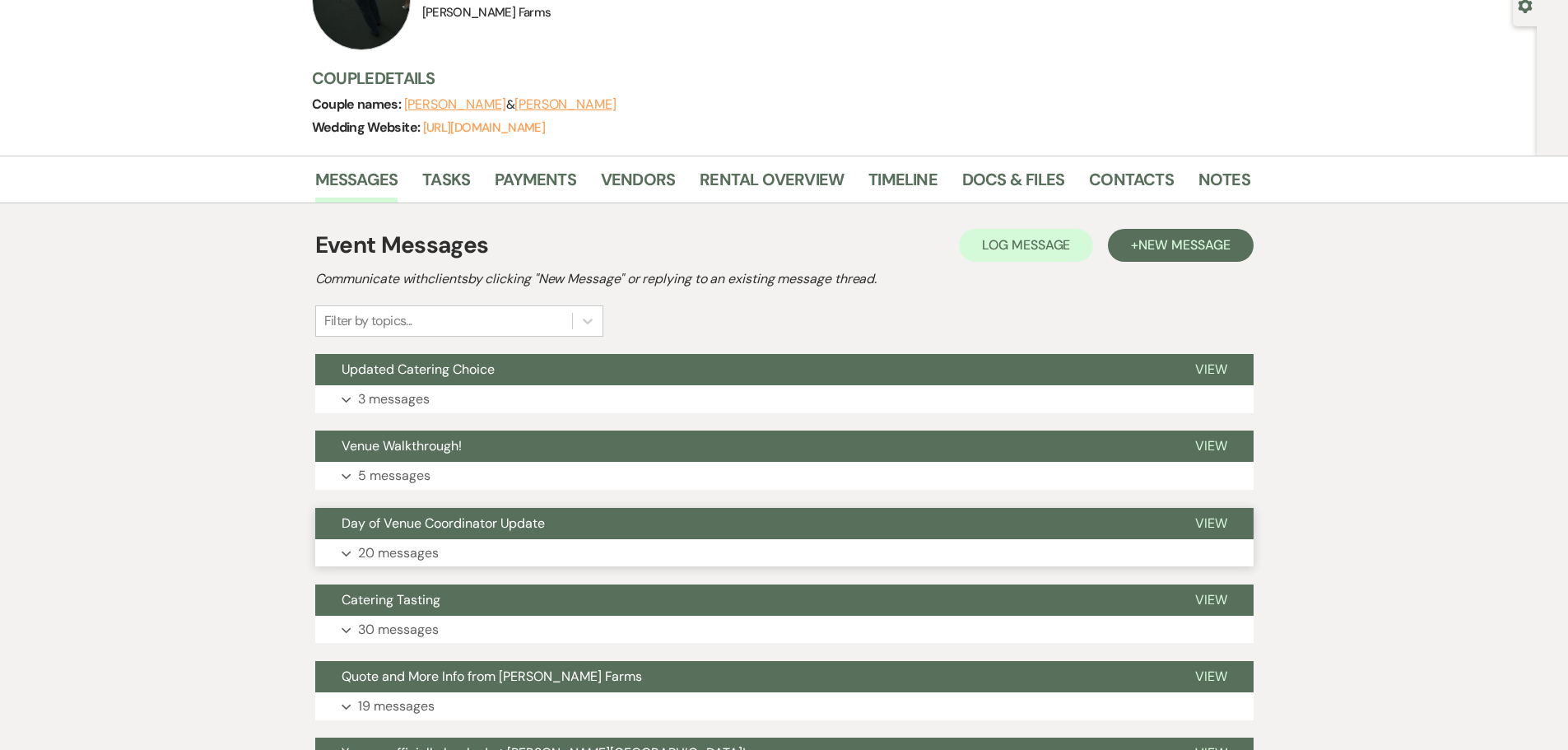
click at [512, 538] on button "Day of Venue Coordinator Update" at bounding box center [741, 523] width 853 height 31
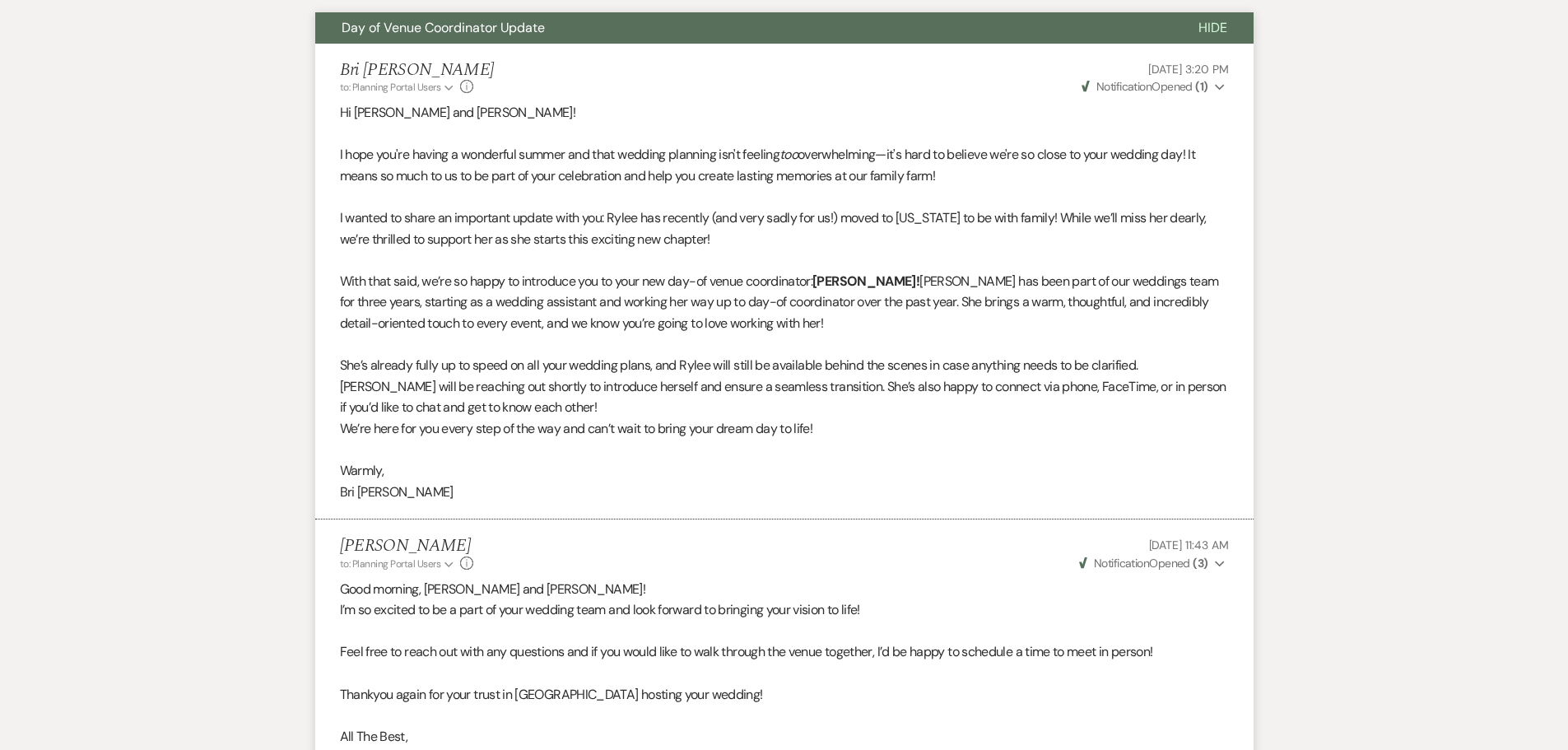
scroll to position [658, 0]
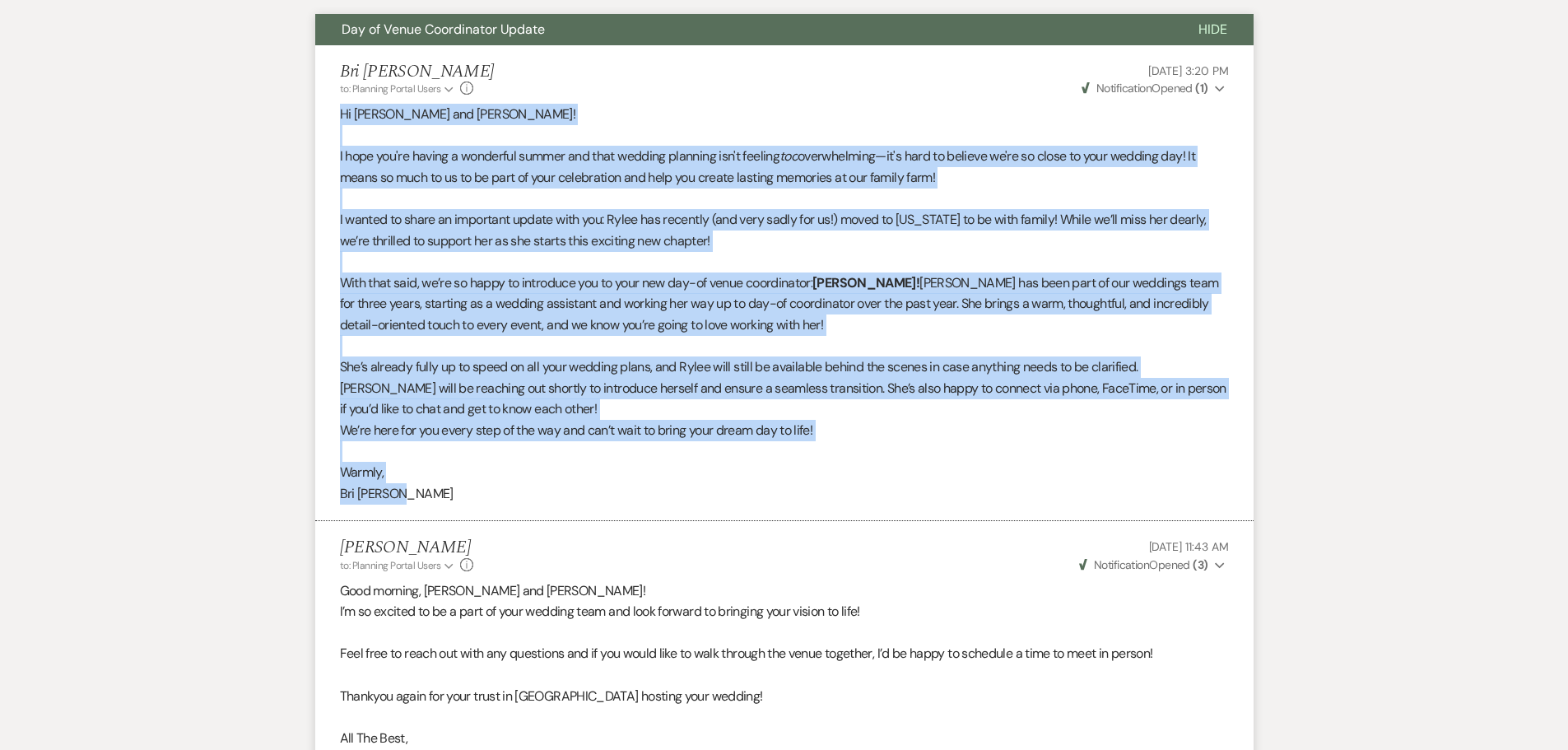
drag, startPoint x: 430, startPoint y: 497, endPoint x: 340, endPoint y: 113, distance: 394.4
click at [340, 113] on div "Hi Celeste and Jordan! I hope you're having a wonderful summer and that wedding…" at bounding box center [785, 303] width 889 height 400
copy div "Hi Celeste and Jordan! I hope you're having a wonderful summer and that wedding…"
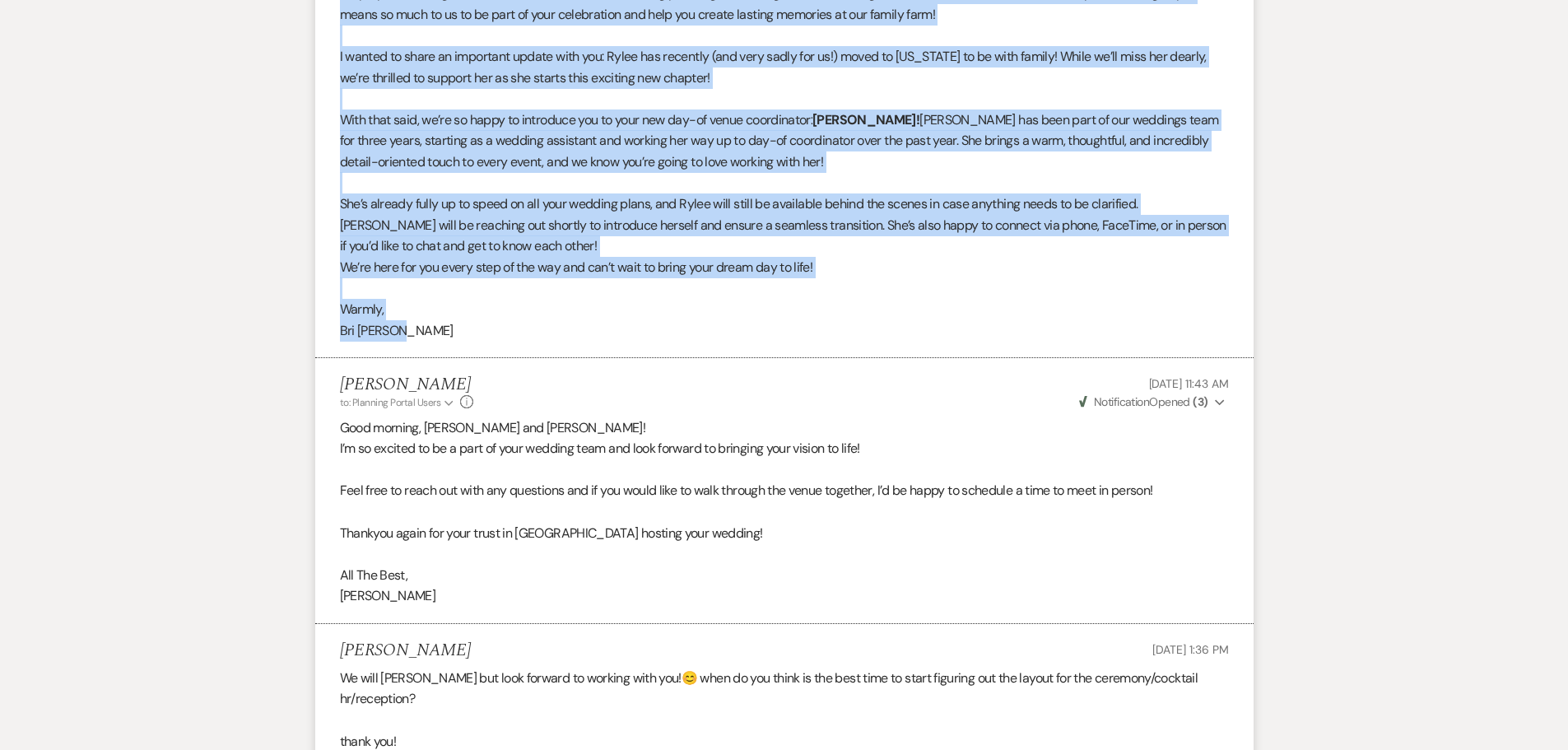
scroll to position [823, 0]
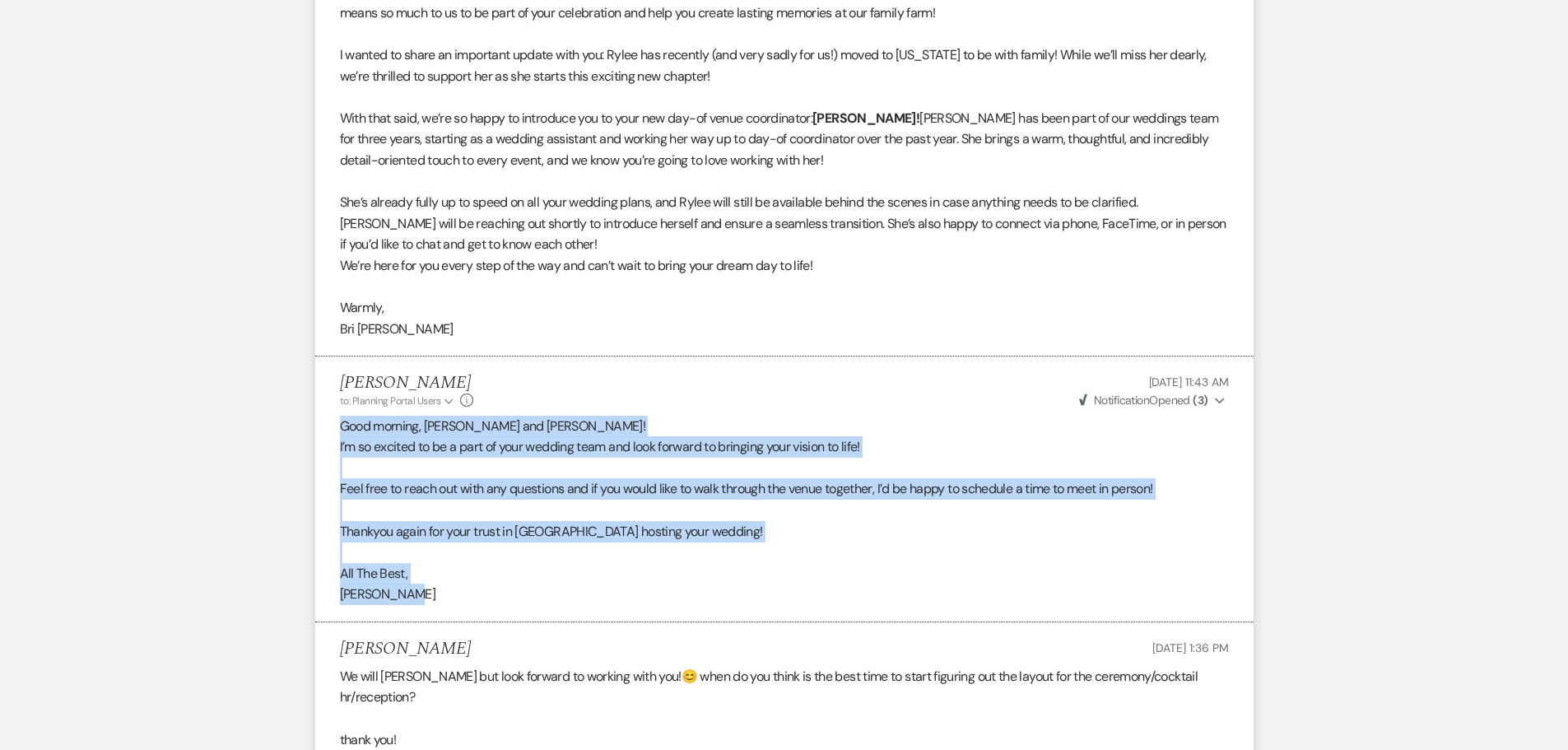
drag, startPoint x: 415, startPoint y: 602, endPoint x: 326, endPoint y: 422, distance: 200.8
click at [326, 422] on li "Ashley Kohl to: Planning Portal Users Expand Info Jul 23, 2025, 11:43 AM Weven …" at bounding box center [784, 490] width 939 height 266
copy div "Good morning, Celeste and Jordan! I’m so excited to be a part of your wedding t…"
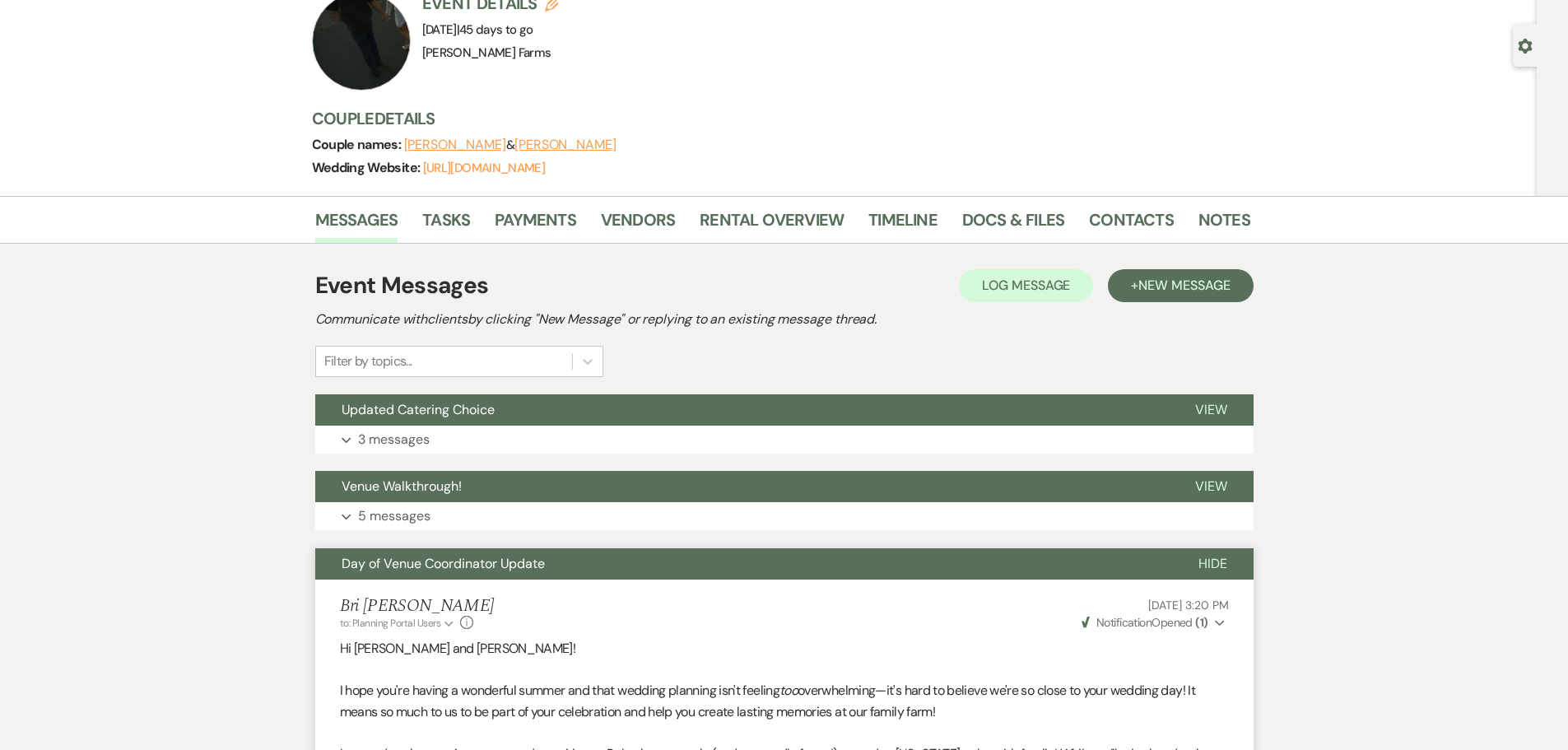
scroll to position [0, 0]
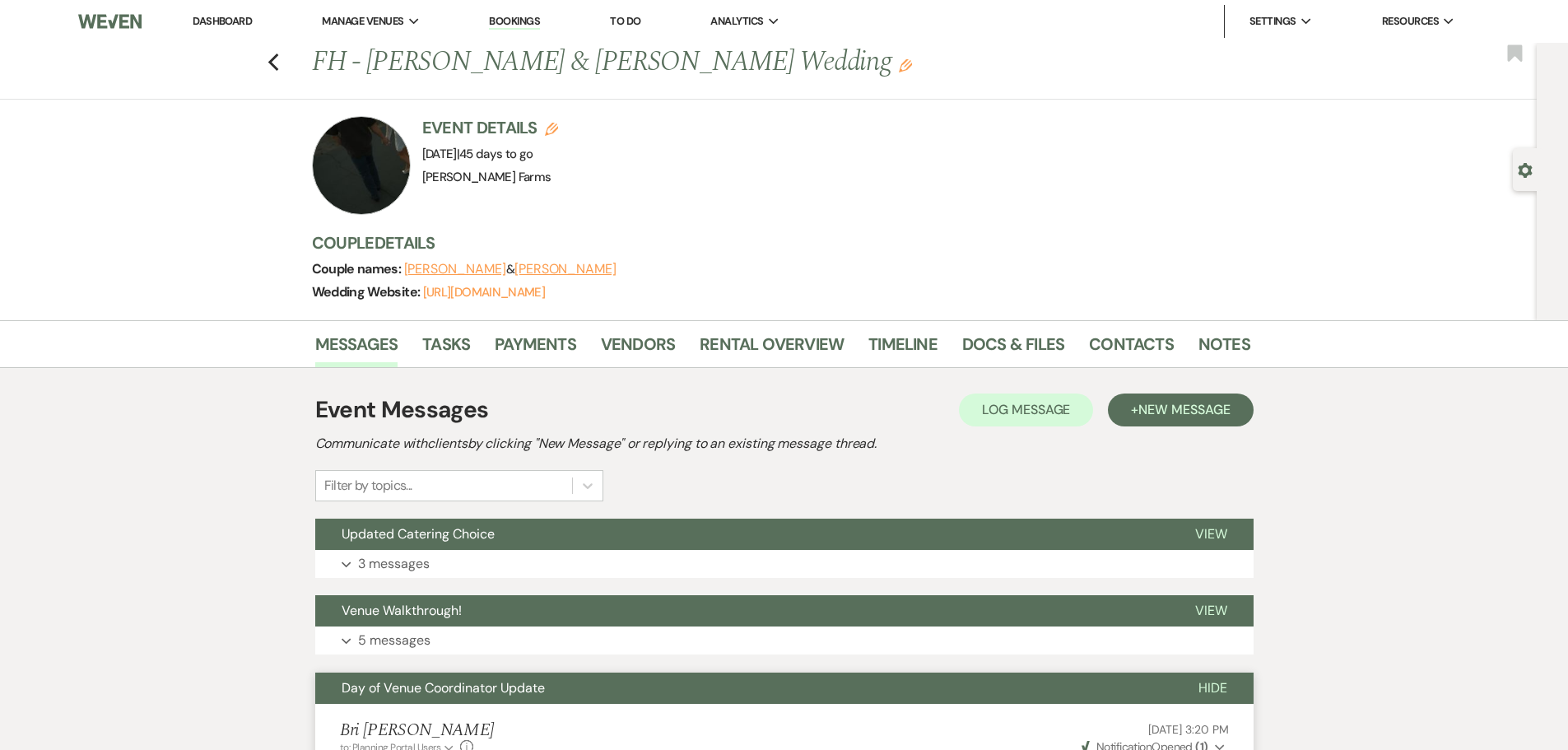
click at [218, 20] on link "Dashboard" at bounding box center [222, 21] width 59 height 14
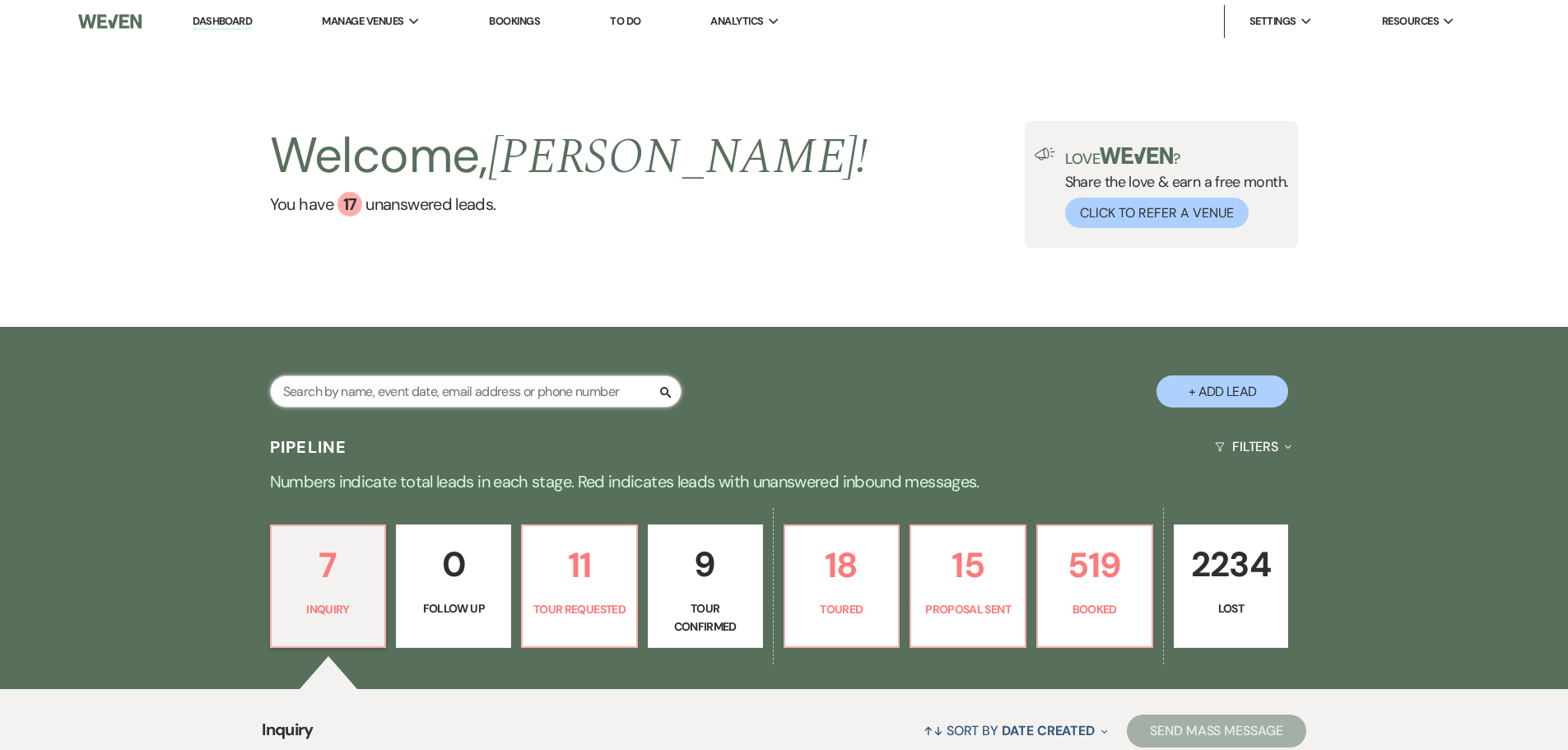
click at [389, 378] on input "text" at bounding box center [476, 391] width 412 height 32
type input "potter"
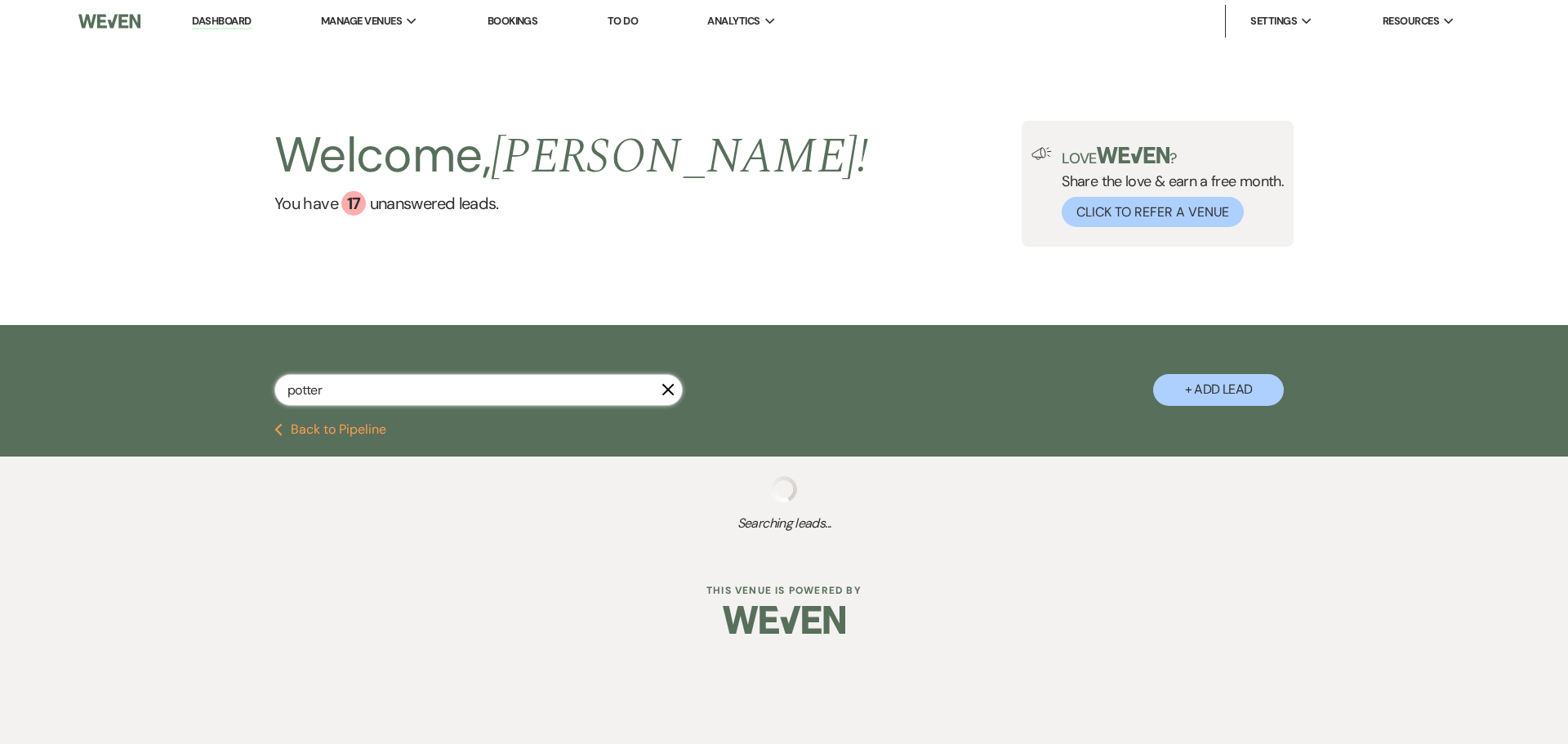
select select "8"
select select "5"
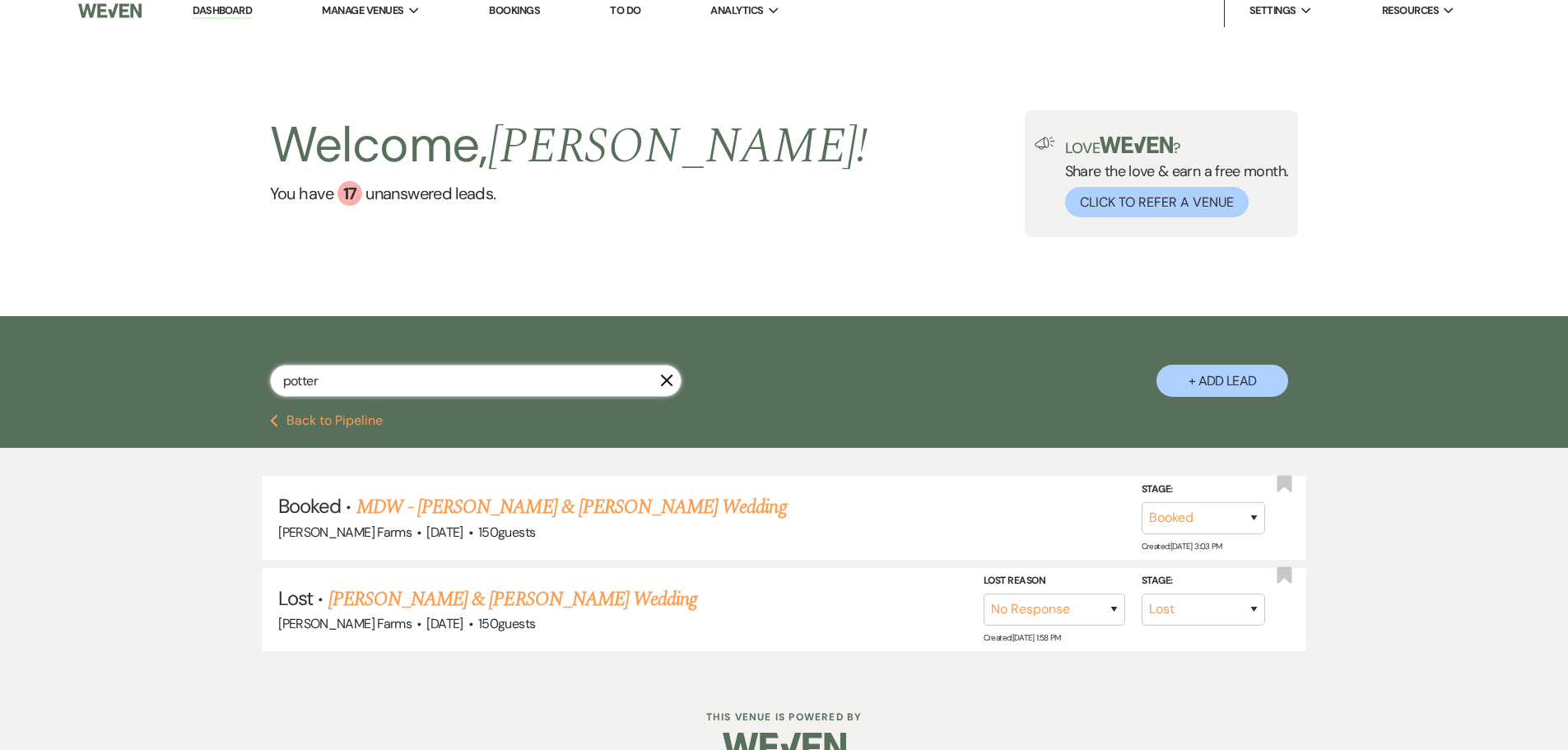
scroll to position [46, 0]
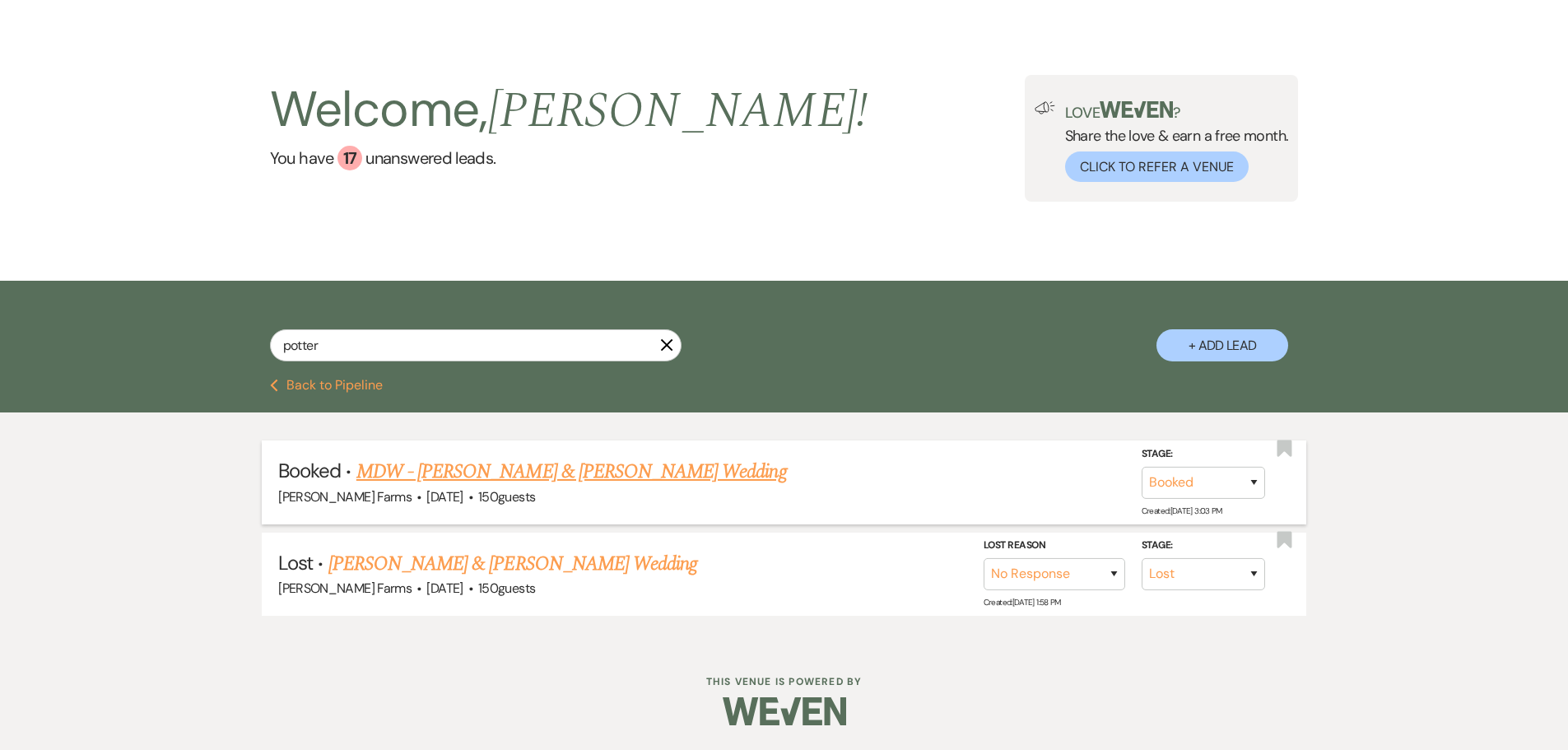
click at [572, 470] on link "MDW - Emilie Potter & Lucas Corriveau's Wedding" at bounding box center [572, 471] width 431 height 30
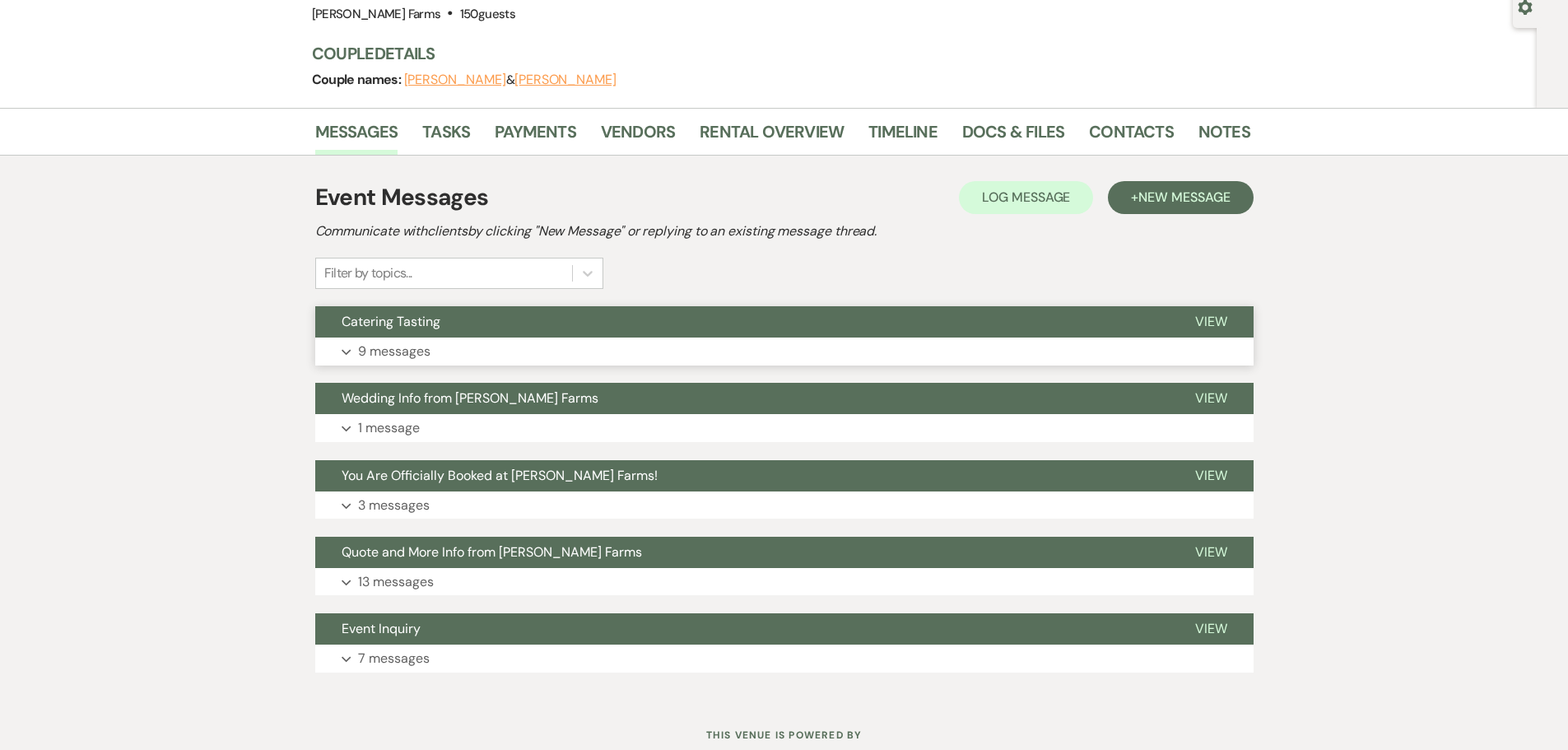
scroll to position [165, 0]
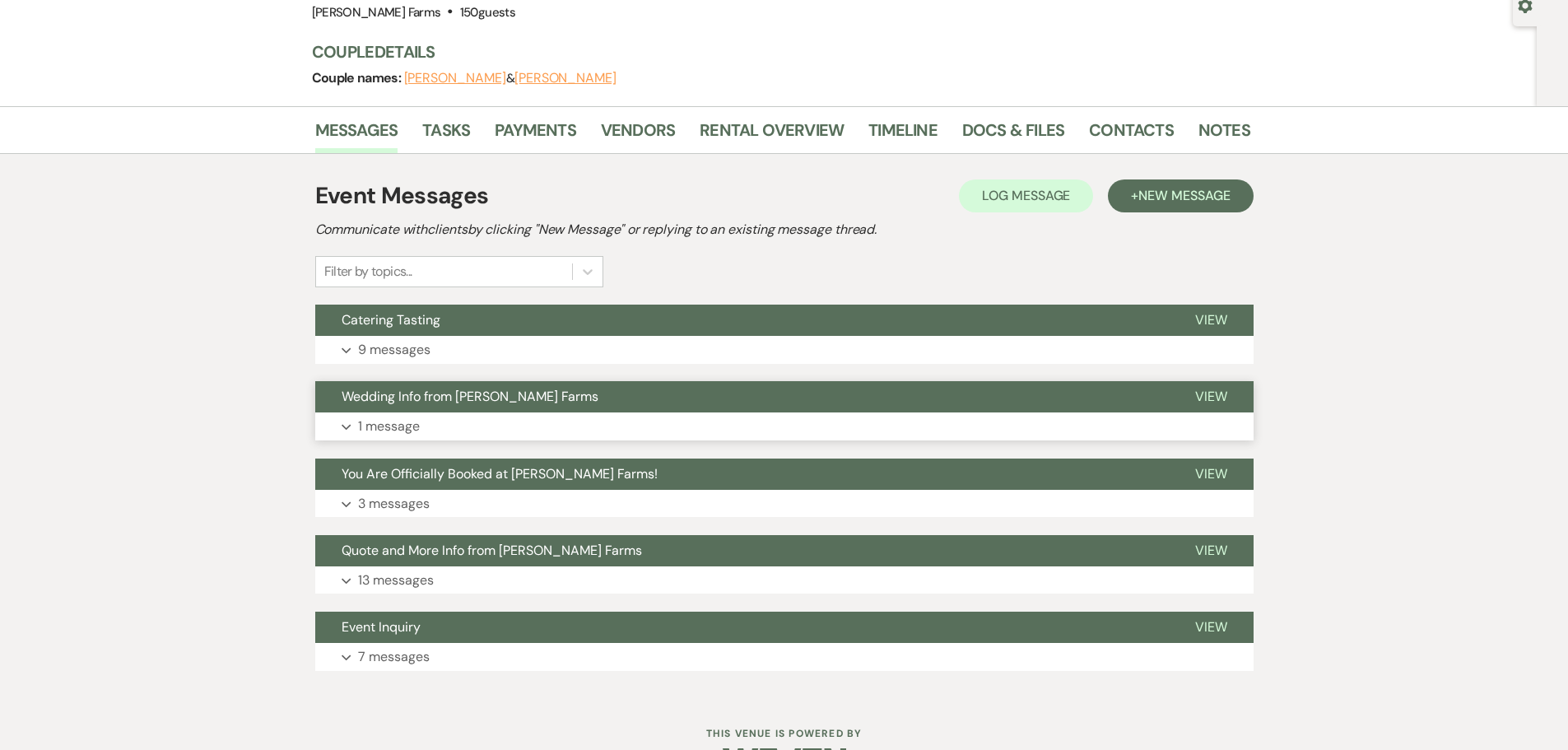
click at [459, 409] on button "Wedding Info from Schnepf Farms" at bounding box center [741, 397] width 853 height 31
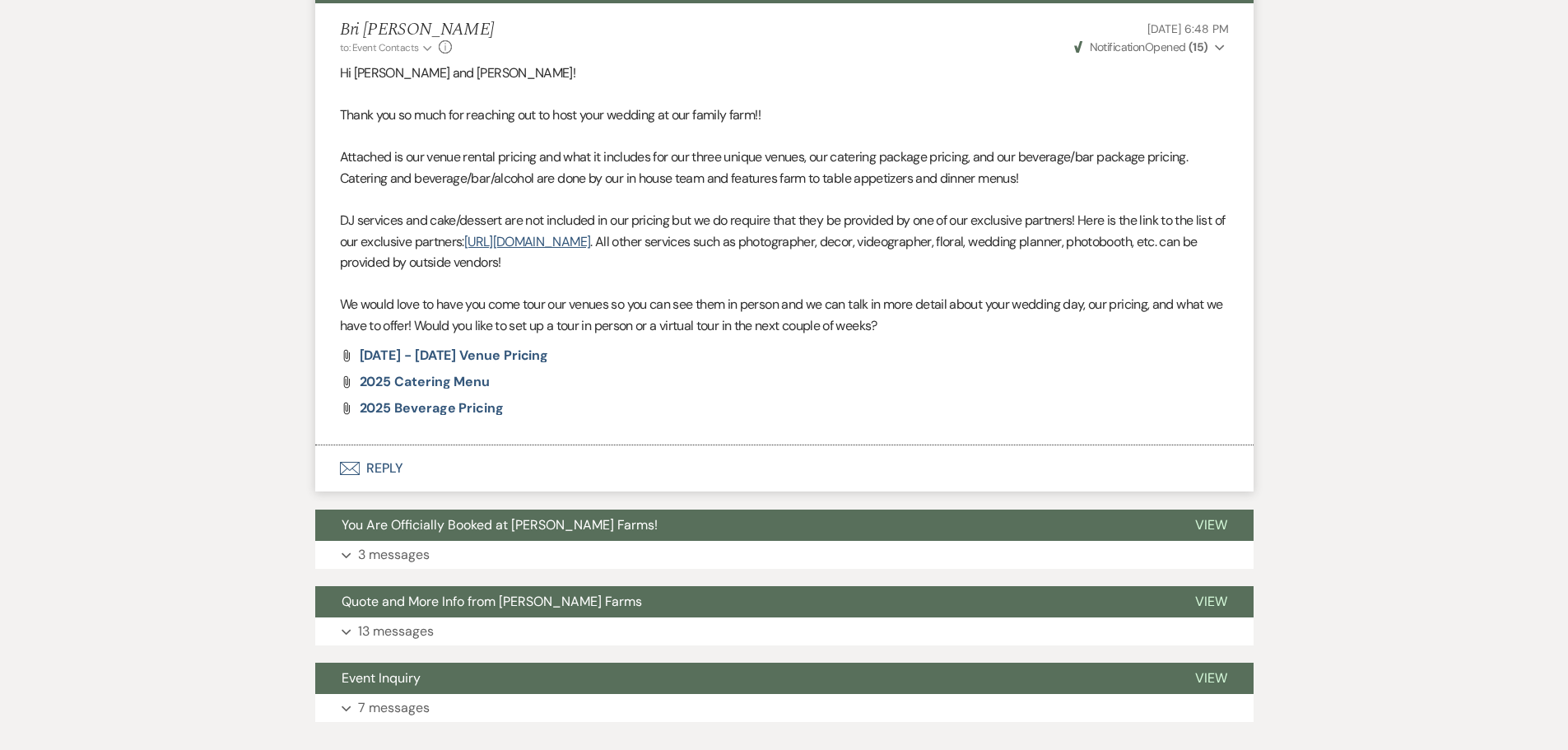
scroll to position [576, 0]
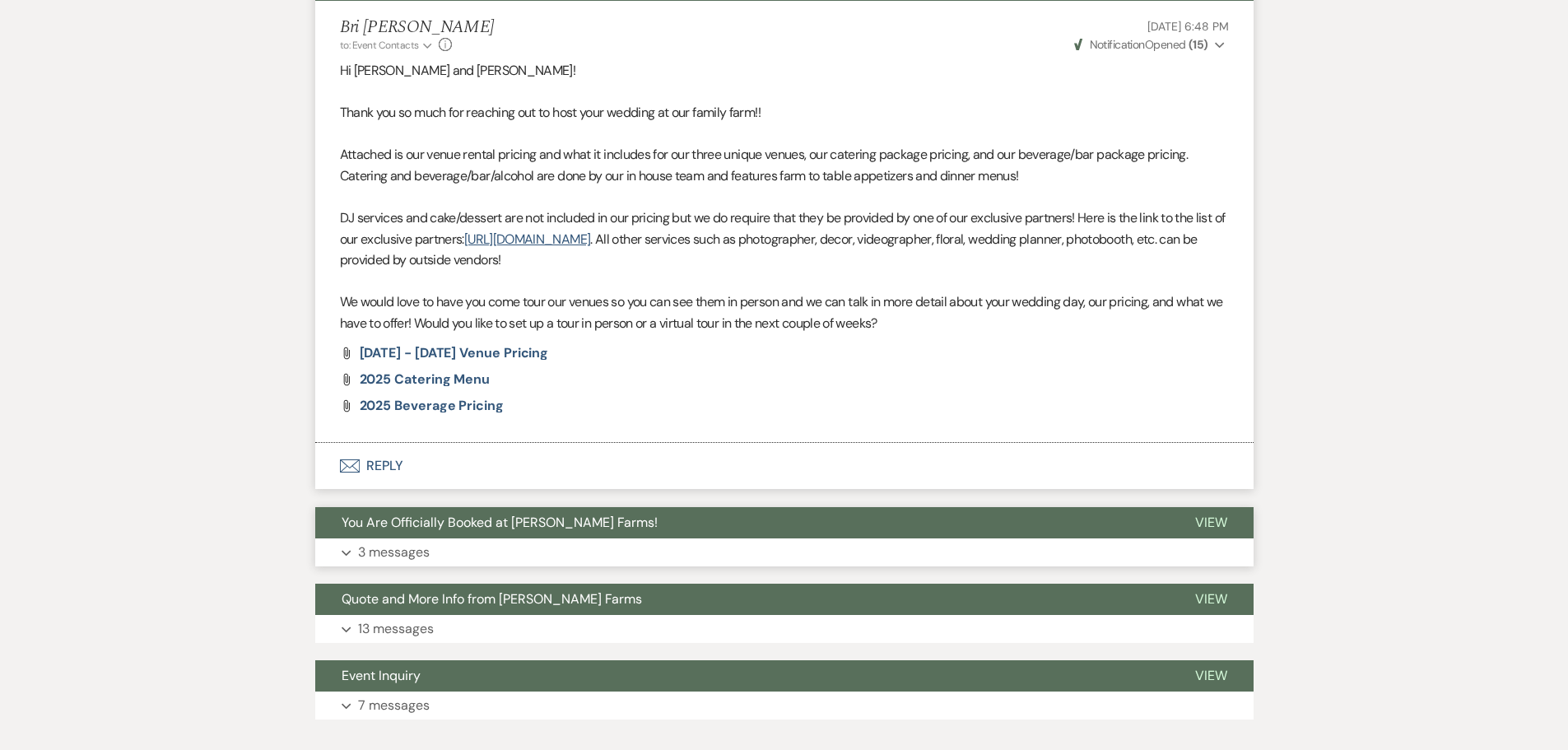
click at [489, 526] on span "You Are Officially Booked at [PERSON_NAME] Farms!" at bounding box center [499, 523] width 316 height 17
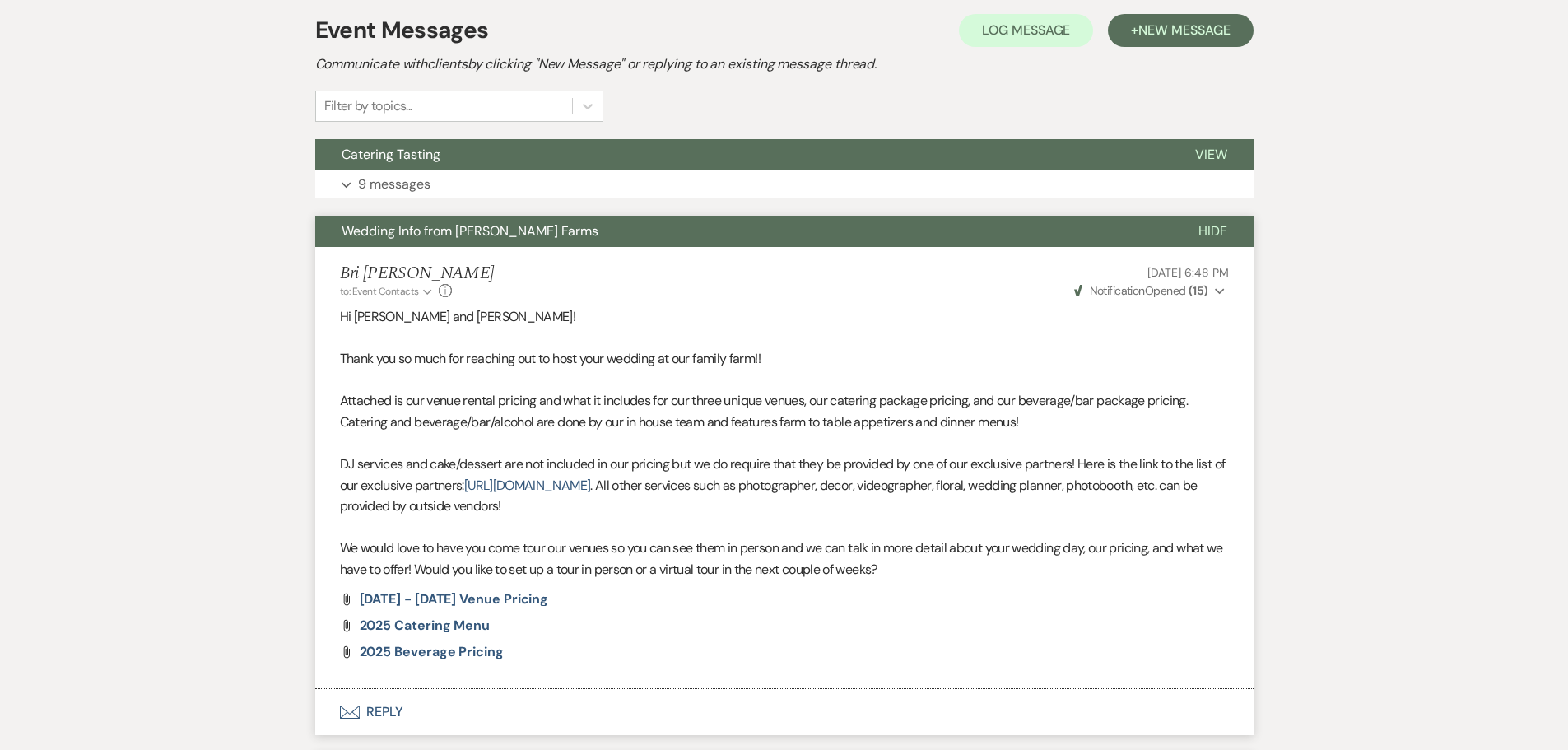
scroll to position [329, 0]
click at [508, 188] on button "Expand 9 messages" at bounding box center [784, 185] width 939 height 28
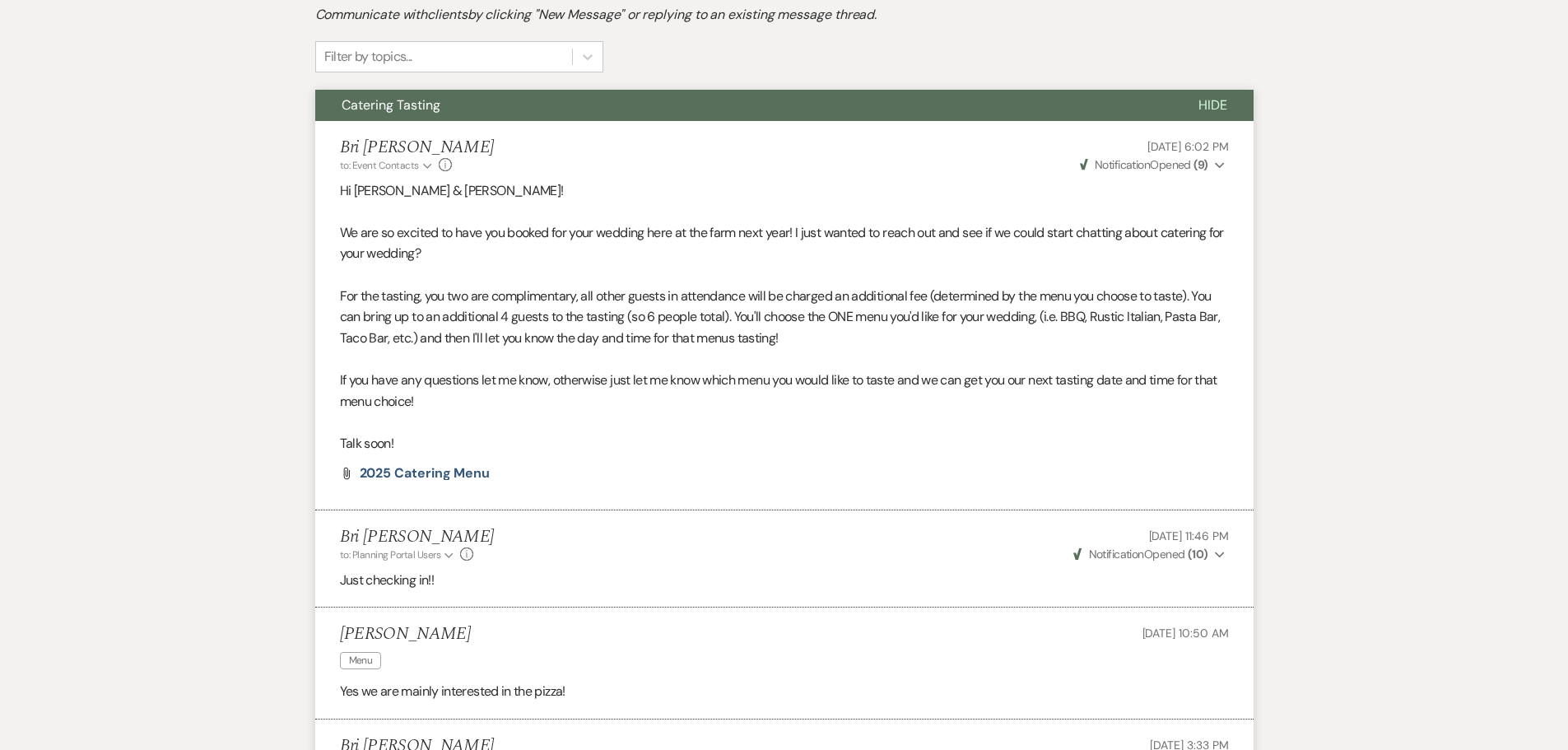
scroll to position [0, 0]
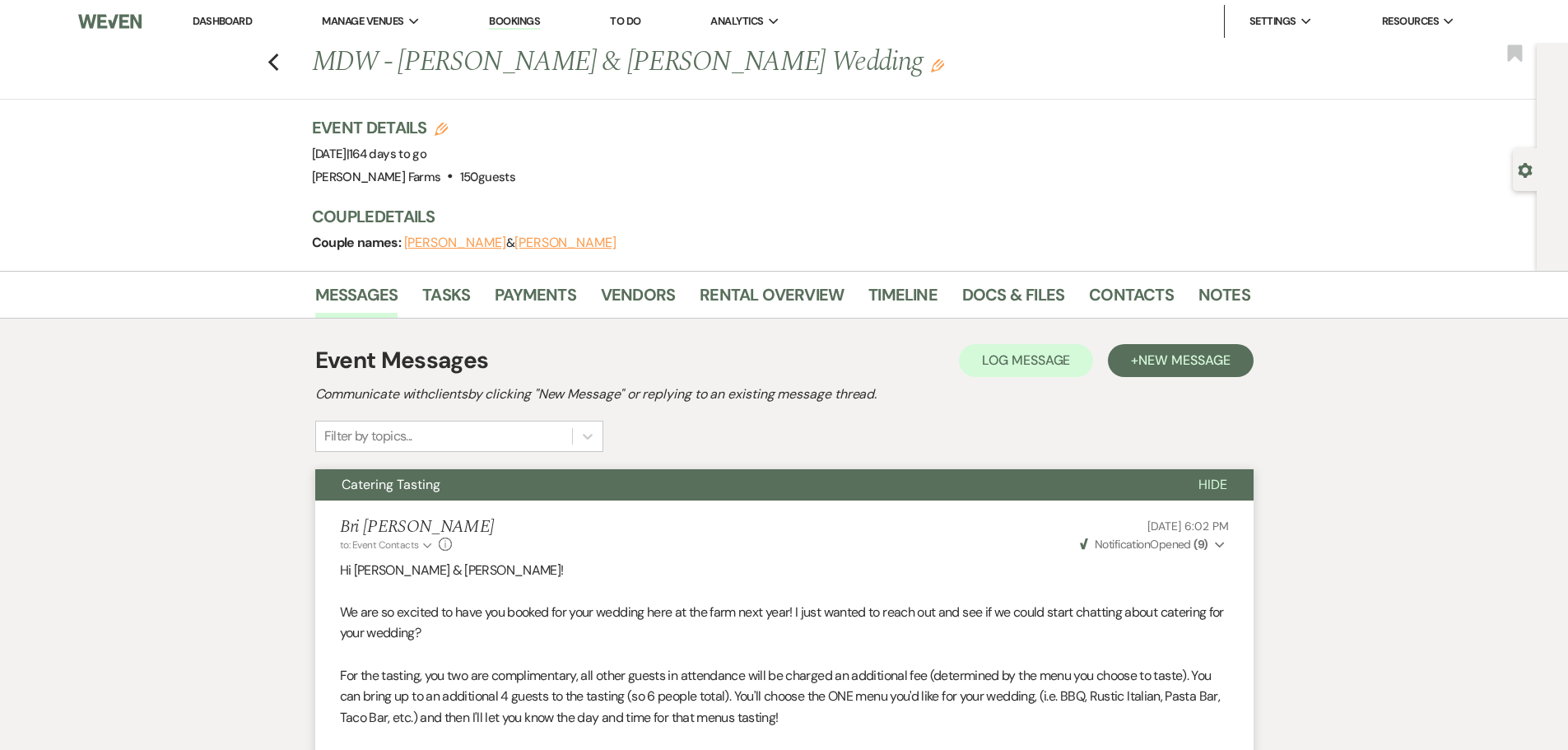
click at [1523, 169] on icon "Gear" at bounding box center [1525, 170] width 15 height 15
select select "5"
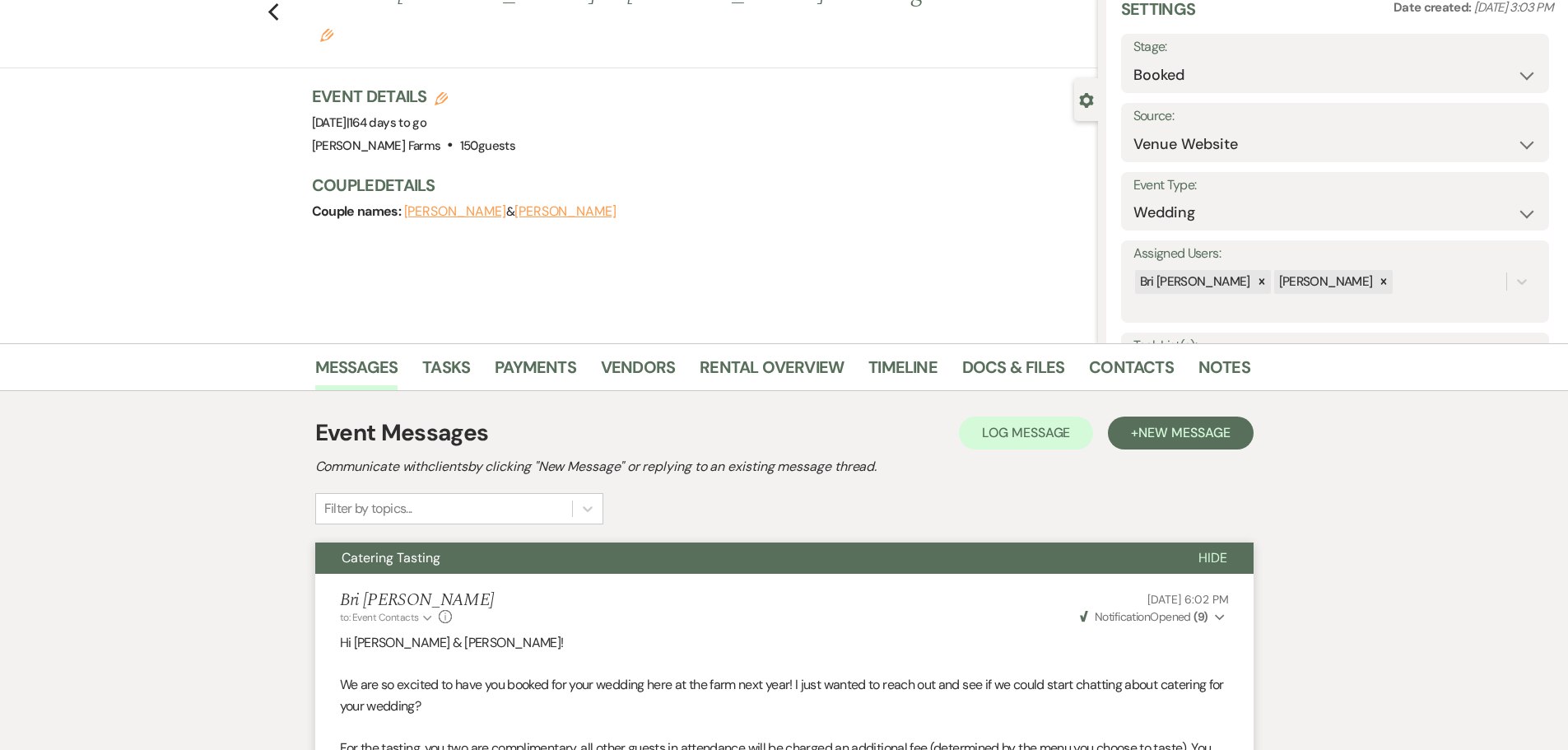
scroll to position [247, 0]
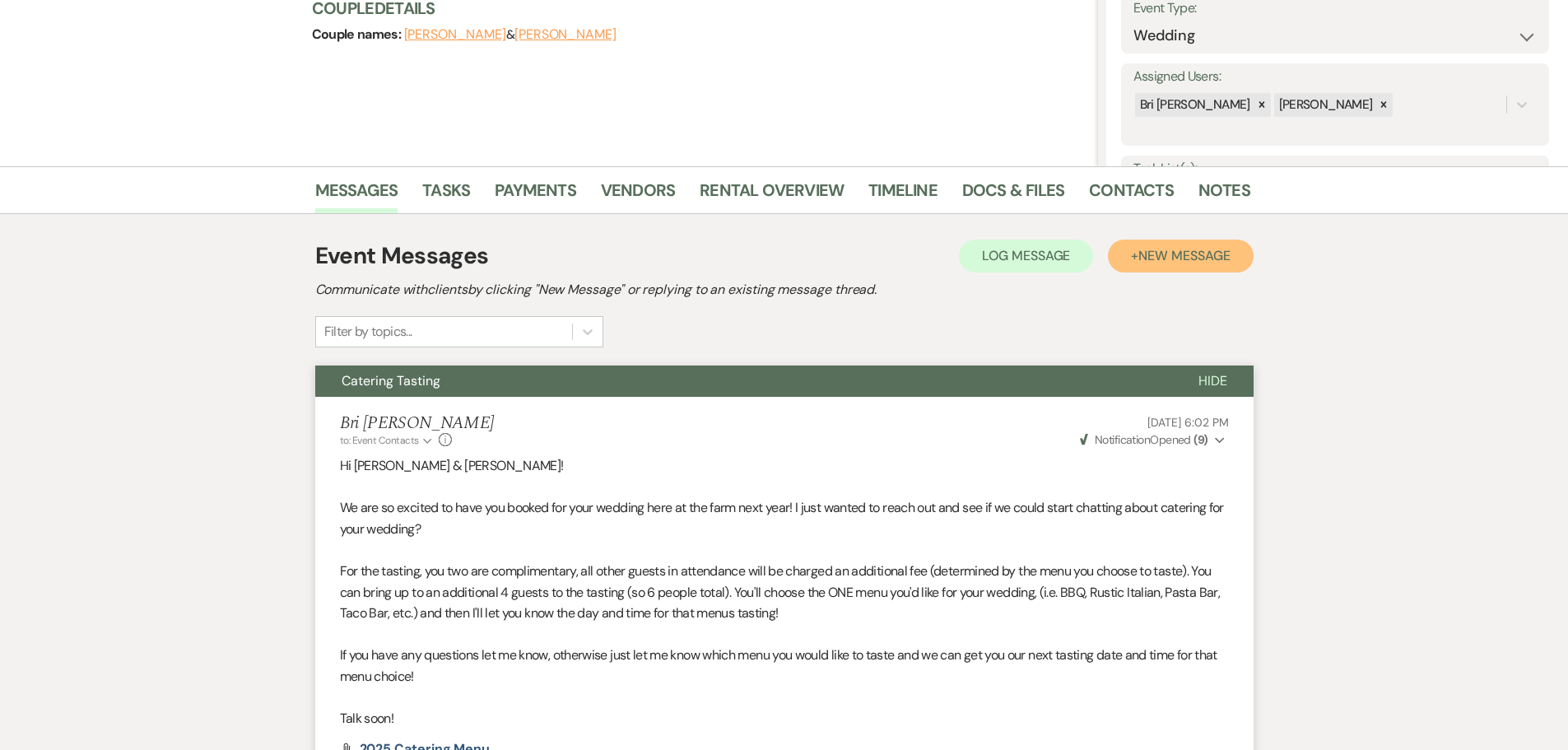
click at [1164, 250] on span "New Message" at bounding box center [1183, 255] width 91 height 17
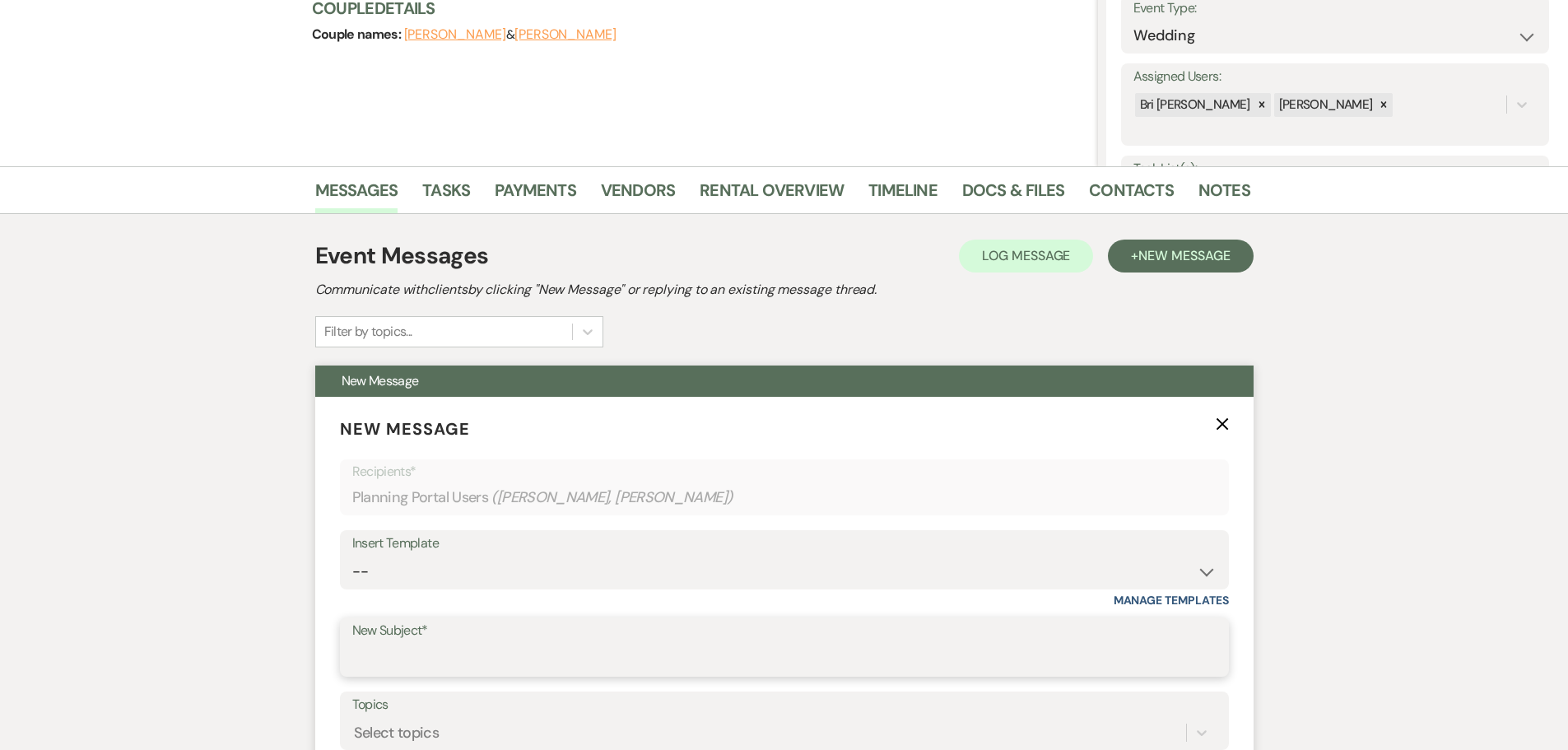
click at [394, 664] on input "New Subject*" at bounding box center [784, 658] width 864 height 32
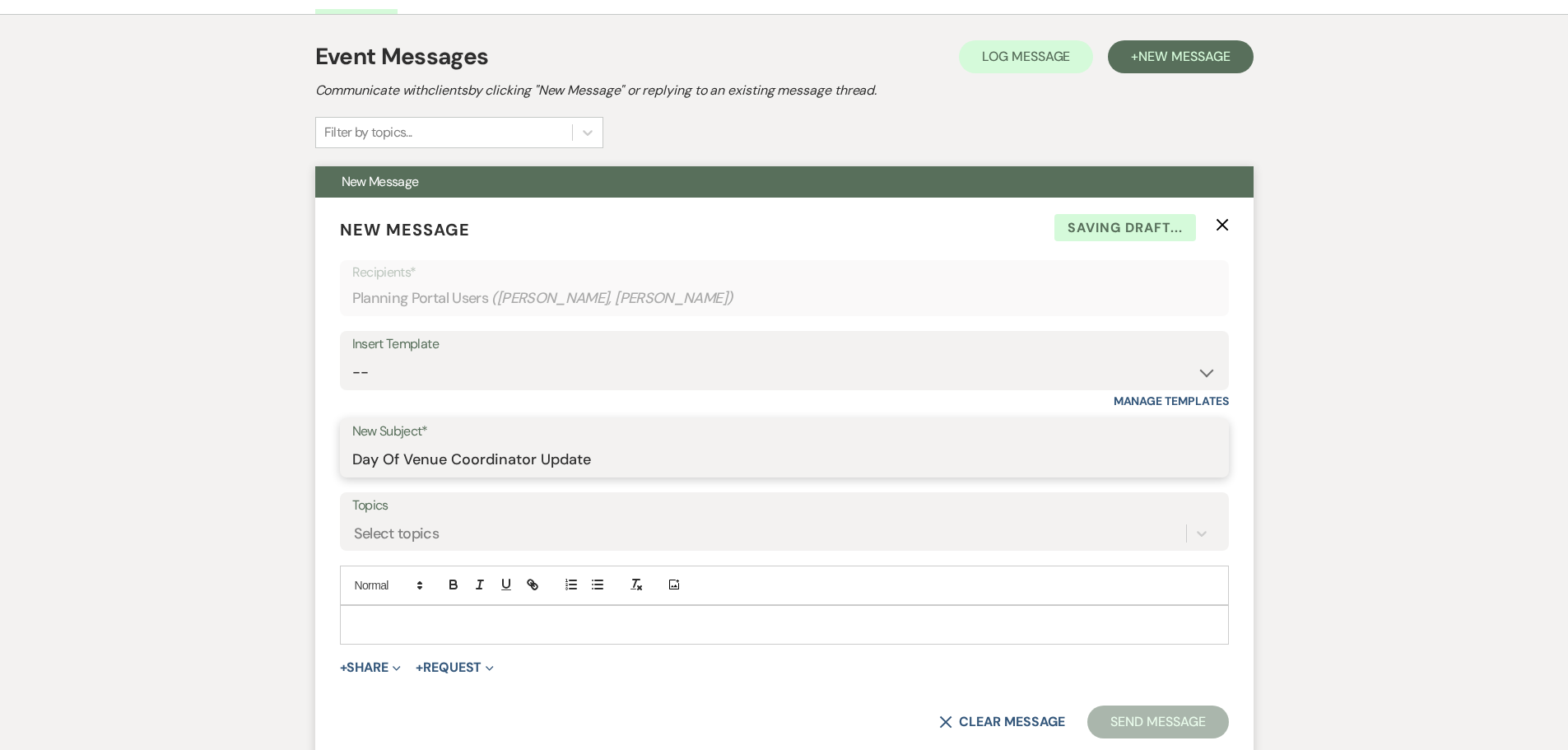
scroll to position [494, 0]
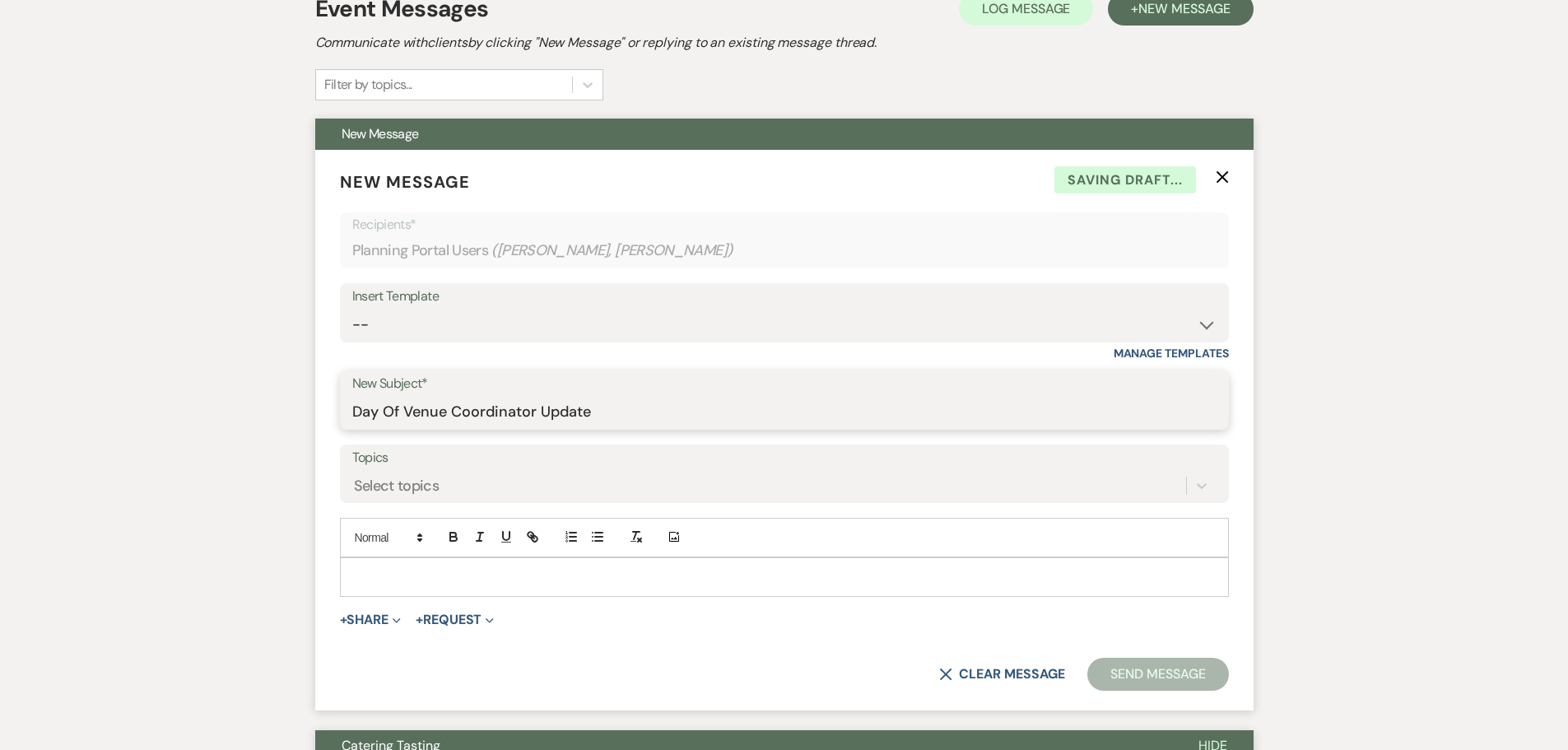
type input "Day Of Venue Coordinator Update"
click at [425, 578] on p at bounding box center [785, 576] width 863 height 18
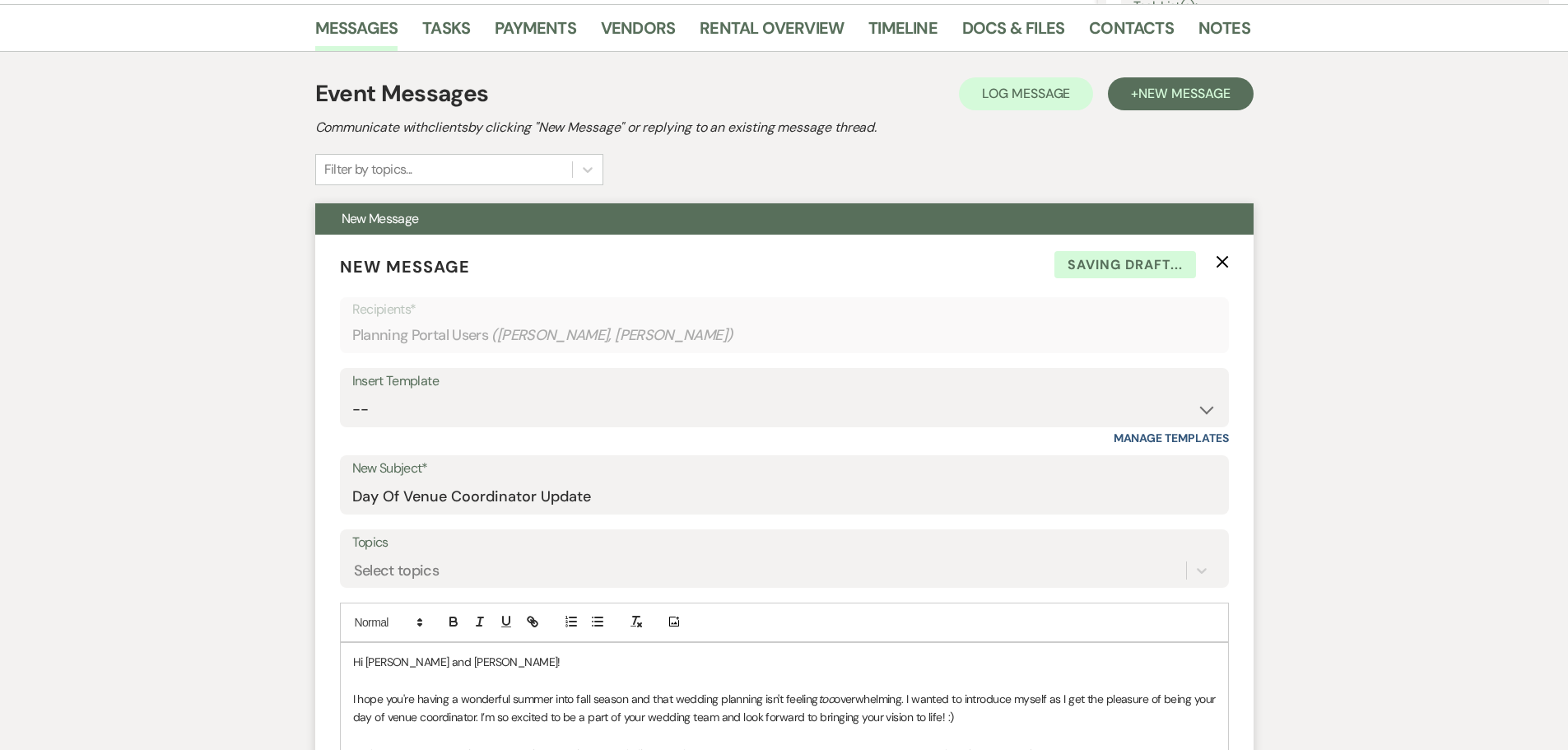
scroll to position [411, 0]
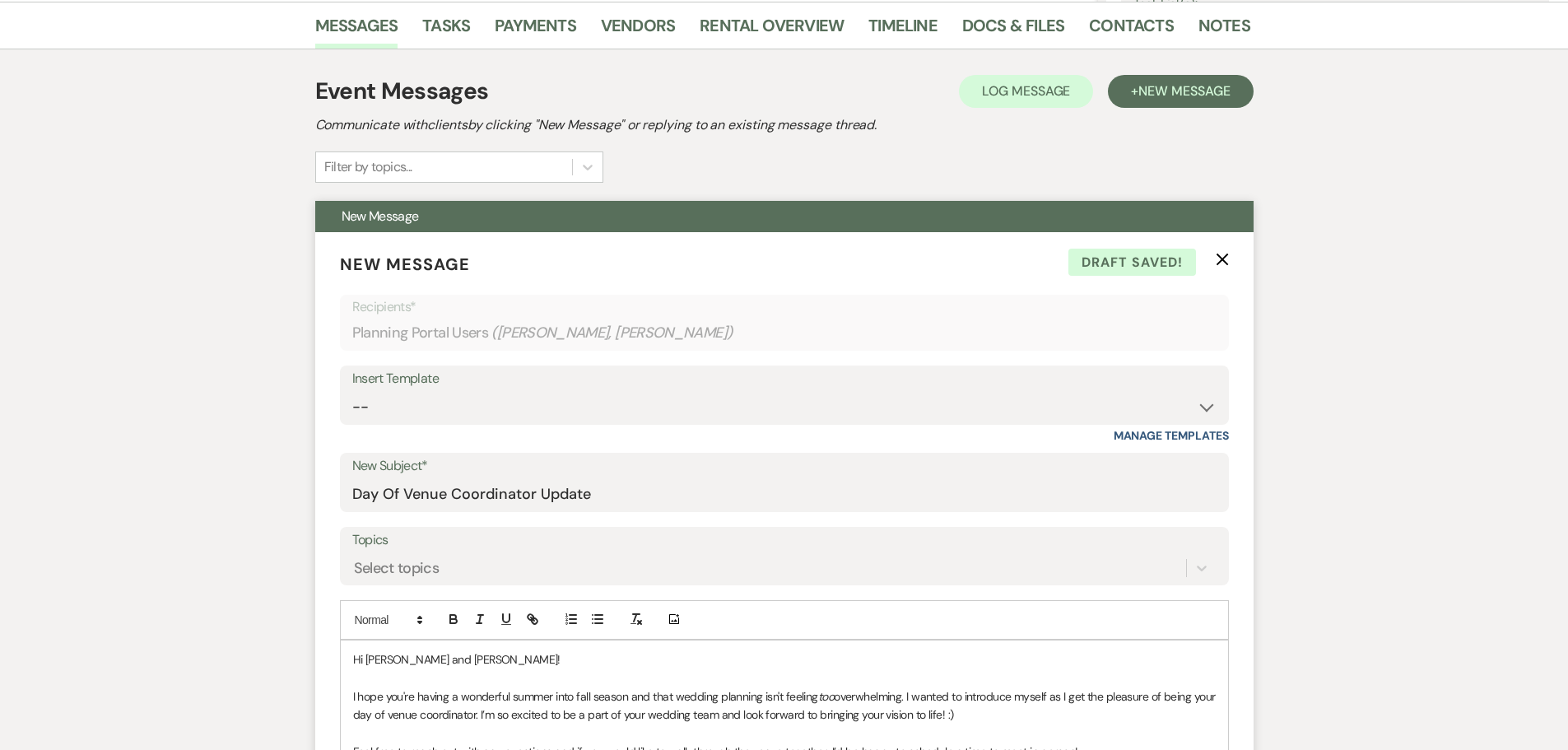
click at [397, 655] on span "Hi Cassie and William!" at bounding box center [457, 659] width 208 height 15
click at [451, 661] on span "Hi Emilie and William!" at bounding box center [457, 659] width 208 height 15
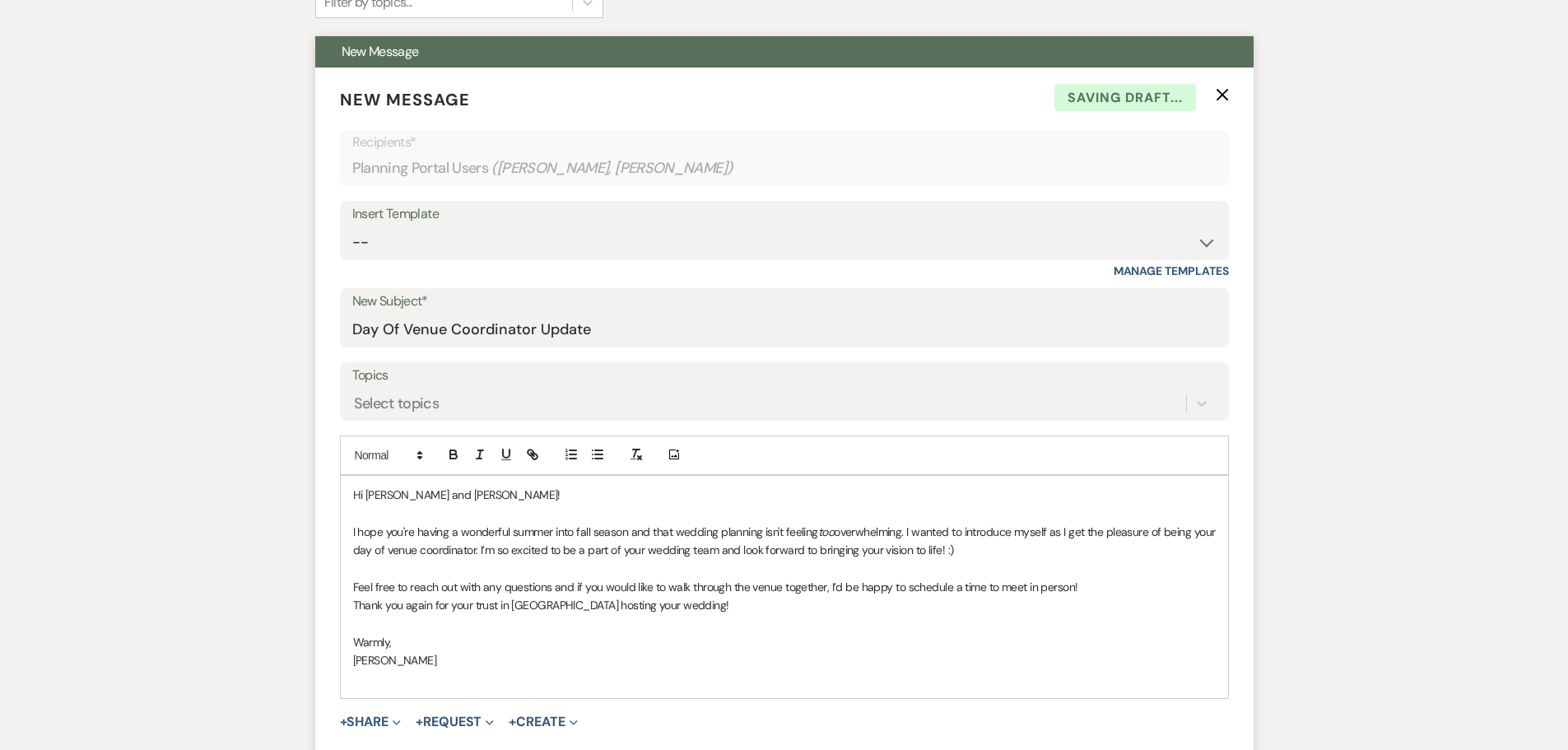
scroll to position [658, 0]
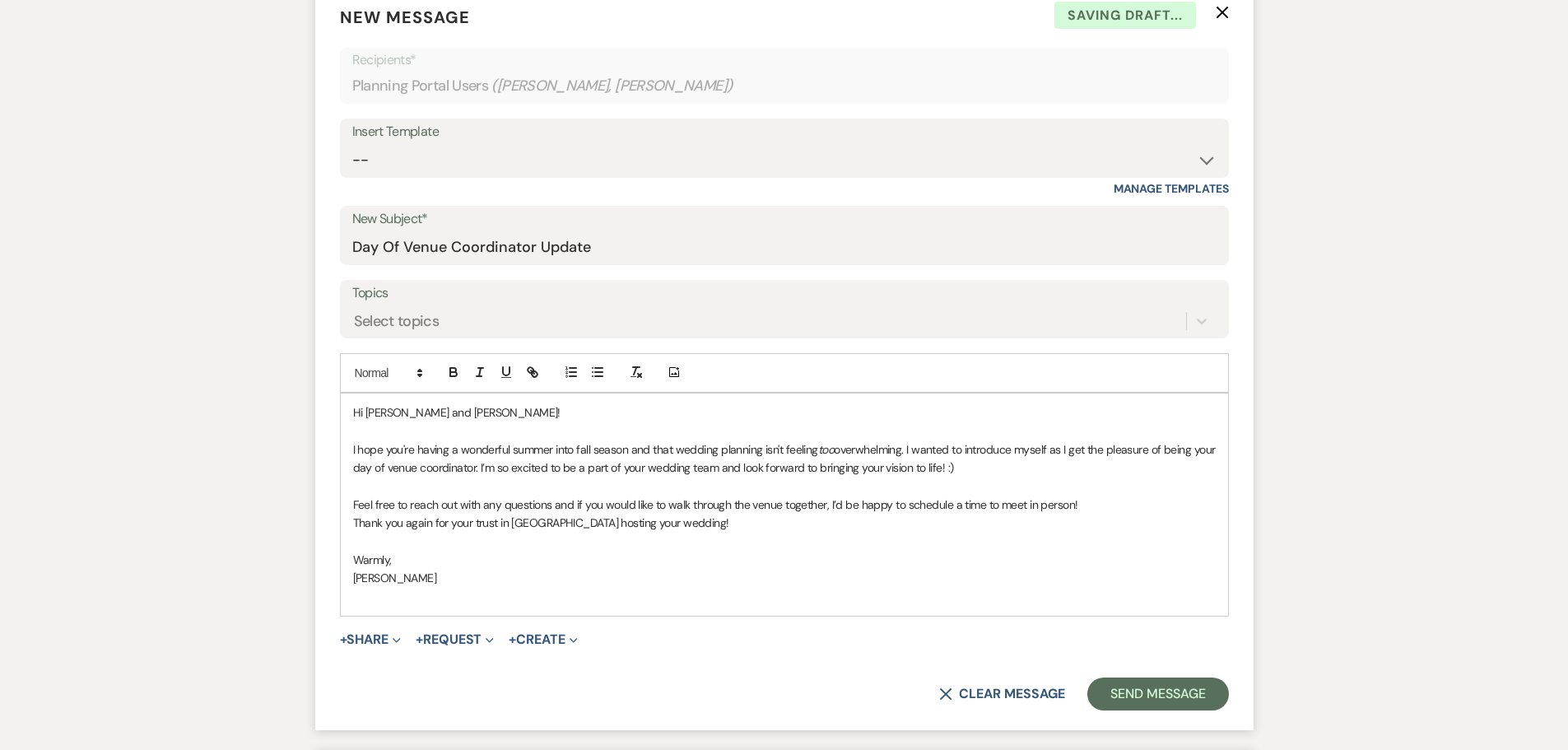
click at [626, 499] on p "Feel free to reach out with any questions and if you would like to walk through…" at bounding box center [785, 504] width 863 height 18
click at [649, 516] on p "Thank you again for your trust in us hosting your wedding!" at bounding box center [785, 523] width 863 height 18
click at [699, 530] on p "Thank you again for your trust in us hosting your wedding!" at bounding box center [785, 523] width 863 height 18
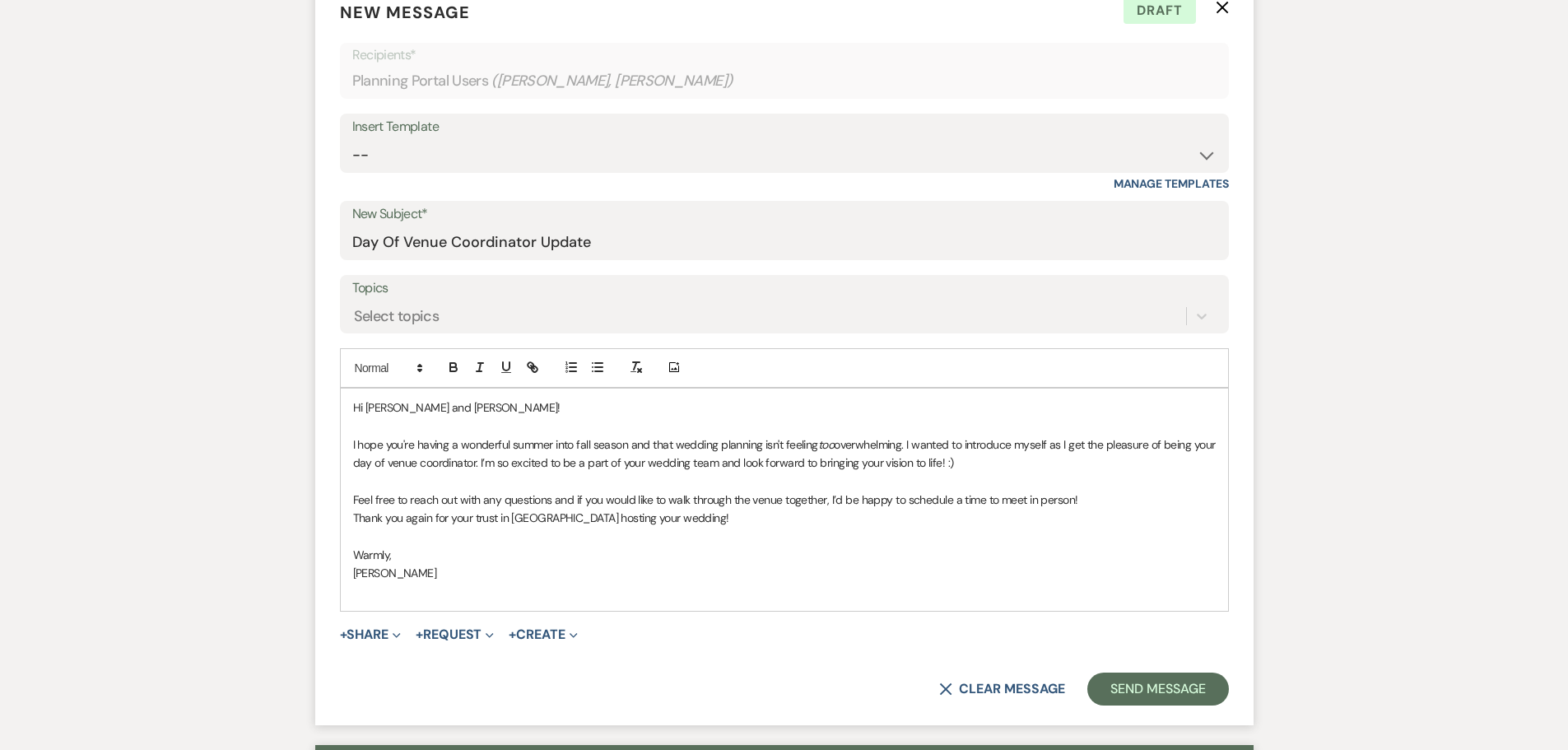
scroll to position [740, 0]
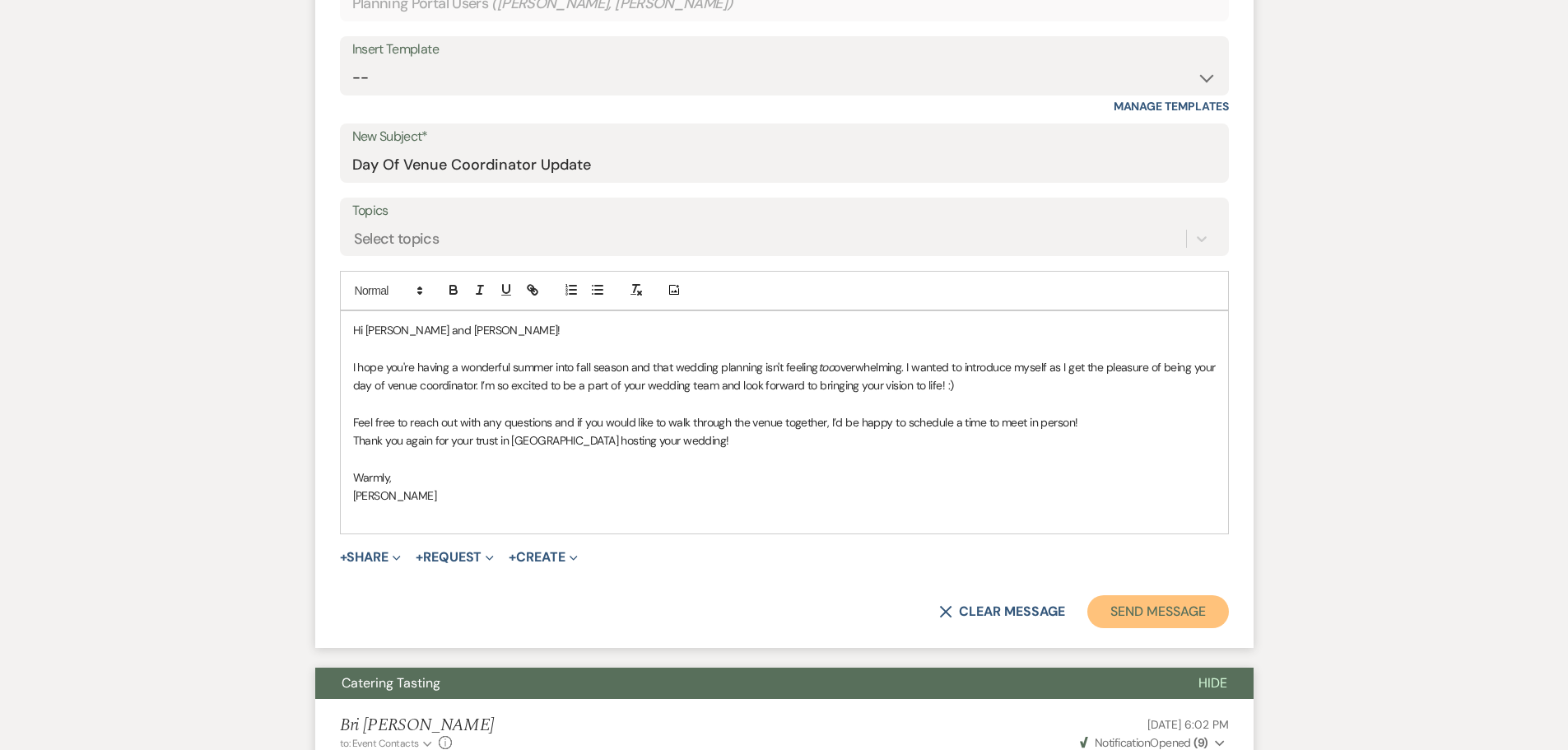
click at [1140, 619] on button "Send Message" at bounding box center [1157, 611] width 141 height 33
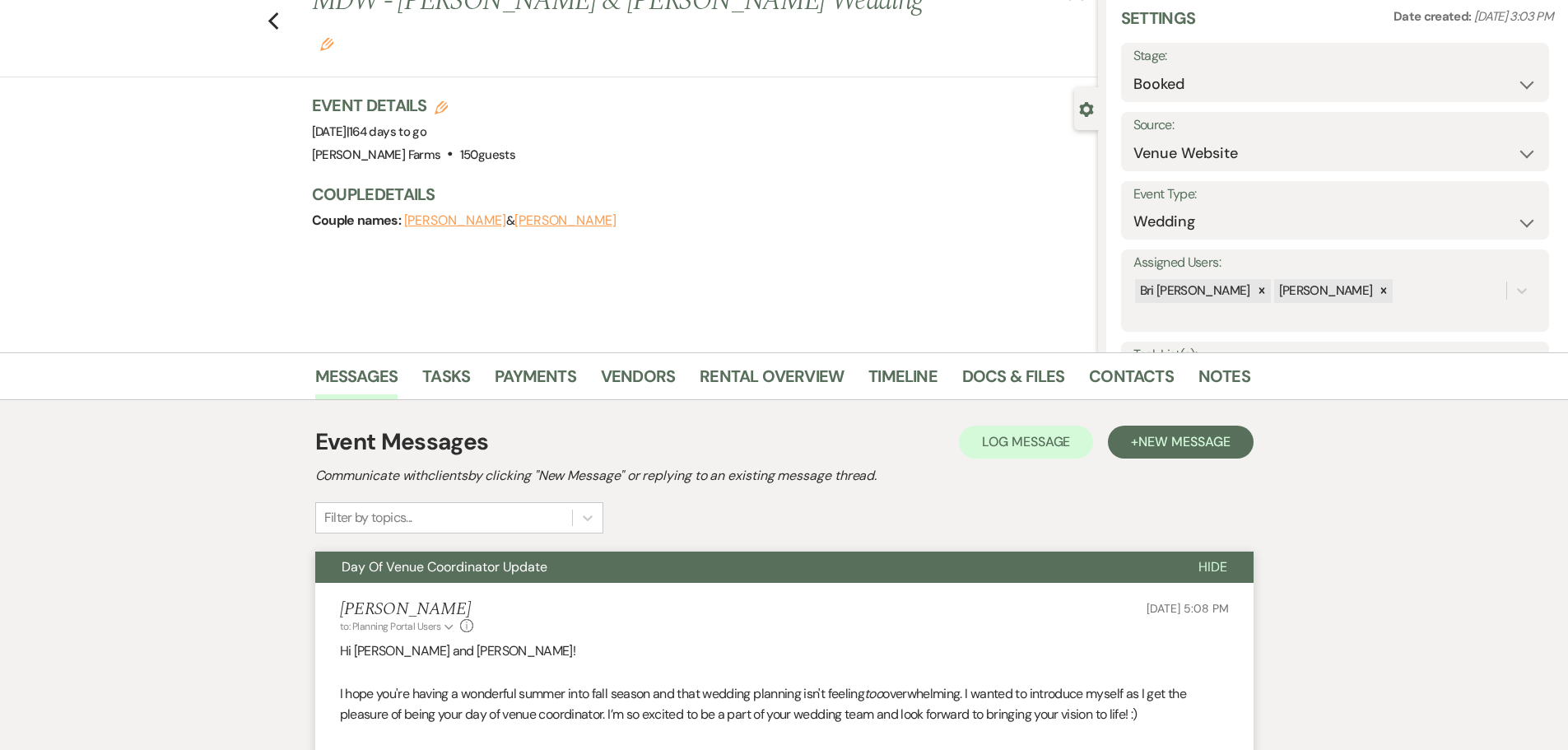
scroll to position [0, 0]
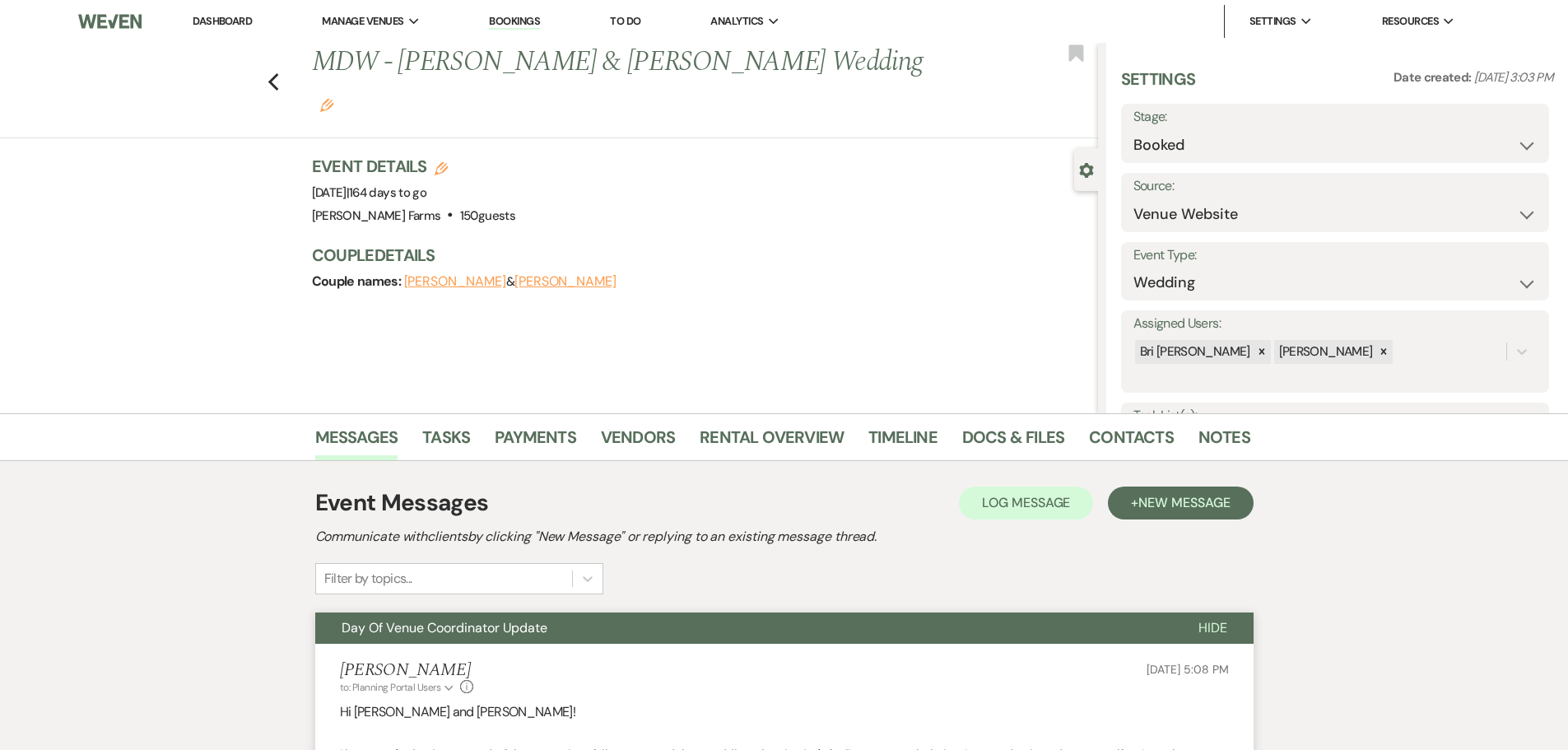
click at [230, 21] on link "Dashboard" at bounding box center [222, 21] width 59 height 14
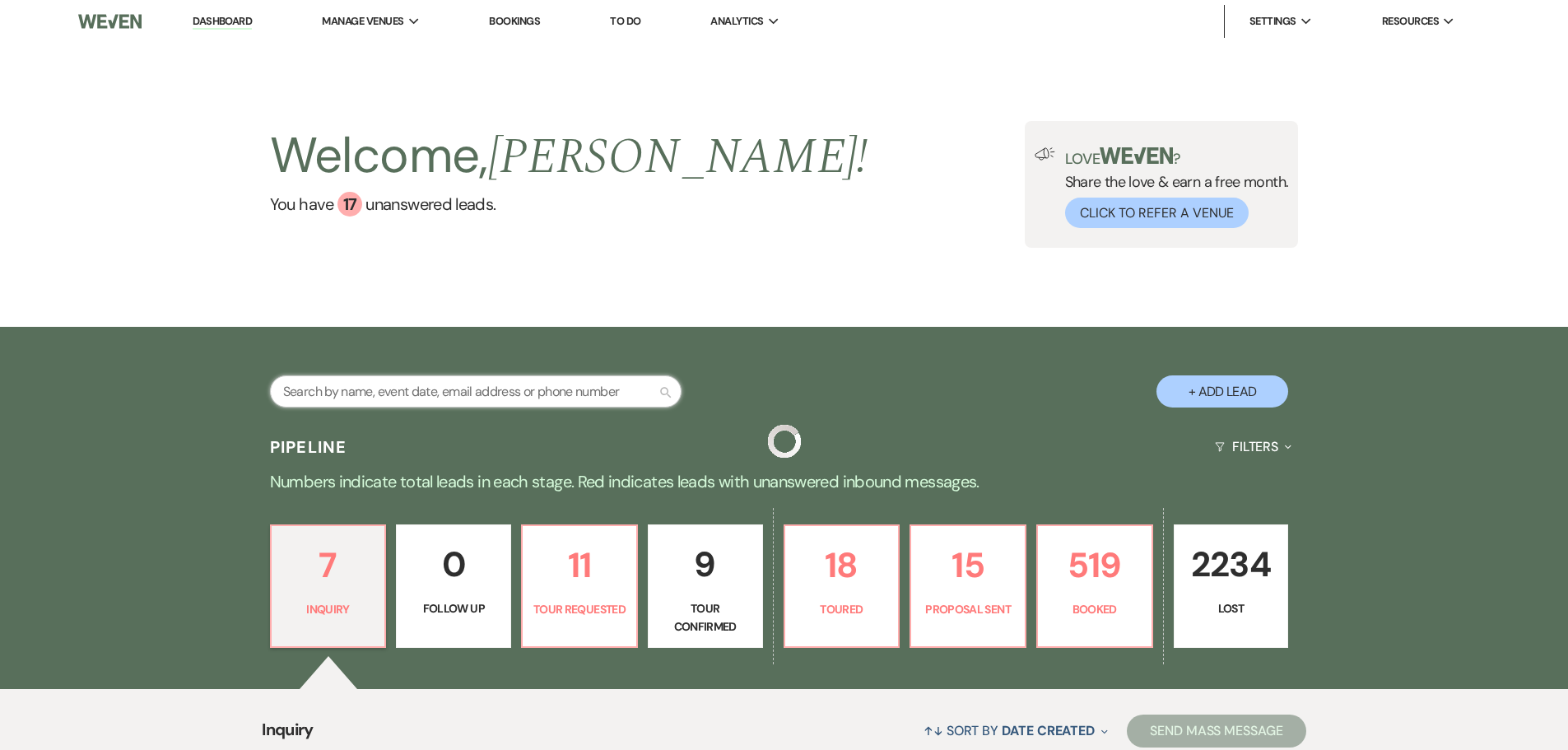
click at [358, 398] on input "text" at bounding box center [476, 391] width 412 height 32
type input "hall"
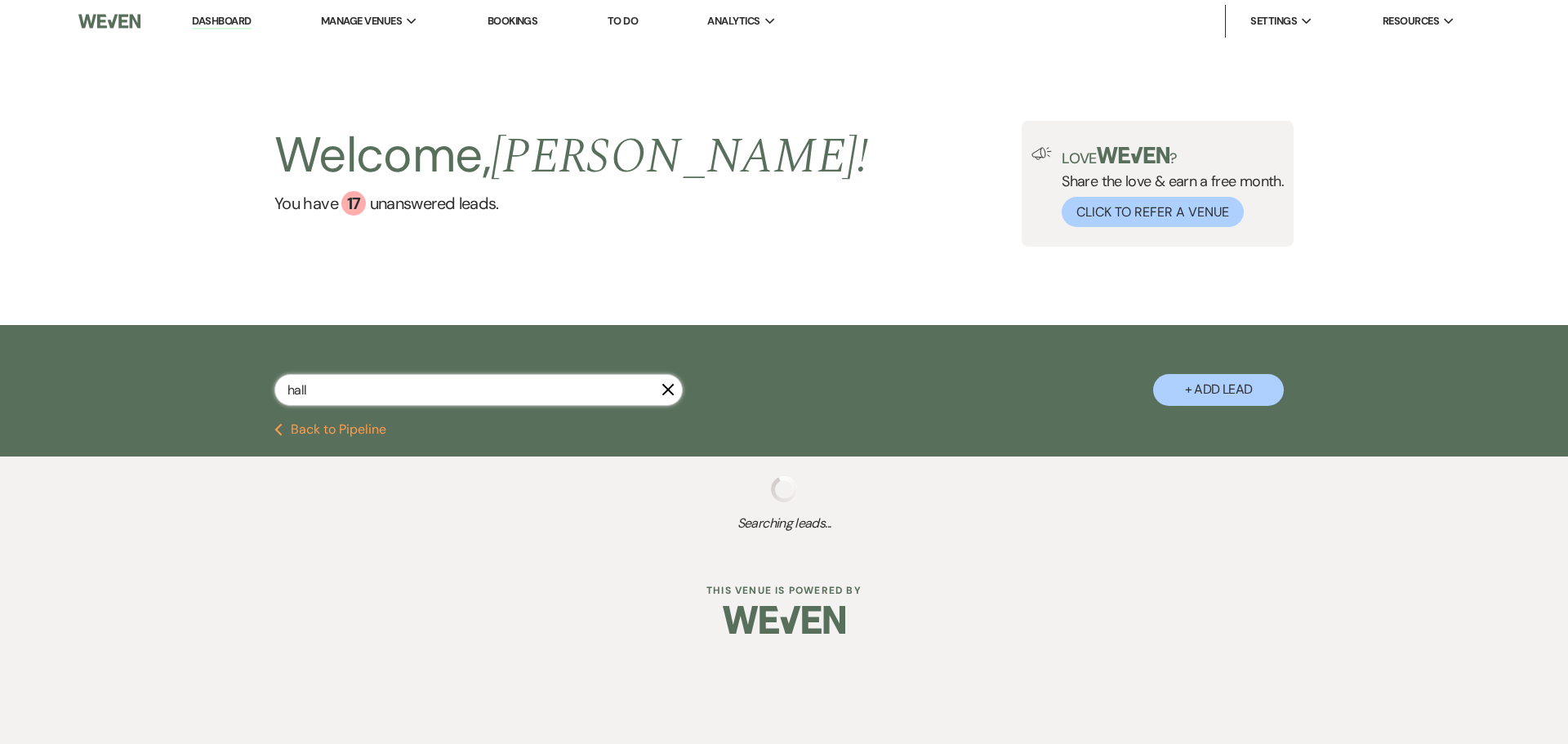
select select "8"
select select "5"
select select "8"
select select "5"
select select "8"
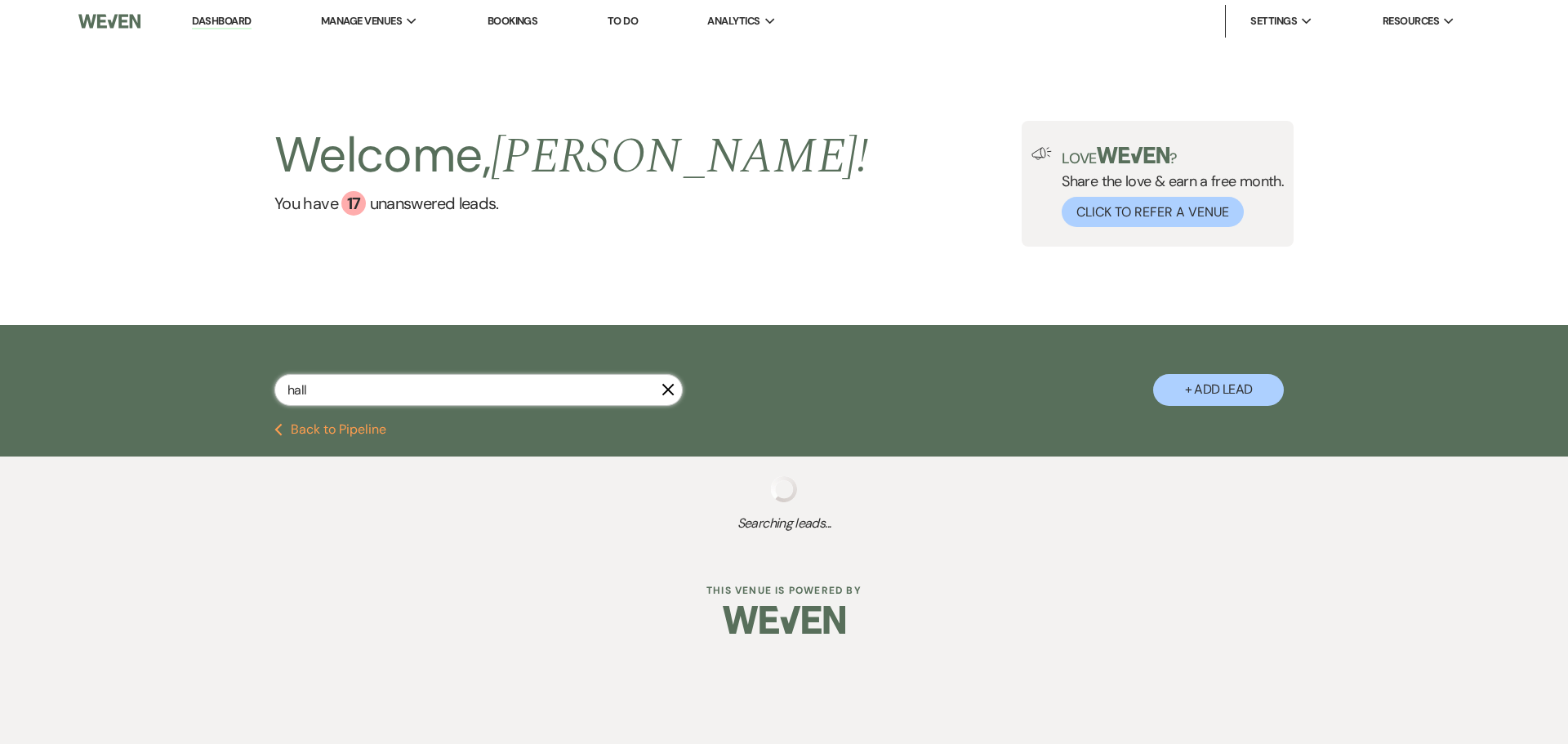
select select "5"
select select "8"
select select "5"
select select "8"
select select "5"
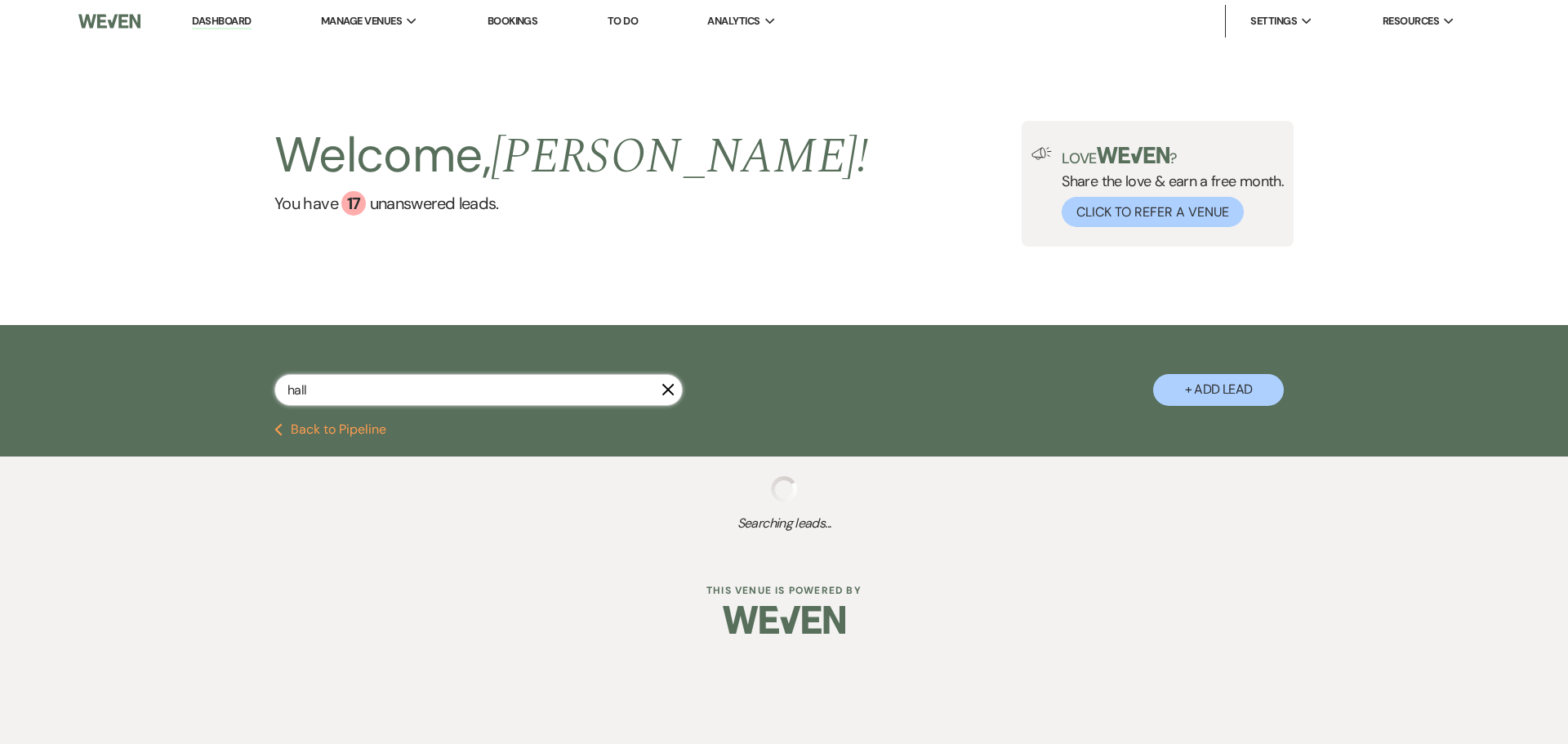
select select "8"
select select "1"
select select "8"
select select "6"
select select "8"
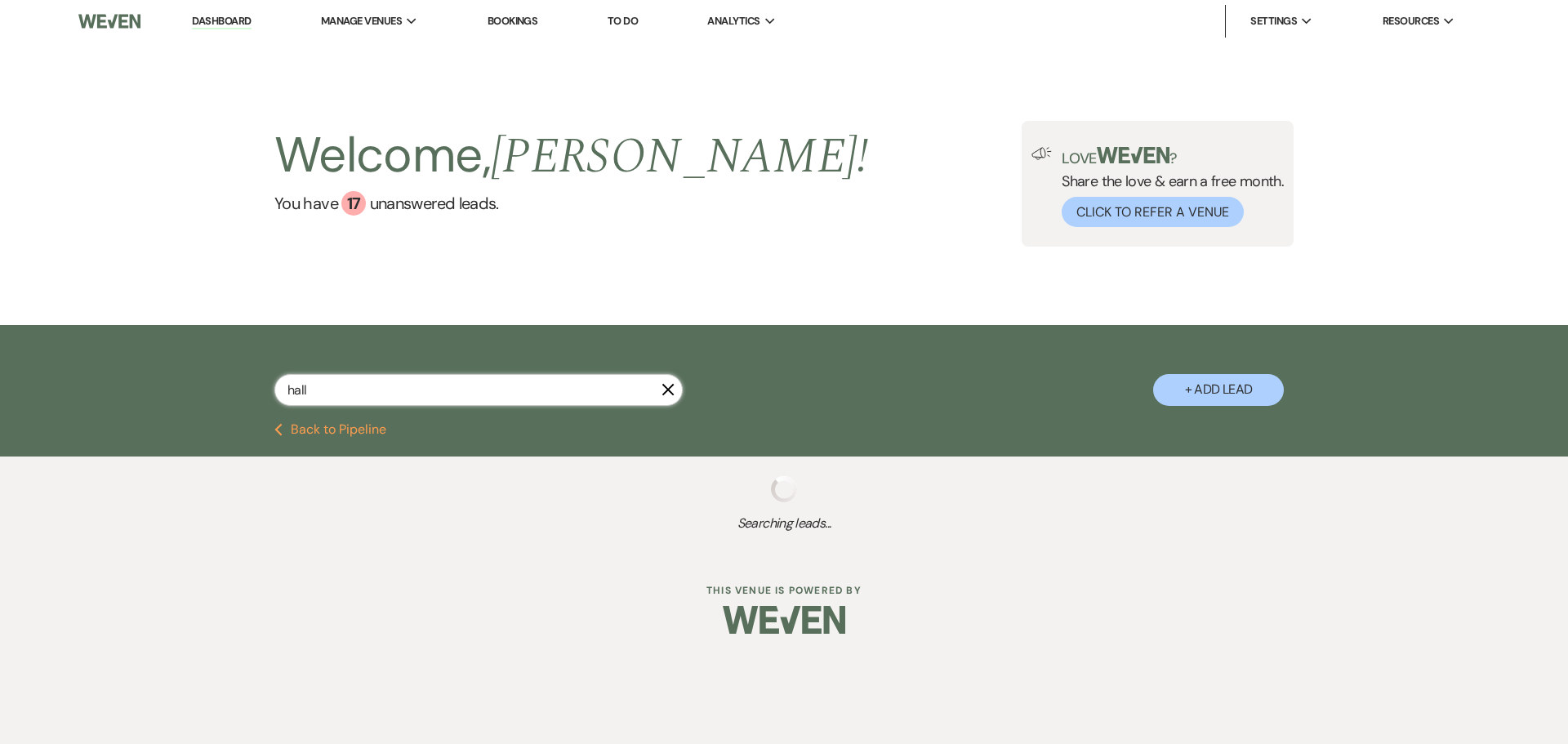
select select "5"
select select "8"
select select "5"
select select "8"
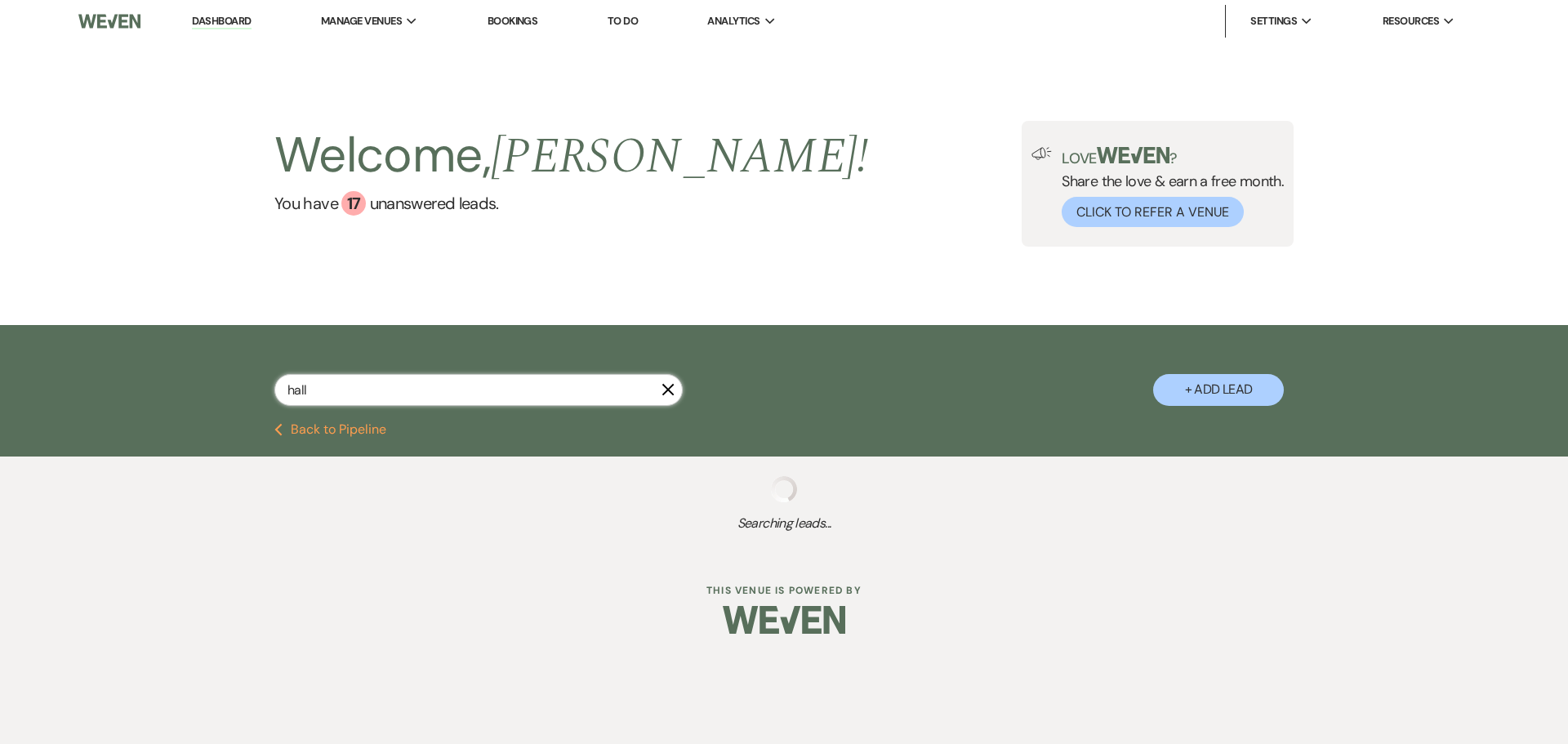
select select "5"
select select "8"
select select "5"
select select "8"
select select "1"
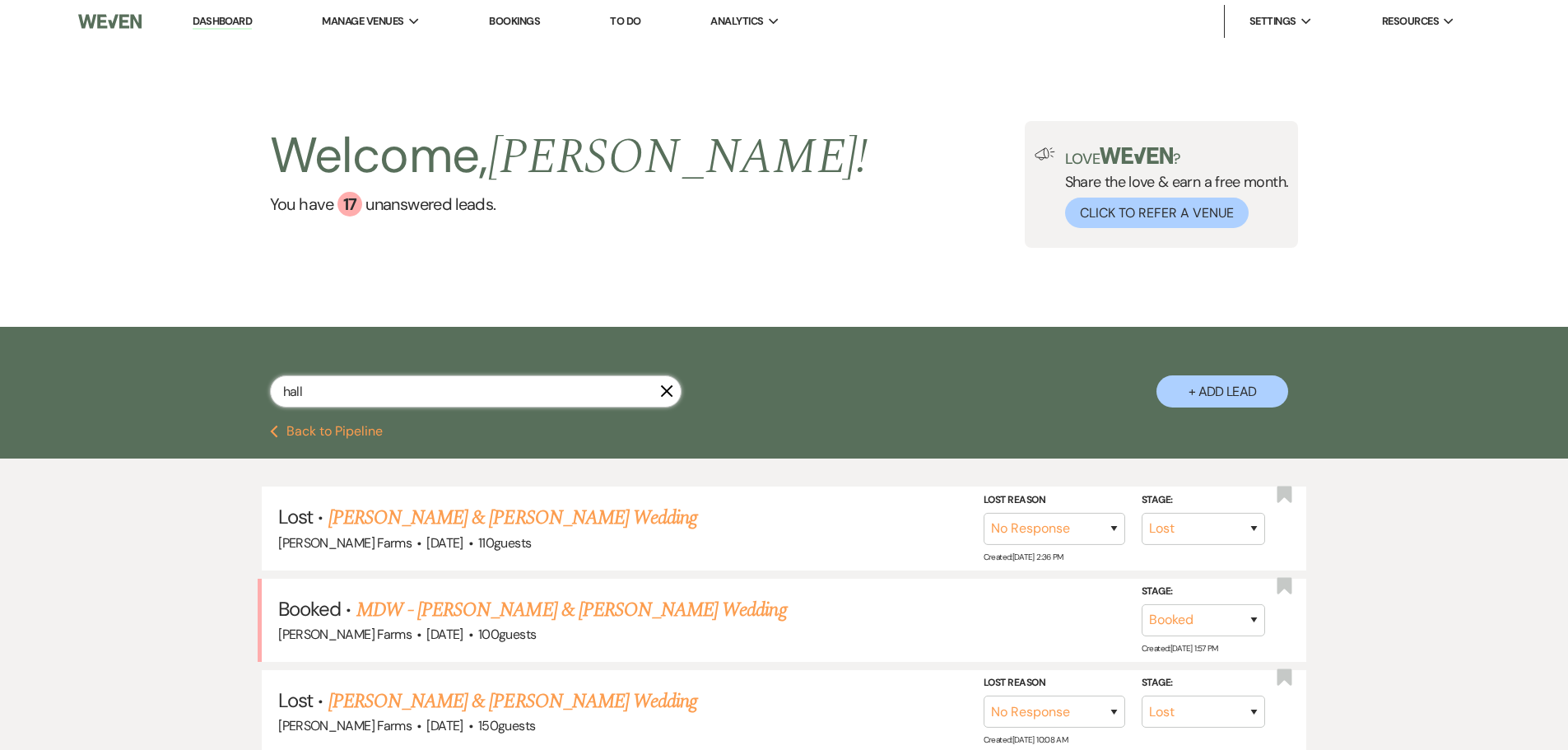
type input "hall"
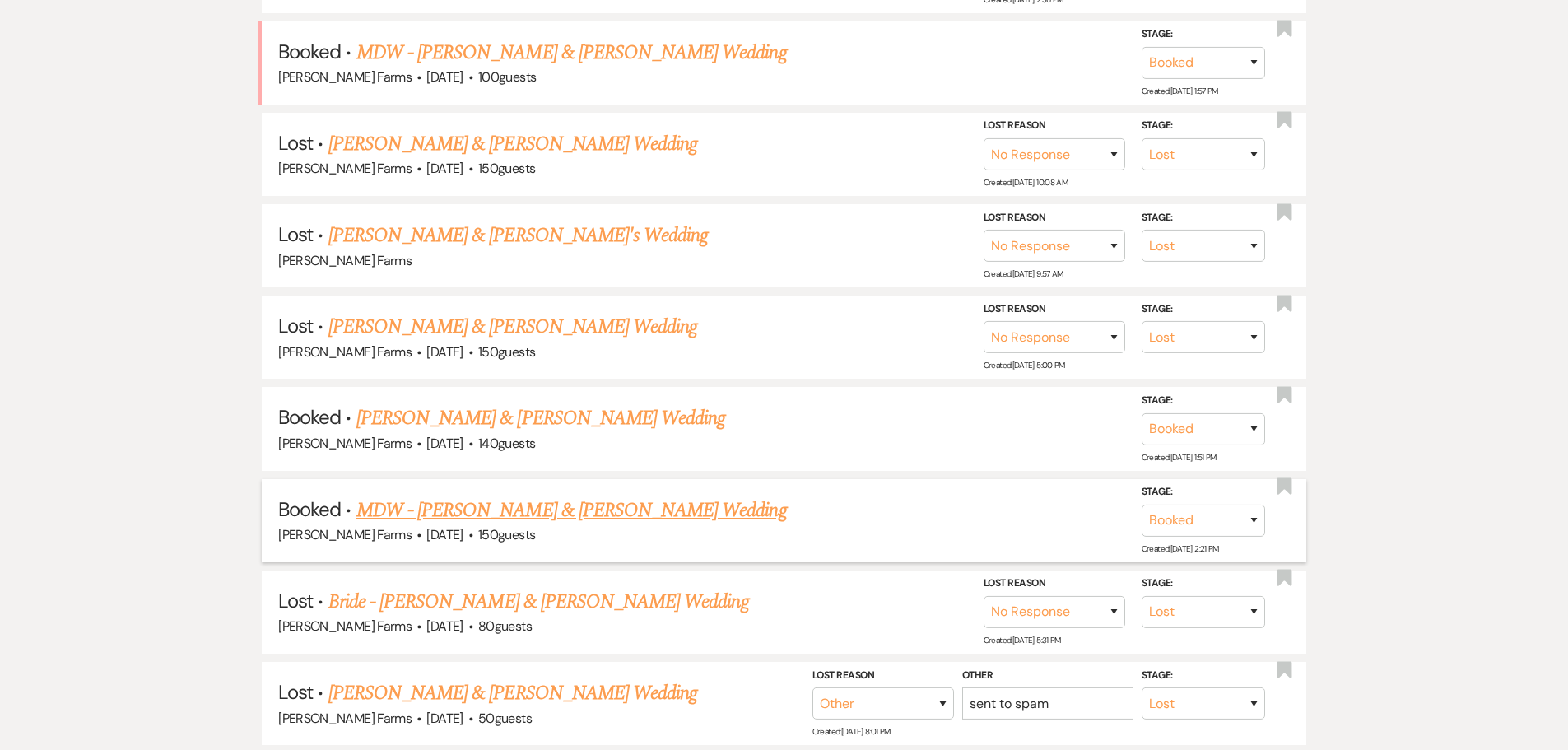
scroll to position [576, 0]
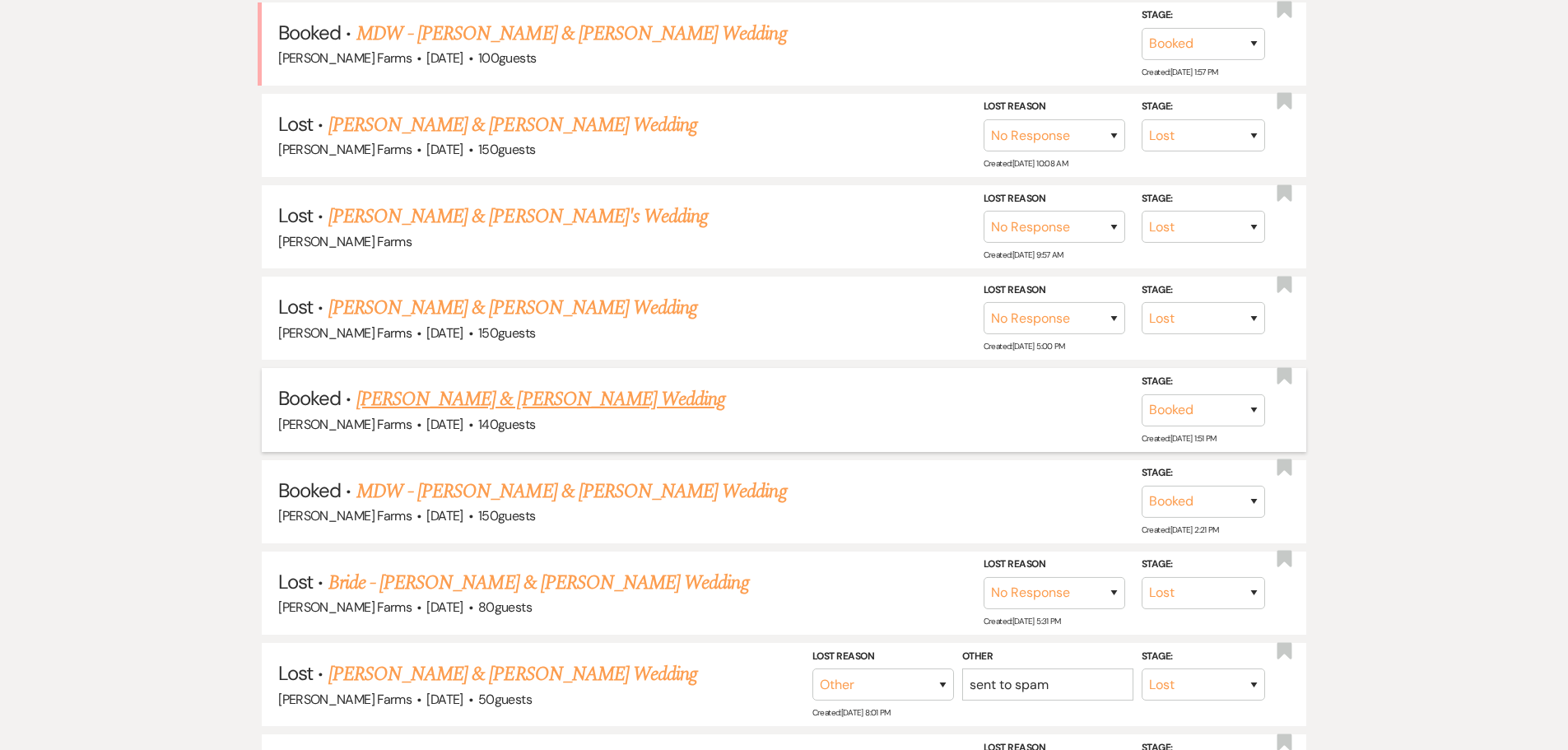
click at [575, 390] on link "FH - Ryan Short & Lacey Hall's Wedding" at bounding box center [541, 399] width 369 height 30
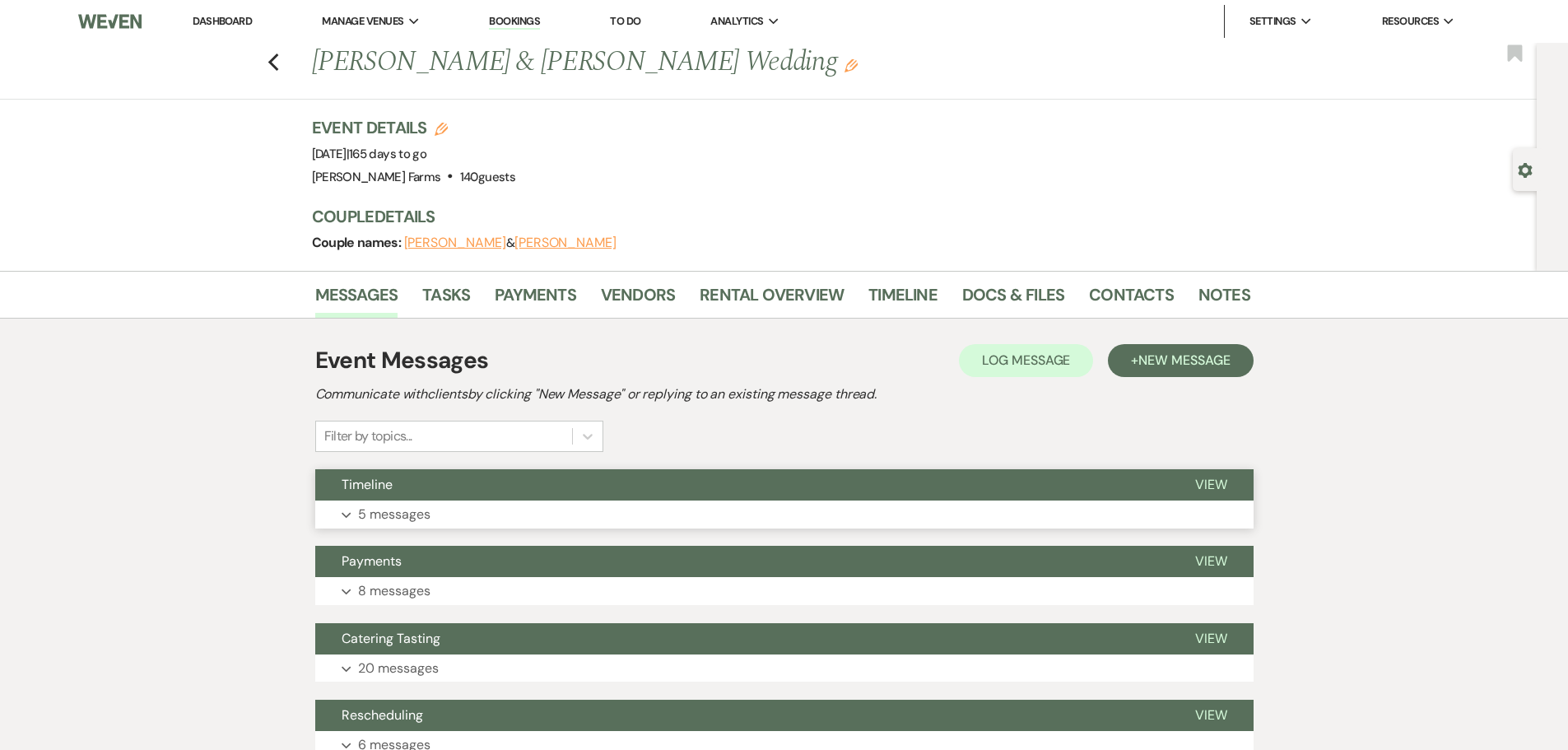
click at [534, 479] on button "Timeline" at bounding box center [741, 484] width 853 height 31
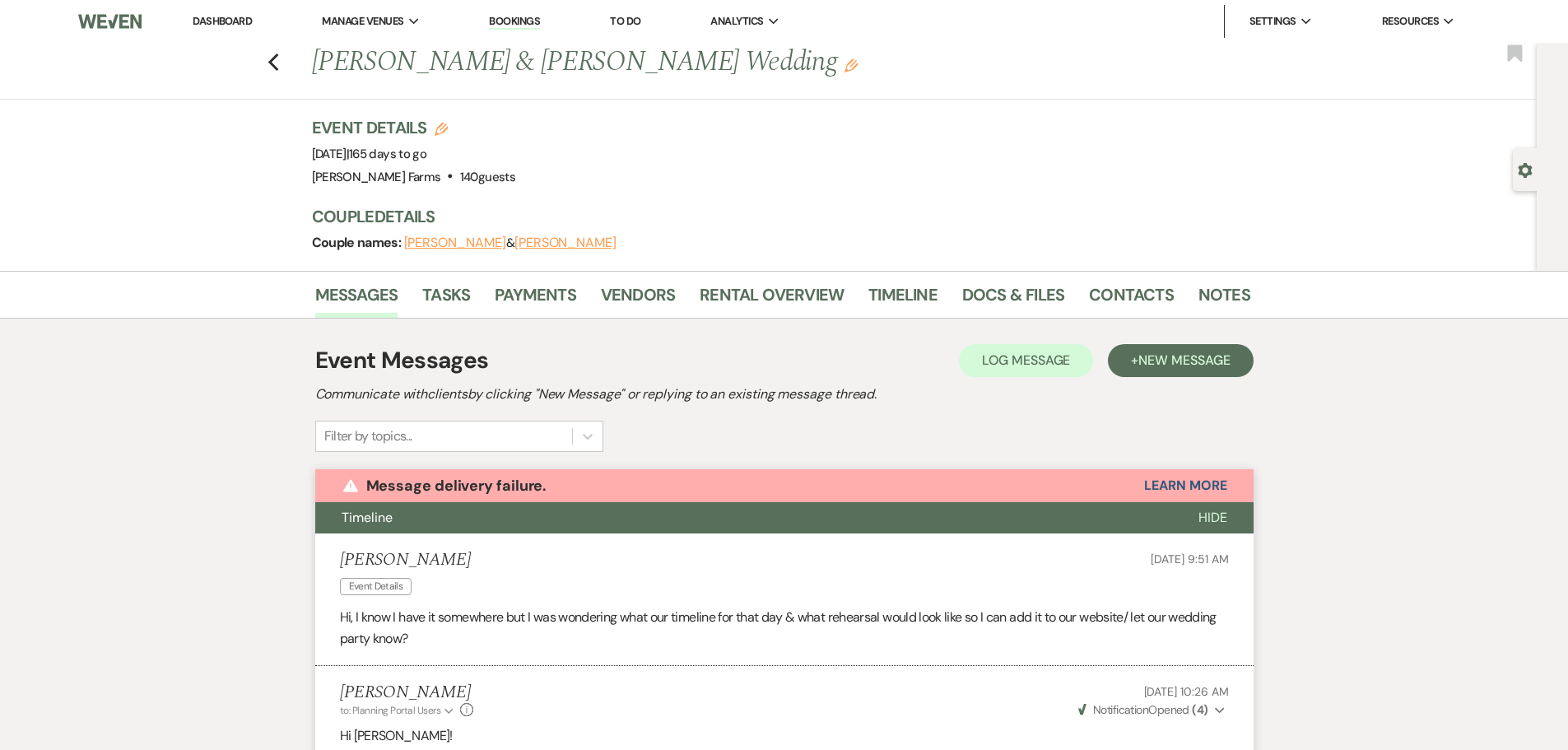
click at [1529, 163] on div "Gear Settings" at bounding box center [1529, 169] width 31 height 43
click at [1524, 172] on icon "Gear" at bounding box center [1525, 170] width 15 height 15
select select "5"
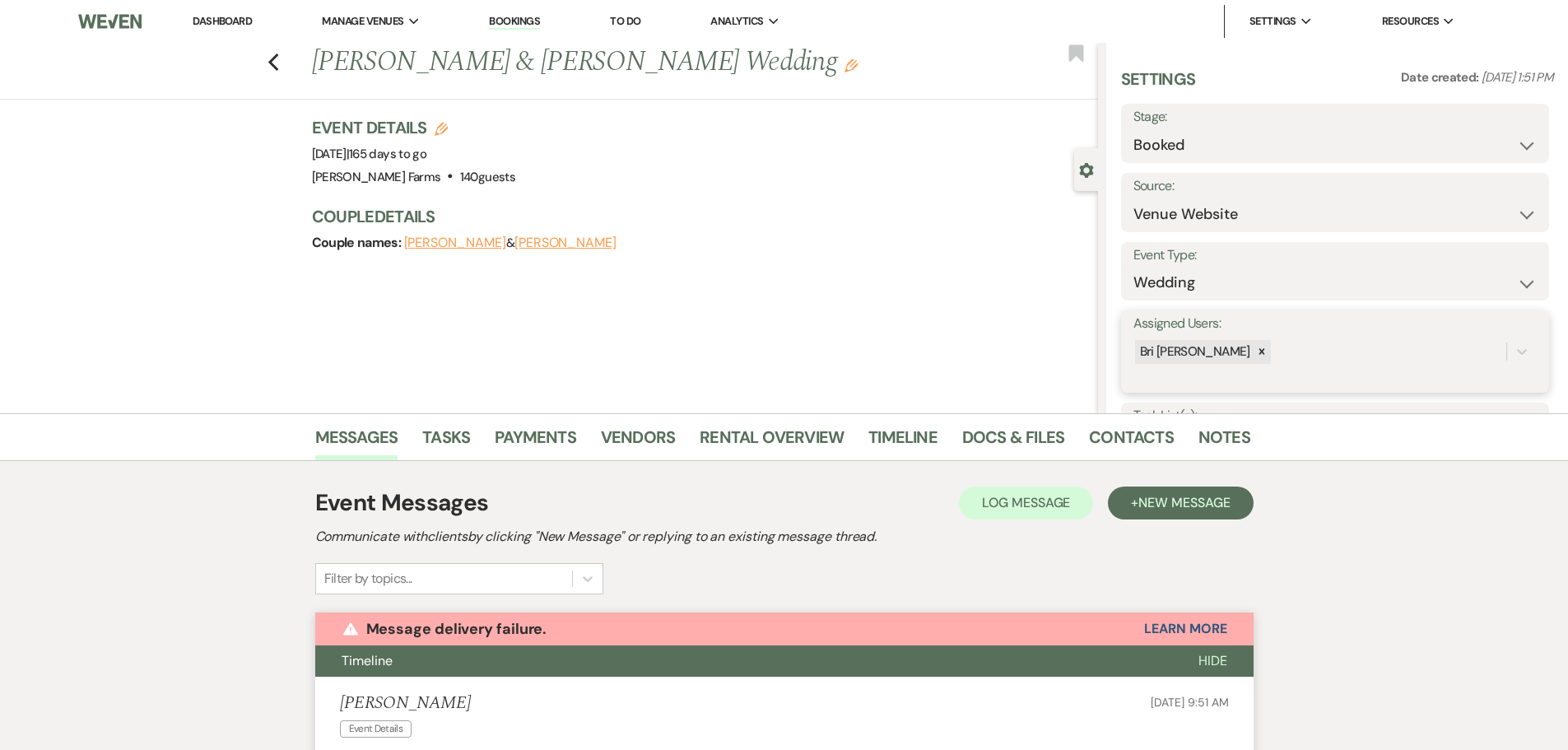
click at [1318, 350] on div "Bri [PERSON_NAME]" at bounding box center [1319, 352] width 372 height 29
type input "ashley"
click at [1291, 381] on div "[PERSON_NAME]" at bounding box center [1334, 393] width 404 height 33
click at [1478, 348] on button "Save" at bounding box center [1504, 352] width 89 height 33
click at [245, 21] on link "Dashboard" at bounding box center [222, 21] width 59 height 14
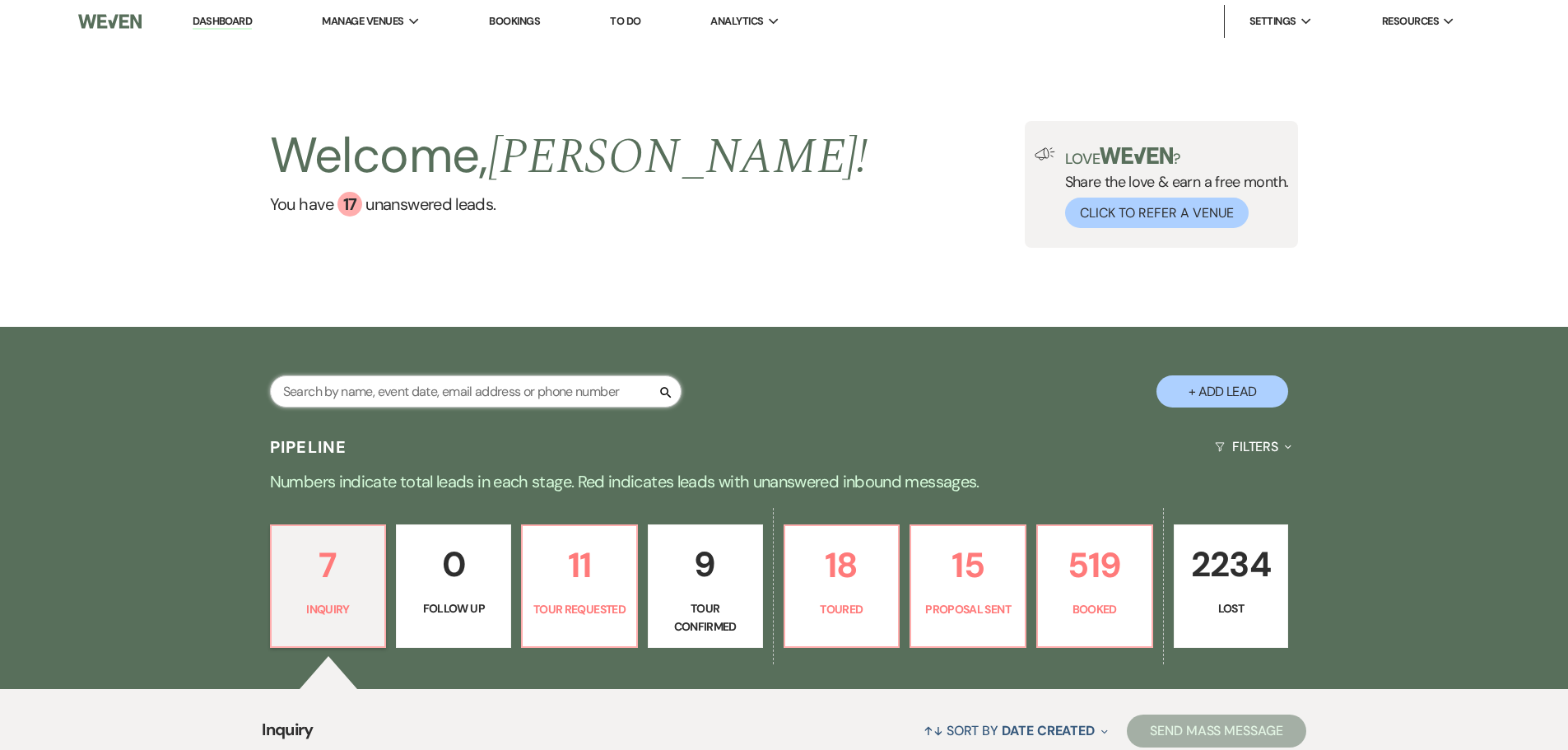
click at [416, 388] on input "text" at bounding box center [476, 391] width 412 height 32
type input "lautt"
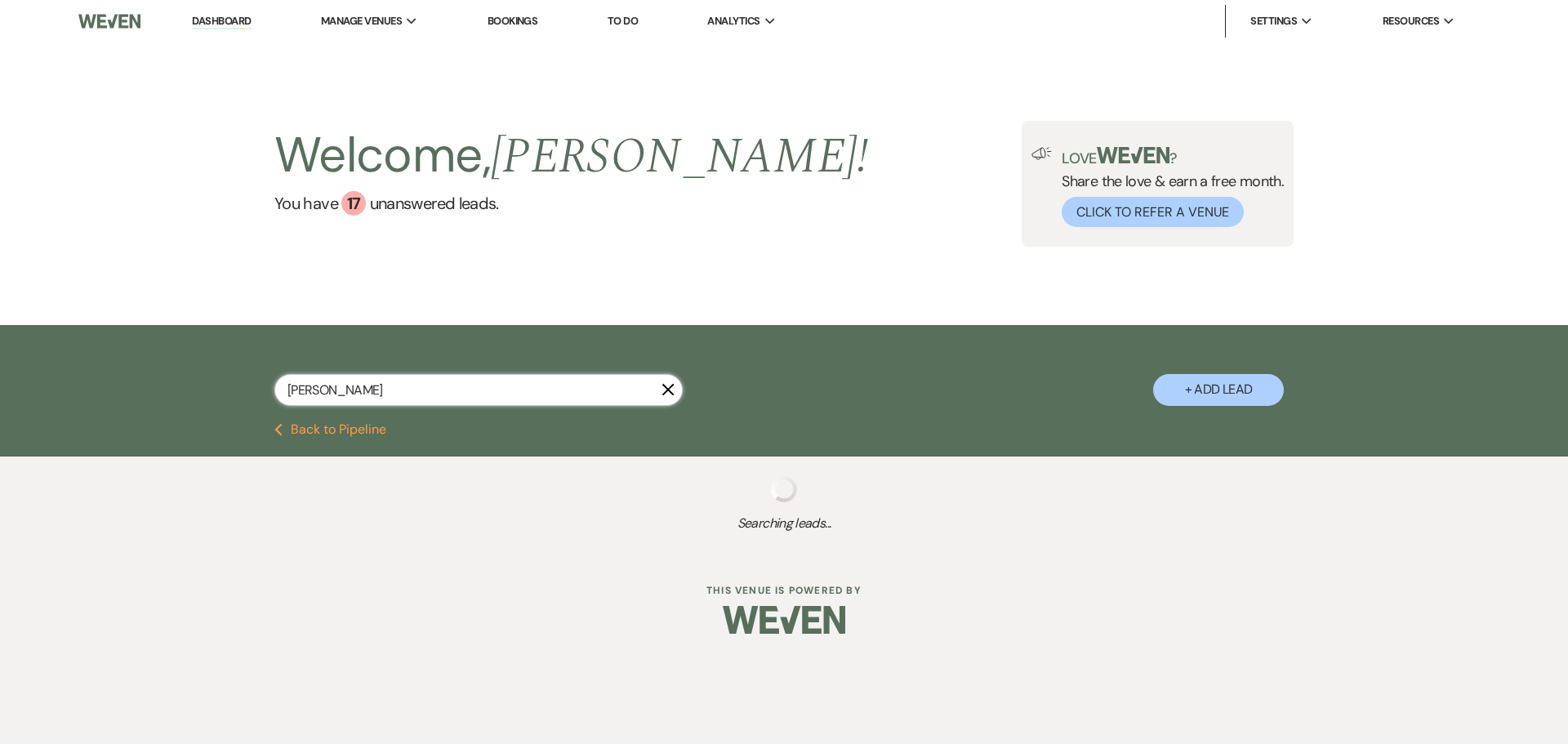
select select "8"
select select "4"
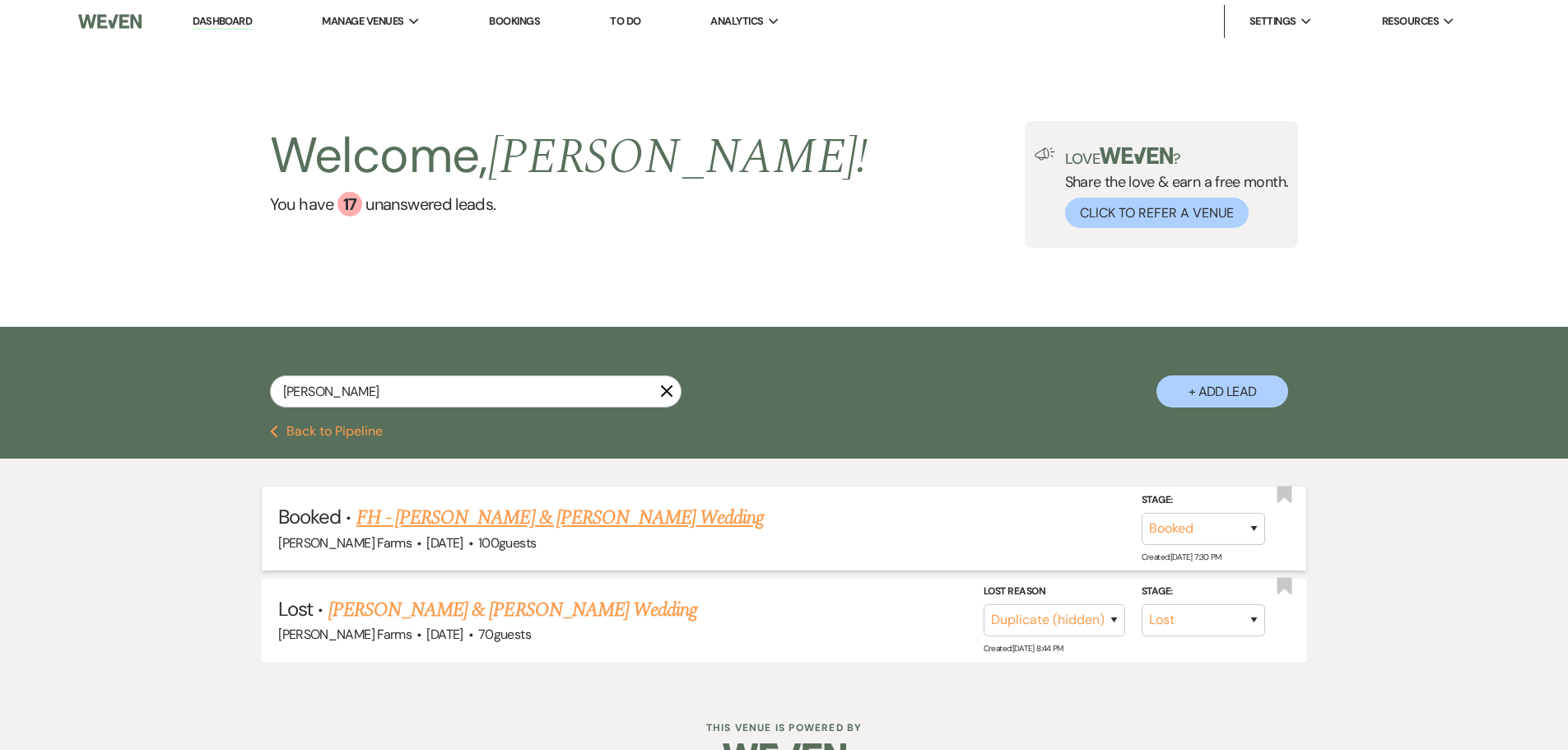
click at [581, 526] on link "FH - Grant Epifanio & Sydney Lautt's Wedding" at bounding box center [561, 517] width 408 height 30
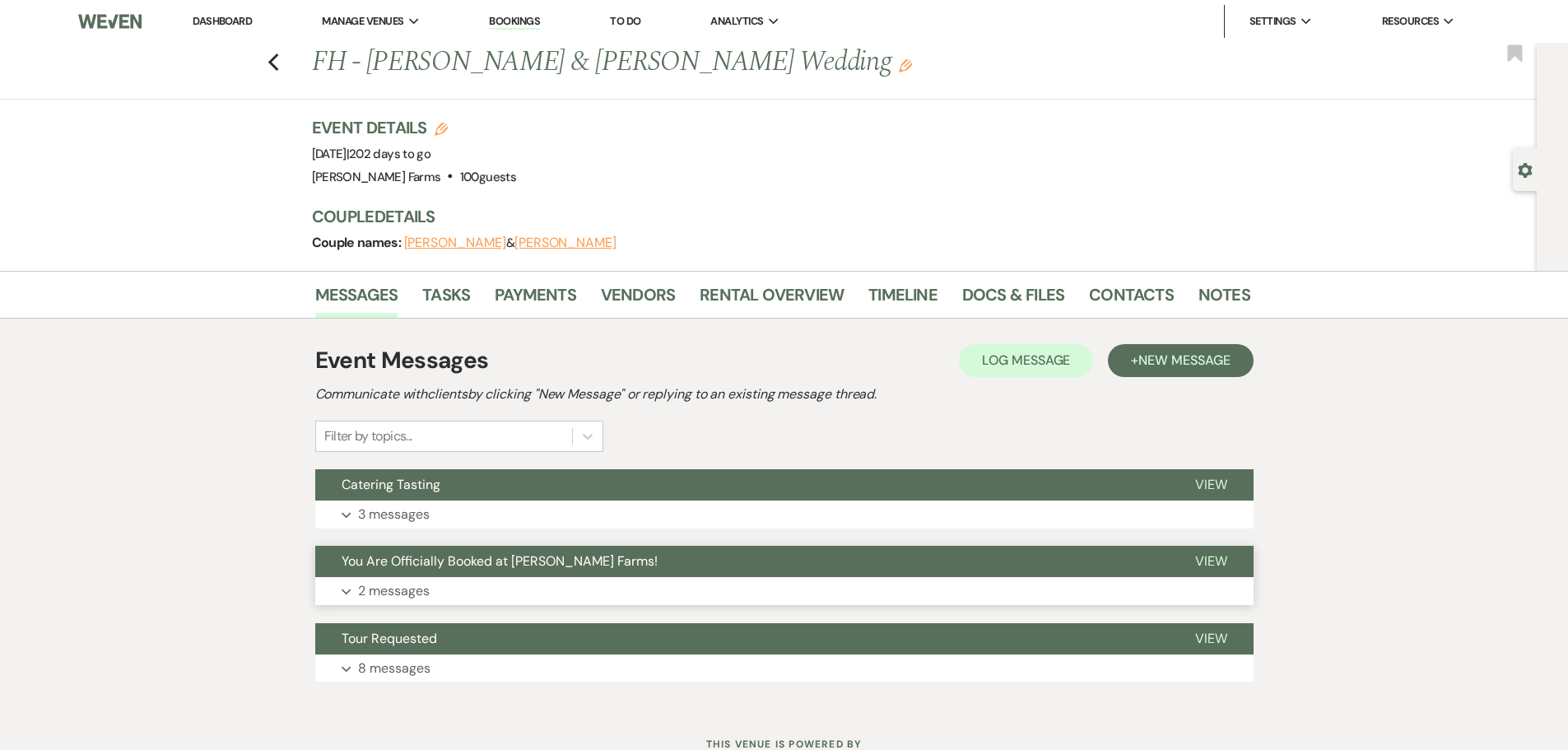
click at [484, 562] on span "You Are Officially Booked at [PERSON_NAME] Farms!" at bounding box center [499, 561] width 316 height 17
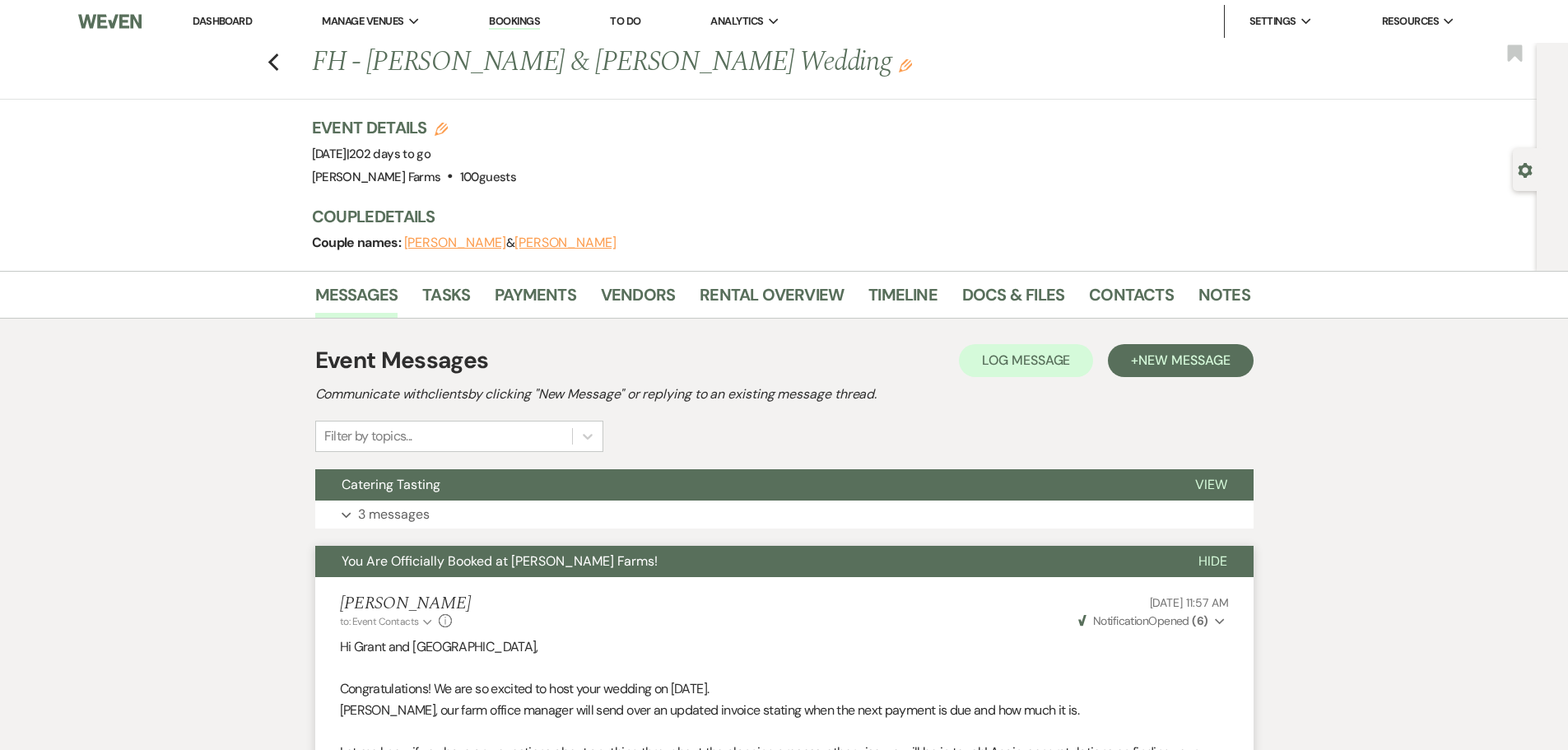
click at [229, 21] on link "Dashboard" at bounding box center [222, 21] width 59 height 14
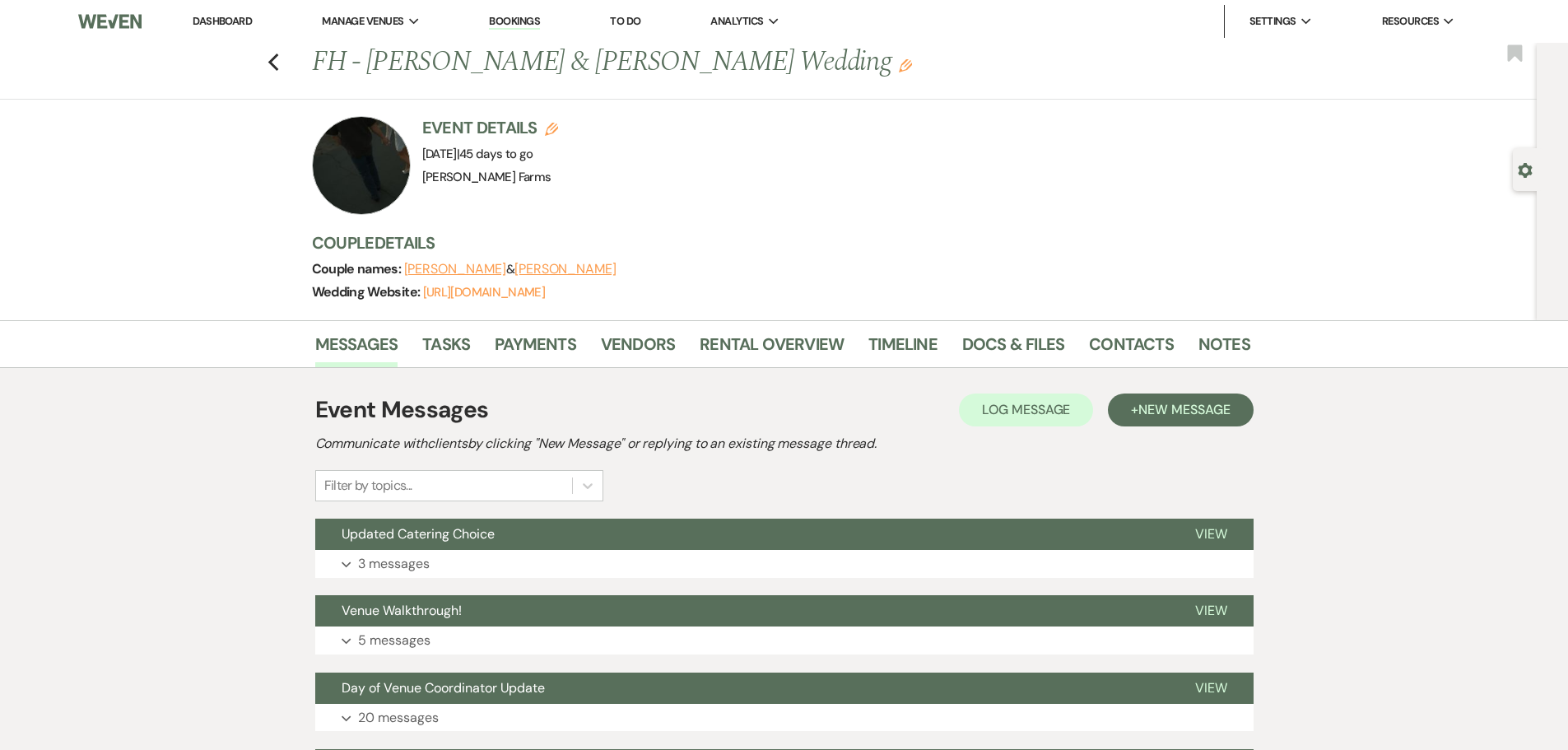
click at [240, 15] on link "Dashboard" at bounding box center [222, 21] width 59 height 14
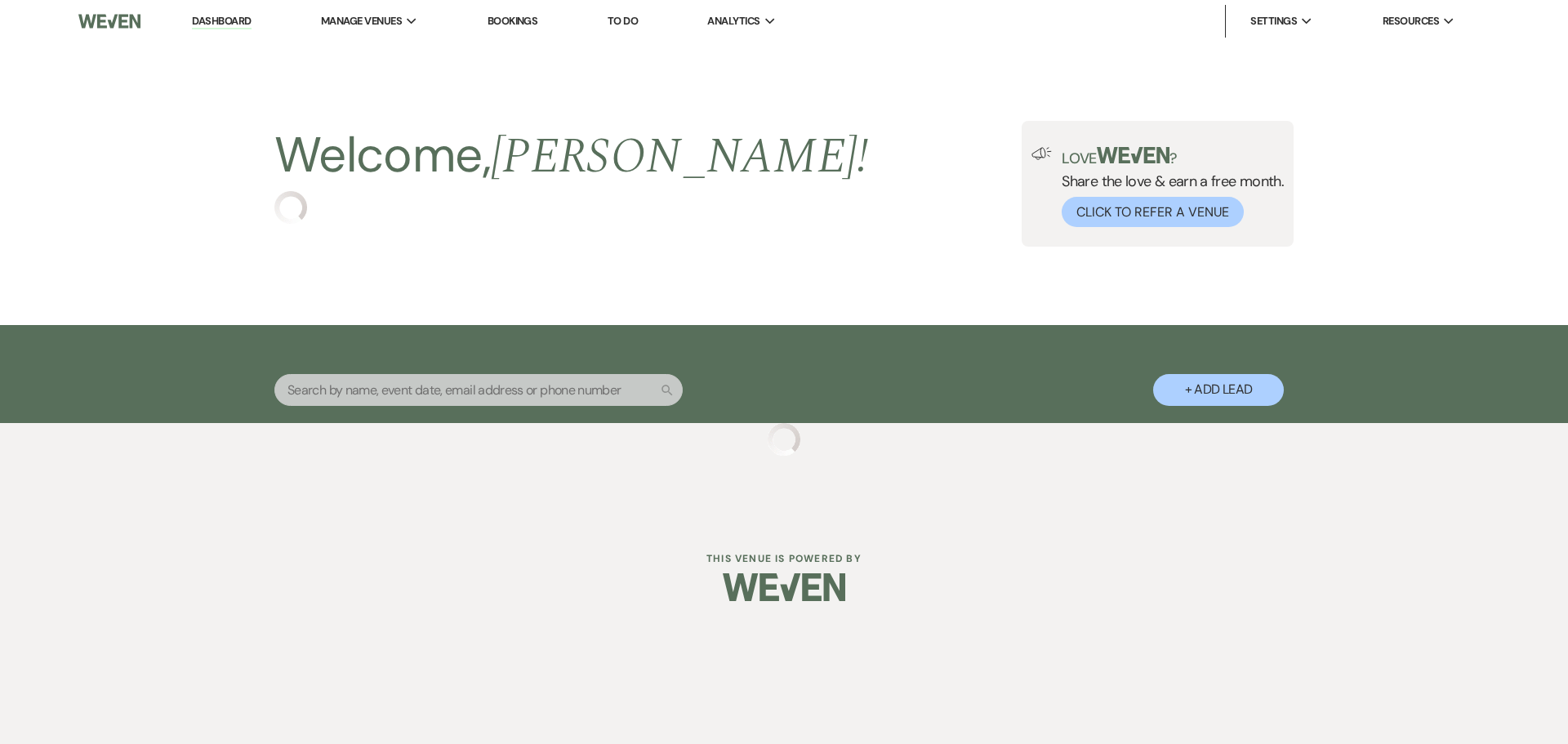
click at [371, 398] on input "text" at bounding box center [479, 389] width 408 height 32
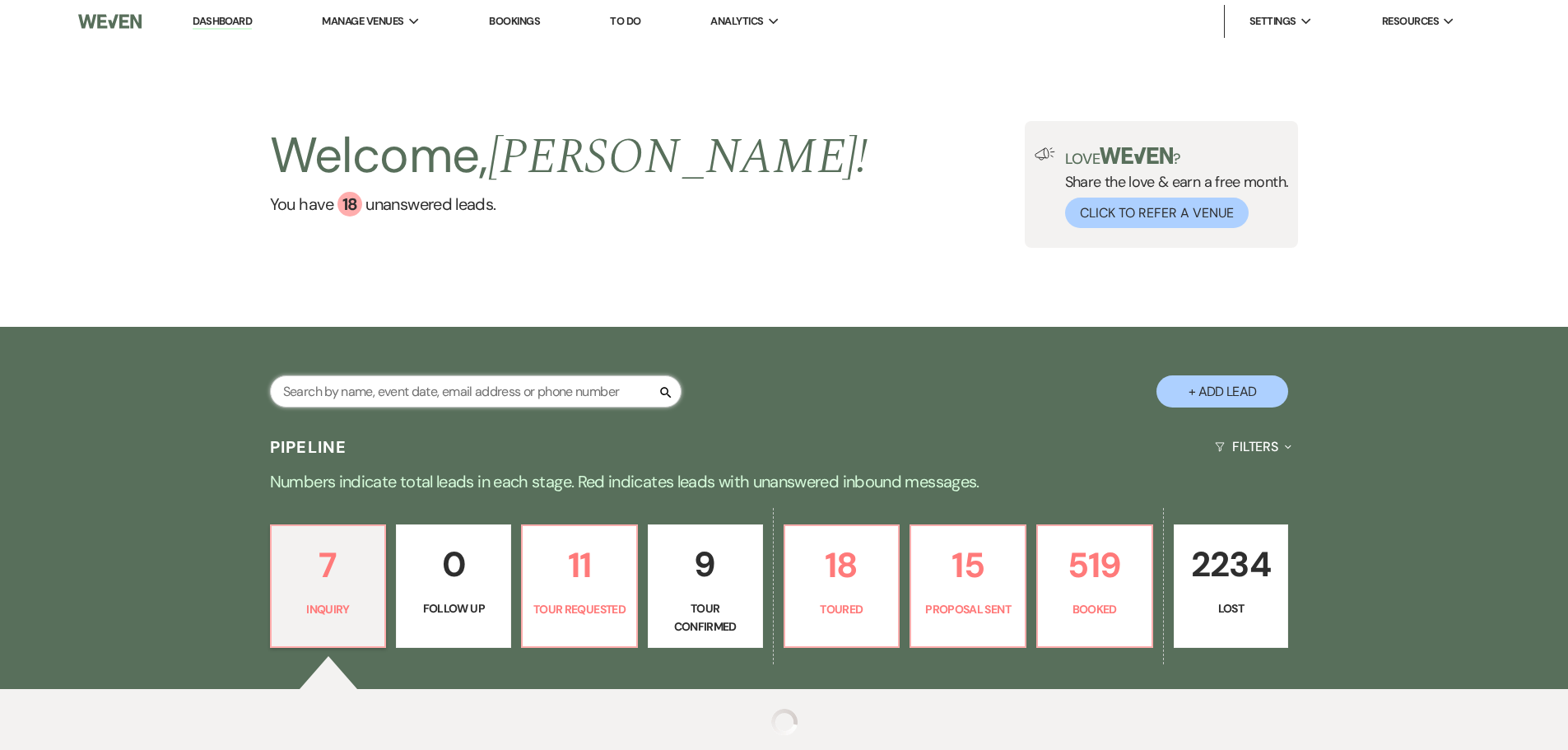
click at [374, 401] on input "text" at bounding box center [476, 391] width 412 height 32
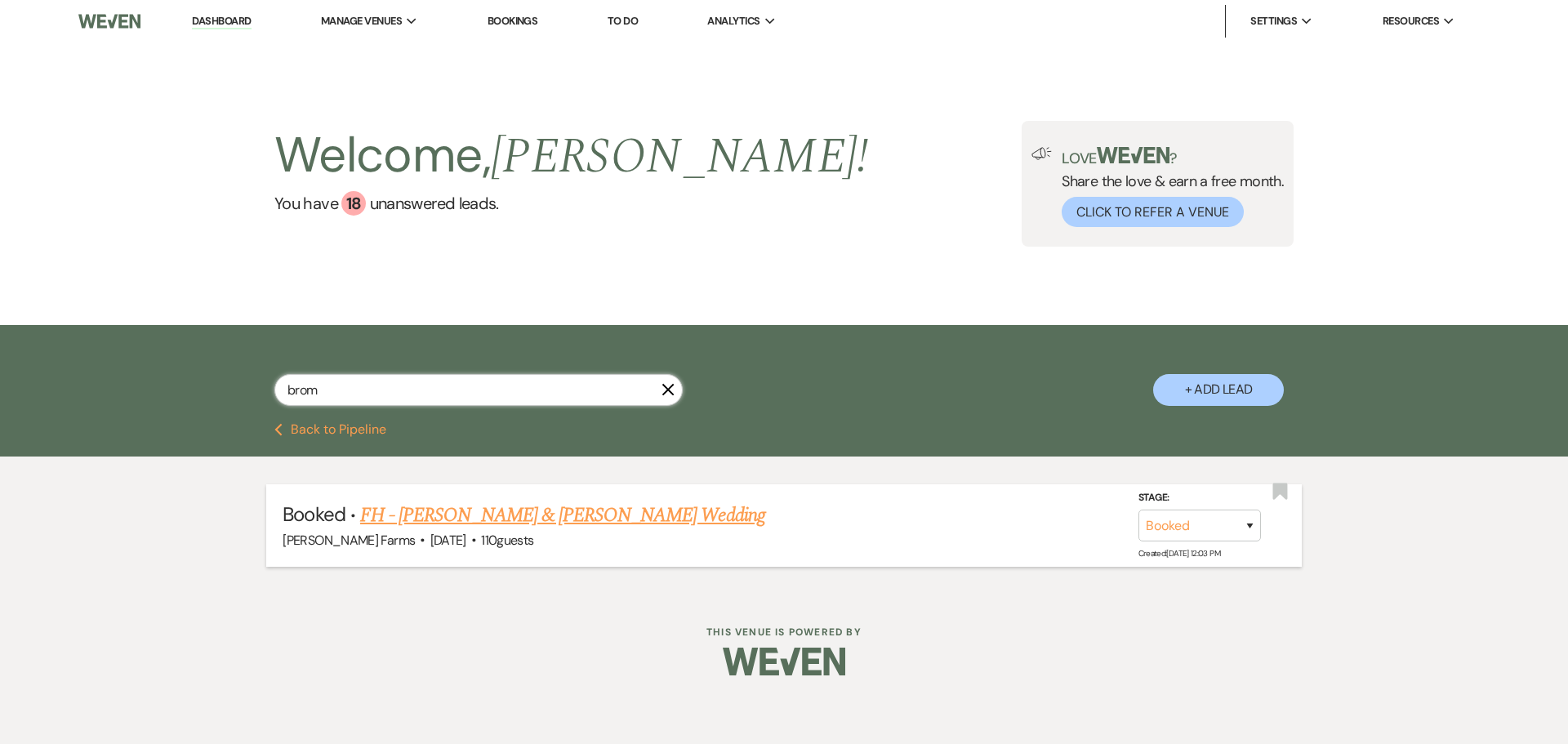
type input "brom"
click at [413, 516] on link "FH - William Roeder & Cassie Bromley's Wedding" at bounding box center [563, 515] width 405 height 29
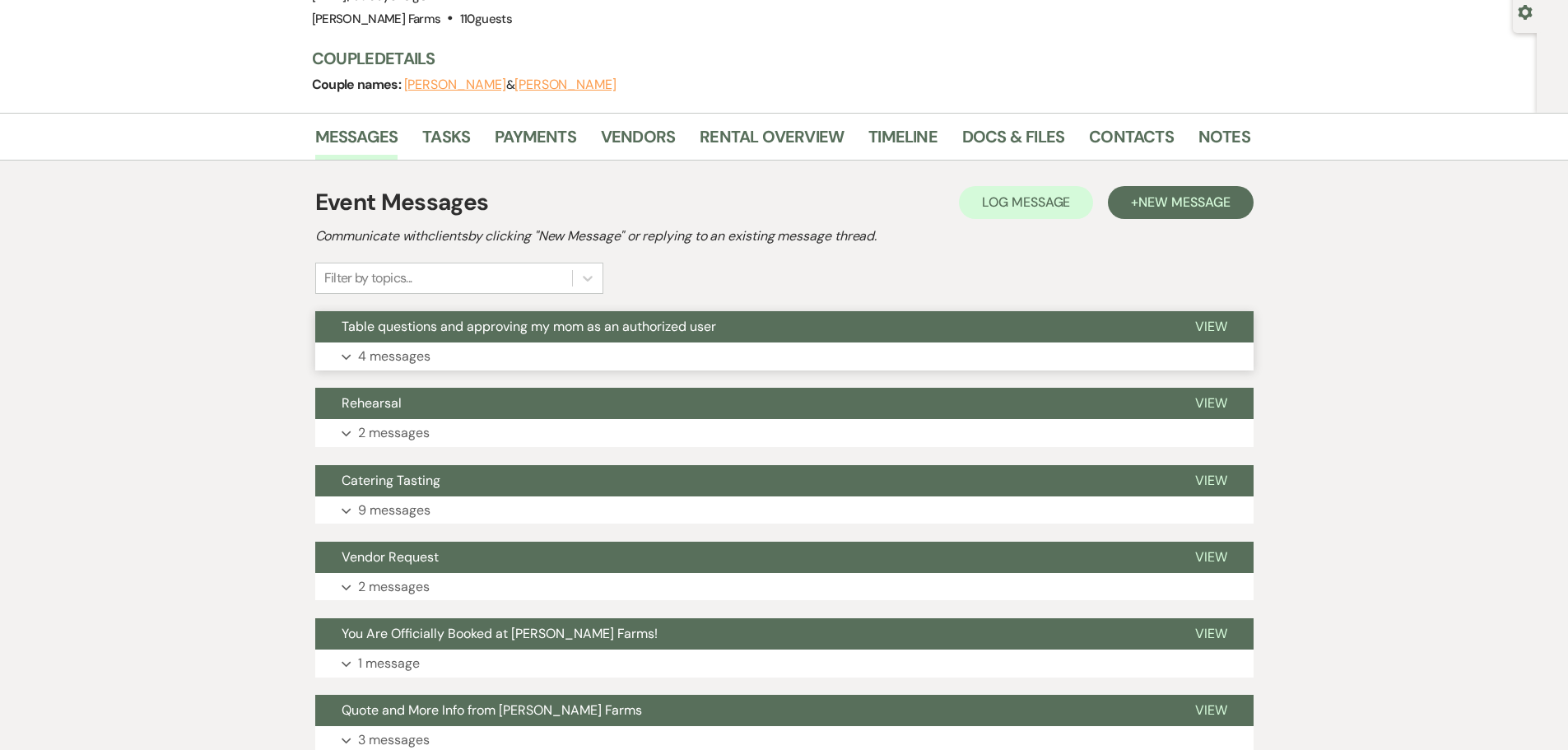
scroll to position [165, 0]
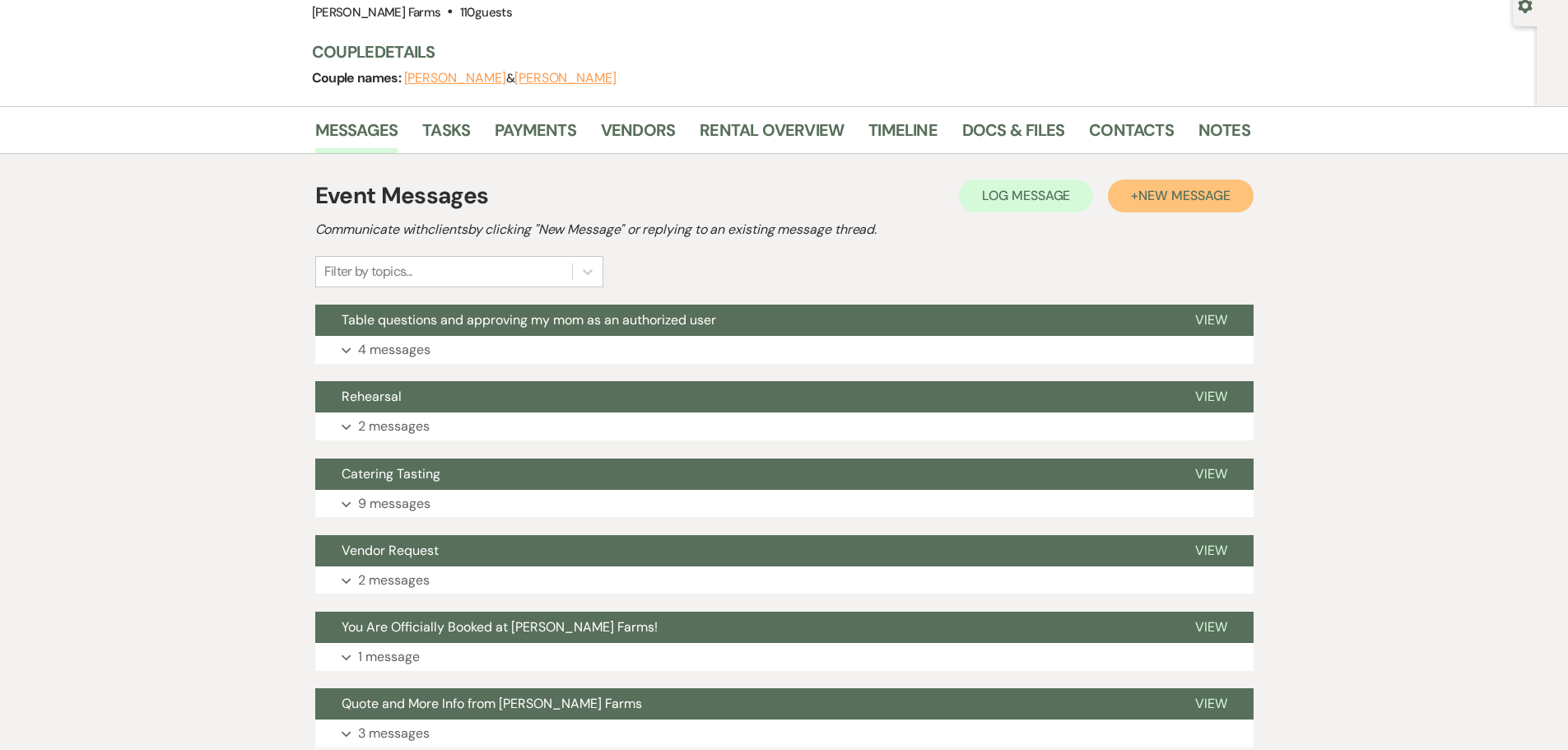
click at [1178, 193] on span "New Message" at bounding box center [1183, 195] width 91 height 17
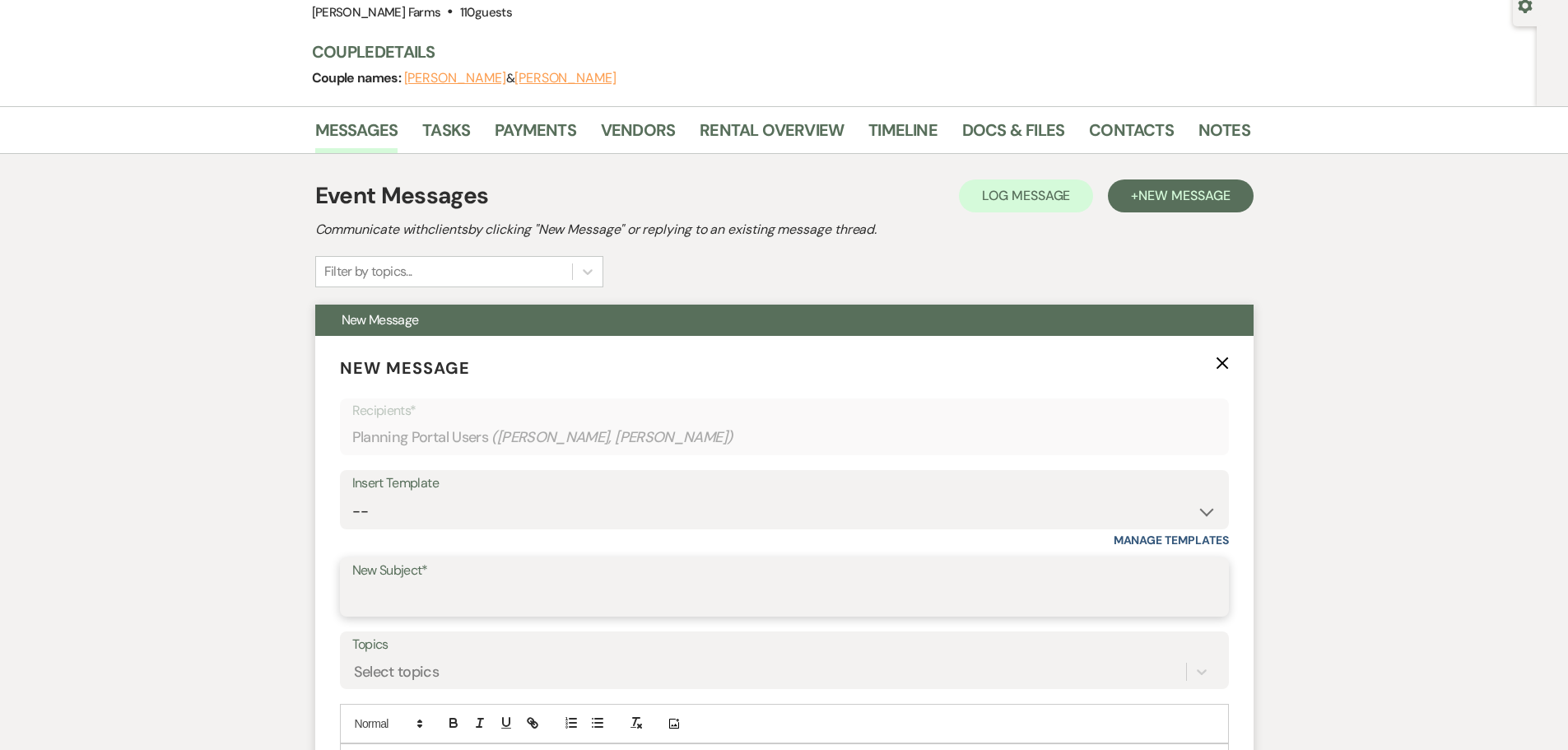
click at [429, 591] on input "New Subject*" at bounding box center [784, 598] width 864 height 32
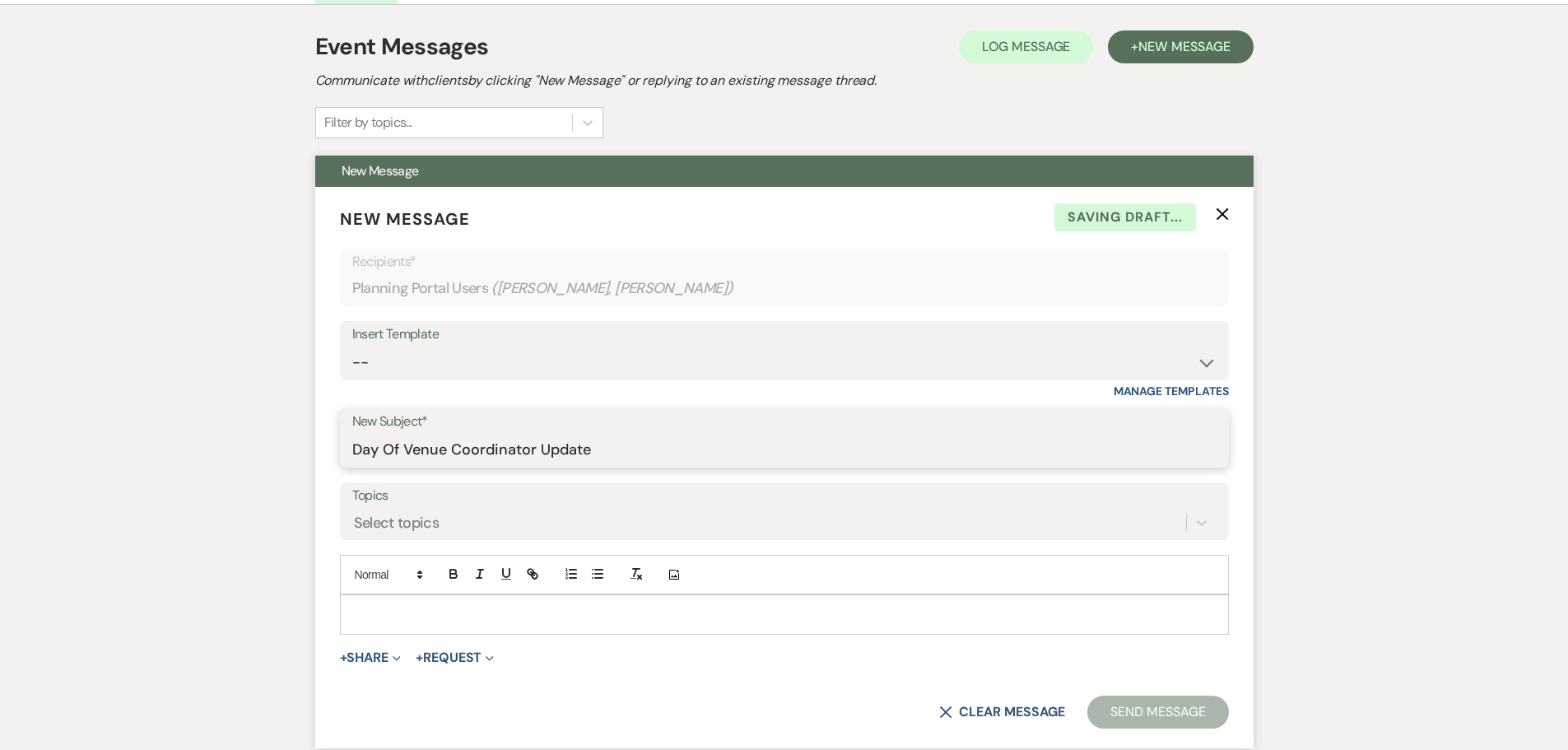
scroll to position [329, 0]
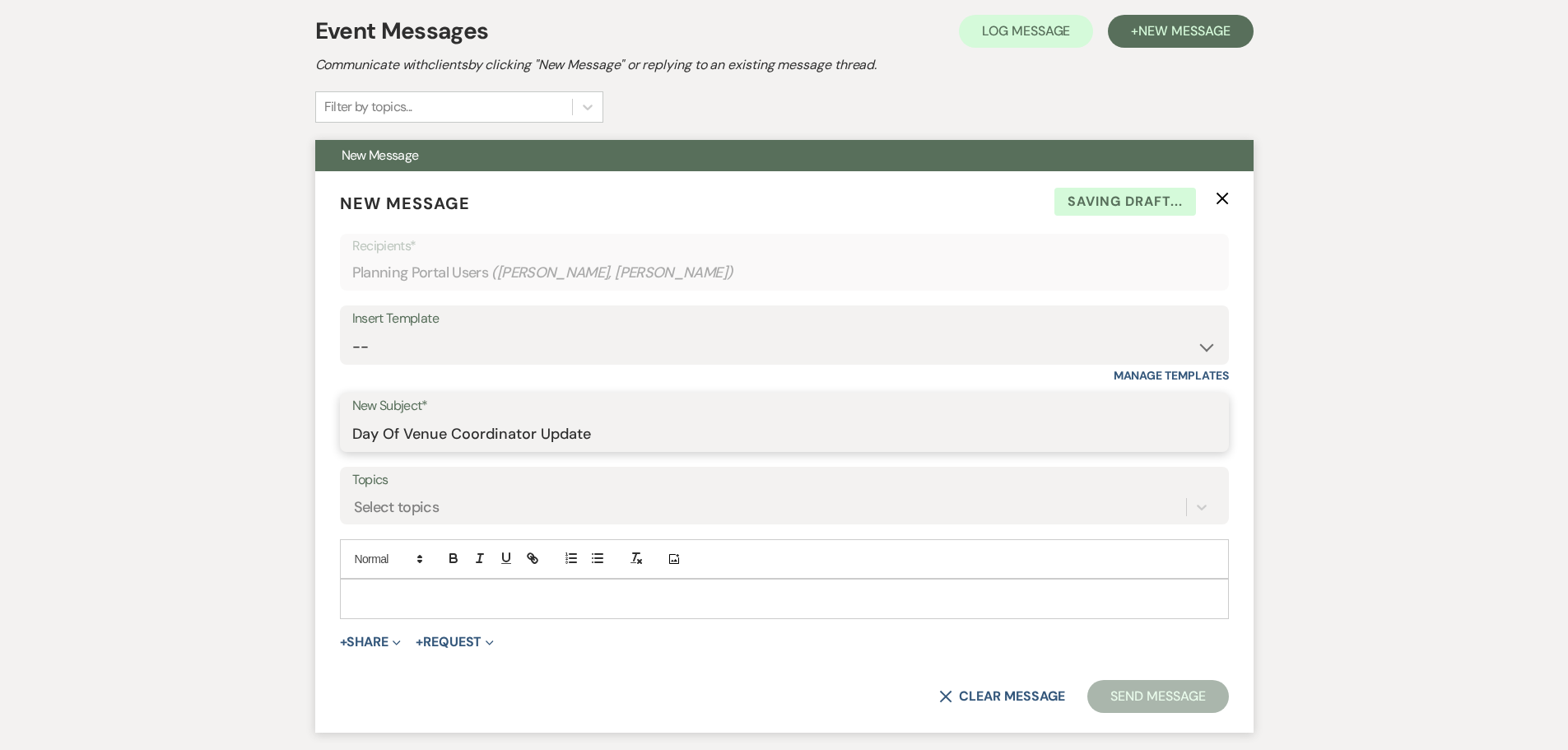
type input "Day Of Venue Coordinator Update"
click at [385, 595] on p at bounding box center [785, 598] width 863 height 18
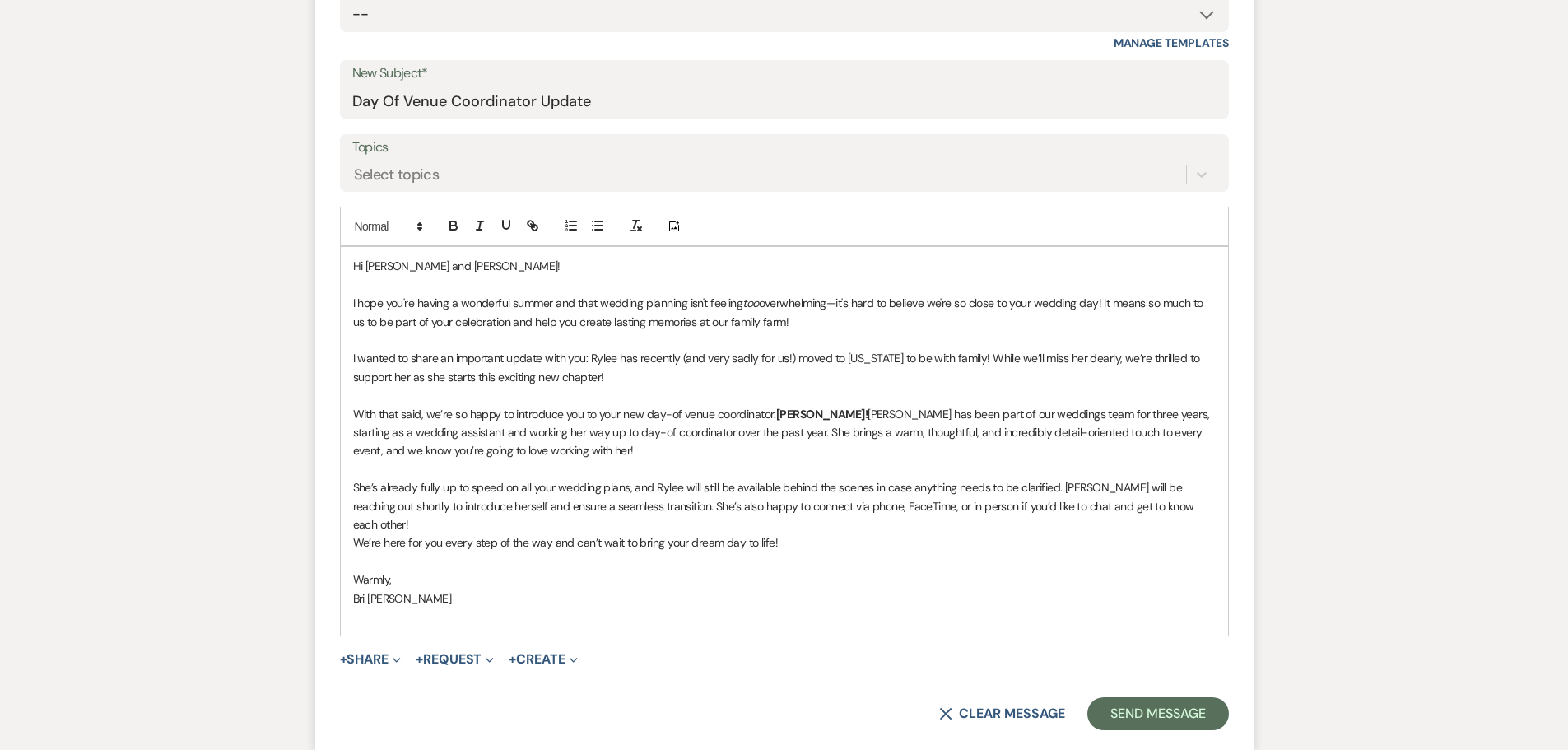
scroll to position [740, 0]
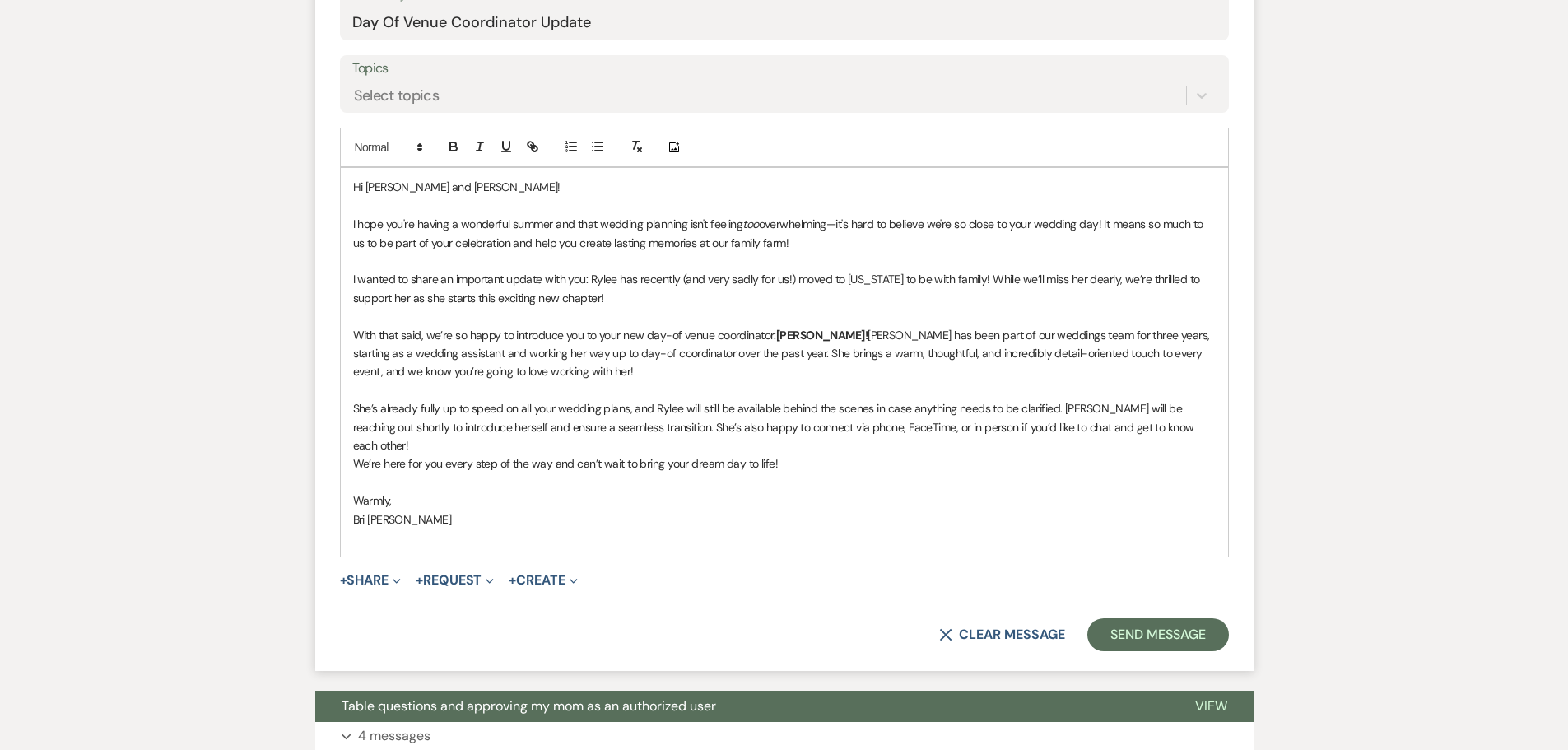
click at [848, 454] on p "We’re here for you every step of the way and can’t wait to bring your dream day…" at bounding box center [785, 463] width 863 height 18
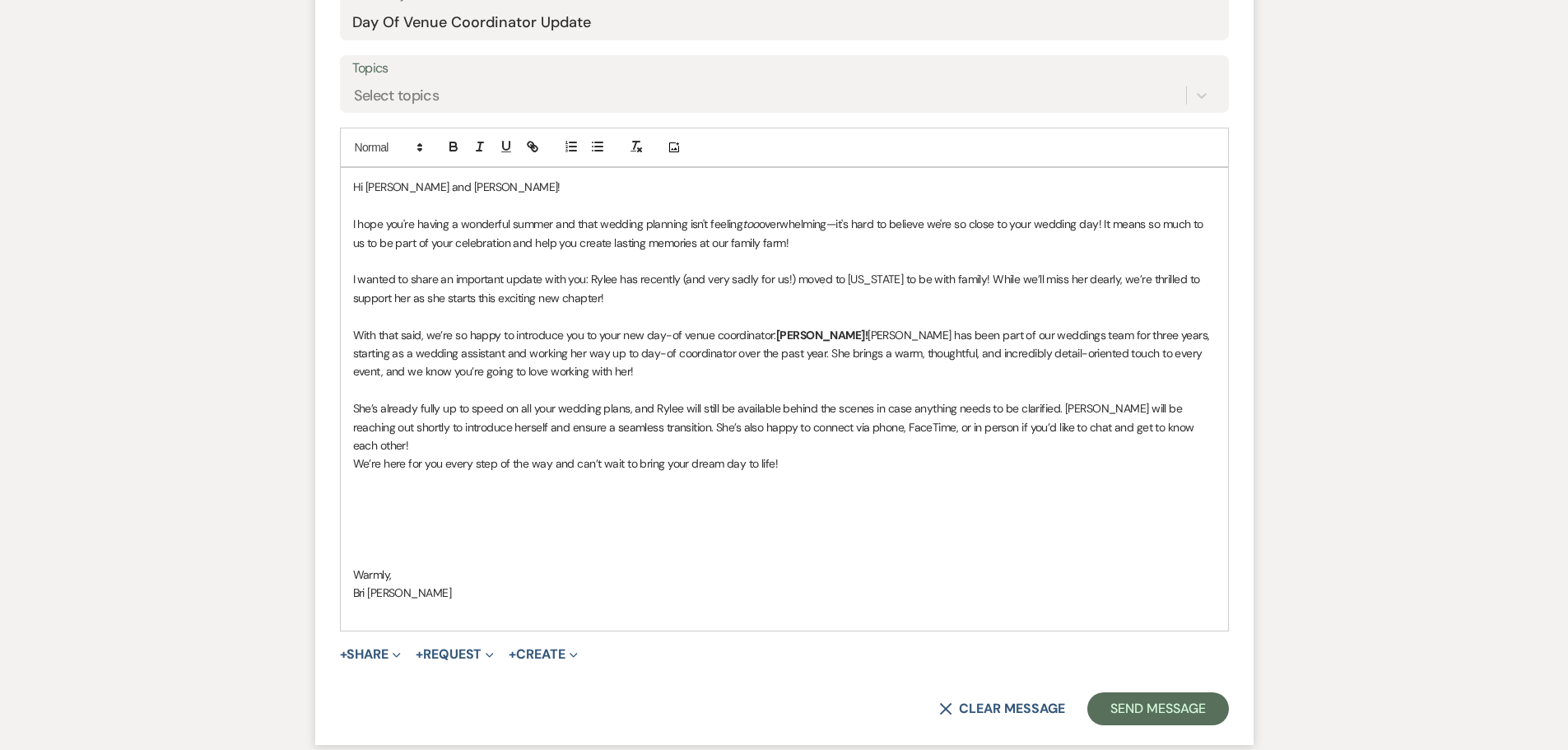
click at [374, 529] on p at bounding box center [785, 537] width 863 height 18
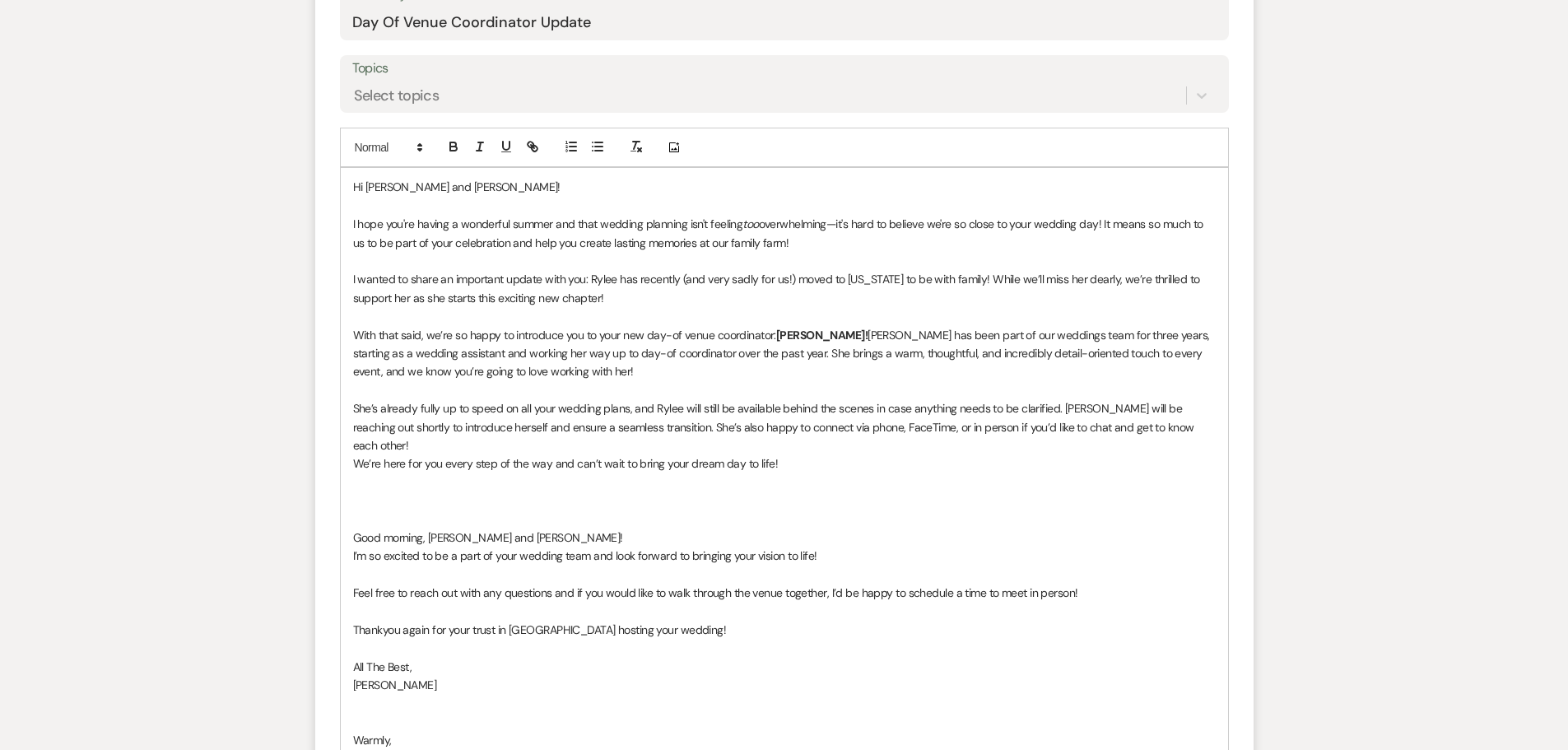
click at [434, 675] on p "[PERSON_NAME]" at bounding box center [785, 684] width 863 height 18
click at [427, 207] on p at bounding box center [785, 206] width 863 height 18
drag, startPoint x: 471, startPoint y: 184, endPoint x: 366, endPoint y: 194, distance: 105.5
click at [366, 194] on p "Hi Celeste and Jordan!" at bounding box center [785, 187] width 863 height 18
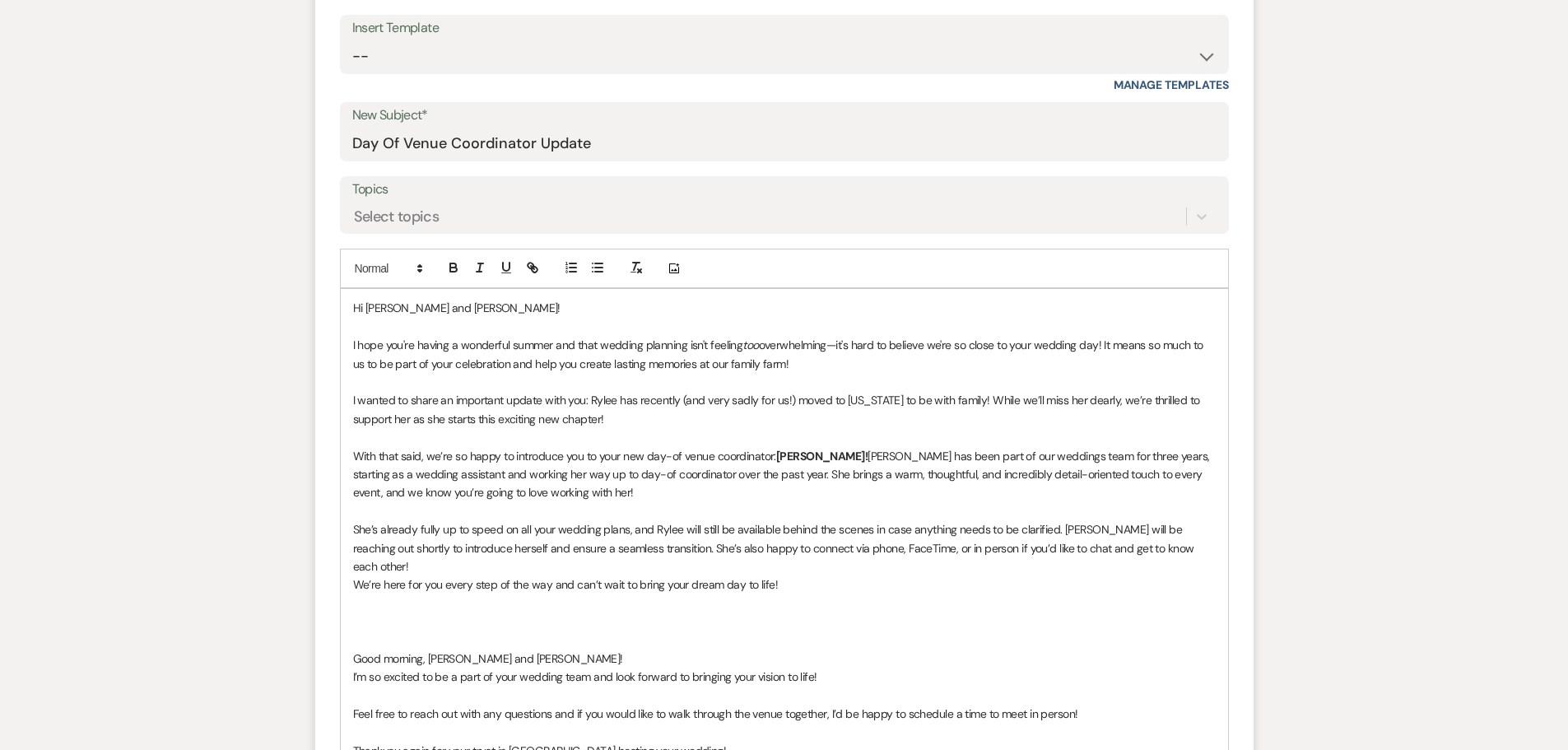
scroll to position [658, 0]
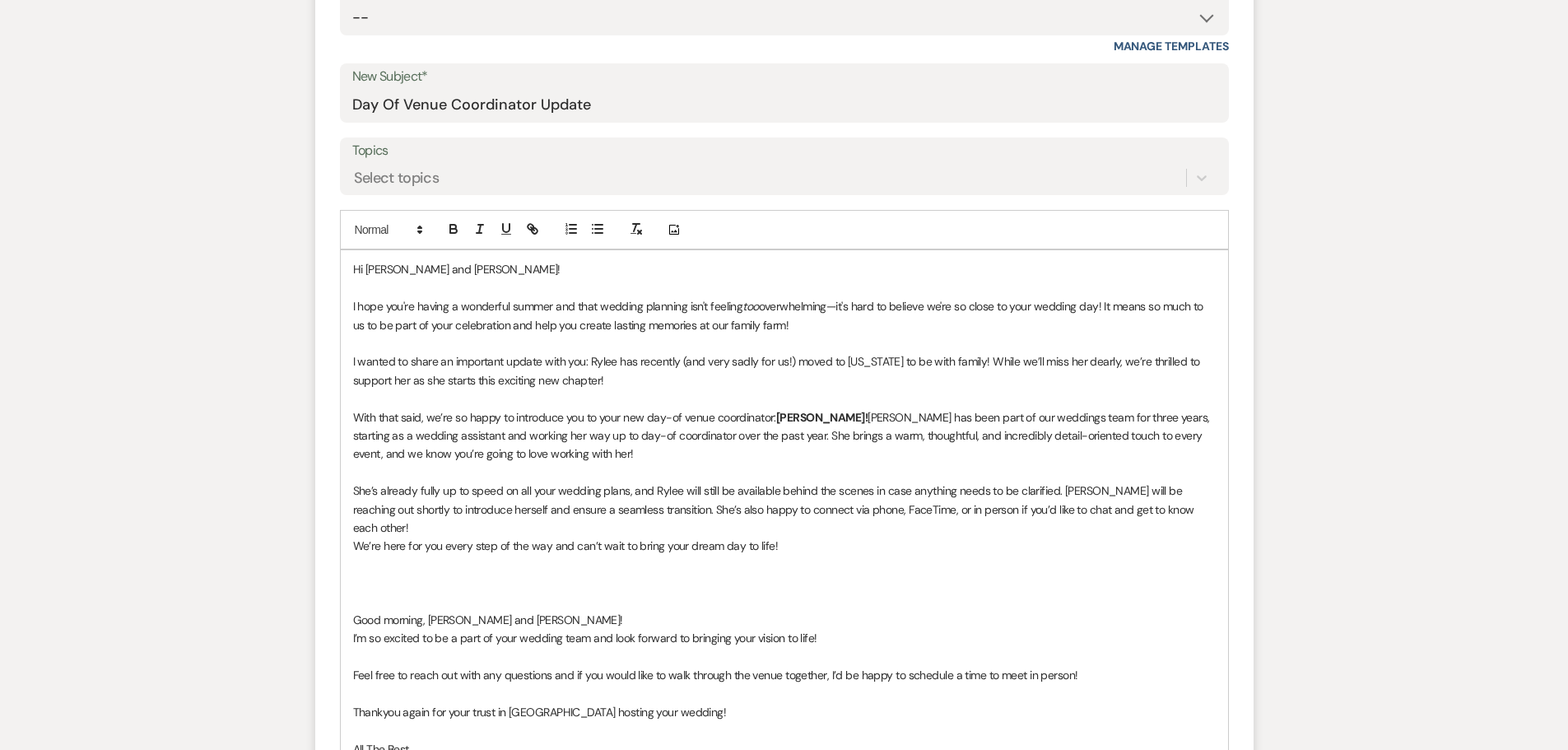
click at [557, 305] on span "I hope you're having a wonderful summer and that wedding planning isn't feeling" at bounding box center [548, 306] width 390 height 15
drag, startPoint x: 1180, startPoint y: 305, endPoint x: 911, endPoint y: 311, distance: 269.1
click at [911, 311] on span "overwhelming—it's hard to believe ​w​e're so close to your wedding day! It mean…" at bounding box center [771, 315] width 835 height 33
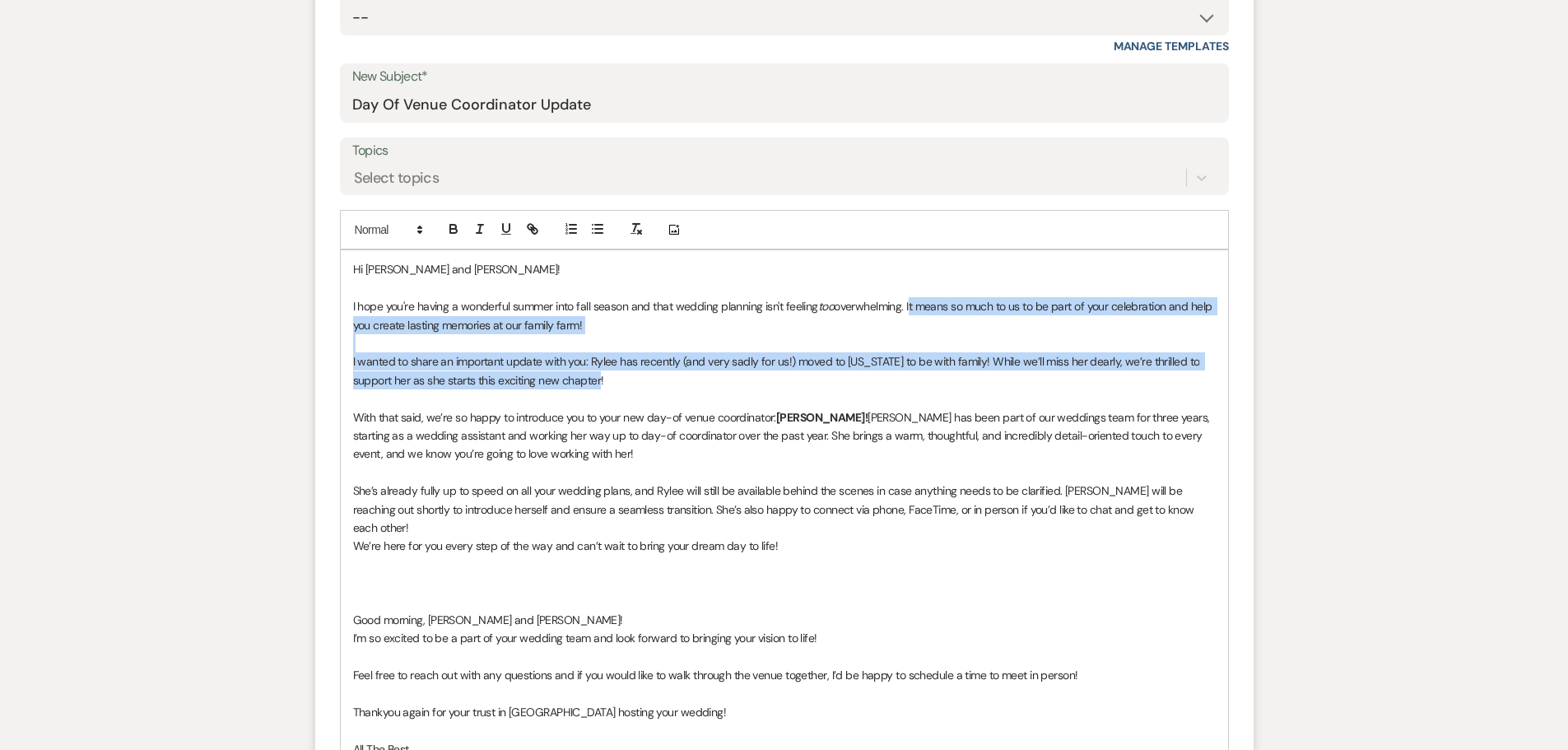
drag, startPoint x: 643, startPoint y: 384, endPoint x: 912, endPoint y: 312, distance: 278.5
click at [912, 312] on div "Hi Cassie and William! I hope you're having a wonderful summer into fall season…" at bounding box center [784, 563] width 887 height 628
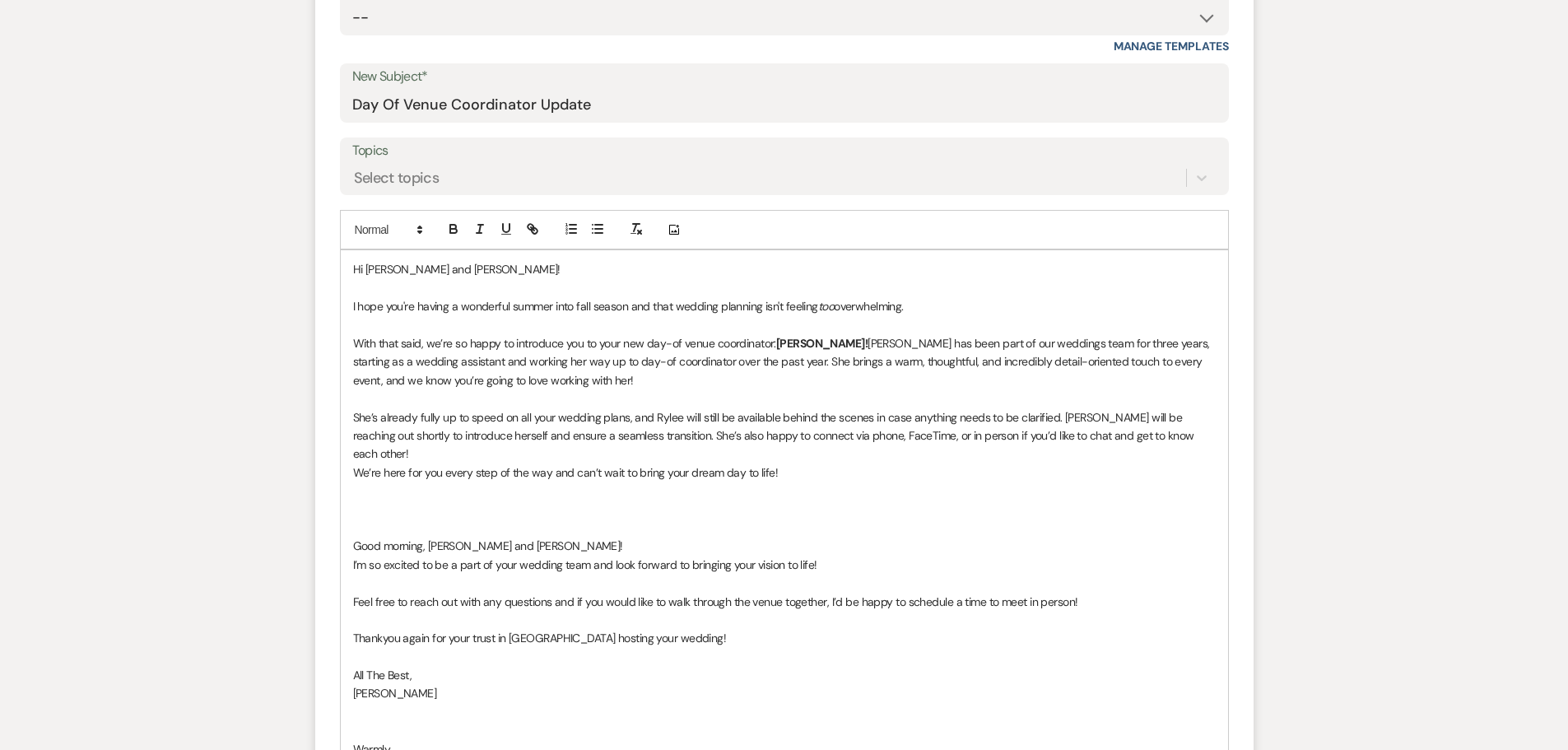
click at [705, 361] on span "[PERSON_NAME] has been part of our weddings team for three years, starting as a…" at bounding box center [783, 362] width 860 height 52
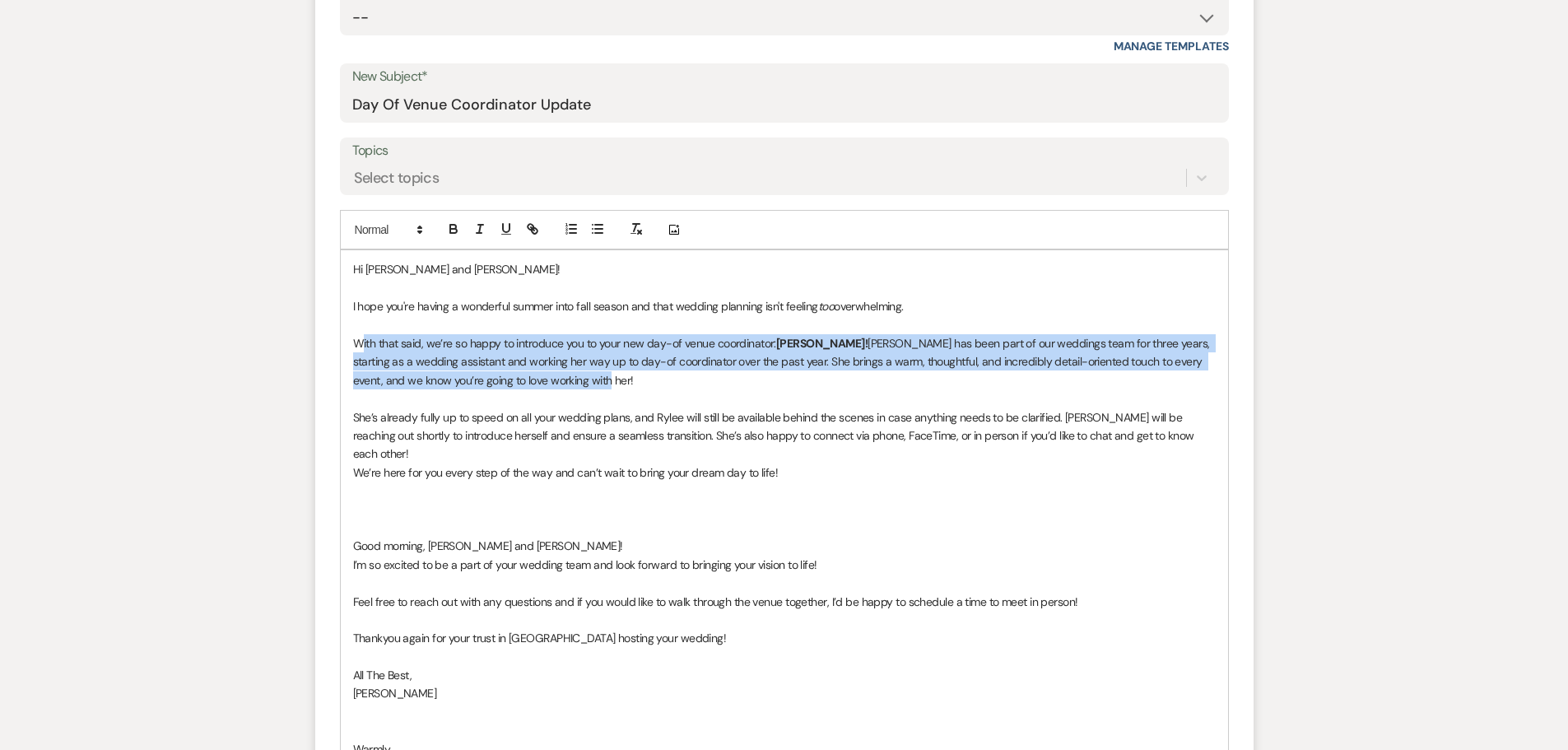
drag, startPoint x: 567, startPoint y: 382, endPoint x: 361, endPoint y: 350, distance: 208.5
click at [361, 350] on p "With that said, we’re so happy to introduce you to your new day-of venue coordi…" at bounding box center [785, 362] width 863 height 56
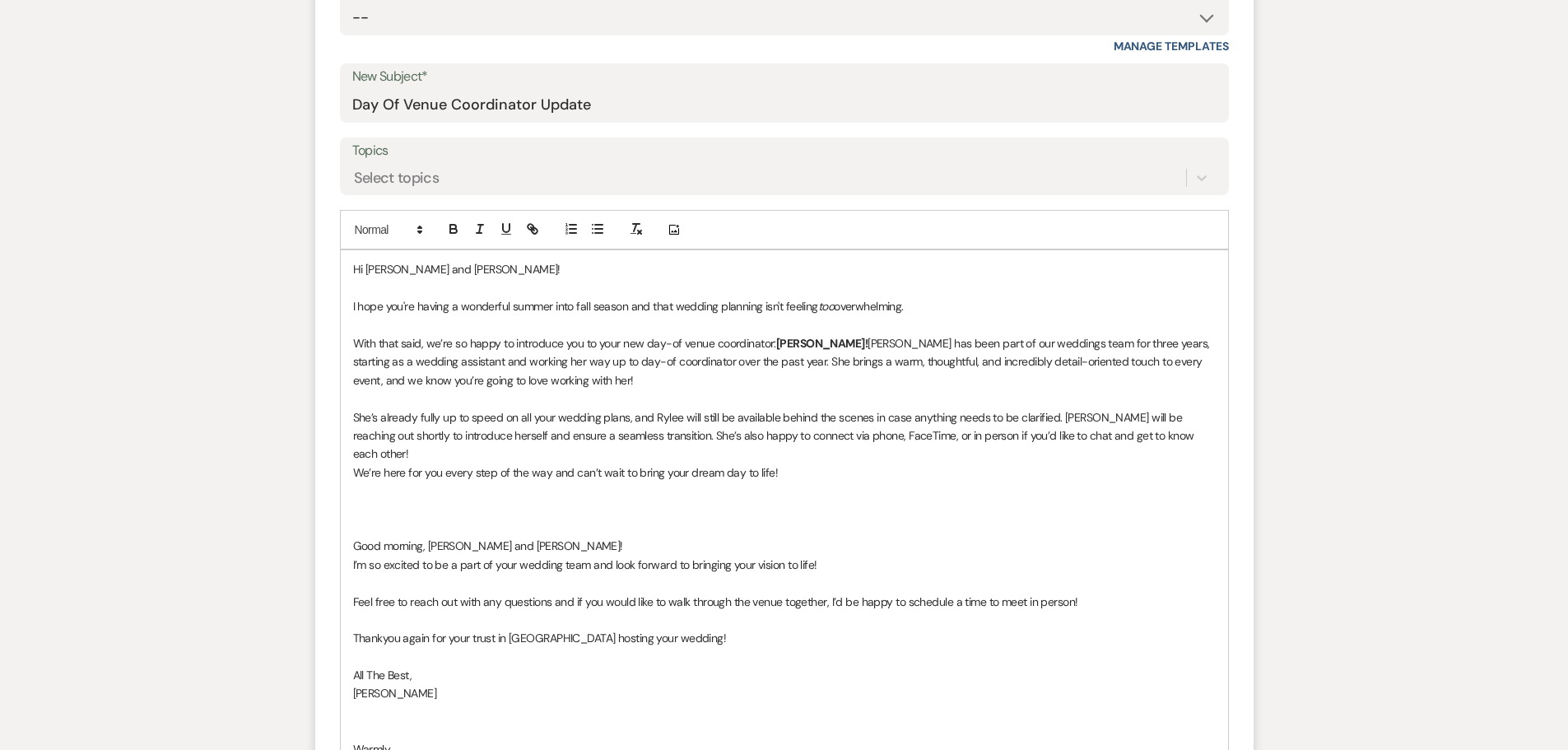
click at [640, 435] on p "She’s already fully up to speed on all your wedding plans, and ​R​ylee will sti…" at bounding box center [785, 436] width 863 height 56
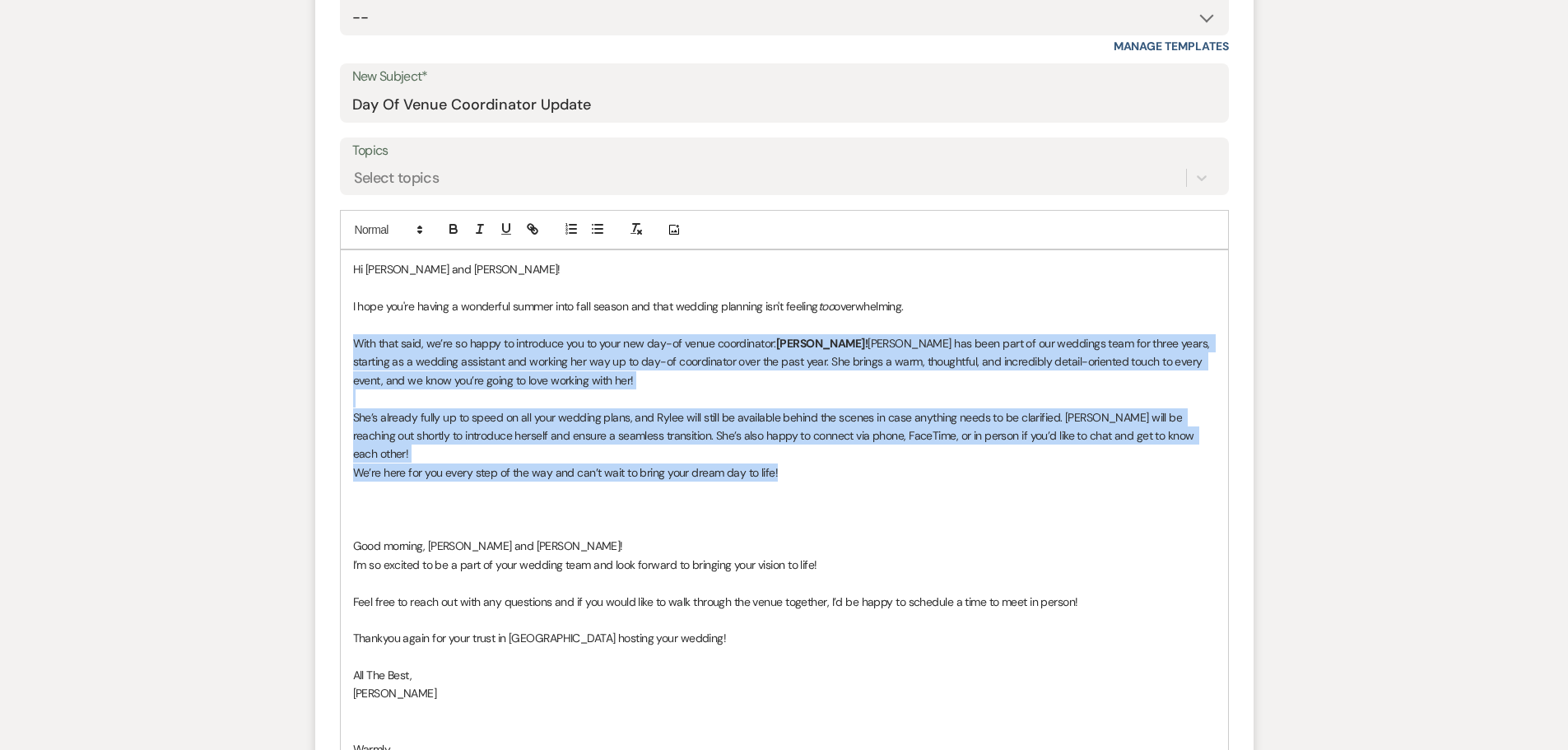
drag, startPoint x: 802, startPoint y: 454, endPoint x: 353, endPoint y: 345, distance: 462.0
click at [353, 345] on div "Hi Cassie and William! I hope you're having a wonderful summer into fall season…" at bounding box center [784, 527] width 887 height 554
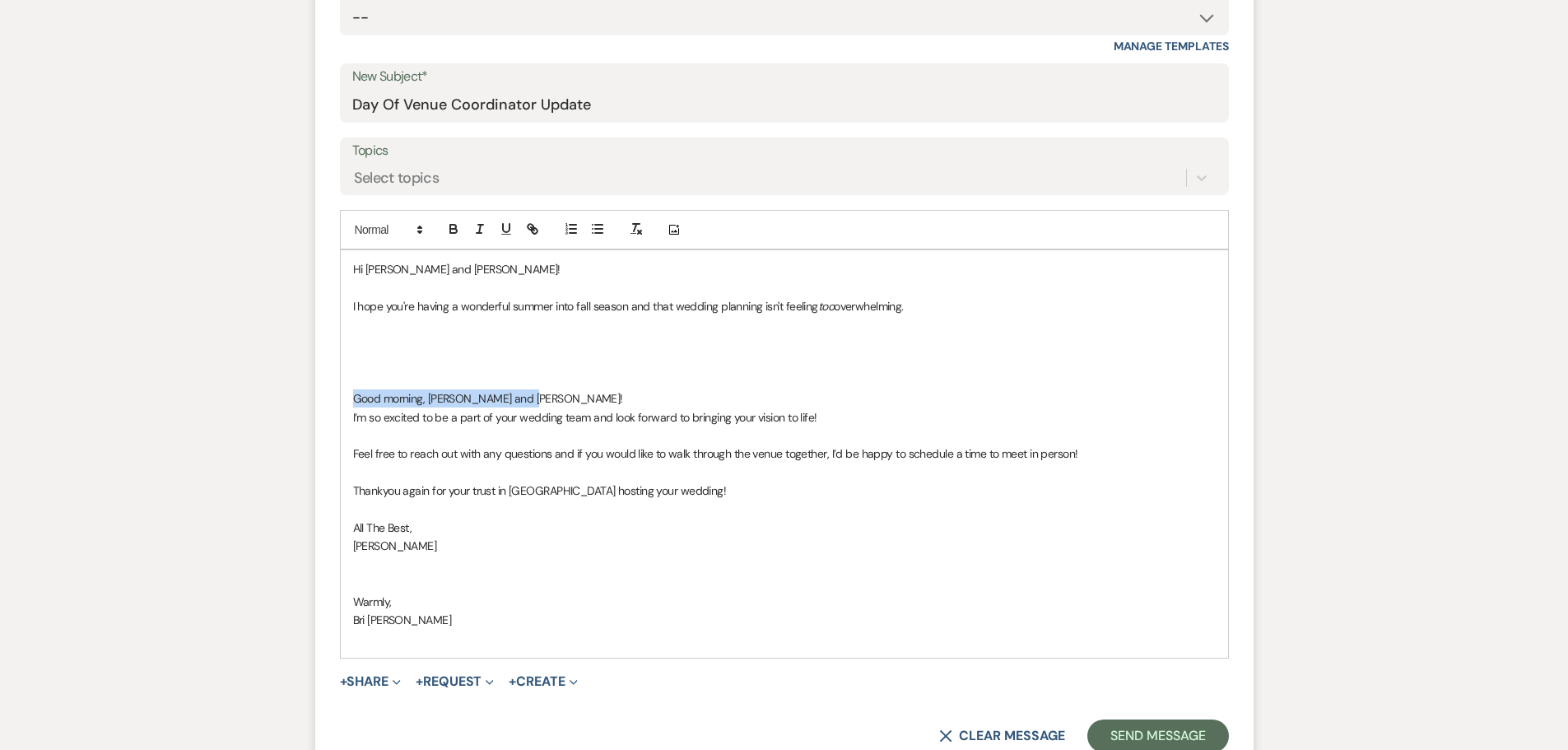
drag, startPoint x: 491, startPoint y: 393, endPoint x: 318, endPoint y: 394, distance: 173.0
click at [318, 394] on form "New Message X Saving draft... Recipients* Planning Portal Users ( William Roede…" at bounding box center [784, 306] width 939 height 930
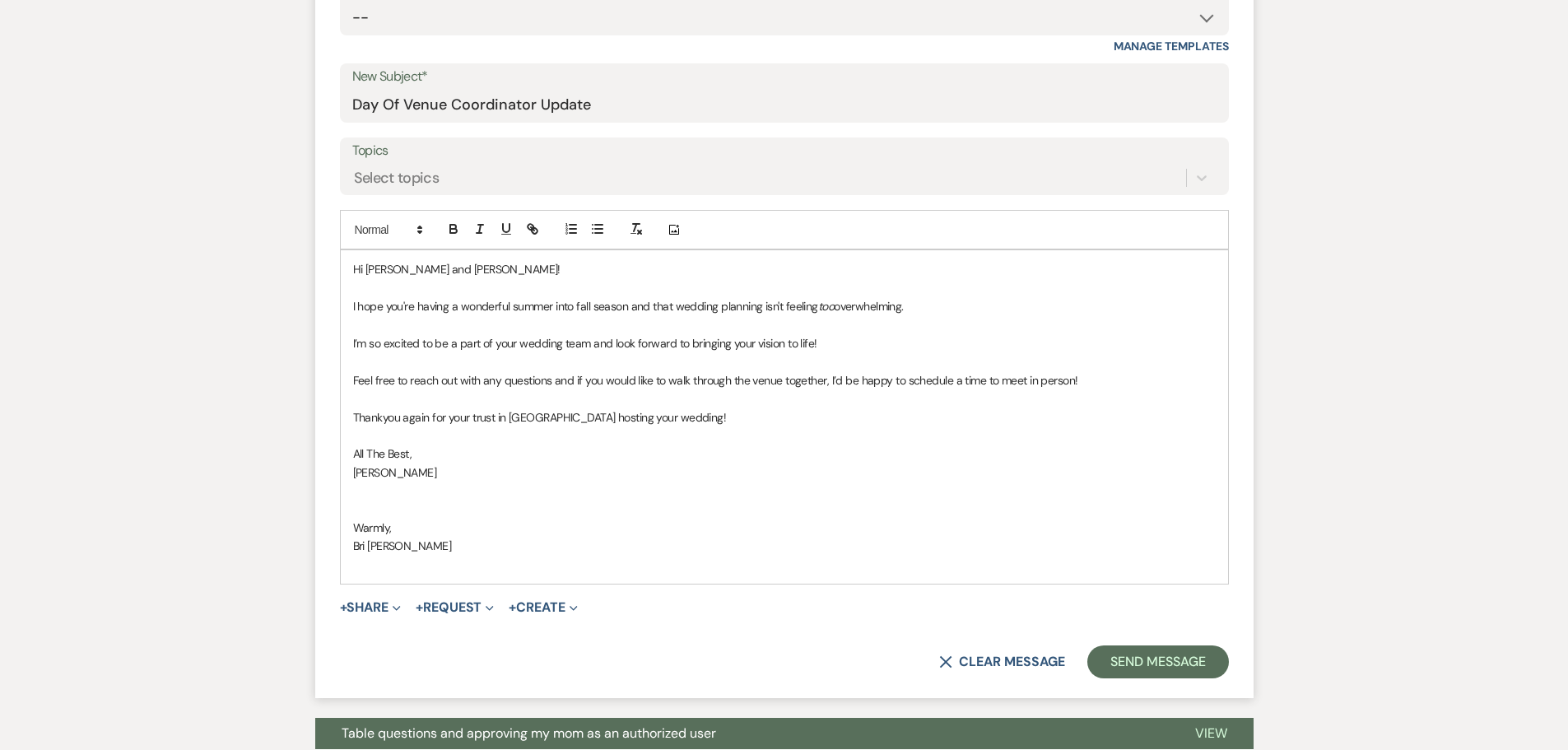
click at [912, 302] on p "I hope you're having a wonderful summer into fall season and that wedding plann…" at bounding box center [785, 306] width 863 height 18
click at [352, 345] on div "Hi Cassie and William! I hope you're having a wonderful summer into fall season…" at bounding box center [784, 417] width 887 height 333
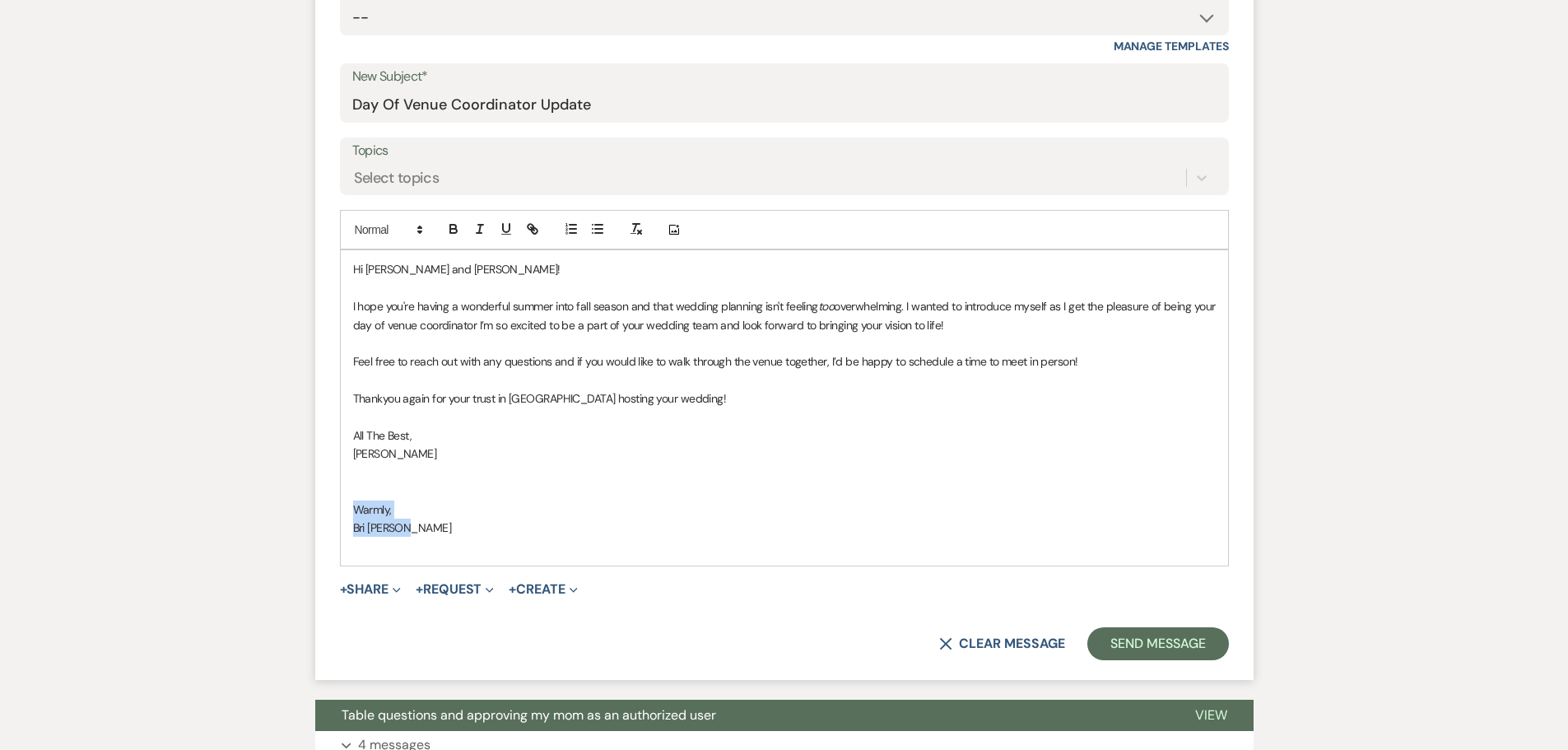
drag, startPoint x: 431, startPoint y: 527, endPoint x: 338, endPoint y: 500, distance: 96.8
click at [338, 500] on form "New Message X Draft saved! Recipients* Planning Portal Users ( William Roeder, …" at bounding box center [784, 260] width 939 height 838
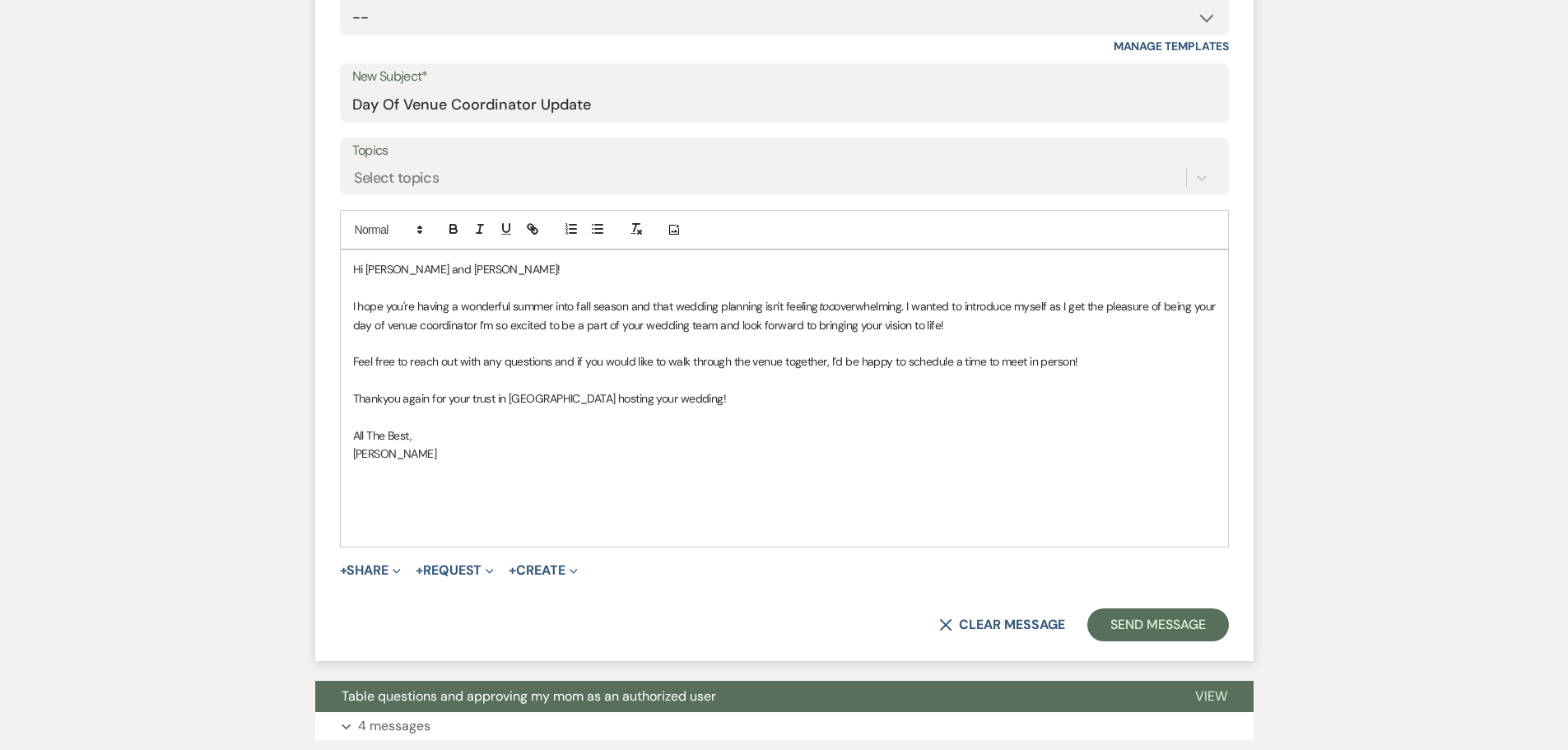
click at [407, 435] on span "All The Best," at bounding box center [383, 435] width 59 height 15
click at [412, 460] on p "[PERSON_NAME]" at bounding box center [785, 453] width 863 height 18
click at [507, 325] on span "overwhelming. I wanted to introduce myself as I get the pleasure of being your …" at bounding box center [786, 315] width 865 height 33
click at [504, 327] on span "overwhelming. I wanted to introduce myself as I get the pleasure of being your …" at bounding box center [786, 315] width 865 height 33
click at [365, 393] on span "Thankyou again for your trust in [GEOGRAPHIC_DATA] hosting your wedding!" at bounding box center [540, 398] width 373 height 15
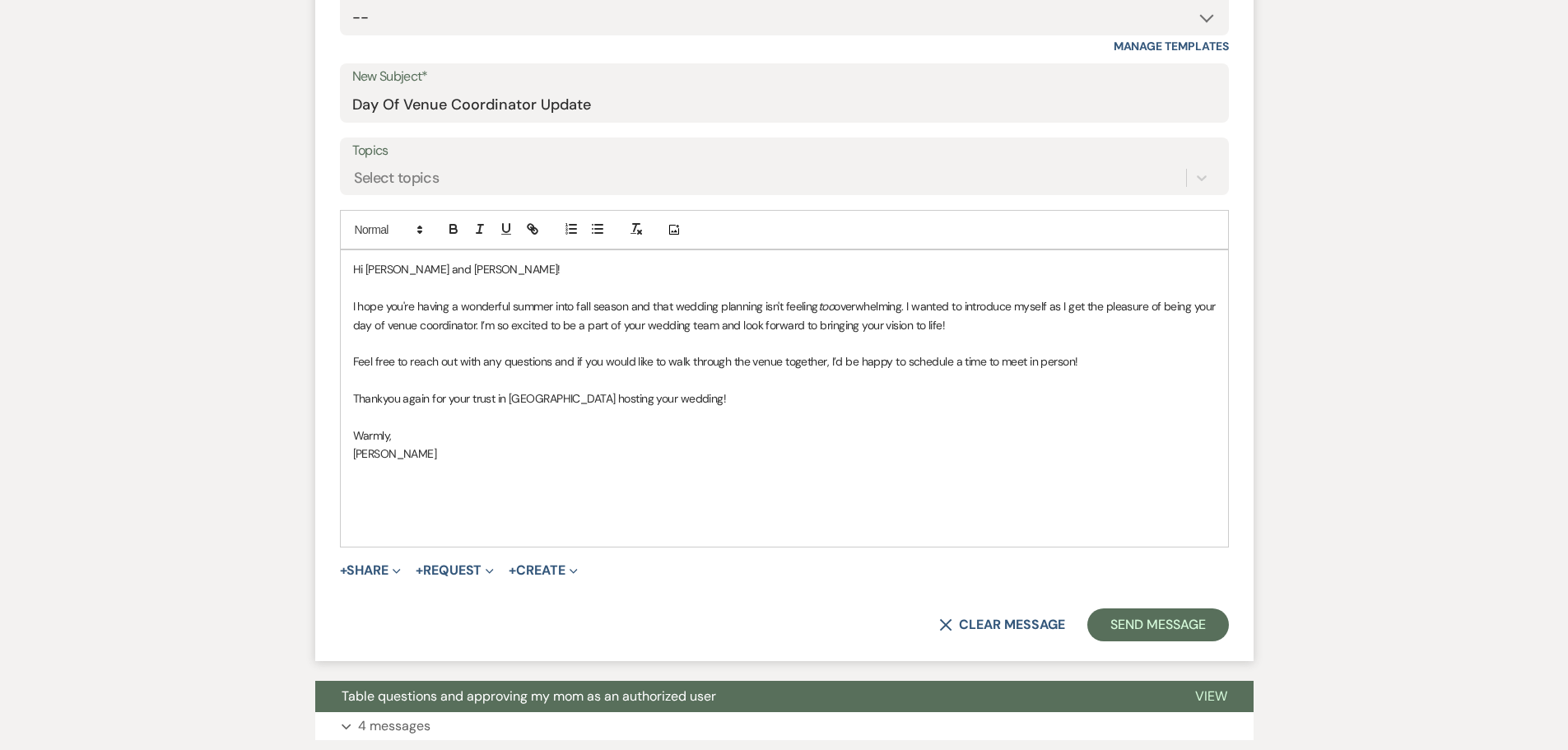
click at [515, 397] on span "Thankyou again for your trust in [GEOGRAPHIC_DATA] hosting your wedding!" at bounding box center [540, 398] width 373 height 15
click at [370, 402] on span "Thankyou again for your trust in us hosting your wedding!" at bounding box center [540, 398] width 373 height 15
click at [383, 397] on span "Thankyou again for your trust in us hosting your wedding!" at bounding box center [540, 398] width 373 height 15
click at [354, 397] on span "Thank you again for your trust in us hosting your wedding!" at bounding box center [541, 398] width 376 height 15
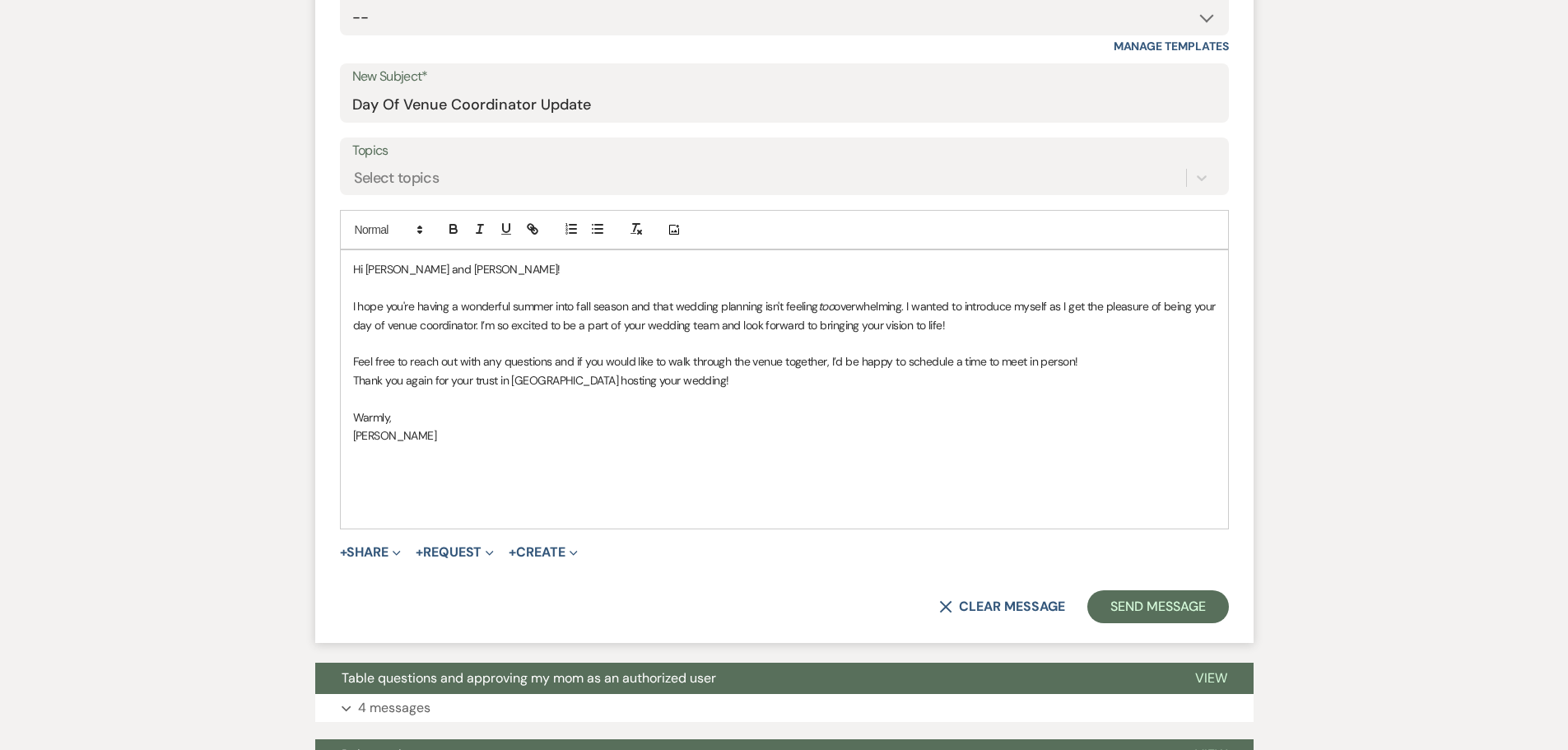
click at [530, 425] on p "Warmly," at bounding box center [785, 417] width 863 height 18
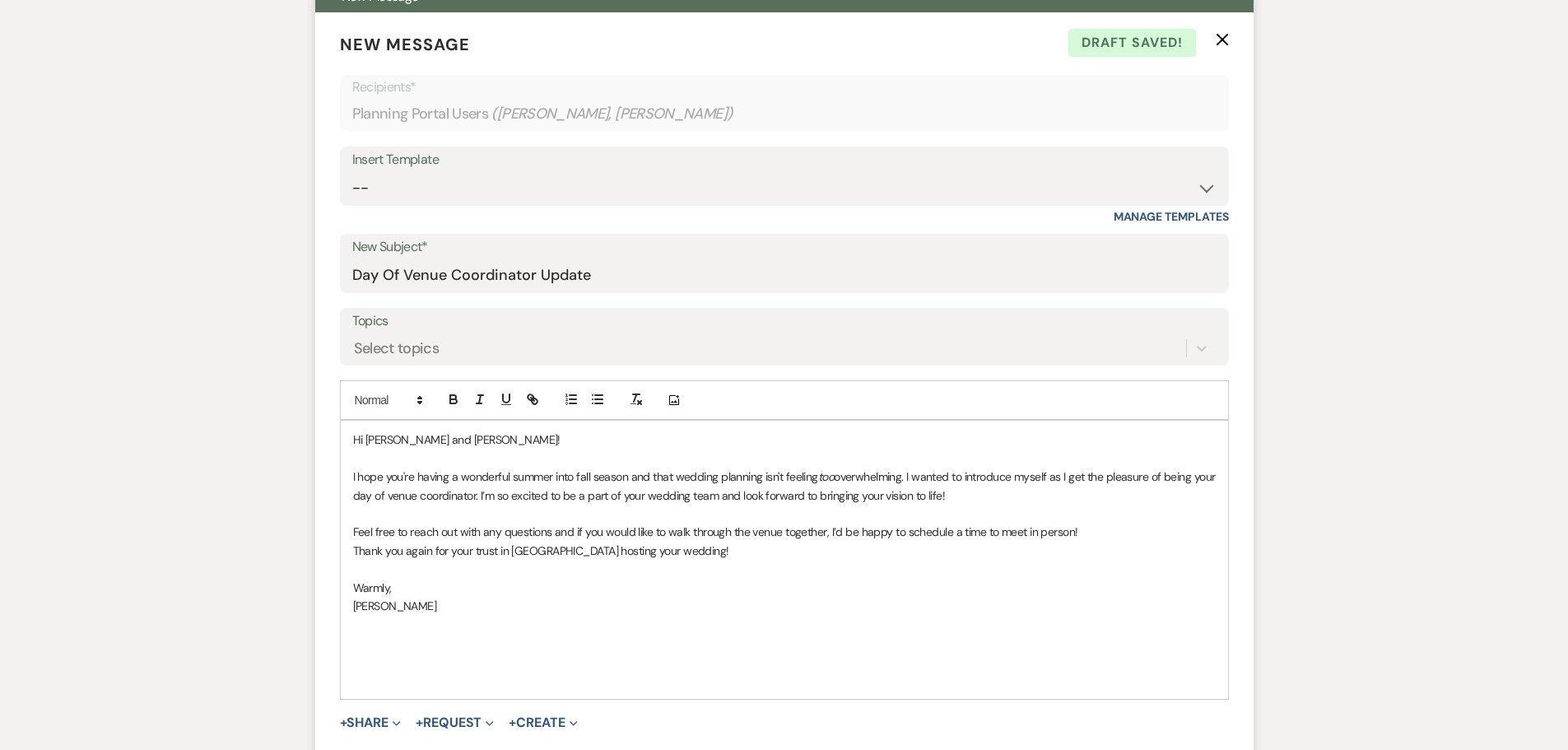
scroll to position [576, 0]
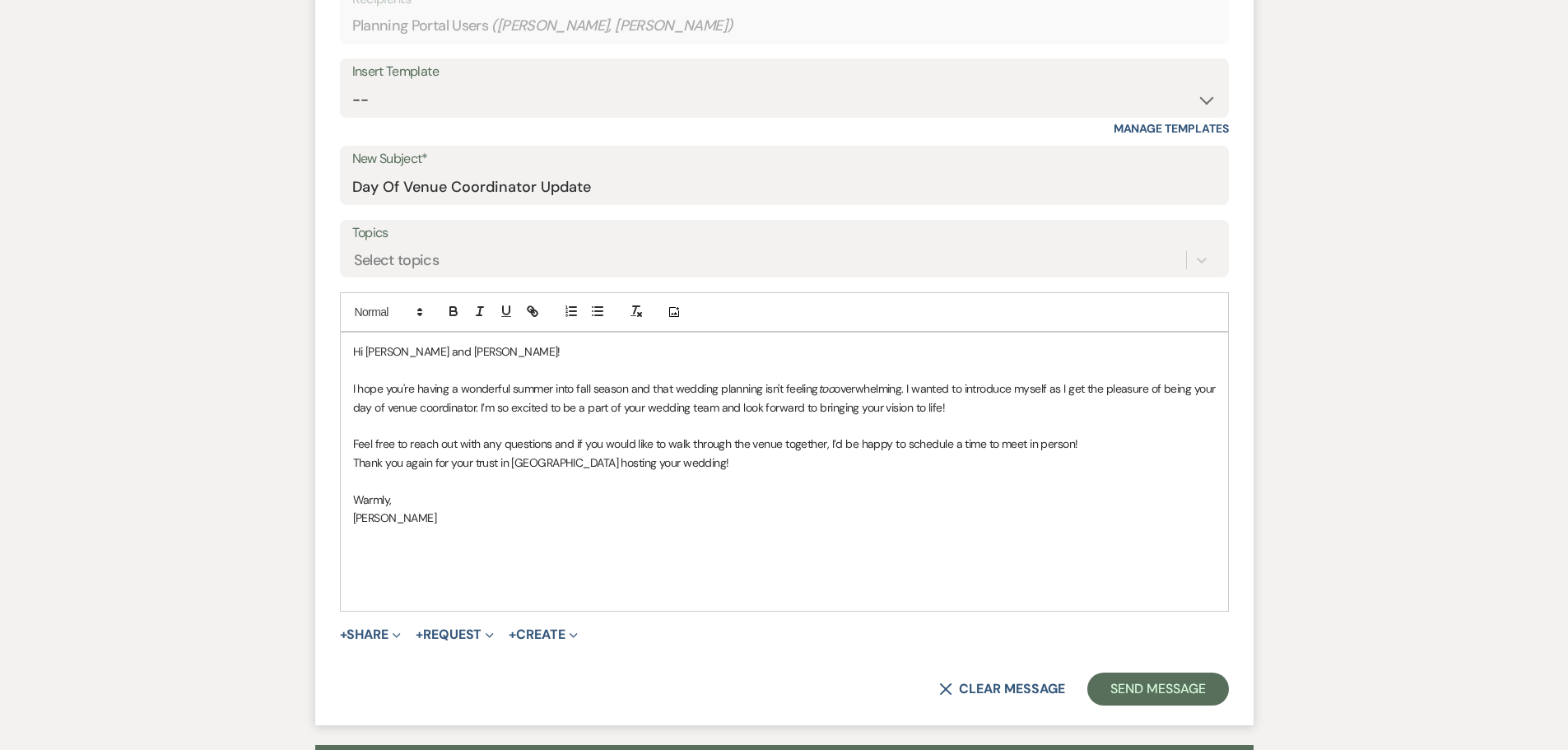
click at [341, 584] on div "Hi Cassie and William! I hope you're having a wonderful summer into fall season…" at bounding box center [784, 470] width 887 height 277
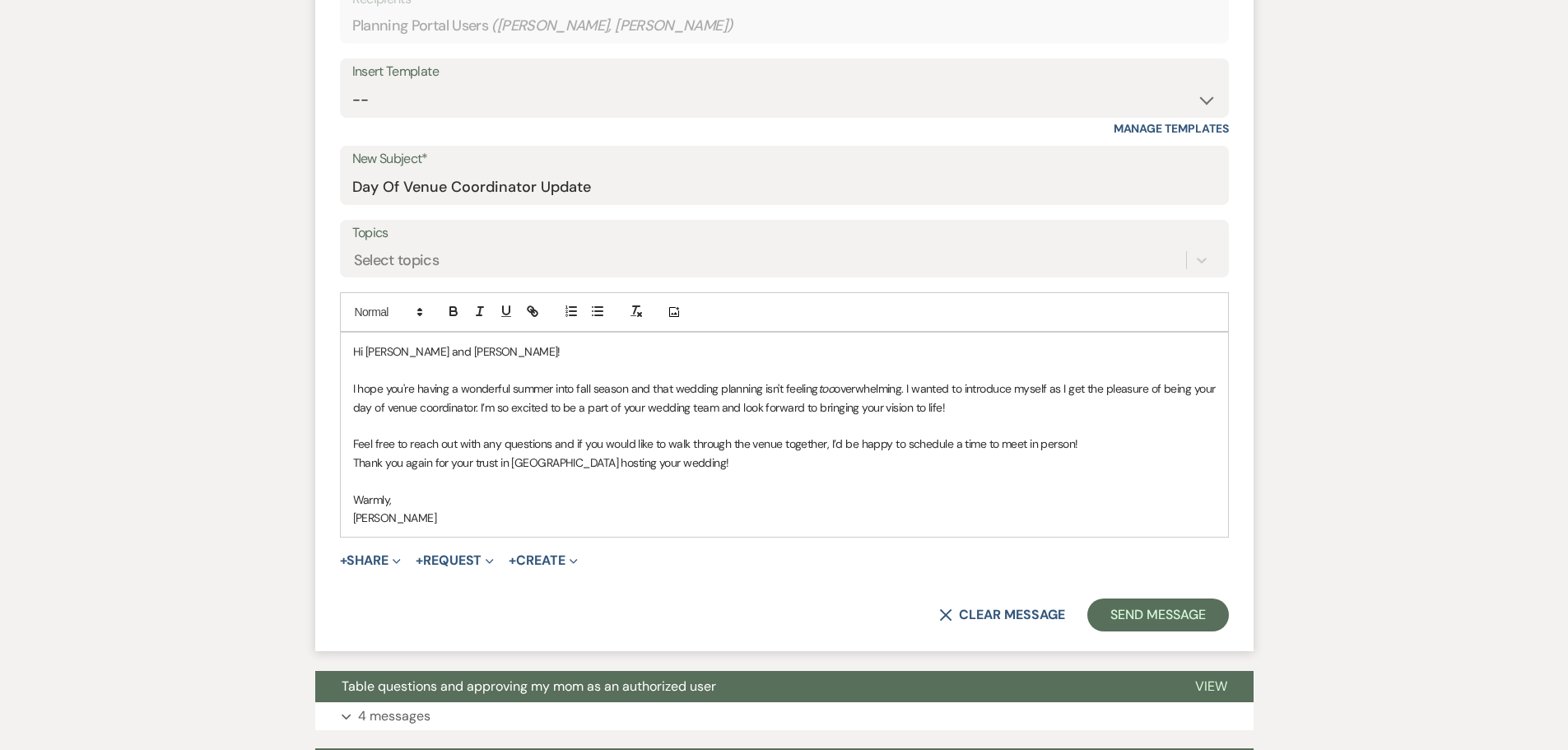
click at [978, 405] on p "I hope you're having a wonderful summer into fall season and that wedding plann…" at bounding box center [785, 398] width 863 height 37
click at [1142, 619] on button "Send Message" at bounding box center [1157, 615] width 141 height 33
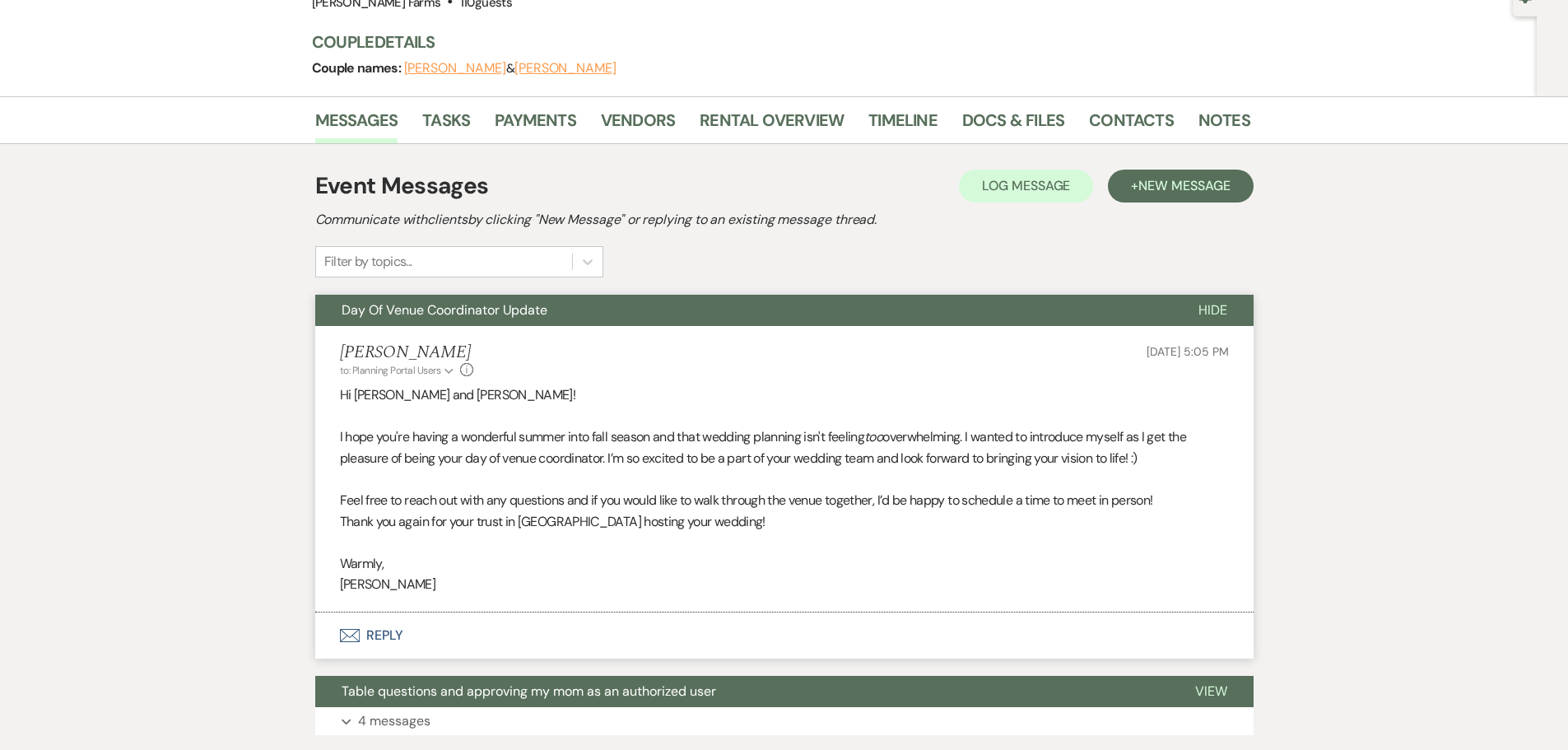
scroll to position [0, 0]
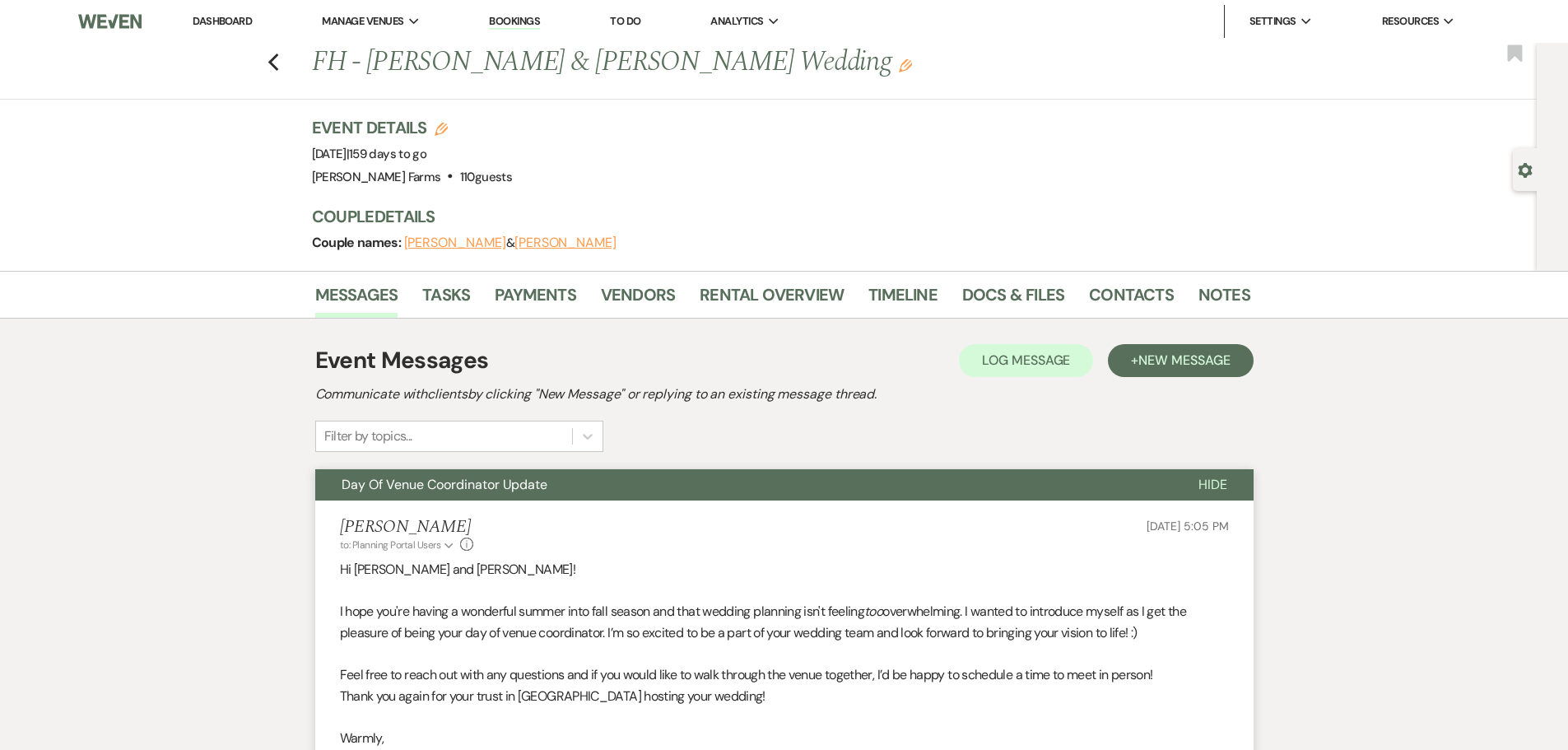
click at [200, 10] on li "Dashboard" at bounding box center [221, 22] width 76 height 33
click at [210, 18] on link "Dashboard" at bounding box center [222, 21] width 59 height 14
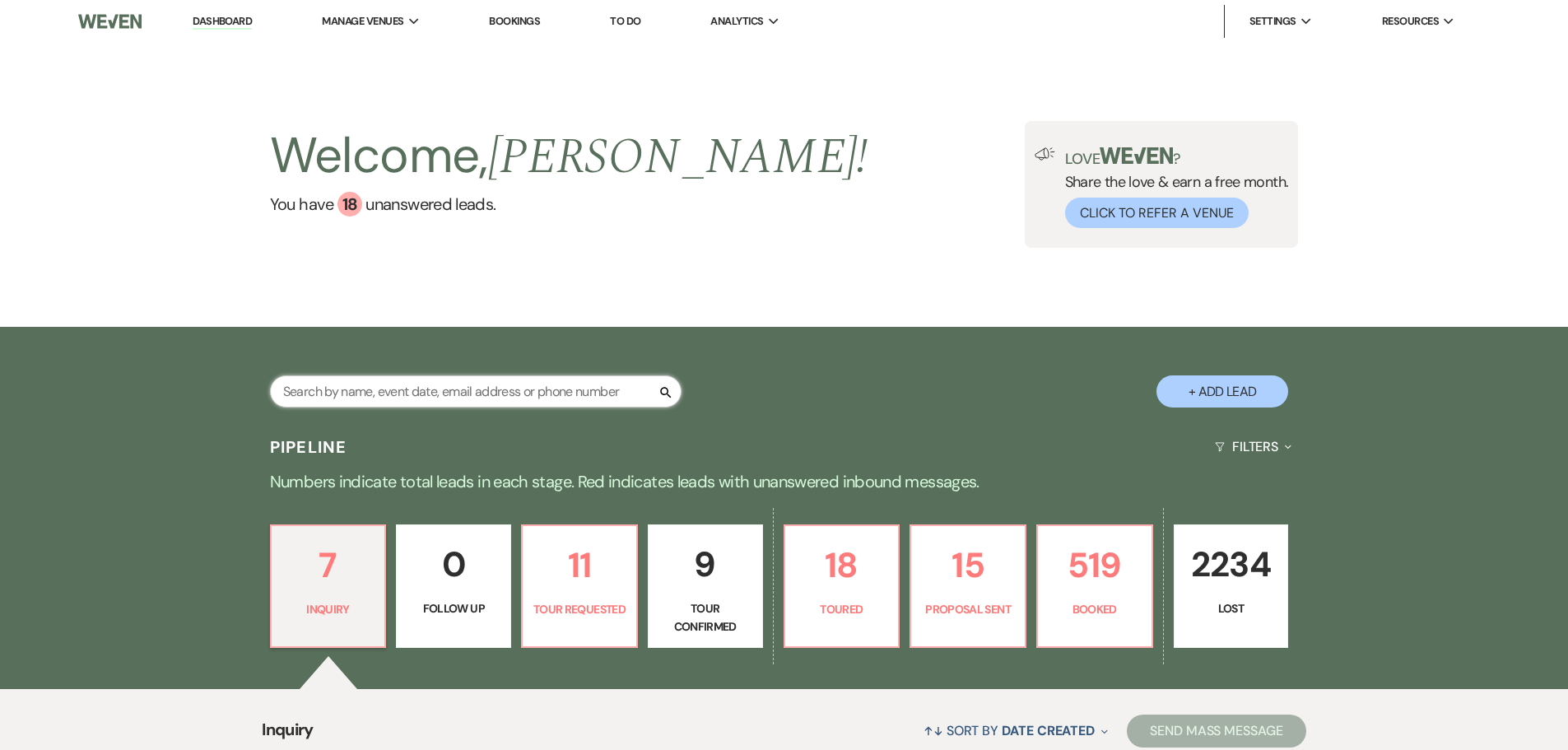
click at [438, 386] on input "text" at bounding box center [476, 391] width 412 height 32
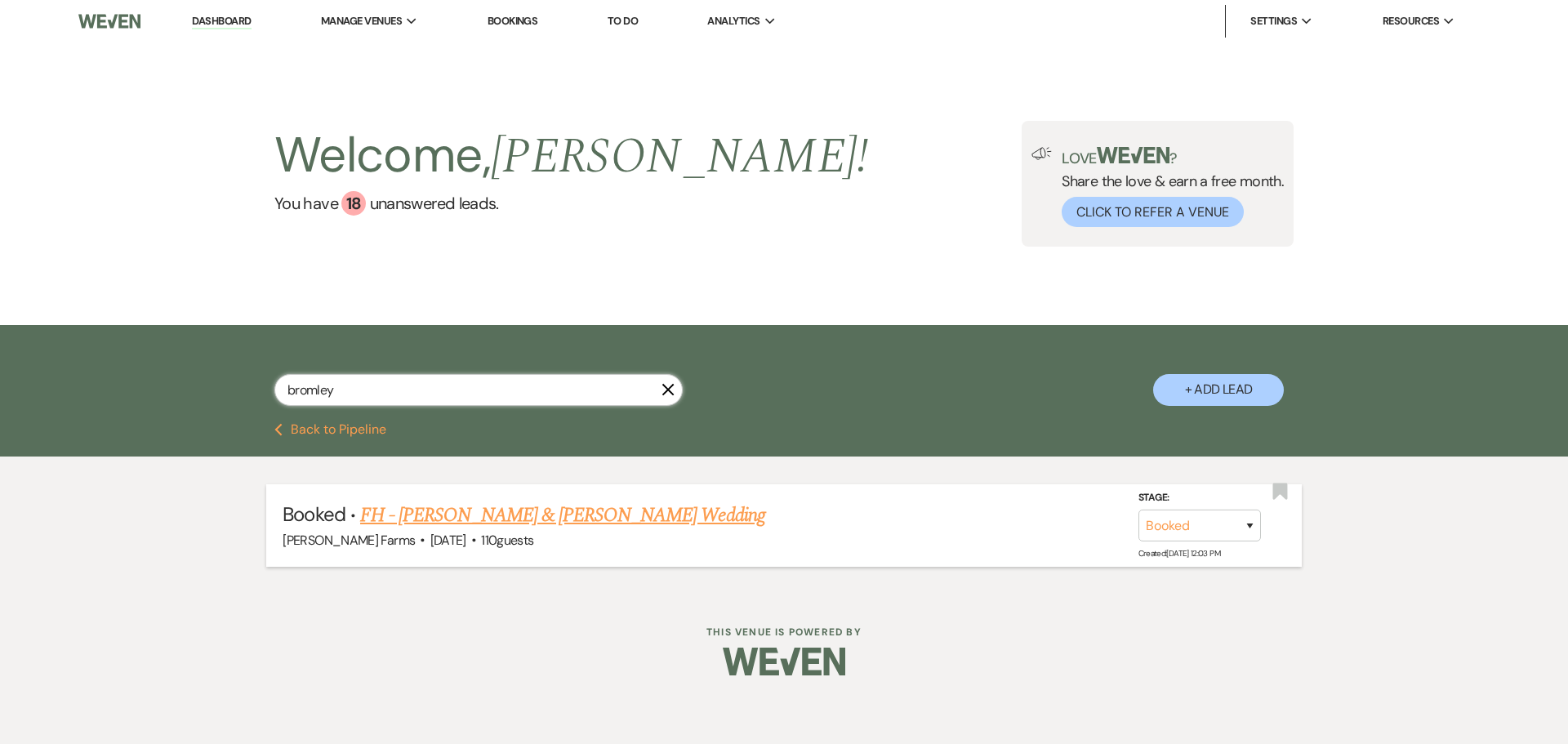
type input "bromley"
click at [569, 520] on link "FH - William Roeder & Cassie Bromley's Wedding" at bounding box center [563, 515] width 405 height 29
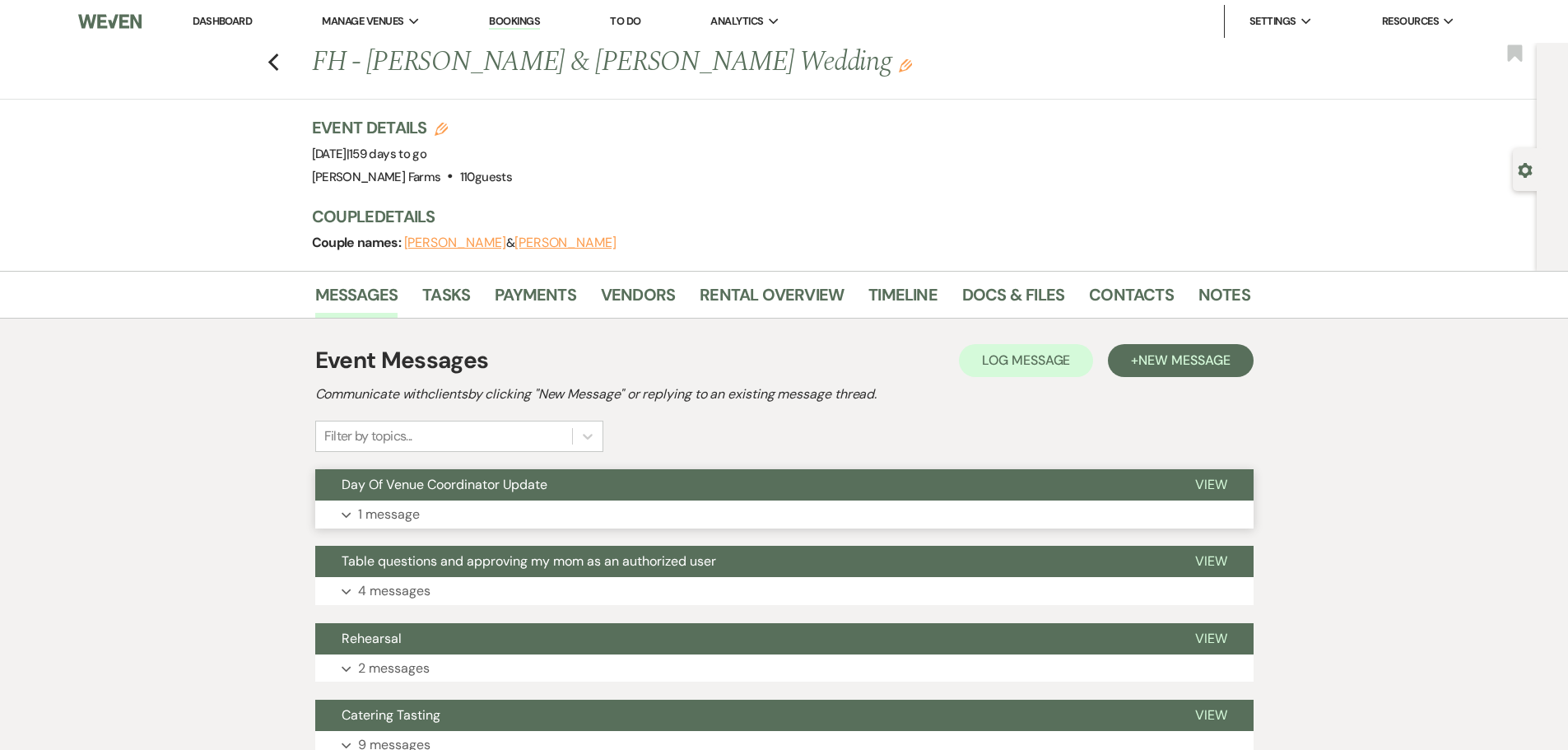
click at [514, 492] on span "Day Of Venue Coordinator Update" at bounding box center [444, 484] width 206 height 17
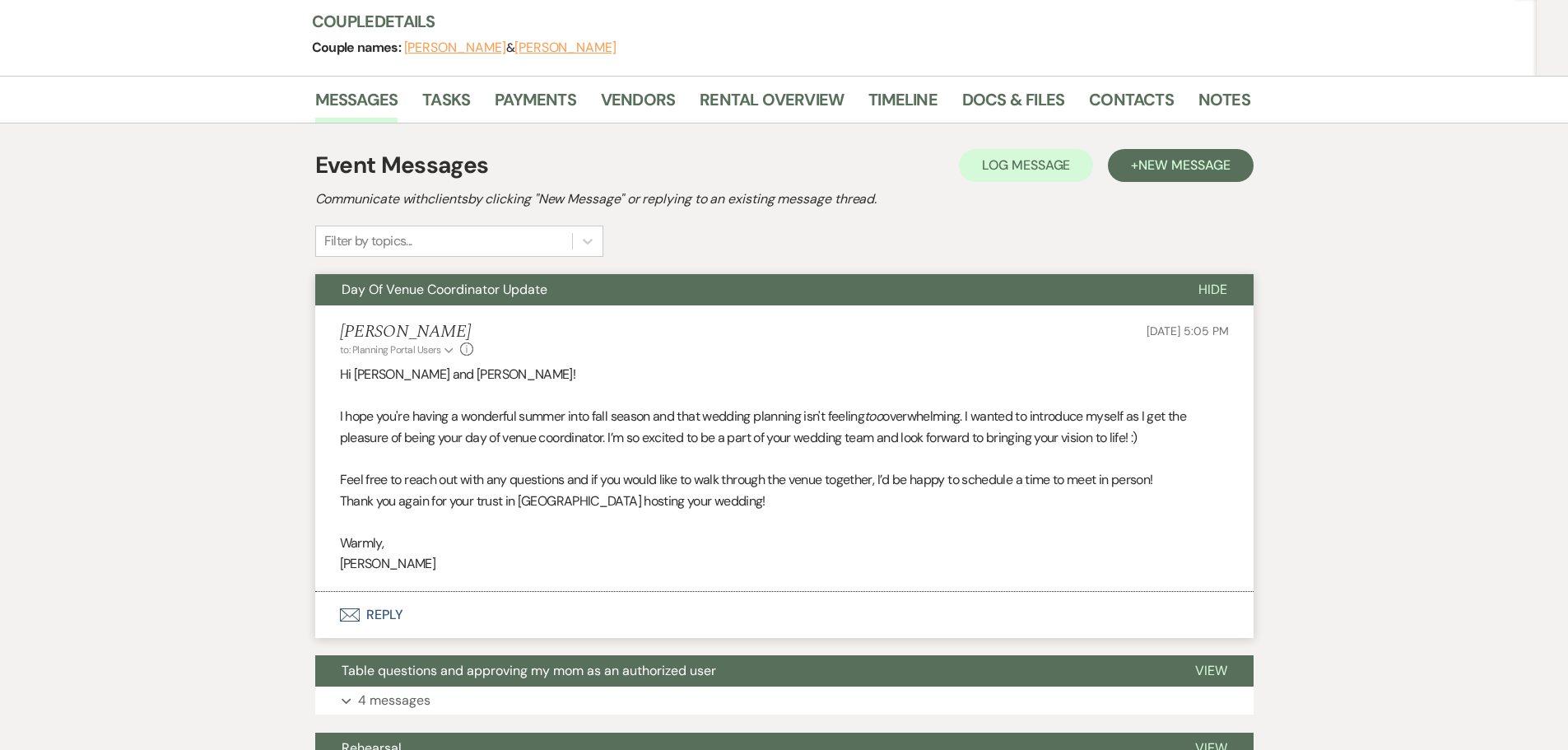
scroll to position [247, 0]
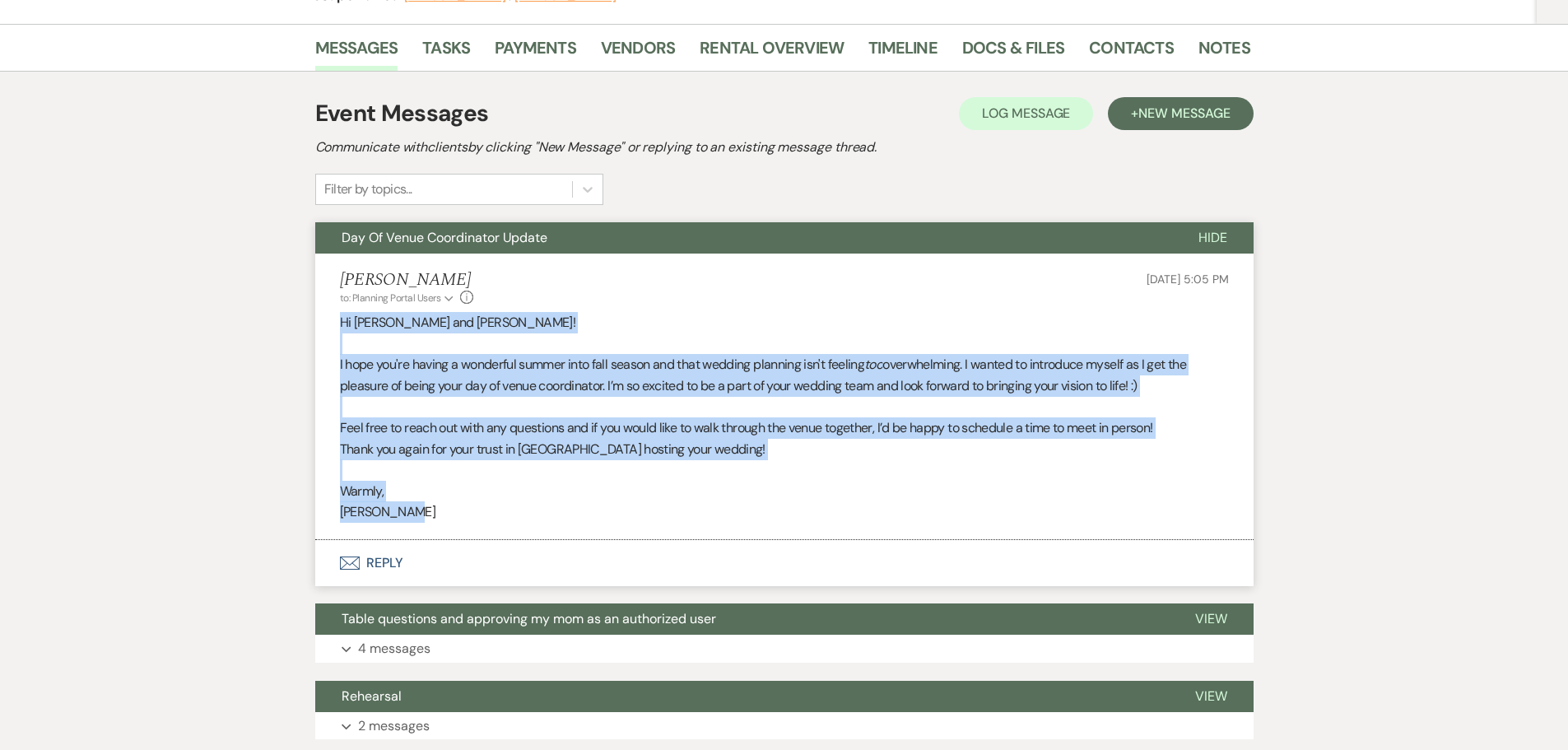
drag, startPoint x: 425, startPoint y: 517, endPoint x: 326, endPoint y: 327, distance: 214.2
click at [326, 327] on li "Ashley Kohl to: Planning Portal Users Expand Info Sep 20, 2025, 5:05 PM Hi Cass…" at bounding box center [784, 397] width 939 height 286
copy div "Hi Cassie and William! I hope you're having a wonderful summer into fall season…"
click at [688, 401] on p at bounding box center [785, 406] width 889 height 22
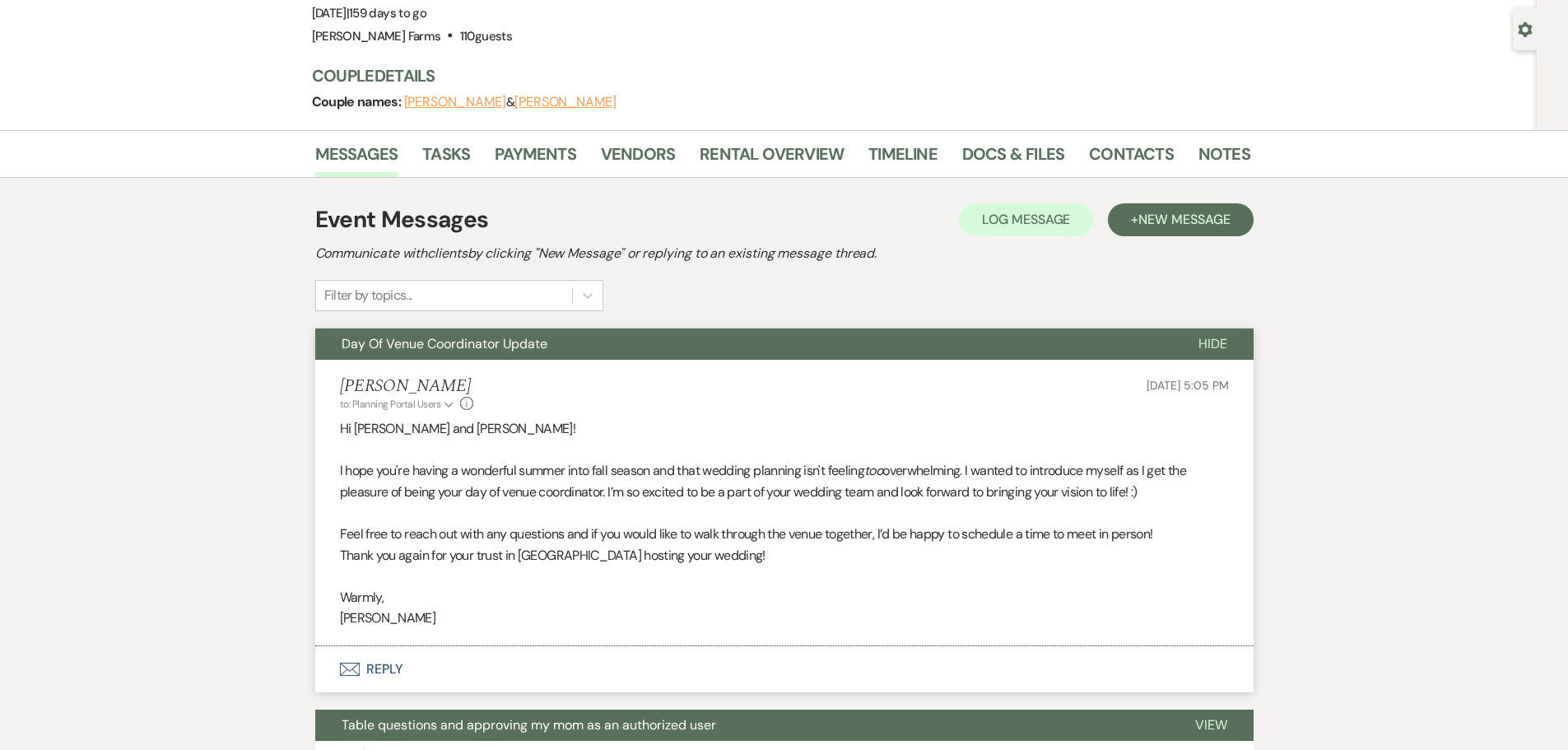
scroll to position [0, 0]
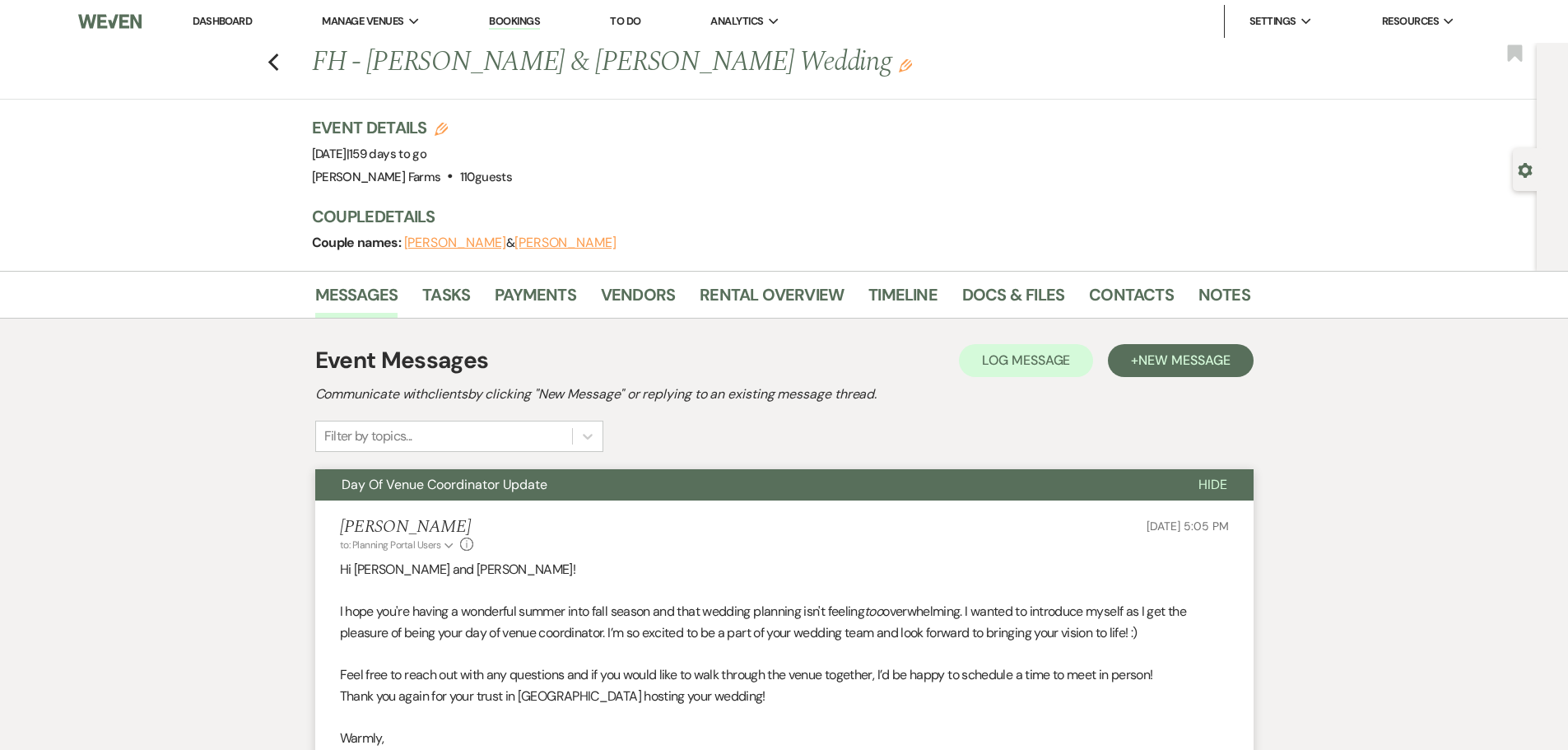
click at [1532, 171] on icon "Gear" at bounding box center [1525, 170] width 15 height 15
select select "5"
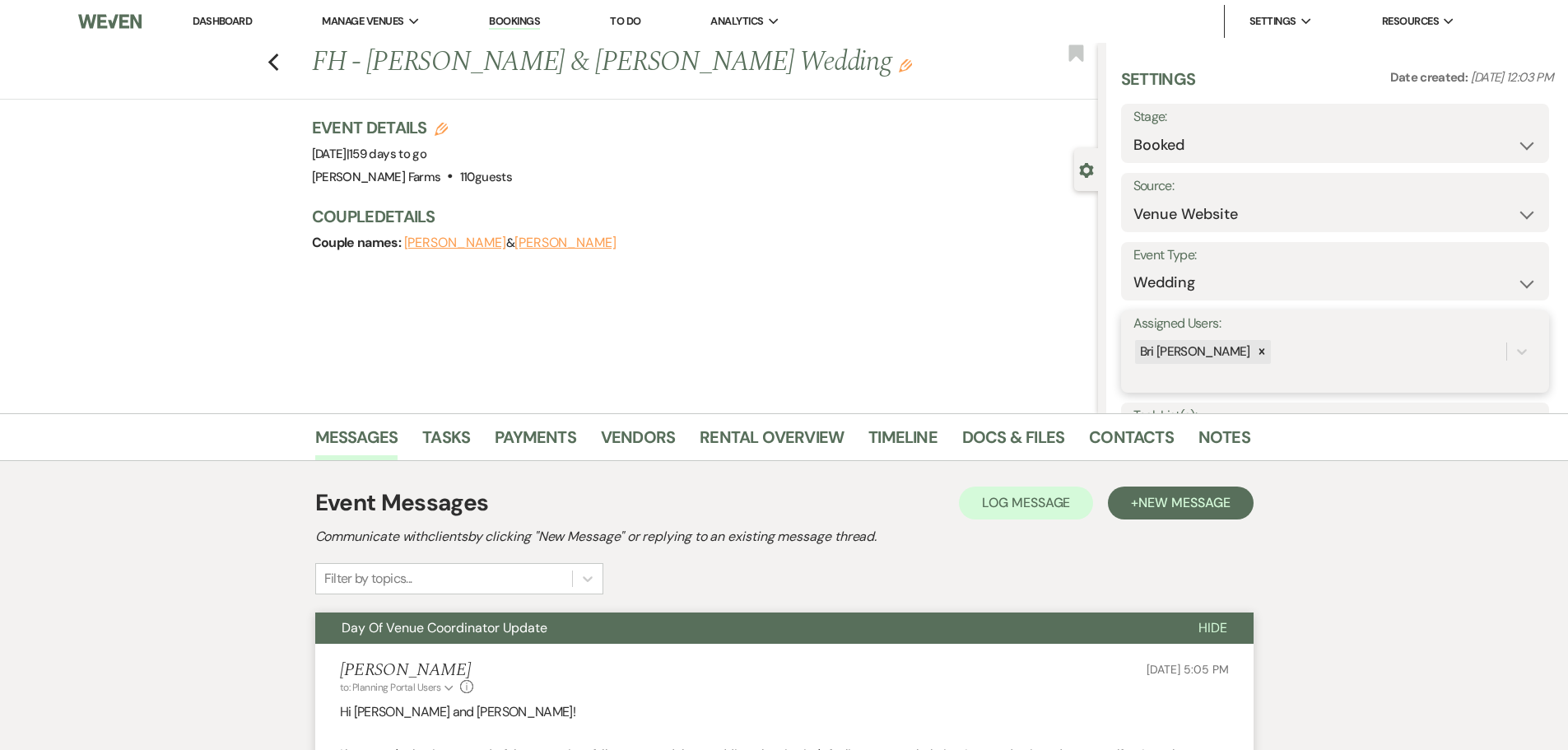
click at [1286, 352] on div "Bri [PERSON_NAME]" at bounding box center [1319, 352] width 372 height 29
type input "ashley"
click at [1270, 395] on div "[PERSON_NAME]" at bounding box center [1334, 393] width 404 height 33
click at [1483, 355] on button "Save" at bounding box center [1504, 352] width 89 height 33
click at [215, 16] on link "Dashboard" at bounding box center [222, 21] width 59 height 14
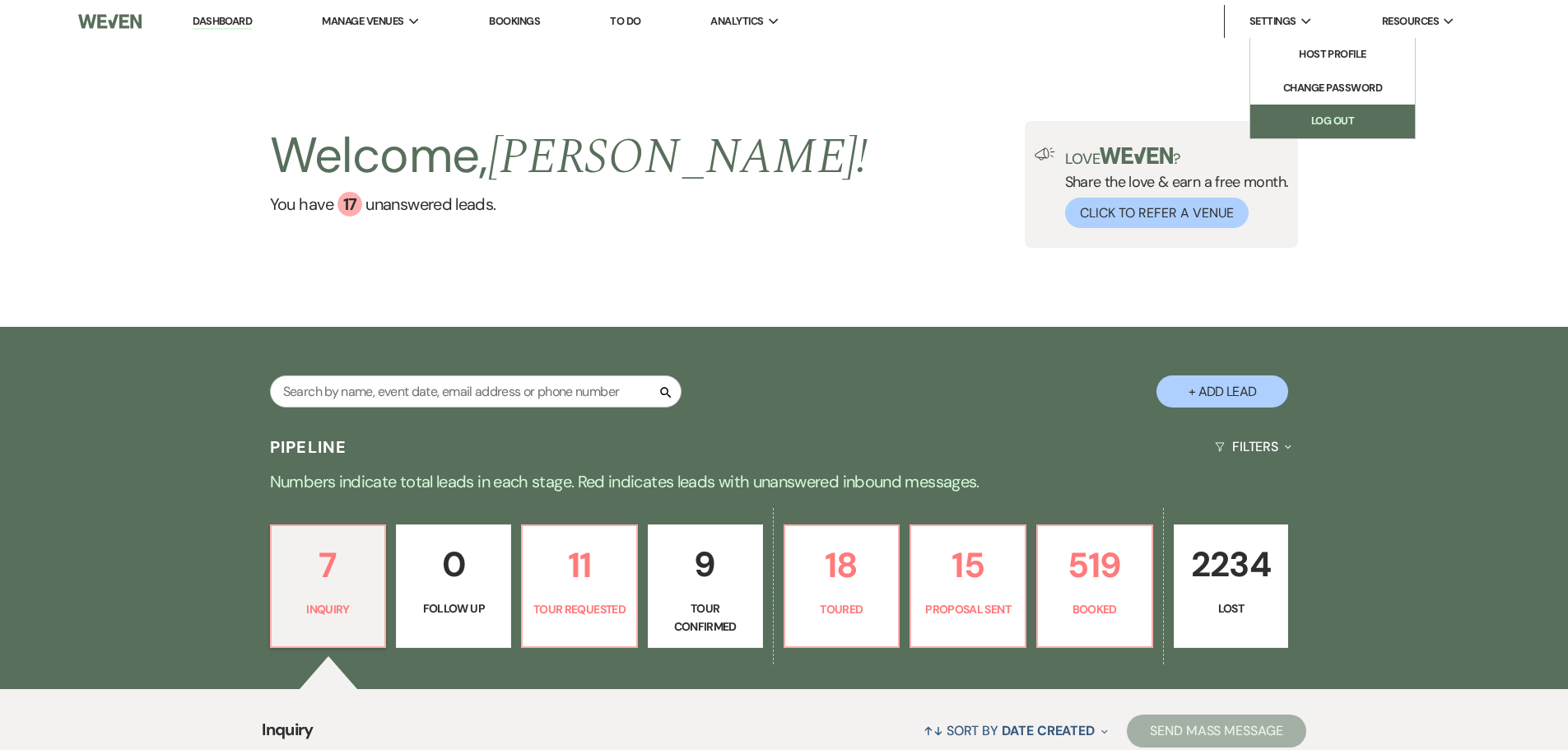
click at [1327, 121] on link "Log Out" at bounding box center [1333, 121] width 165 height 33
click at [453, 395] on input "text" at bounding box center [476, 391] width 412 height 32
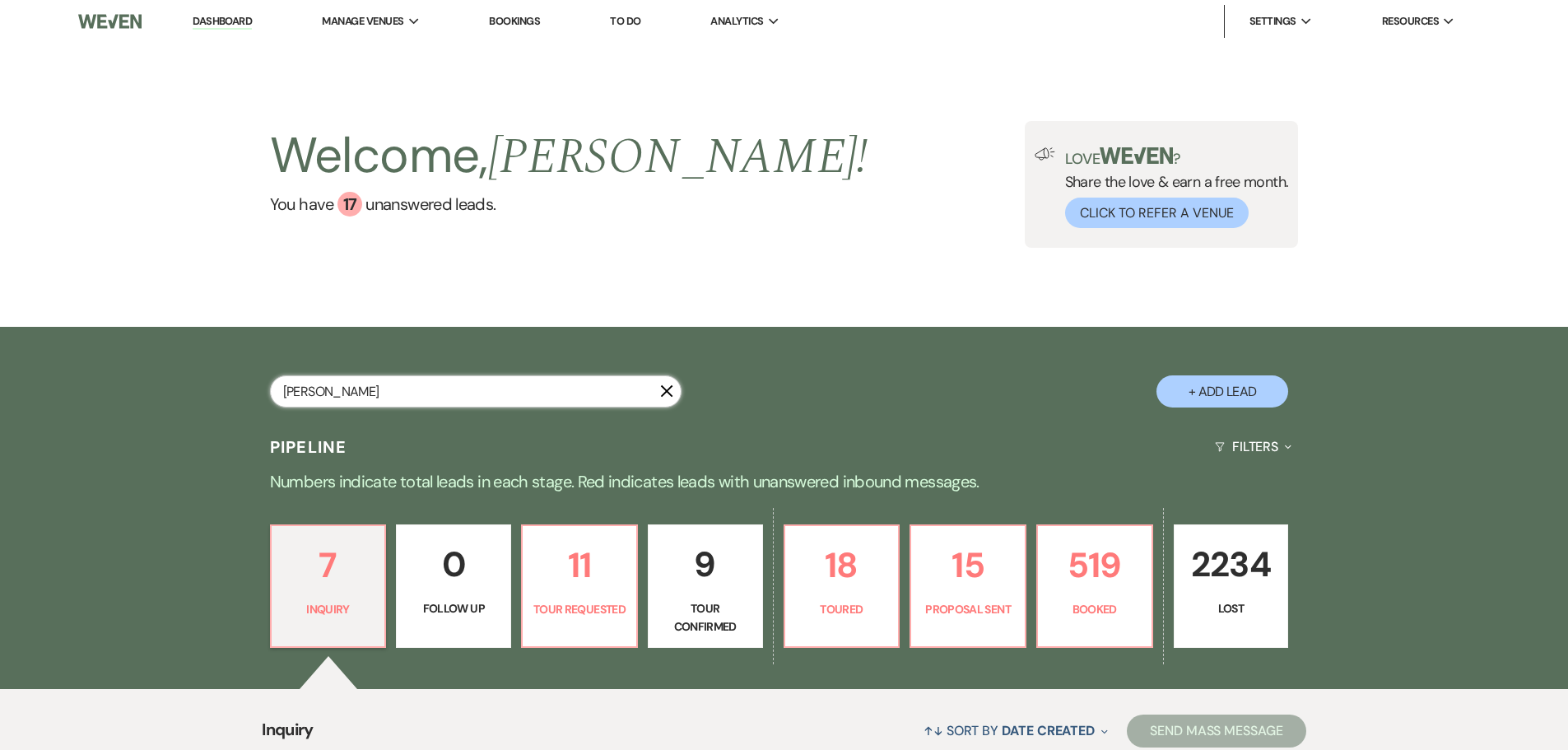
type input "[PERSON_NAME]"
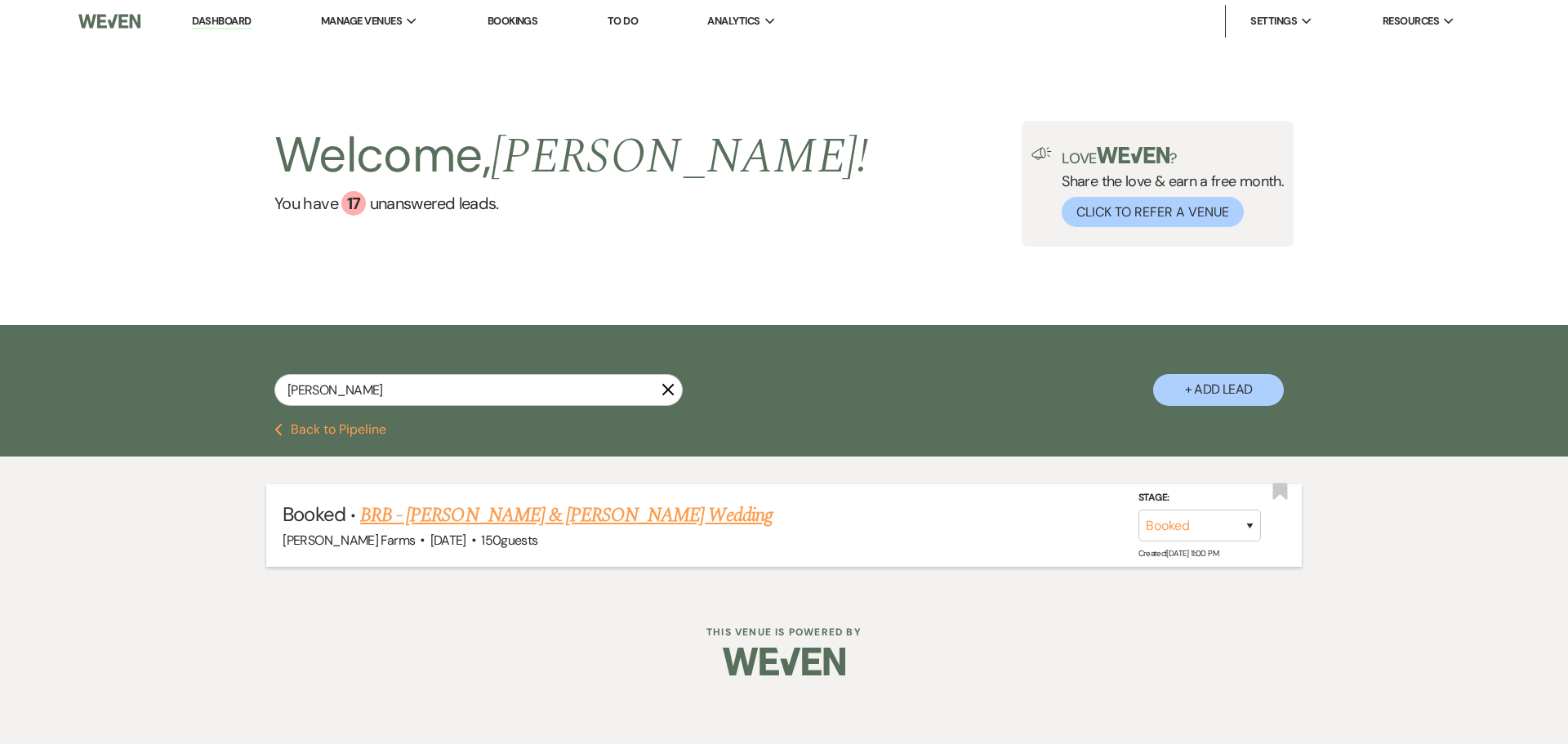
click at [675, 510] on link "BRB - [PERSON_NAME] & [PERSON_NAME] Wedding" at bounding box center [566, 515] width 413 height 29
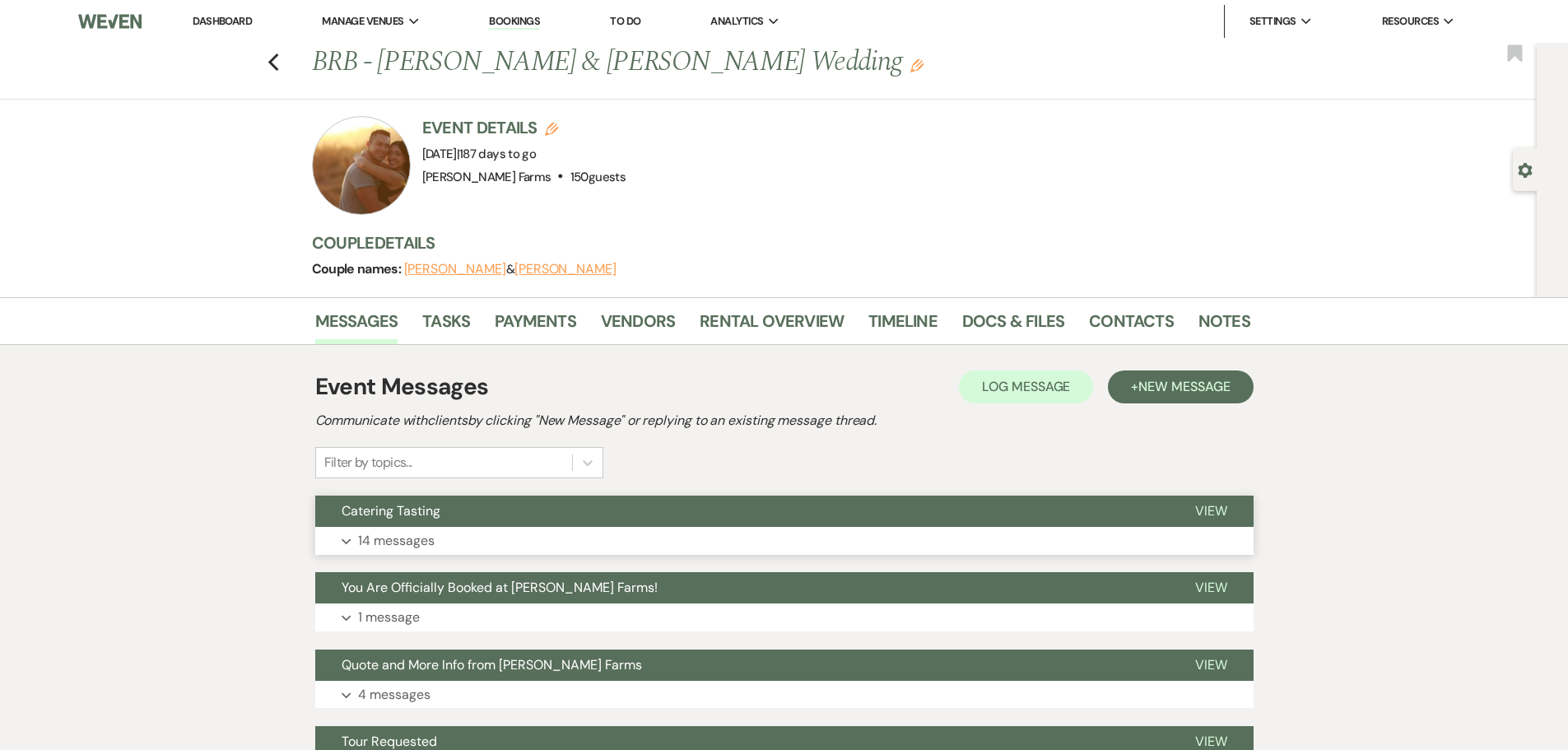
click at [429, 524] on button "Catering Tasting" at bounding box center [741, 511] width 853 height 31
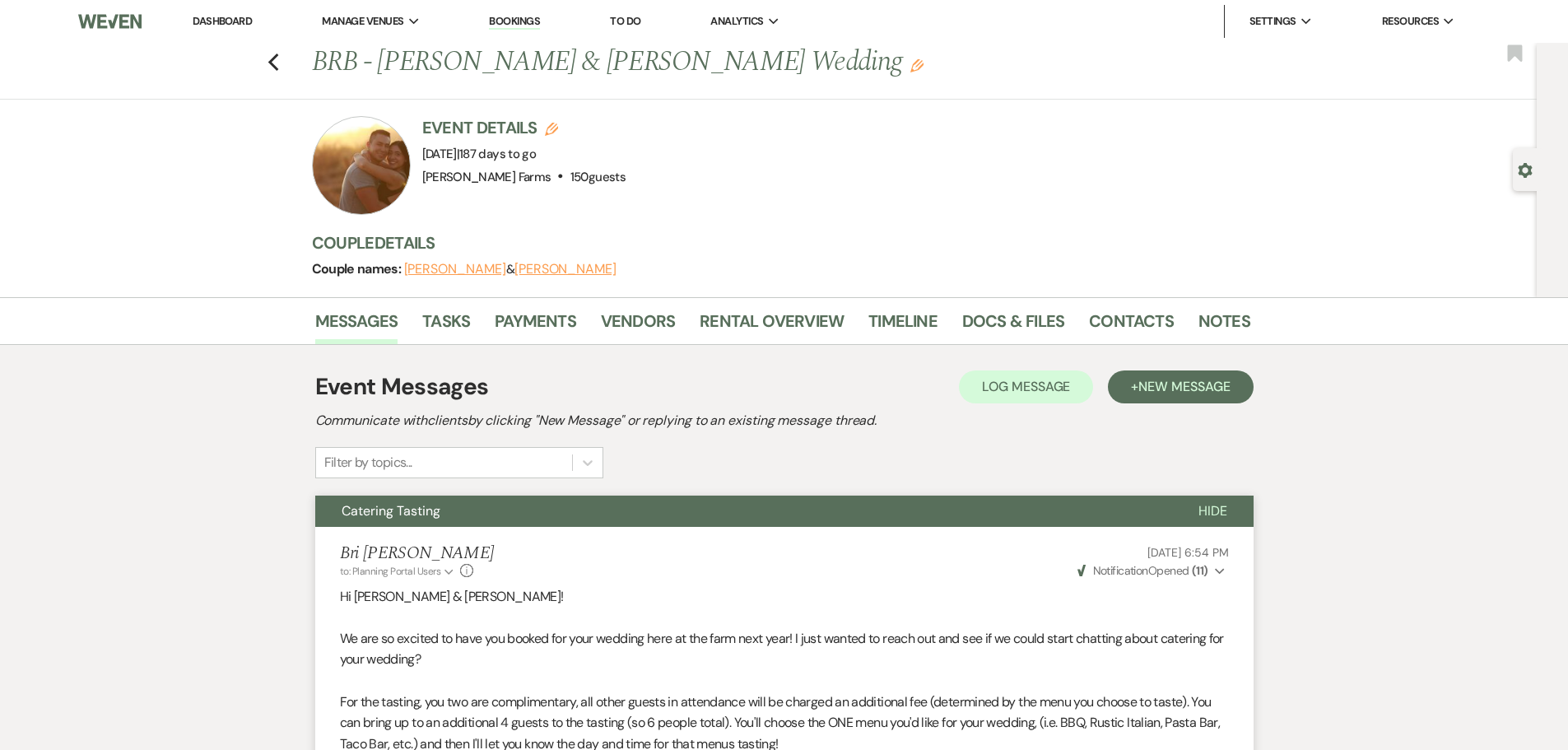
click at [236, 16] on link "Dashboard" at bounding box center [222, 21] width 59 height 14
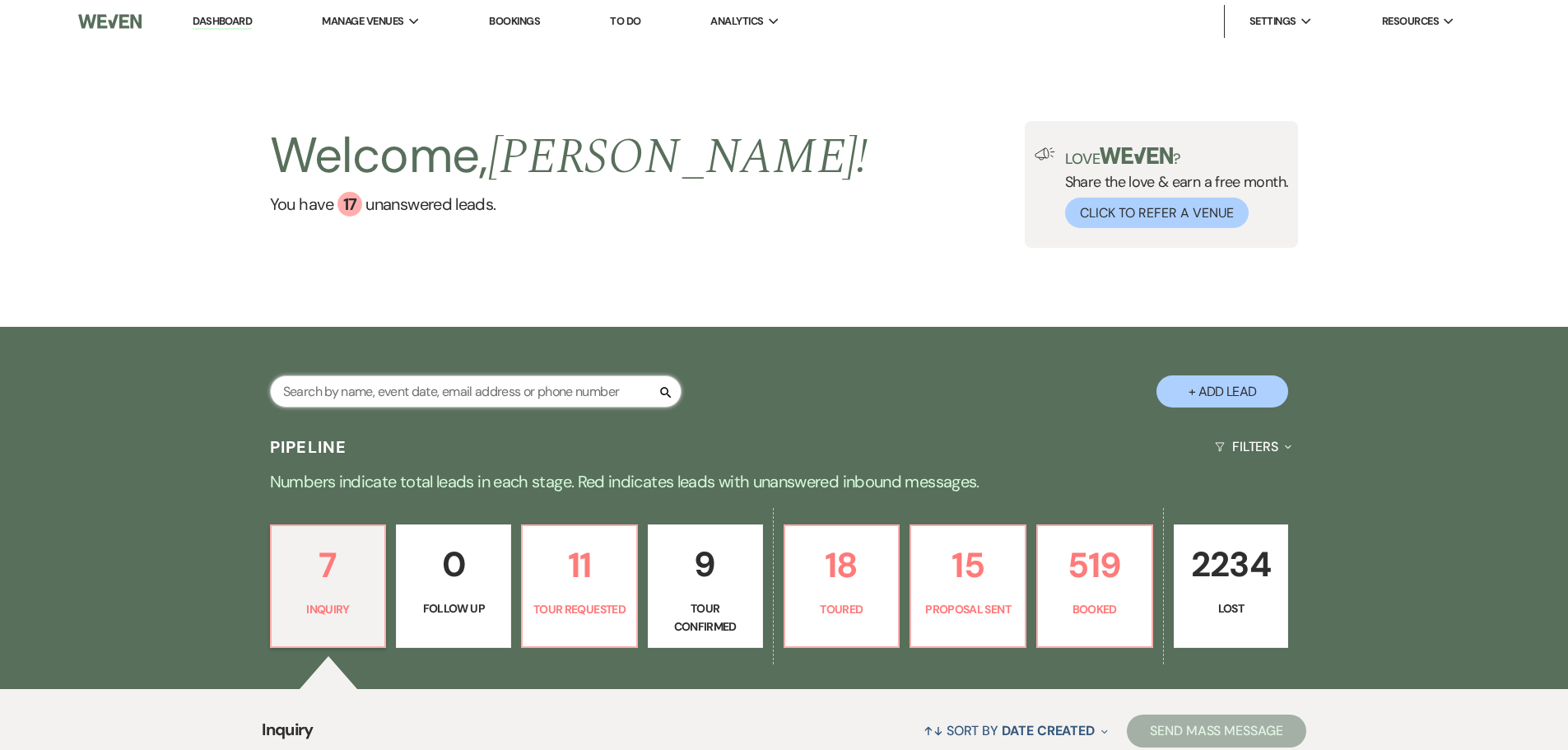
click at [422, 391] on input "text" at bounding box center [476, 391] width 412 height 32
type input "trz"
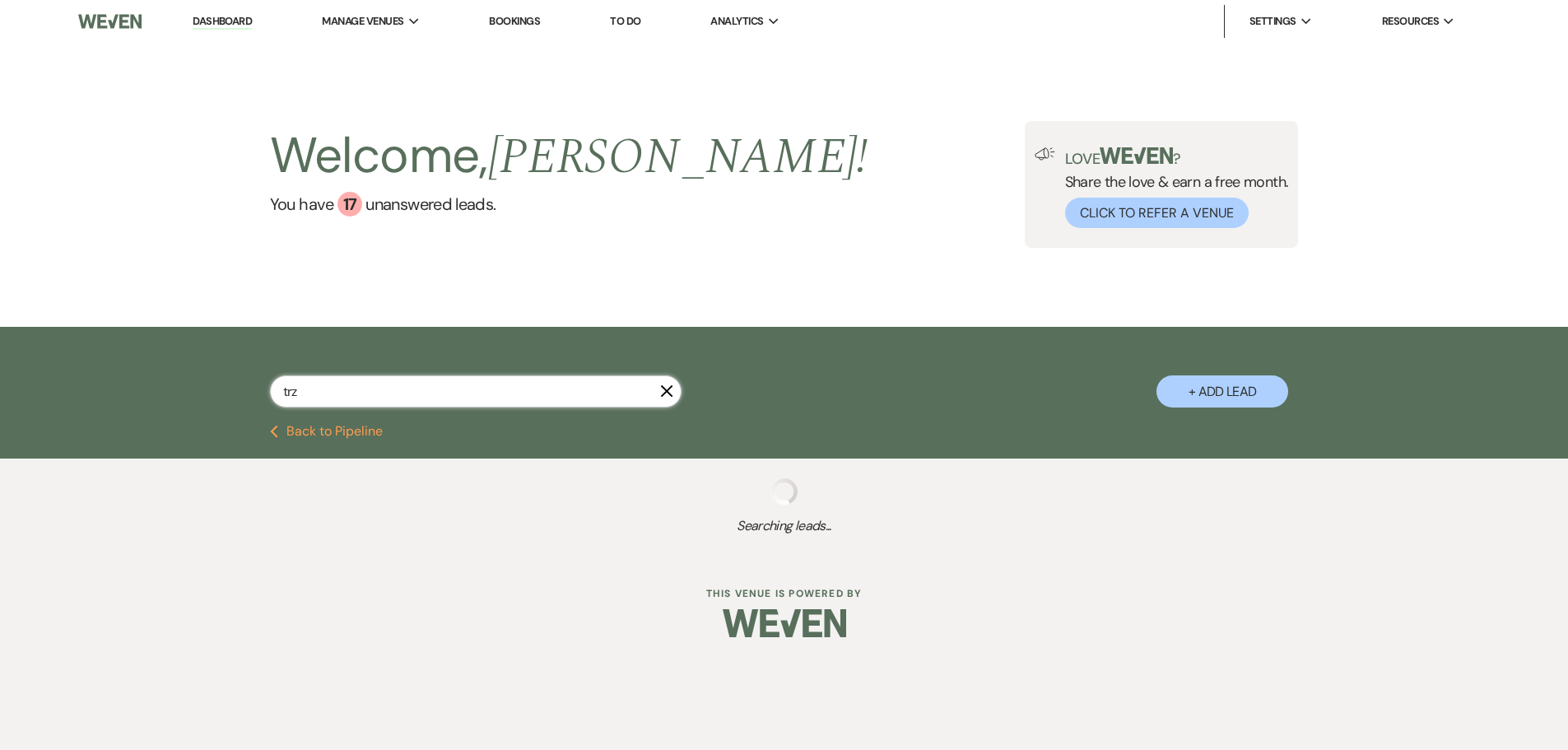
select select "8"
select select "4"
select select "8"
select select "5"
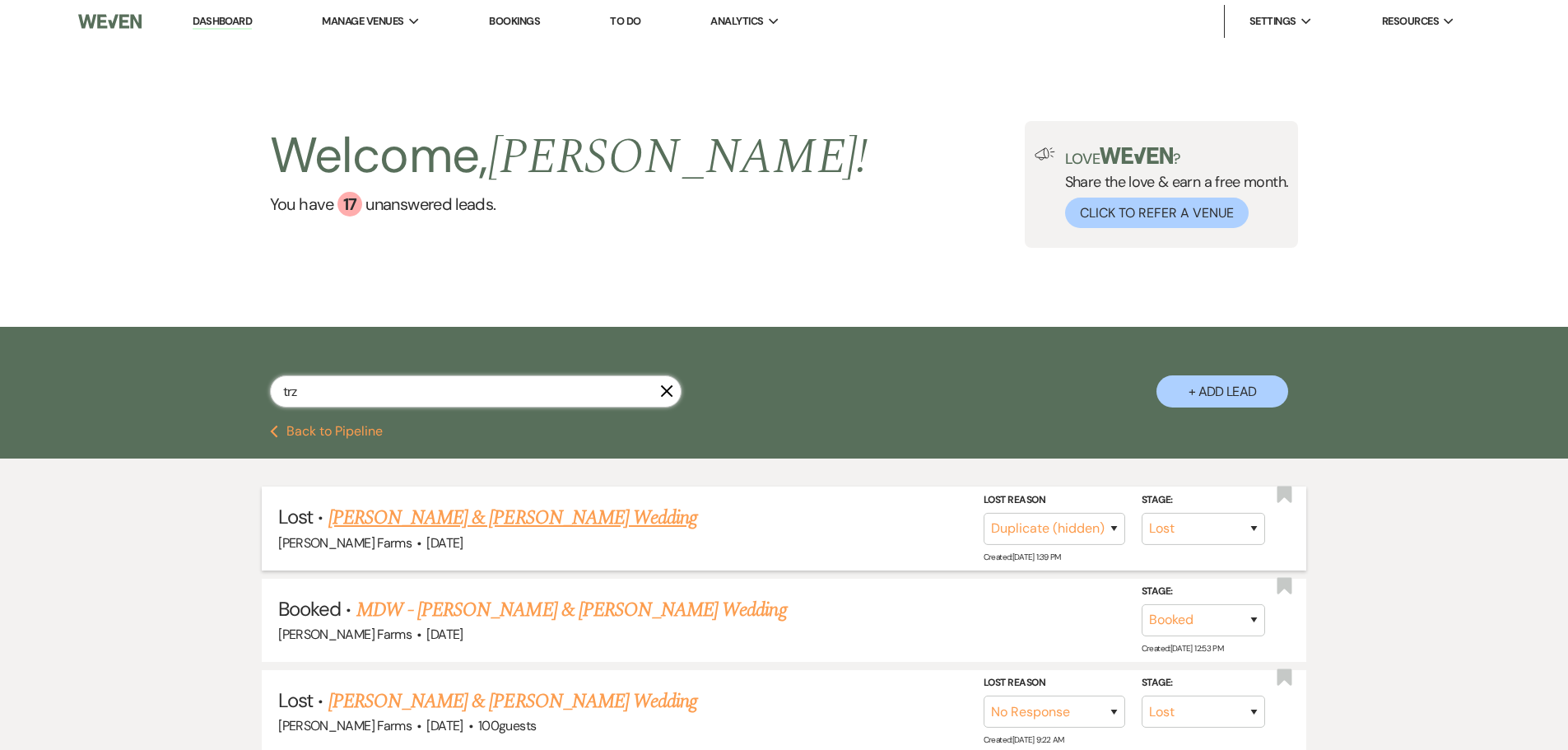
type input "trz"
click at [504, 518] on link "[PERSON_NAME] & [PERSON_NAME] Wedding" at bounding box center [512, 517] width 369 height 30
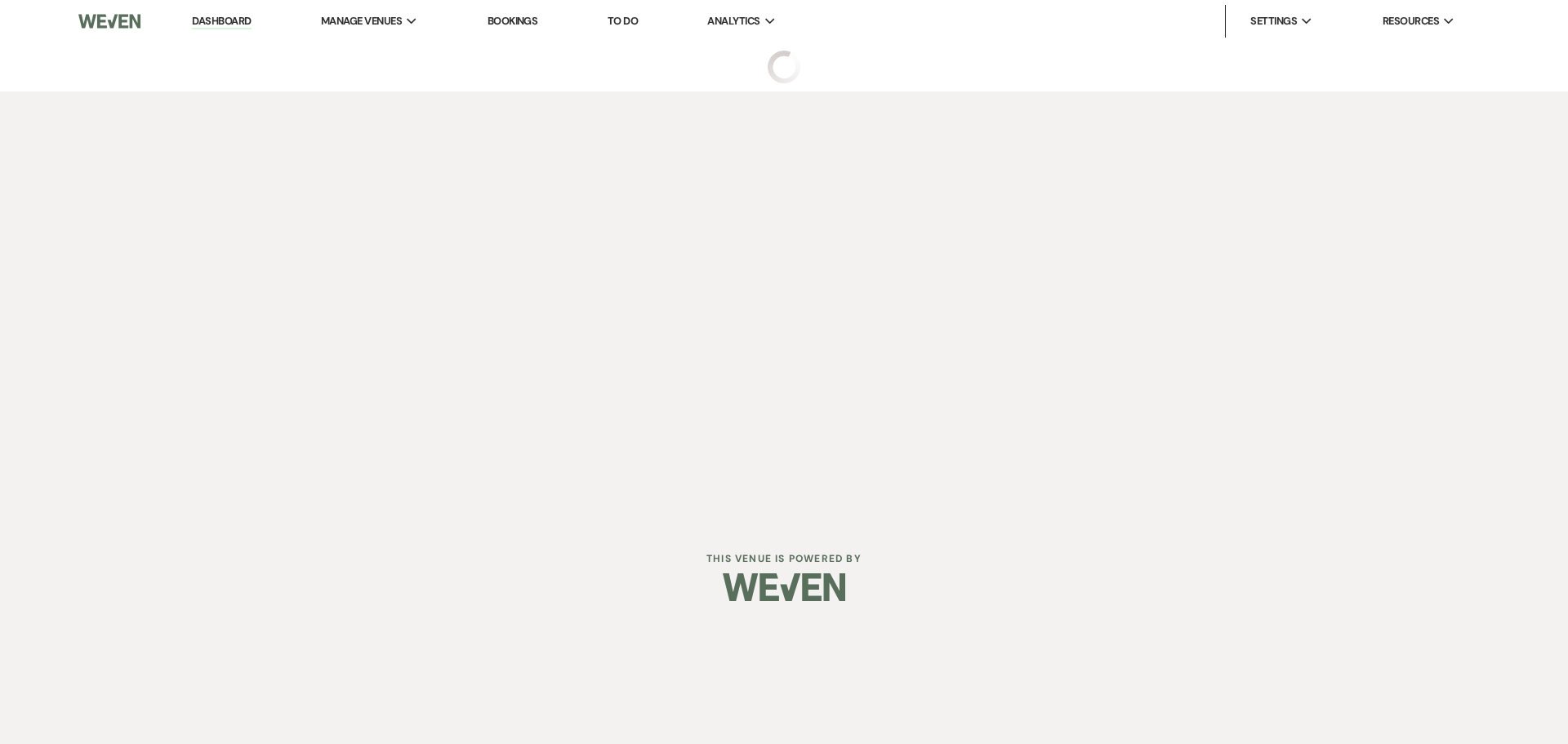
select select "8"
select select "4"
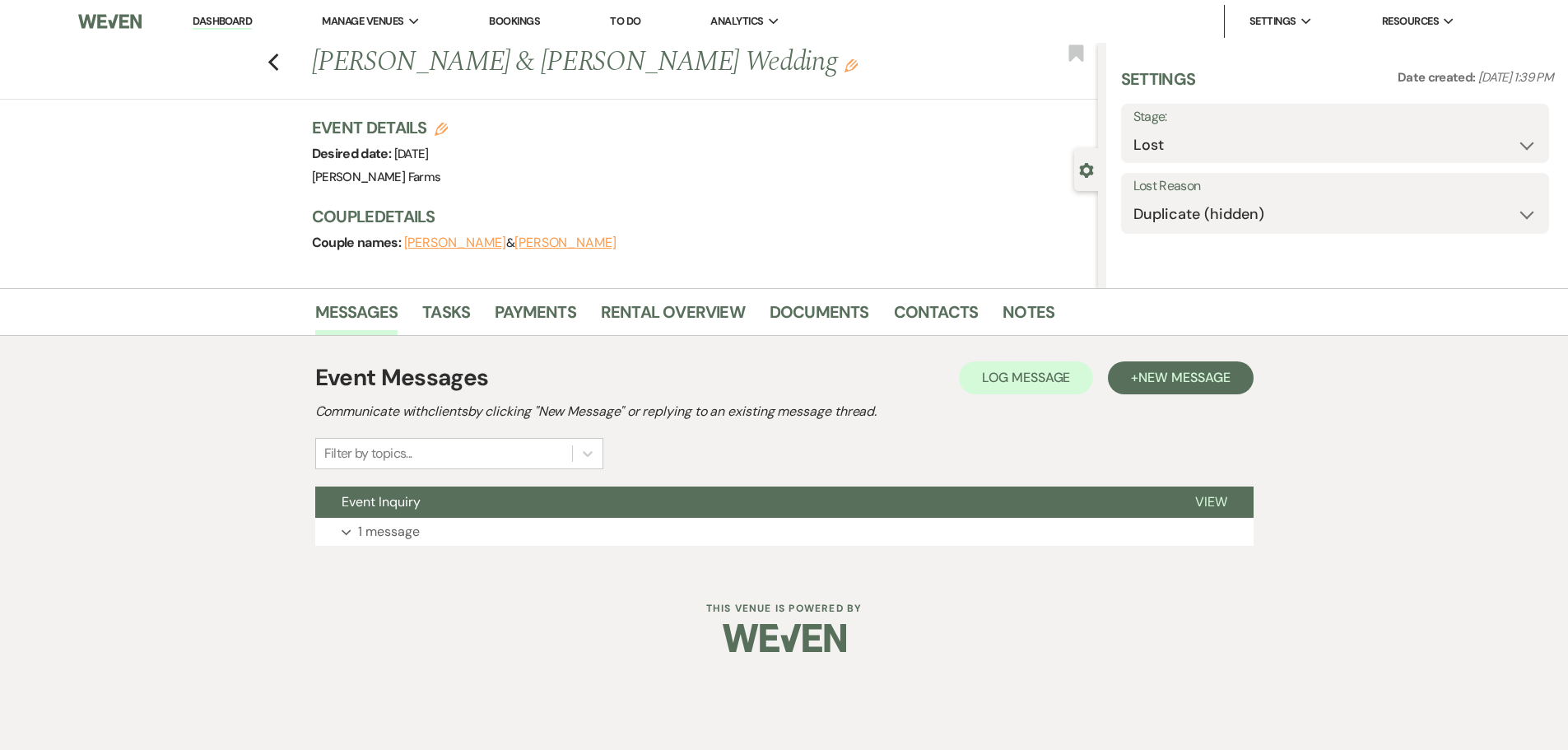
select select "5"
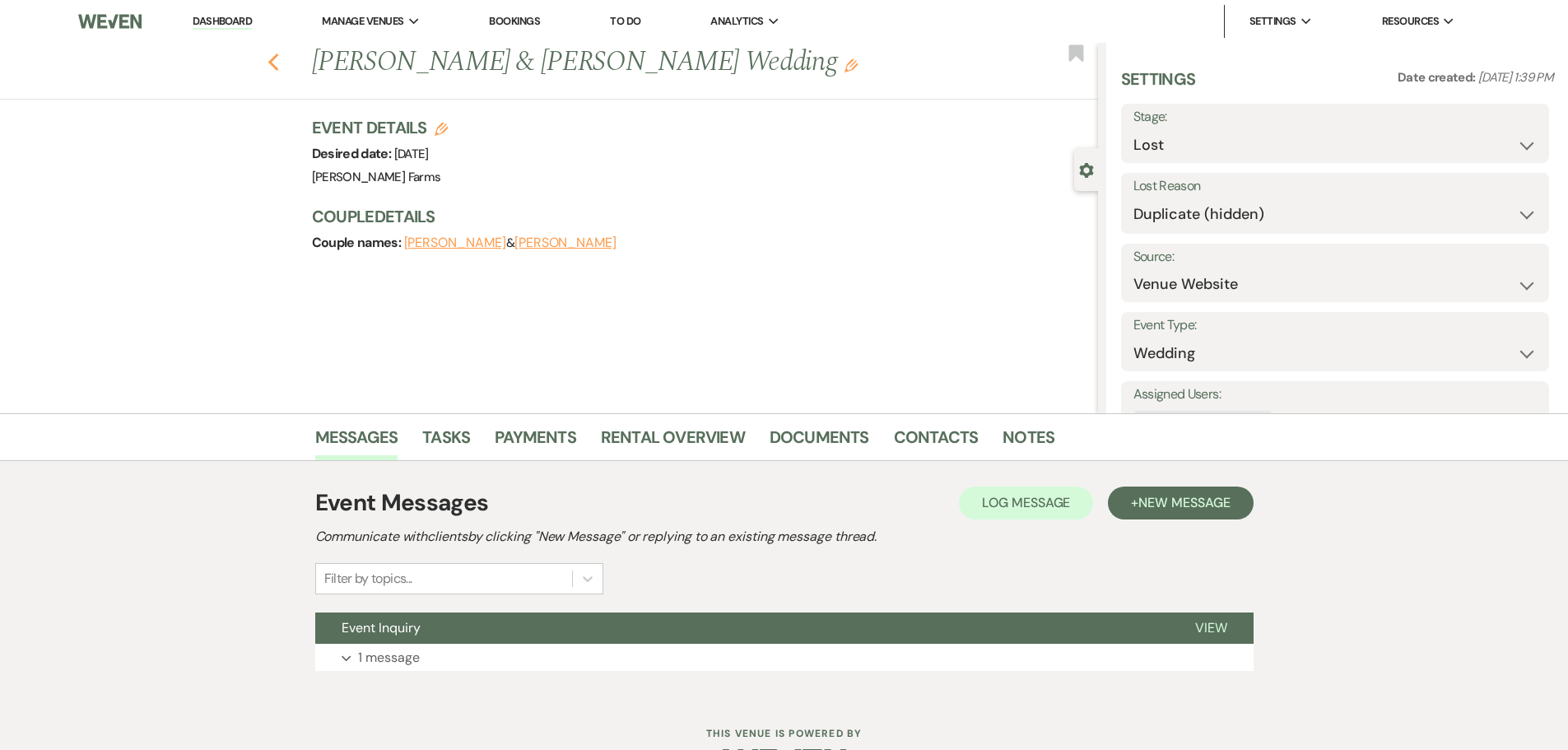
click at [278, 62] on icon "Previous" at bounding box center [273, 62] width 12 height 20
select select "8"
select select "4"
select select "8"
select select "5"
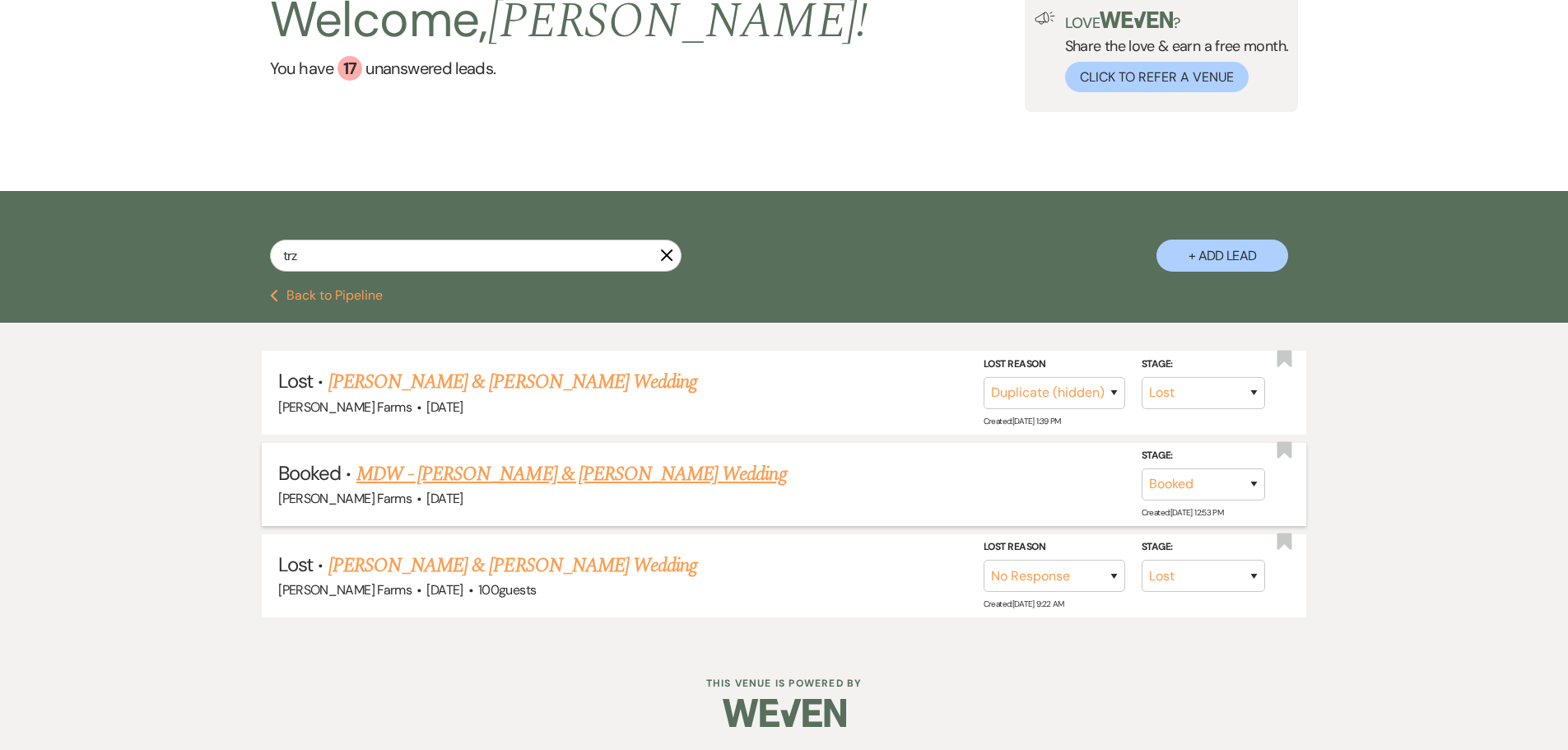
scroll to position [137, 0]
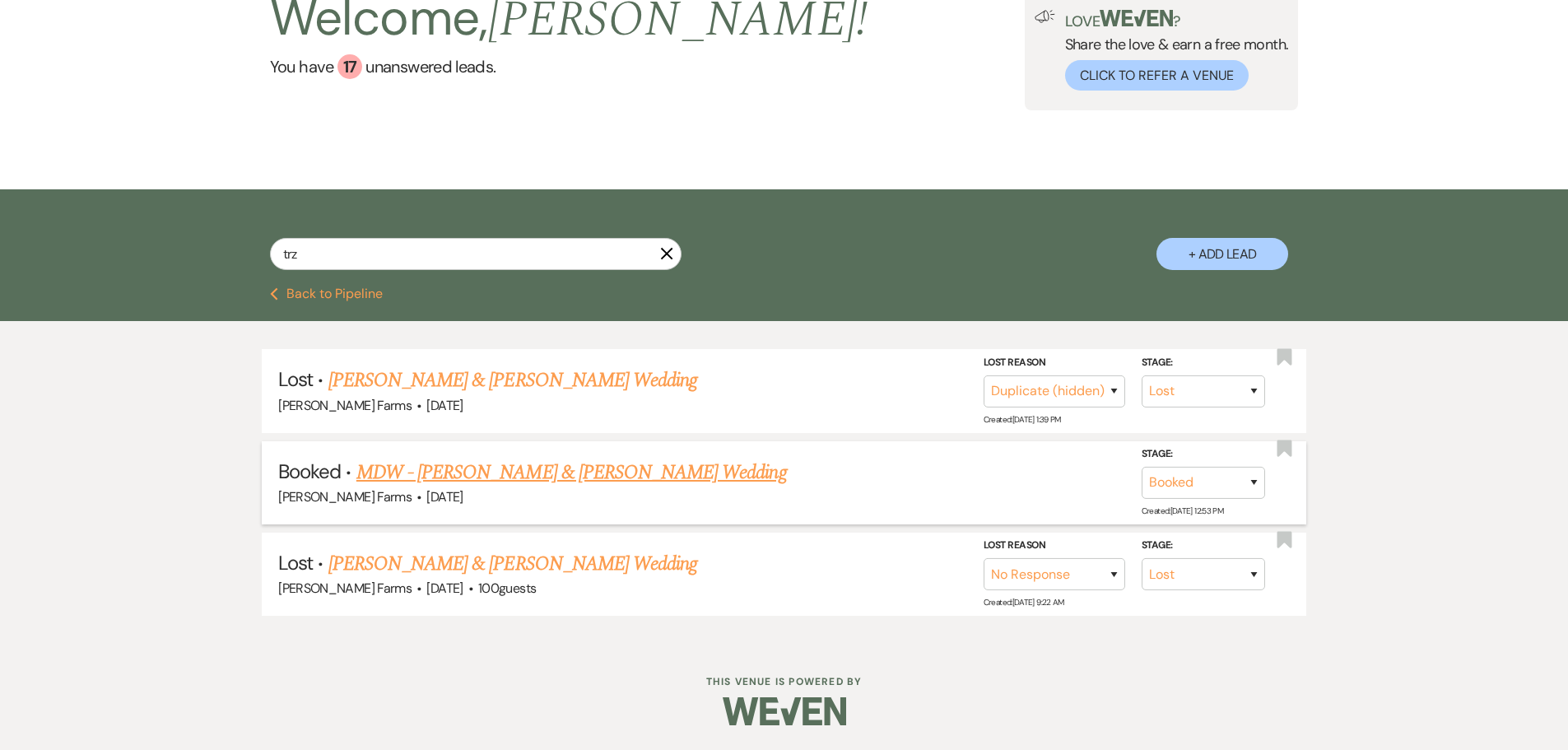
click at [609, 478] on link "MDW - [PERSON_NAME] & [PERSON_NAME] Wedding" at bounding box center [572, 472] width 431 height 30
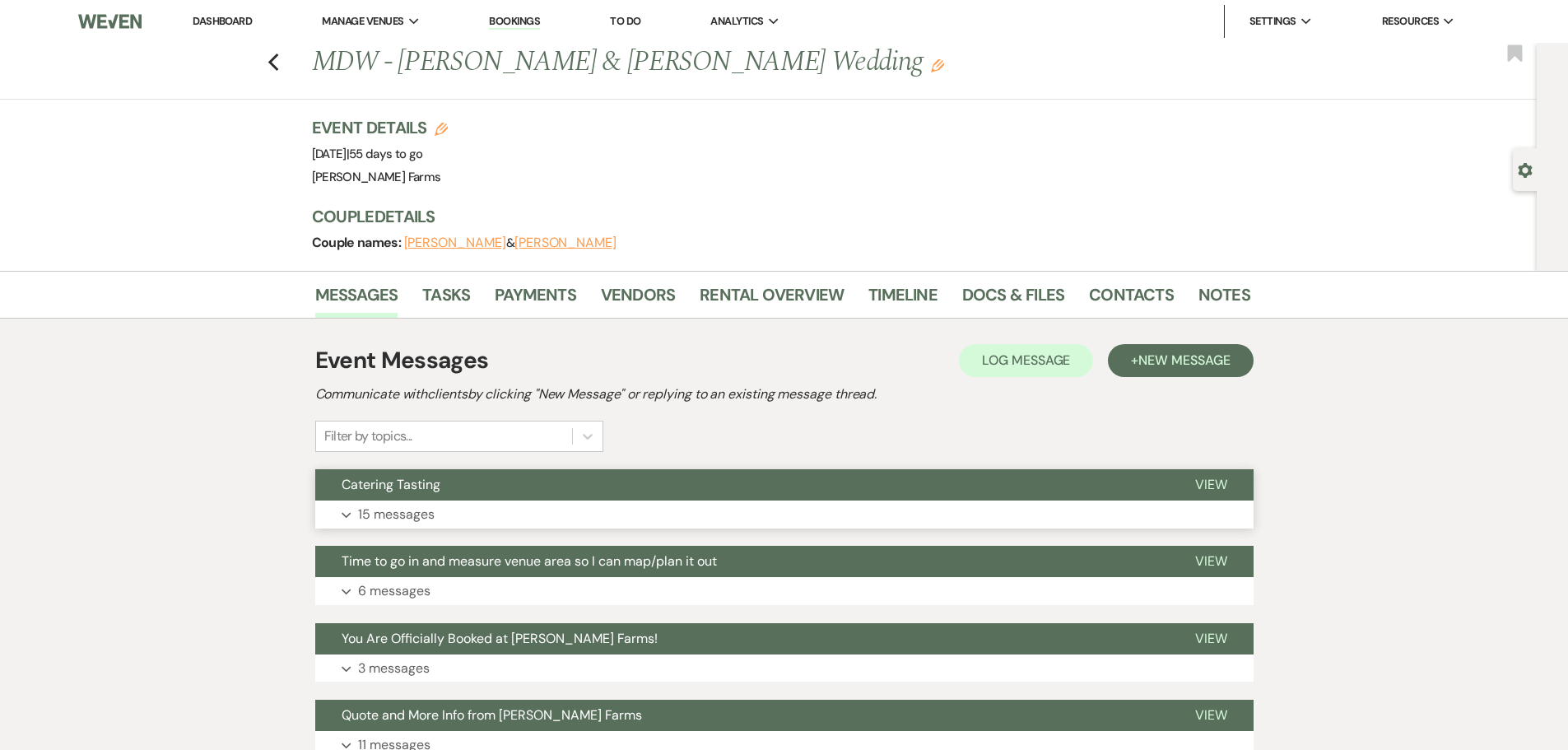
click at [463, 490] on button "Catering Tasting" at bounding box center [741, 484] width 853 height 31
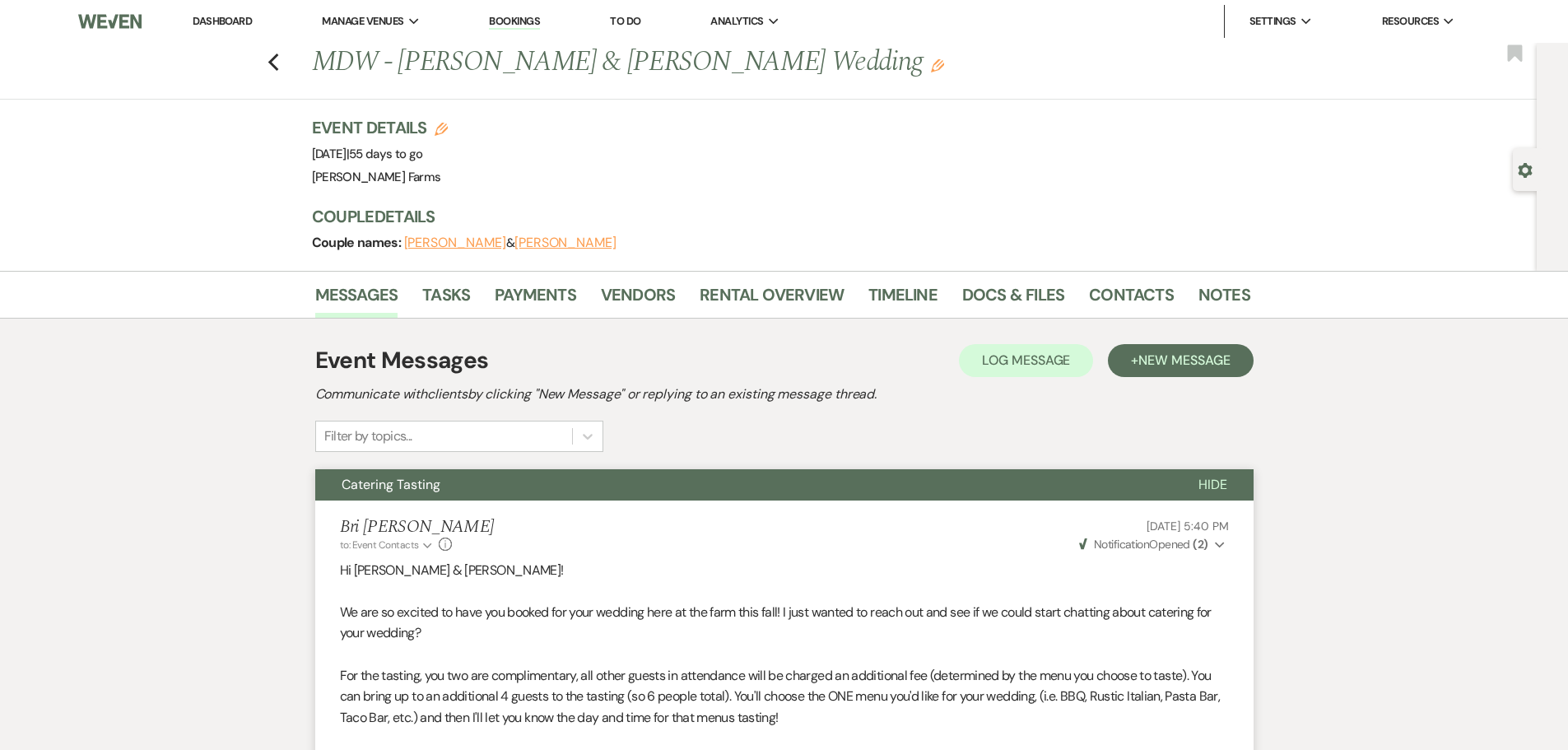
click at [214, 15] on link "Dashboard" at bounding box center [222, 21] width 59 height 14
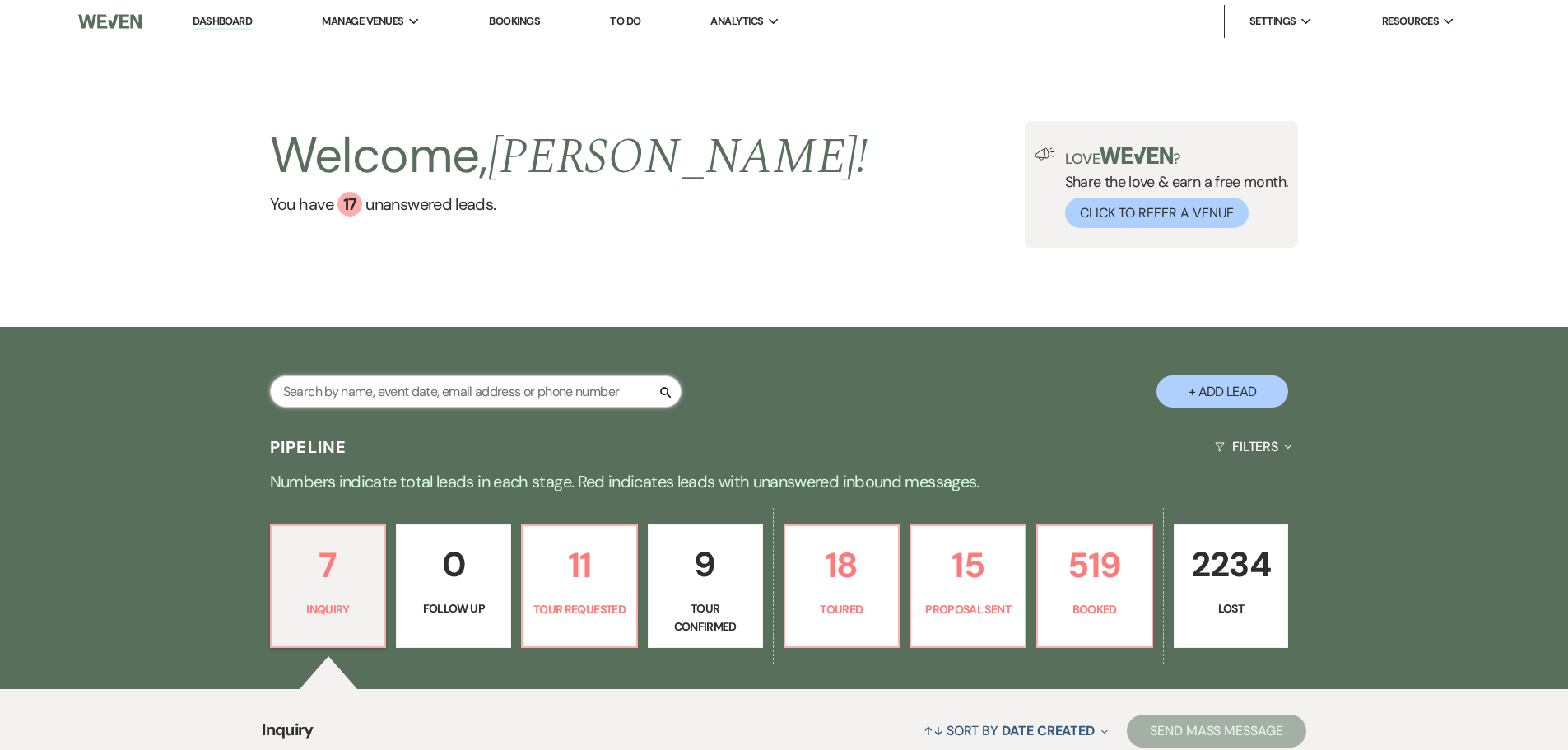
click at [352, 393] on input "text" at bounding box center [476, 391] width 412 height 32
type input "[PERSON_NAME]"
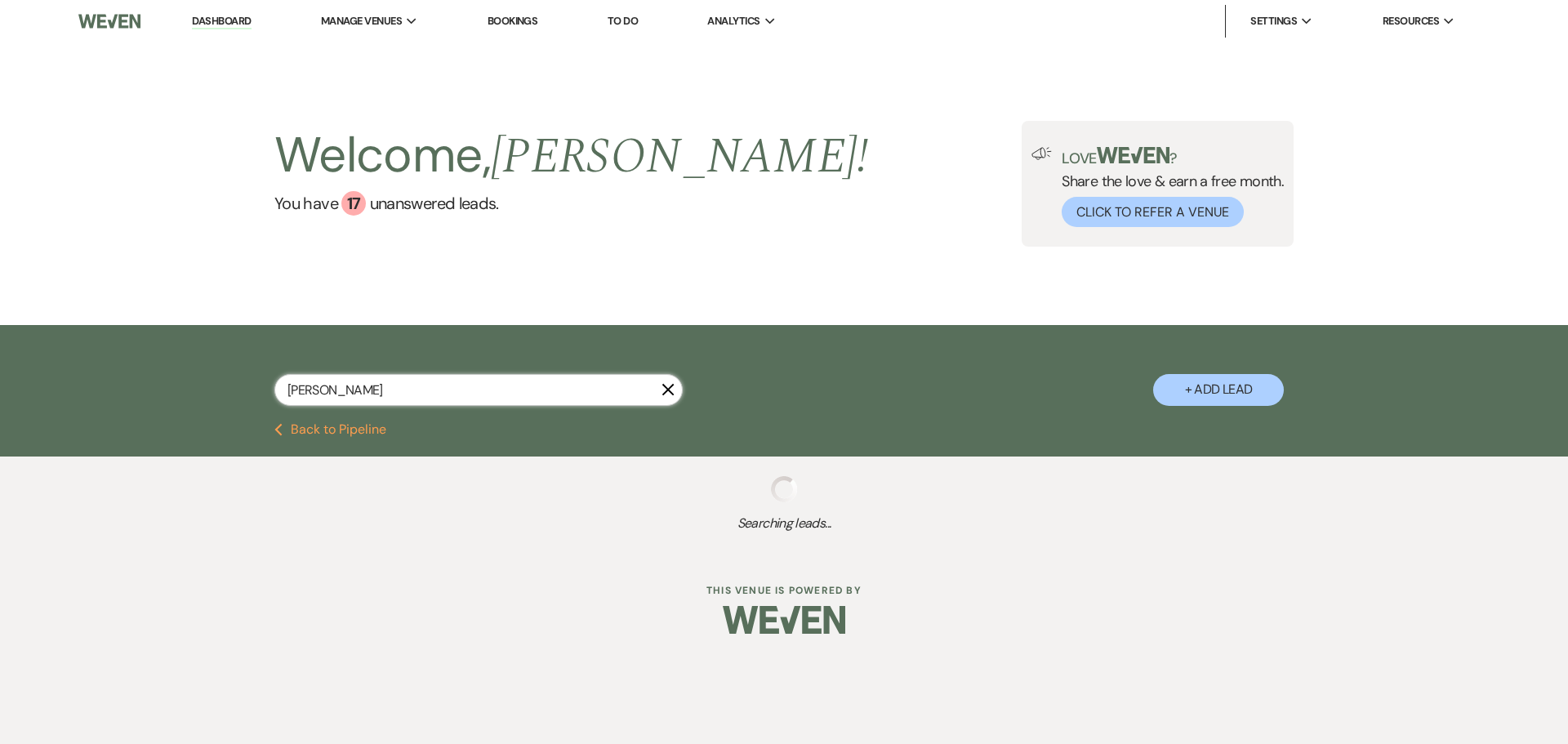
select select "8"
select select "5"
select select "8"
select select "5"
select select "8"
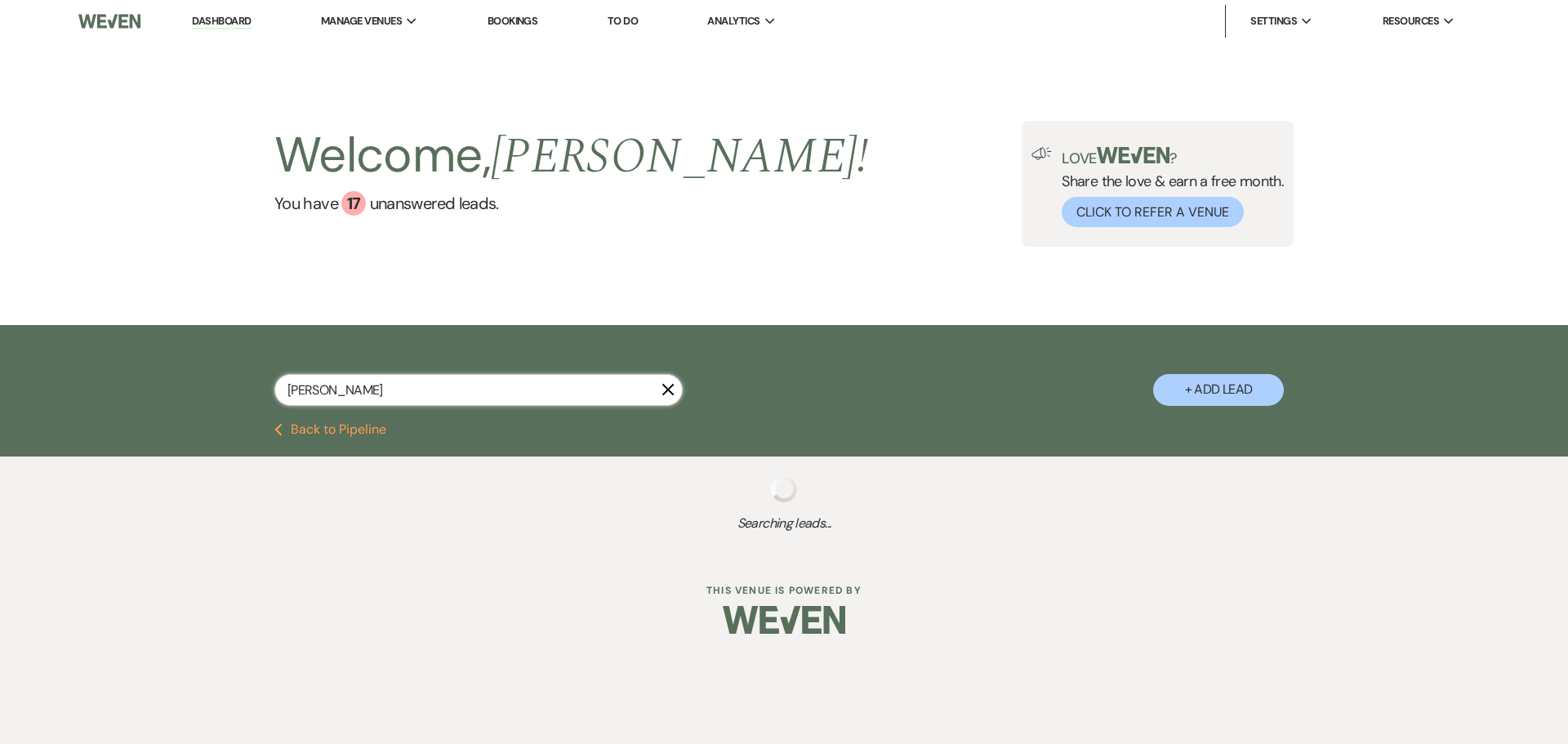
select select "5"
select select "8"
select select "5"
select select "8"
select select "7"
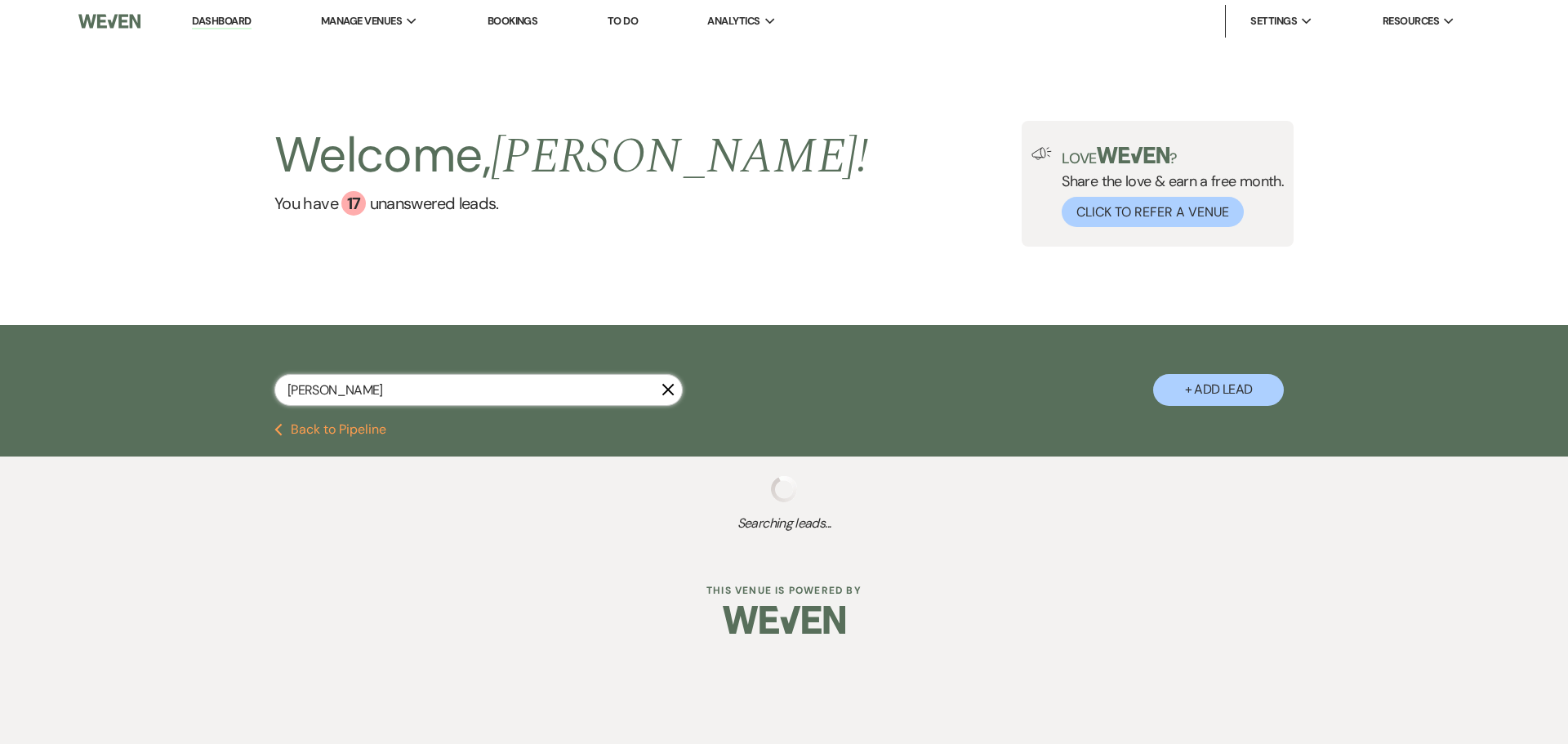
select select "8"
select select "1"
select select "8"
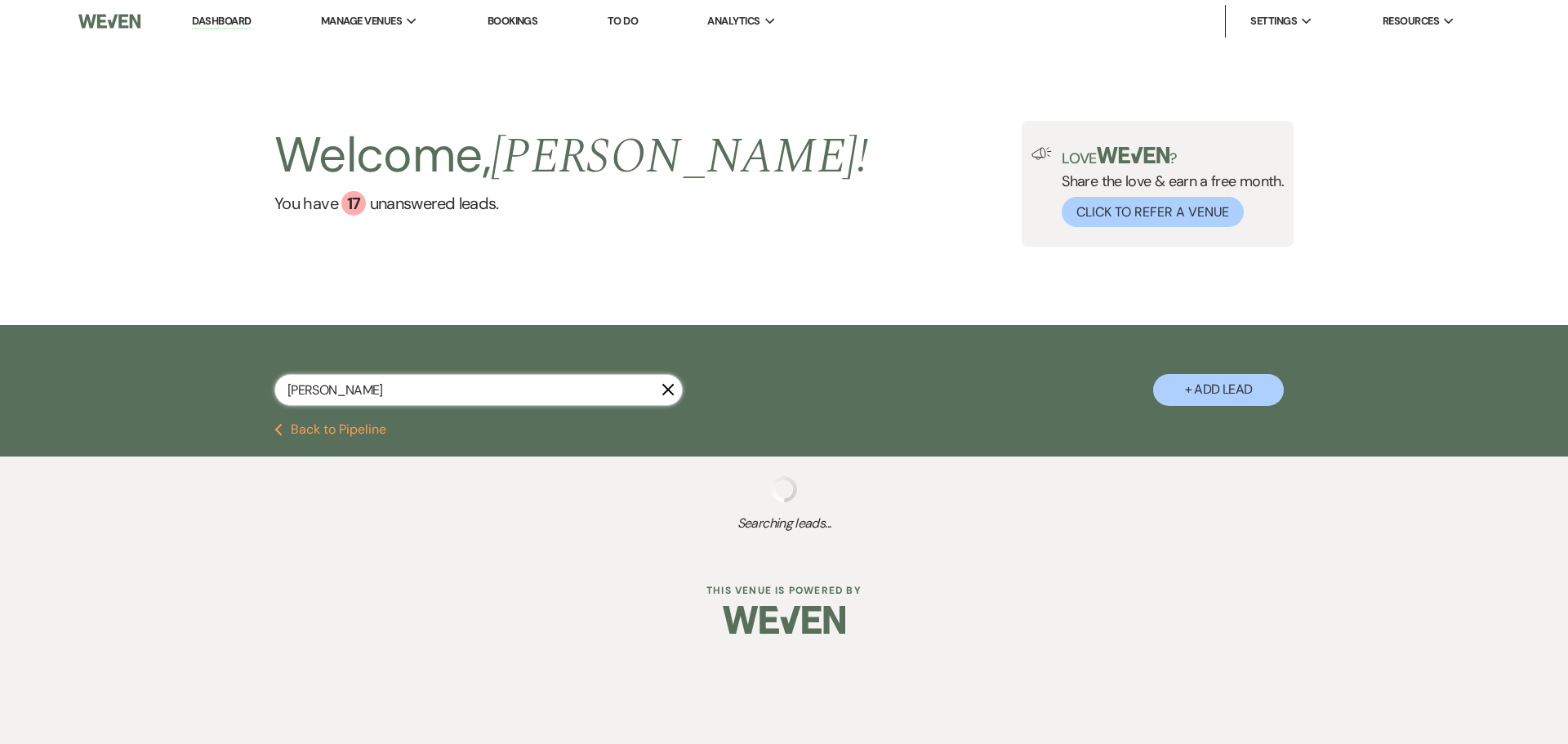
select select "5"
select select "8"
select select "1"
select select "8"
select select "6"
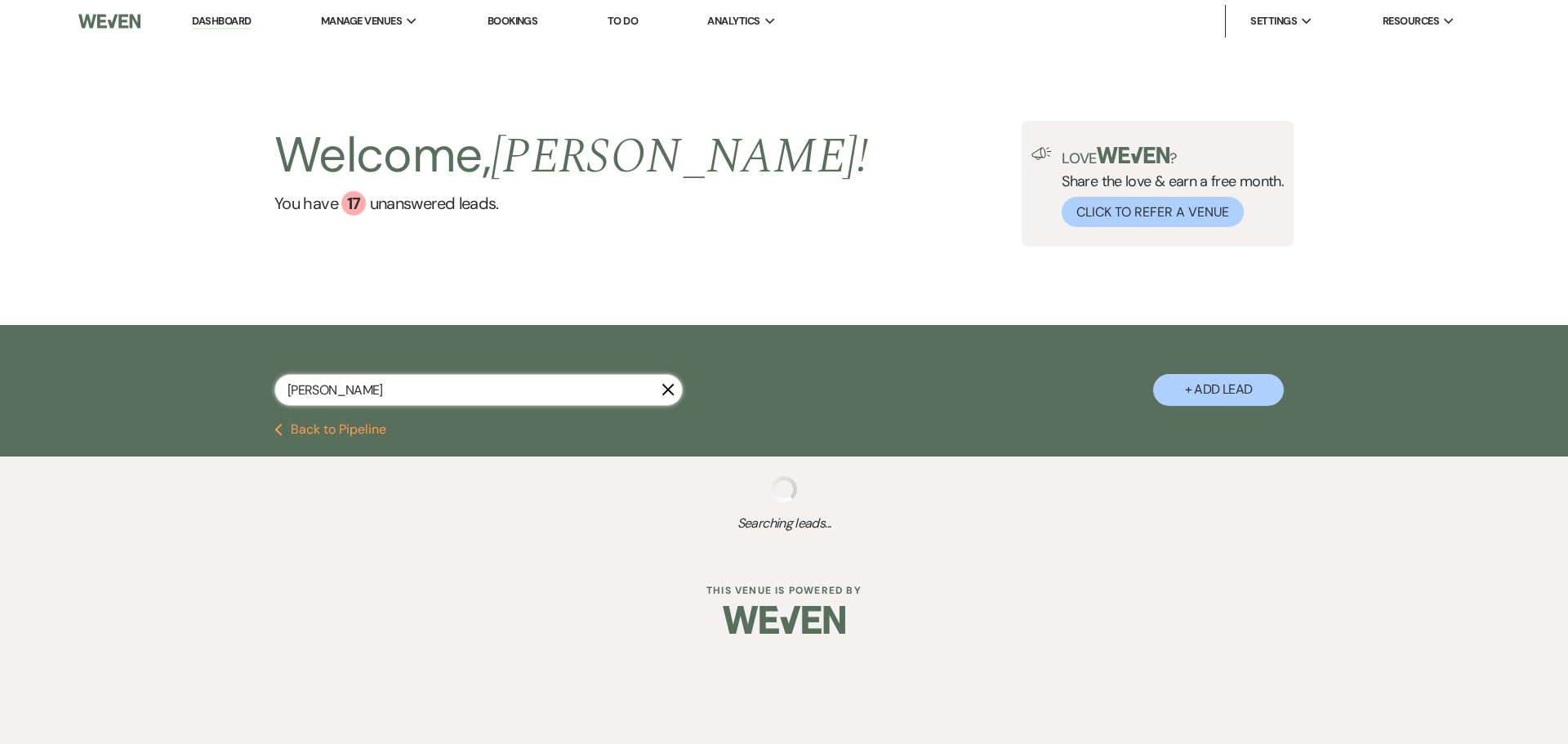
select select "8"
select select "5"
select select "8"
select select "5"
select select "8"
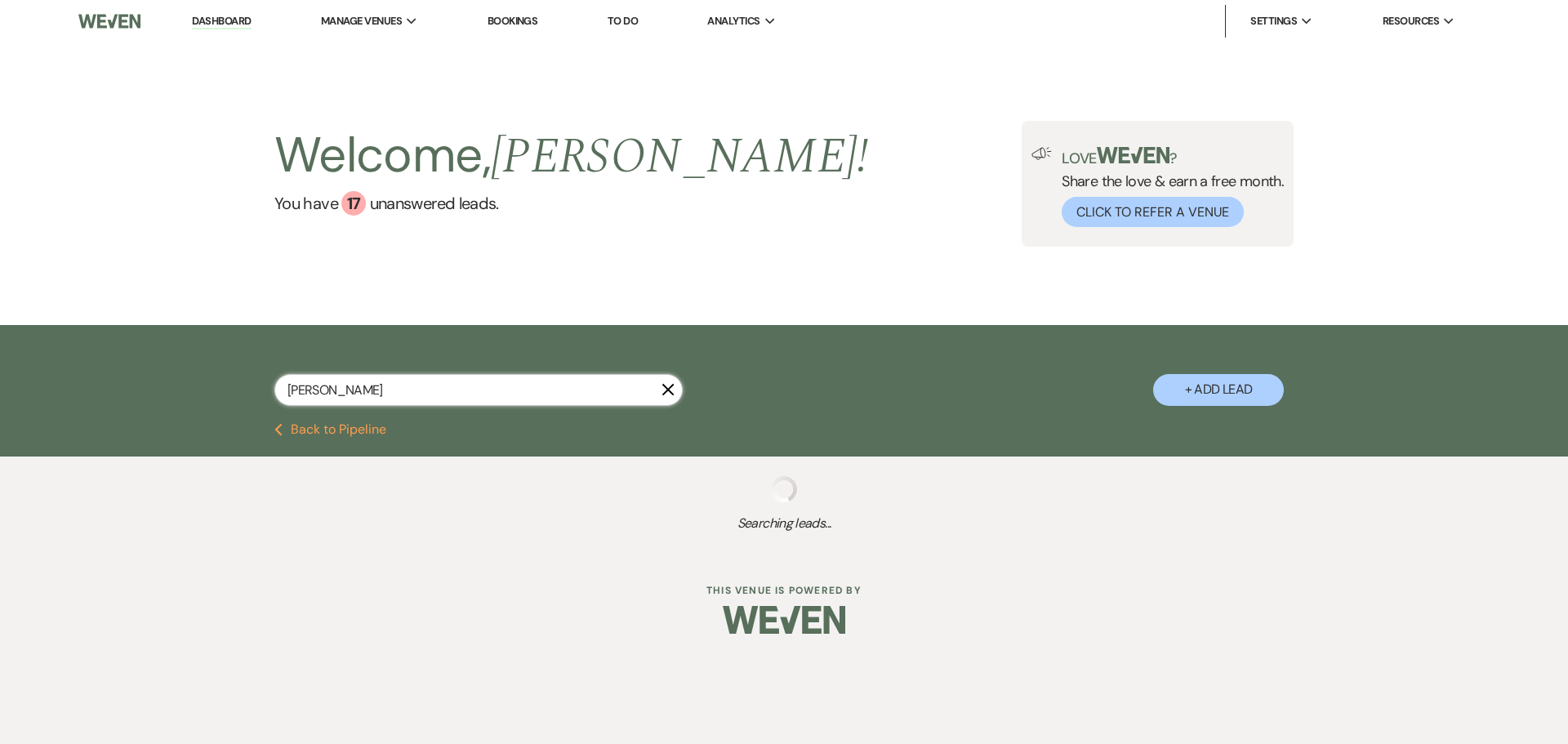
select select "1"
select select "8"
select select "5"
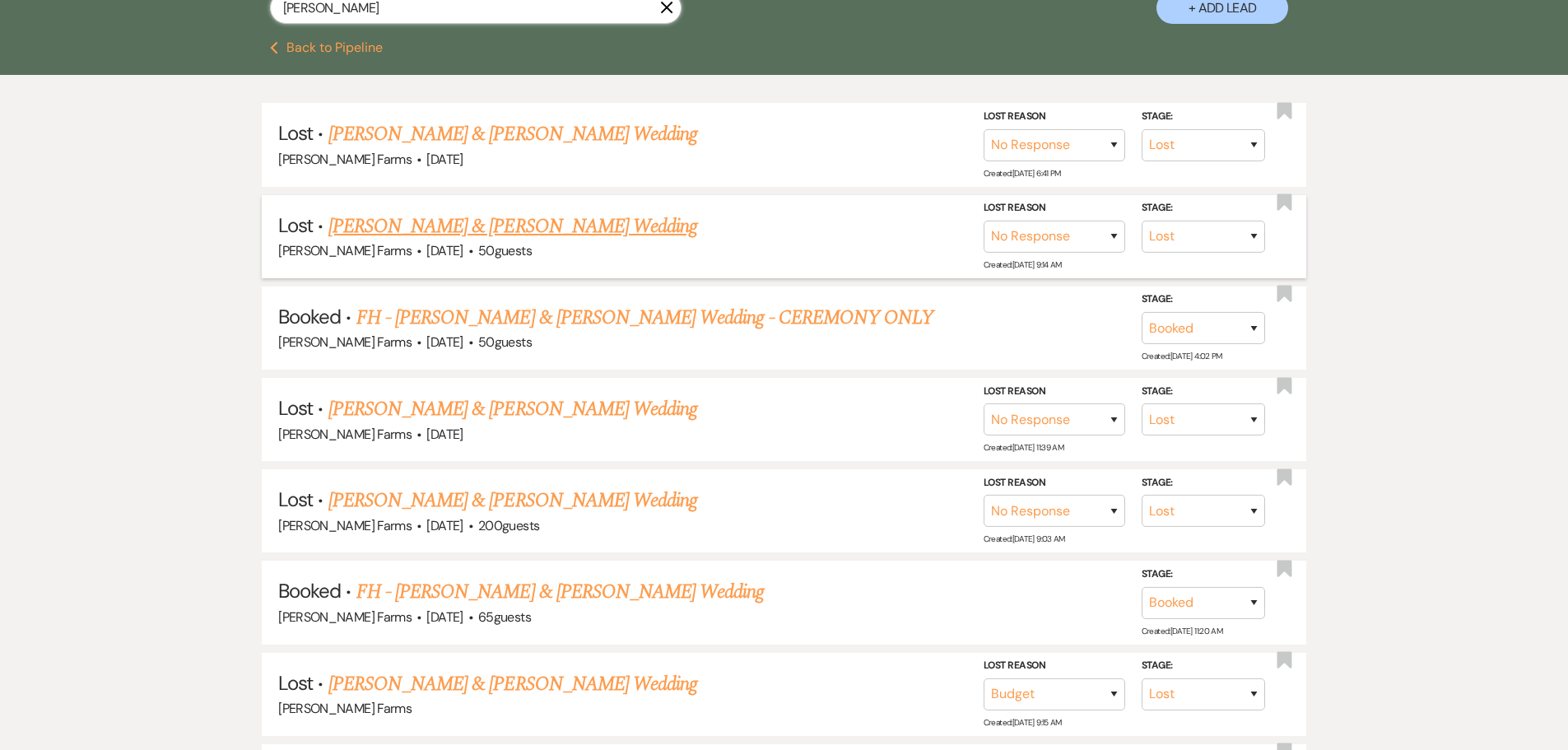
scroll to position [494, 0]
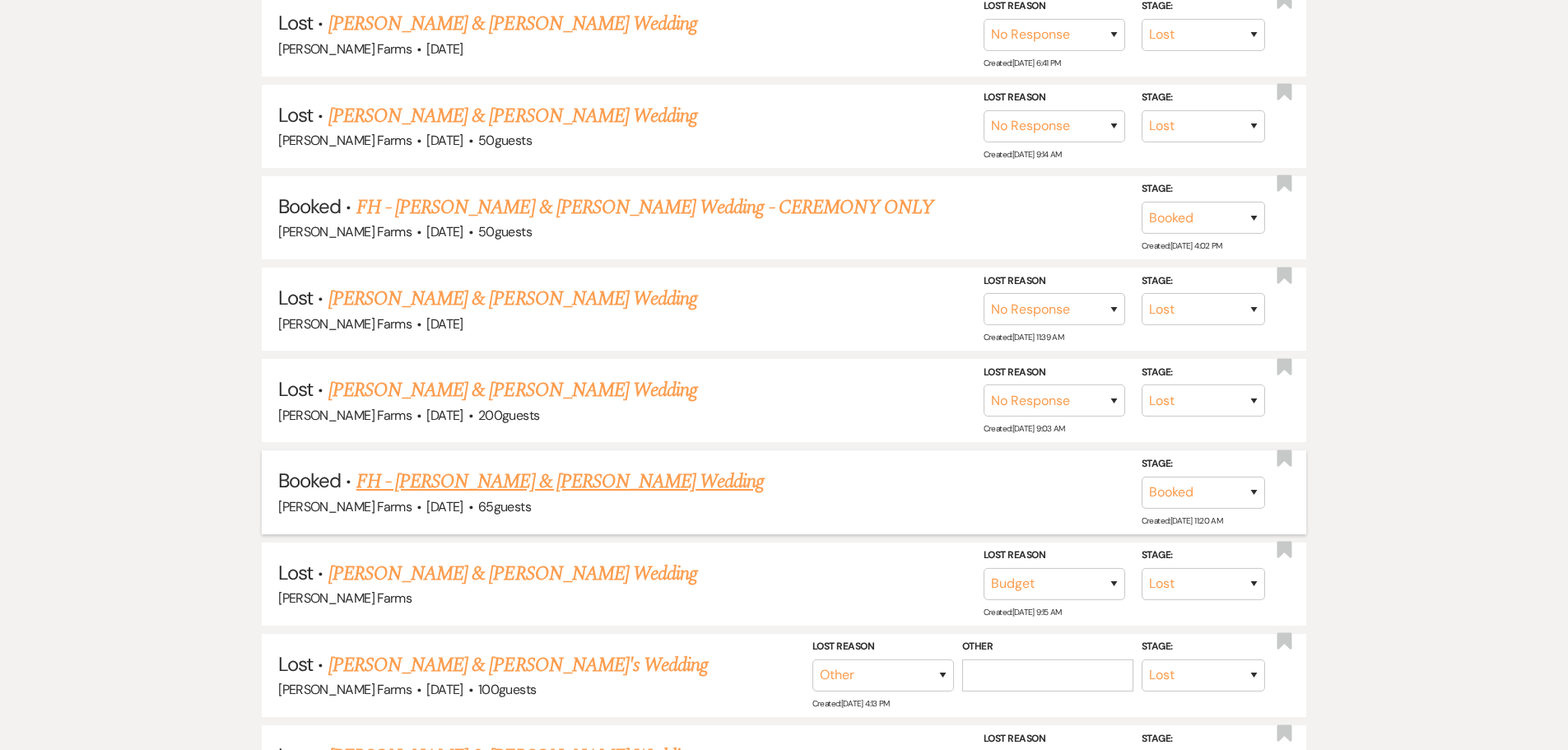
click at [596, 488] on link "FH - [PERSON_NAME] & [PERSON_NAME] Wedding" at bounding box center [561, 482] width 408 height 30
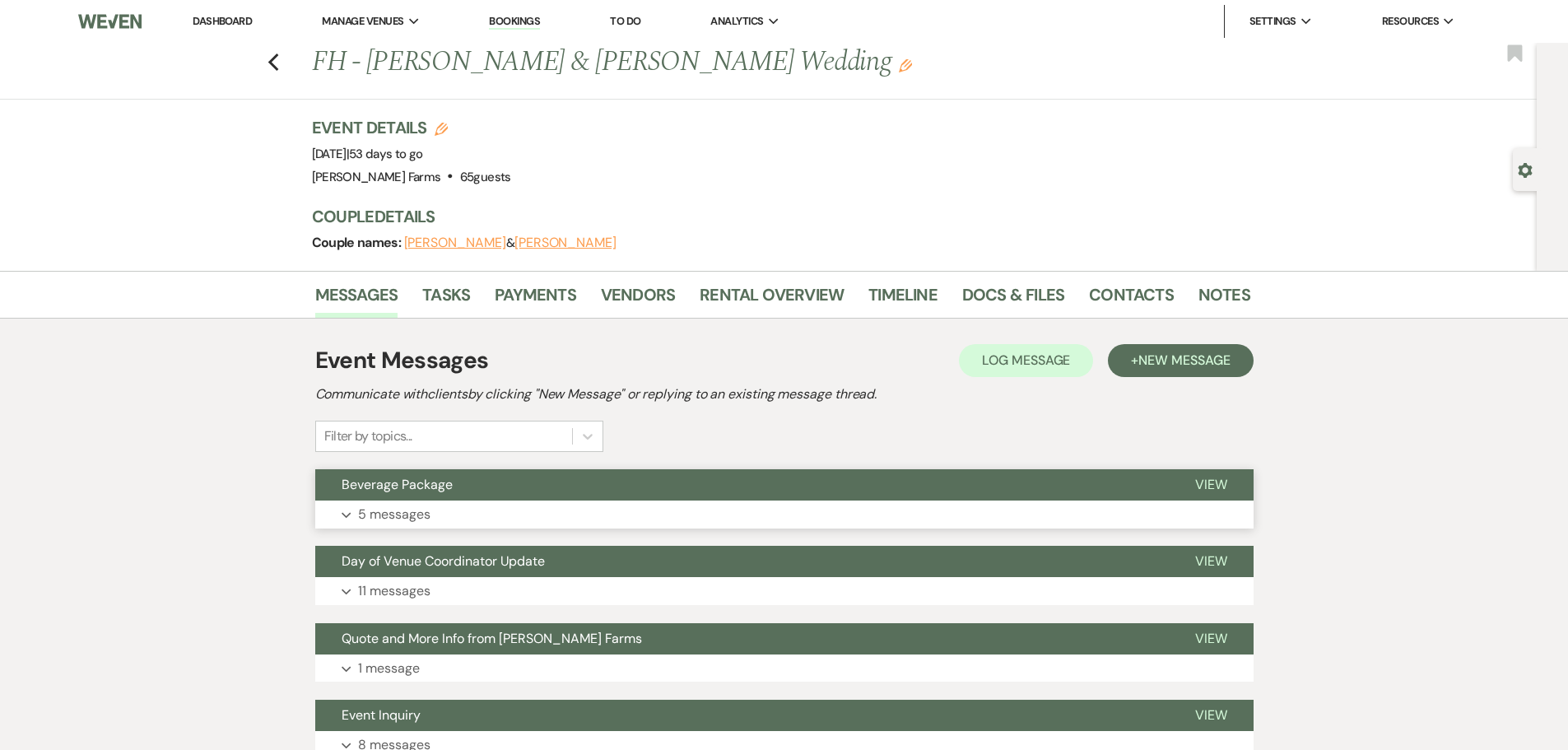
click at [458, 499] on button "Beverage Package" at bounding box center [741, 484] width 853 height 31
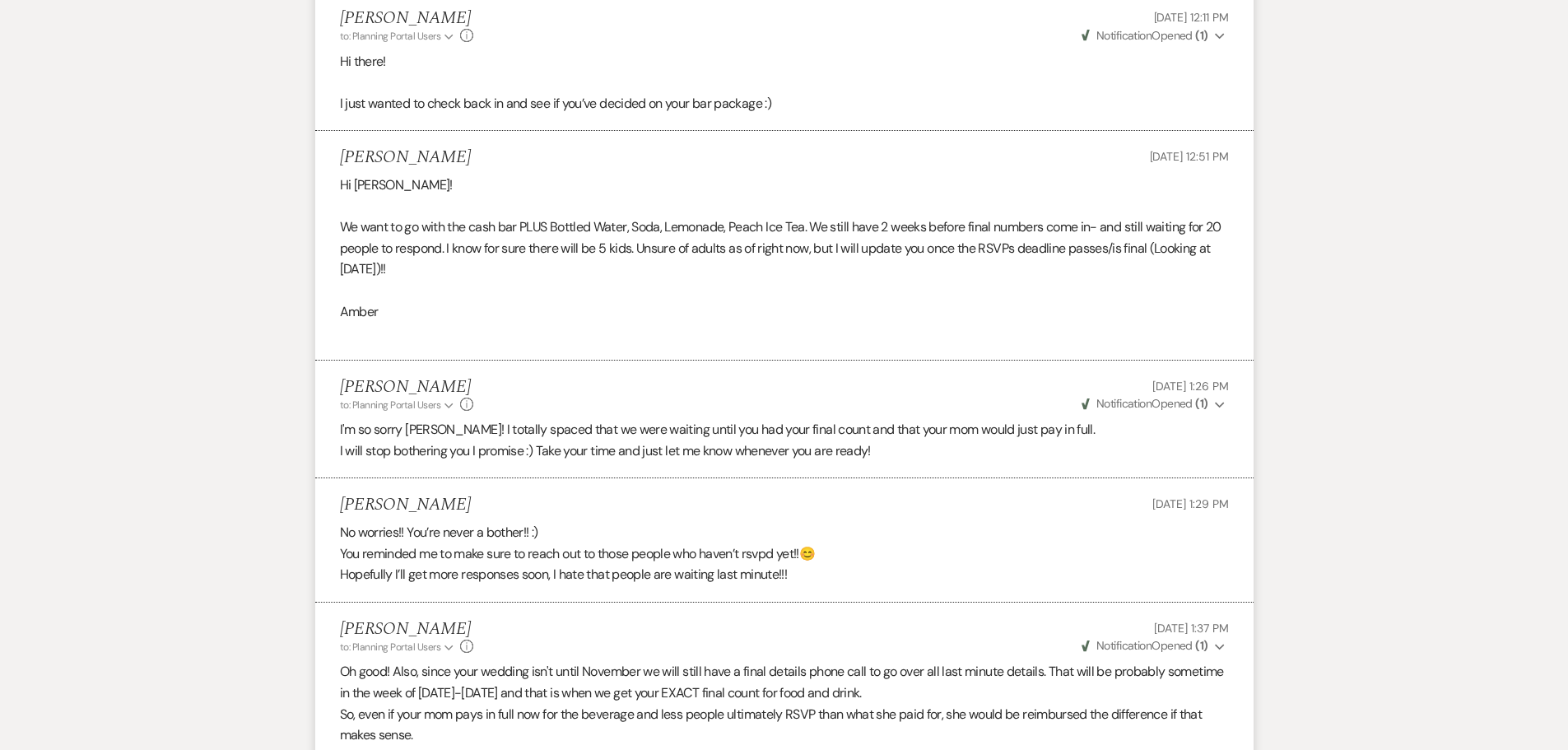
scroll to position [494, 0]
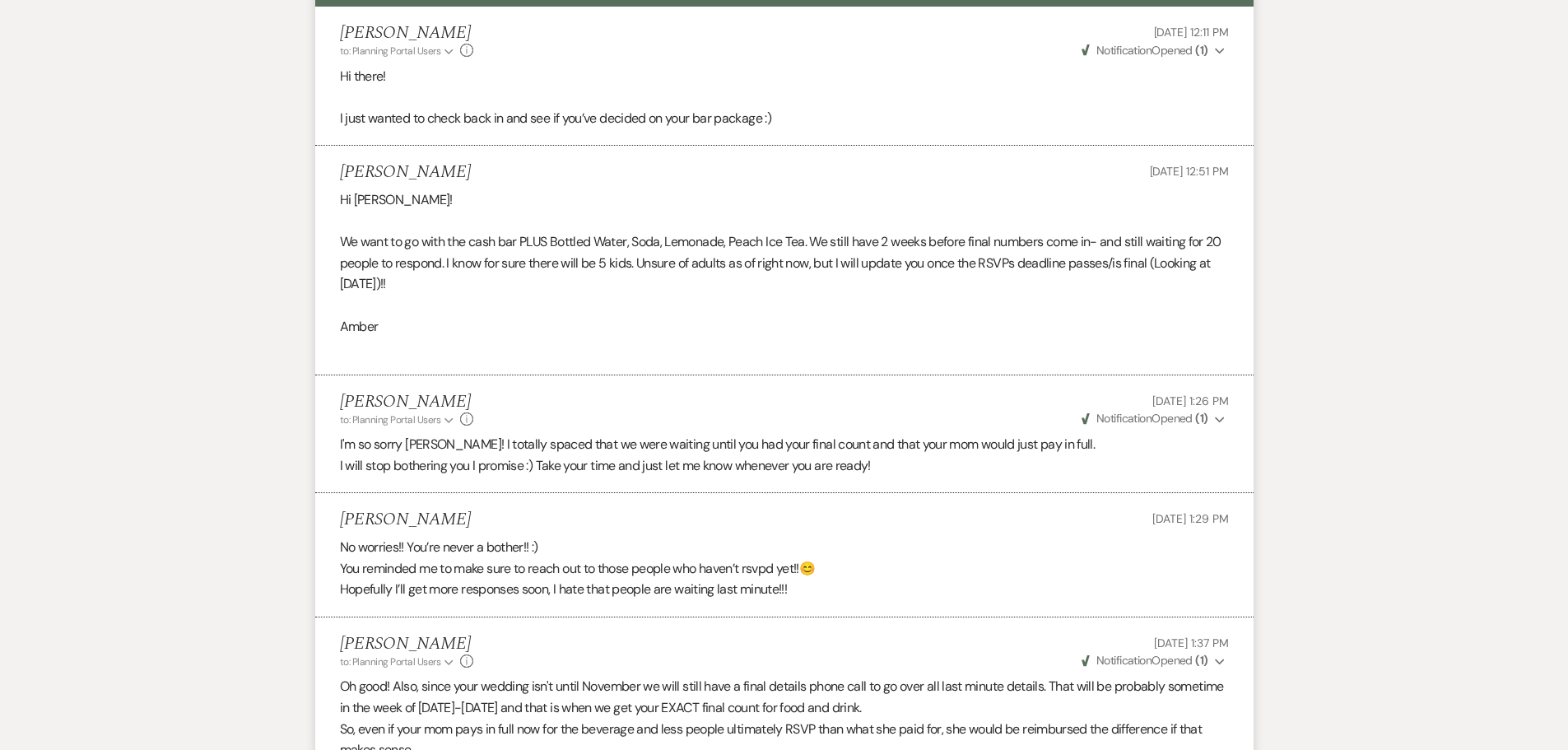
click at [654, 352] on p at bounding box center [785, 347] width 889 height 22
click at [648, 339] on p at bounding box center [785, 347] width 889 height 22
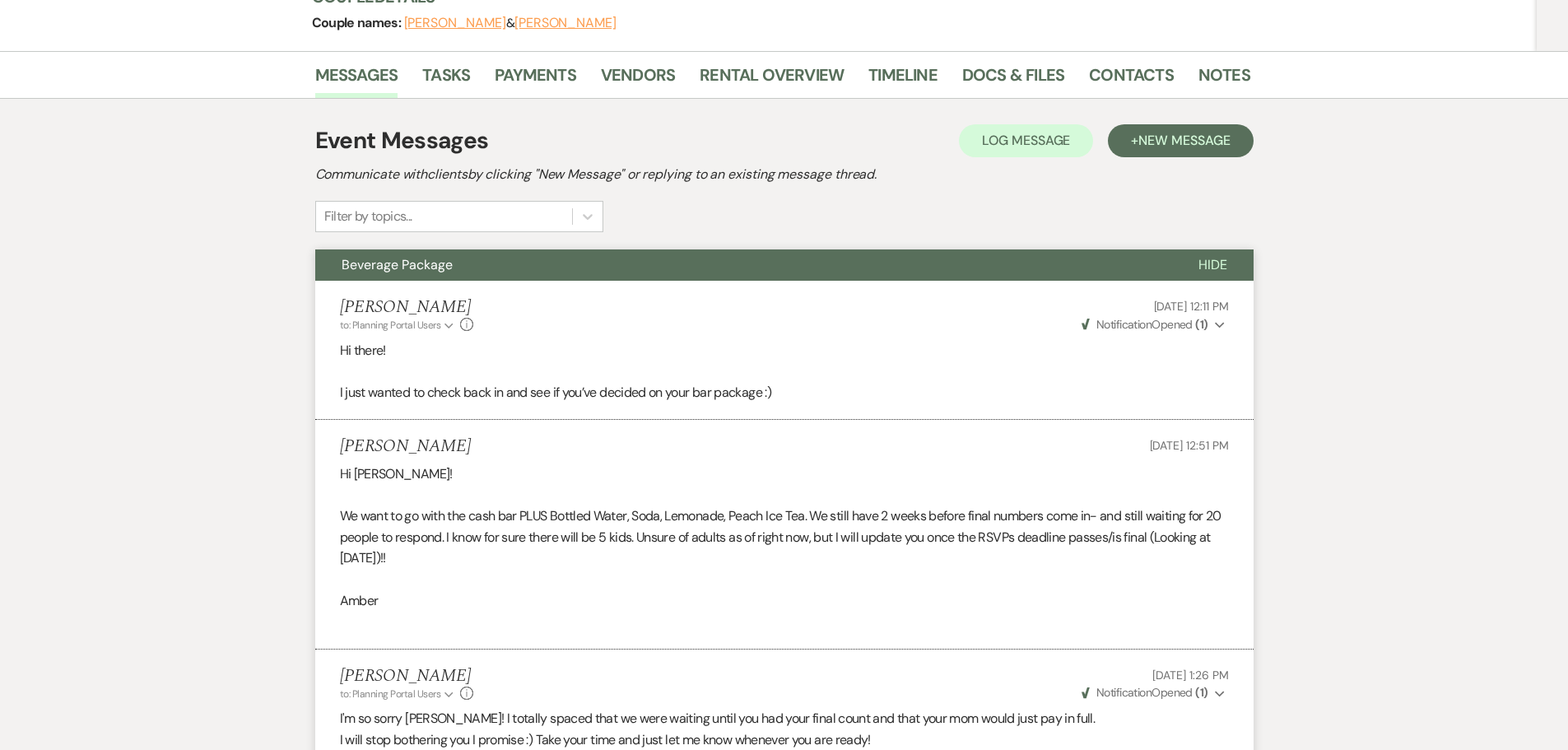
scroll to position [0, 0]
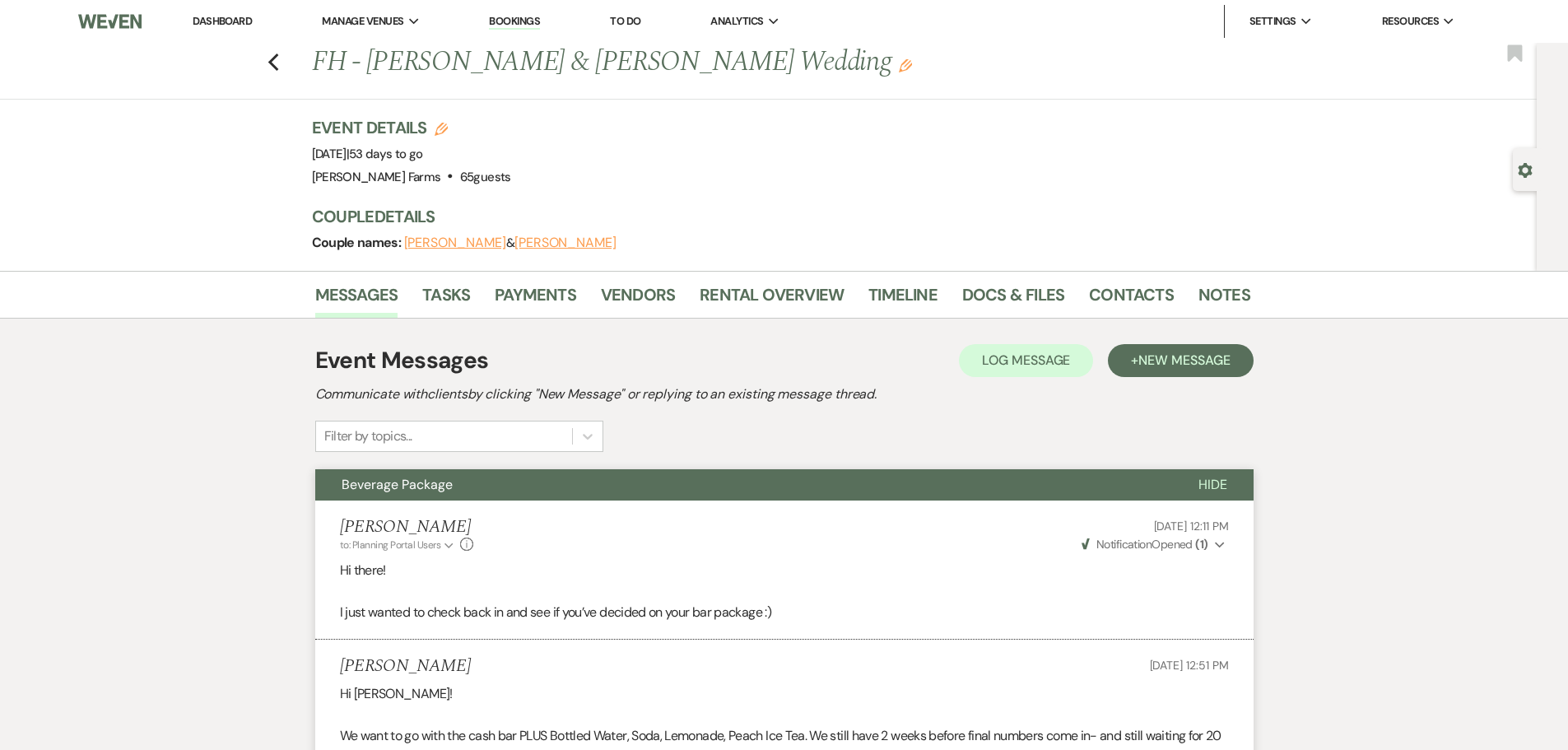
click at [236, 2] on nav "Dashboard Manage Venues Expand [PERSON_NAME] Farms Bookings To Do Analytics Exp…" at bounding box center [784, 21] width 1568 height 43
click at [234, 22] on link "Dashboard" at bounding box center [222, 21] width 59 height 14
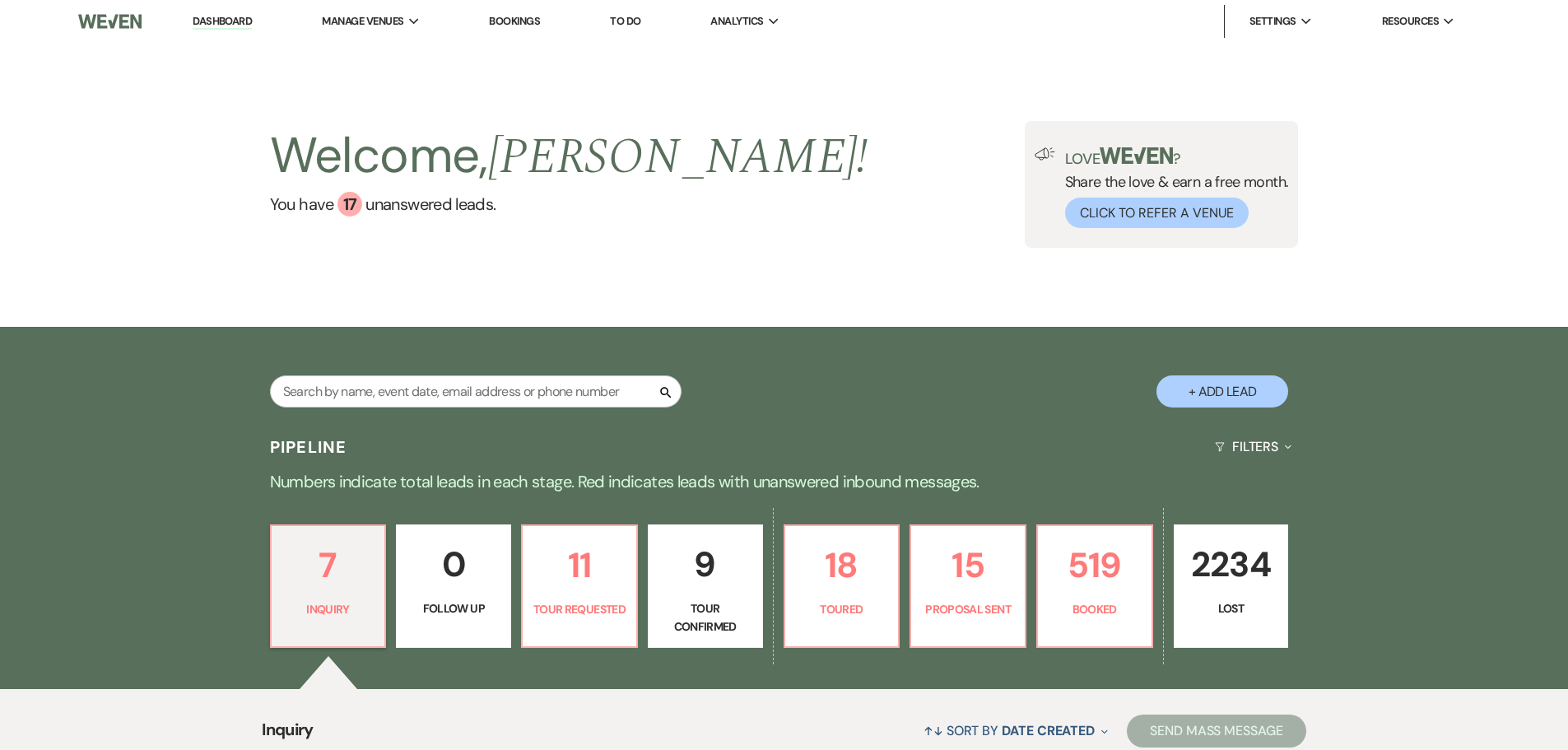
click at [318, 388] on input "text" at bounding box center [476, 391] width 412 height 32
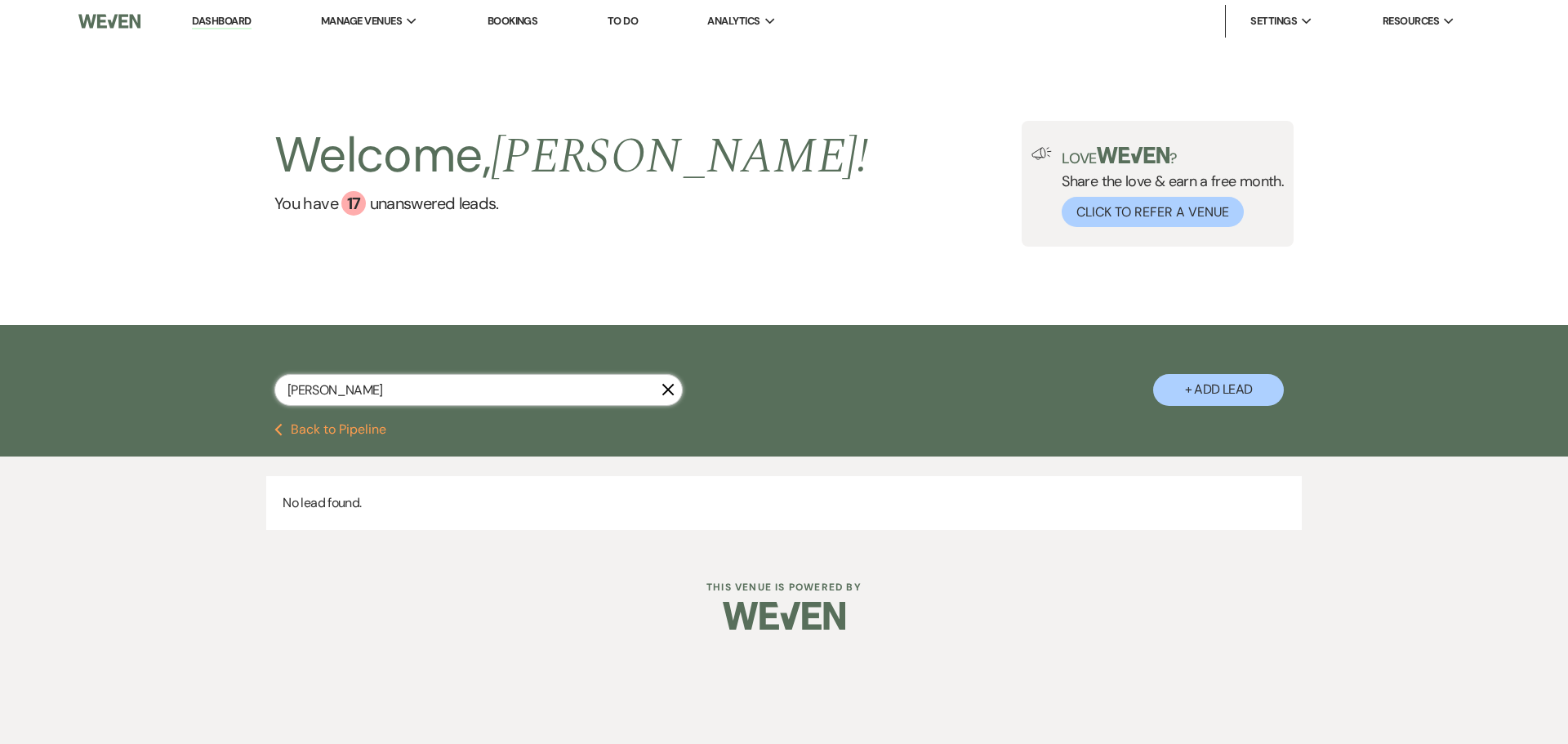
type input "[PERSON_NAME]"
select select "8"
select select "5"
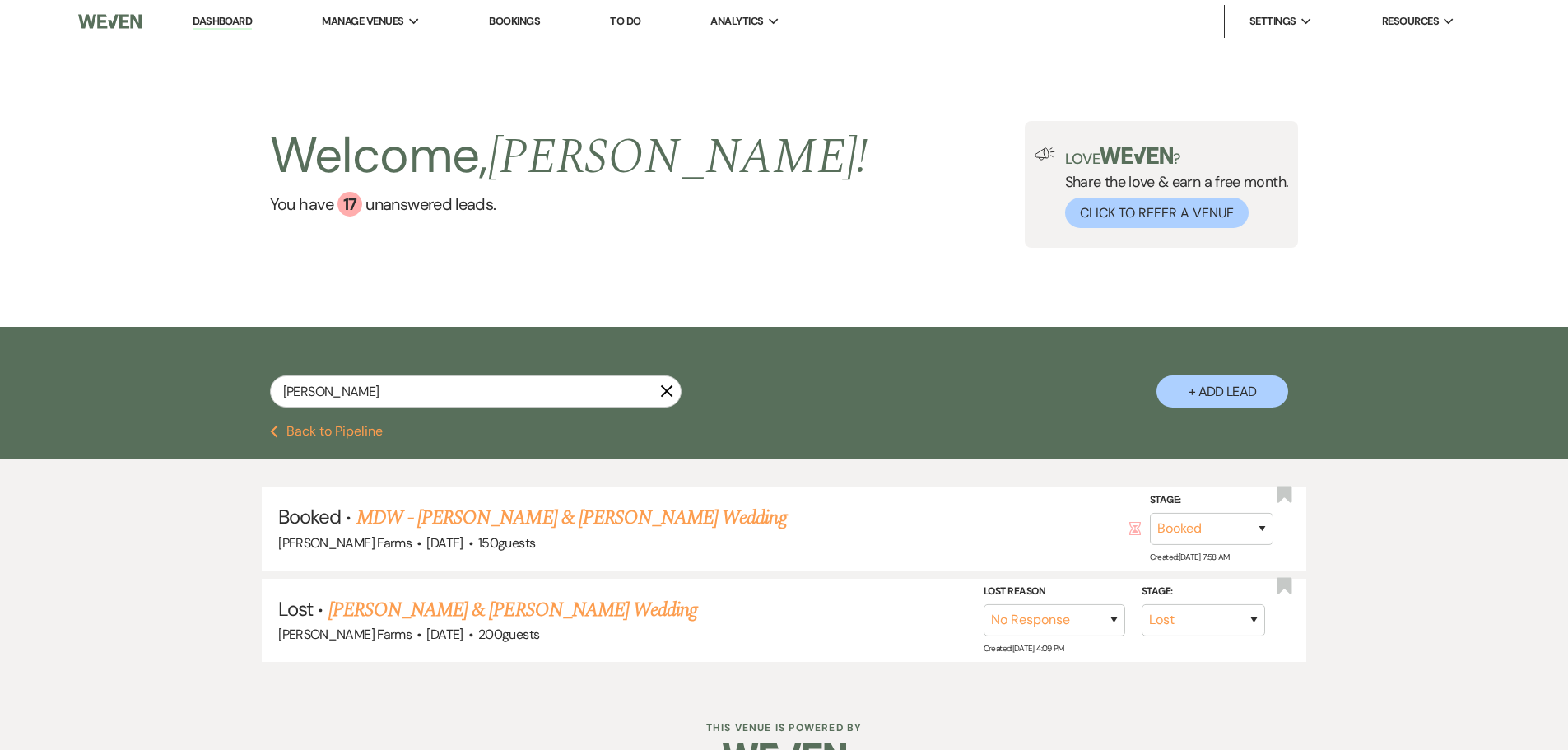
click at [507, 516] on link "MDW - [PERSON_NAME] & [PERSON_NAME] Wedding" at bounding box center [572, 517] width 431 height 30
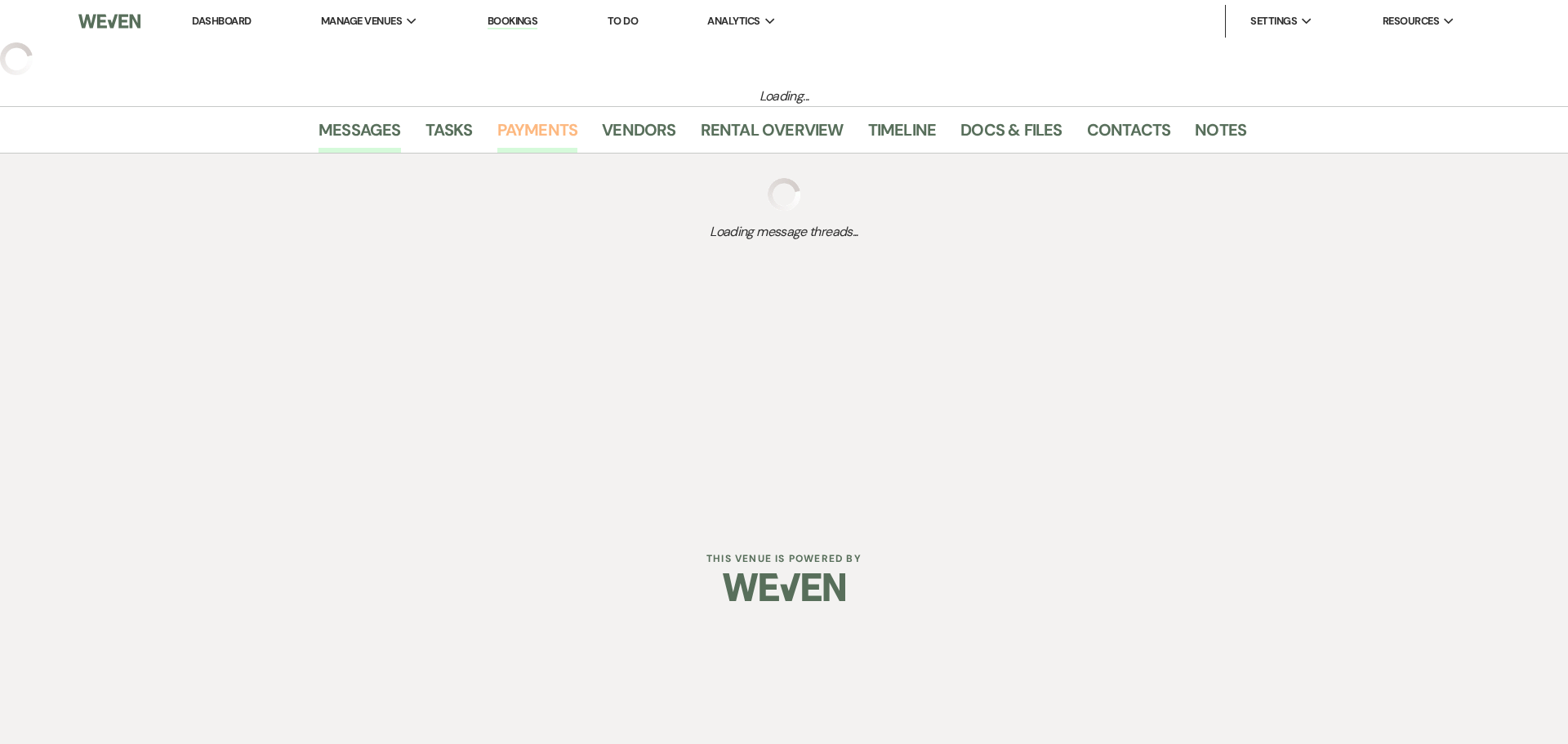
select select "5"
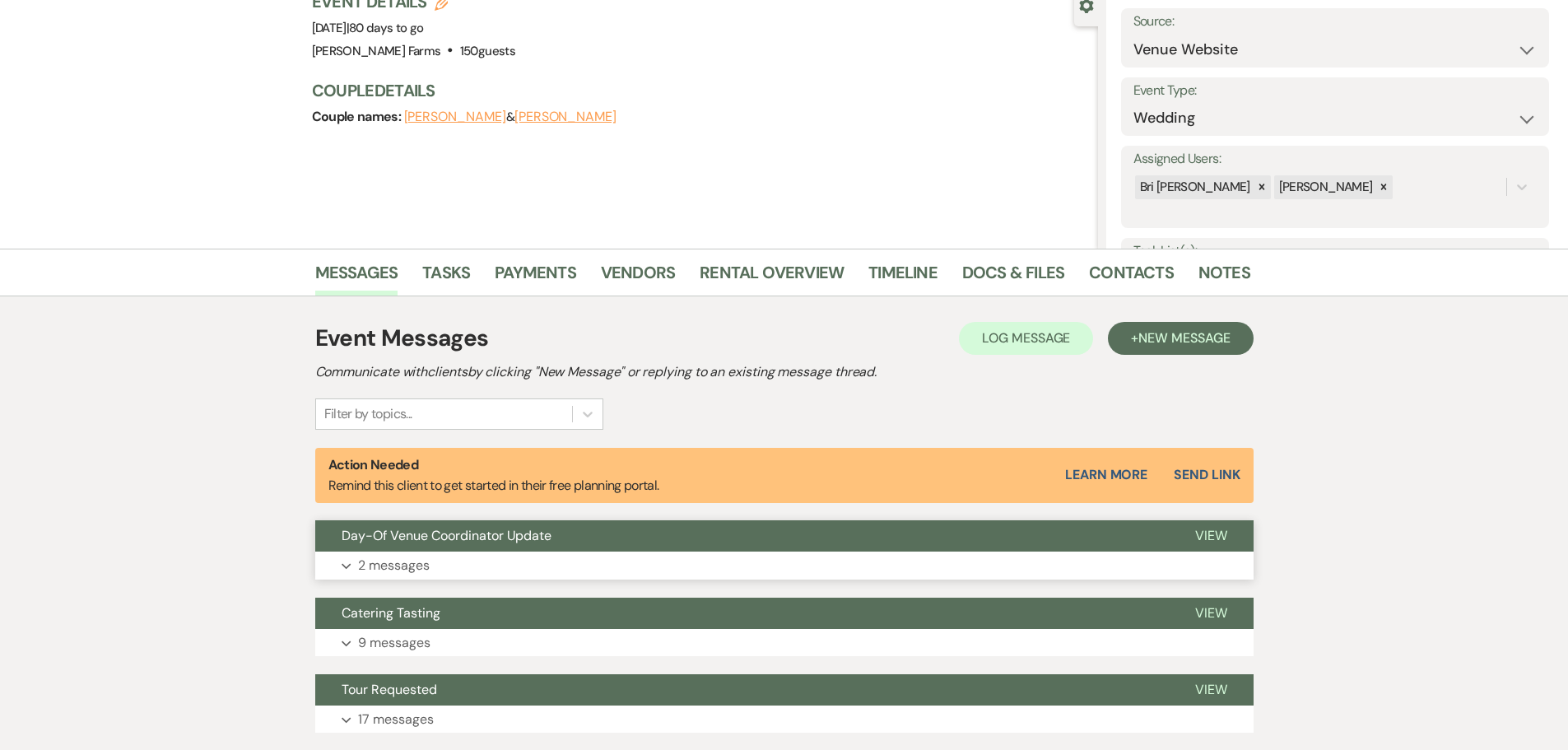
click at [491, 549] on button "Day-Of Venue Coordinator Update" at bounding box center [741, 536] width 853 height 31
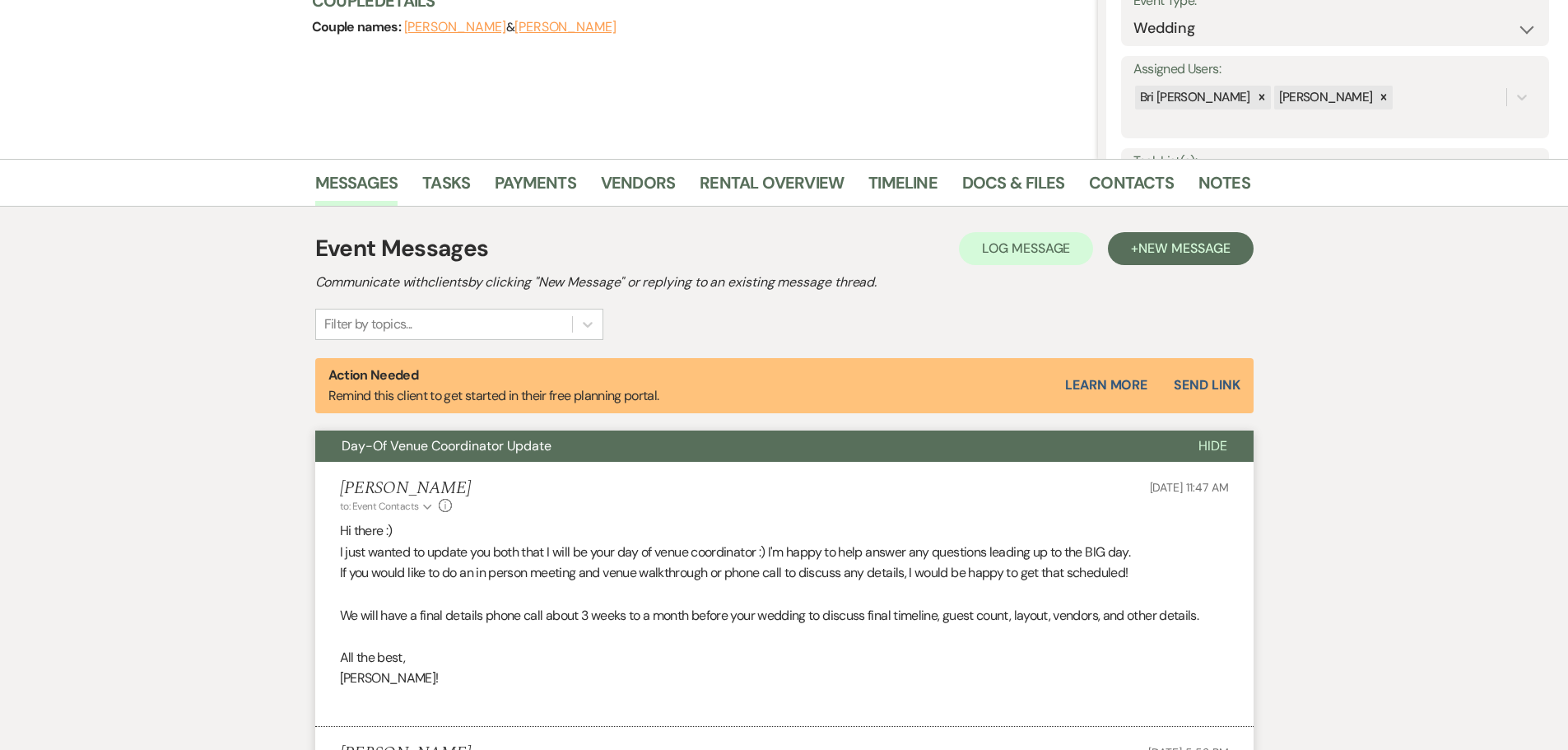
scroll to position [740, 0]
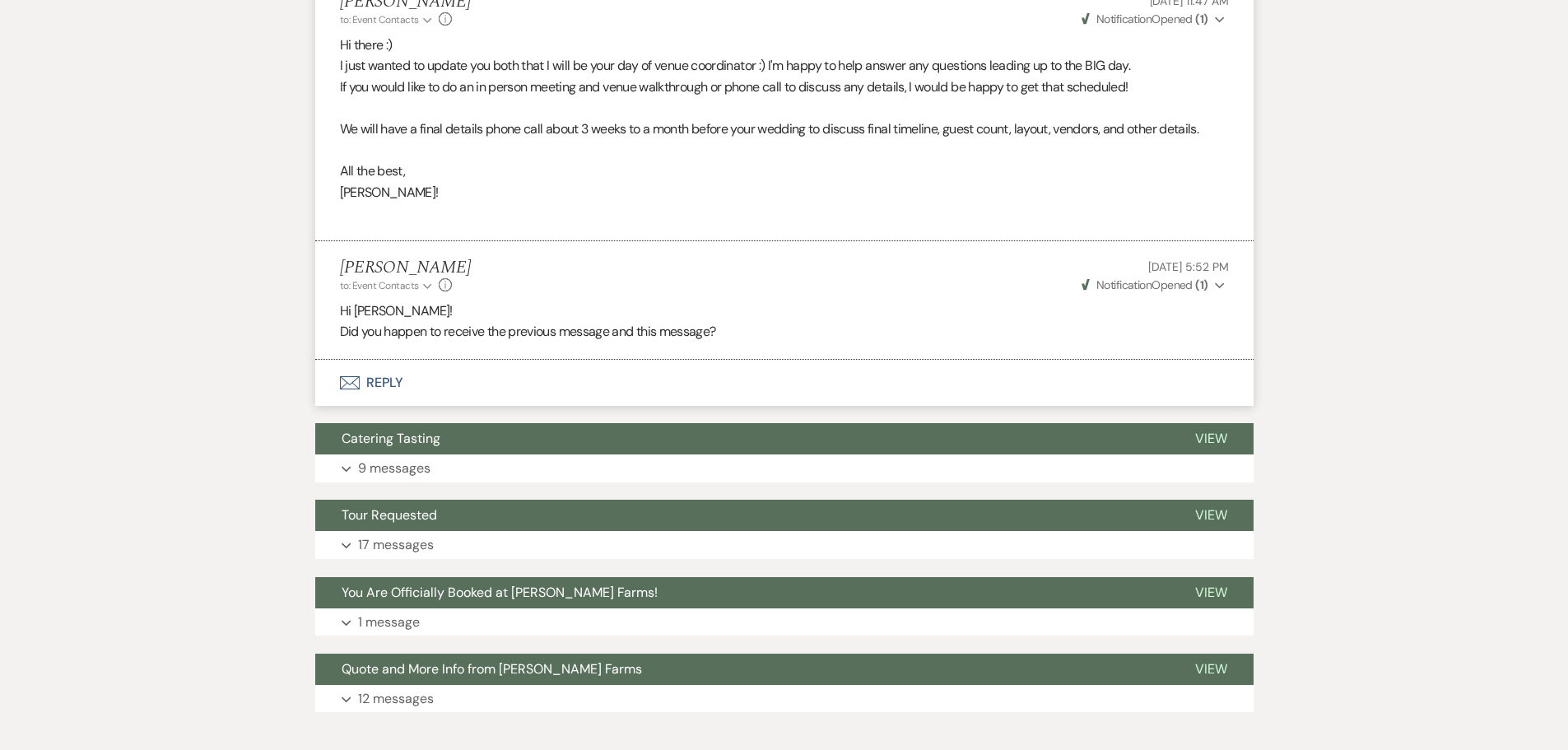
click at [1142, 289] on span "Notification" at bounding box center [1124, 284] width 56 height 15
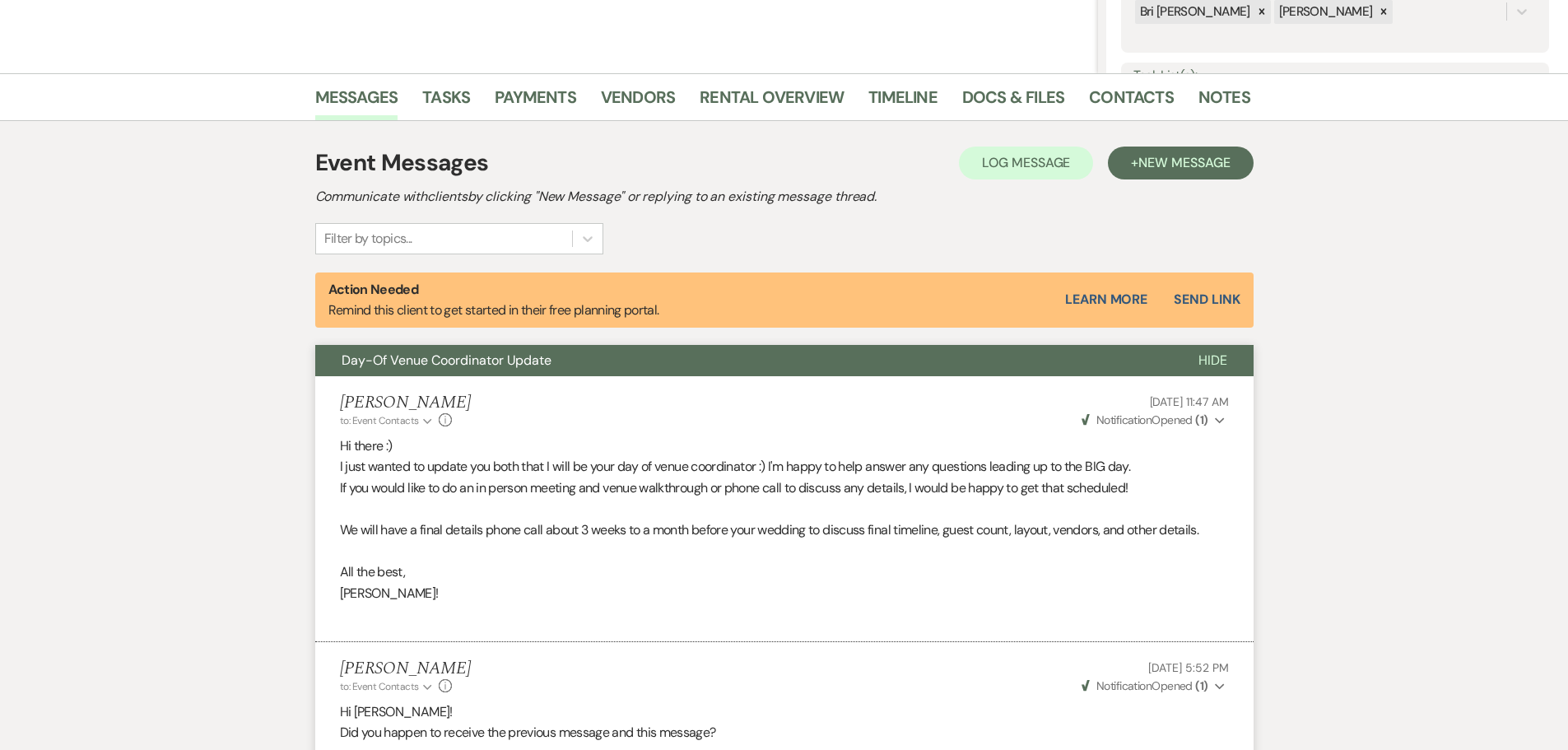
scroll to position [0, 0]
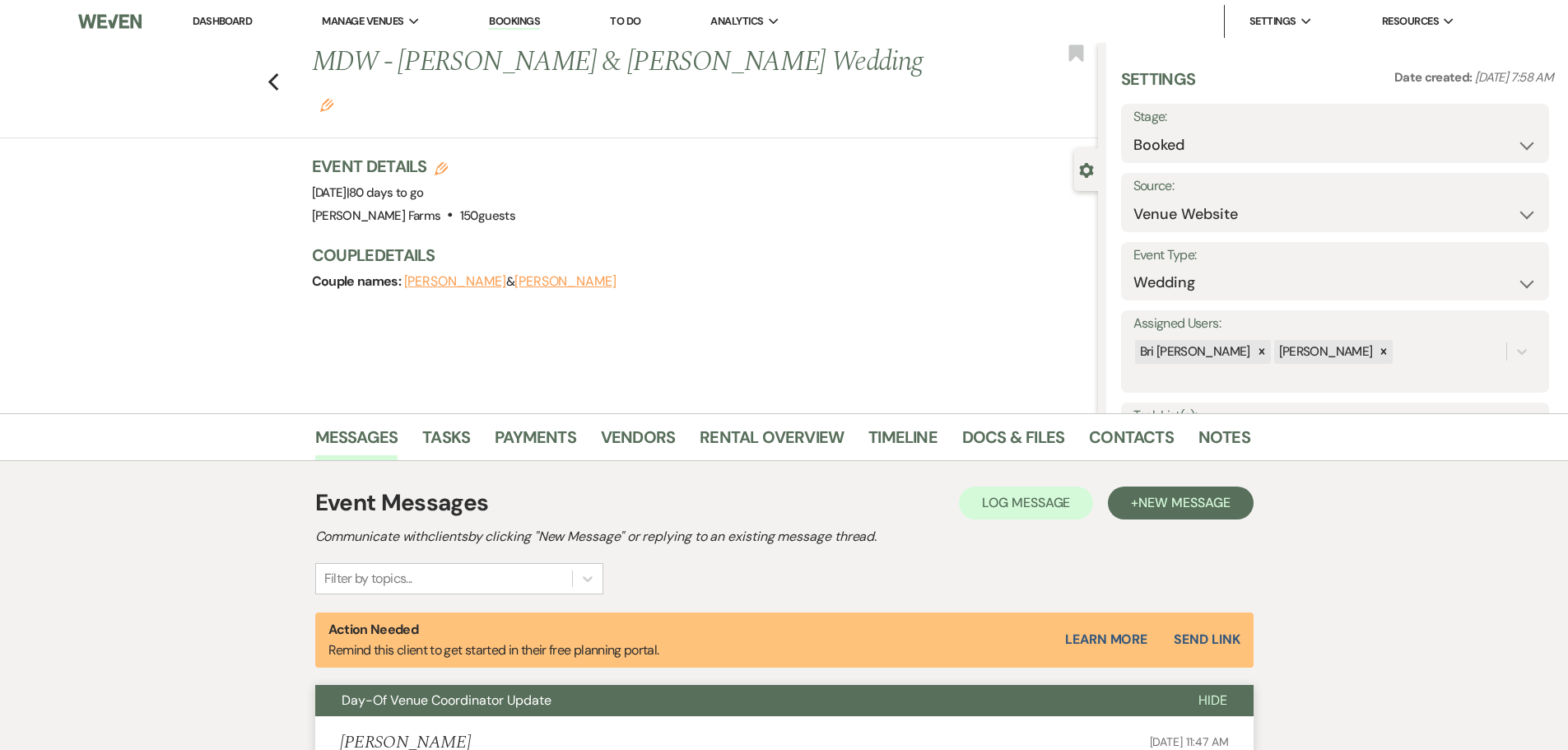
click at [235, 25] on link "Dashboard" at bounding box center [222, 21] width 59 height 14
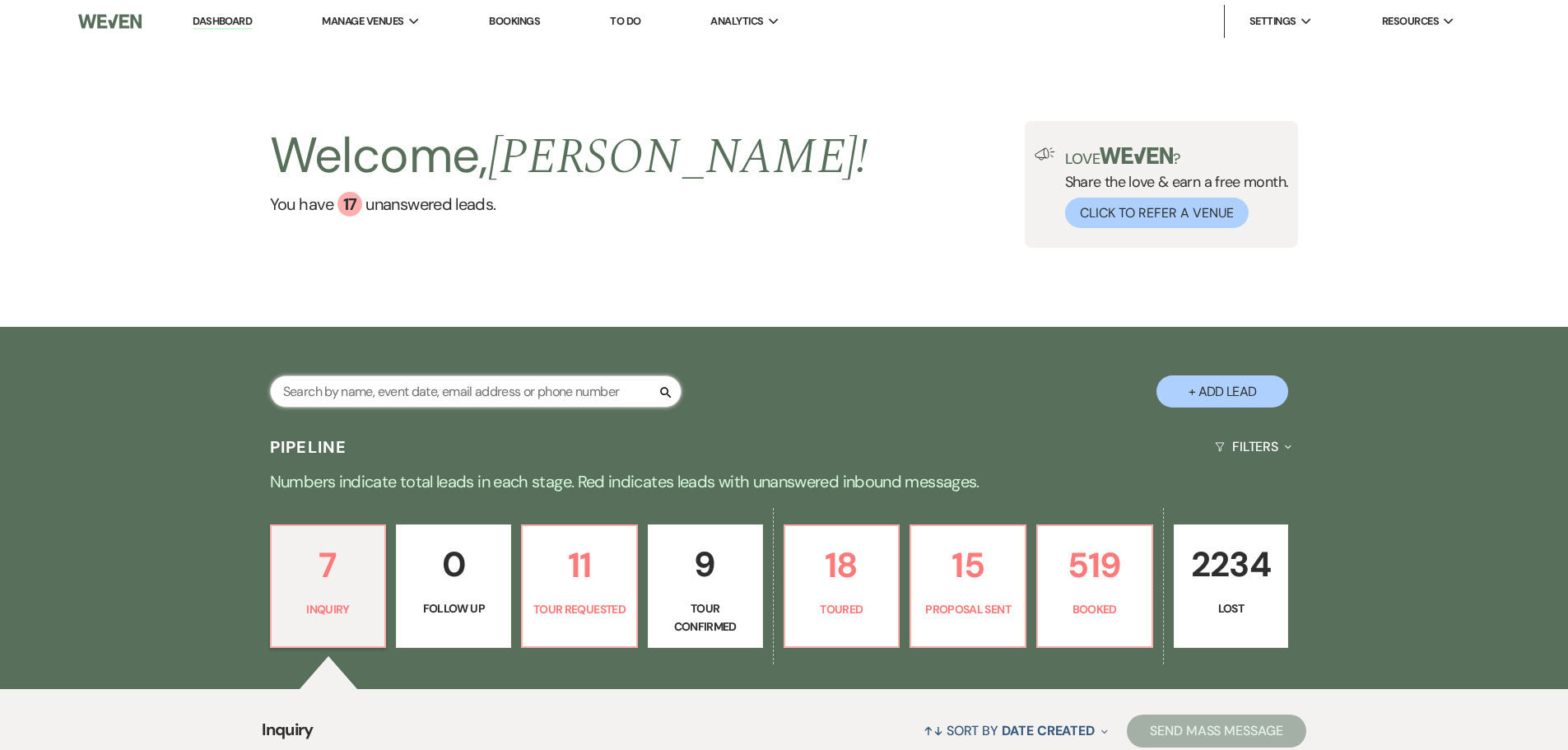
click at [360, 388] on input "text" at bounding box center [476, 391] width 412 height 32
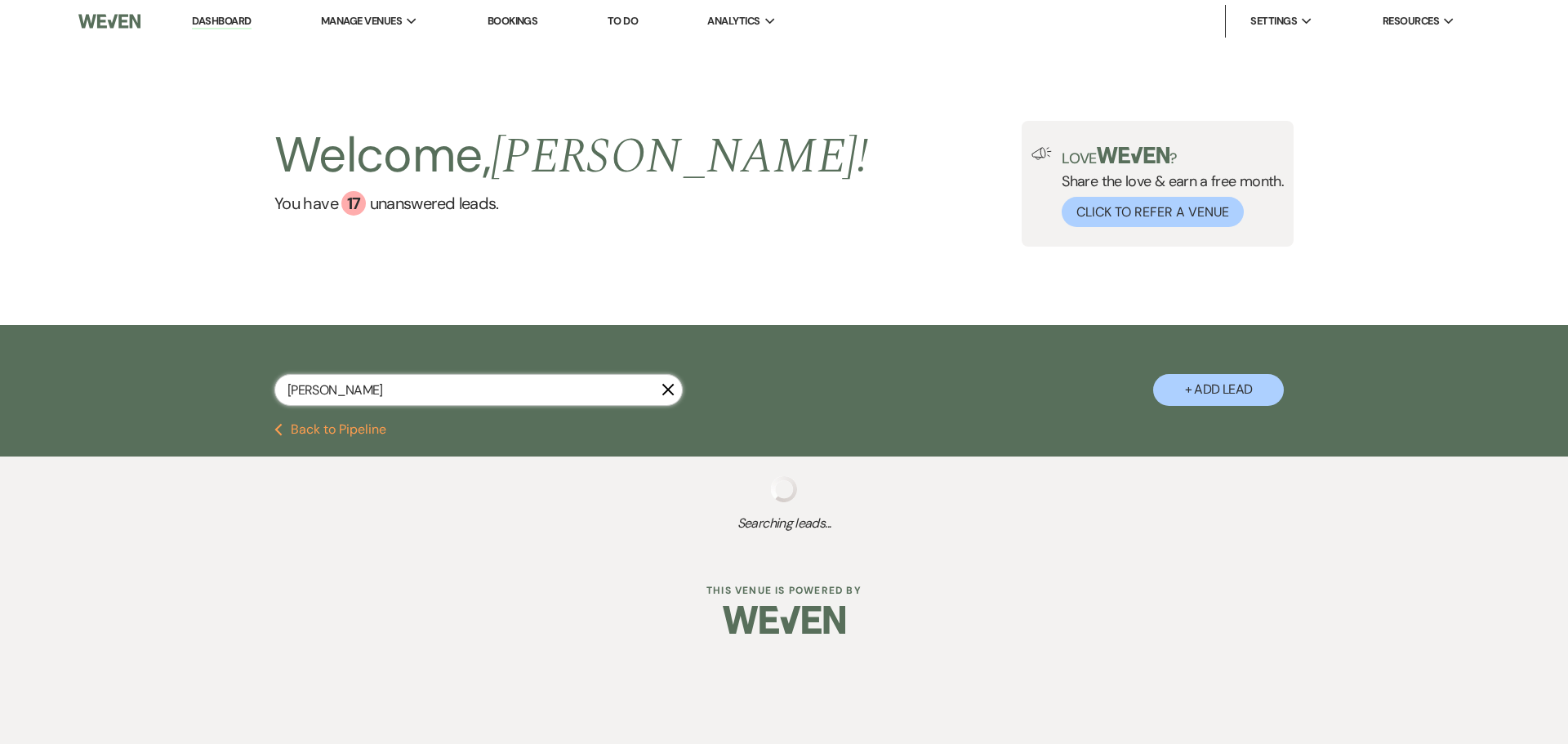
type input "[PERSON_NAME]"
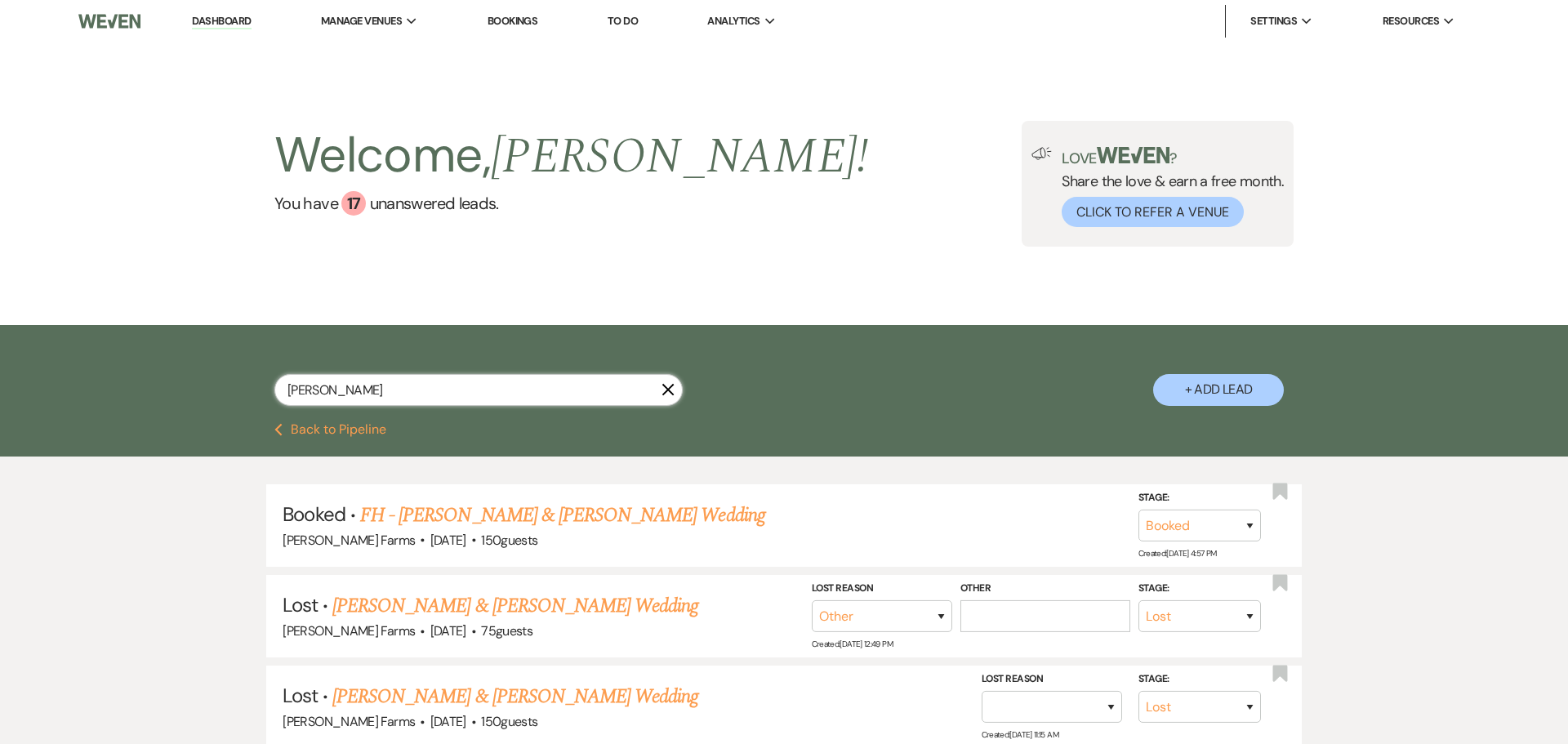
select select "8"
select select "1"
select select "8"
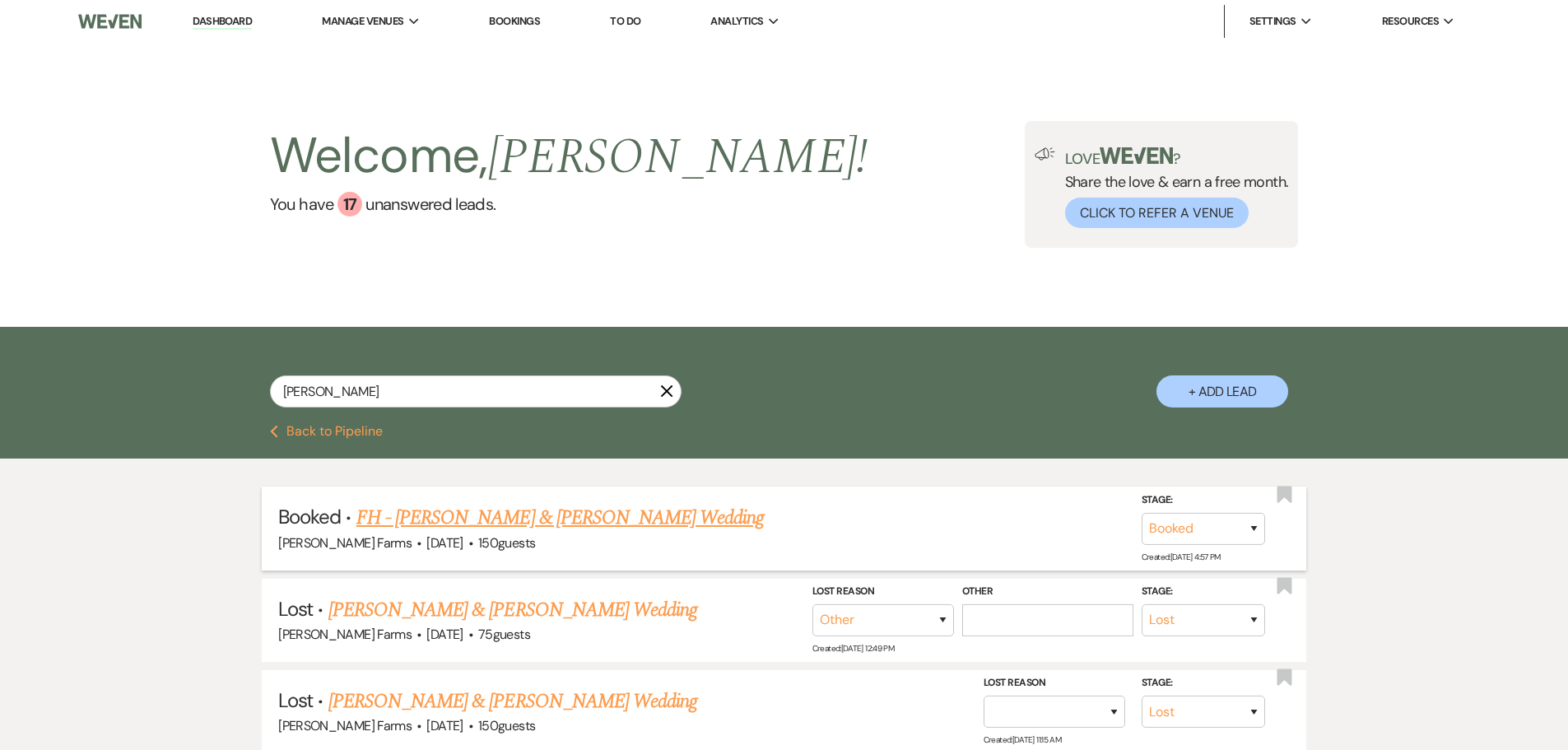
click at [634, 515] on link "FH - [PERSON_NAME] & [PERSON_NAME] Wedding" at bounding box center [561, 517] width 408 height 30
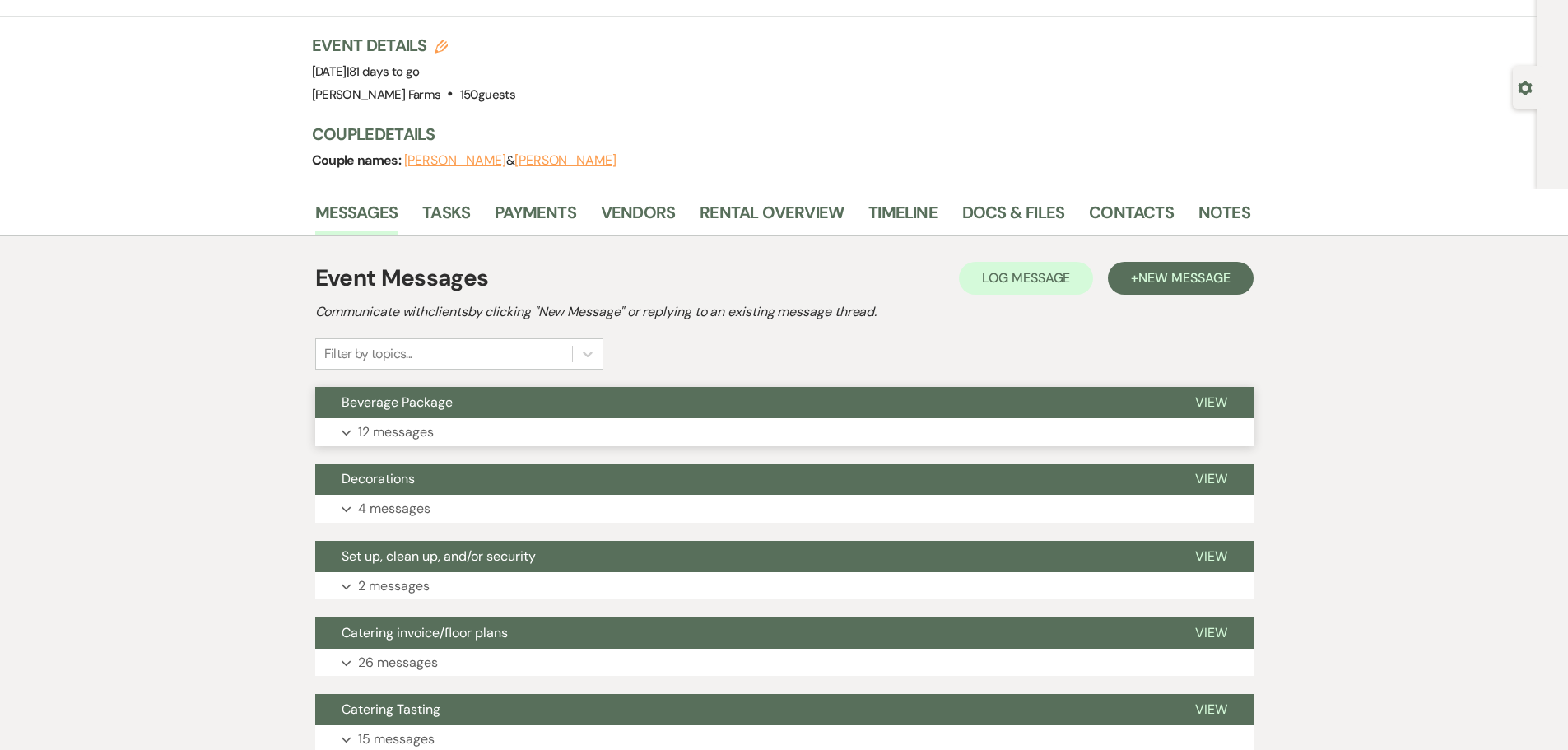
click at [591, 411] on button "Beverage Package" at bounding box center [741, 403] width 853 height 31
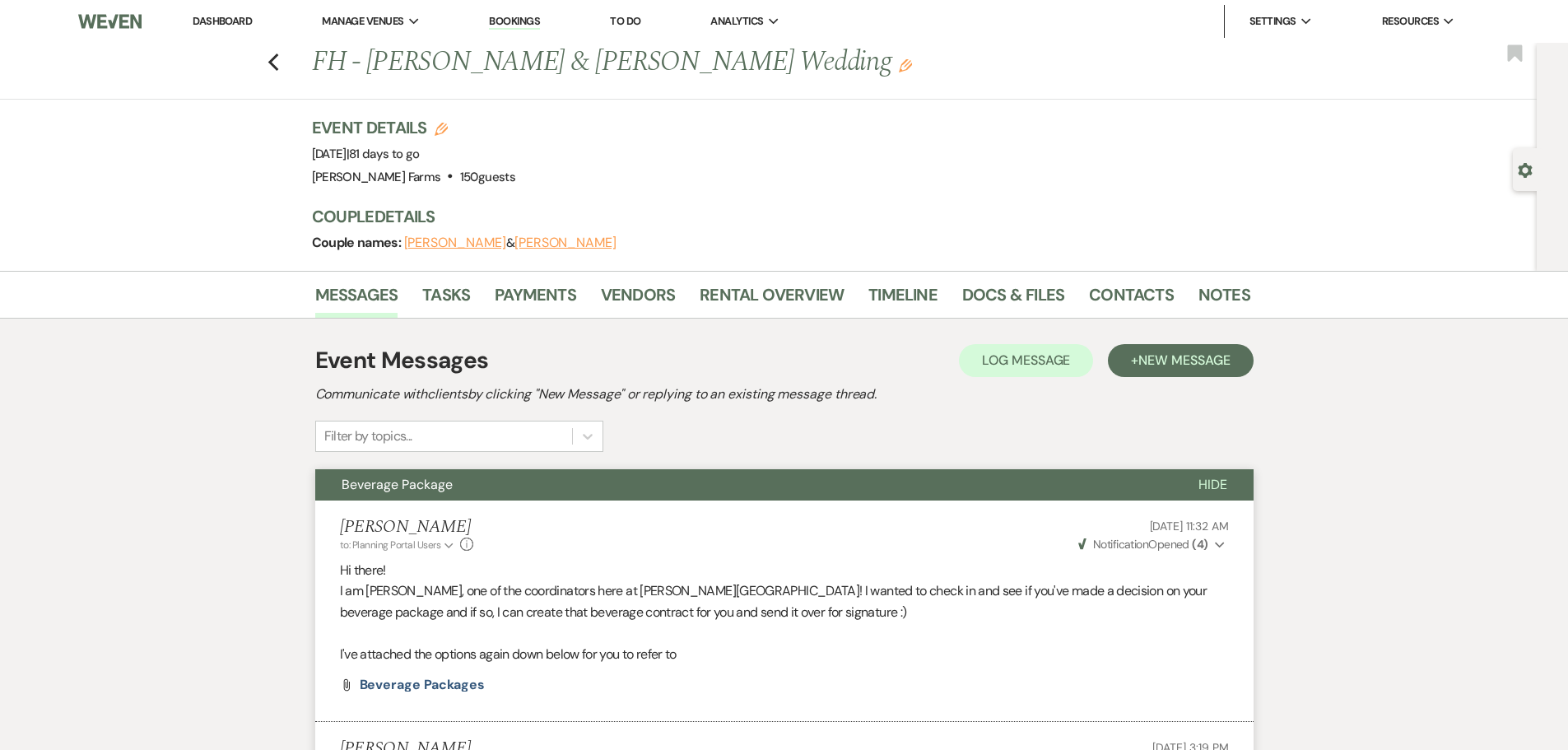
click at [236, 23] on link "Dashboard" at bounding box center [222, 21] width 59 height 14
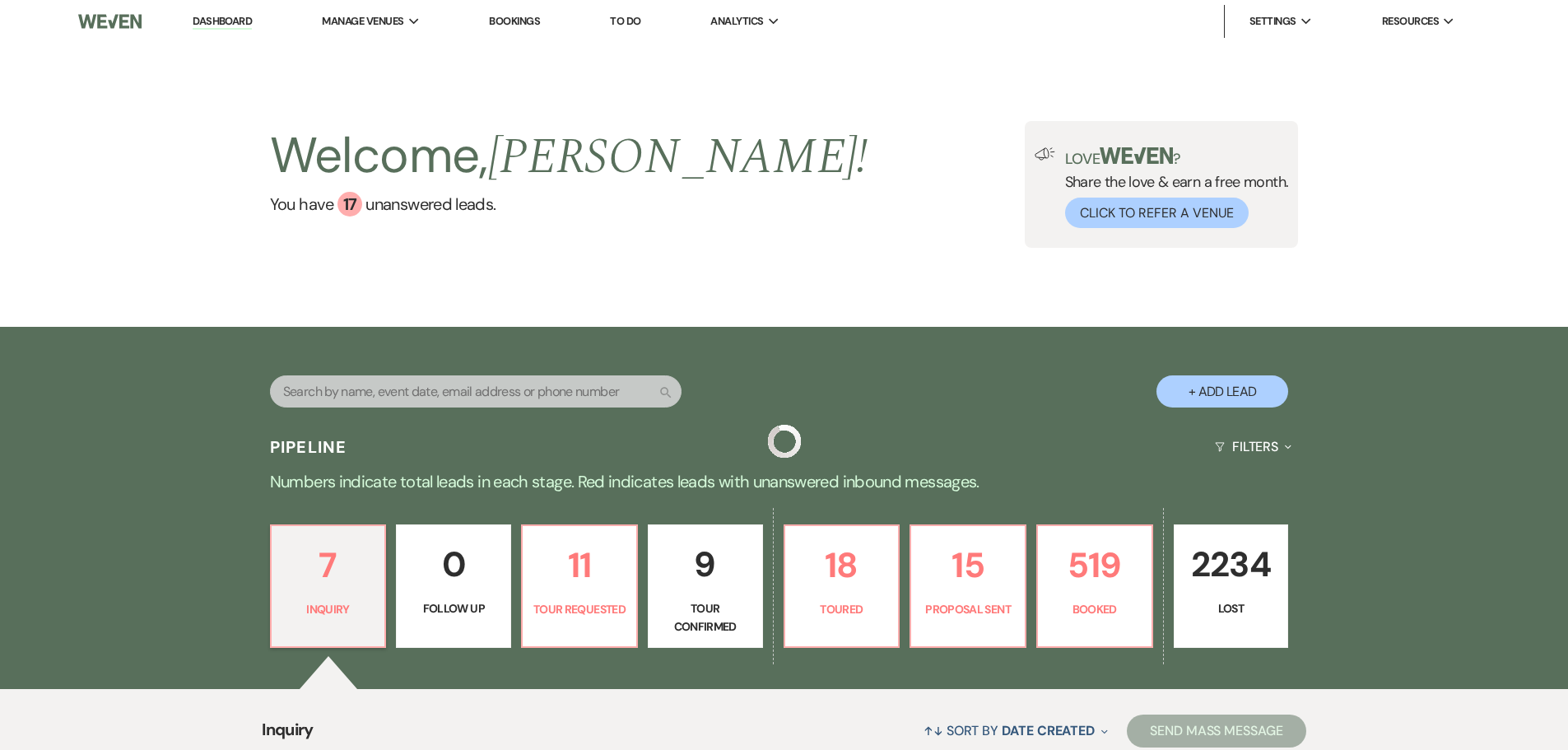
click at [361, 398] on input "text" at bounding box center [476, 391] width 412 height 32
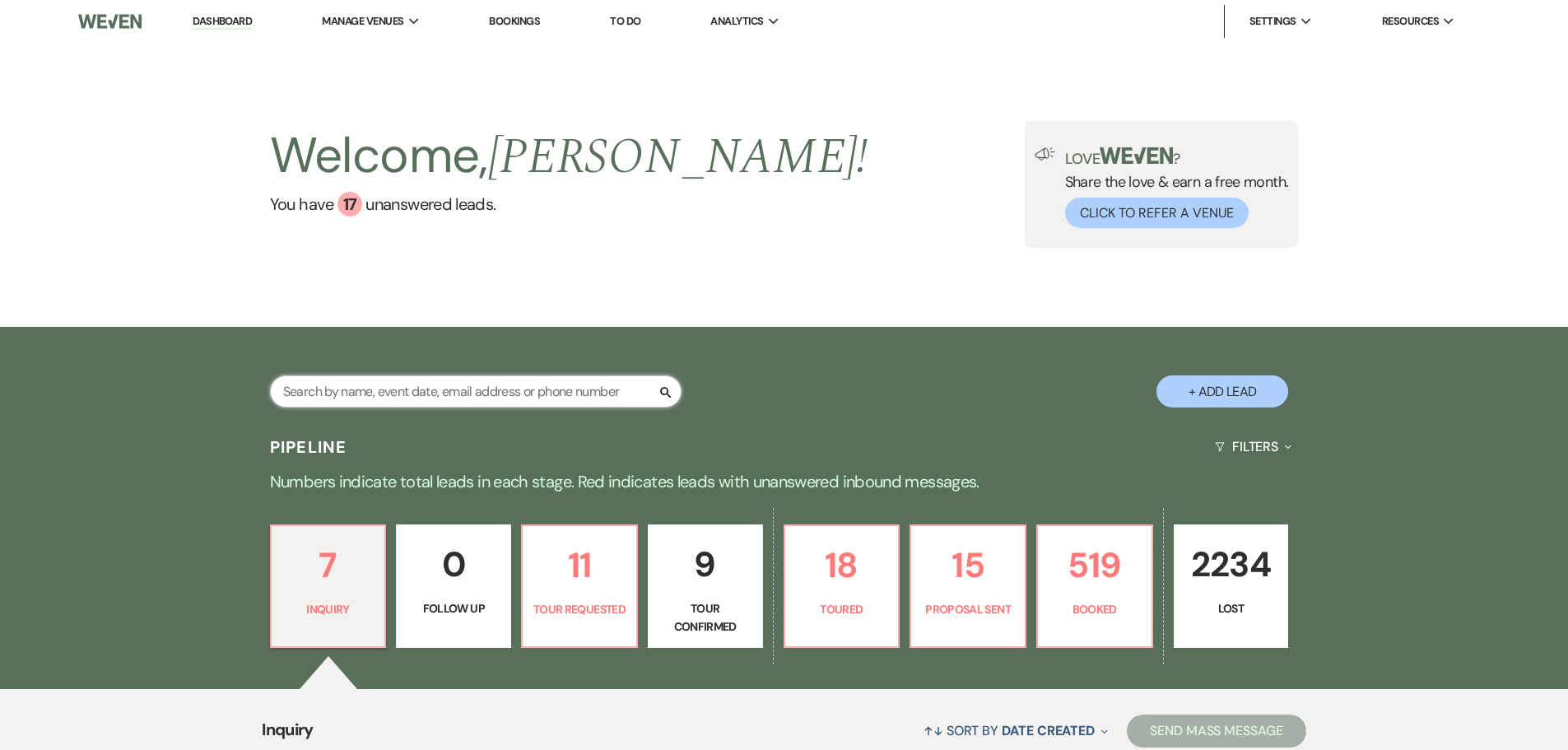
click at [361, 398] on input "text" at bounding box center [476, 391] width 412 height 32
type input "fitz"
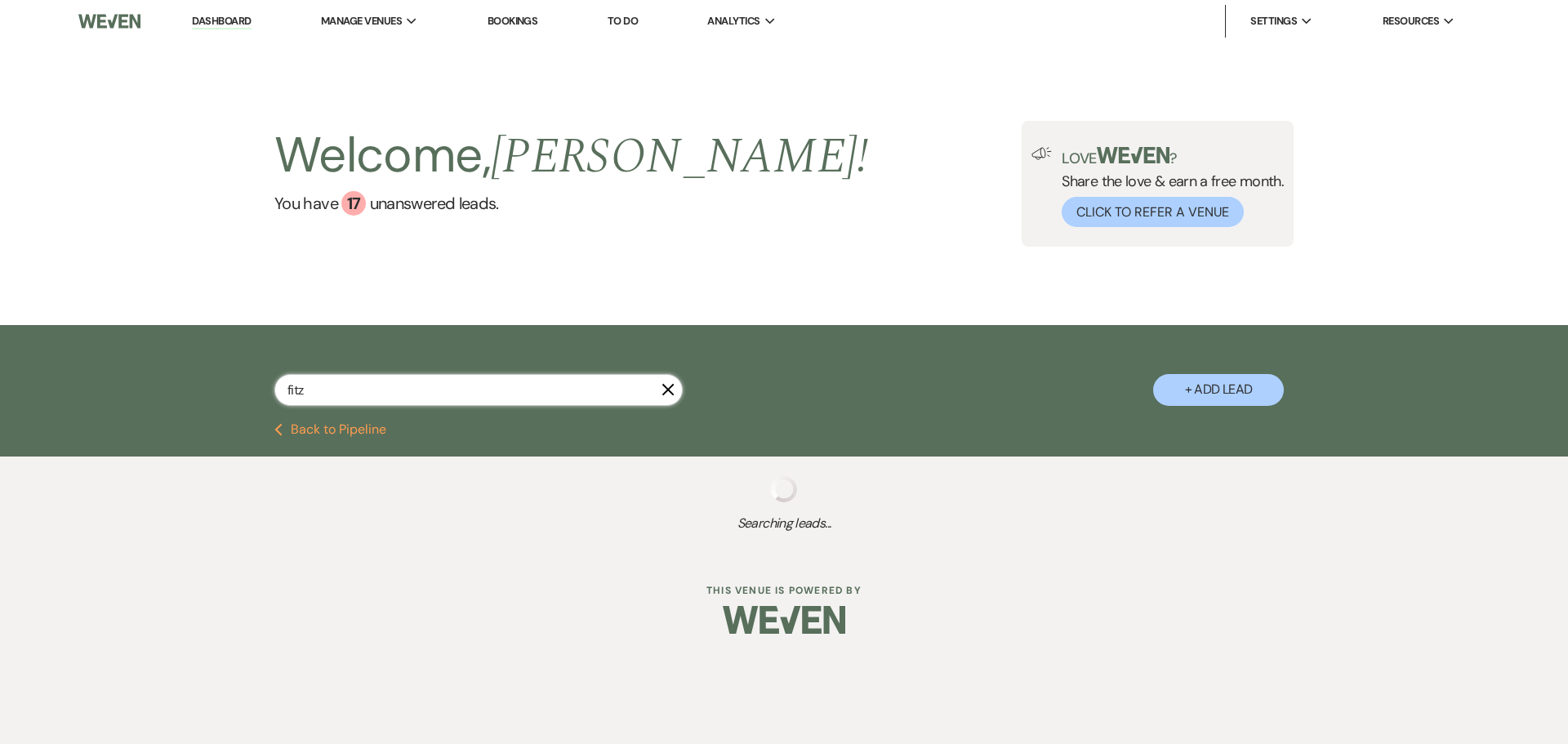
select select "8"
select select "6"
select select "8"
select select "5"
select select "8"
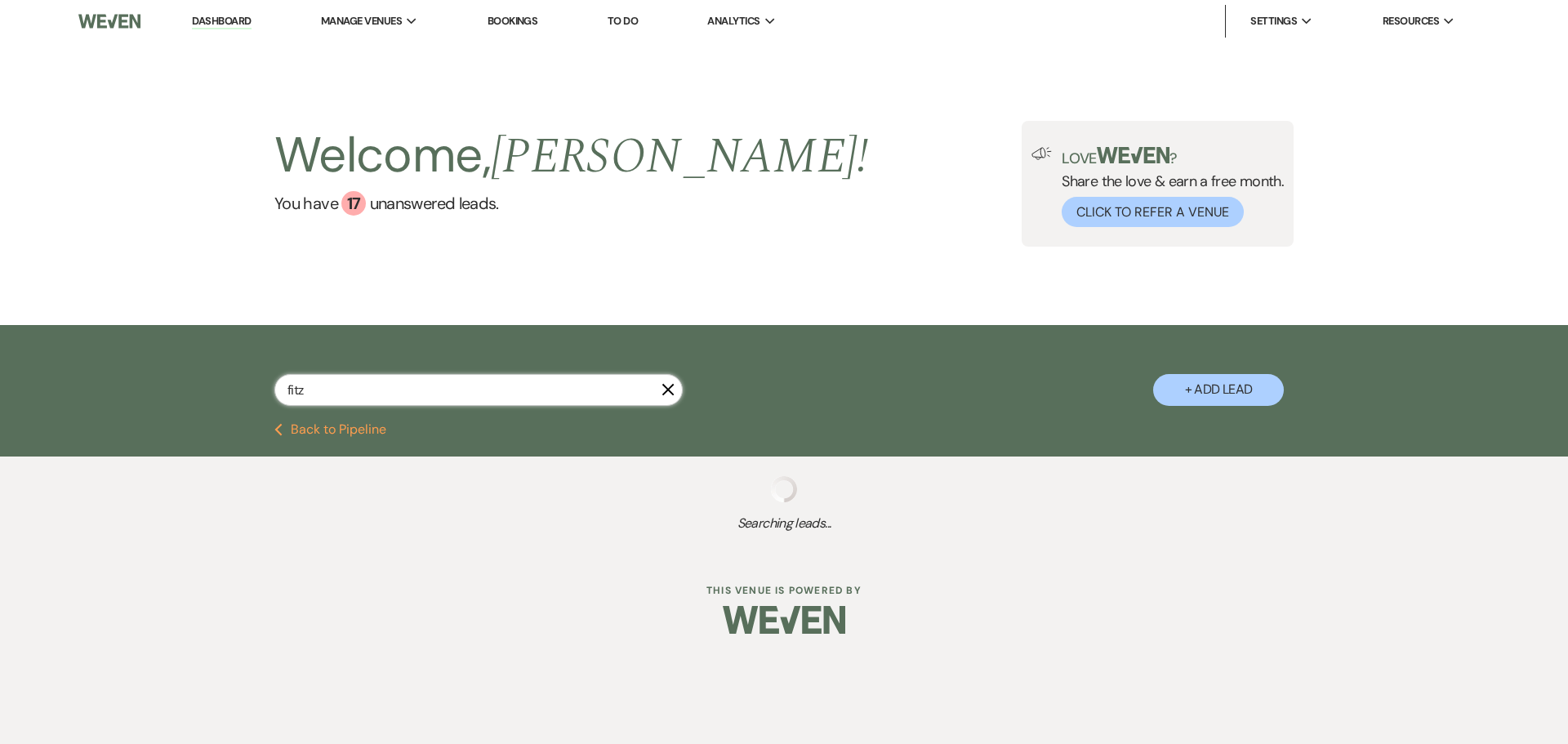
select select "5"
select select "8"
select select "4"
select select "8"
select select "5"
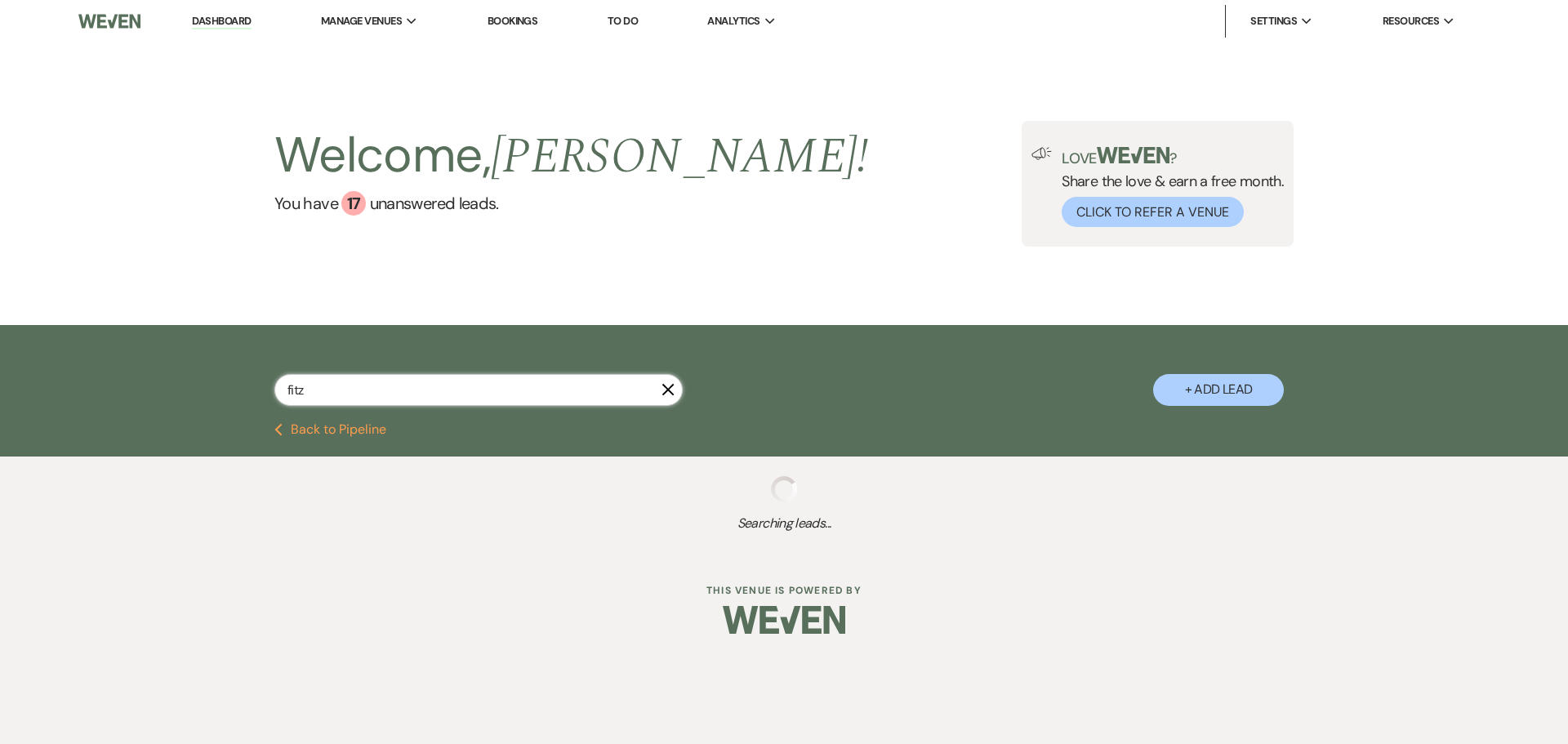
select select "8"
select select "5"
select select "8"
select select "5"
select select "8"
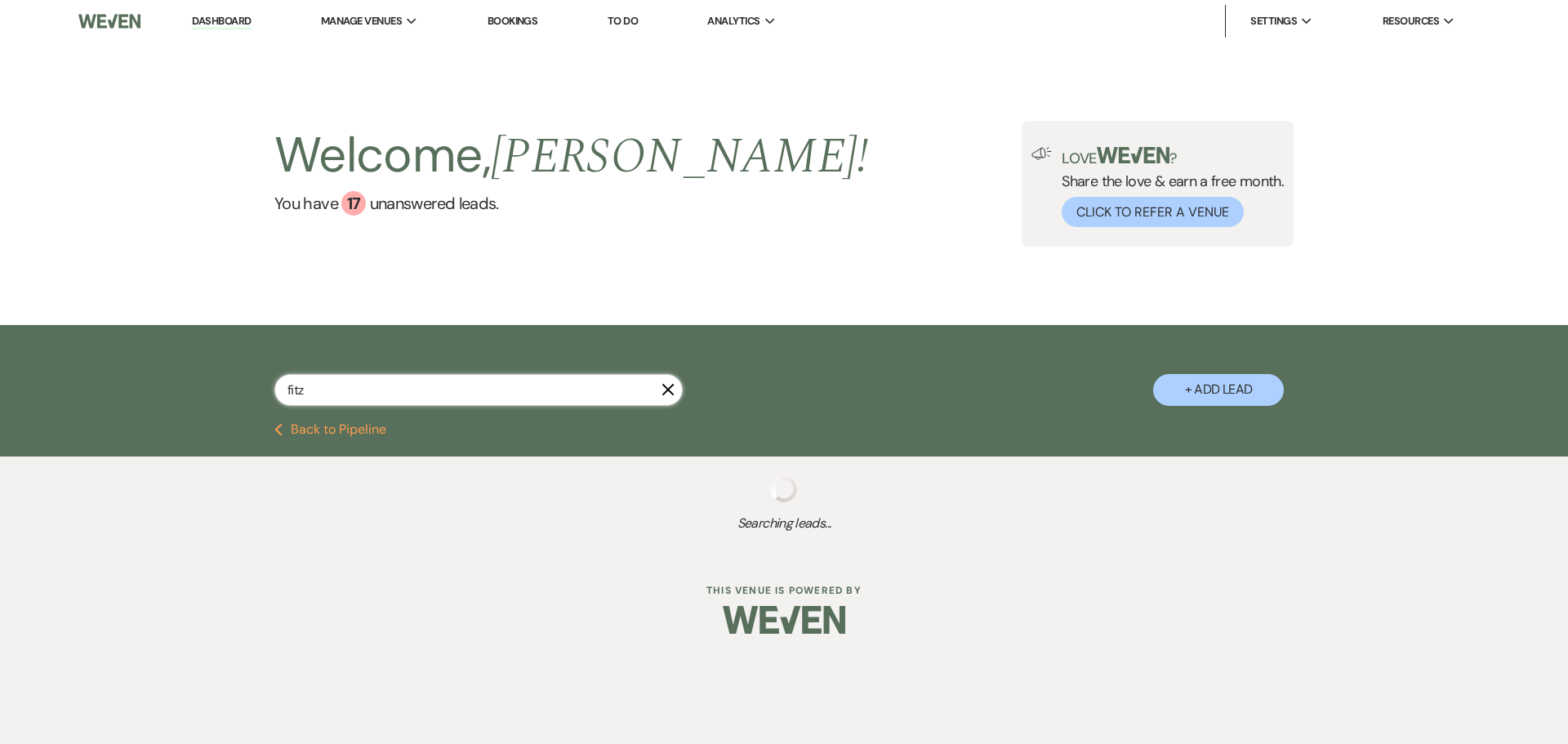
select select "5"
select select "8"
select select "5"
select select "8"
select select "1"
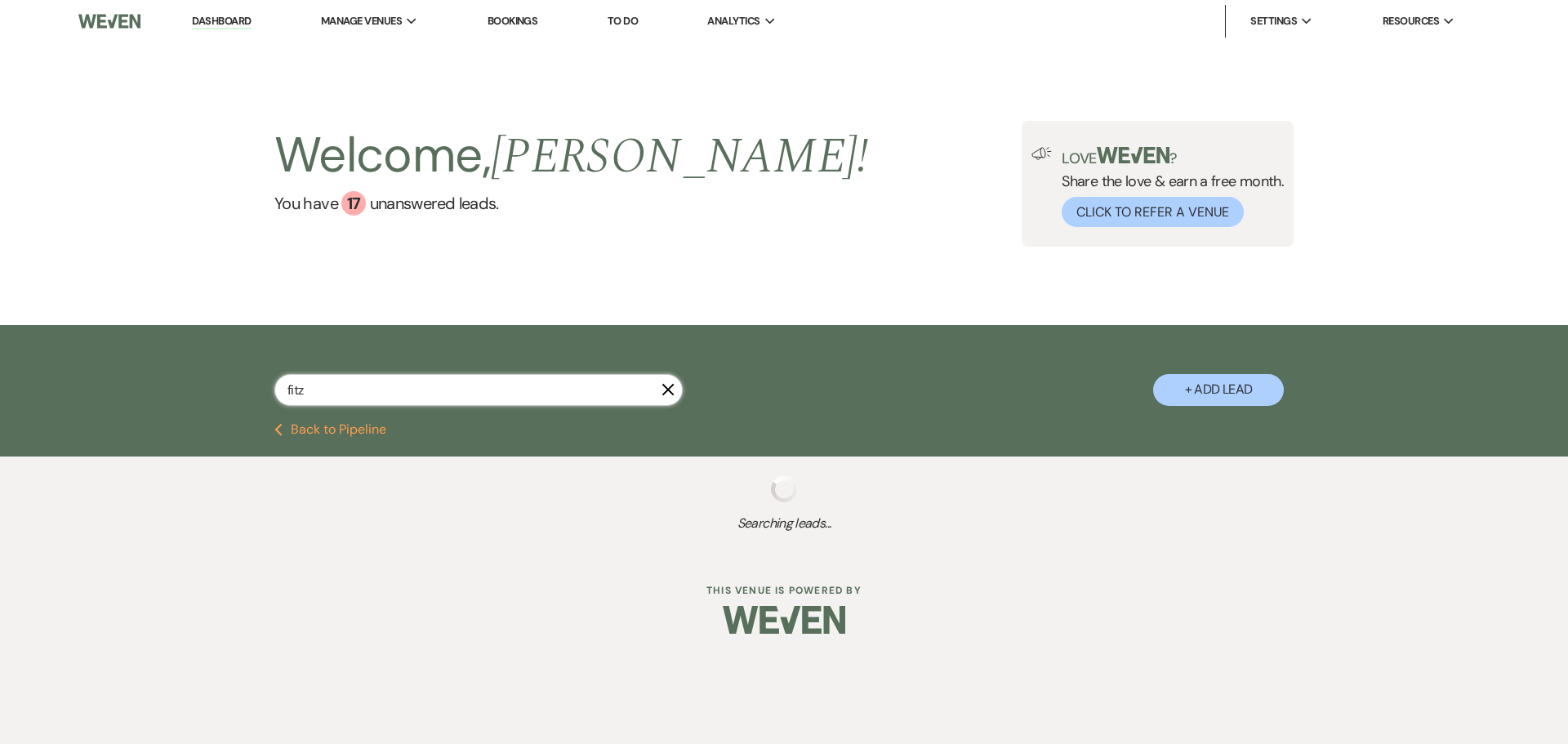
select select "8"
select select "6"
select select "8"
select select "5"
select select "8"
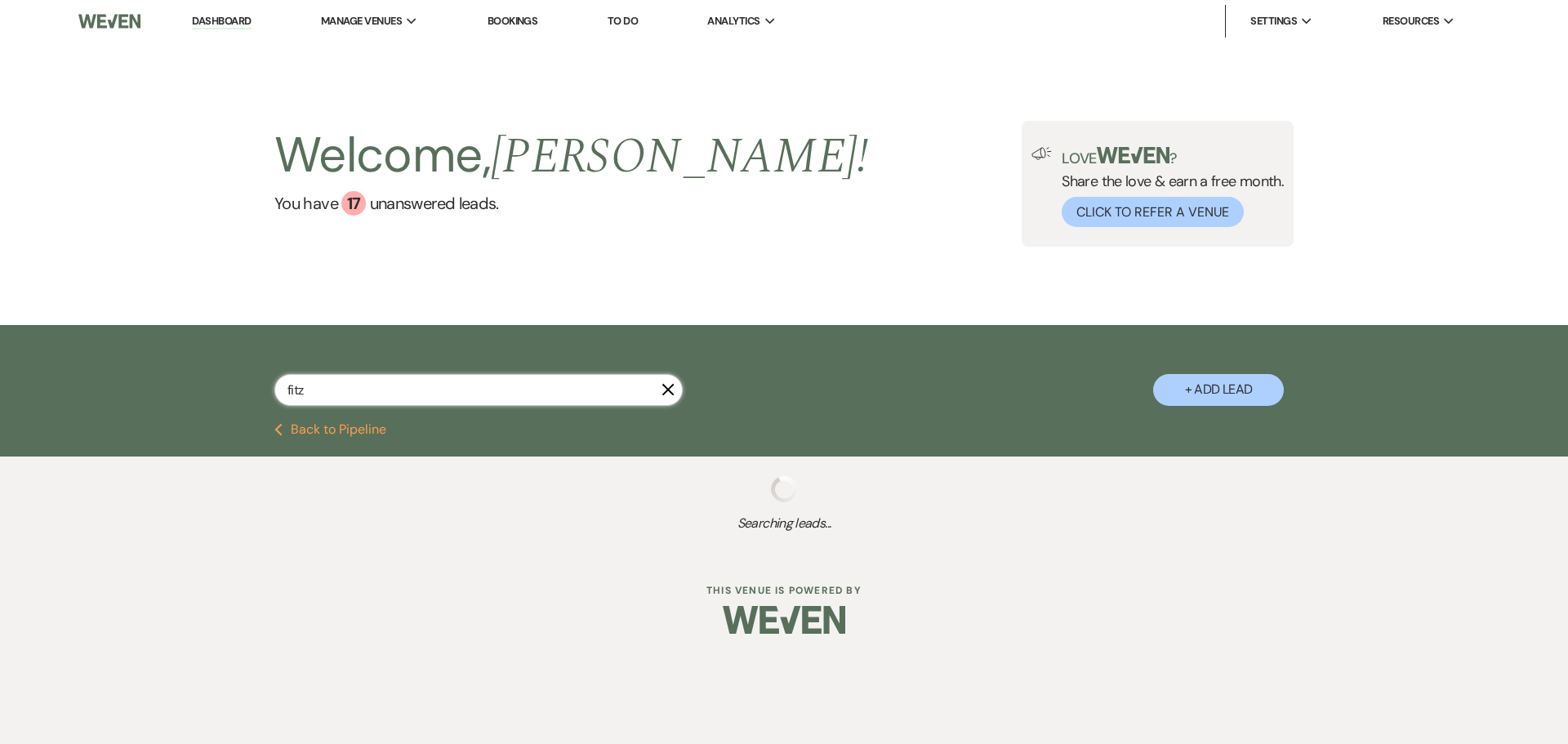
select select "5"
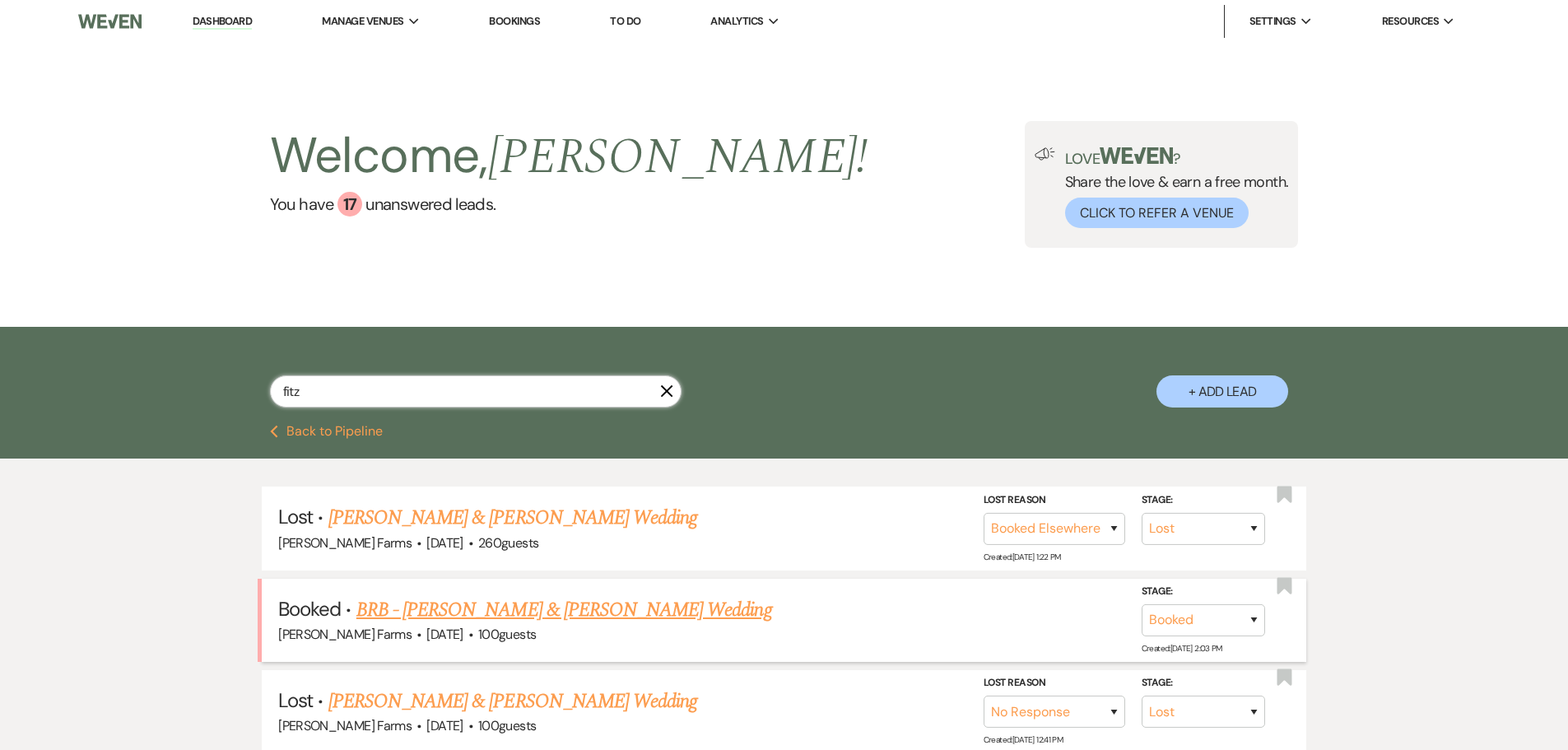
type input "fitz"
click at [560, 620] on link "BRB - [PERSON_NAME] & [PERSON_NAME] Wedding" at bounding box center [564, 609] width 416 height 30
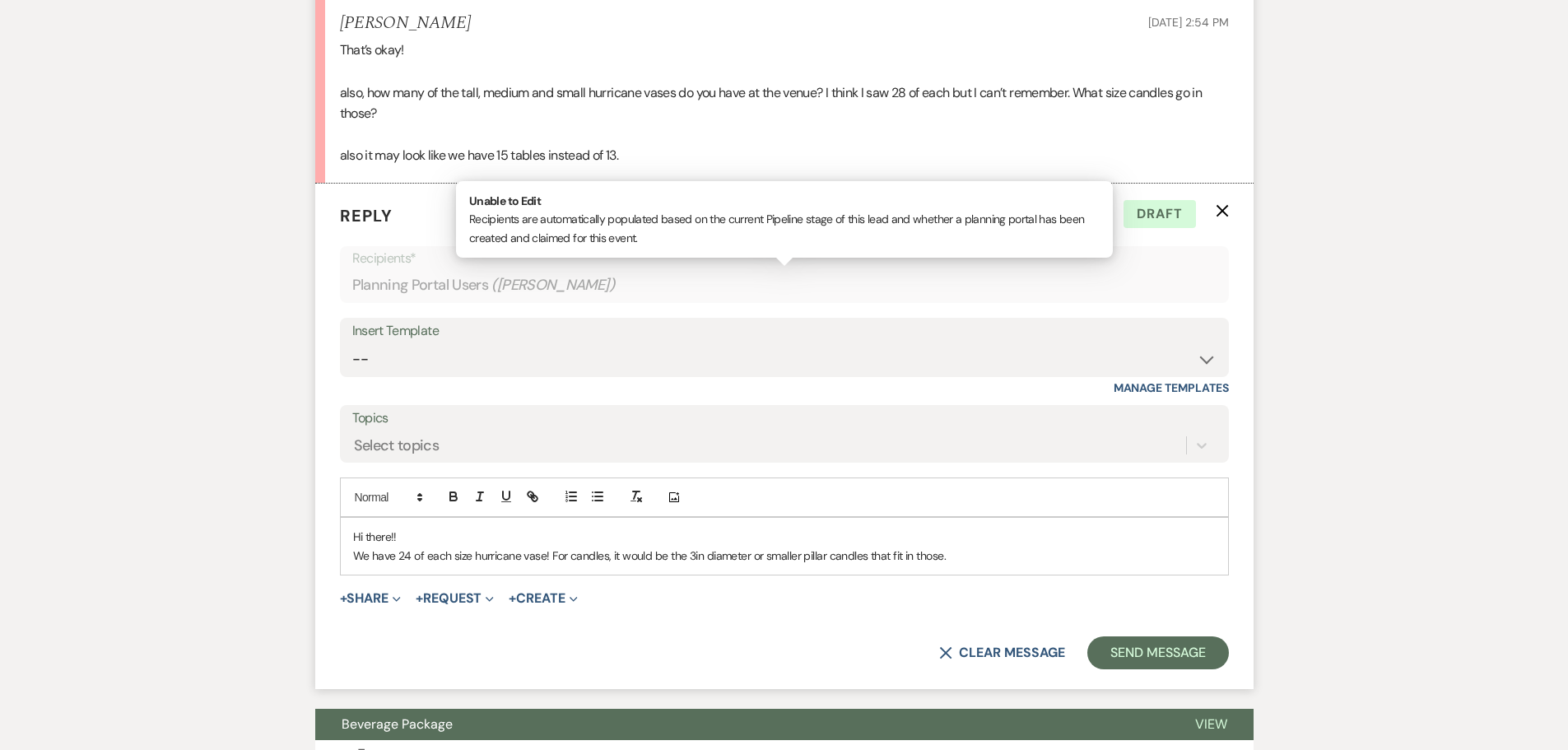
scroll to position [2207, 0]
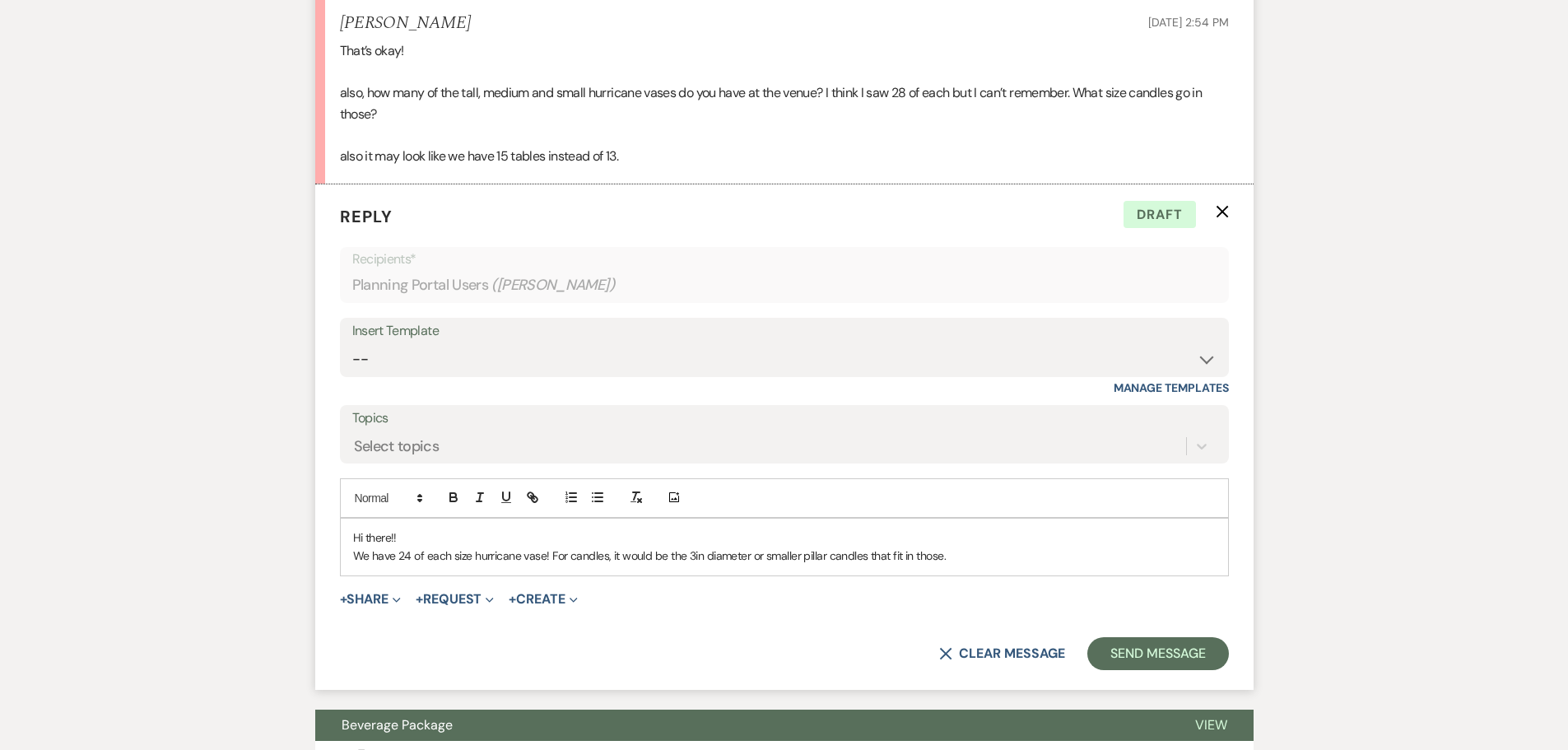
click at [1227, 218] on icon "X" at bounding box center [1222, 211] width 13 height 13
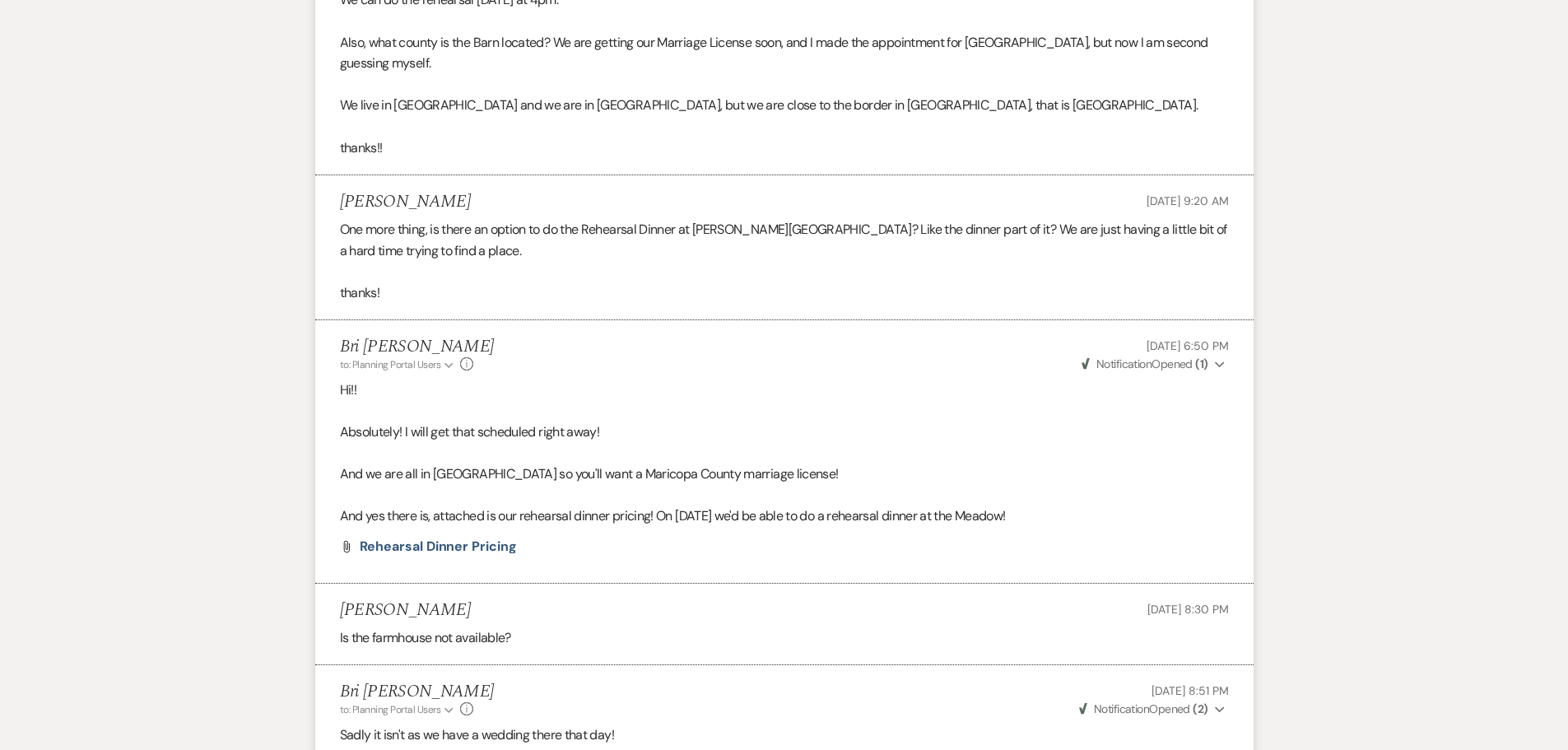
scroll to position [2042, 0]
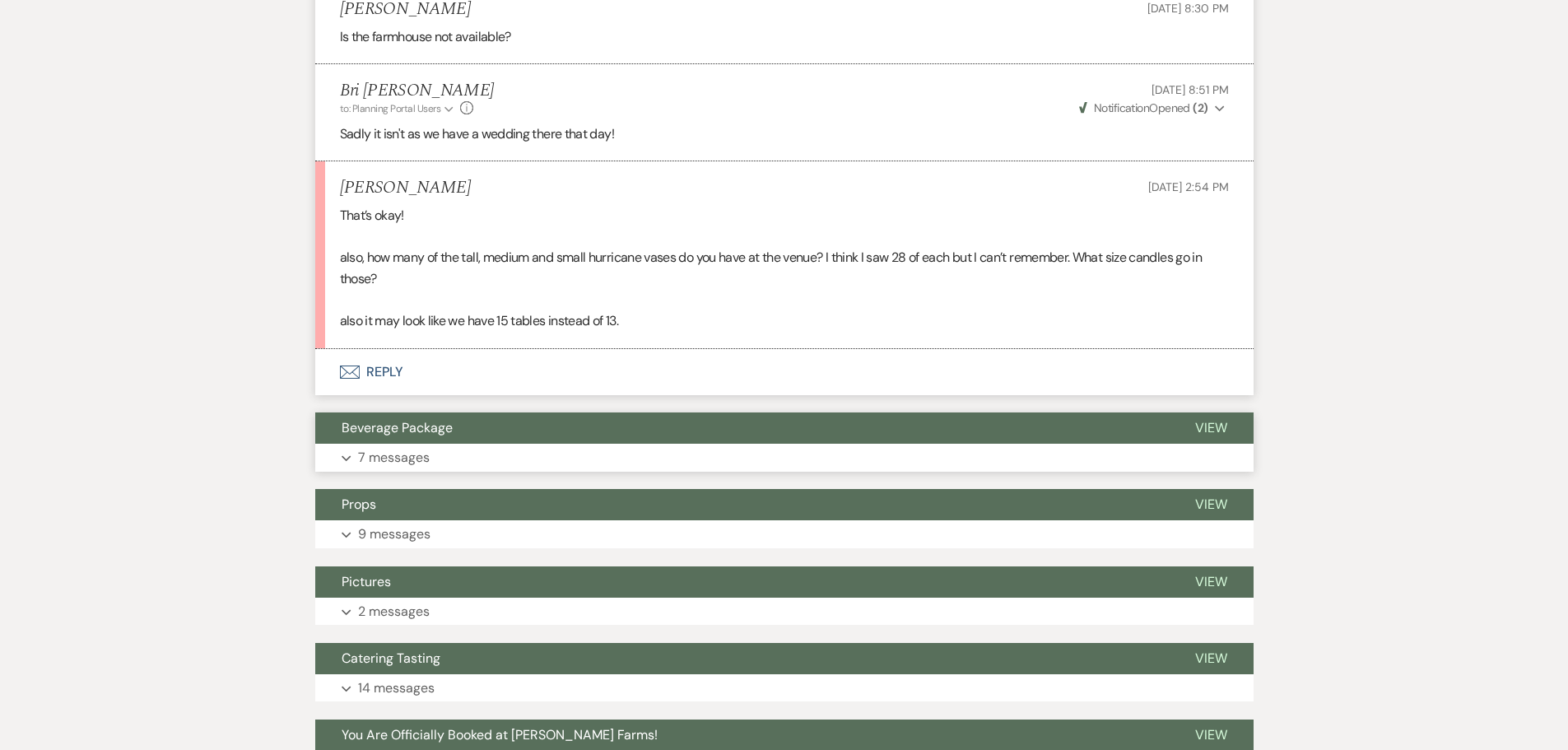
click at [473, 444] on button "Beverage Package" at bounding box center [741, 428] width 853 height 31
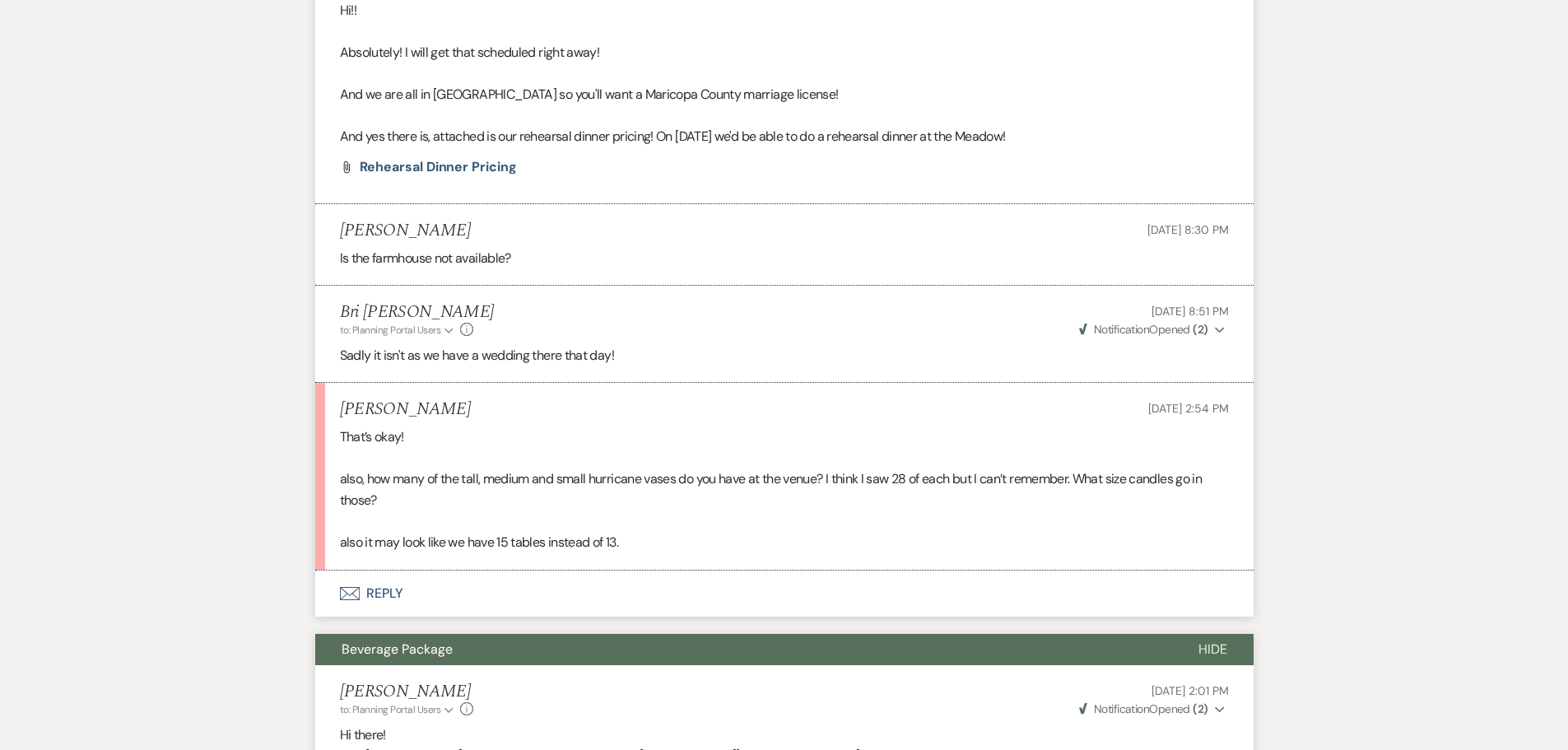
scroll to position [1808, 0]
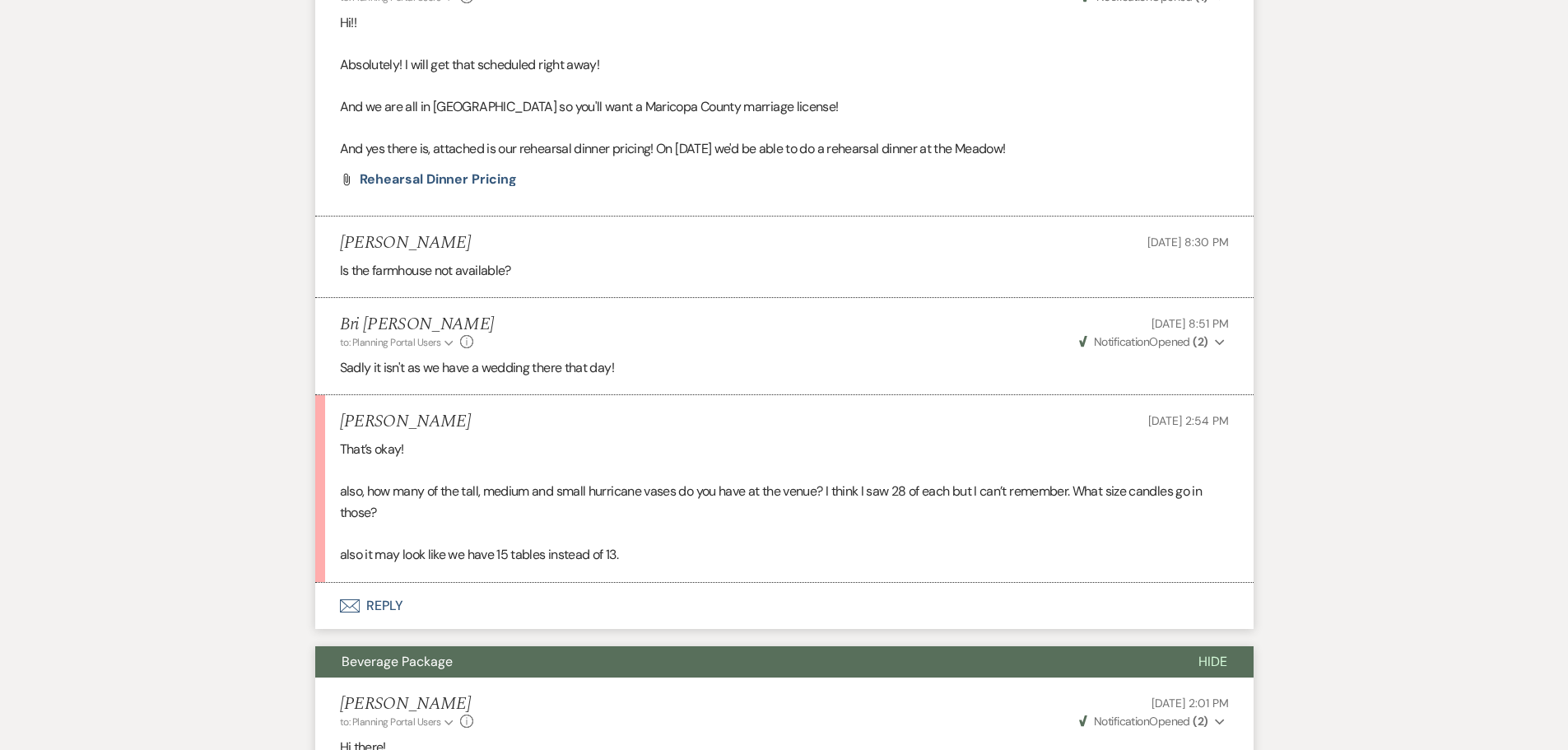
click at [429, 614] on button "Envelope Reply" at bounding box center [784, 605] width 939 height 46
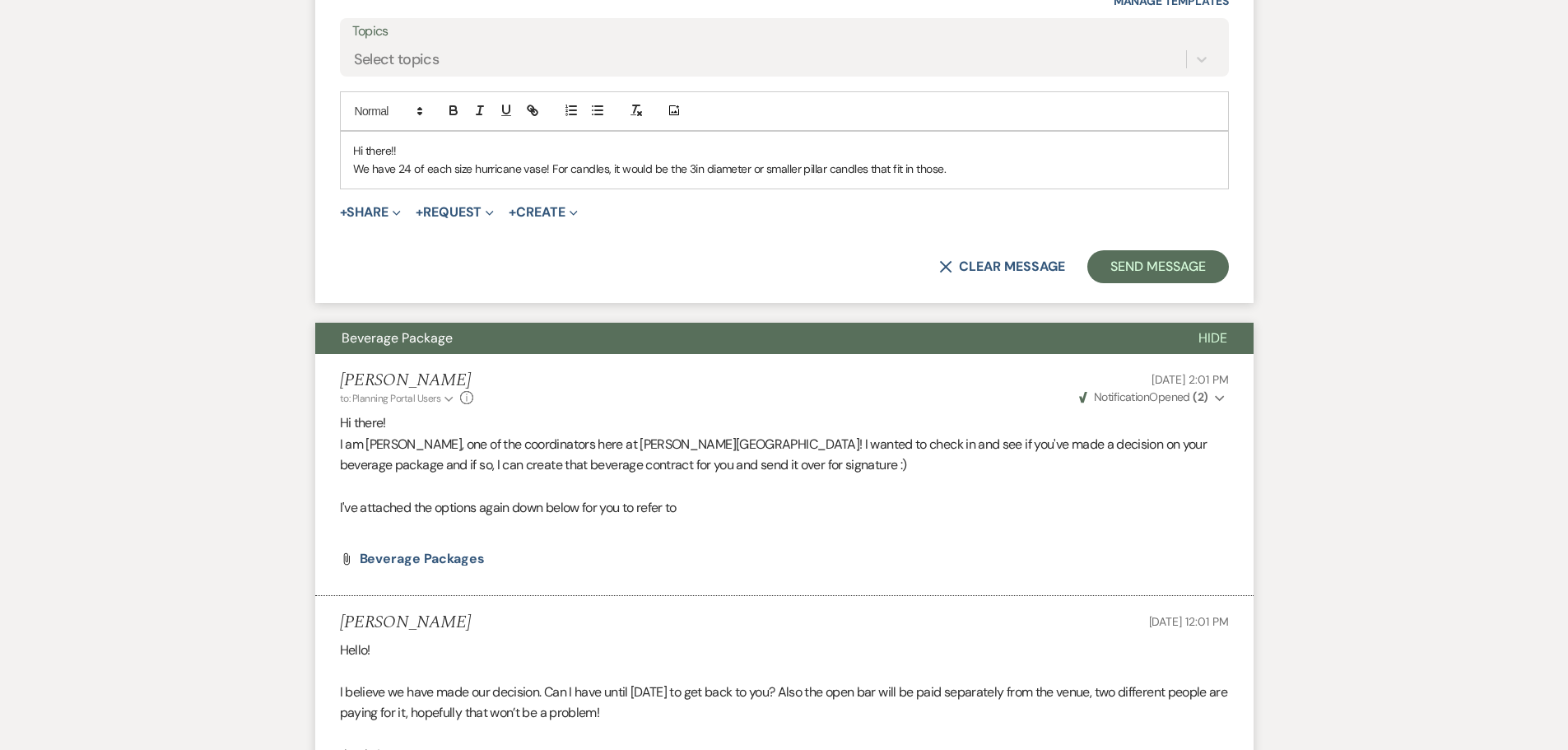
scroll to position [2699, 0]
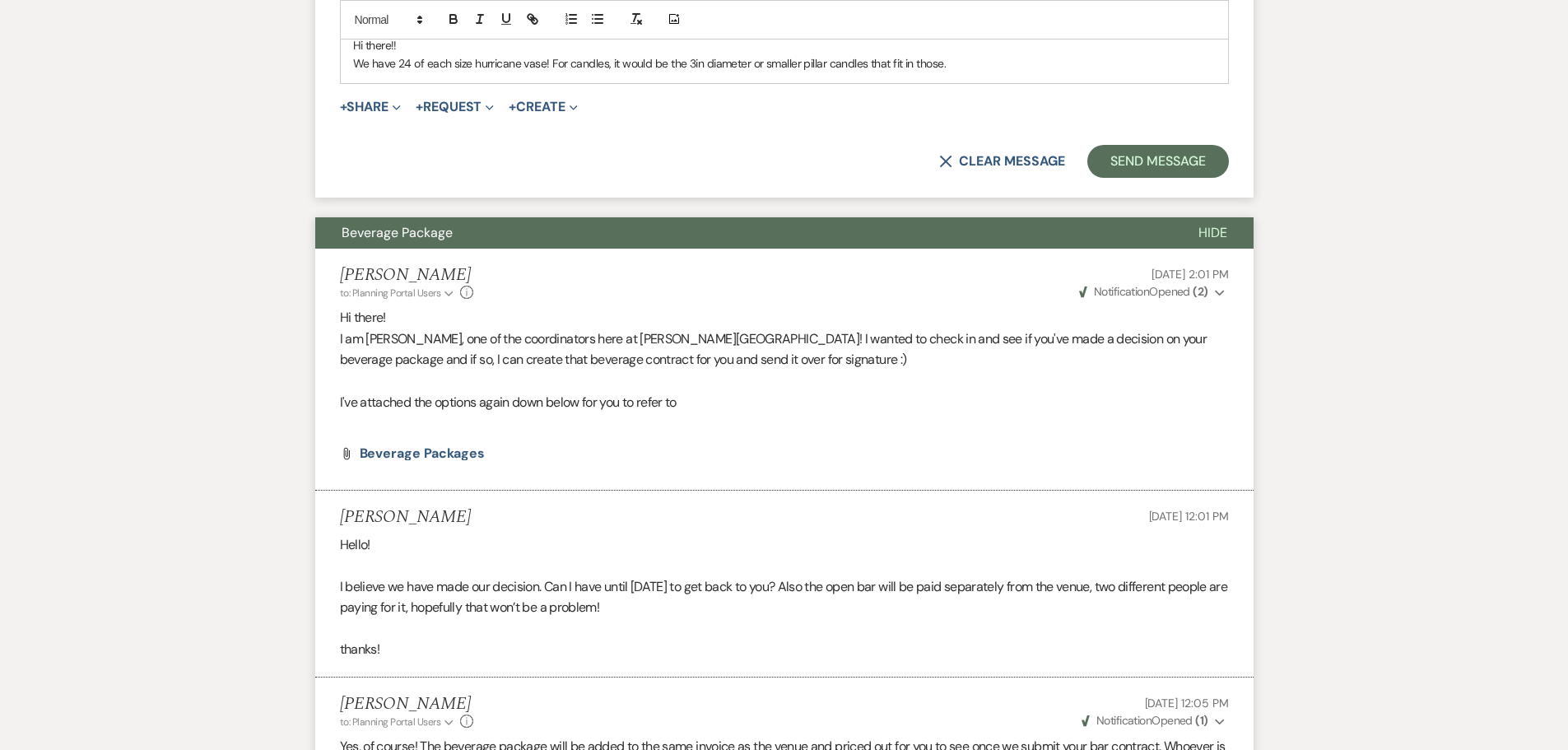
click at [815, 177] on div "X Clear message Send Message" at bounding box center [785, 161] width 889 height 33
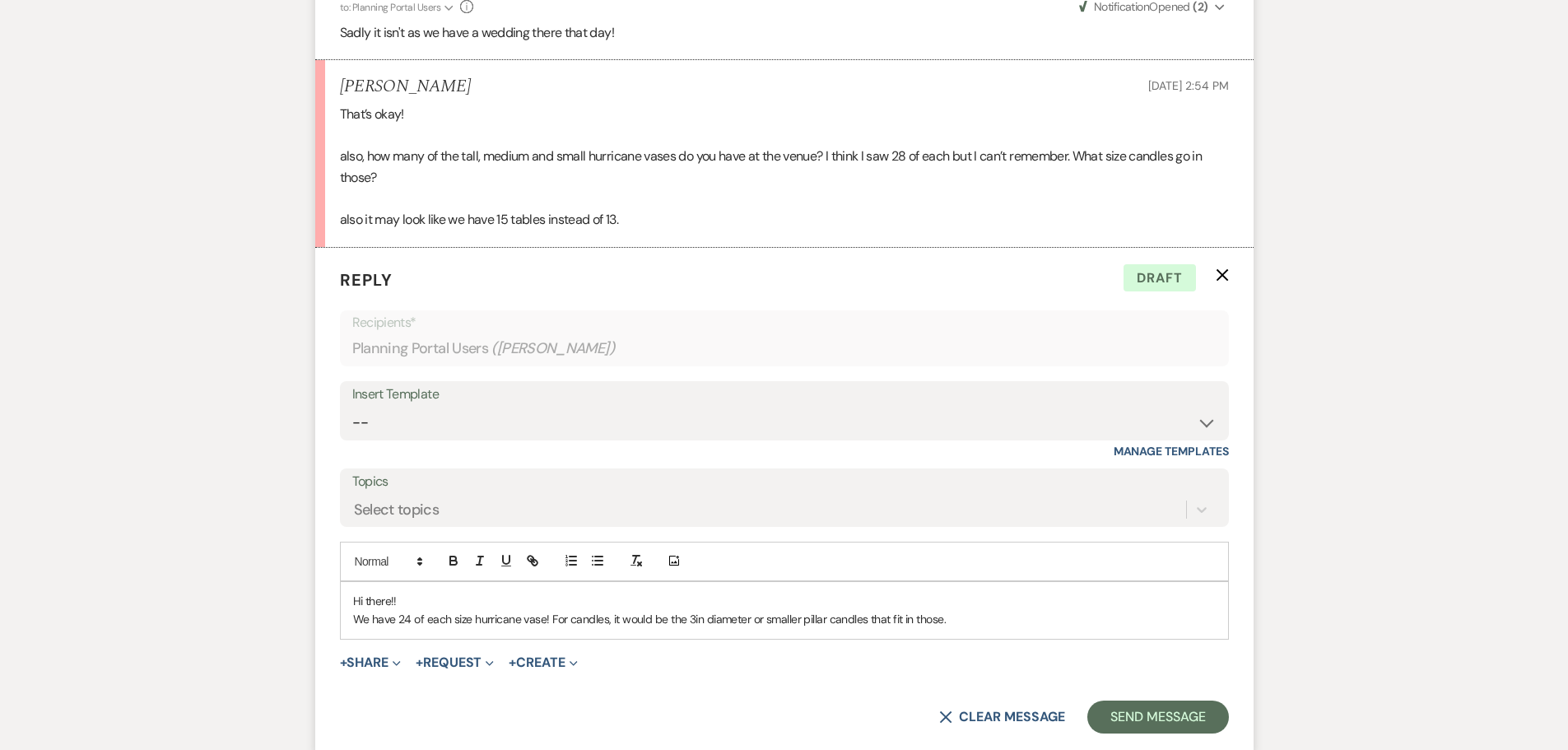
scroll to position [2122, 0]
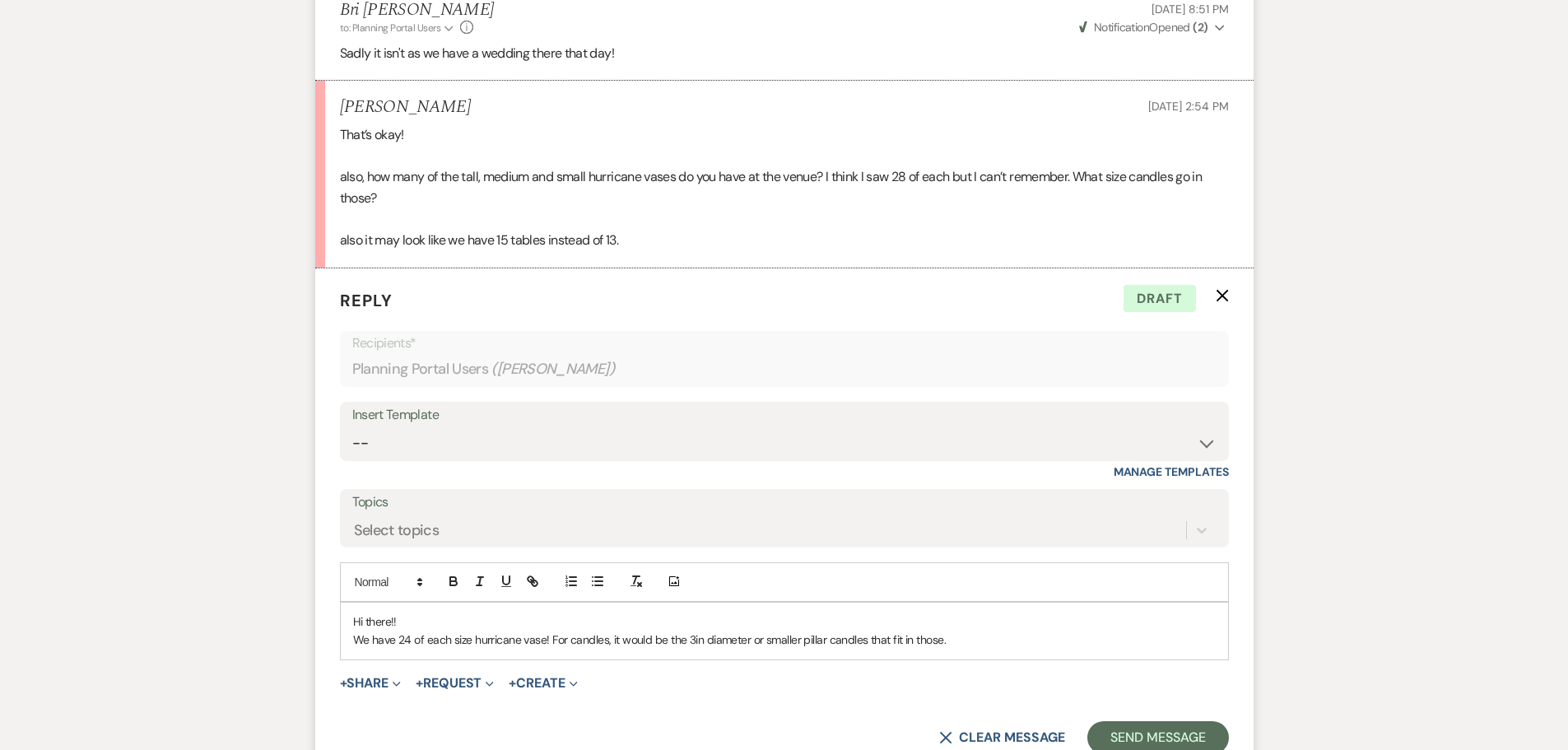
click at [978, 648] on p "We have 24 of each size hurricane vase! For candles, it would be the 3in diamet…" at bounding box center [785, 639] width 863 height 18
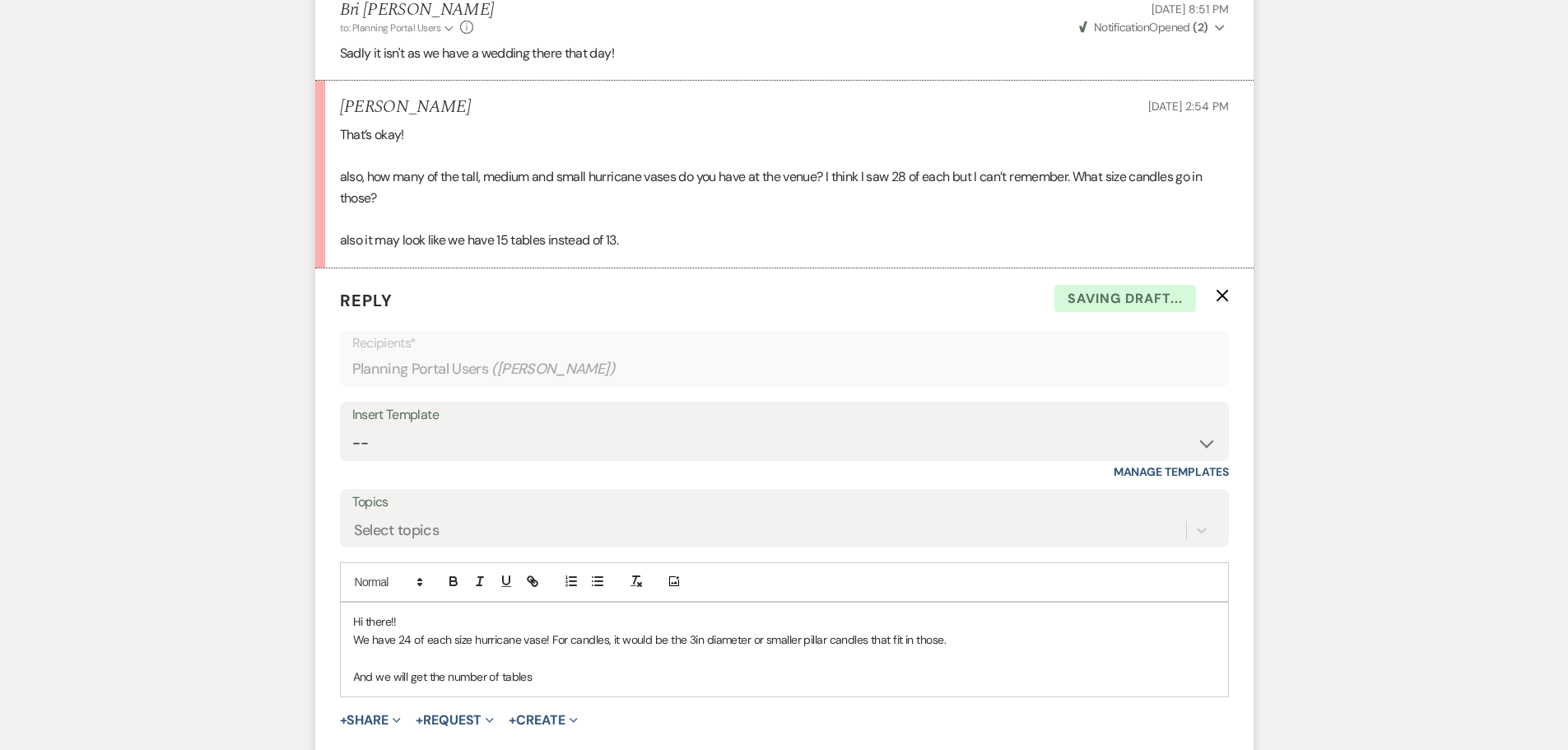
click at [443, 686] on p "And we will get the number of tables" at bounding box center [785, 676] width 863 height 18
click at [563, 686] on p "And we will get the new number of tables" at bounding box center [785, 676] width 863 height 18
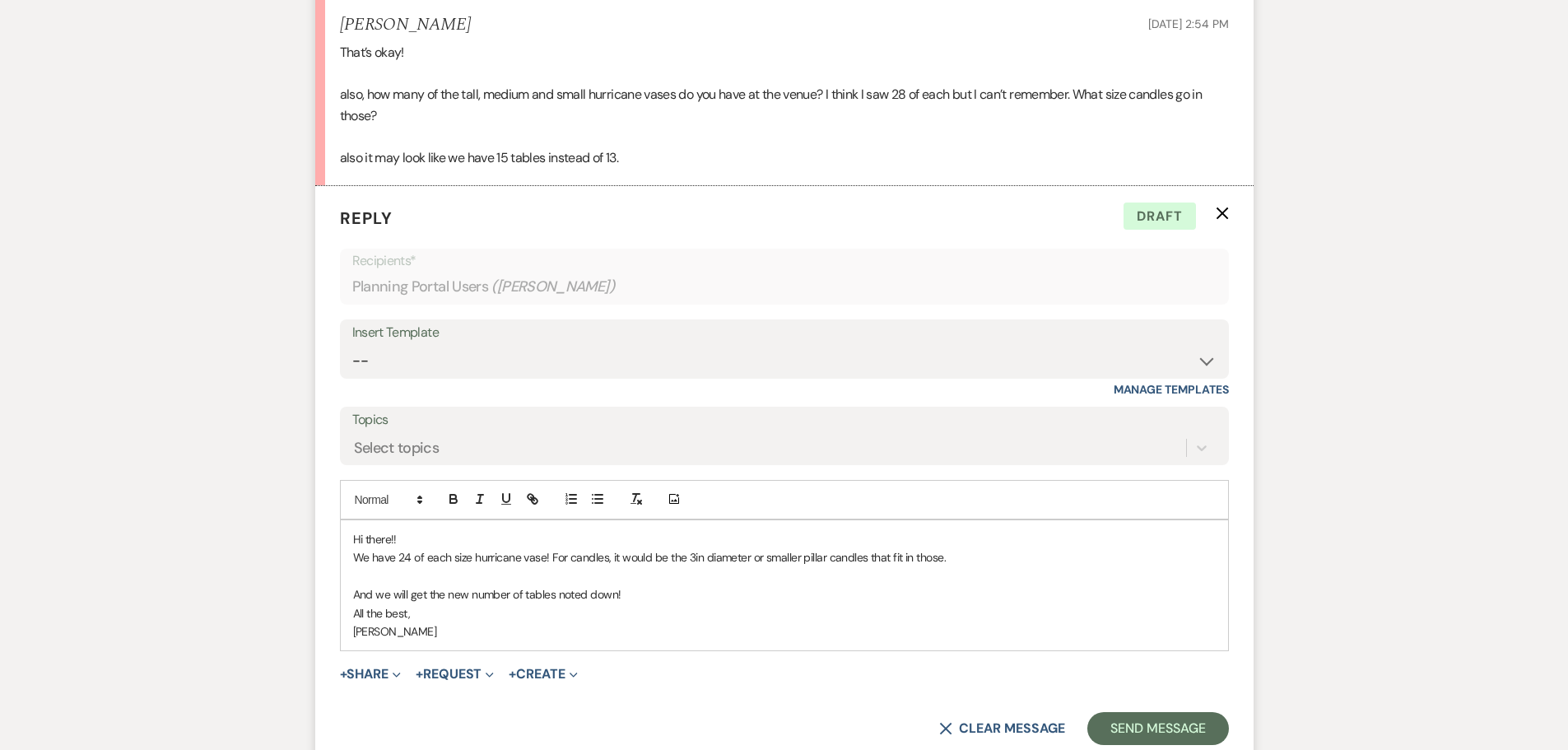
scroll to position [2222, 0]
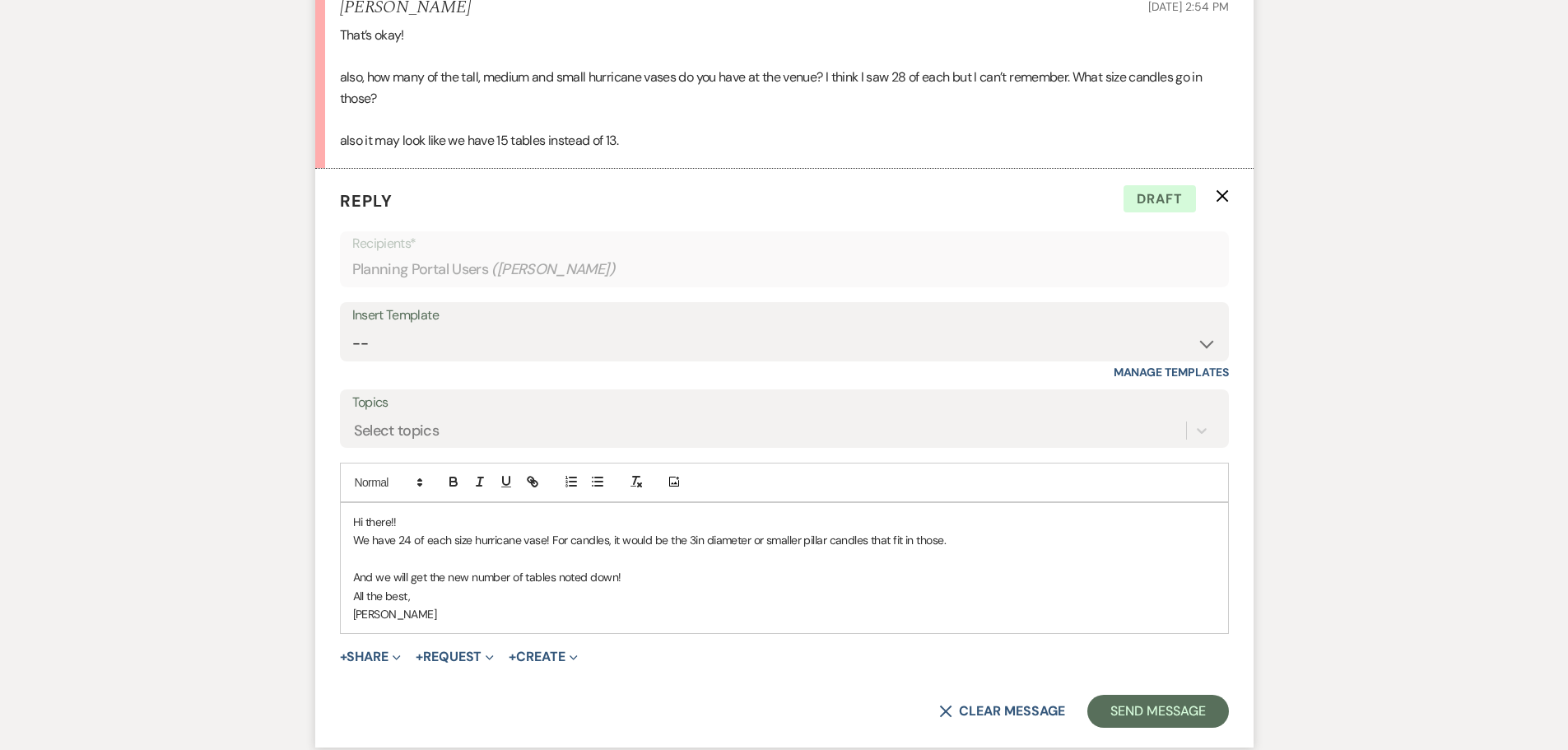
click at [628, 586] on p "And we will get the new number of tables noted down!" at bounding box center [785, 576] width 863 height 18
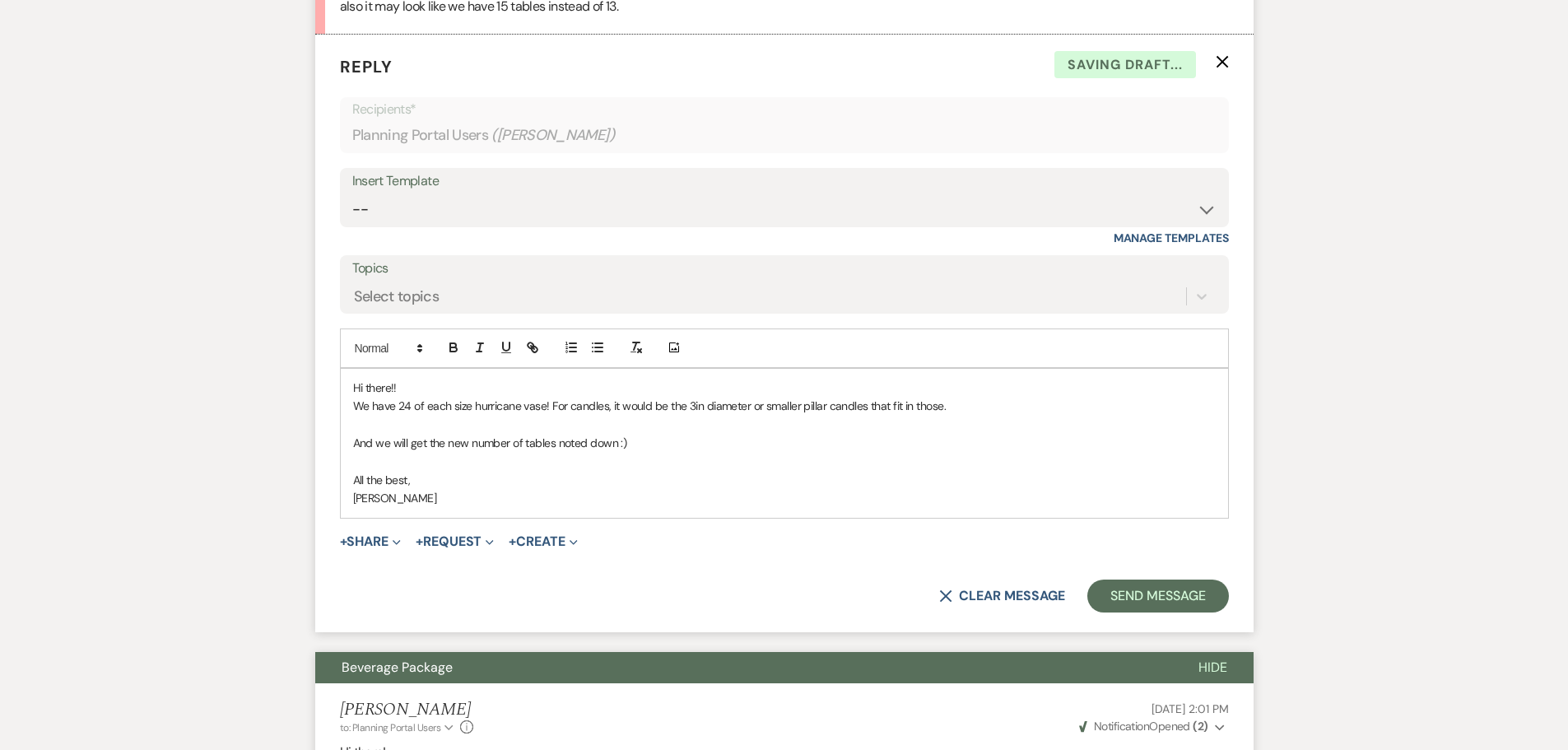
scroll to position [2386, 0]
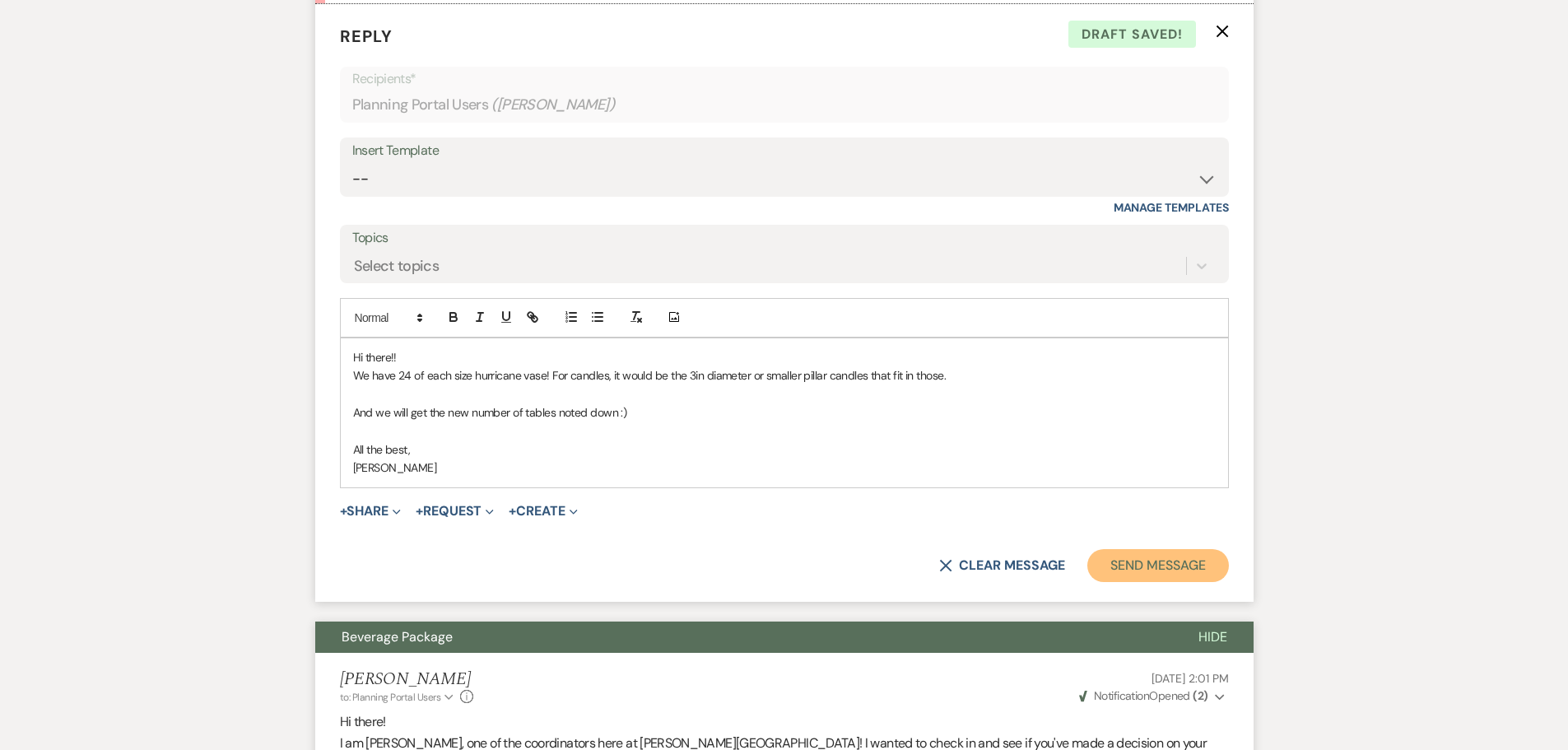
click at [1157, 582] on button "Send Message" at bounding box center [1157, 565] width 141 height 33
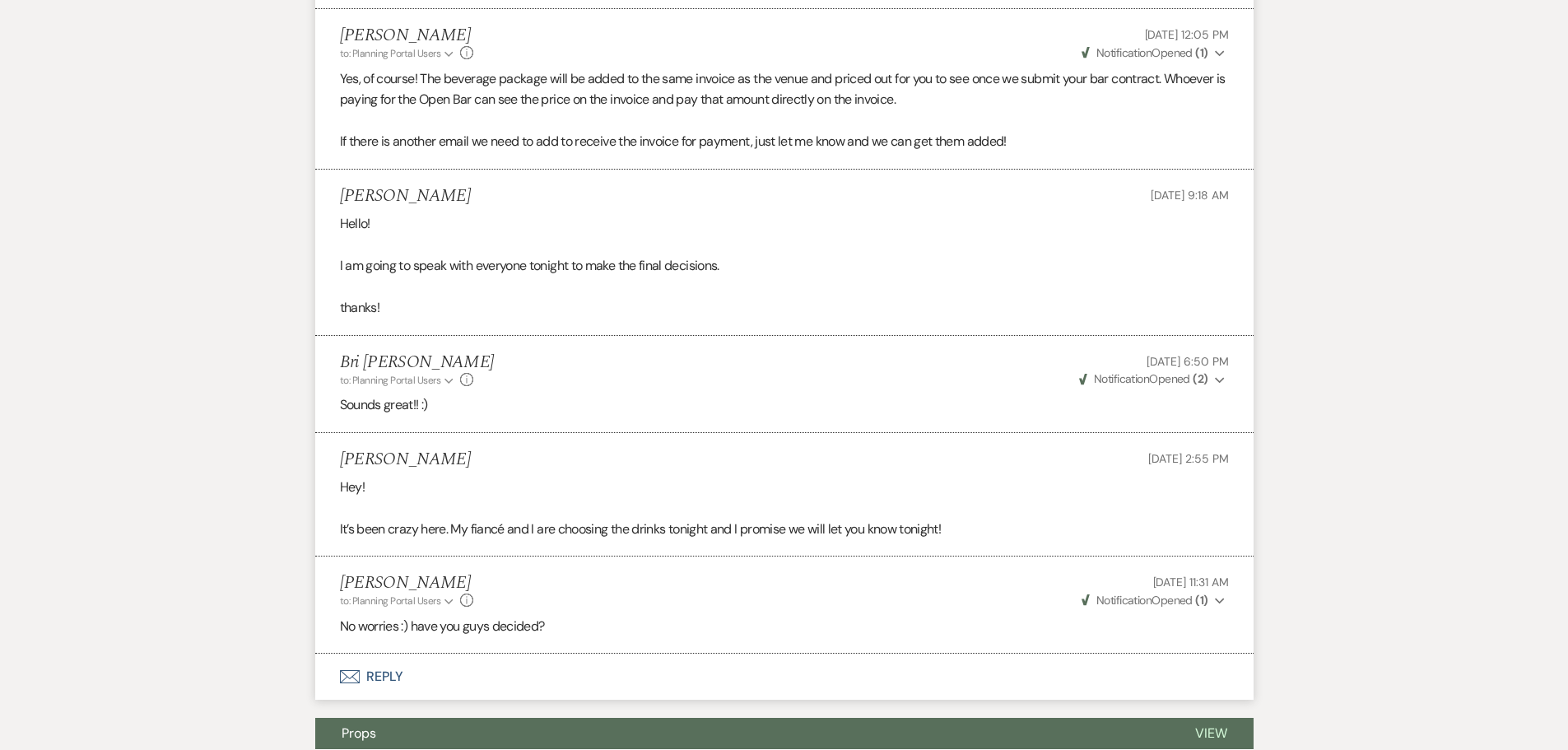
scroll to position [3209, 0]
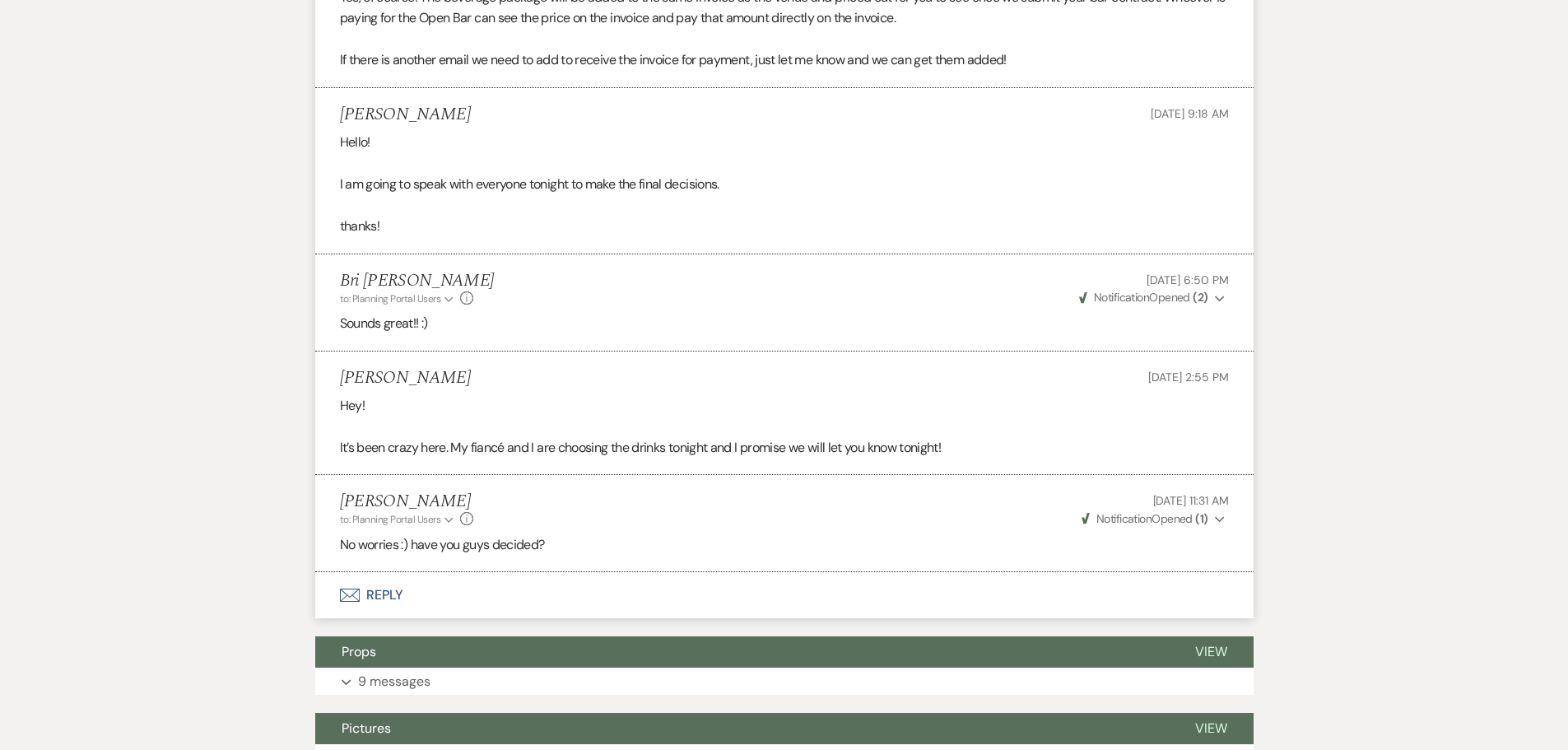
click at [357, 618] on button "Envelope Reply" at bounding box center [784, 595] width 939 height 46
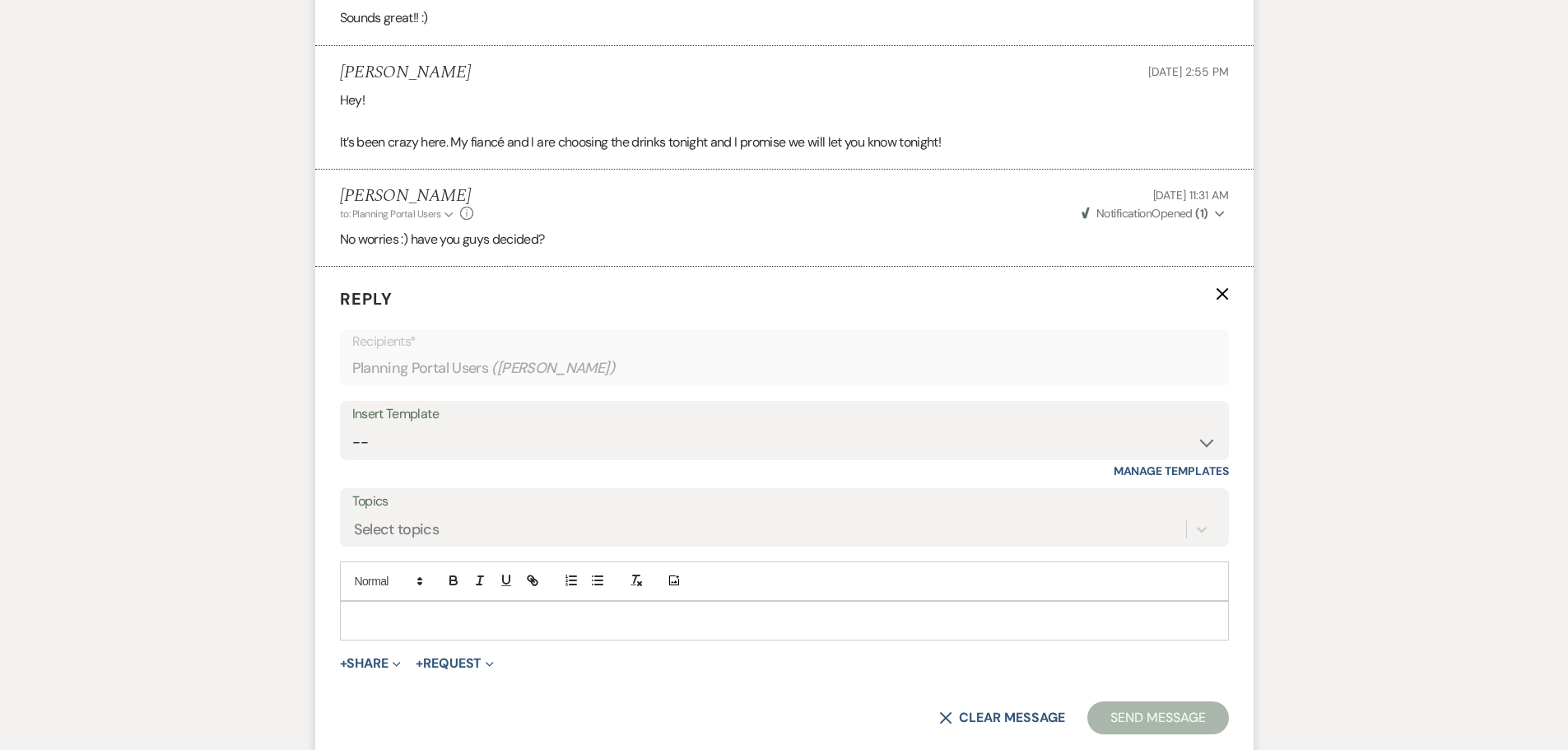
scroll to position [3672, 0]
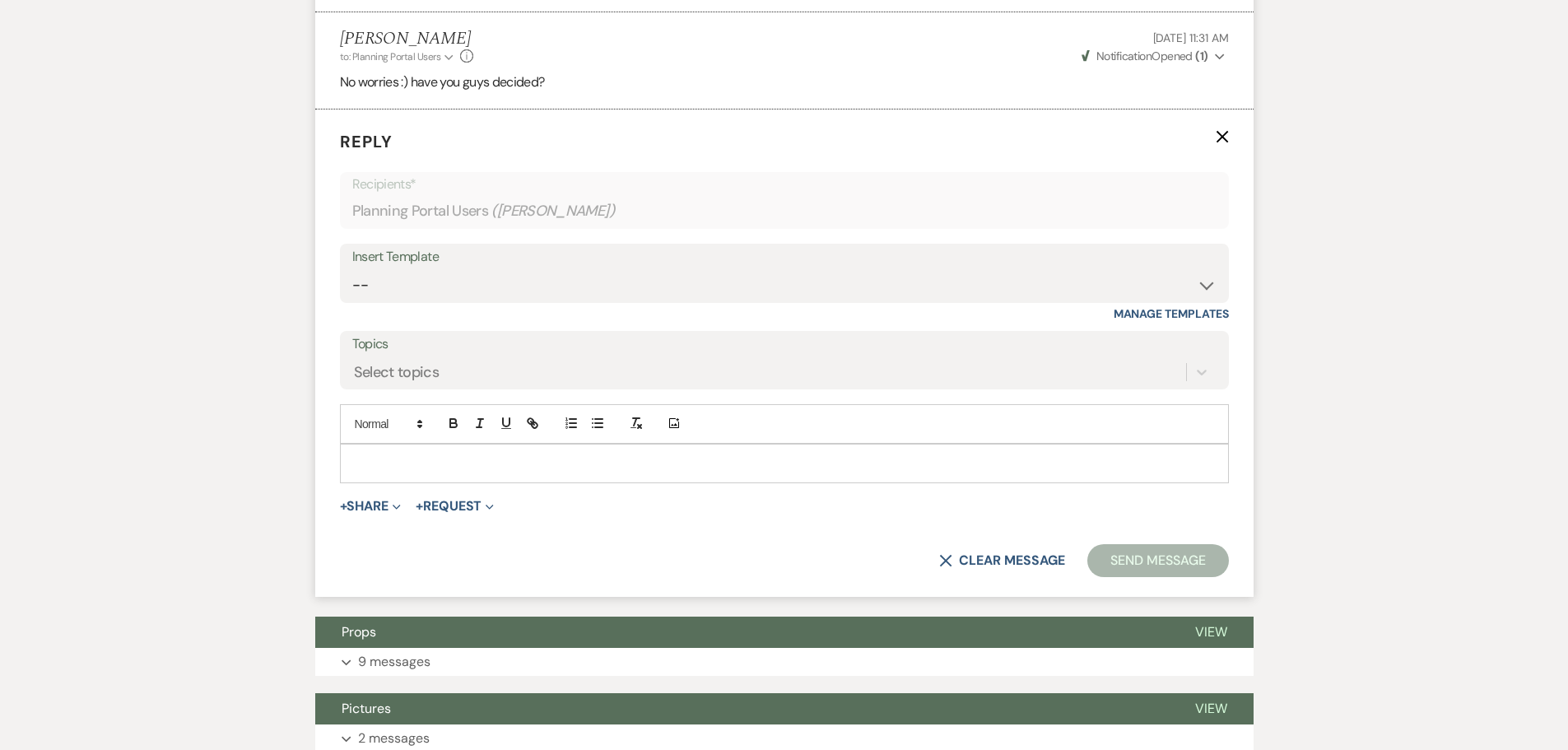
click at [400, 472] on p at bounding box center [785, 463] width 863 height 18
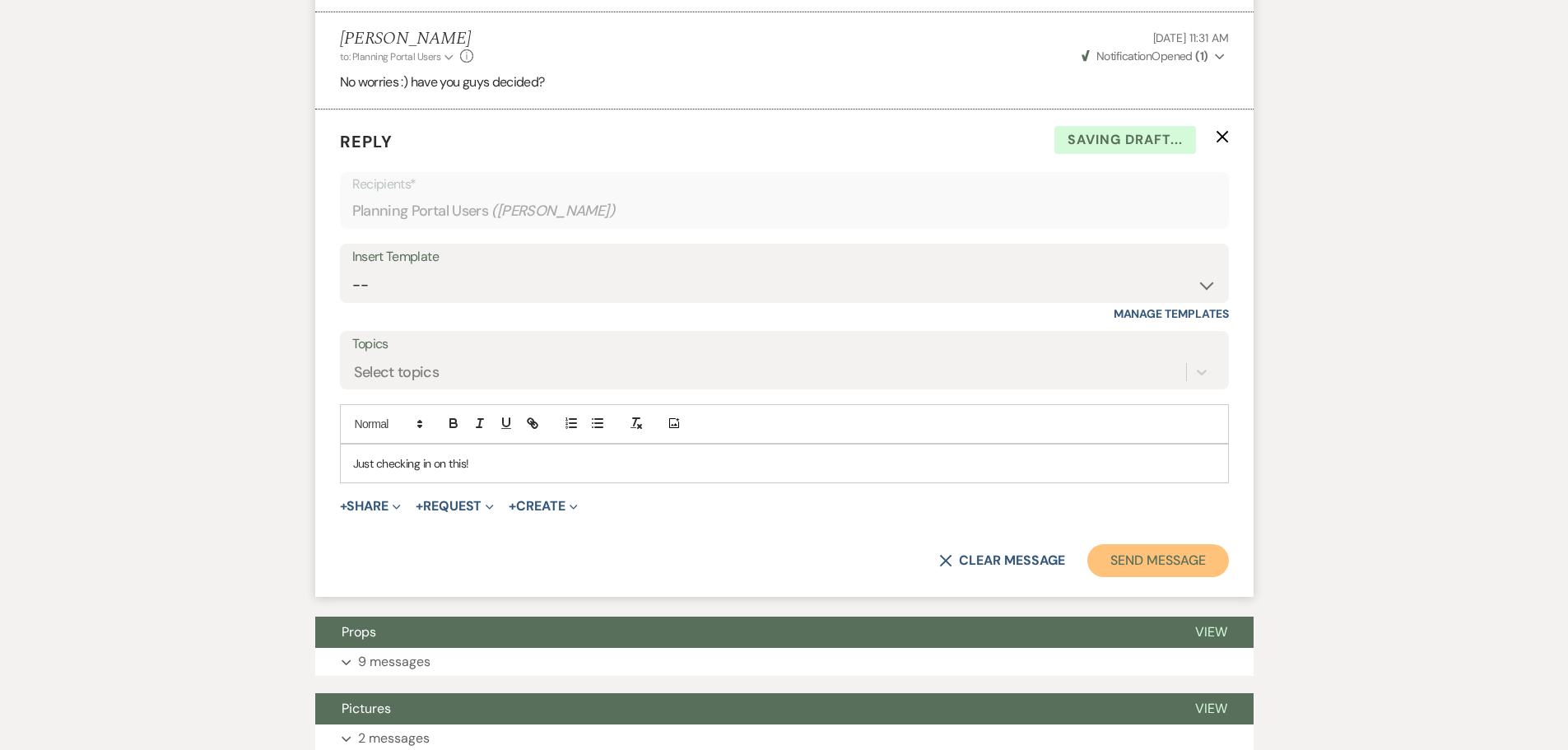
click at [1150, 574] on button "Send Message" at bounding box center [1157, 561] width 141 height 33
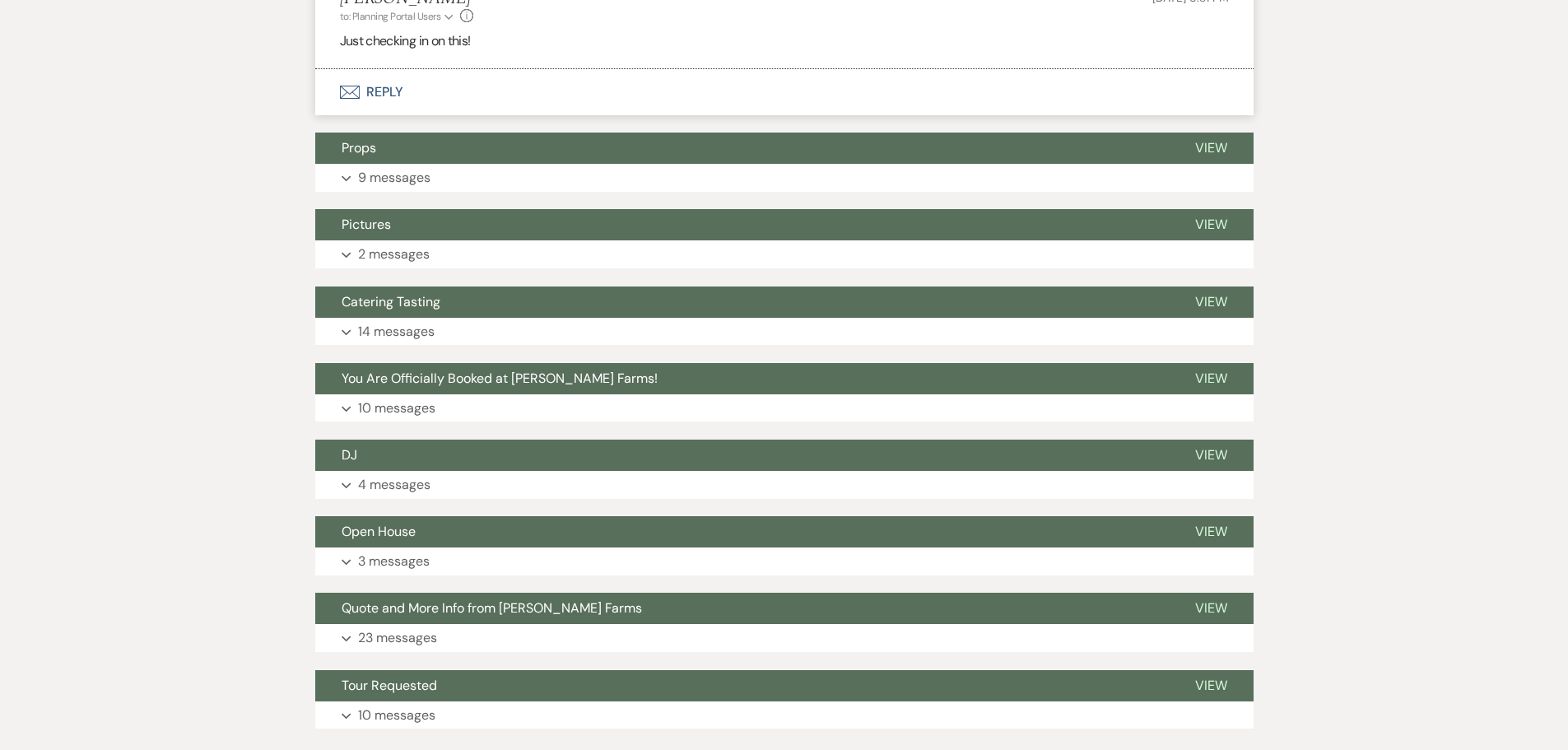
scroll to position [3837, 0]
